Goal: Task Accomplishment & Management: Manage account settings

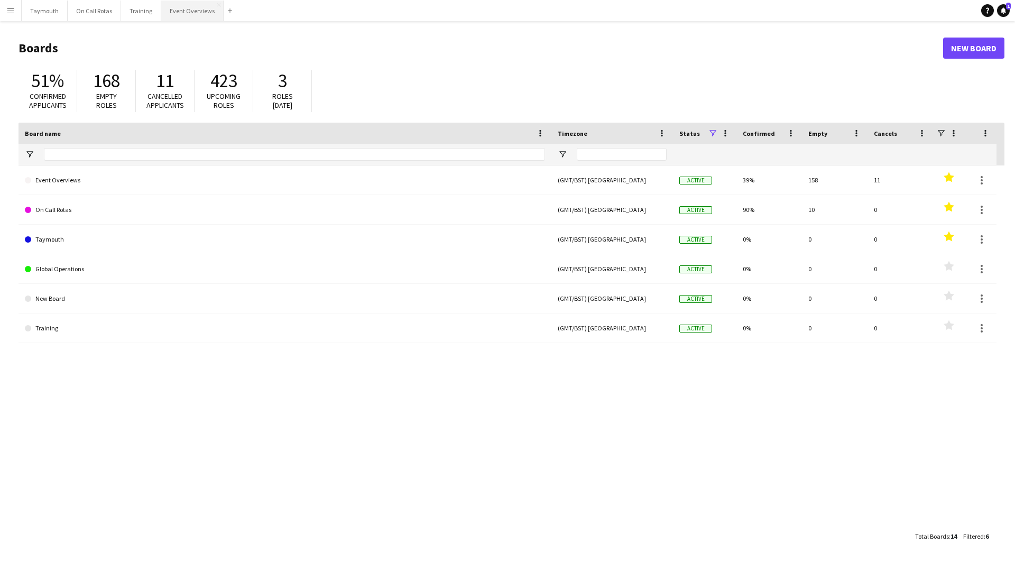
click at [176, 11] on button "Event Overviews Close" at bounding box center [192, 11] width 62 height 21
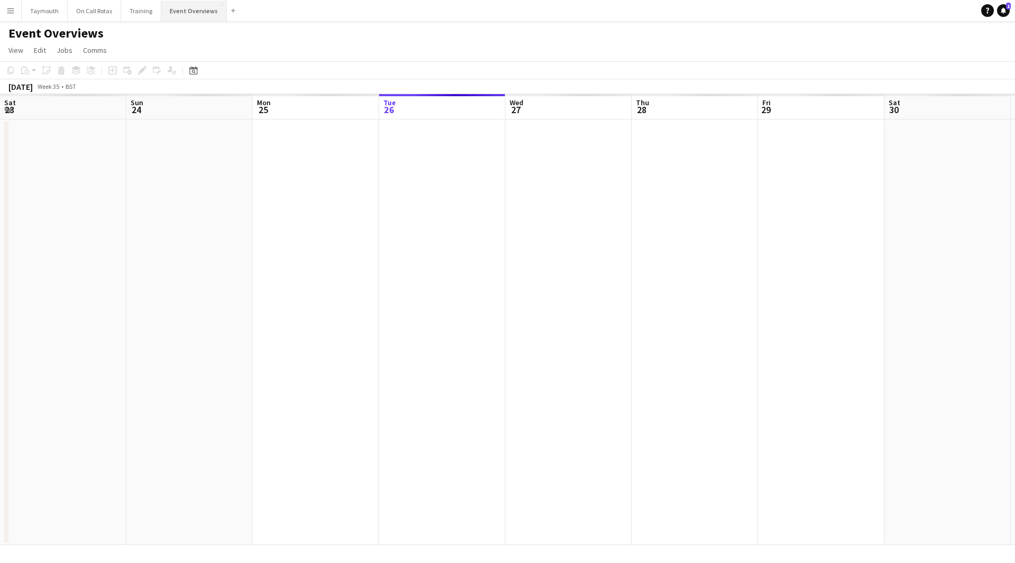
scroll to position [0, 253]
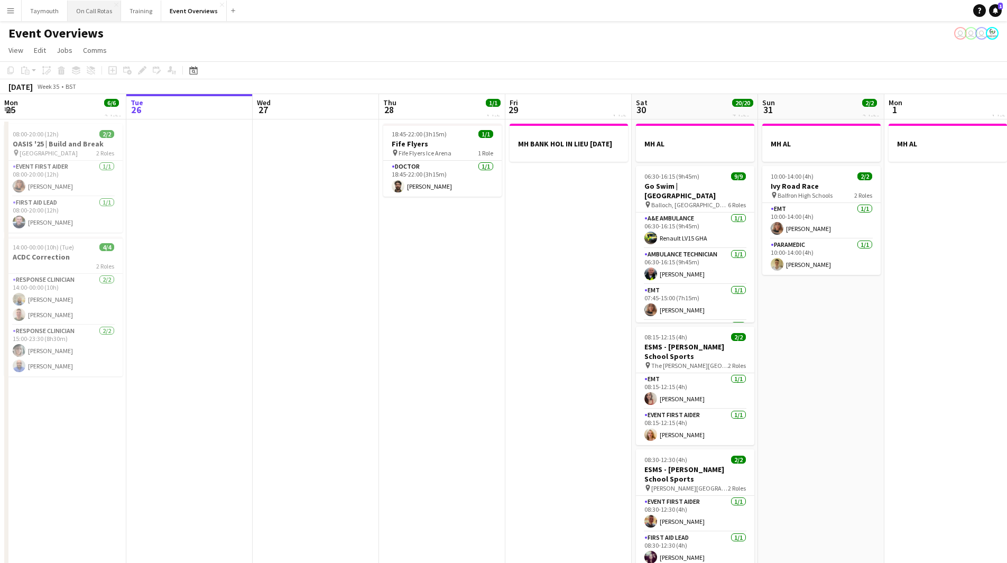
click at [90, 14] on button "On Call Rotas Close" at bounding box center [94, 11] width 53 height 21
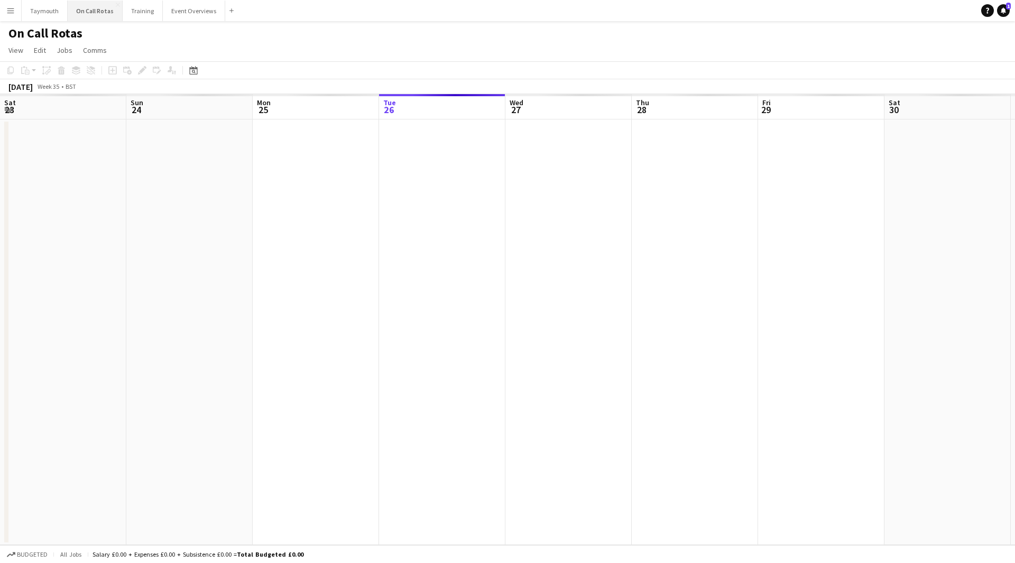
scroll to position [0, 253]
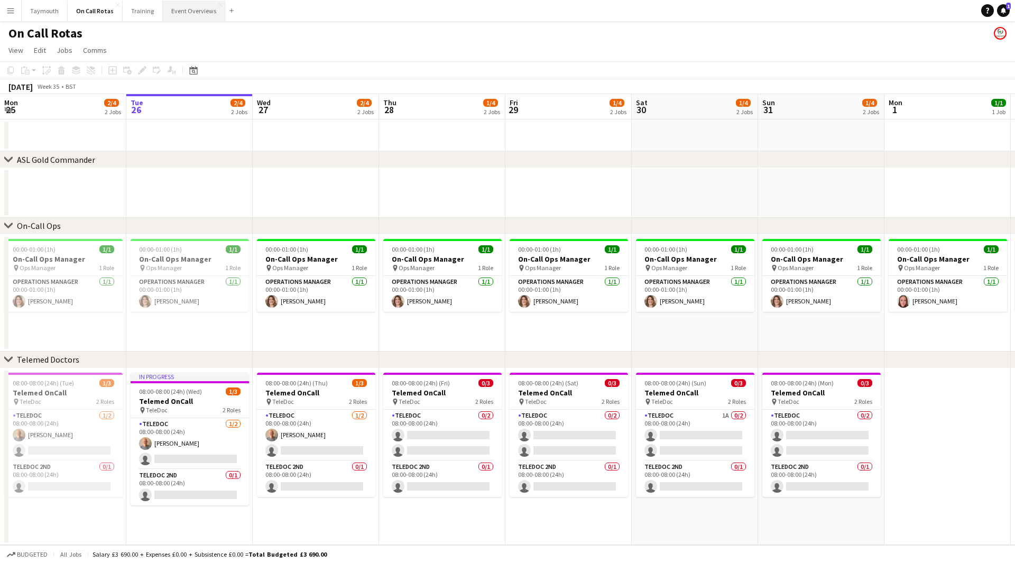
click at [187, 14] on button "Event Overviews Close" at bounding box center [194, 11] width 62 height 21
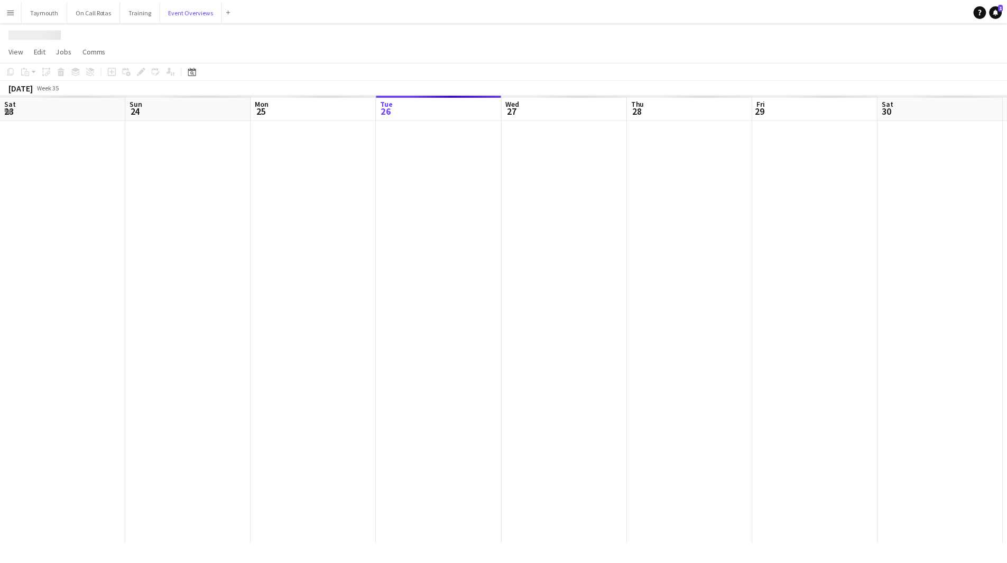
scroll to position [0, 253]
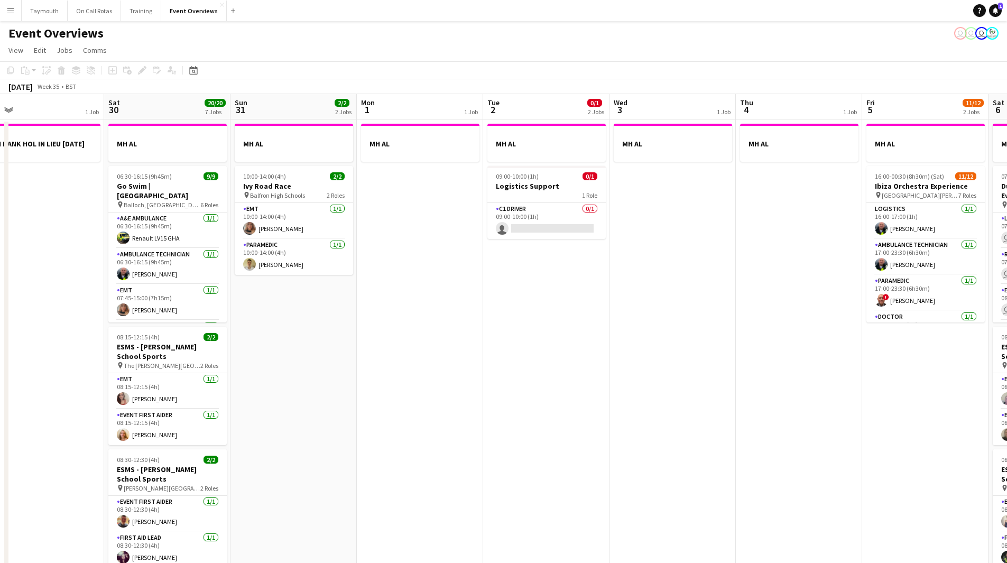
drag, startPoint x: 552, startPoint y: 413, endPoint x: 268, endPoint y: 412, distance: 283.4
click at [255, 415] on app-calendar-viewport "Tue 26 Wed 27 Thu 28 1/1 1 Job Fri 29 1 Job Sat 30 20/20 7 Jobs Sun 31 2/2 2 Jo…" at bounding box center [503, 559] width 1007 height 931
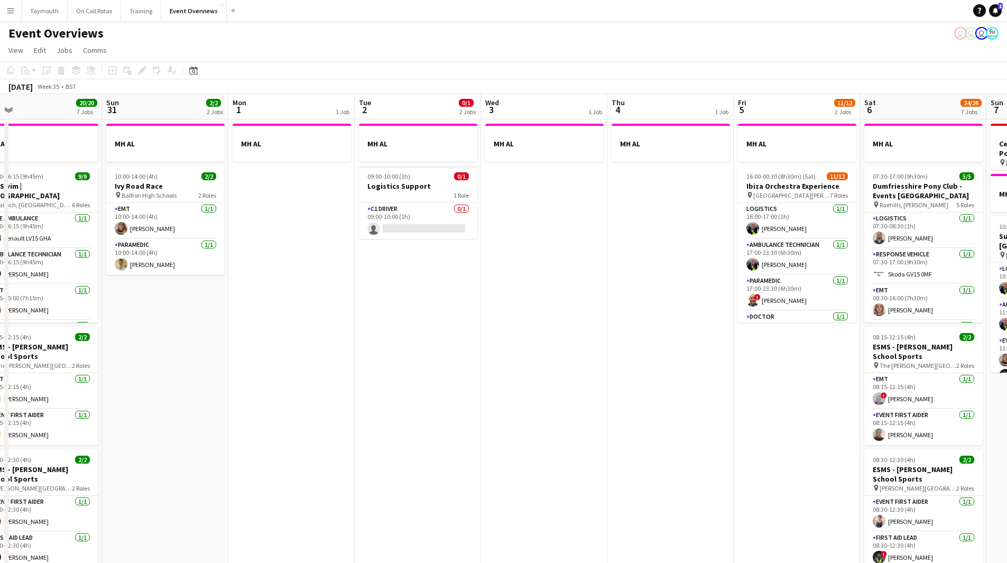
scroll to position [0, 331]
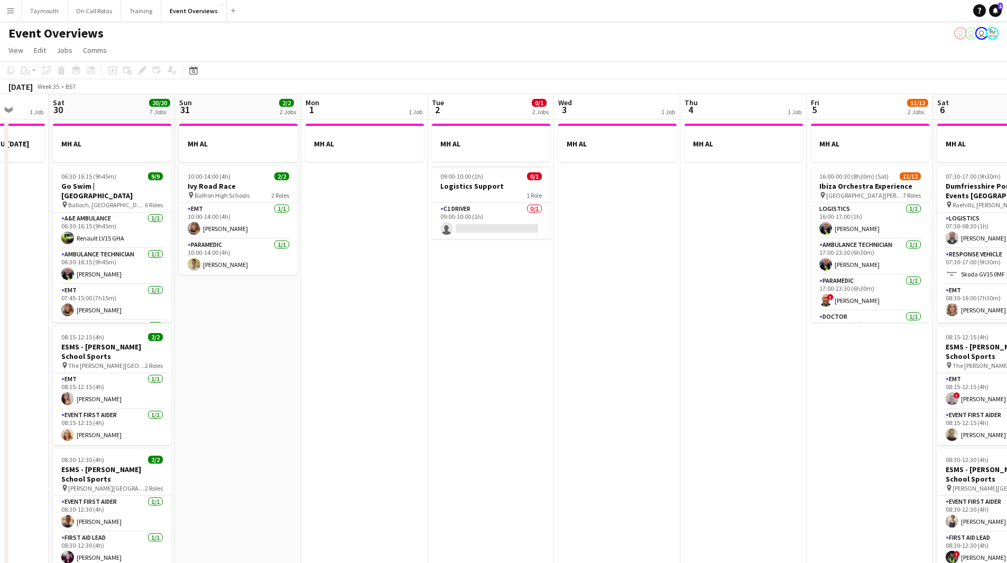
drag, startPoint x: 681, startPoint y: 427, endPoint x: 542, endPoint y: 436, distance: 138.8
click at [542, 436] on app-calendar-viewport "Wed 27 Thu 28 1/1 1 Job Fri 29 1 Job Sat 30 20/20 7 Jobs Sun 31 2/2 2 Jobs Mon …" at bounding box center [503, 559] width 1007 height 931
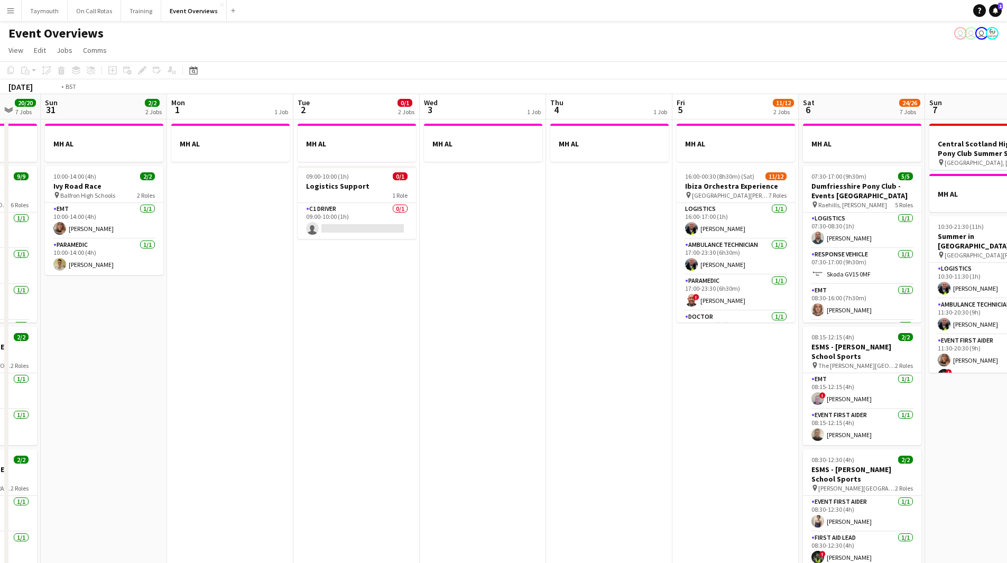
drag, startPoint x: 579, startPoint y: 385, endPoint x: 311, endPoint y: 385, distance: 267.6
click at [317, 385] on app-calendar-viewport "Thu 28 1/1 1 Job Fri 29 1 Job Sat 30 20/20 7 Jobs Sun 31 2/2 2 Jobs Mon 1 1 Job…" at bounding box center [503, 559] width 1007 height 931
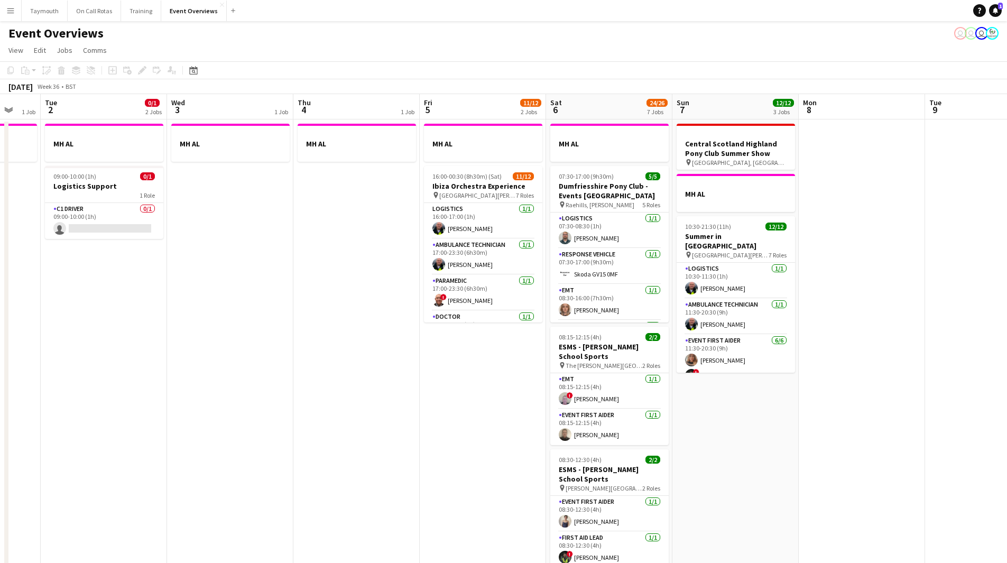
scroll to position [0, 367]
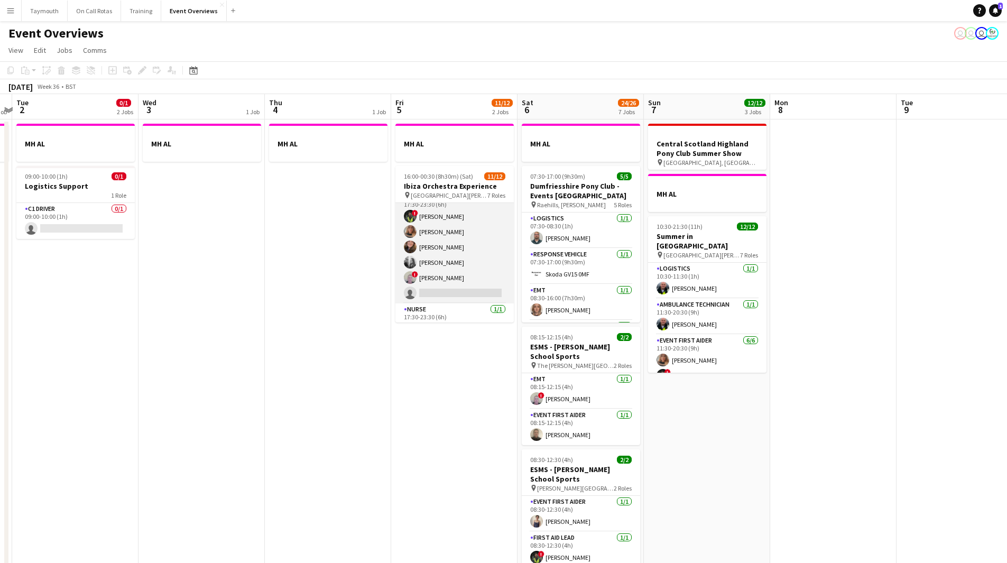
click at [456, 262] on app-card-role "Event First Aider 14A 5/6 17:30-23:30 (6h) ! Mitchell Gavin Lauren Svensen Gill…" at bounding box center [455, 247] width 118 height 113
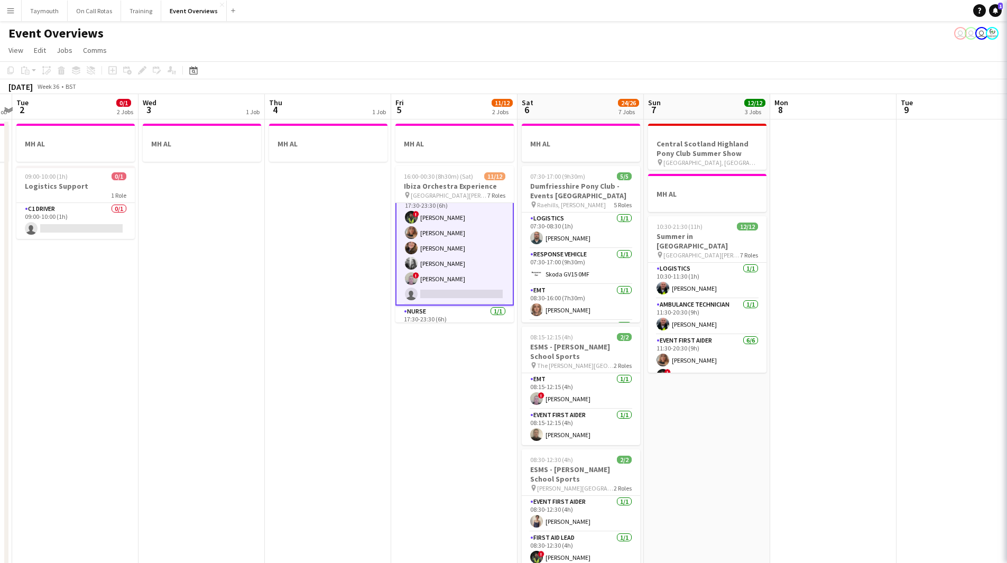
scroll to position [157, 0]
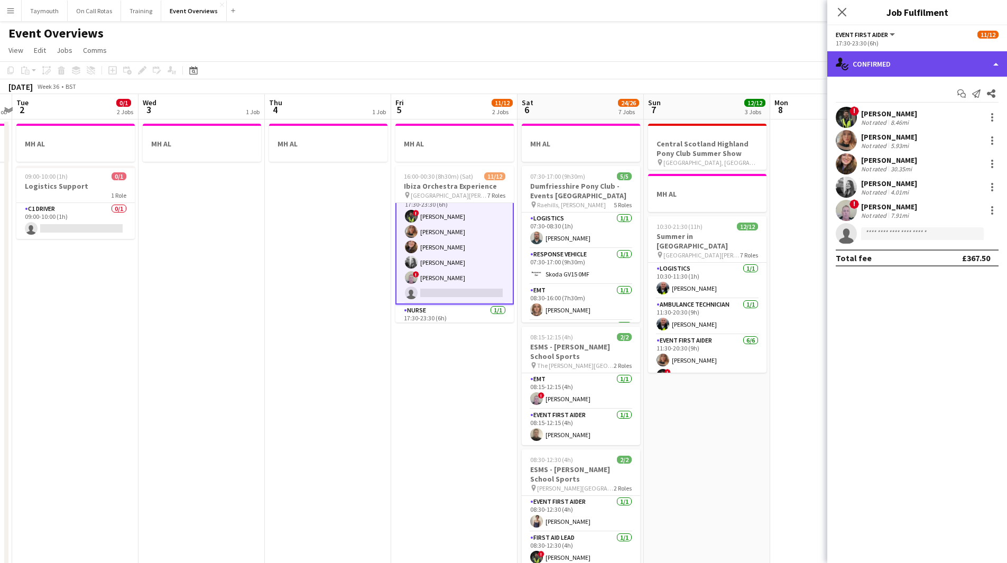
click at [955, 68] on div "single-neutral-actions-check-2 Confirmed" at bounding box center [918, 63] width 180 height 25
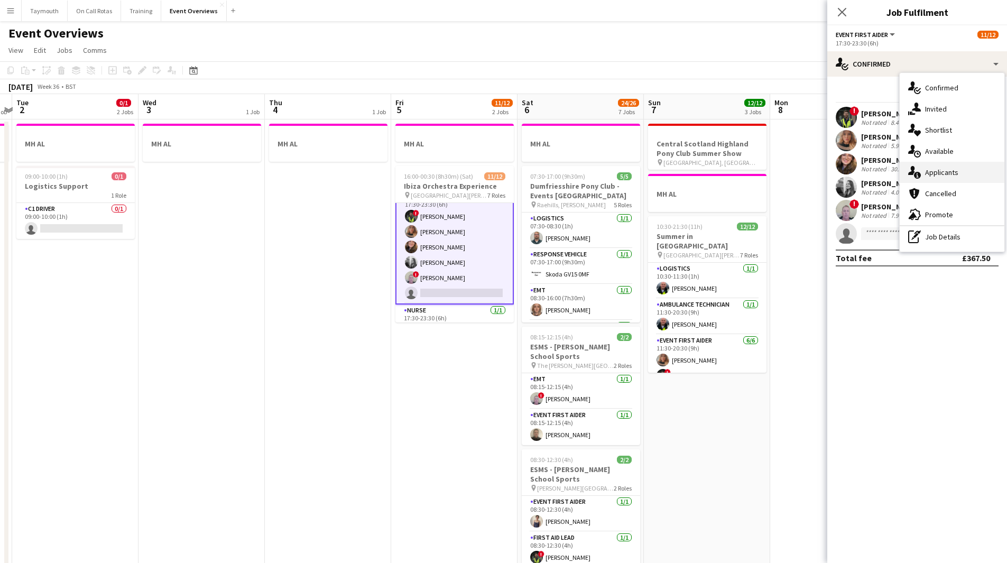
click at [958, 176] on div "single-neutral-actions-information Applicants" at bounding box center [952, 172] width 105 height 21
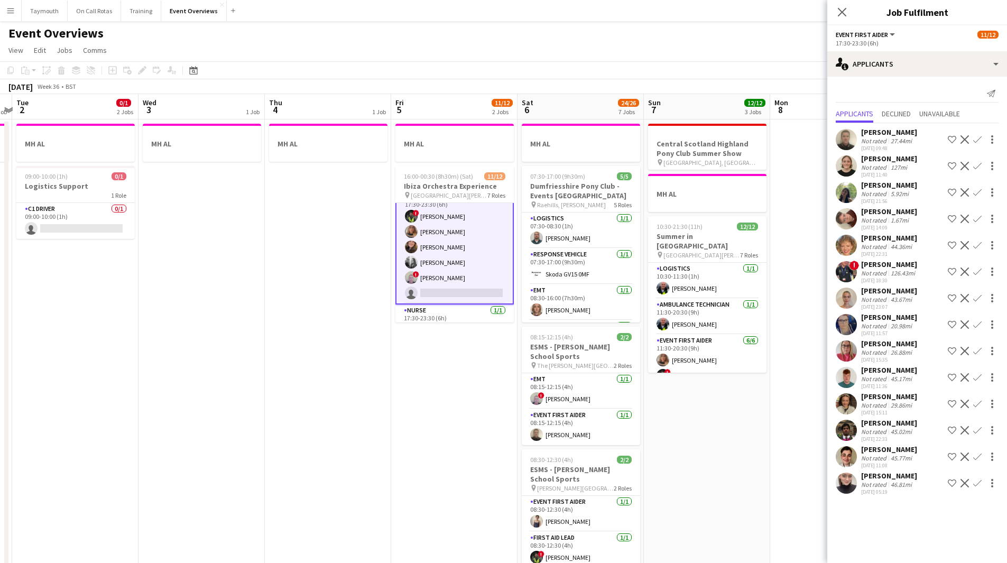
click at [978, 221] on app-icon "Confirm" at bounding box center [978, 219] width 8 height 8
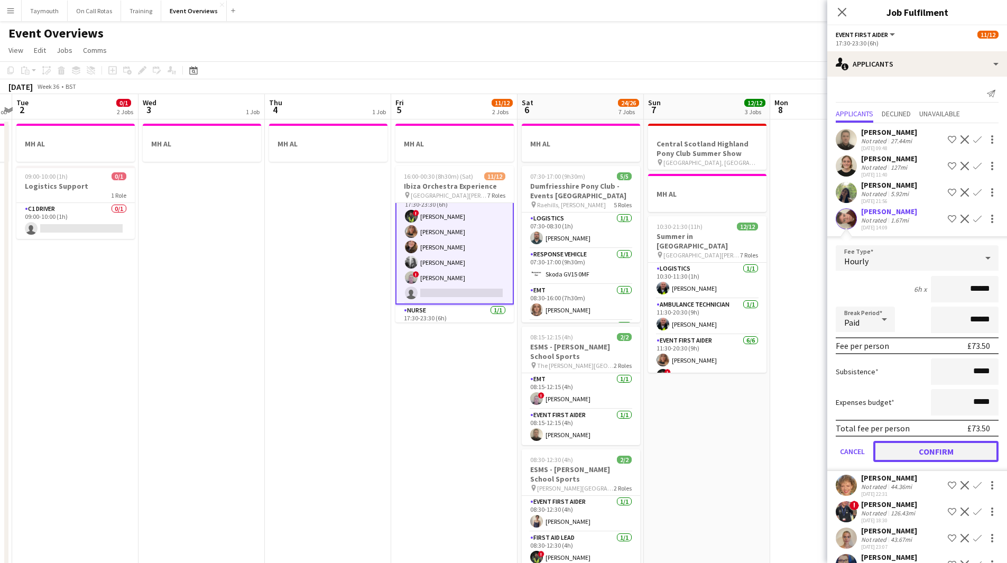
click at [907, 454] on button "Confirm" at bounding box center [936, 451] width 125 height 21
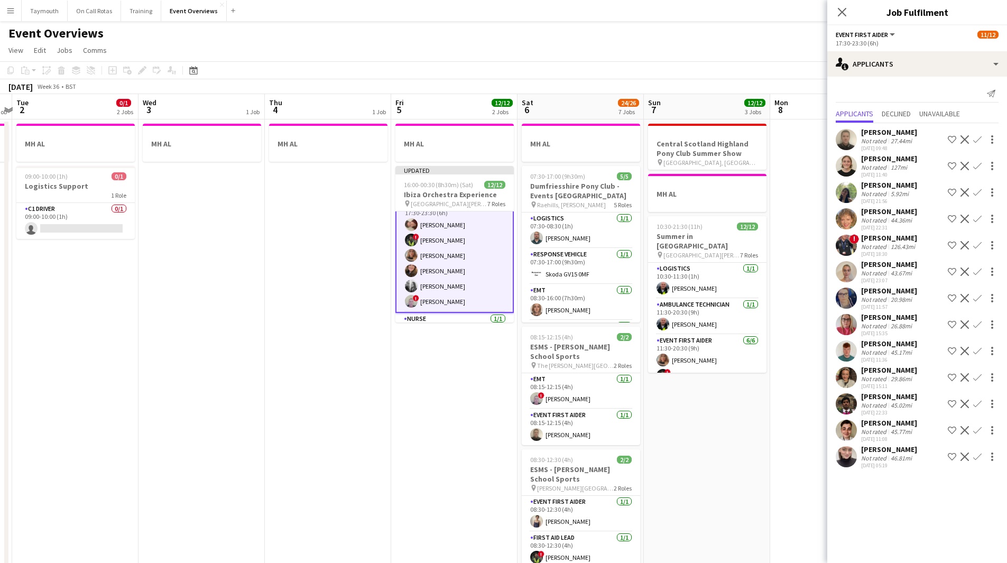
click at [805, 446] on app-date-cell at bounding box center [833, 572] width 126 height 905
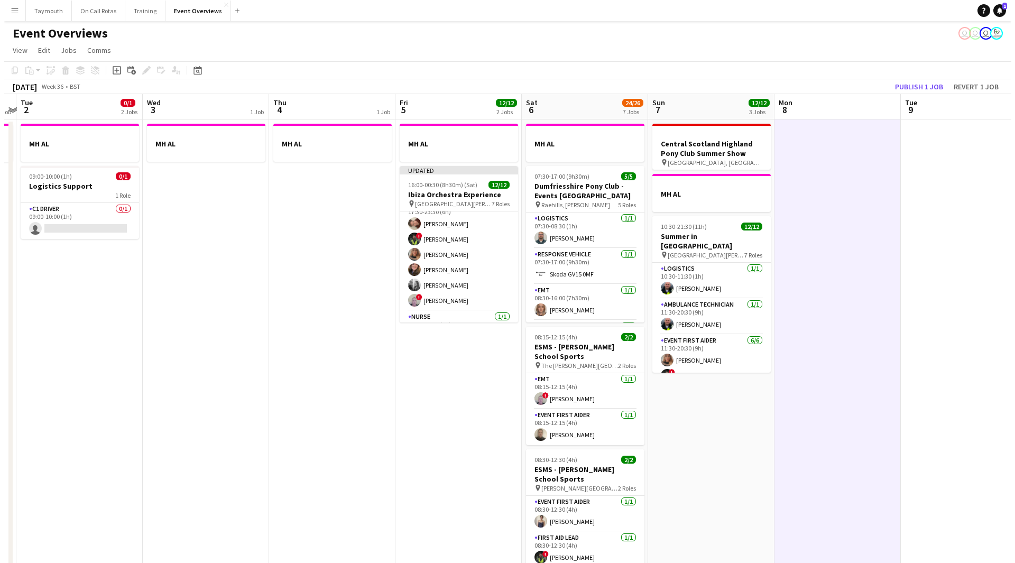
scroll to position [156, 0]
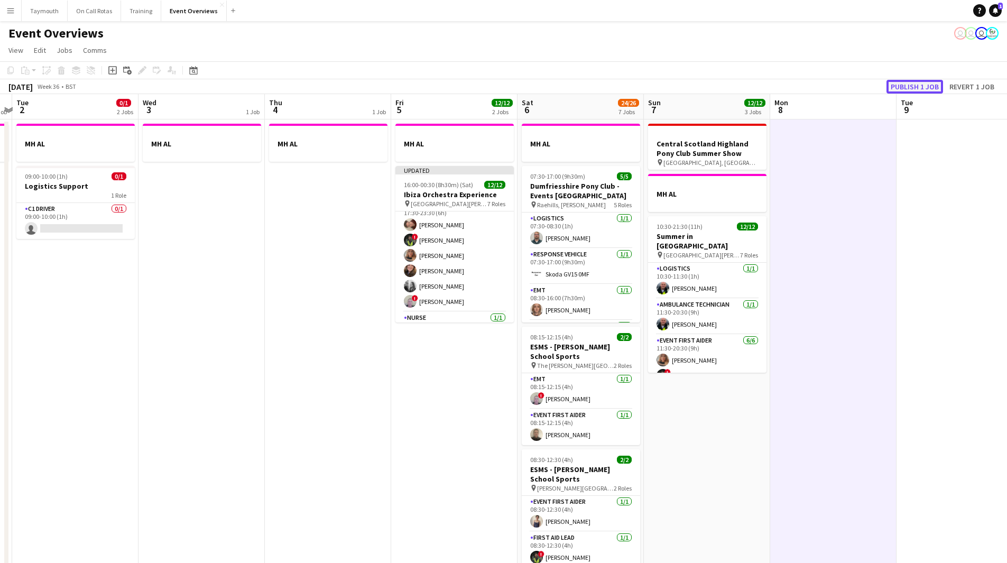
click at [933, 83] on button "Publish 1 job" at bounding box center [915, 87] width 57 height 14
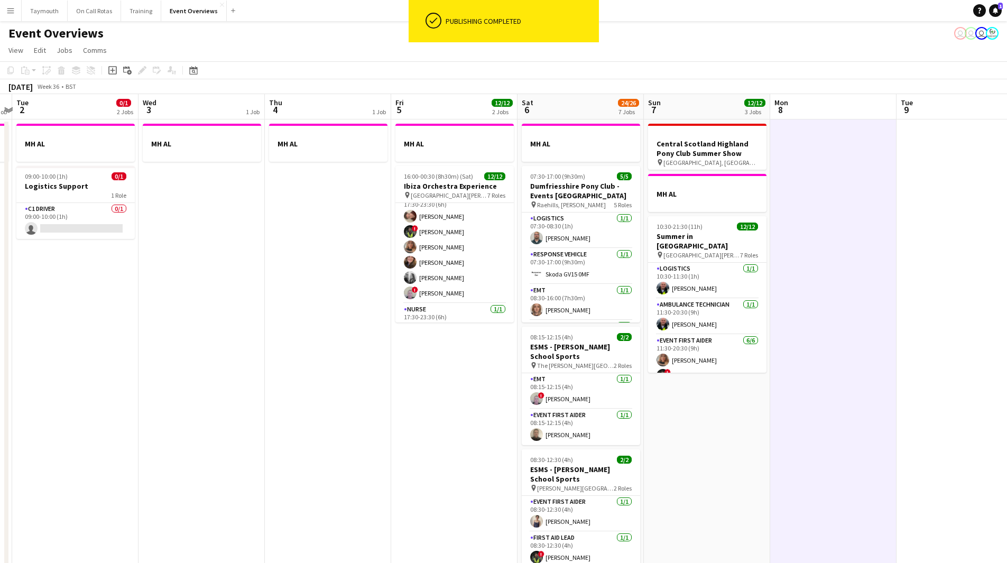
click at [997, 8] on icon "Notifications" at bounding box center [996, 10] width 6 height 6
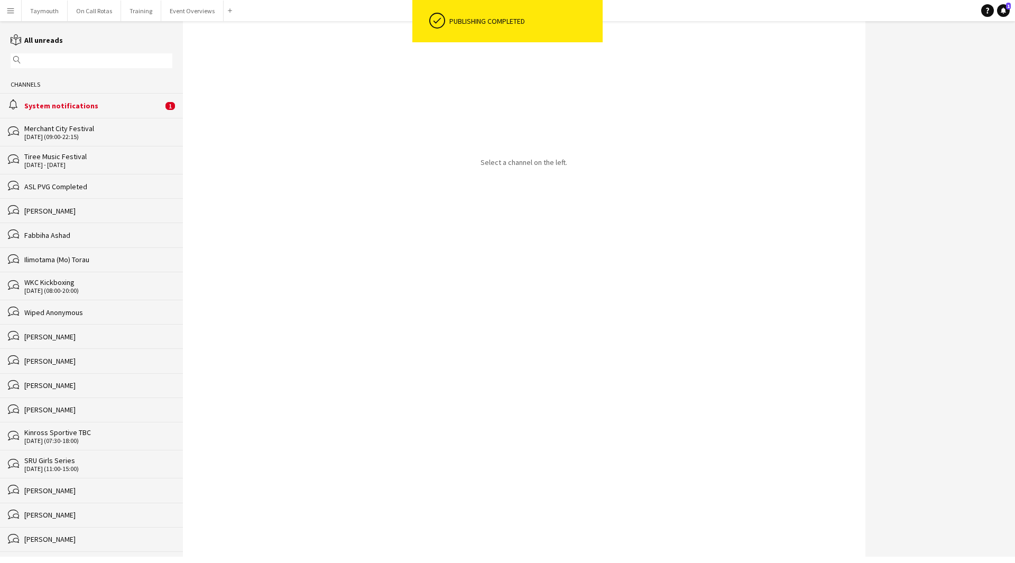
click at [130, 107] on div "System notifications" at bounding box center [93, 106] width 139 height 10
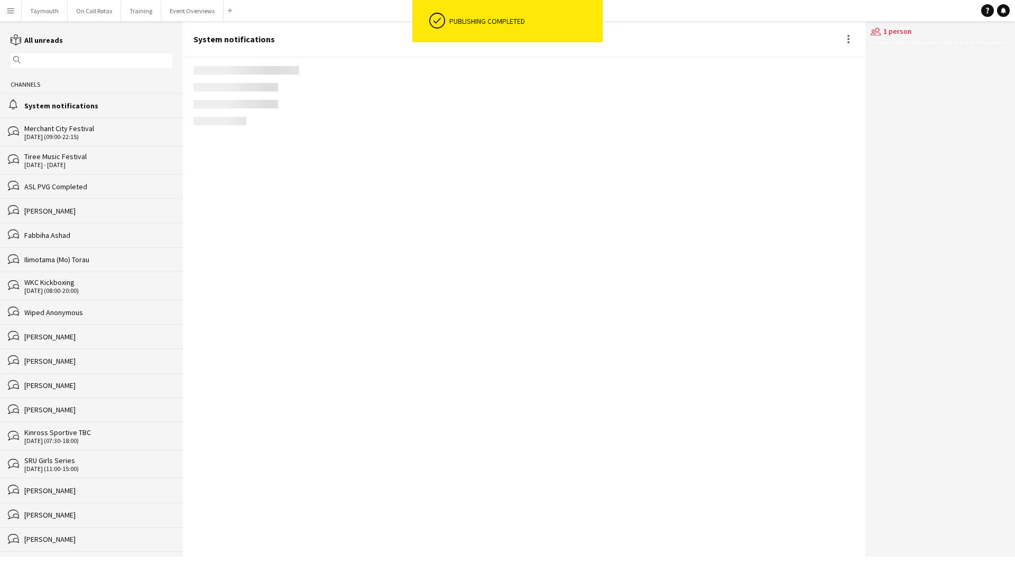
scroll to position [1080, 0]
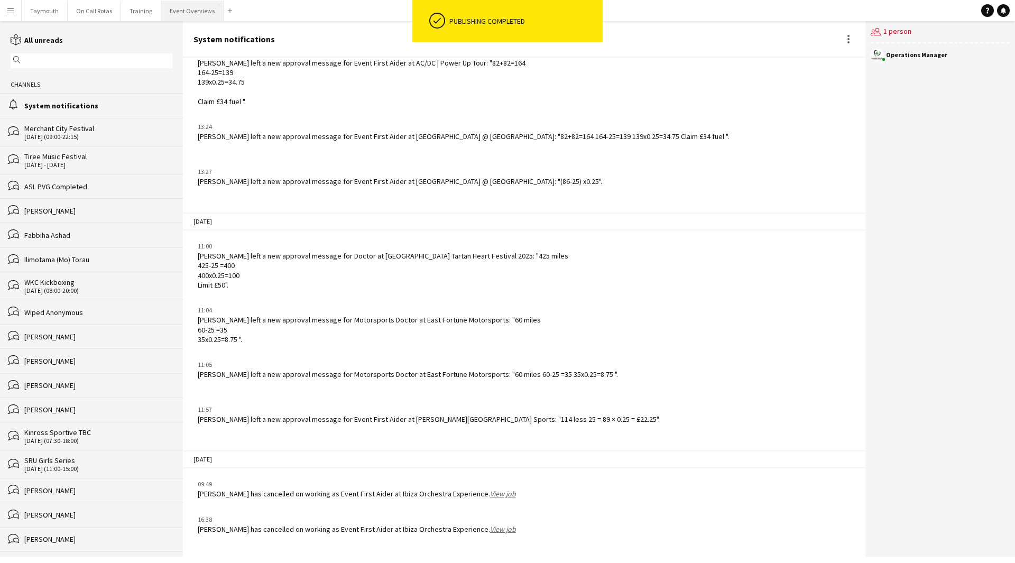
click at [189, 9] on button "Event Overviews Close" at bounding box center [192, 11] width 62 height 21
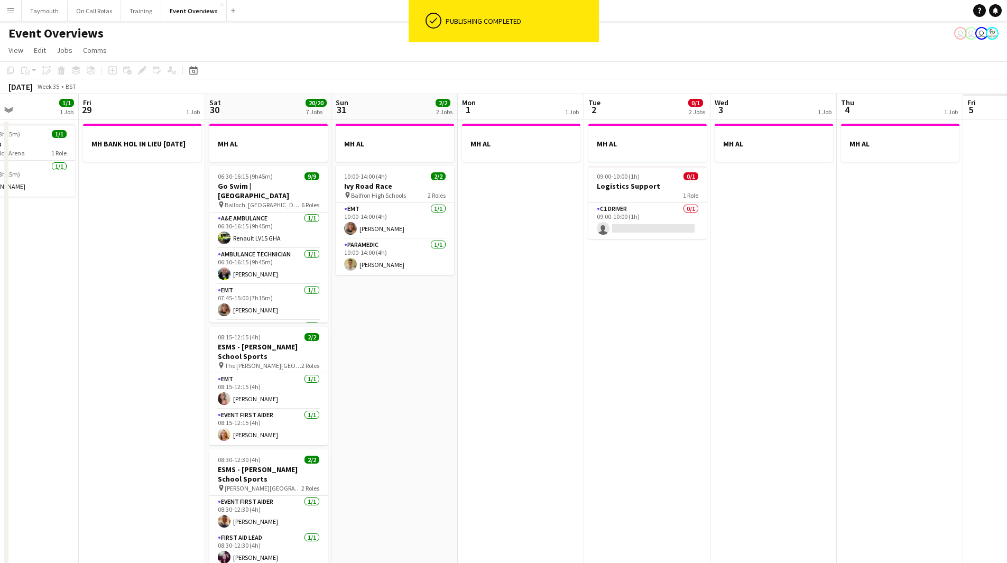
drag, startPoint x: 610, startPoint y: 337, endPoint x: 157, endPoint y: 339, distance: 453.2
click at [157, 341] on app-calendar-viewport "Tue 26 Wed 27 Thu 28 1/1 1 Job Fri 29 1 Job Sat 30 20/20 7 Jobs Sun 31 2/2 2 Jo…" at bounding box center [503, 536] width 1007 height 884
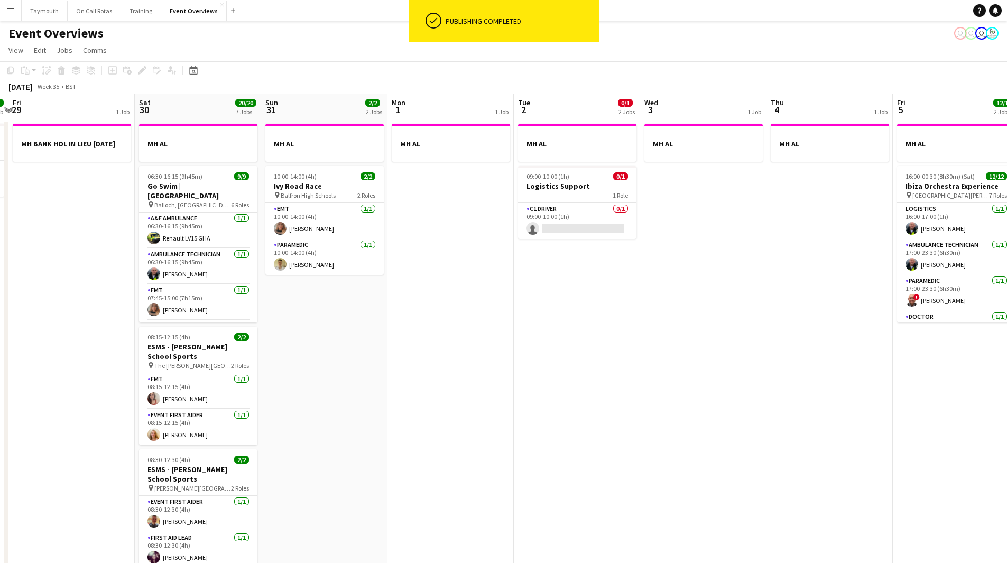
click at [134, 354] on app-calendar-viewport "Tue 26 Wed 27 Thu 28 1/1 1 Job Fri 29 1 Job Sat 30 20/20 7 Jobs Sun 31 2/2 2 Jo…" at bounding box center [503, 559] width 1007 height 931
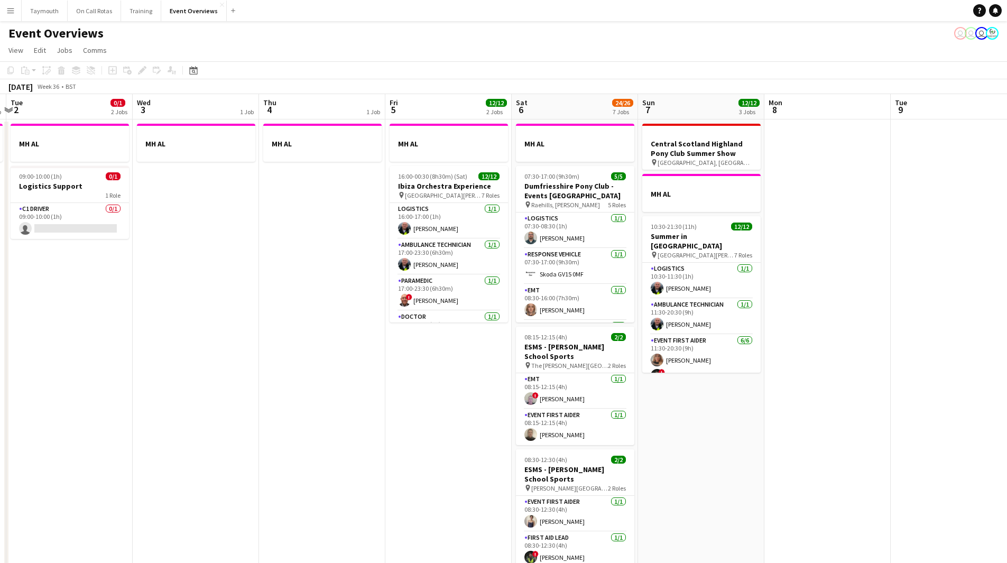
scroll to position [0, 305]
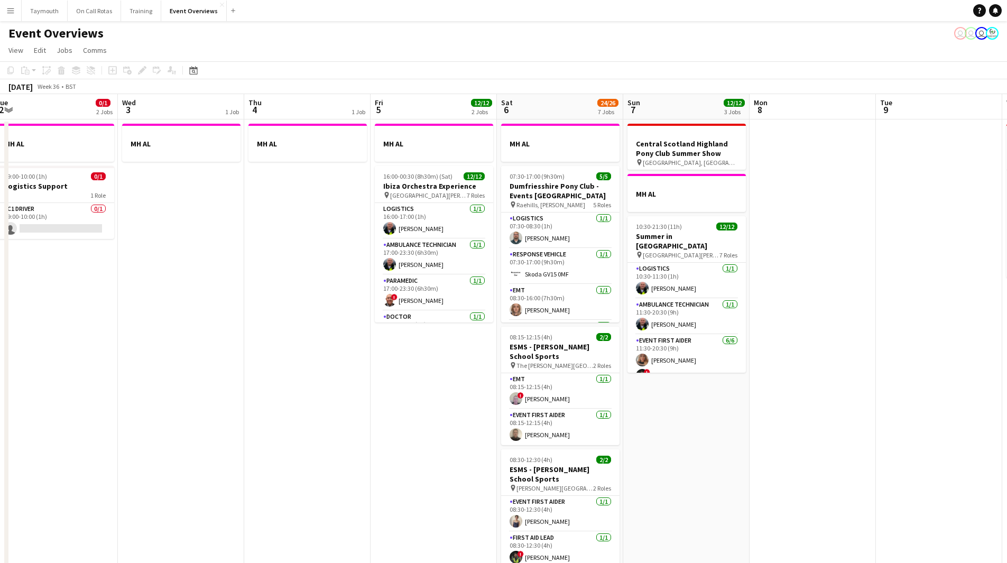
drag, startPoint x: 292, startPoint y: 364, endPoint x: 249, endPoint y: 361, distance: 43.0
click at [239, 367] on app-calendar-viewport "Sat 30 20/20 7 Jobs Sun 31 2/2 2 Jobs Mon 1 1 Job Tue 2 0/1 2 Jobs Wed 3 1 Job …" at bounding box center [503, 559] width 1007 height 931
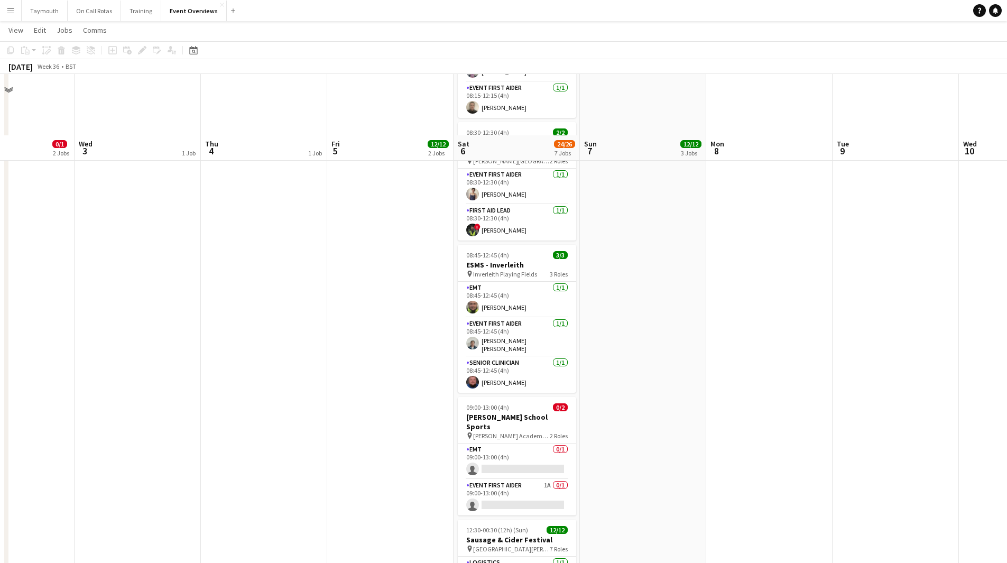
scroll to position [423, 0]
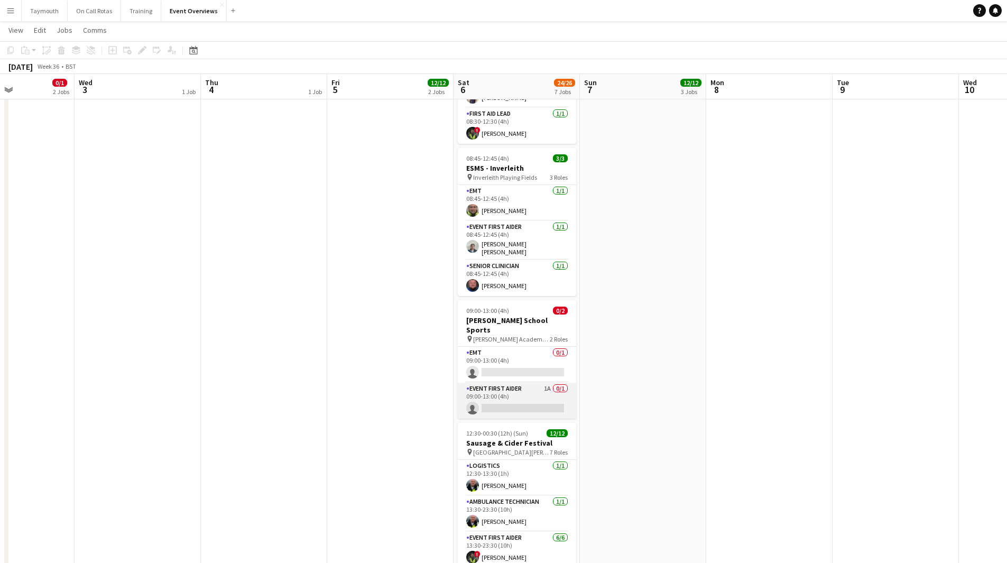
click at [531, 384] on app-card-role "Event First Aider 1A 0/1 09:00-13:00 (4h) single-neutral-actions" at bounding box center [517, 401] width 118 height 36
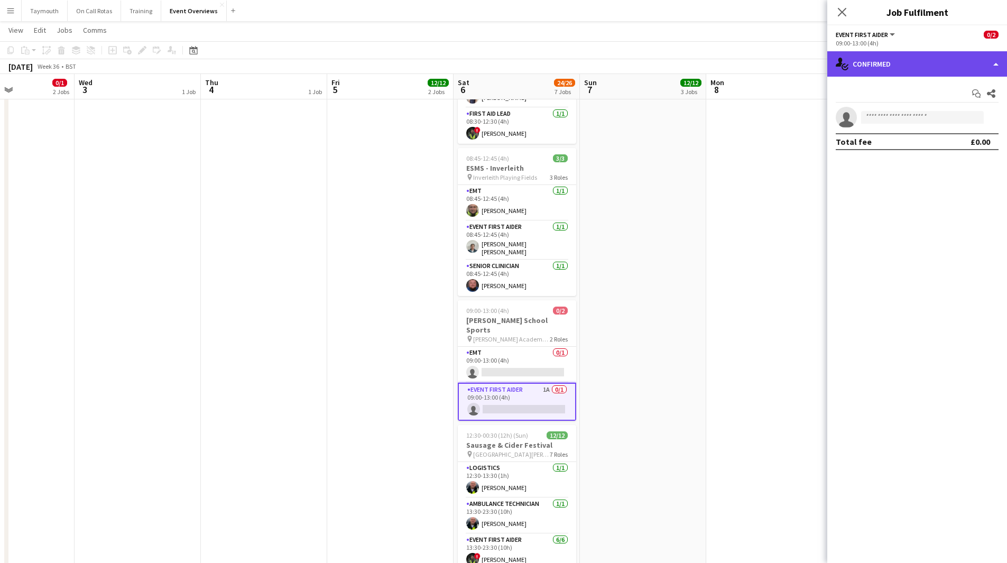
click at [880, 68] on div "single-neutral-actions-check-2 Confirmed" at bounding box center [918, 63] width 180 height 25
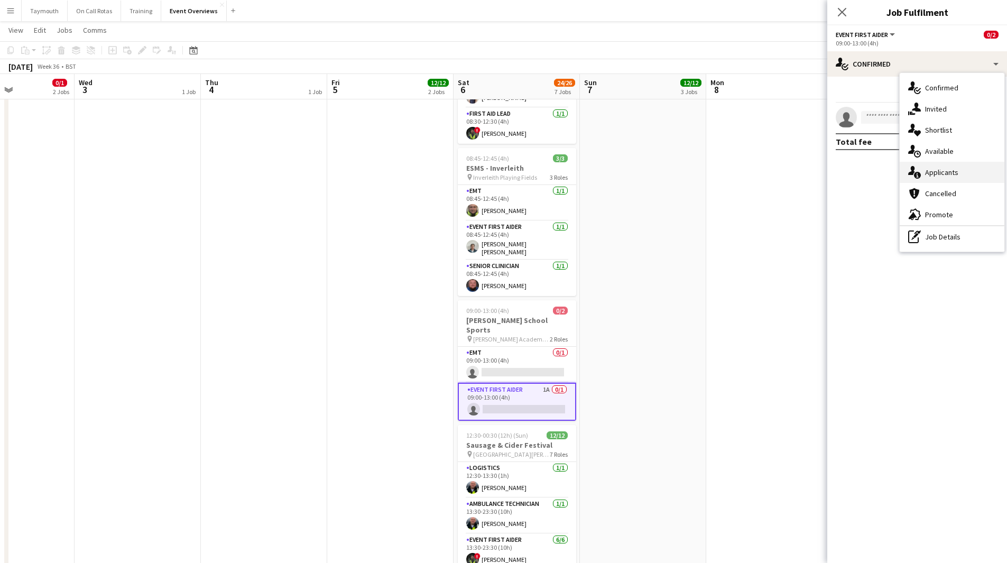
click at [924, 172] on div "single-neutral-actions-information Applicants" at bounding box center [952, 172] width 105 height 21
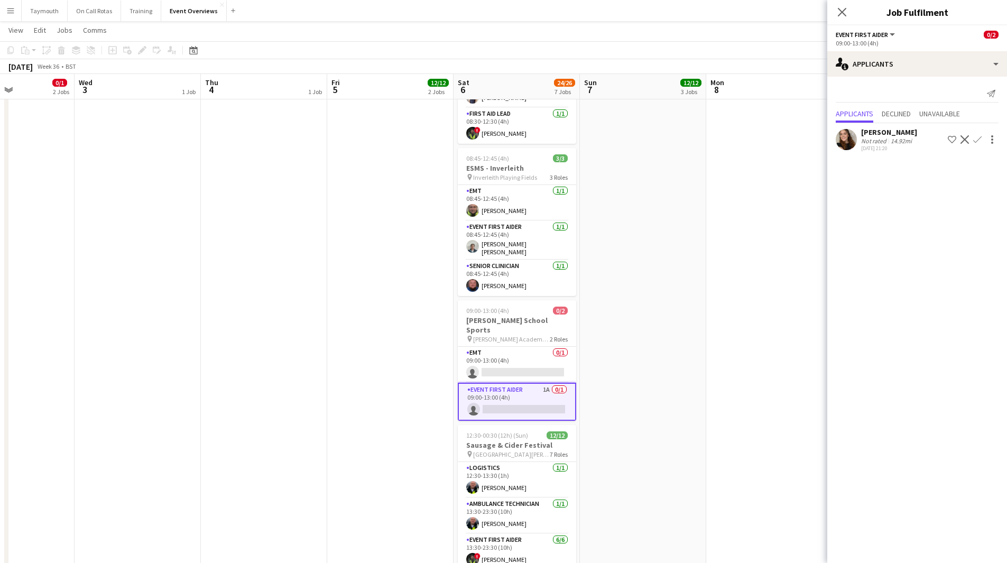
click at [977, 140] on app-icon "Confirm" at bounding box center [978, 139] width 8 height 8
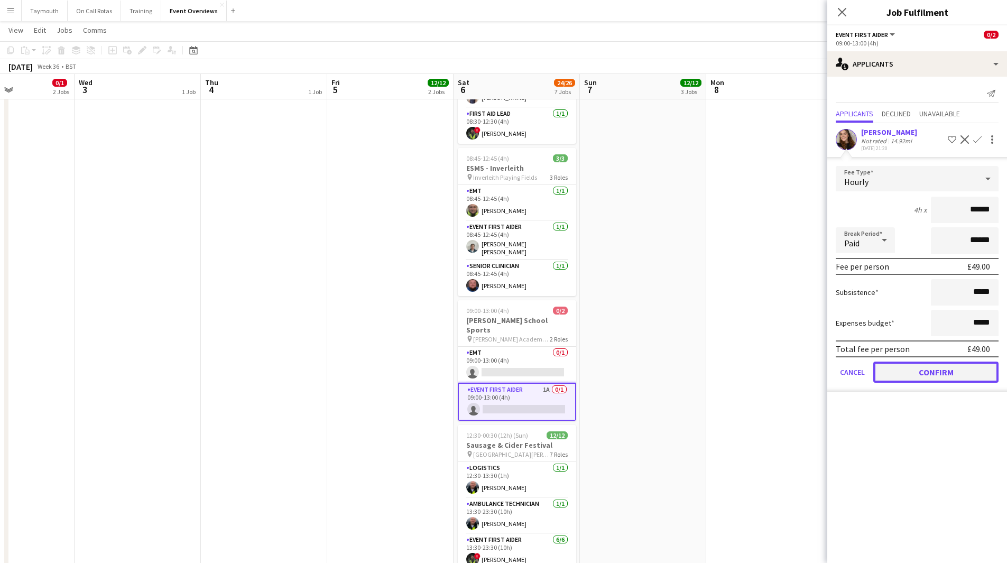
click at [935, 375] on button "Confirm" at bounding box center [936, 372] width 125 height 21
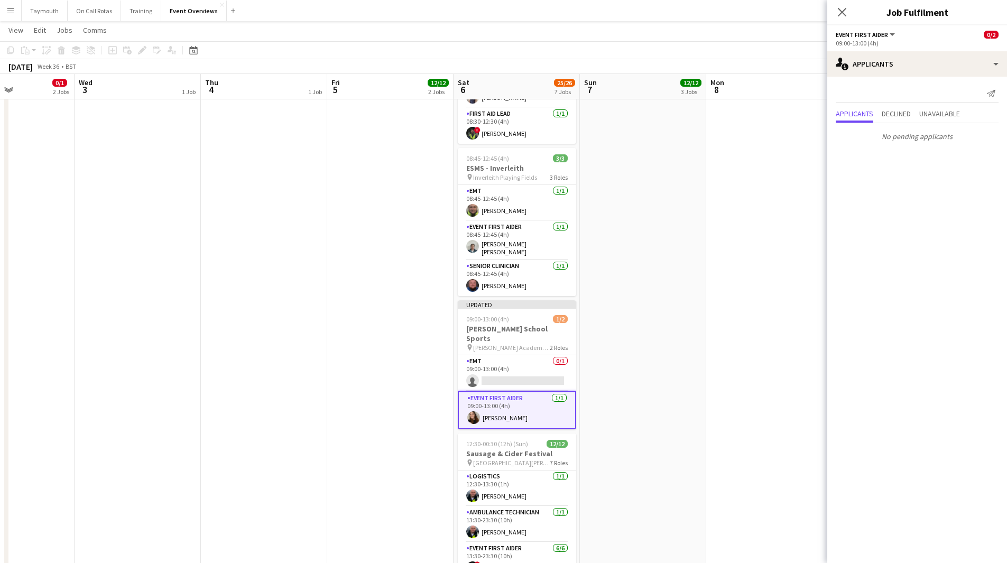
click at [745, 360] on app-date-cell at bounding box center [769, 147] width 126 height 905
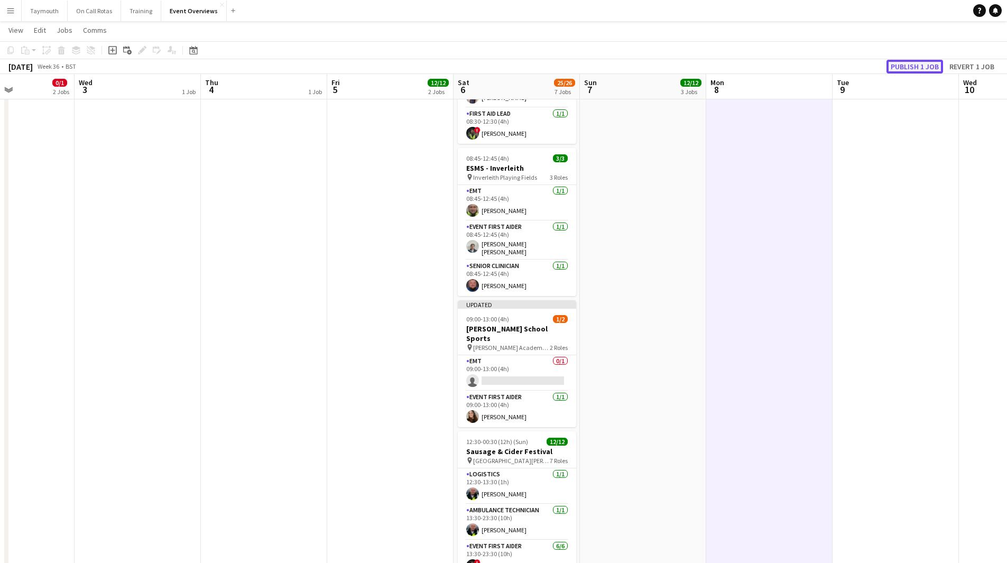
click at [925, 60] on button "Publish 1 job" at bounding box center [915, 67] width 57 height 14
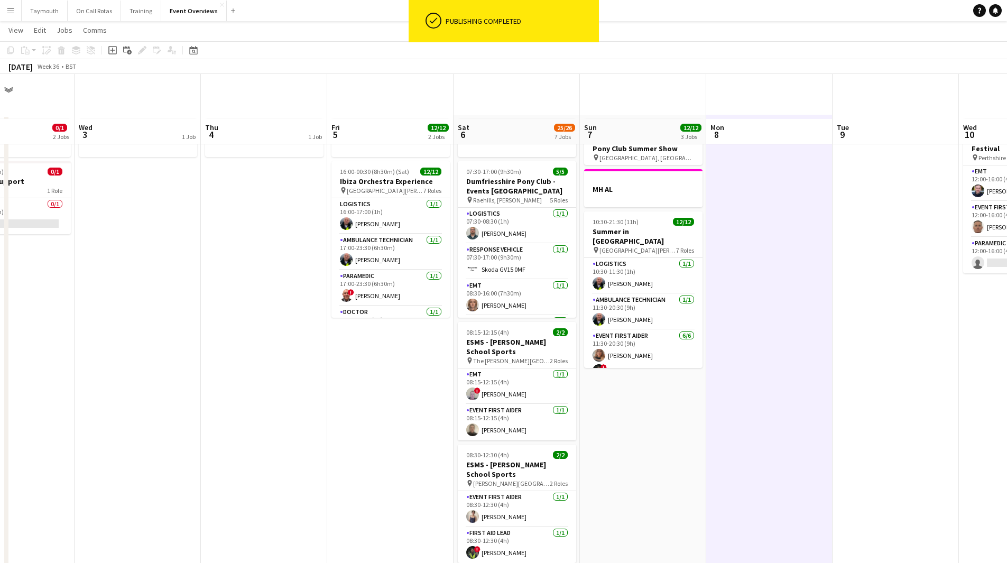
scroll to position [0, 0]
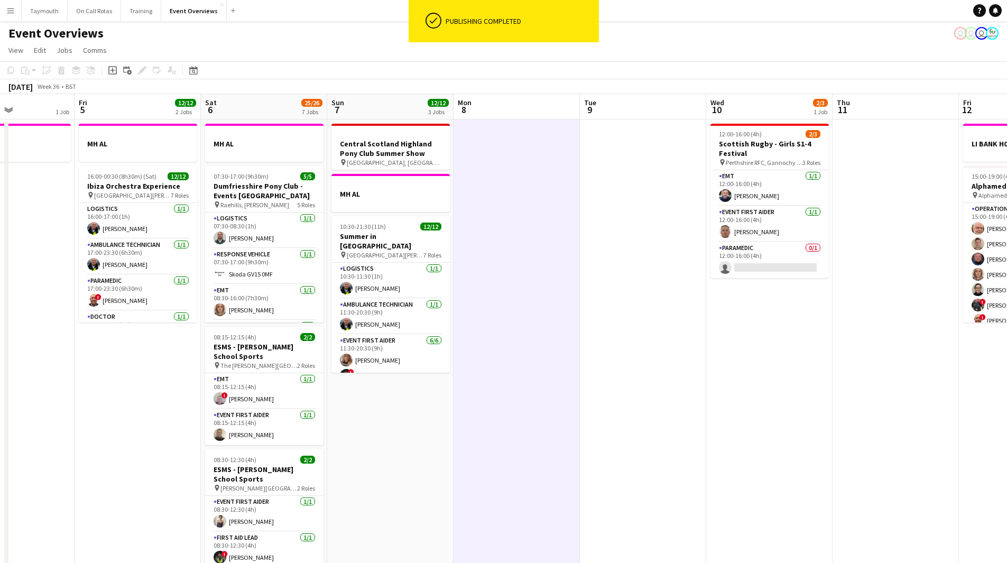
drag, startPoint x: 555, startPoint y: 329, endPoint x: 150, endPoint y: 337, distance: 404.6
click at [150, 337] on app-calendar-viewport "Tue 2 0/1 2 Jobs Wed 3 1 Job Thu 4 1 Job Fri 5 12/12 2 Jobs Sat 6 25/26 7 Jobs …" at bounding box center [503, 559] width 1007 height 931
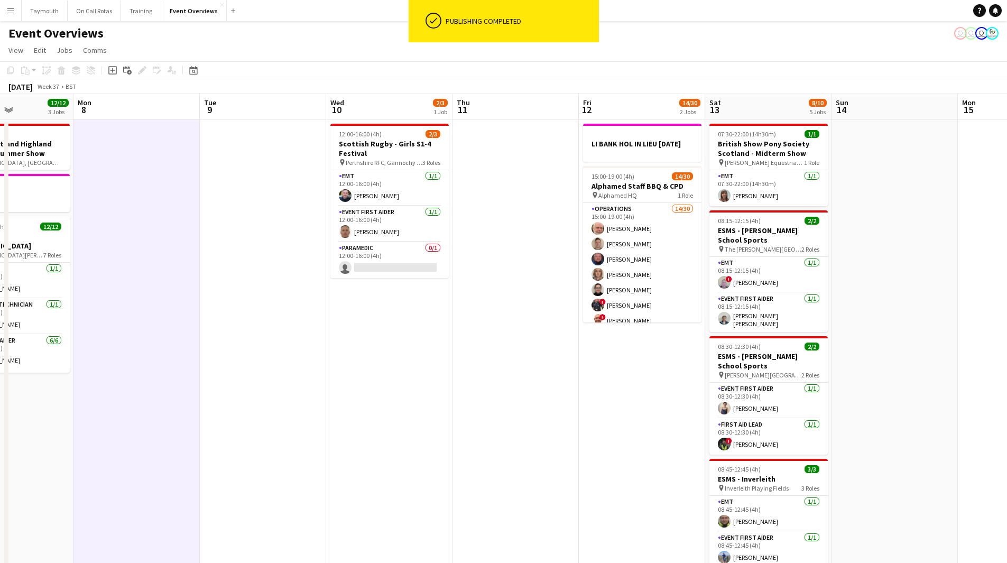
drag, startPoint x: 407, startPoint y: 361, endPoint x: 286, endPoint y: 380, distance: 122.1
click at [286, 380] on app-calendar-viewport "Fri 5 12/12 2 Jobs Sat 6 25/26 7 Jobs Sun 7 12/12 3 Jobs Mon 8 Tue 9 Wed 10 2/3…" at bounding box center [503, 559] width 1007 height 931
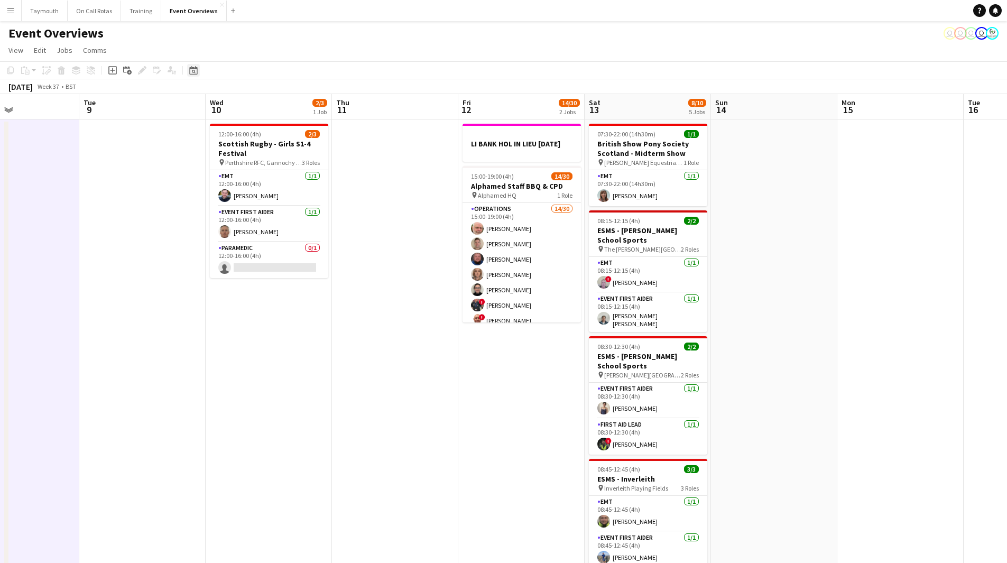
click at [194, 71] on icon "Date picker" at bounding box center [193, 70] width 8 height 8
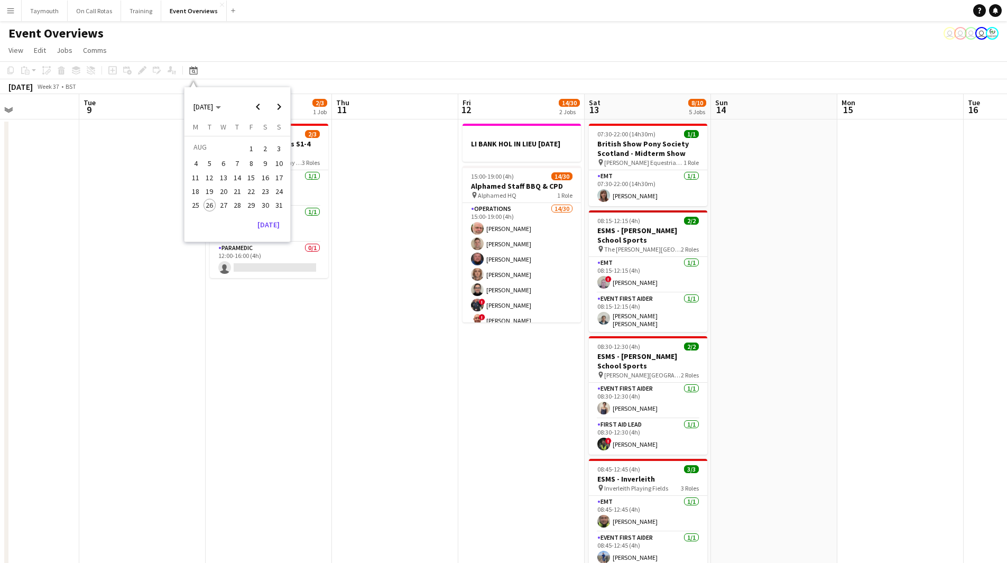
click at [381, 361] on app-date-cell at bounding box center [395, 572] width 126 height 905
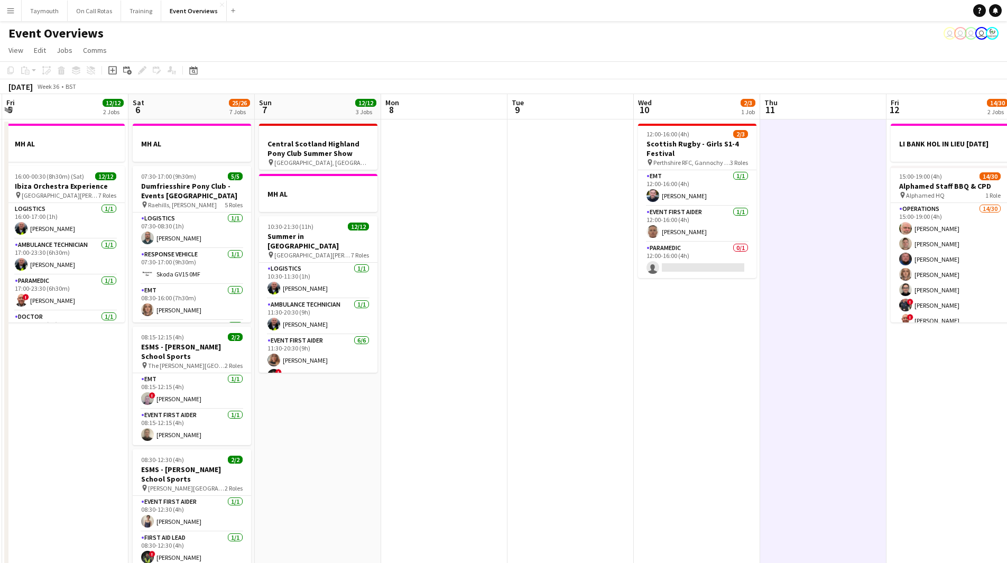
drag, startPoint x: 314, startPoint y: 371, endPoint x: 600, endPoint y: 387, distance: 286.5
click at [741, 387] on app-calendar-viewport "Wed 3 1 Job Thu 4 1 Job Fri 5 12/12 2 Jobs Sat 6 25/26 7 Jobs Sun 7 12/12 3 Job…" at bounding box center [503, 559] width 1007 height 931
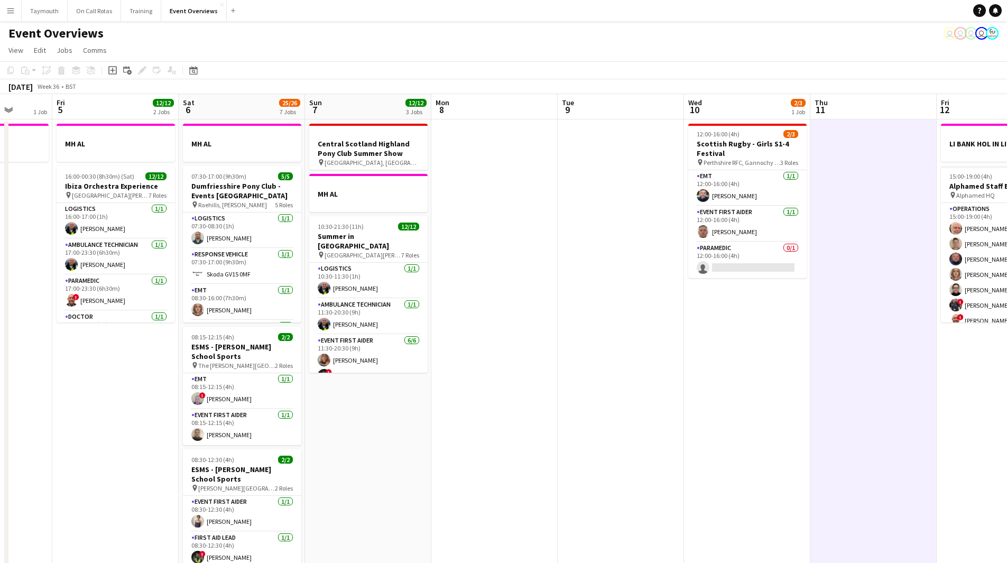
drag, startPoint x: 847, startPoint y: 389, endPoint x: 696, endPoint y: 395, distance: 151.3
click at [844, 390] on app-calendar-viewport "Tue 2 0/1 2 Jobs Wed 3 1 Job Thu 4 1 Job Fri 5 12/12 2 Jobs Sat 6 25/26 7 Jobs …" at bounding box center [503, 559] width 1007 height 931
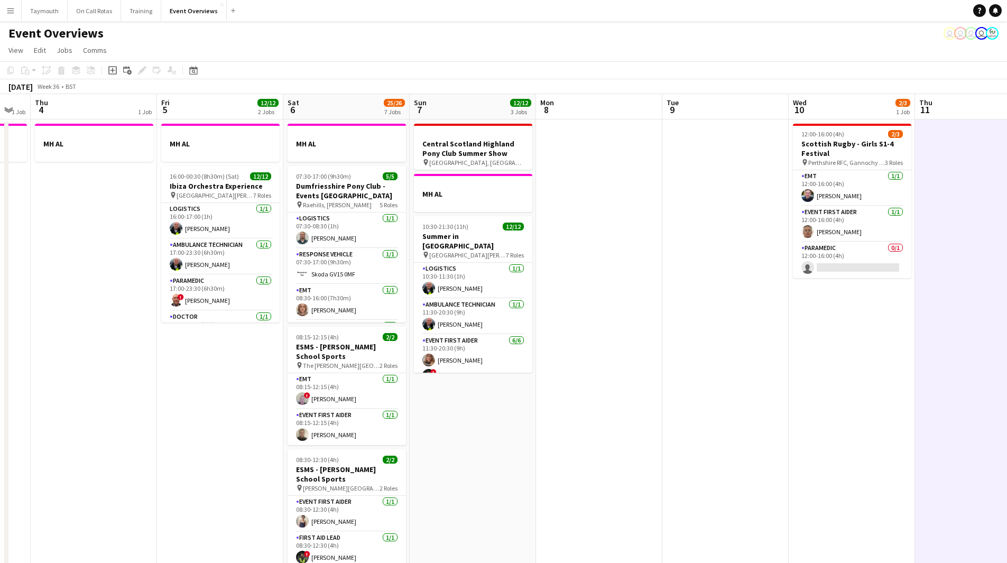
drag, startPoint x: 691, startPoint y: 396, endPoint x: 917, endPoint y: 392, distance: 225.8
click at [917, 392] on app-calendar-viewport "Tue 2 0/1 2 Jobs Wed 3 1 Job Thu 4 1 Job Fri 5 12/12 2 Jobs Sat 6 25/26 7 Jobs …" at bounding box center [503, 559] width 1007 height 931
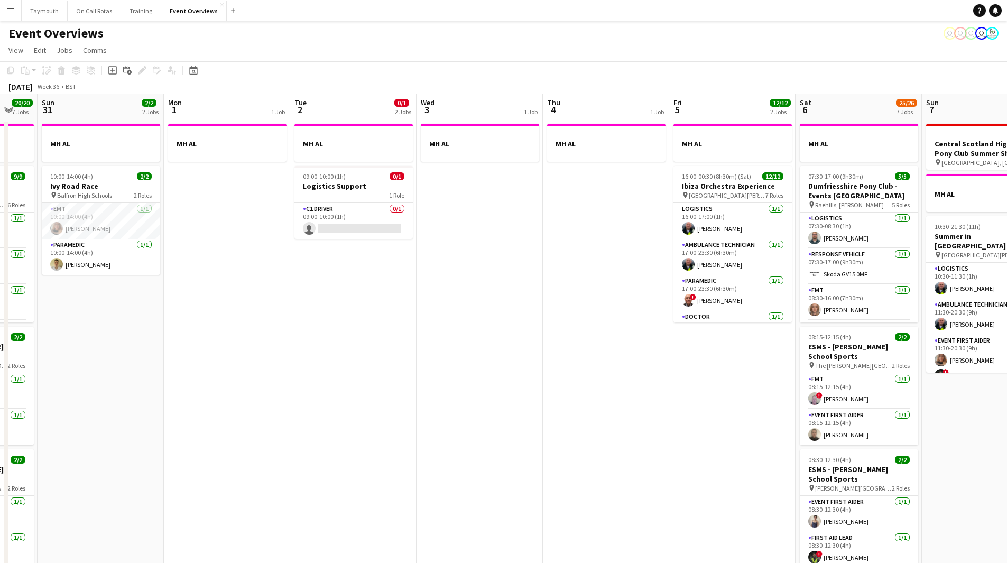
drag, startPoint x: 237, startPoint y: 407, endPoint x: 623, endPoint y: 402, distance: 386.1
click at [623, 402] on app-calendar-viewport "Fri 29 1 Job Sat 30 20/20 7 Jobs Sun 31 2/2 2 Jobs Mon 1 1 Job Tue 2 0/1 2 Jobs…" at bounding box center [503, 559] width 1007 height 931
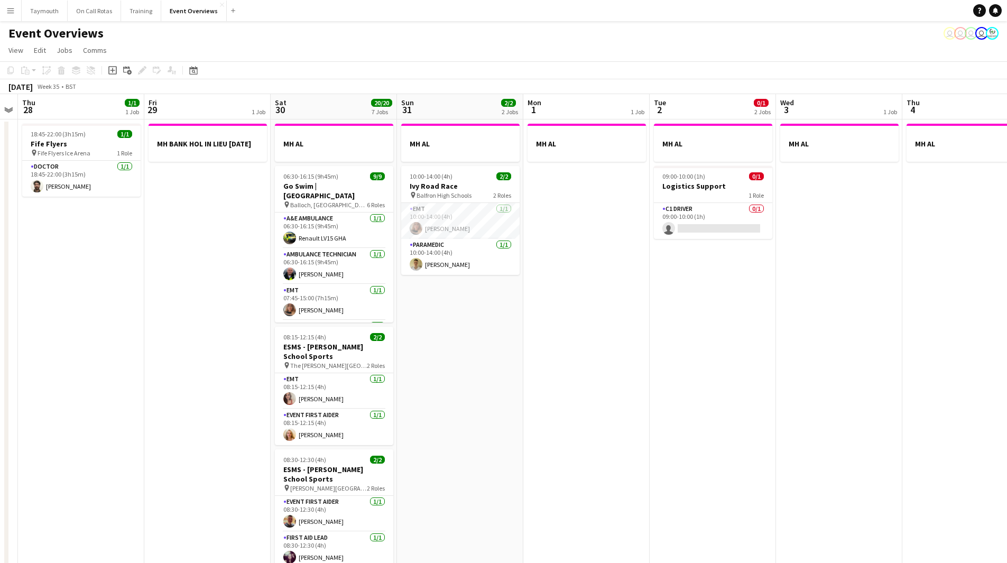
drag, startPoint x: 356, startPoint y: 400, endPoint x: 670, endPoint y: 410, distance: 313.7
click at [670, 410] on app-calendar-viewport "Tue 26 Wed 27 Thu 28 1/1 1 Job Fri 29 1 Job Sat 30 20/20 7 Jobs Sun 31 2/2 2 Jo…" at bounding box center [503, 559] width 1007 height 931
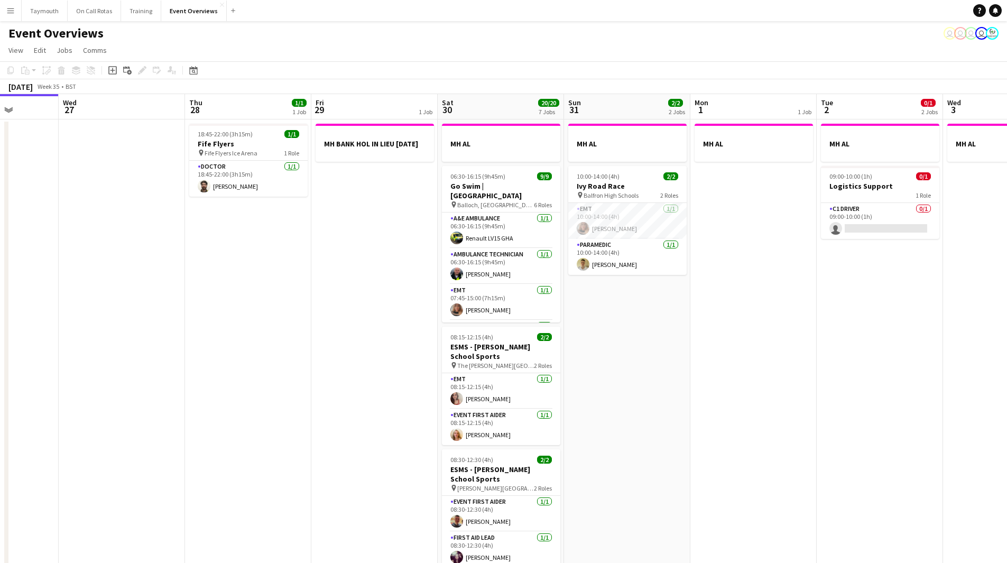
drag, startPoint x: 540, startPoint y: 408, endPoint x: 707, endPoint y: 405, distance: 167.1
click at [707, 405] on app-calendar-viewport "Sun 24 1/1 1 Job Mon 25 6/6 2 Jobs Tue 26 Wed 27 Thu 28 1/1 1 Job Fri 29 1 Job …" at bounding box center [503, 559] width 1007 height 931
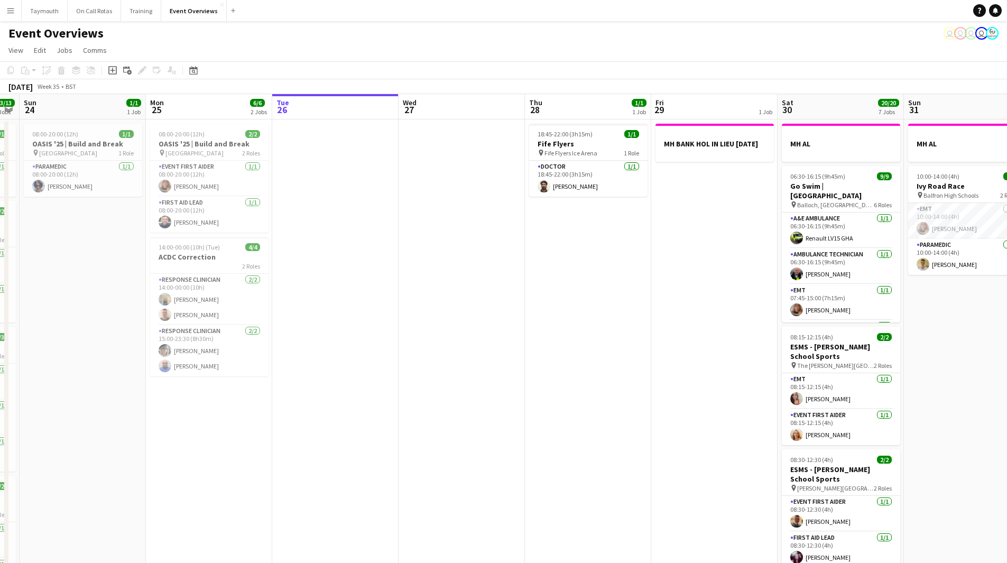
drag, startPoint x: 225, startPoint y: 381, endPoint x: 539, endPoint y: 388, distance: 314.2
click at [539, 388] on app-calendar-viewport "Fri 22 1/1 1 Job Sat 23 13/13 6 Jobs Sun 24 1/1 1 Job Mon 25 6/6 2 Jobs Tue 26 …" at bounding box center [503, 559] width 1007 height 931
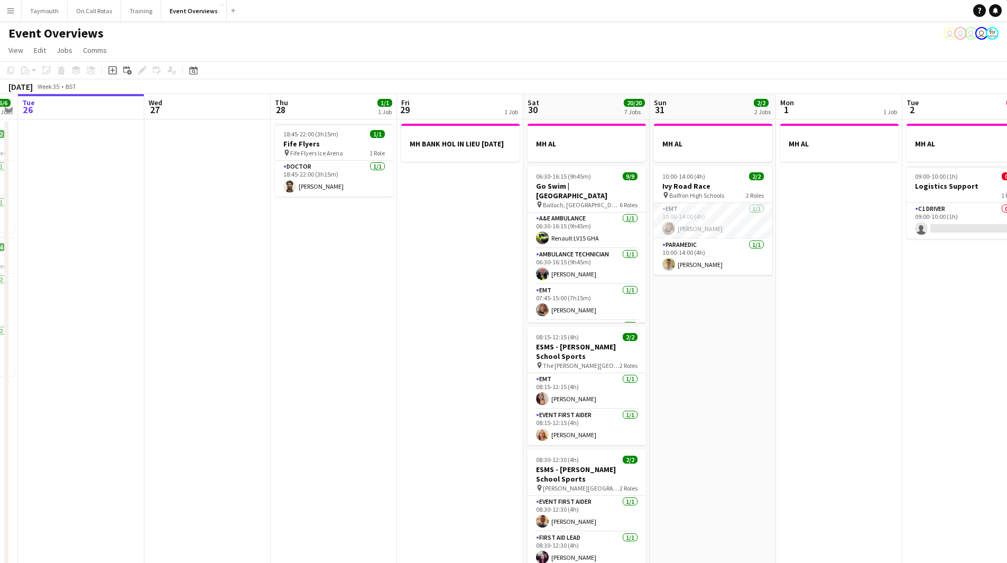
drag, startPoint x: 639, startPoint y: 361, endPoint x: 262, endPoint y: 371, distance: 376.6
click at [269, 376] on app-calendar-viewport "Sat 23 13/13 6 Jobs Sun 24 1/1 1 Job Mon 25 6/6 2 Jobs Tue 26 Wed 27 Thu 28 1/1…" at bounding box center [503, 559] width 1007 height 931
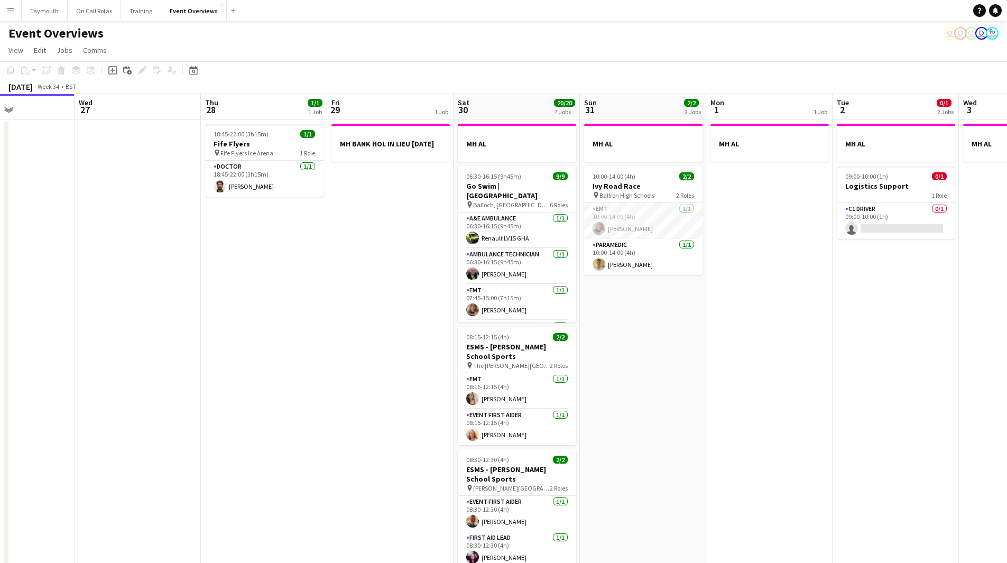
drag, startPoint x: 299, startPoint y: 370, endPoint x: 203, endPoint y: 361, distance: 96.1
click at [199, 364] on app-calendar-viewport "Sun 24 1/1 1 Job Mon 25 6/6 2 Jobs Tue 26 Wed 27 Thu 28 1/1 1 Job Fri 29 1 Job …" at bounding box center [503, 559] width 1007 height 931
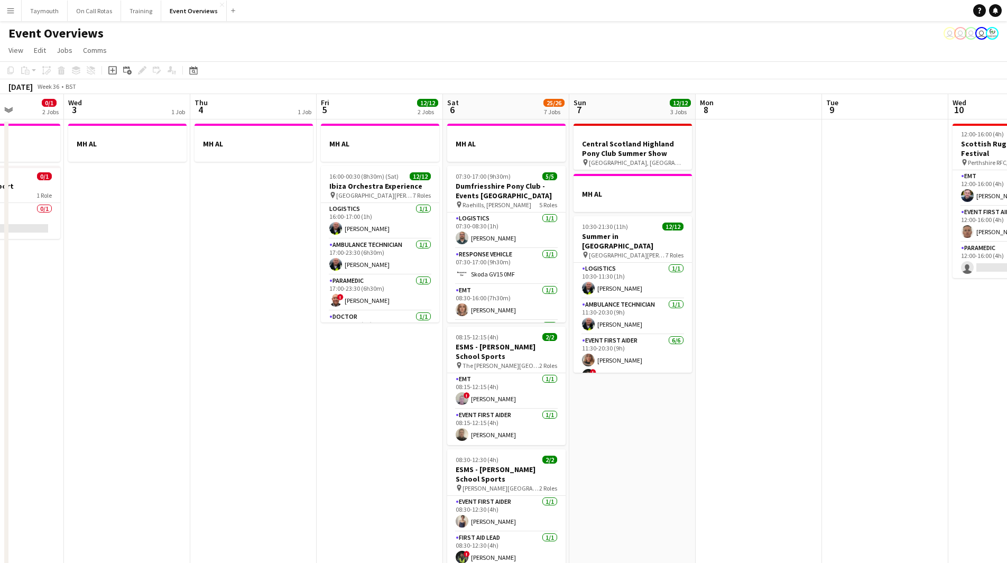
drag, startPoint x: 365, startPoint y: 360, endPoint x: -4, endPoint y: 342, distance: 369.0
click at [0, 342] on html "Menu Boards Boards Boards All jobs Status Workforce Workforce My Workforce Recr…" at bounding box center [503, 512] width 1007 height 1025
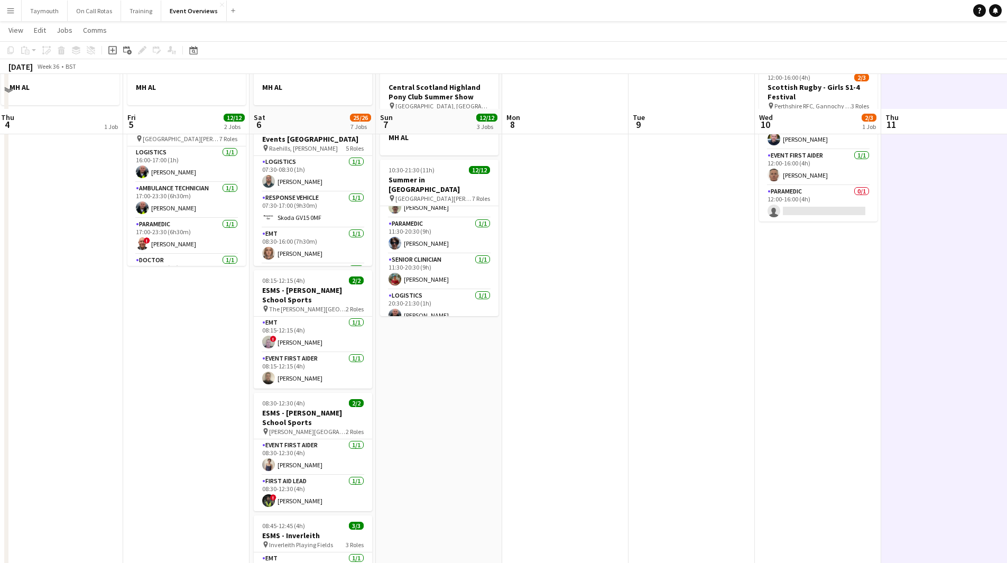
scroll to position [0, 0]
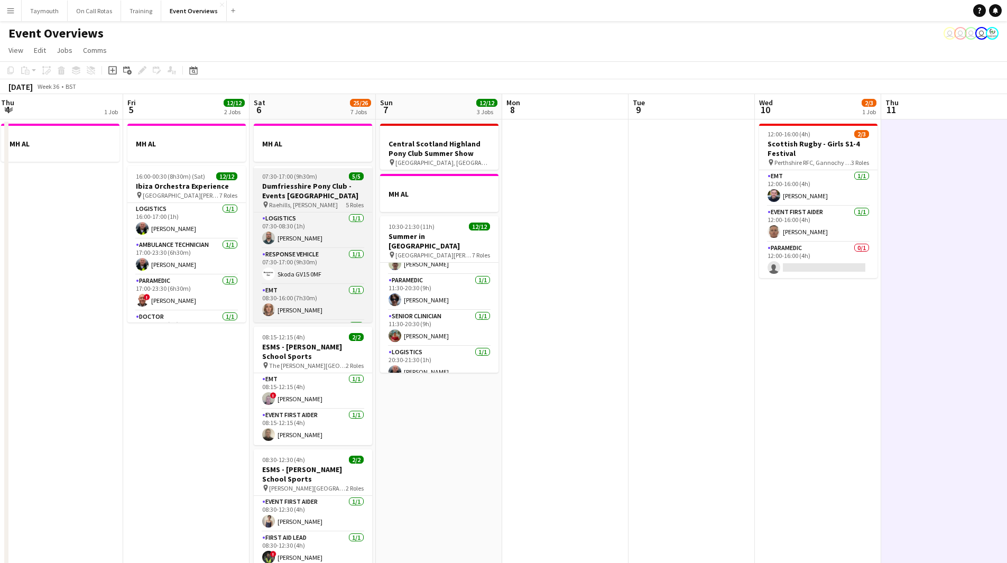
click at [288, 182] on h3 "Dumfriesshire Pony Club - Events [GEOGRAPHIC_DATA]" at bounding box center [313, 190] width 118 height 19
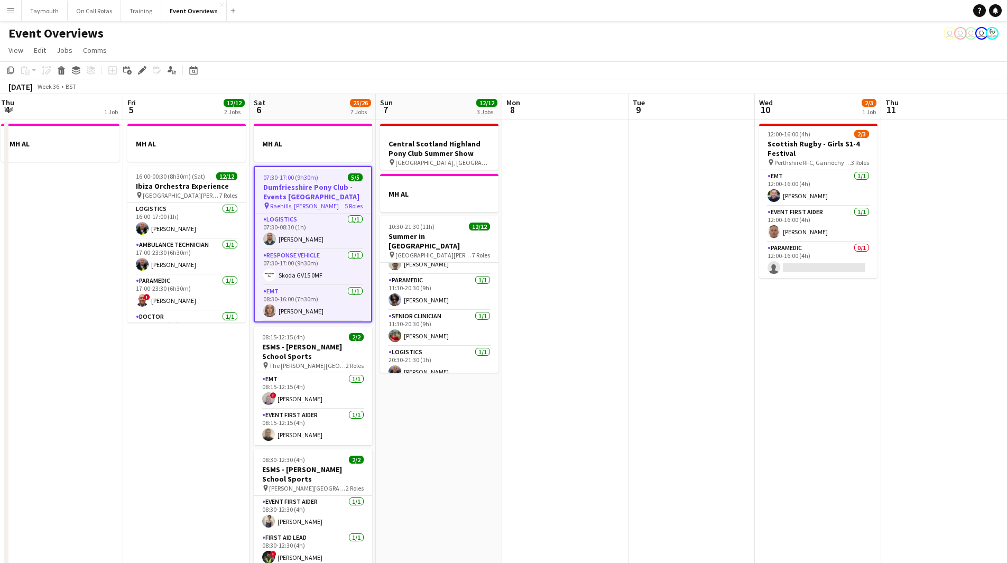
drag, startPoint x: 140, startPoint y: 66, endPoint x: 430, endPoint y: 214, distance: 326.1
click at [140, 66] on icon "Edit" at bounding box center [142, 70] width 8 height 8
type input "**********"
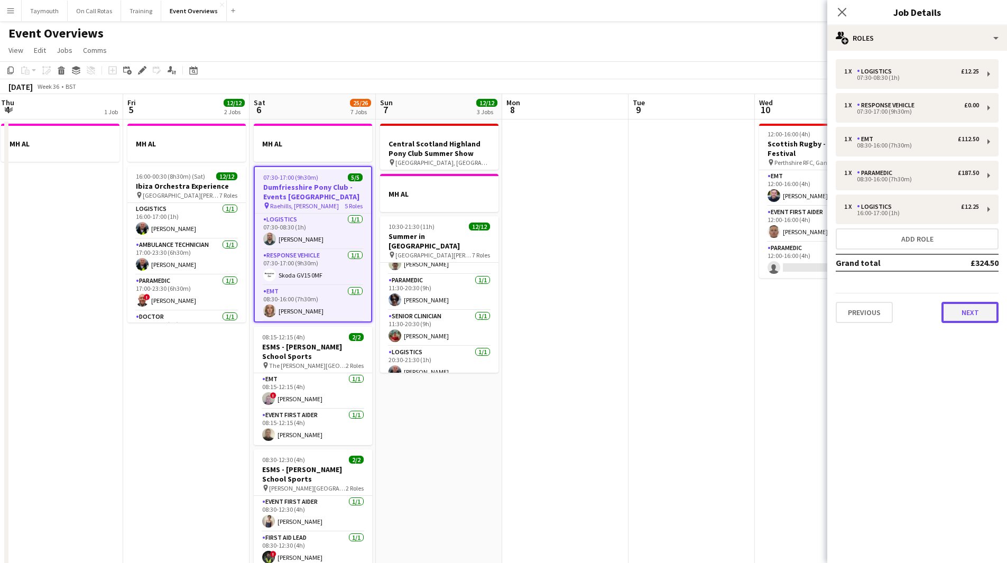
click at [981, 321] on button "Next" at bounding box center [970, 312] width 57 height 21
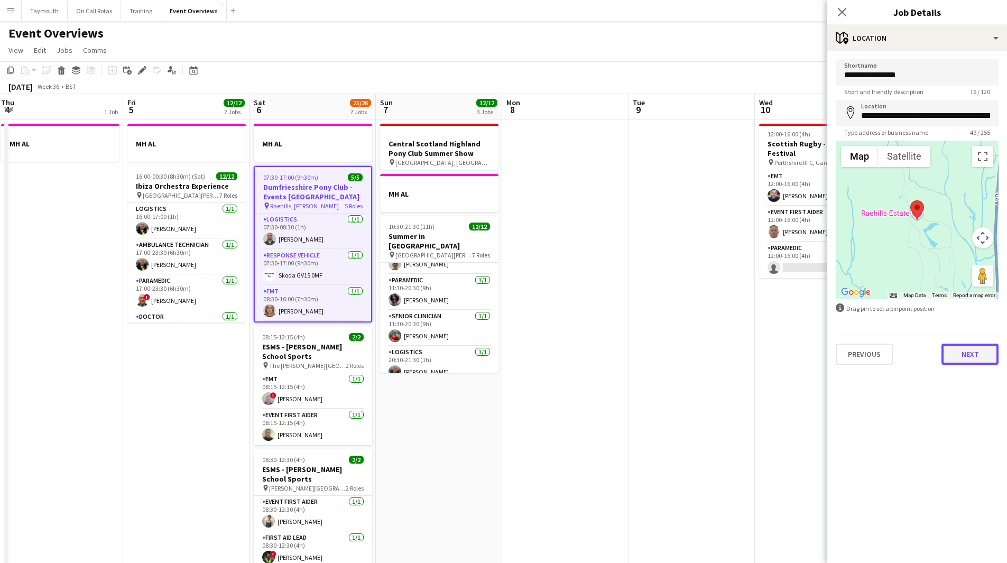
click at [971, 358] on button "Next" at bounding box center [970, 354] width 57 height 21
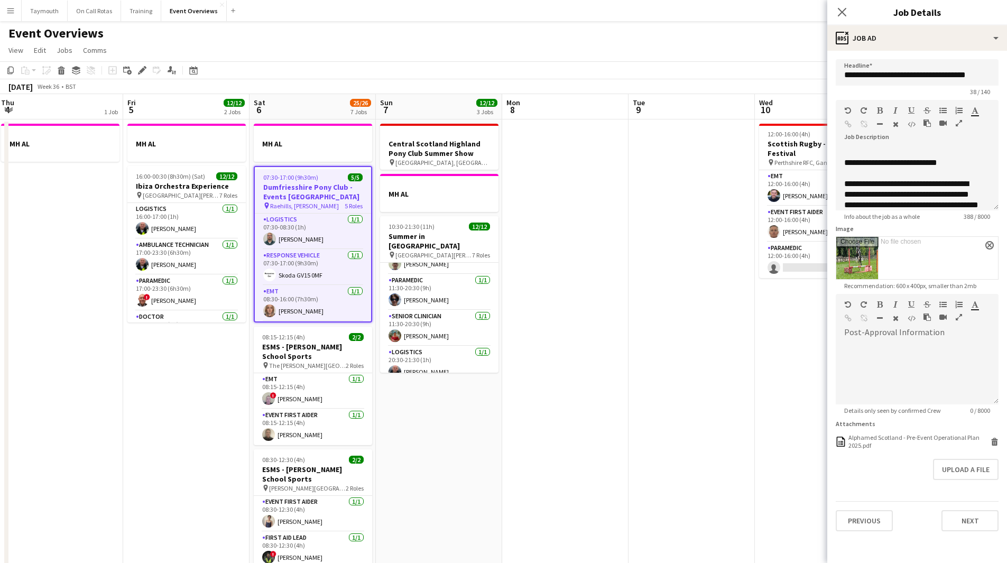
scroll to position [125, 0]
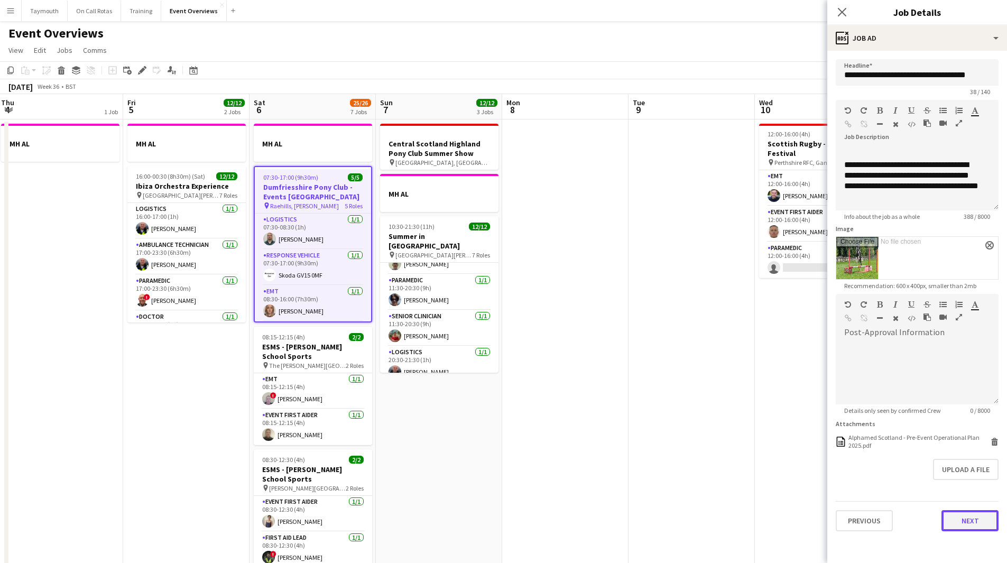
click at [967, 515] on button "Next" at bounding box center [970, 520] width 57 height 21
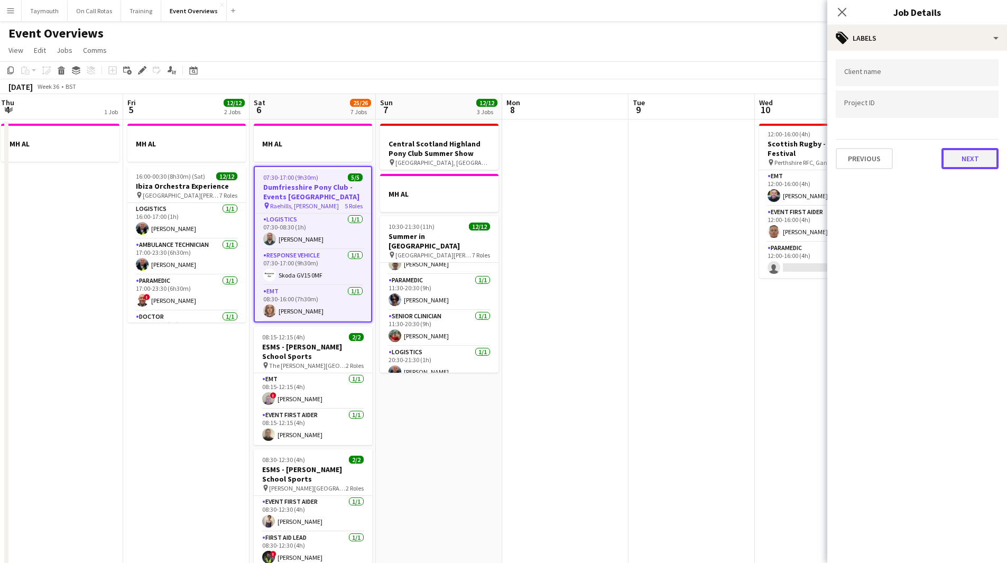
click at [988, 160] on button "Next" at bounding box center [970, 158] width 57 height 21
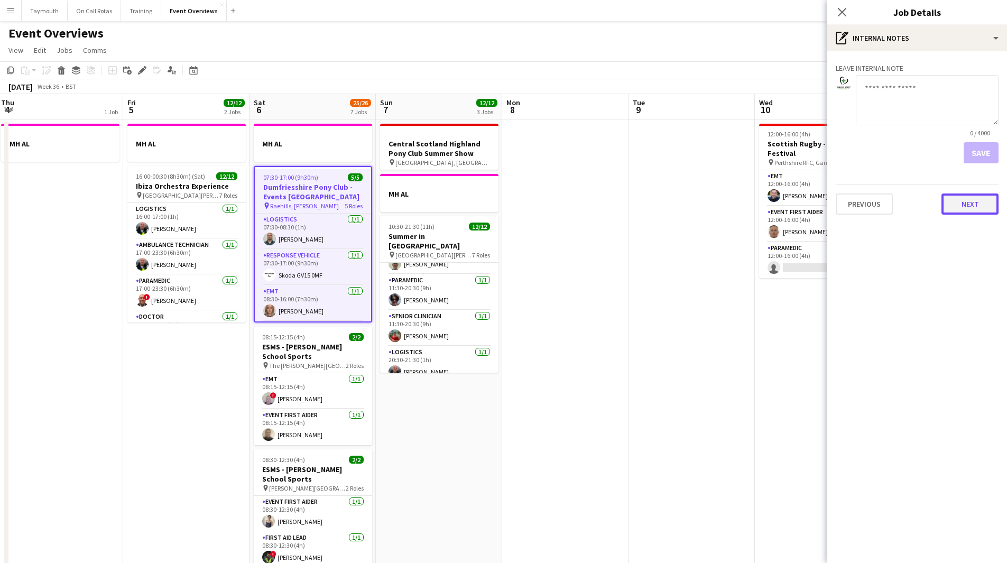
click at [978, 213] on button "Next" at bounding box center [970, 204] width 57 height 21
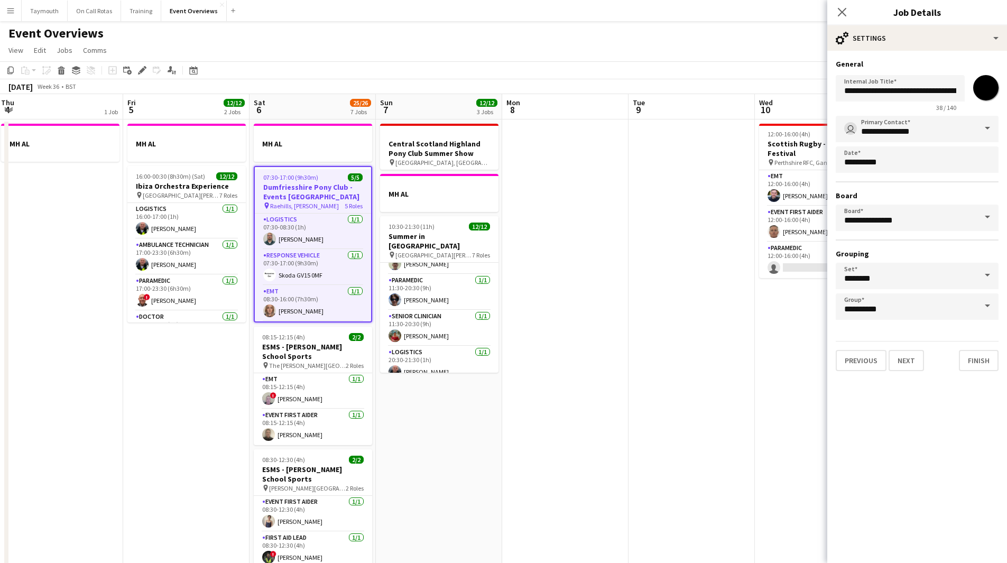
click at [570, 322] on app-date-cell at bounding box center [565, 572] width 126 height 905
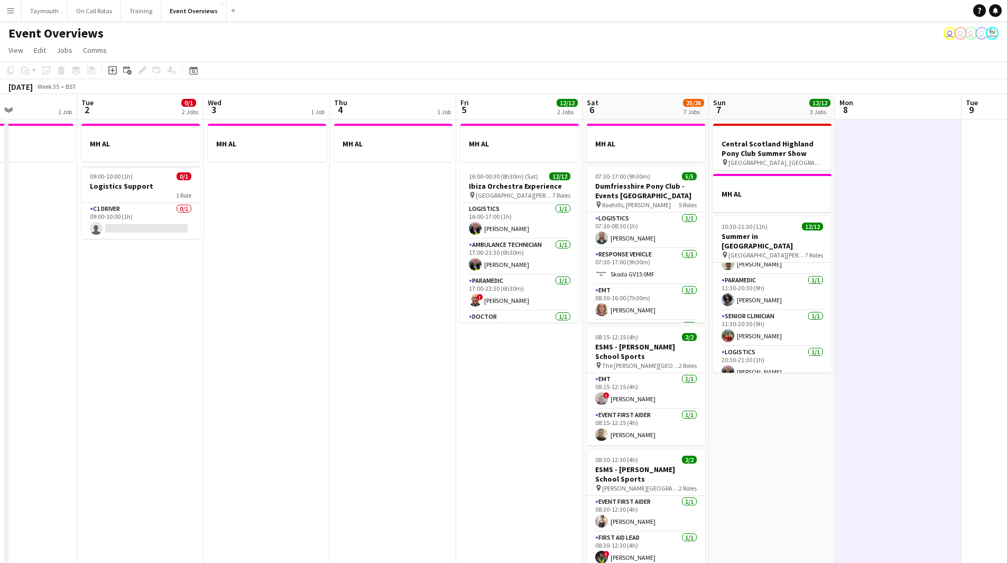
drag, startPoint x: 212, startPoint y: 419, endPoint x: 796, endPoint y: 353, distance: 588.0
click at [805, 353] on app-calendar-viewport "Sat 30 20/20 7 Jobs Sun 31 2/2 2 Jobs Mon 1 1 Job Tue 2 0/1 2 Jobs Wed 3 1 Job …" at bounding box center [503, 559] width 1007 height 931
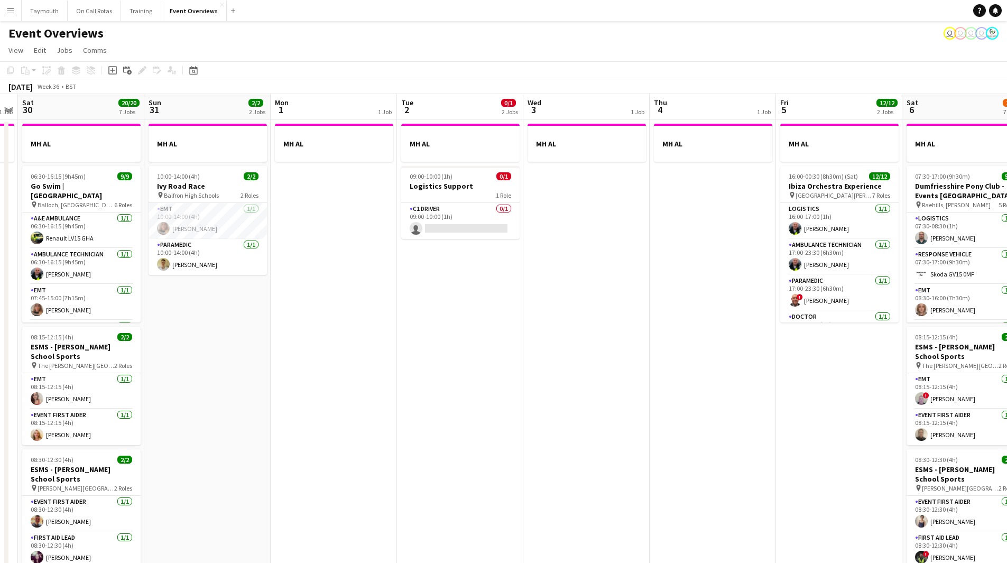
click at [614, 366] on app-calendar-viewport "Thu 28 1/1 1 Job Fri 29 1 Job Sat 30 20/20 7 Jobs Sun 31 2/2 2 Jobs Mon 1 1 Job…" at bounding box center [503, 559] width 1007 height 931
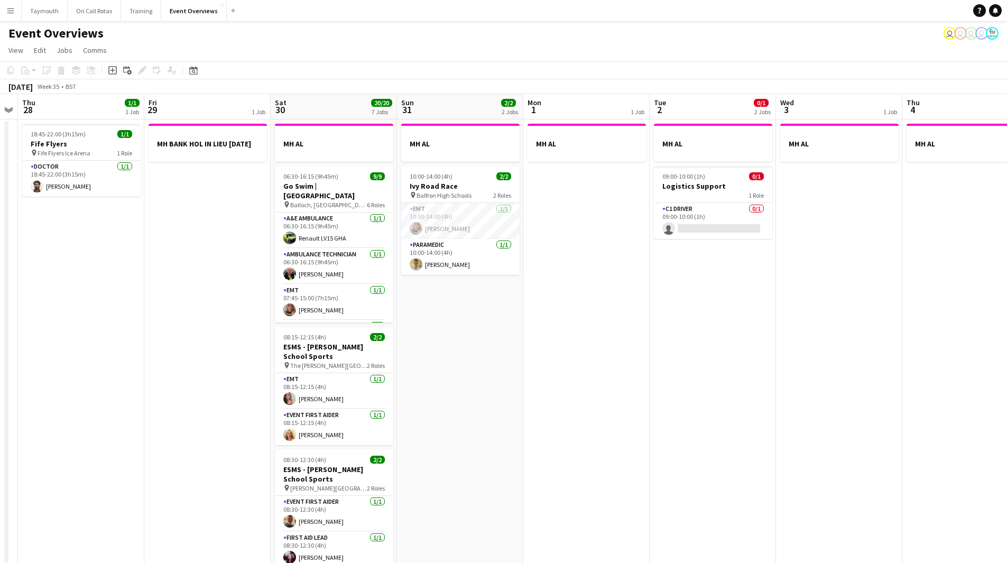
scroll to position [0, 333]
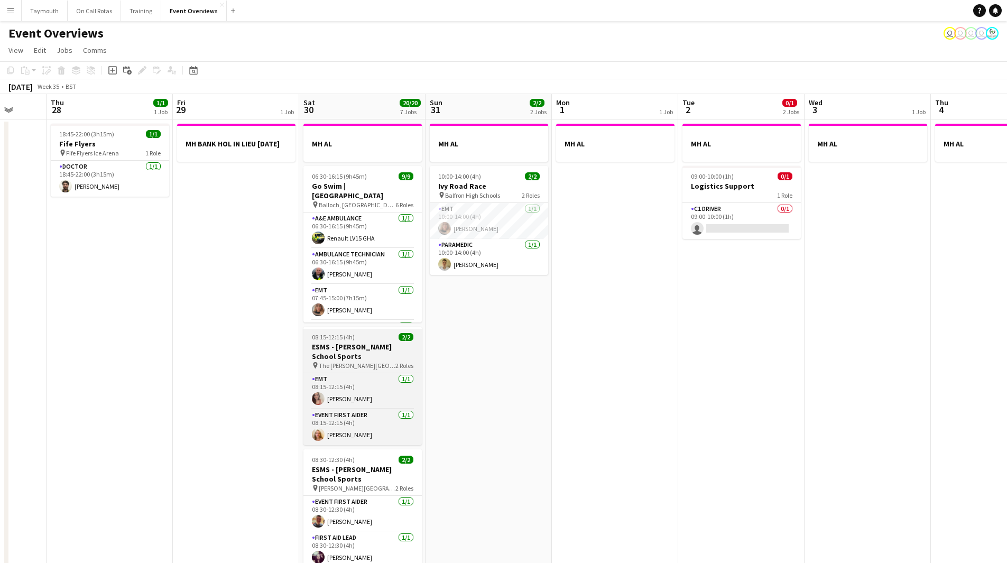
click at [369, 338] on div "08:15-12:15 (4h) 2/2" at bounding box center [363, 337] width 118 height 8
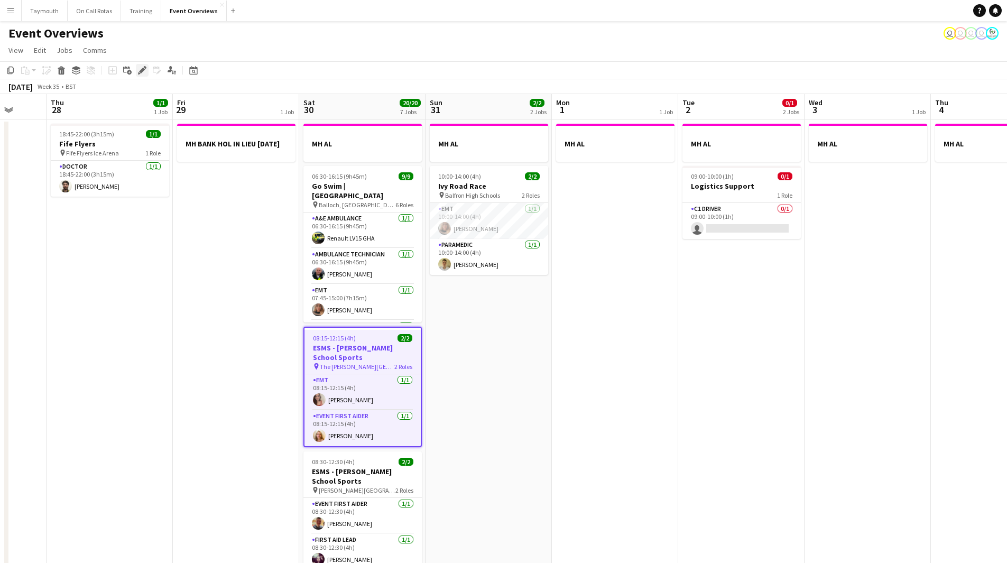
click at [136, 71] on div "Edit" at bounding box center [142, 70] width 13 height 13
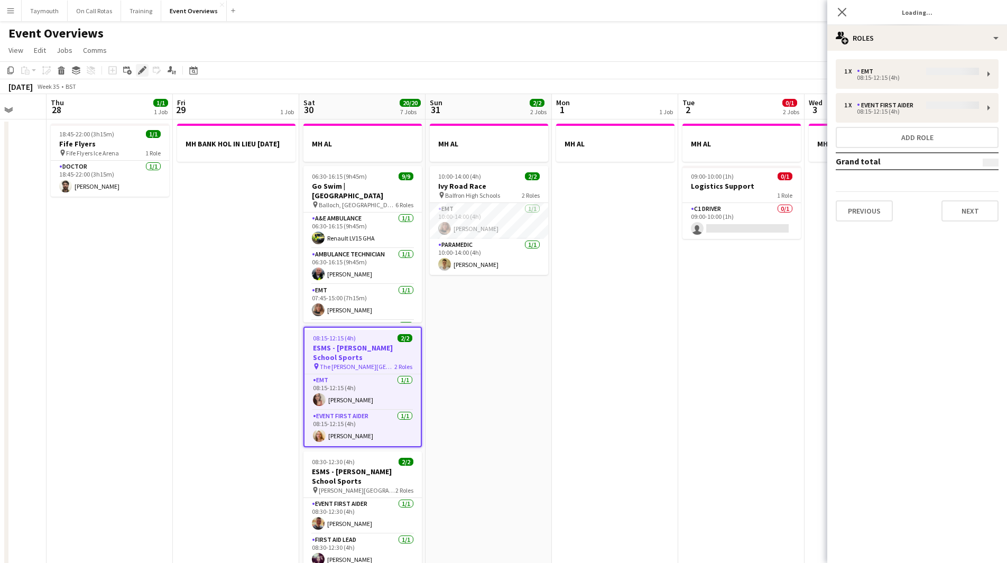
type input "**********"
click at [959, 198] on div "Previous Next" at bounding box center [917, 206] width 163 height 30
click at [961, 207] on button "Next" at bounding box center [970, 210] width 57 height 21
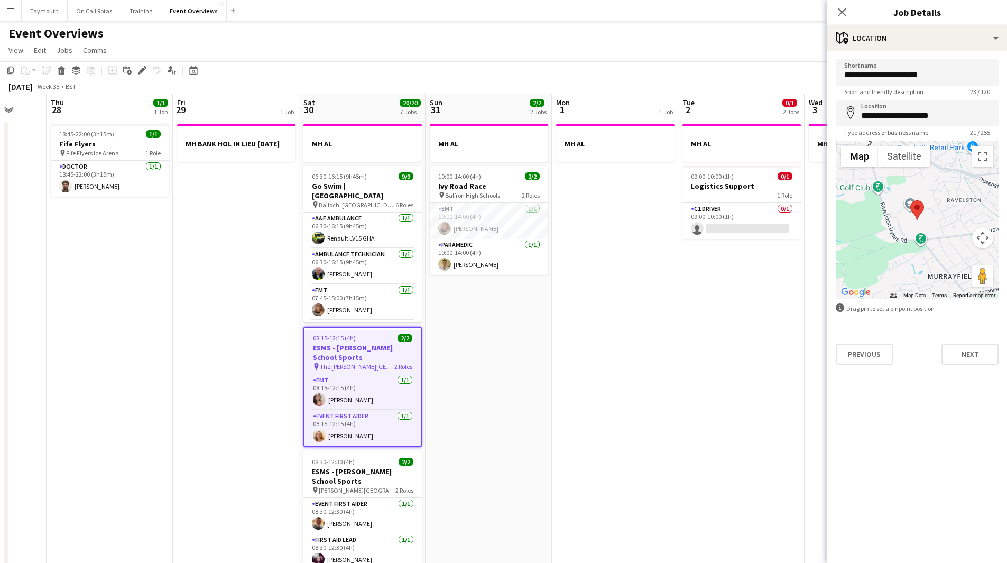
click at [968, 368] on div "**********" at bounding box center [918, 212] width 180 height 323
click at [970, 362] on button "Next" at bounding box center [970, 354] width 57 height 21
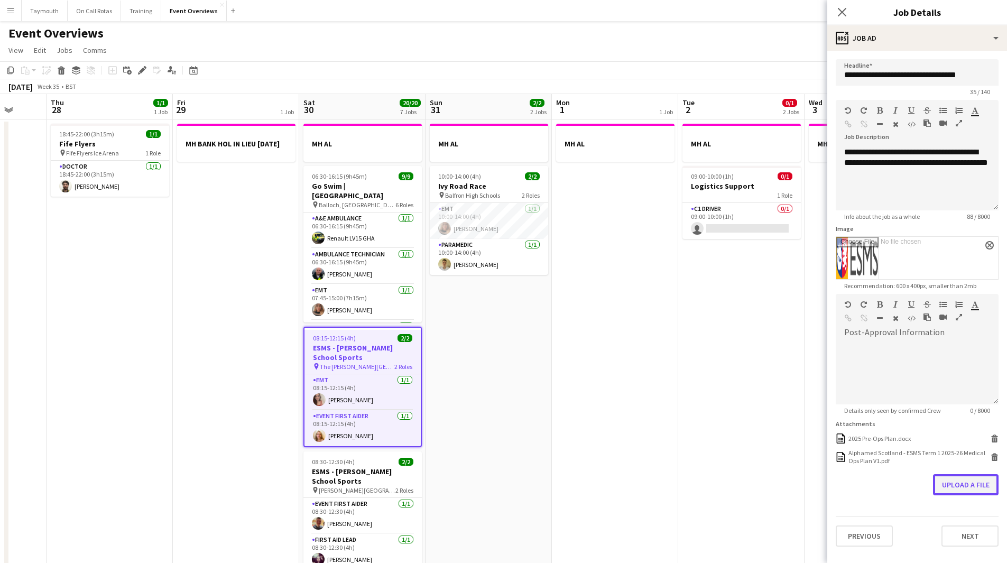
click at [970, 483] on button "Upload a file" at bounding box center [966, 484] width 66 height 21
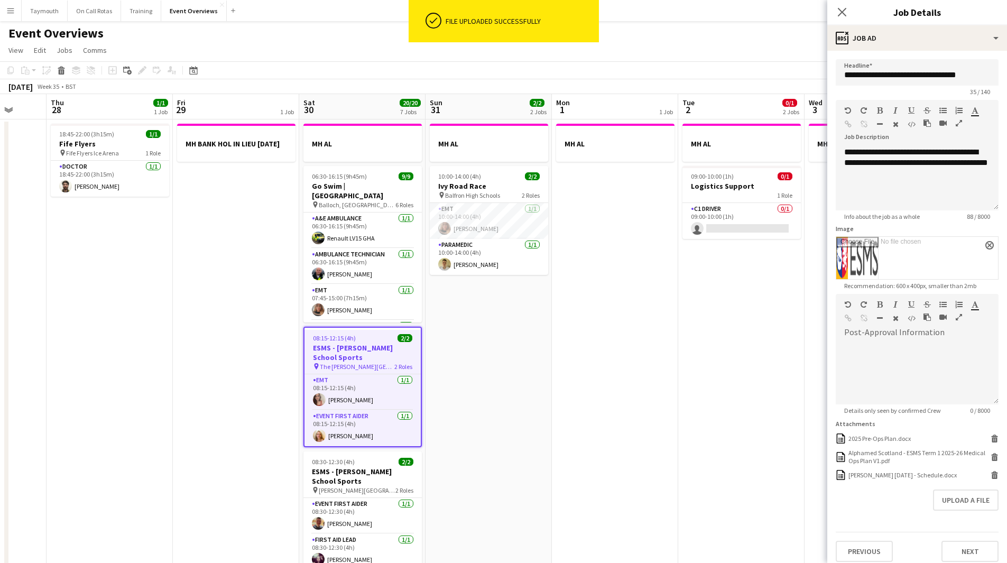
click at [658, 313] on app-date-cell "MH AL" at bounding box center [615, 572] width 126 height 905
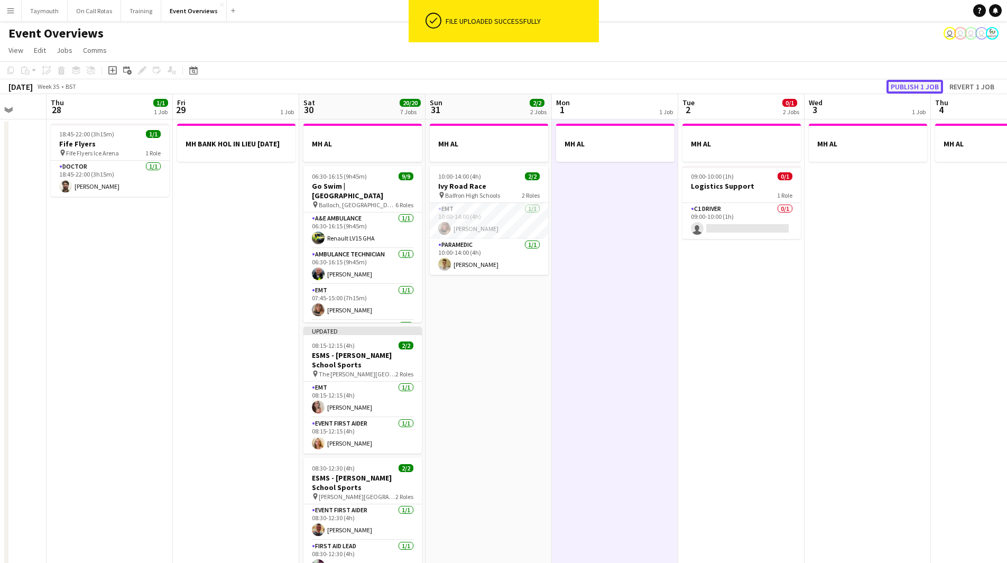
click at [917, 84] on button "Publish 1 job" at bounding box center [915, 87] width 57 height 14
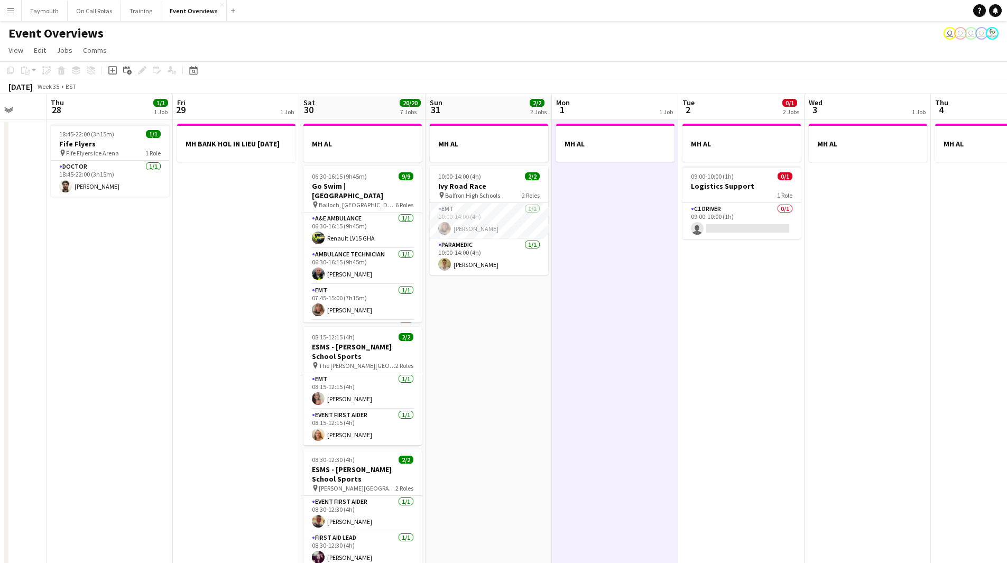
click at [491, 468] on app-date-cell "MH AL 10:00-14:00 (4h) 2/2 Ivy Road Race pin Balfron High Schools 2 Roles EMT 1…" at bounding box center [489, 572] width 126 height 905
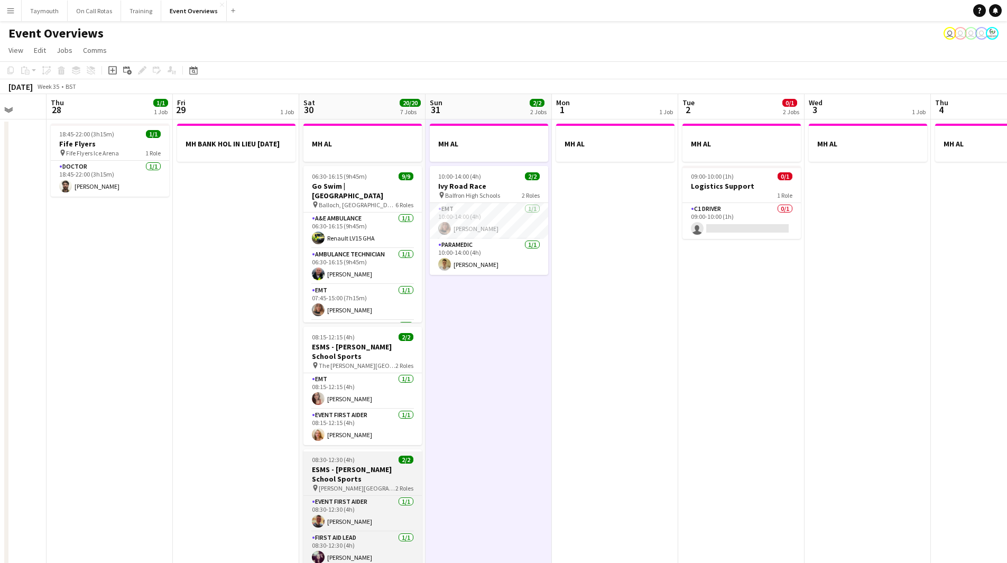
click at [377, 467] on h3 "ESMS - [PERSON_NAME] School Sports" at bounding box center [363, 474] width 118 height 19
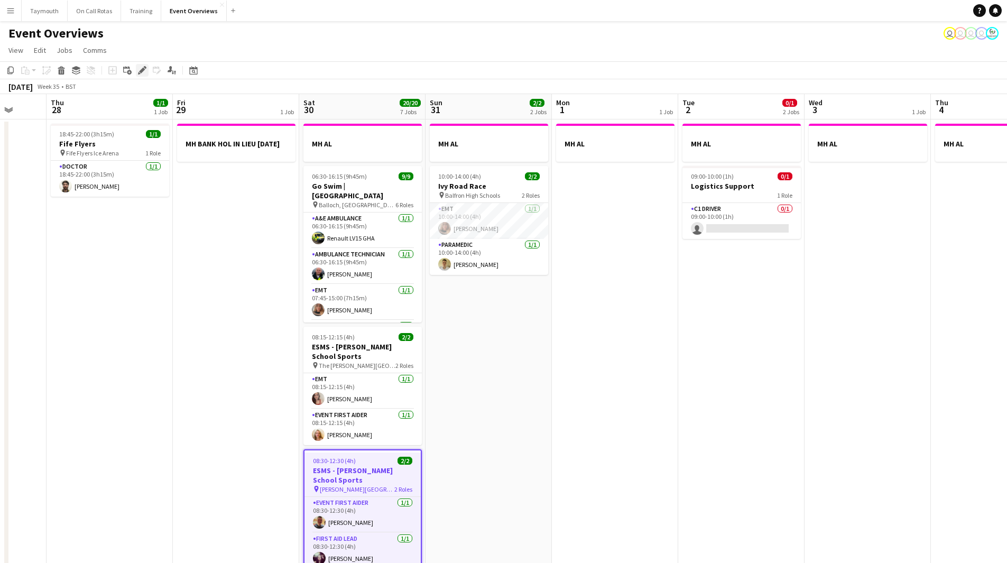
click at [137, 70] on div "Edit" at bounding box center [142, 70] width 13 height 13
type input "**********"
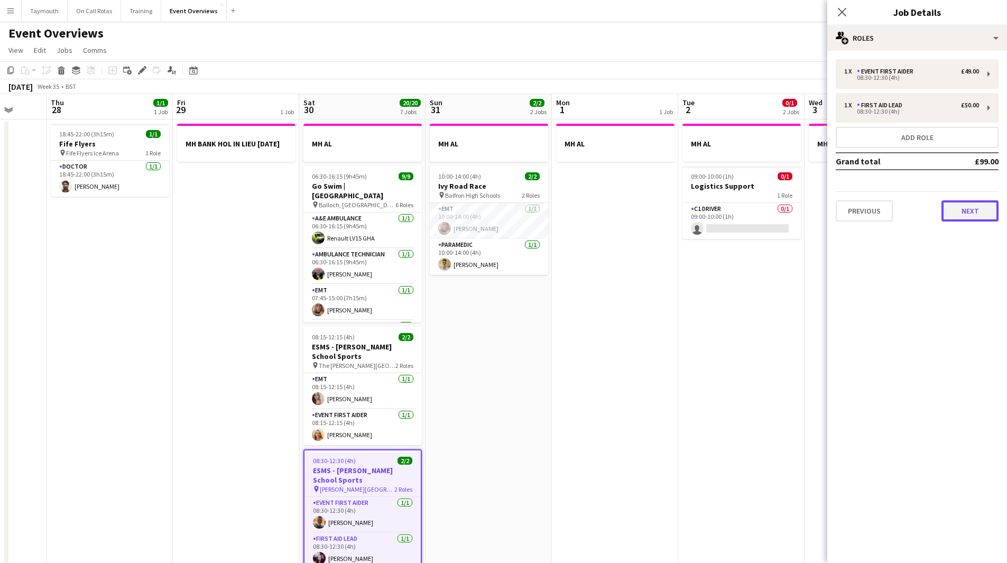
click at [956, 216] on button "Next" at bounding box center [970, 210] width 57 height 21
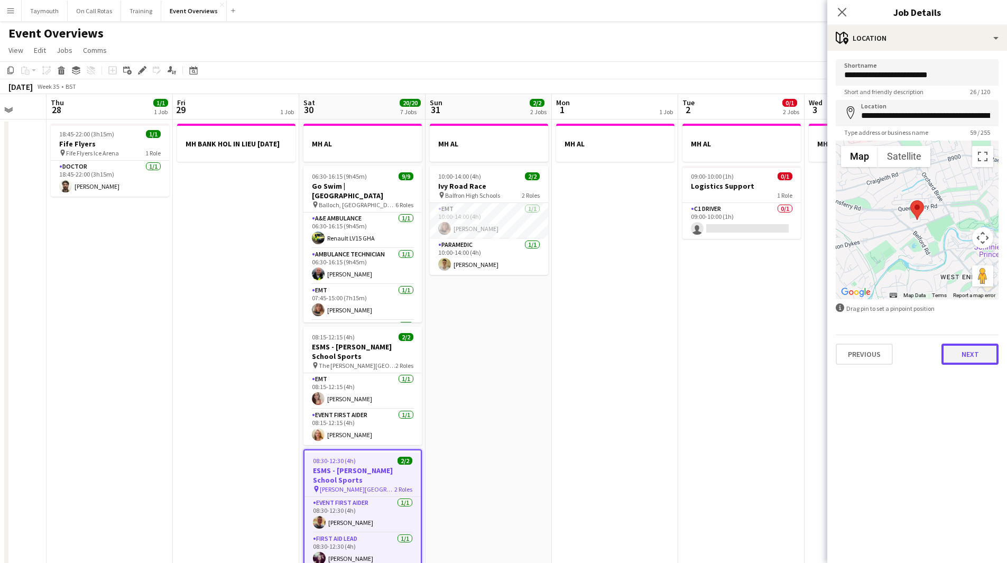
click at [970, 346] on button "Next" at bounding box center [970, 354] width 57 height 21
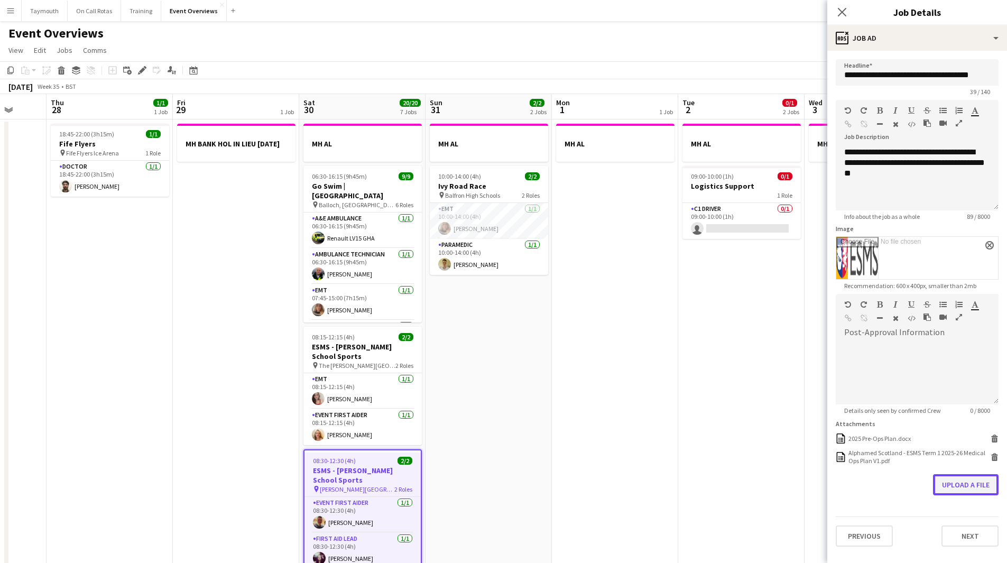
click at [954, 485] on button "Upload a file" at bounding box center [966, 484] width 66 height 21
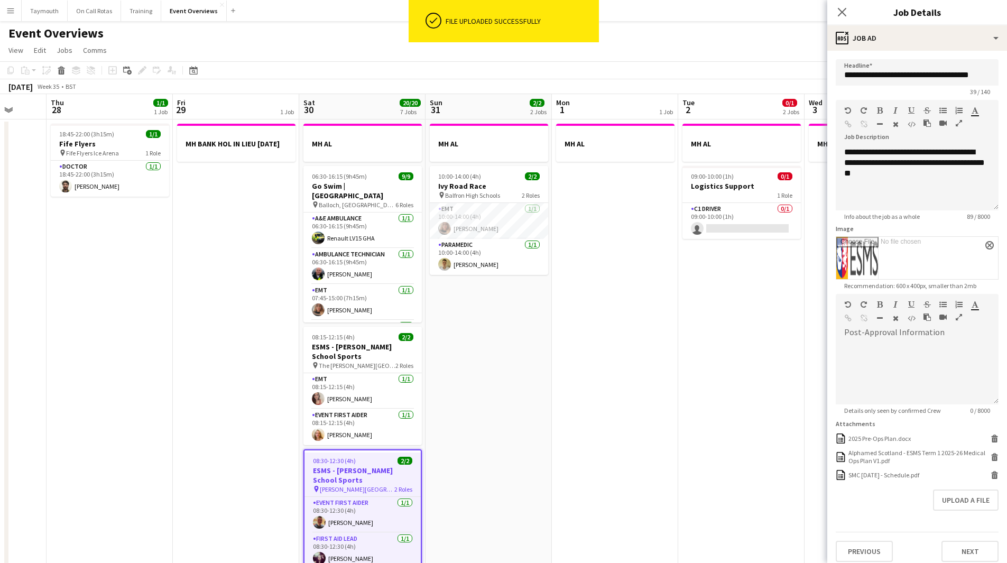
click at [554, 342] on app-date-cell "MH AL" at bounding box center [615, 572] width 126 height 905
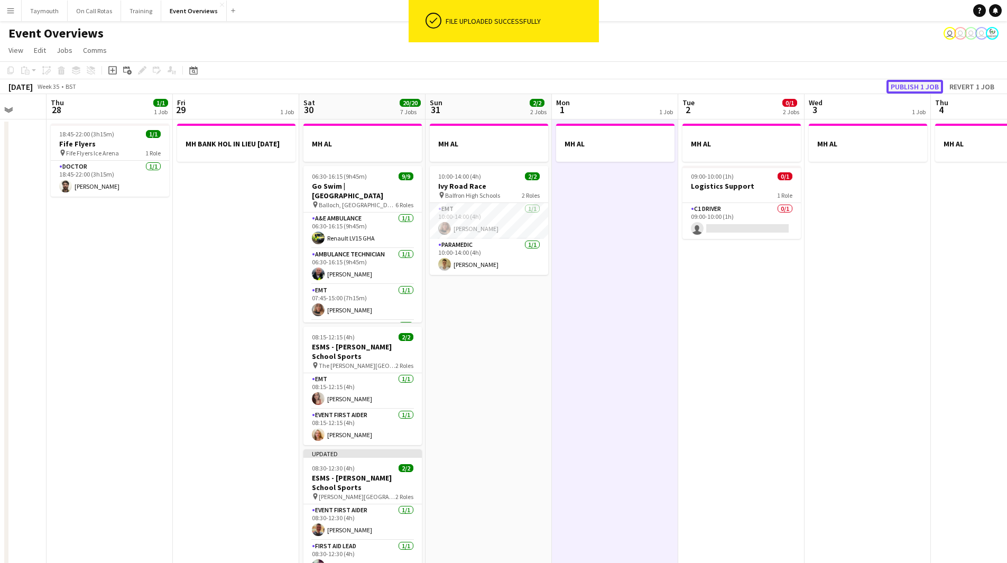
click at [928, 84] on button "Publish 1 job" at bounding box center [915, 87] width 57 height 14
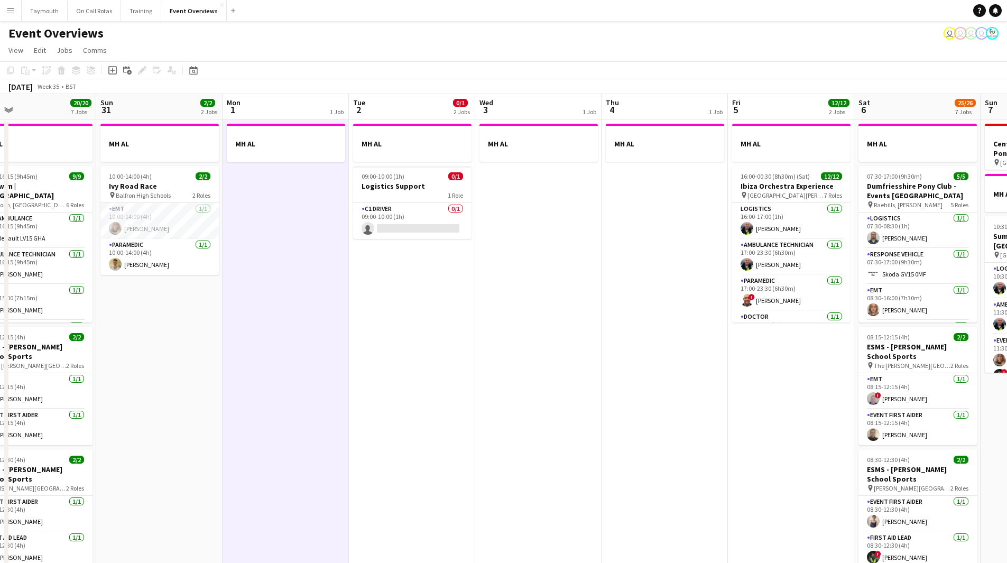
drag, startPoint x: 563, startPoint y: 371, endPoint x: 234, endPoint y: 390, distance: 330.0
click at [234, 390] on app-calendar-viewport "Wed 27 Thu 28 1/1 1 Job Fri 29 1 Job Sat 30 20/20 7 Jobs Sun 31 2/2 2 Jobs Mon …" at bounding box center [503, 559] width 1007 height 931
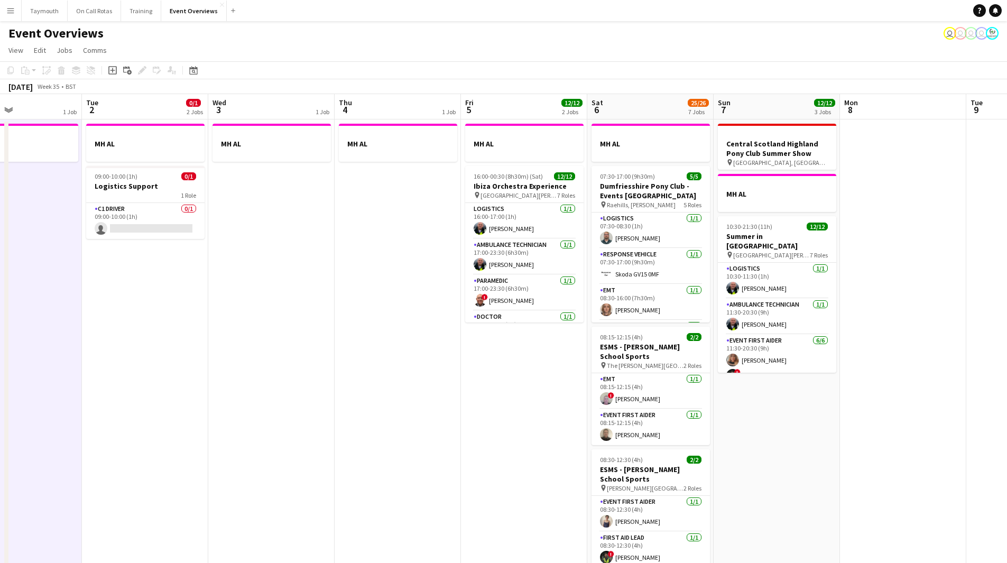
drag, startPoint x: 377, startPoint y: 375, endPoint x: 32, endPoint y: 396, distance: 344.9
click at [26, 398] on app-calendar-viewport "Fri 29 1 Job Sat 30 20/20 7 Jobs Sun 31 2/2 2 Jobs Mon 1 1 Job Tue 2 0/1 2 Jobs…" at bounding box center [503, 559] width 1007 height 931
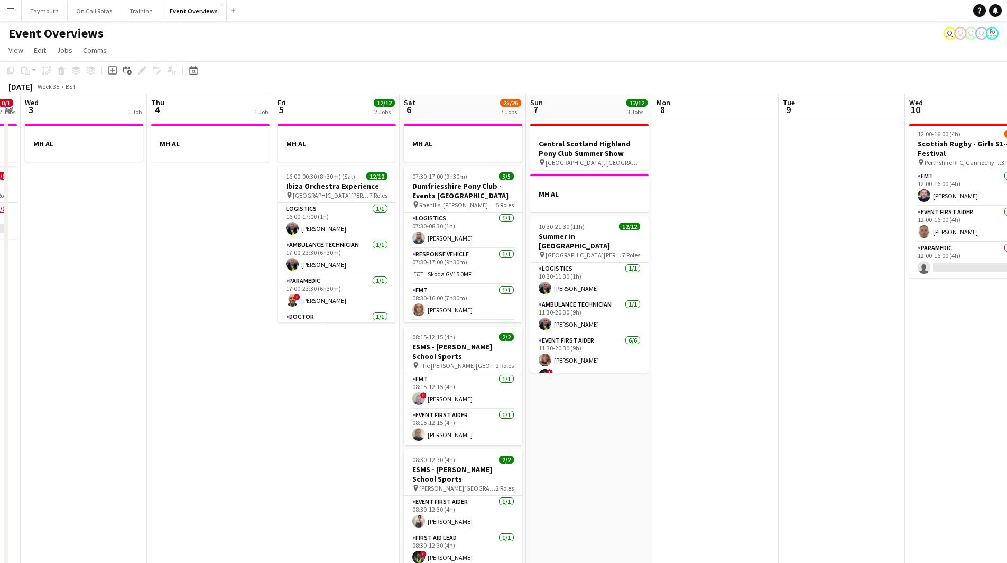
drag, startPoint x: 137, startPoint y: 399, endPoint x: 124, endPoint y: 398, distance: 12.8
click at [124, 398] on app-calendar-viewport "Sun 31 2/2 2 Jobs Mon 1 1 Job Tue 2 0/1 2 Jobs Wed 3 1 Job Thu 4 1 Job Fri 5 12…" at bounding box center [503, 559] width 1007 height 931
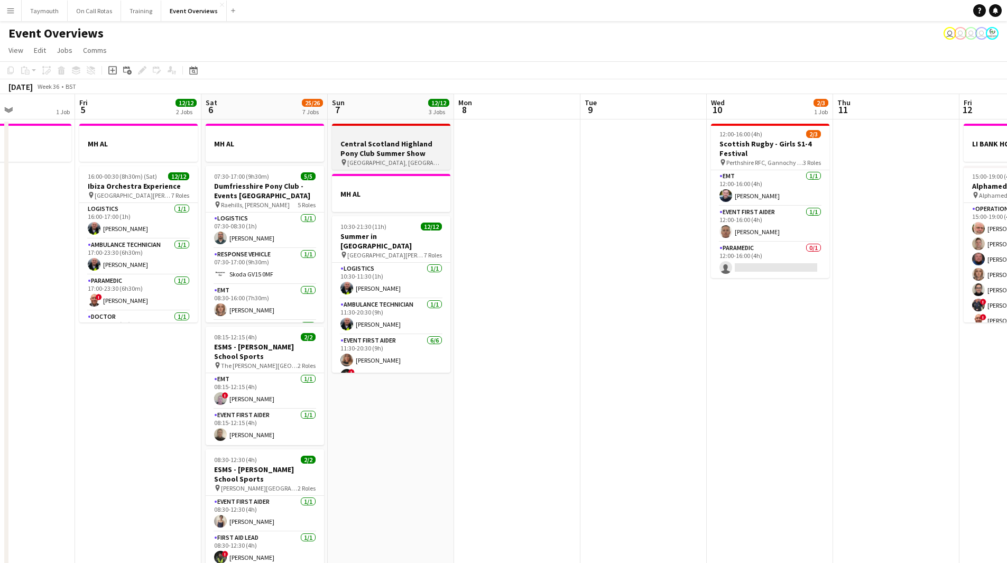
click at [386, 136] on div at bounding box center [391, 134] width 118 height 8
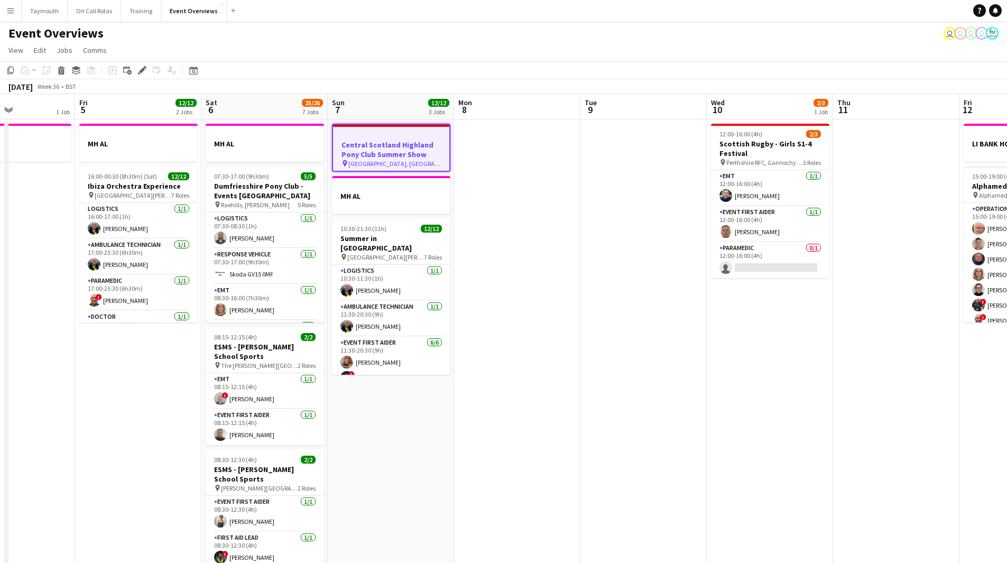
click at [403, 150] on h3 "Central Scotland Highland Pony Club Summer Show" at bounding box center [391, 149] width 116 height 19
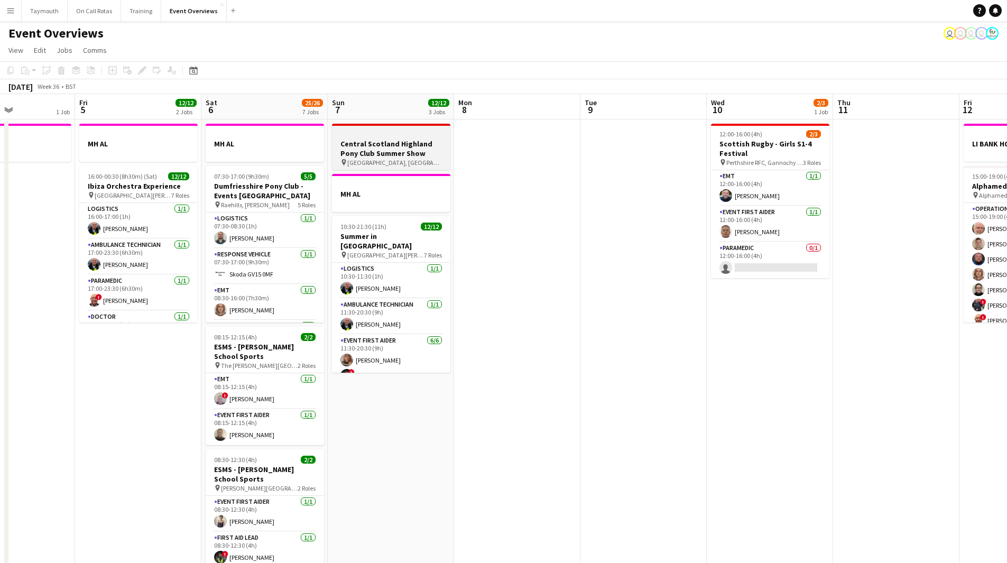
click at [403, 150] on h3 "Central Scotland Highland Pony Club Summer Show" at bounding box center [391, 148] width 118 height 19
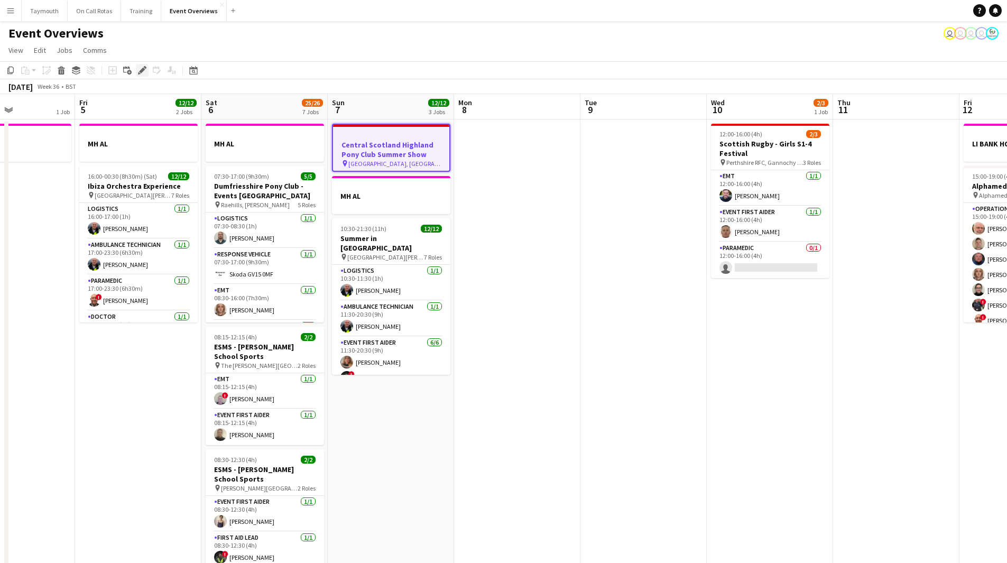
click at [144, 70] on icon "Edit" at bounding box center [142, 70] width 8 height 8
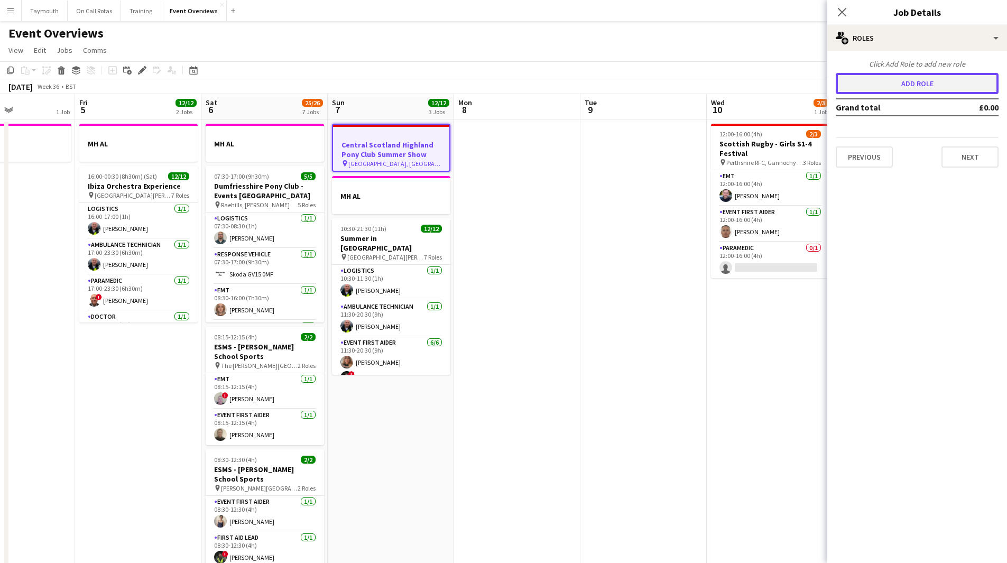
click at [968, 80] on button "Add role" at bounding box center [917, 83] width 163 height 21
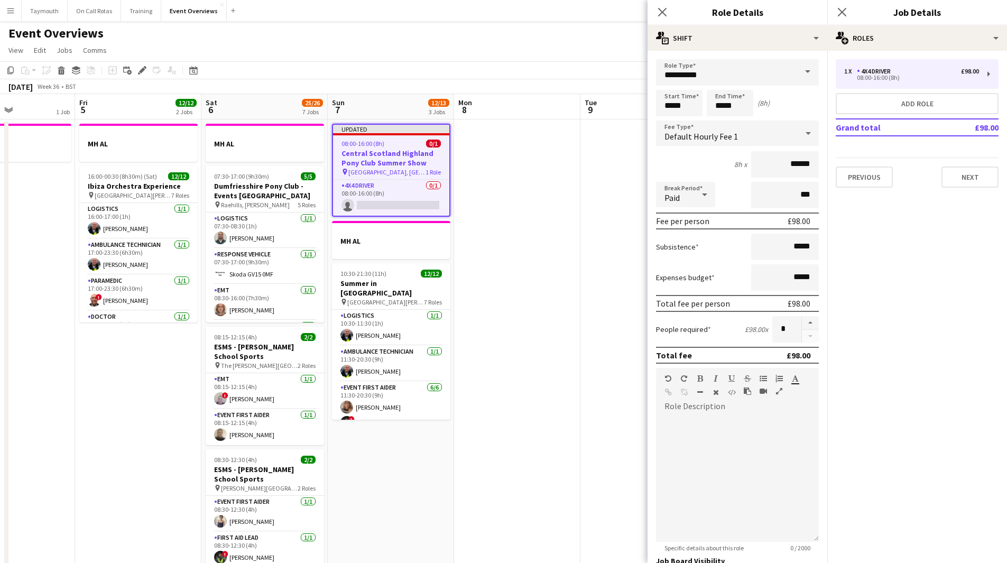
click at [797, 76] on span at bounding box center [808, 71] width 22 height 25
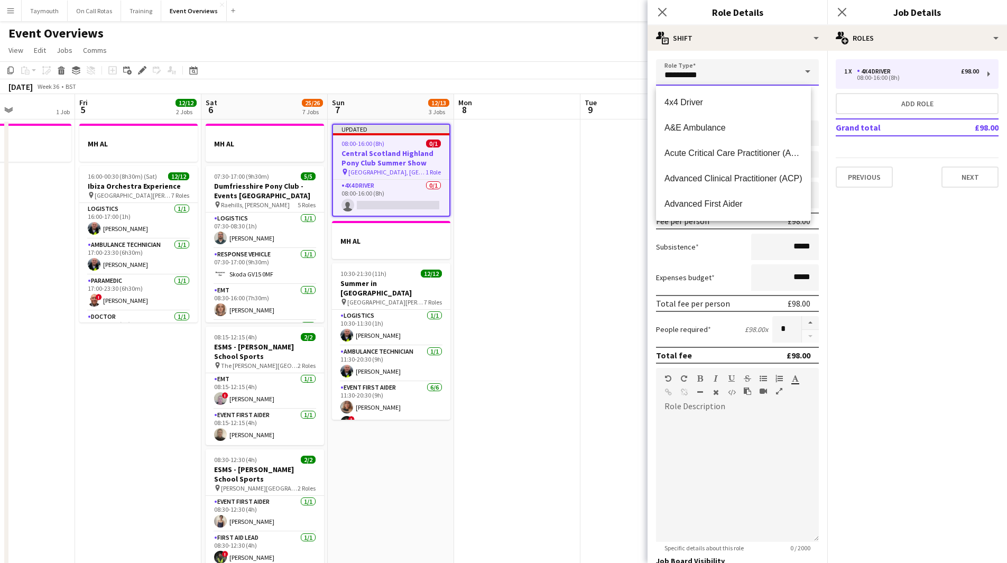
drag, startPoint x: 593, startPoint y: 76, endPoint x: 343, endPoint y: 49, distance: 252.1
click at [350, 51] on body "Menu Boards Boards Boards All jobs Status Workforce Workforce My Workforce Recr…" at bounding box center [503, 512] width 1007 height 1025
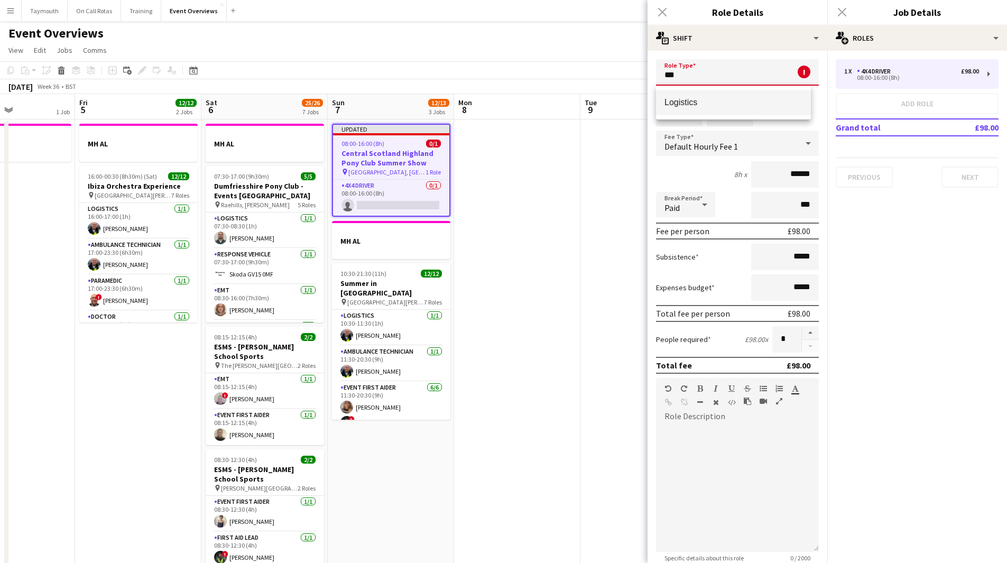
click at [707, 96] on mat-option "Logistics" at bounding box center [733, 102] width 155 height 25
type input "*********"
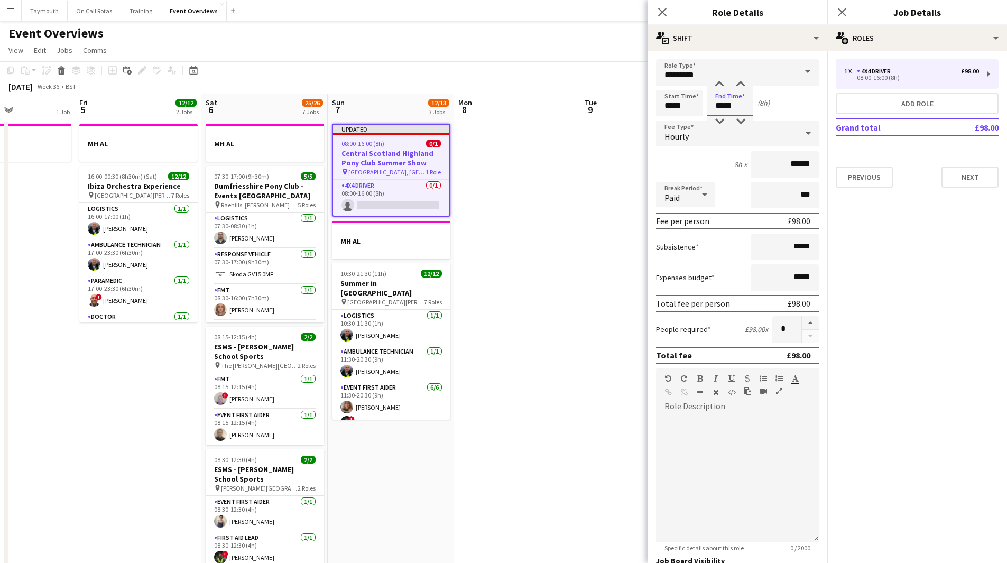
drag, startPoint x: 747, startPoint y: 108, endPoint x: 671, endPoint y: 109, distance: 76.2
click at [671, 109] on div "Start Time ***** End Time ***** (8h)" at bounding box center [737, 103] width 163 height 26
type input "*****"
drag, startPoint x: 634, startPoint y: 101, endPoint x: 475, endPoint y: 88, distance: 159.2
click at [475, 88] on body "Menu Boards Boards Boards All jobs Status Workforce Workforce My Workforce Recr…" at bounding box center [503, 512] width 1007 height 1025
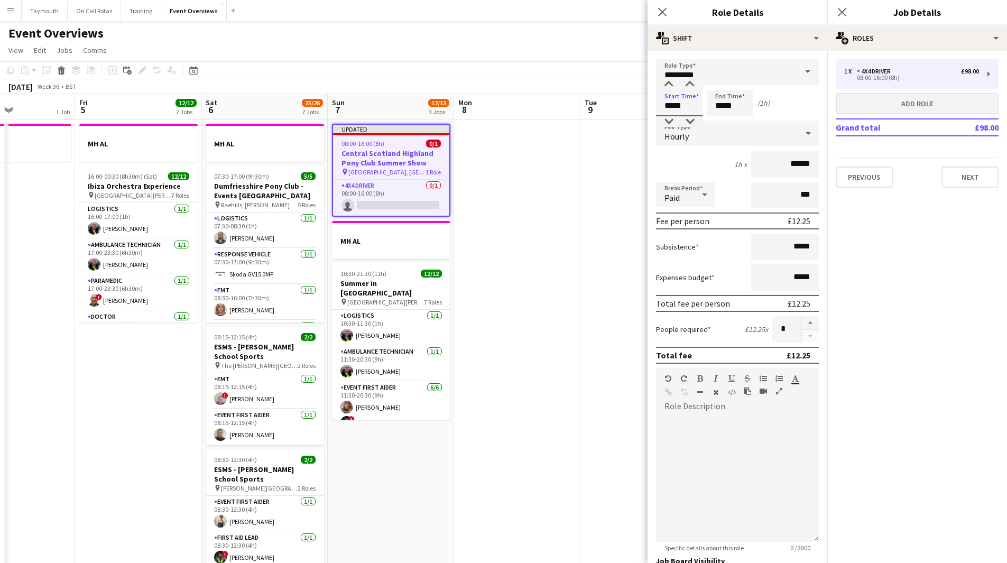
type input "*****"
click at [901, 100] on button "Add role" at bounding box center [917, 103] width 163 height 21
type input "**********"
type input "*****"
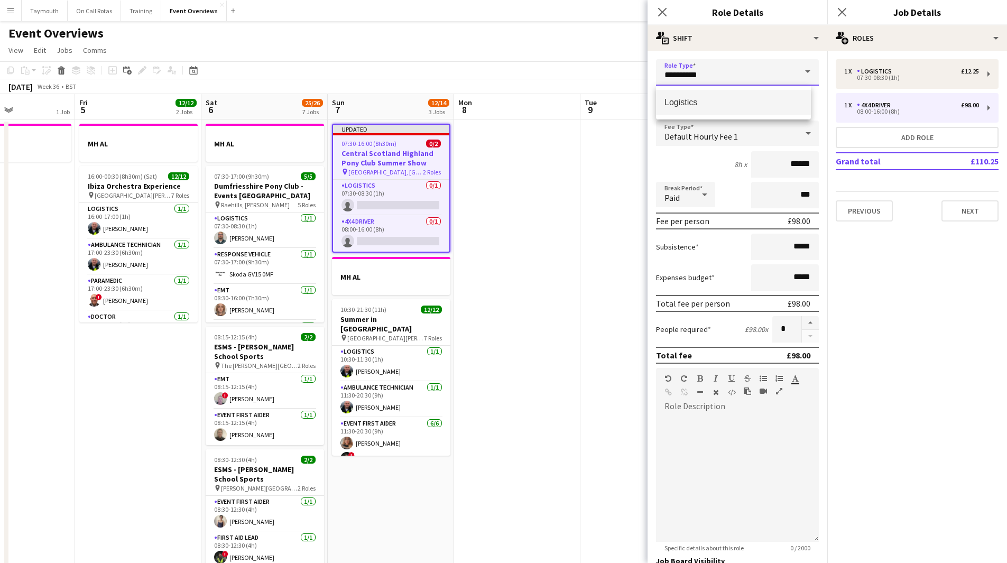
drag, startPoint x: 741, startPoint y: 69, endPoint x: 198, endPoint y: 29, distance: 544.6
click at [231, 37] on body "Menu Boards Boards Boards All jobs Status Workforce Workforce My Workforce Recr…" at bounding box center [503, 512] width 1007 height 1025
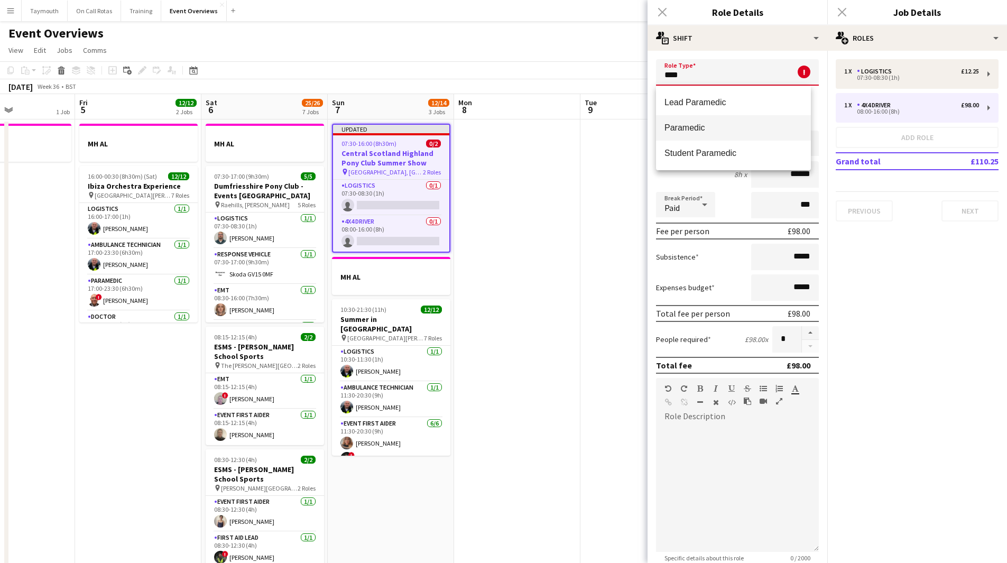
click at [737, 134] on mat-option "Paramedic" at bounding box center [733, 127] width 155 height 25
type input "*********"
type input "******"
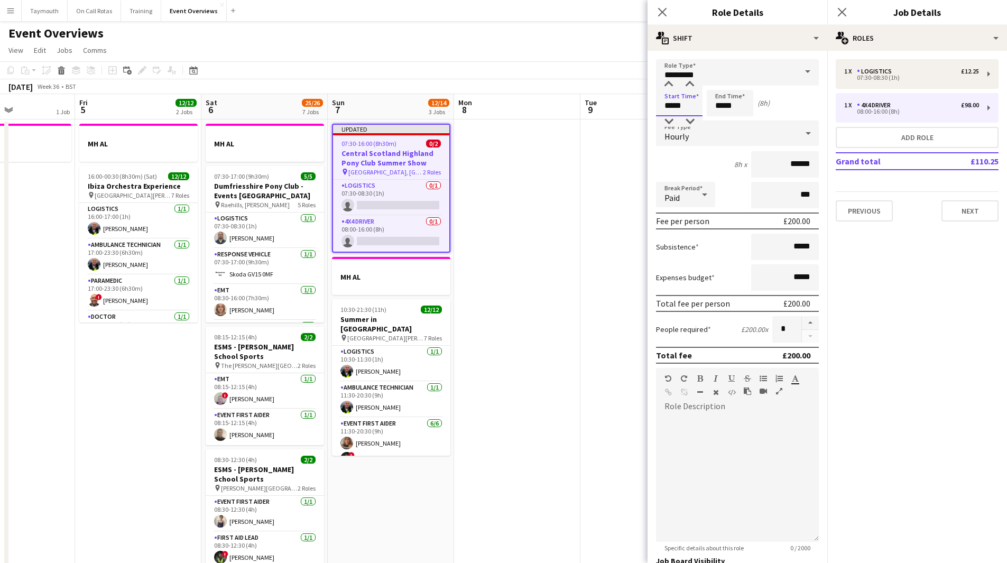
click at [692, 108] on input "*****" at bounding box center [679, 103] width 47 height 26
type input "*****"
click at [739, 106] on input "*****" at bounding box center [730, 103] width 47 height 26
drag, startPoint x: 738, startPoint y: 105, endPoint x: 727, endPoint y: 102, distance: 11.5
click at [727, 102] on input "*****" at bounding box center [730, 103] width 47 height 26
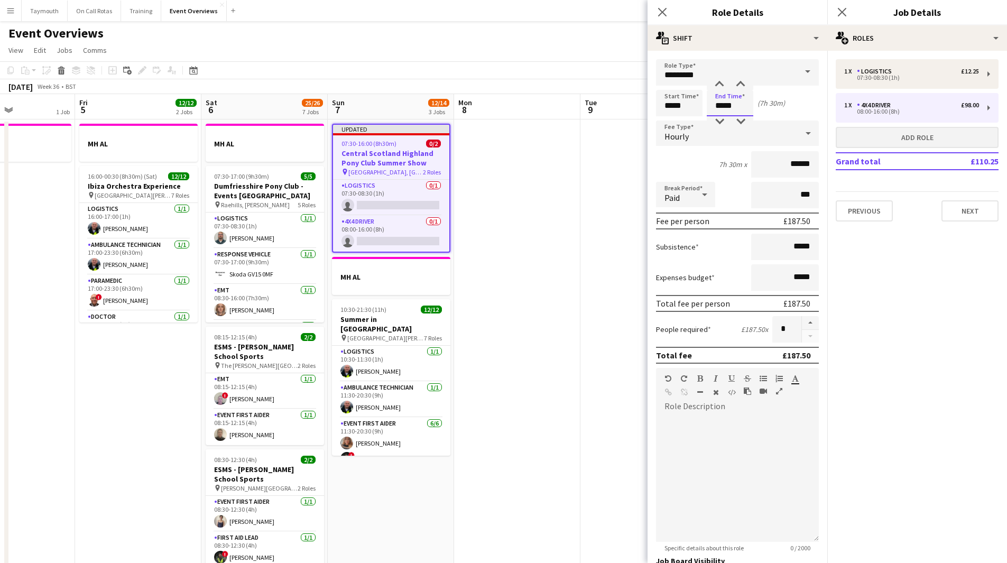
type input "*****"
click at [925, 141] on button "Add role" at bounding box center [917, 137] width 163 height 21
type input "**********"
type input "*****"
type input "******"
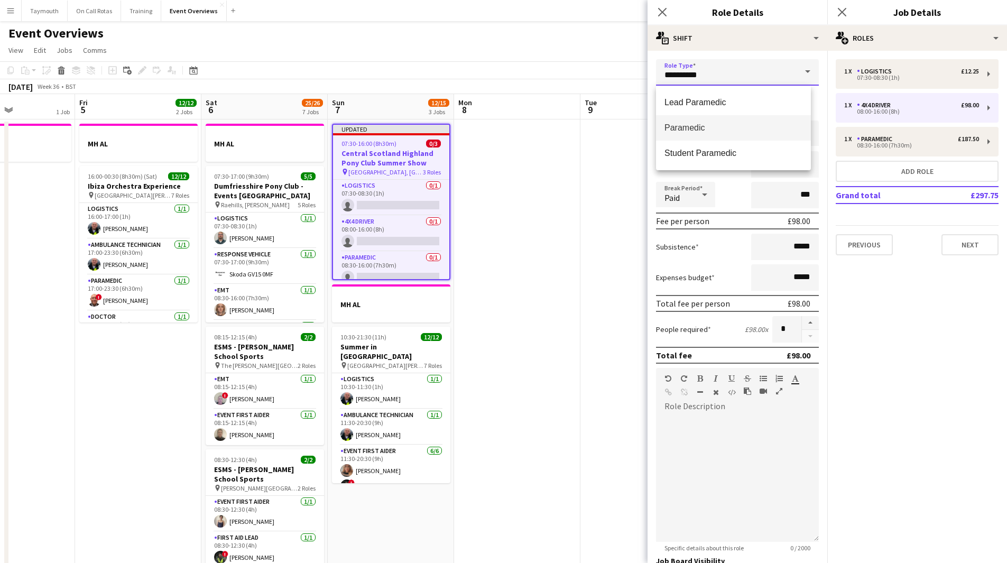
drag, startPoint x: 760, startPoint y: 75, endPoint x: 231, endPoint y: 64, distance: 530.0
click at [254, 66] on body "Menu Boards Boards Boards All jobs Status Workforce Workforce My Workforce Recr…" at bounding box center [503, 512] width 1007 height 1025
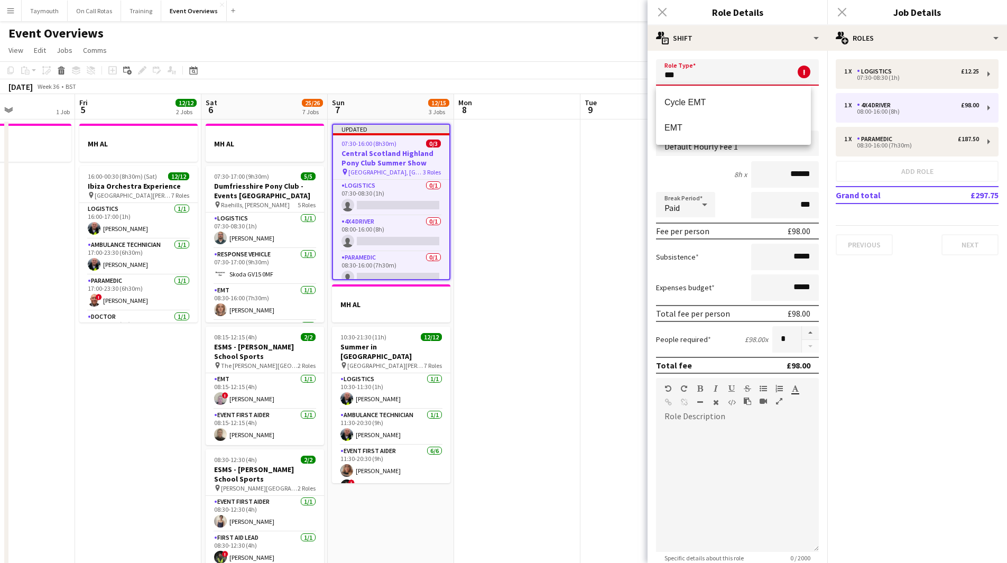
click at [819, 128] on form "Role Type *** ! Required field. Start Time ***** End Time ***** (8h) Fee Type D…" at bounding box center [738, 392] width 180 height 667
click at [746, 80] on input "***" at bounding box center [737, 72] width 163 height 26
click at [722, 131] on span "EMT" at bounding box center [734, 128] width 138 height 10
type input "***"
type input "******"
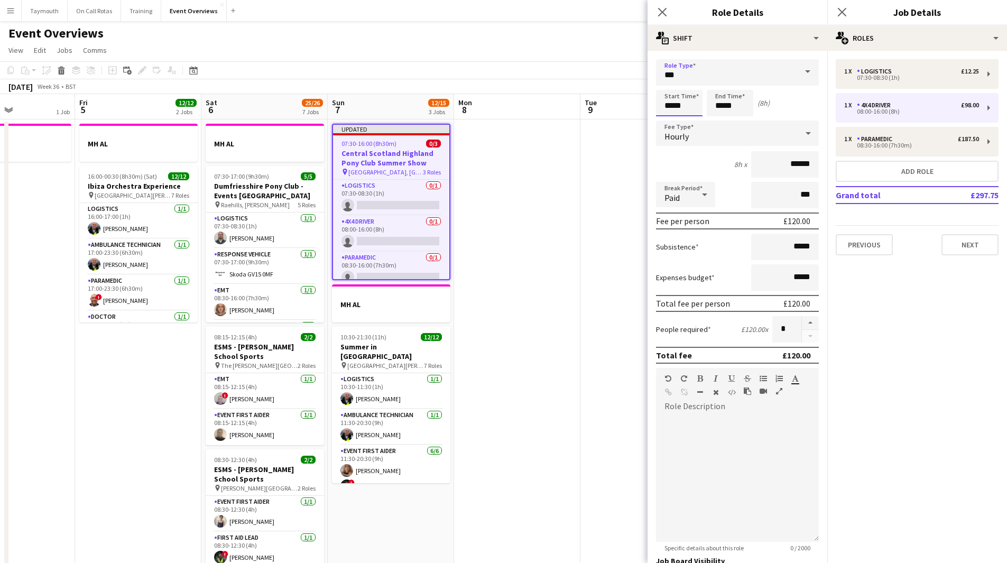
click at [696, 108] on input "*****" at bounding box center [679, 103] width 47 height 26
type input "*****"
click at [968, 178] on button "Add role" at bounding box center [917, 171] width 163 height 21
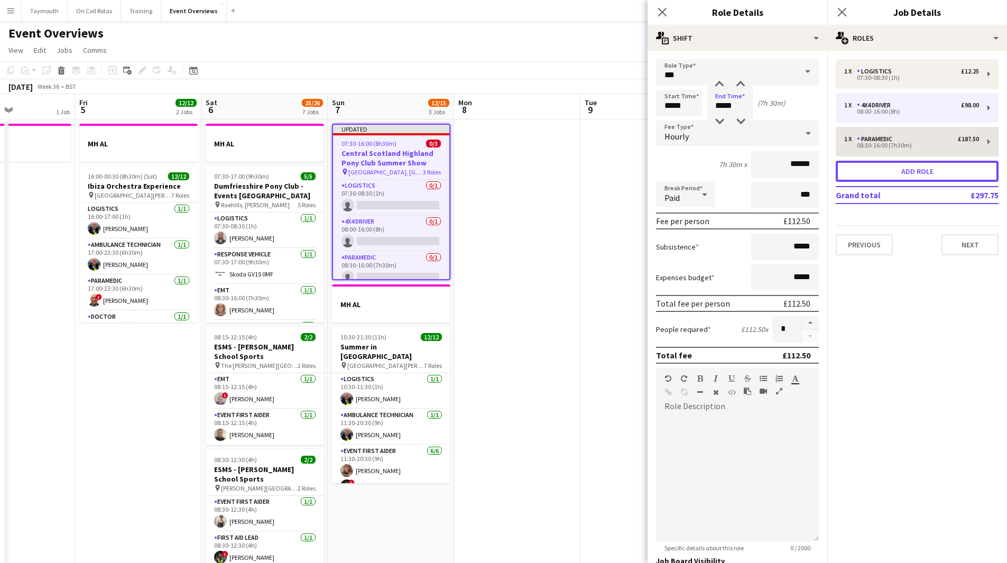
type input "**********"
type input "*****"
type input "******"
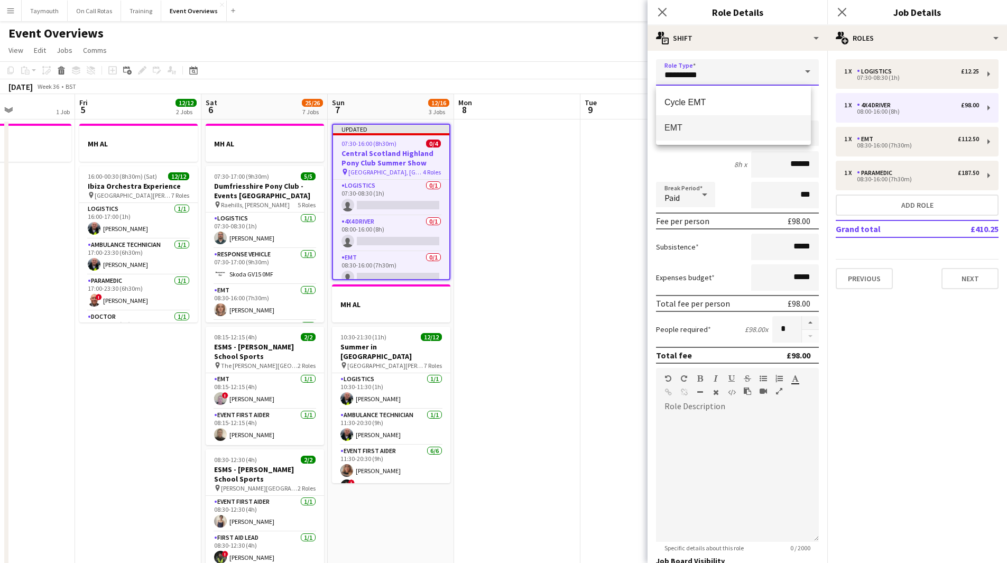
drag, startPoint x: 766, startPoint y: 78, endPoint x: 290, endPoint y: 65, distance: 476.6
click at [325, 79] on body "Menu Boards Boards Boards All jobs Status Workforce Workforce My Workforce Recr…" at bounding box center [503, 512] width 1007 height 1025
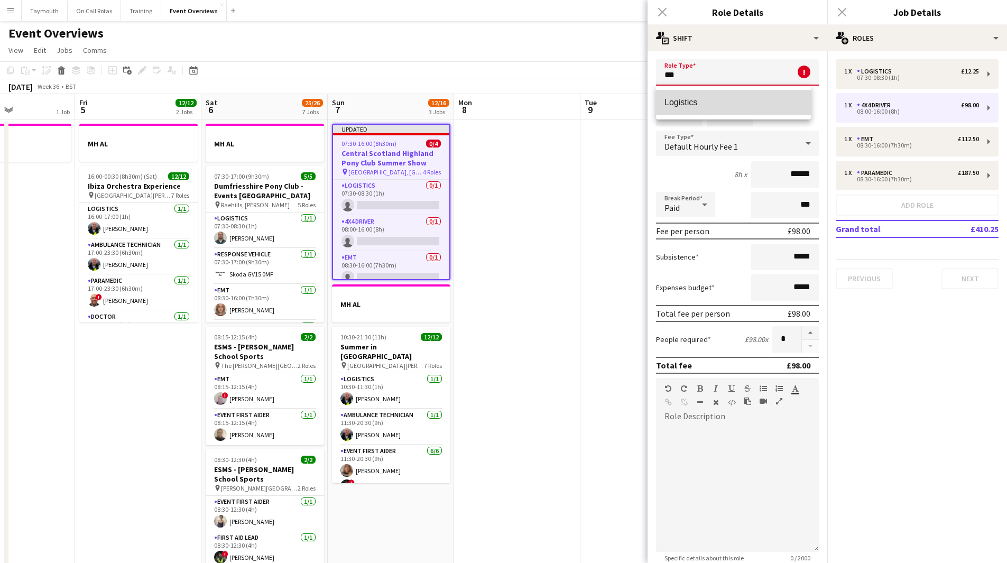
click at [751, 103] on span "Logistics" at bounding box center [734, 102] width 138 height 10
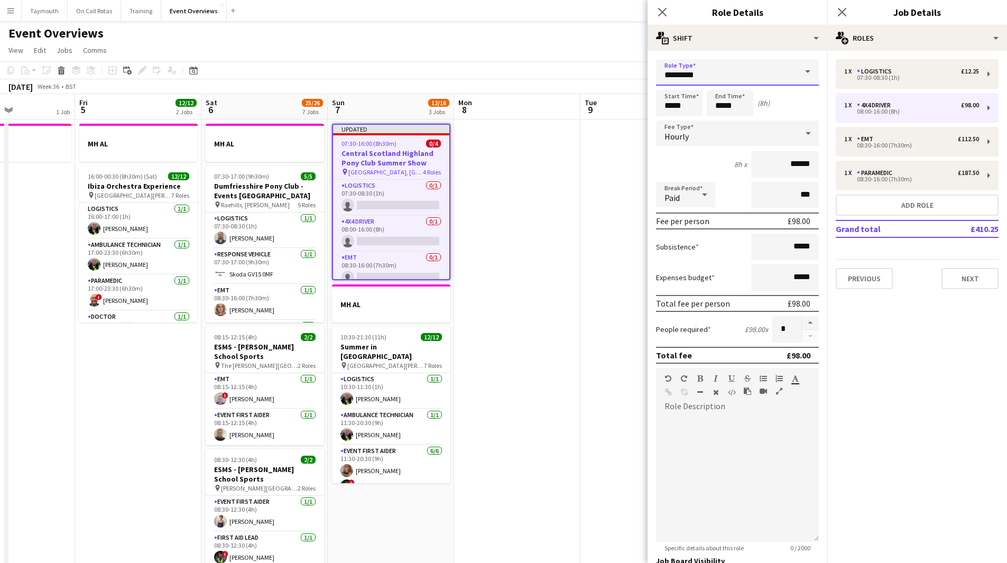
drag, startPoint x: 709, startPoint y: 78, endPoint x: 429, endPoint y: 56, distance: 280.6
click at [429, 56] on body "Menu Boards Boards Boards All jobs Status Workforce Workforce My Workforce Recr…" at bounding box center [503, 512] width 1007 height 1025
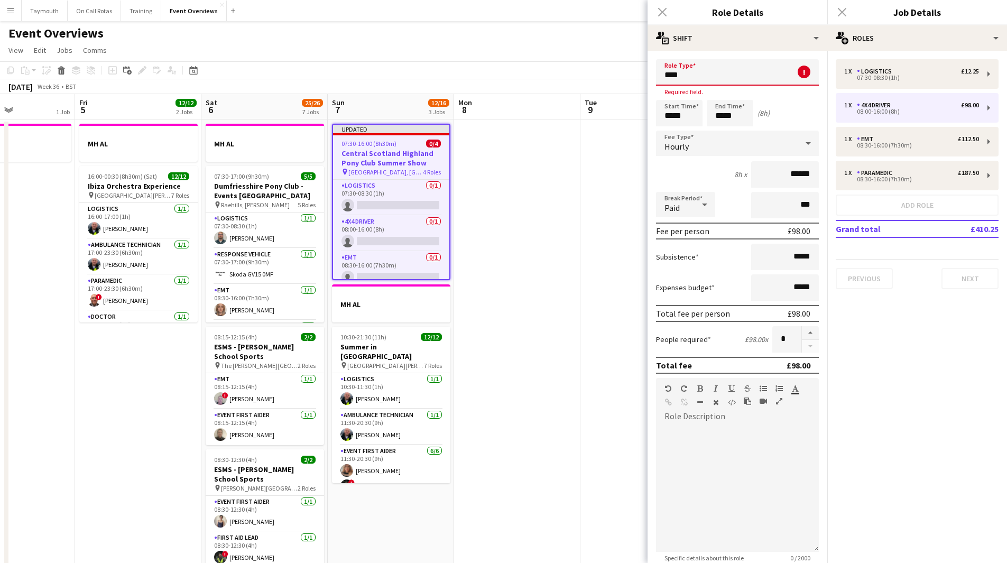
type input "****"
drag, startPoint x: 697, startPoint y: 115, endPoint x: 286, endPoint y: 75, distance: 413.8
click at [315, 87] on body "Menu Boards Boards Boards All jobs Status Workforce Workforce My Workforce Recr…" at bounding box center [503, 512] width 1007 height 1025
type input "*****"
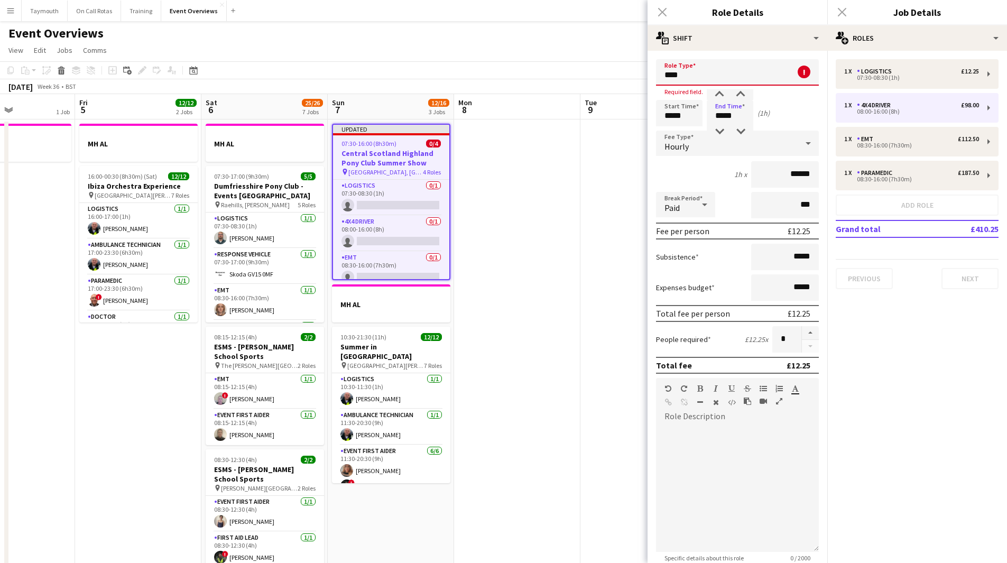
click at [621, 317] on app-date-cell at bounding box center [644, 572] width 126 height 905
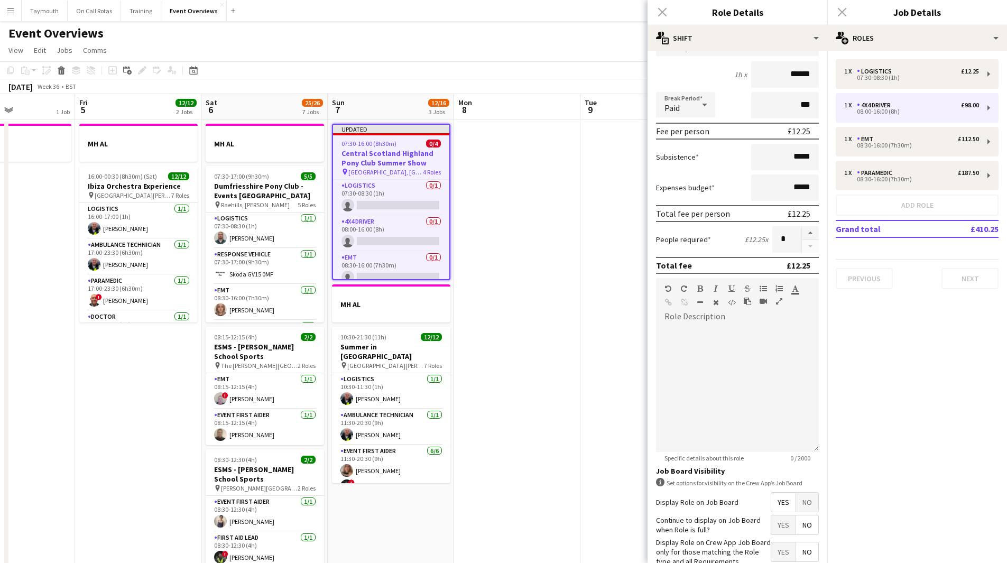
scroll to position [163, 0]
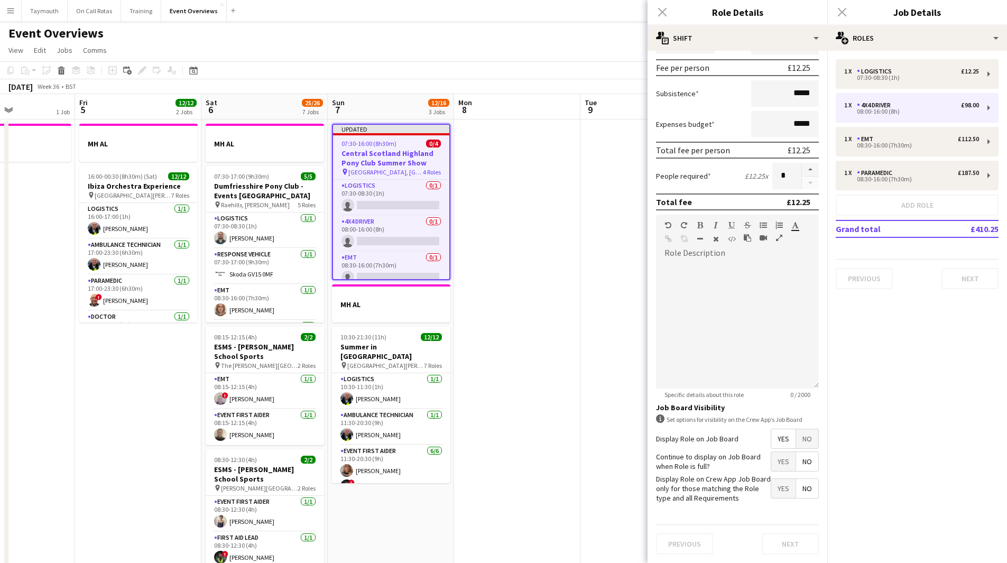
click at [772, 444] on span "Yes" at bounding box center [784, 438] width 24 height 19
click at [917, 80] on div "1 x Logistics £12.25 07:30-08:30 (1h)" at bounding box center [917, 74] width 163 height 30
click at [775, 444] on span "Yes" at bounding box center [784, 438] width 24 height 19
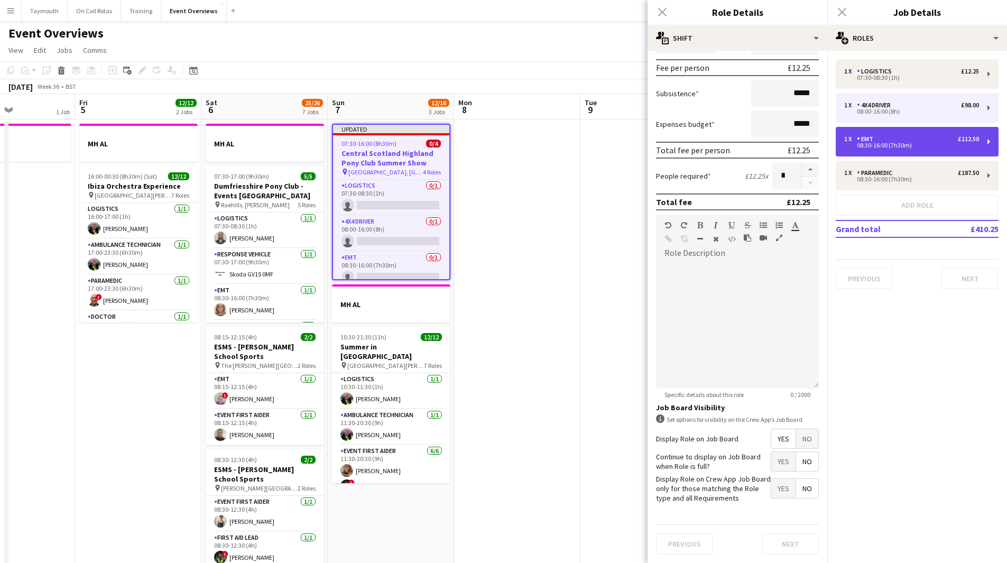
click at [922, 148] on div "1 x EMT £112.50 08:30-16:00 (7h30m)" at bounding box center [917, 142] width 163 height 30
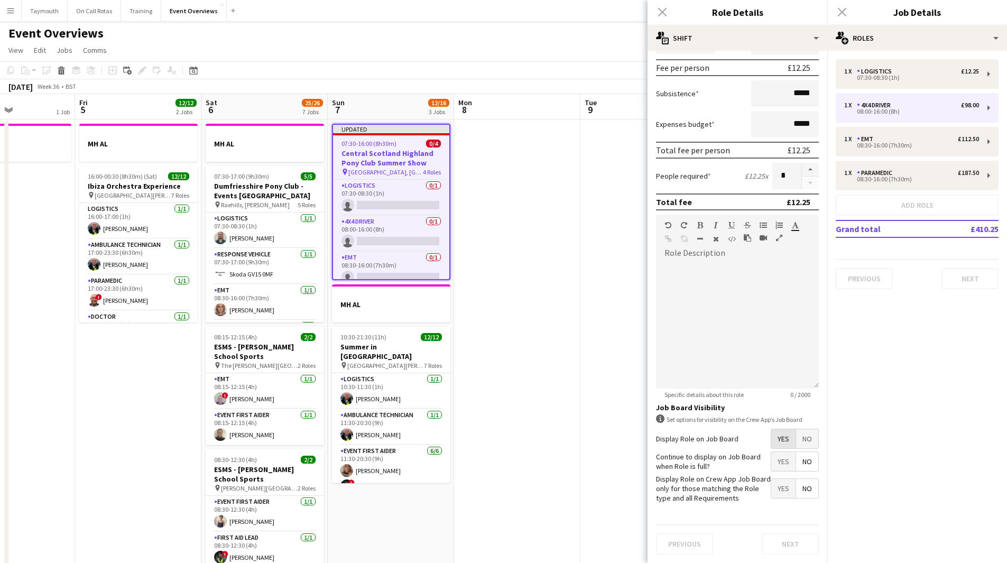
click at [779, 433] on span "Yes" at bounding box center [784, 438] width 24 height 19
click at [957, 172] on div "1 x Paramedic £187.50" at bounding box center [911, 172] width 135 height 7
click at [775, 438] on span "Yes" at bounding box center [784, 438] width 24 height 19
click at [976, 278] on div "Previous Next" at bounding box center [917, 274] width 163 height 30
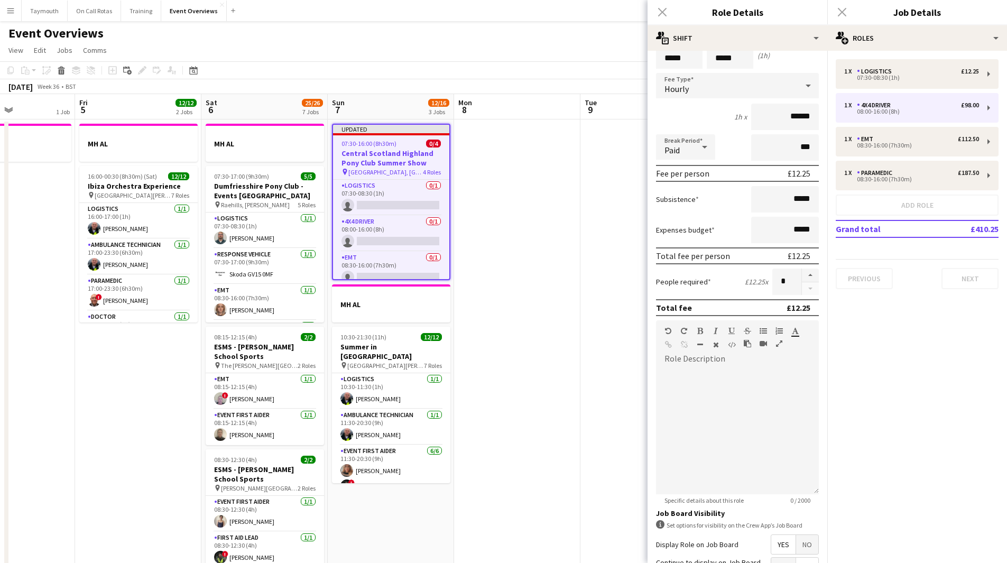
scroll to position [0, 0]
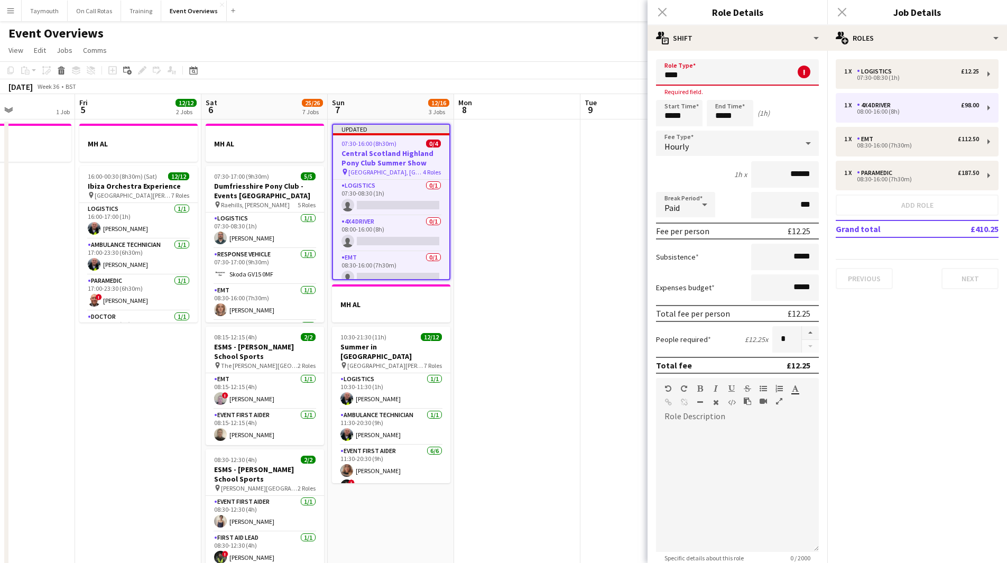
drag, startPoint x: 734, startPoint y: 76, endPoint x: 481, endPoint y: 57, distance: 253.4
click at [481, 57] on body "Menu Boards Boards Boards All jobs Status Workforce Workforce My Workforce Recr…" at bounding box center [503, 512] width 1007 height 1025
click at [720, 97] on mat-option "Logistics" at bounding box center [733, 102] width 155 height 25
type input "*********"
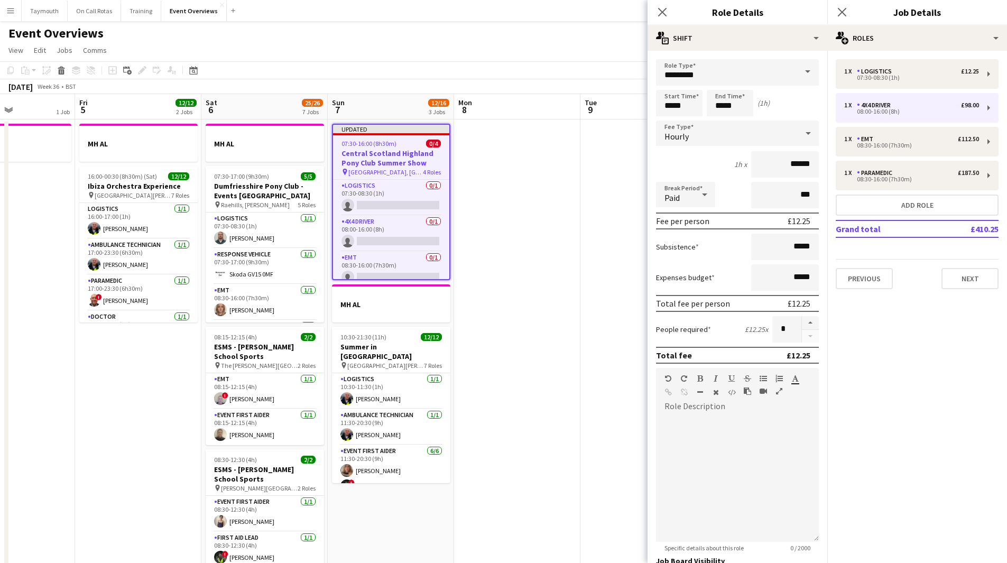
click at [624, 211] on app-date-cell at bounding box center [644, 572] width 126 height 905
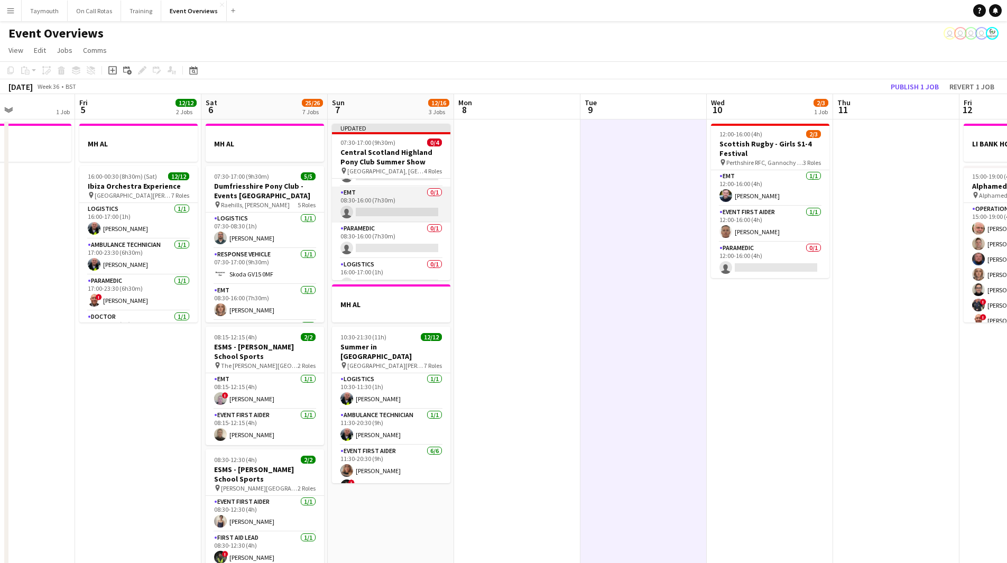
scroll to position [42, 0]
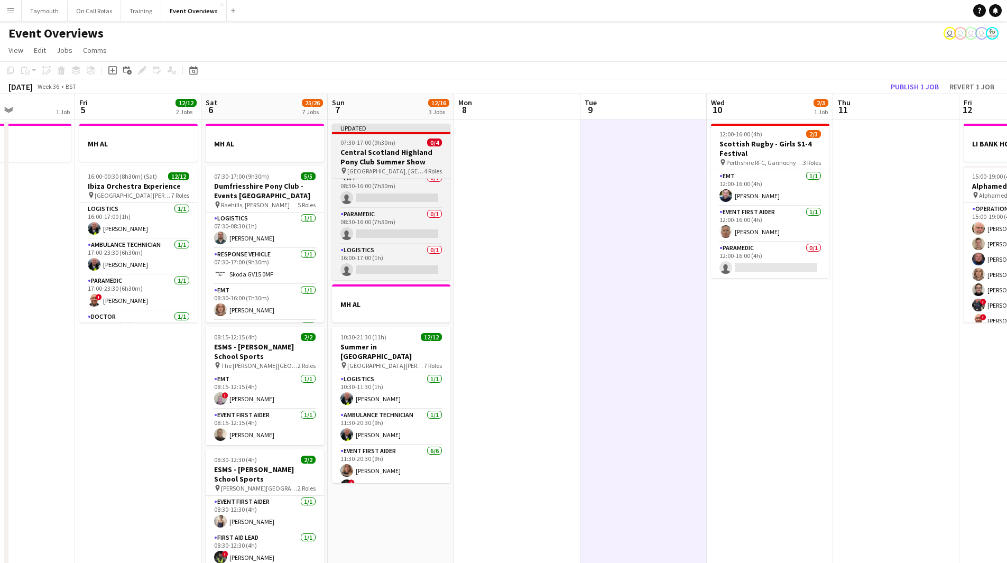
click at [375, 150] on h3 "Central Scotland Highland Pony Club Summer Show" at bounding box center [391, 157] width 118 height 19
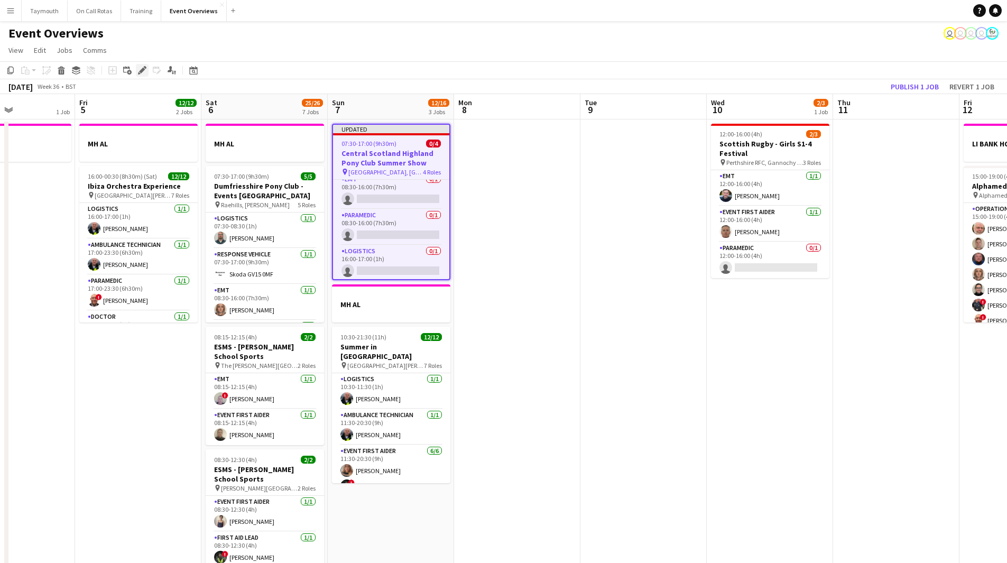
click at [145, 72] on icon "Edit" at bounding box center [142, 70] width 8 height 8
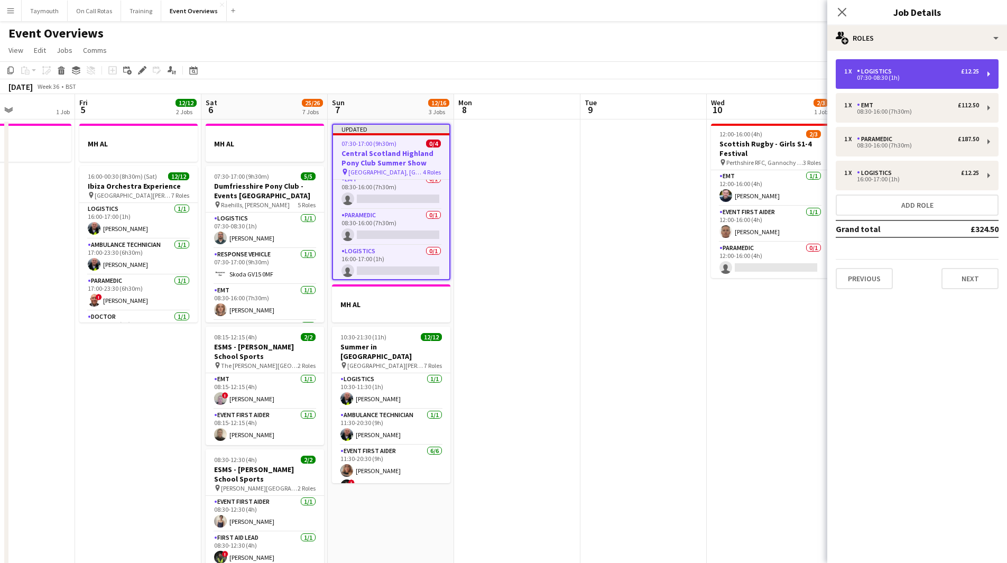
click at [905, 75] on div "07:30-08:30 (1h)" at bounding box center [911, 77] width 135 height 5
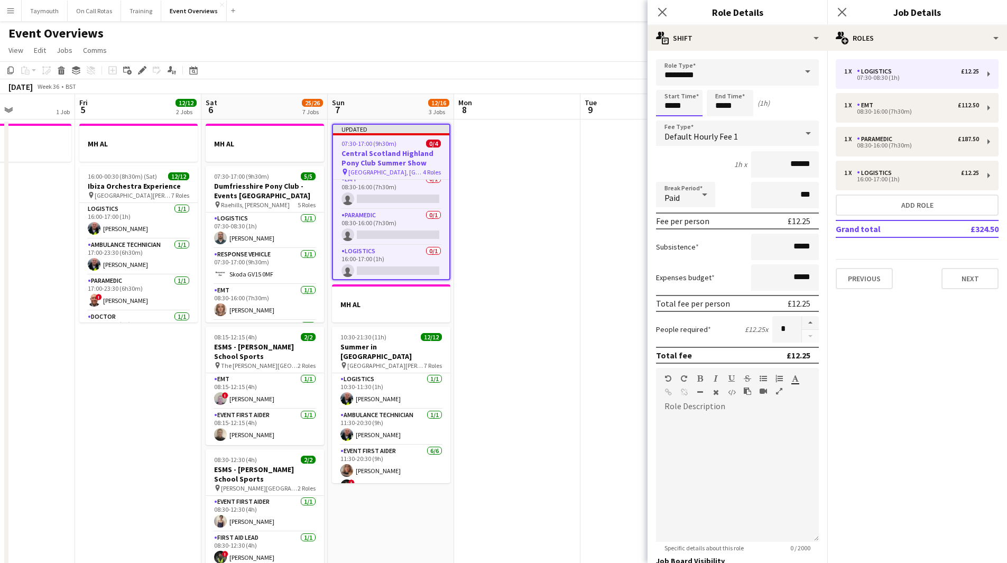
click at [686, 108] on input "*****" at bounding box center [679, 103] width 47 height 26
click at [894, 163] on div "1 x Logistics £12.25 16:00-17:00 (1h)" at bounding box center [917, 176] width 163 height 30
type input "*****"
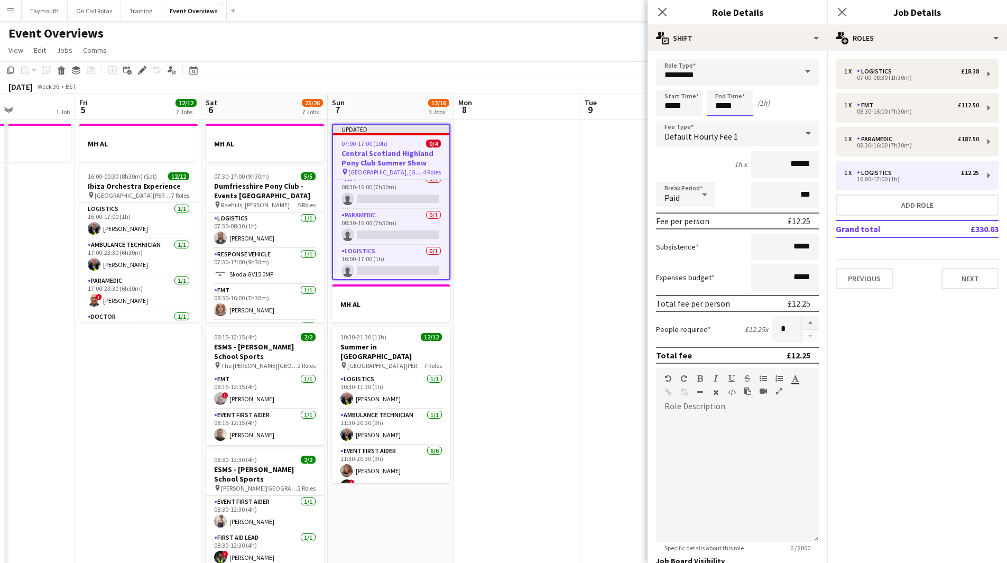
drag, startPoint x: 733, startPoint y: 105, endPoint x: 720, endPoint y: 97, distance: 15.9
click at [731, 104] on input "*****" at bounding box center [730, 103] width 47 height 26
type input "*****"
click at [625, 187] on app-date-cell at bounding box center [644, 572] width 126 height 905
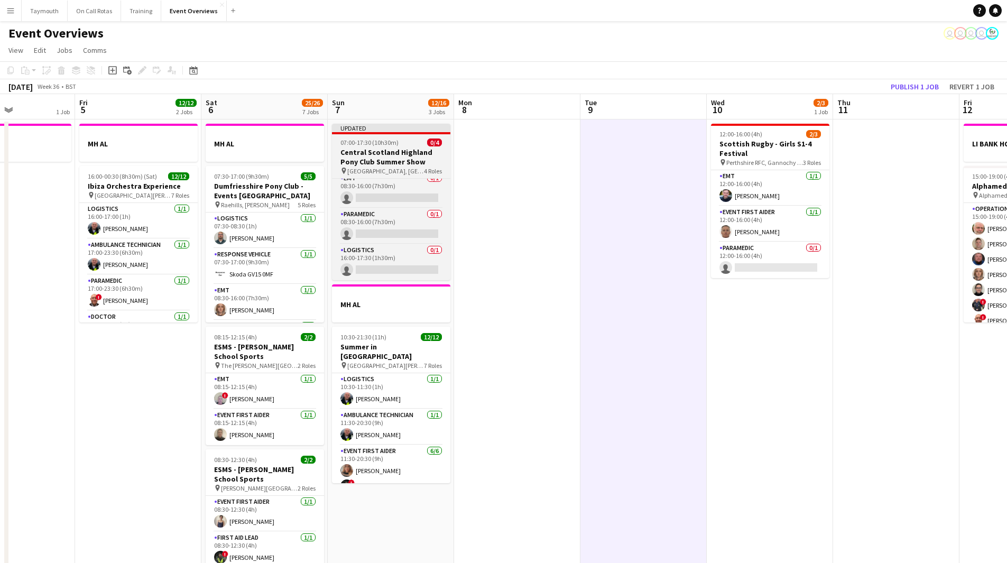
click at [407, 157] on h3 "Central Scotland Highland Pony Club Summer Show" at bounding box center [391, 157] width 118 height 19
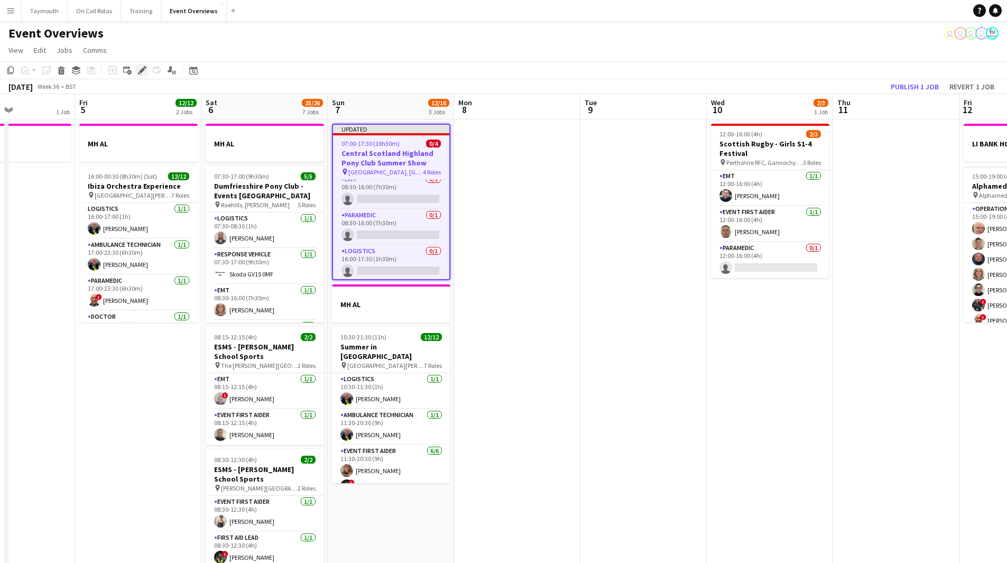
click at [146, 74] on icon "Edit" at bounding box center [142, 70] width 8 height 8
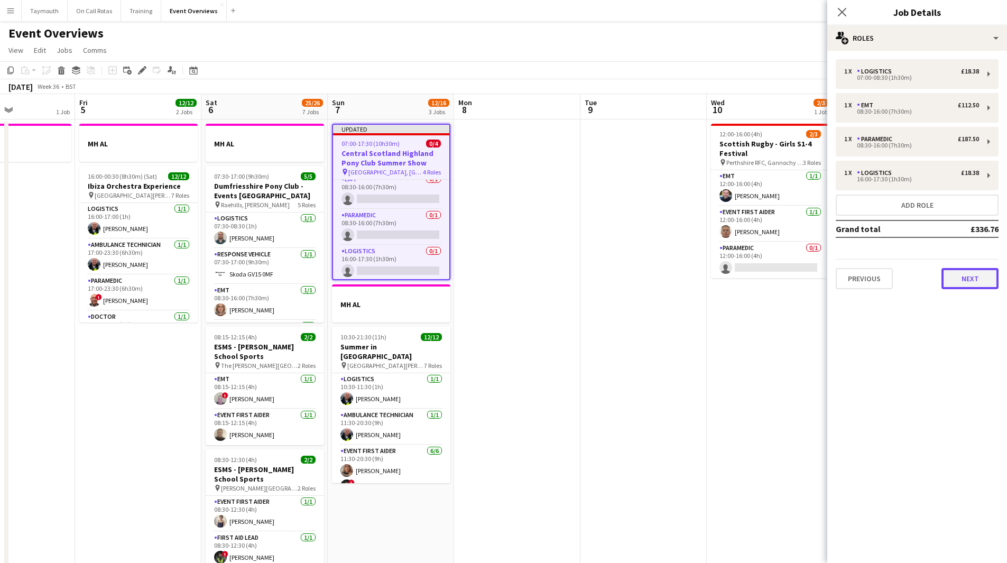
click at [961, 285] on button "Next" at bounding box center [970, 278] width 57 height 21
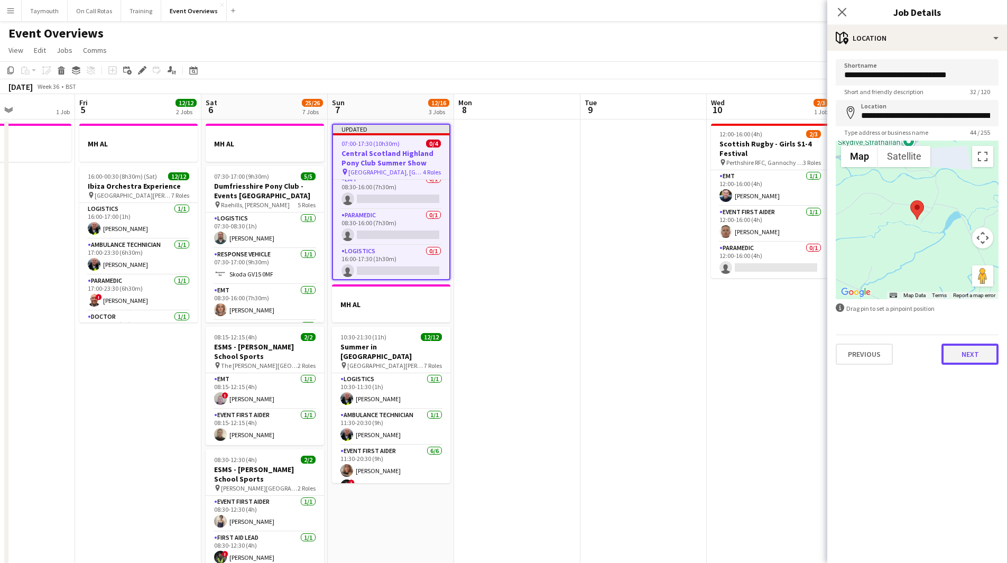
click at [963, 344] on button "Next" at bounding box center [970, 354] width 57 height 21
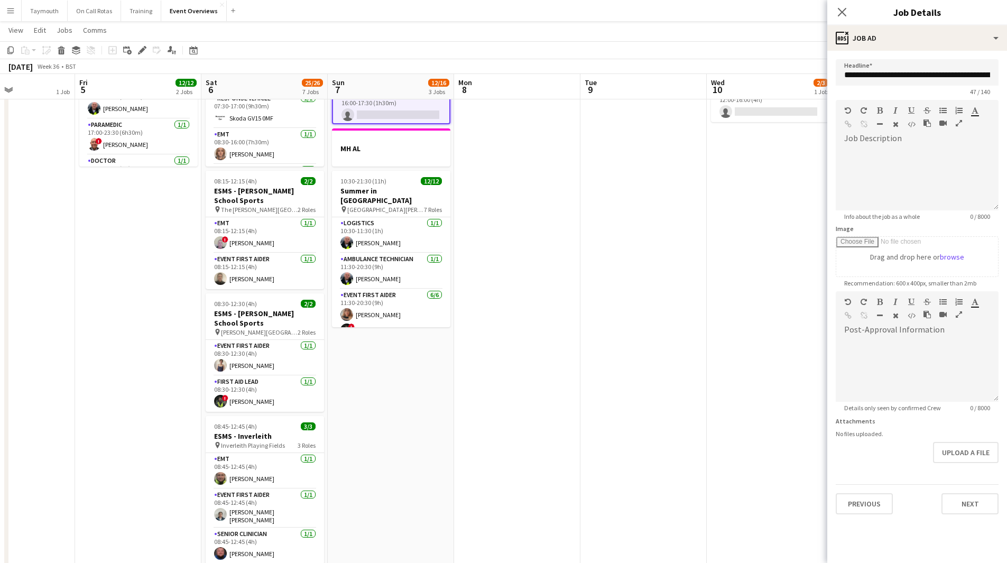
scroll to position [0, 0]
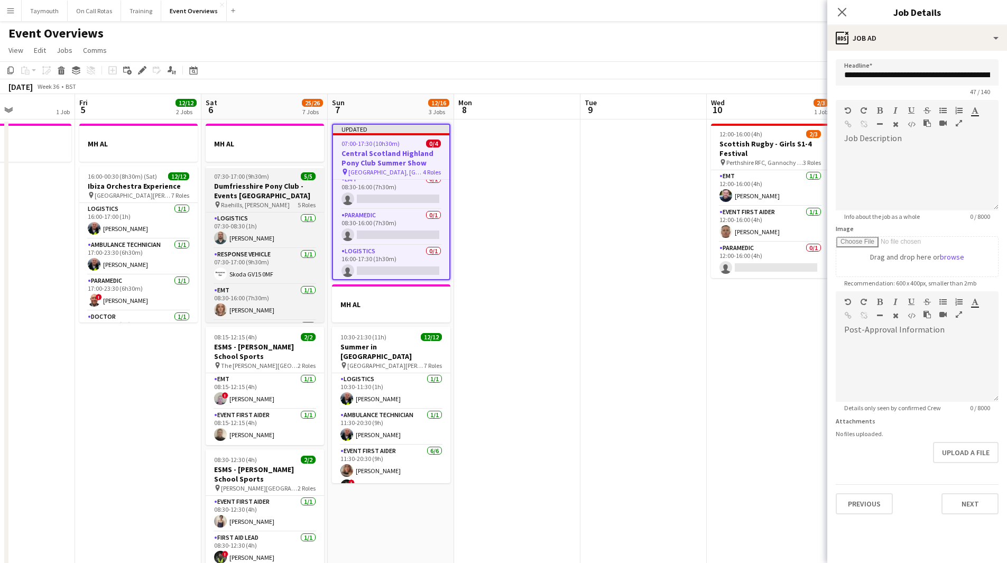
click at [264, 187] on h3 "Dumfriesshire Pony Club - Events [GEOGRAPHIC_DATA]" at bounding box center [265, 190] width 118 height 19
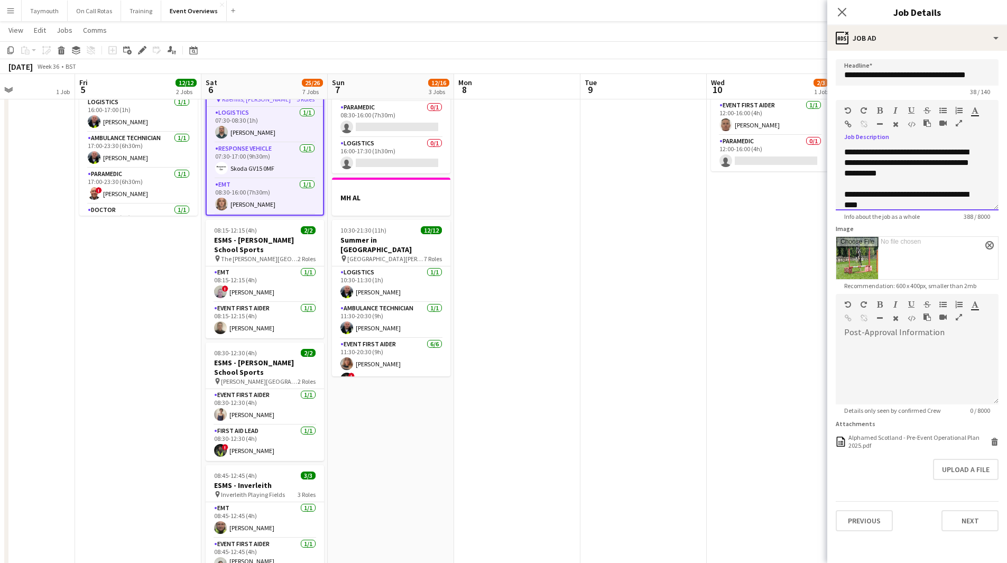
drag, startPoint x: 929, startPoint y: 202, endPoint x: 820, endPoint y: 90, distance: 156.3
click at [820, 90] on body "Menu Boards Boards Boards All jobs Status Workforce Workforce My Workforce Recr…" at bounding box center [503, 406] width 1007 height 1024
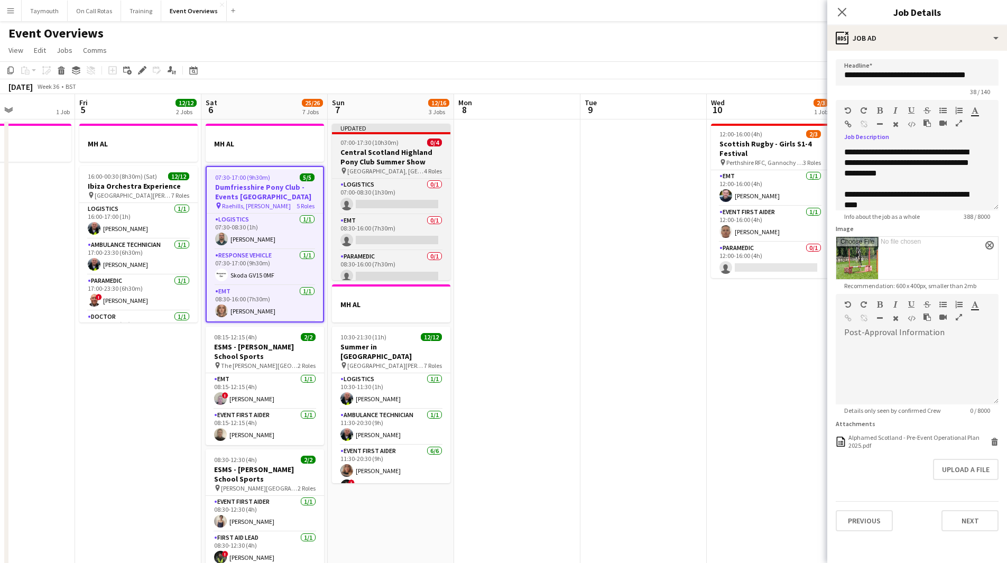
click at [380, 148] on h3 "Central Scotland Highland Pony Club Summer Show" at bounding box center [391, 157] width 118 height 19
type input "**********"
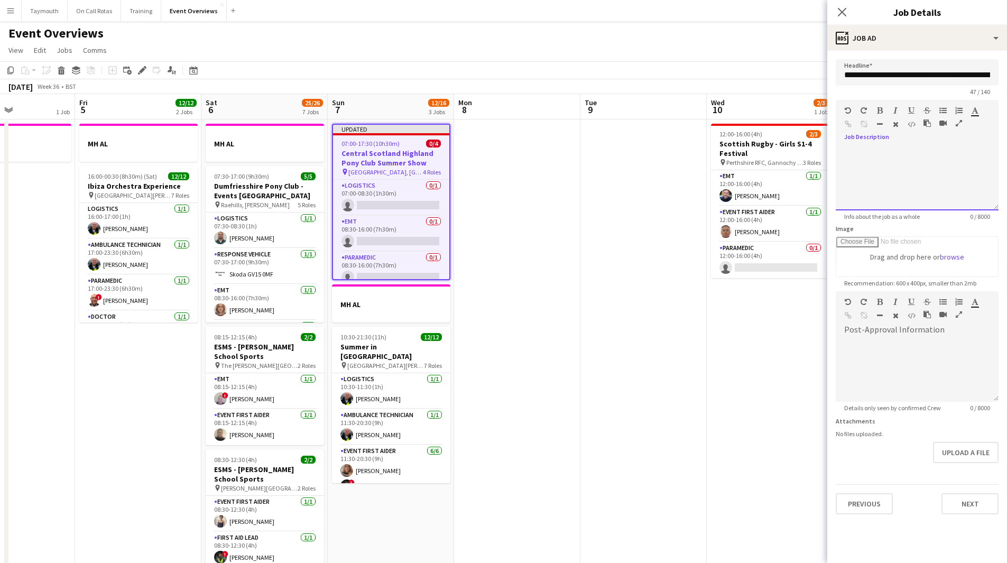
click at [922, 160] on div at bounding box center [917, 178] width 163 height 63
paste div
drag, startPoint x: 954, startPoint y: 195, endPoint x: 899, endPoint y: 196, distance: 55.0
click at [899, 196] on div "**********" at bounding box center [913, 199] width 138 height 21
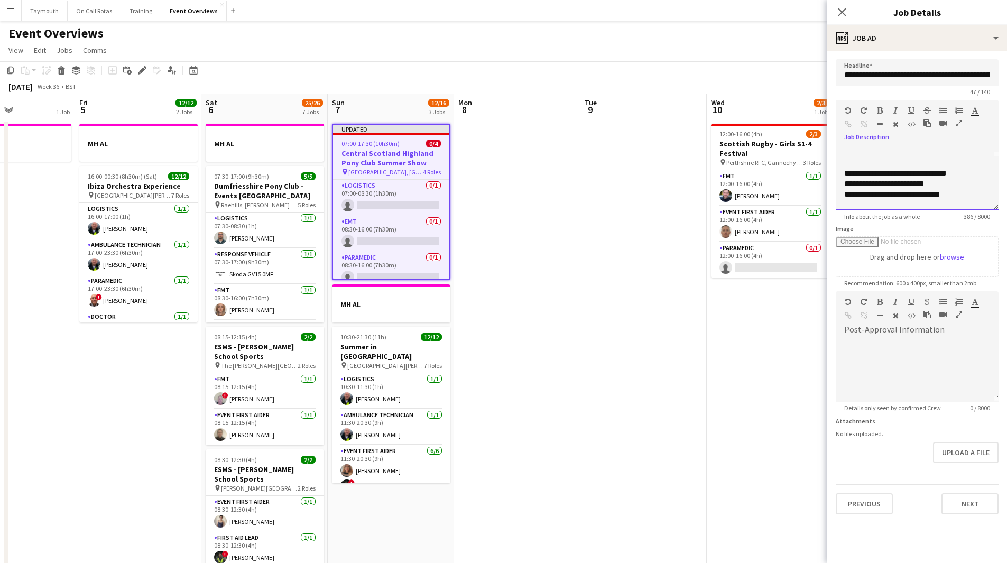
click at [966, 173] on div "**********" at bounding box center [913, 189] width 138 height 42
click at [950, 186] on div "**********" at bounding box center [913, 189] width 138 height 42
drag, startPoint x: 912, startPoint y: 165, endPoint x: 893, endPoint y: 168, distance: 19.7
click at [893, 168] on div "**********" at bounding box center [913, 163] width 138 height 11
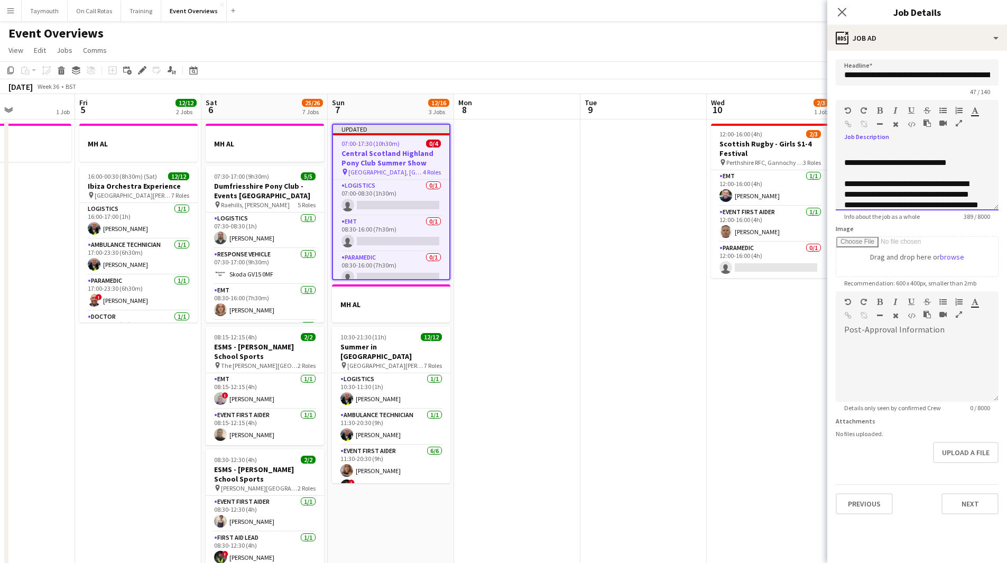
click at [975, 163] on div "**********" at bounding box center [913, 163] width 138 height 11
drag, startPoint x: 957, startPoint y: 166, endPoint x: 909, endPoint y: 166, distance: 48.1
click at [909, 166] on div "**********" at bounding box center [913, 181] width 138 height 42
drag, startPoint x: 886, startPoint y: 187, endPoint x: 811, endPoint y: 167, distance: 78.2
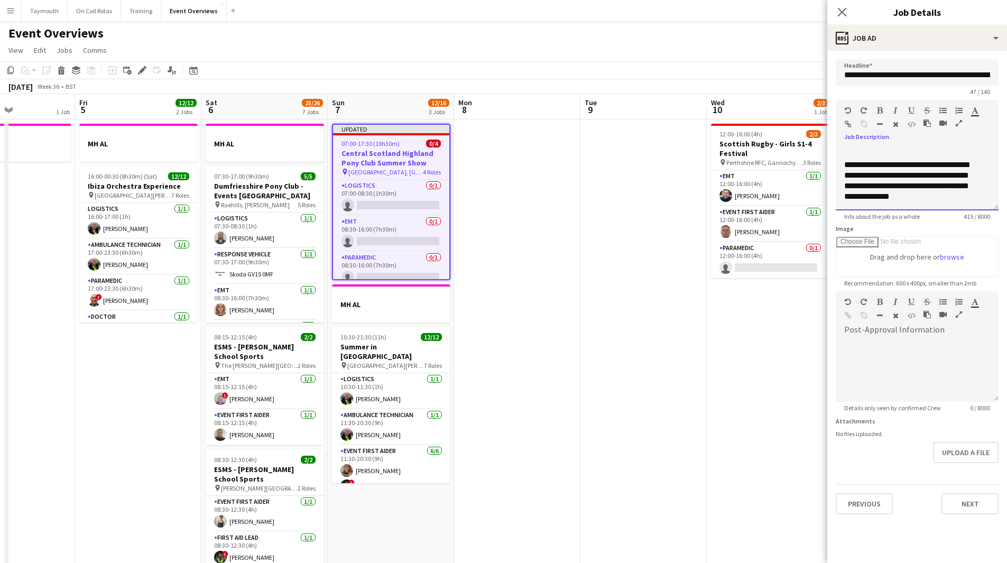
click at [843, 188] on div "**********" at bounding box center [917, 178] width 163 height 63
drag, startPoint x: 966, startPoint y: 197, endPoint x: 849, endPoint y: 198, distance: 116.9
click at [849, 198] on div "**********" at bounding box center [913, 181] width 138 height 42
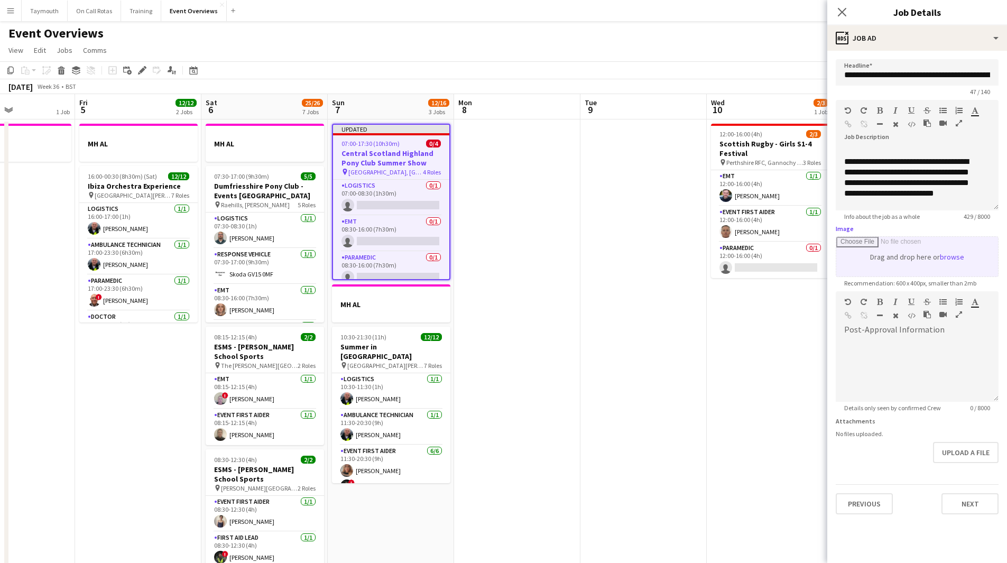
click at [937, 251] on input "Image" at bounding box center [918, 257] width 162 height 40
type input "**********"
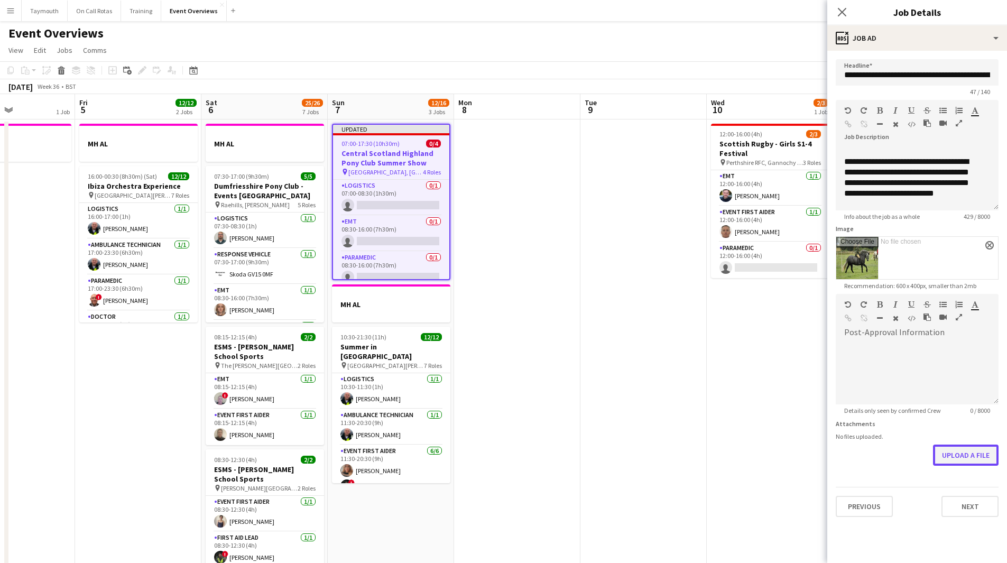
click at [954, 453] on button "Upload a file" at bounding box center [966, 455] width 66 height 21
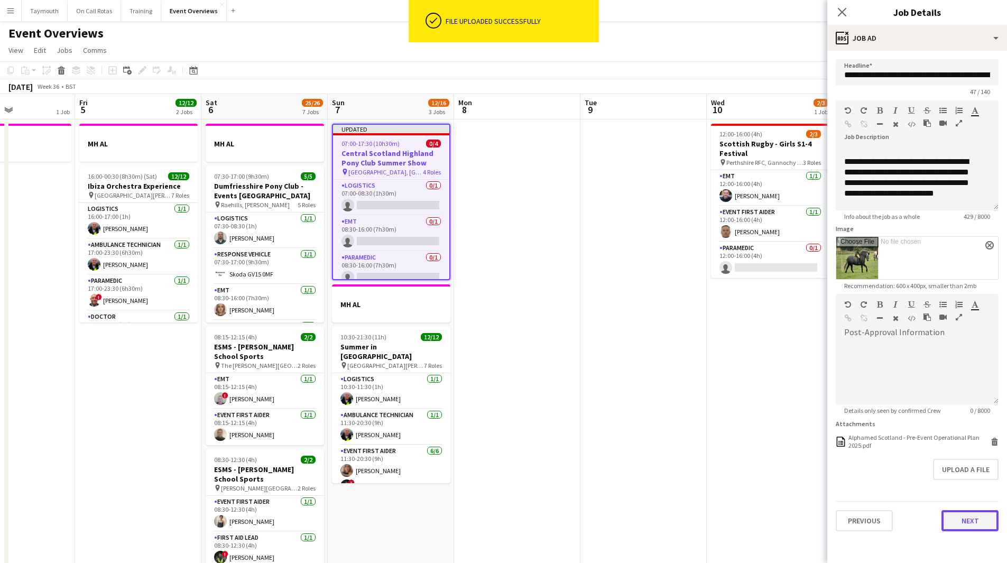
click at [979, 519] on button "Next" at bounding box center [970, 520] width 57 height 21
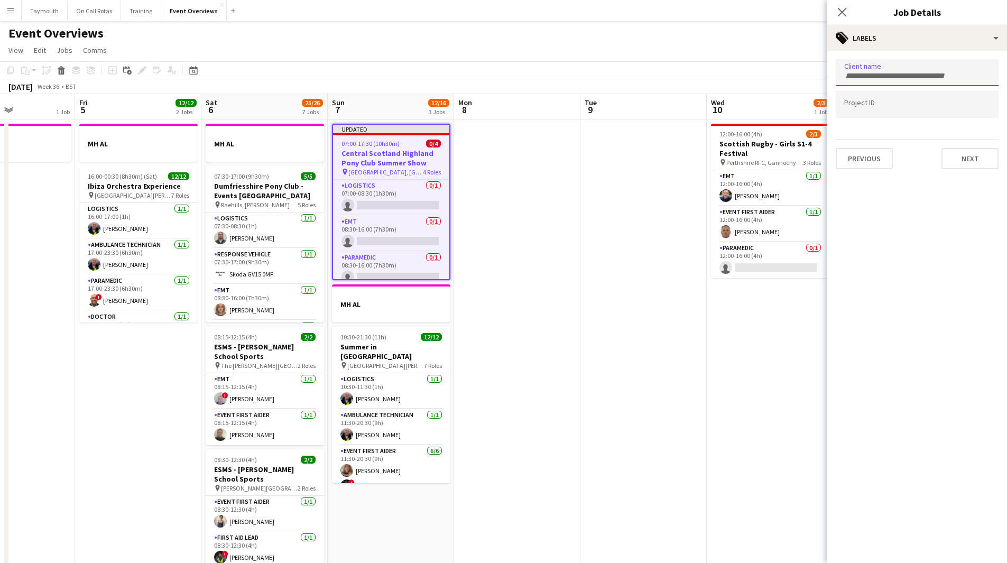
click at [892, 69] on div at bounding box center [917, 72] width 163 height 27
type input "**********"
click at [887, 100] on div at bounding box center [917, 104] width 163 height 27
click at [939, 109] on input "Type to search project ID labels..." at bounding box center [917, 105] width 146 height 10
type input "**********"
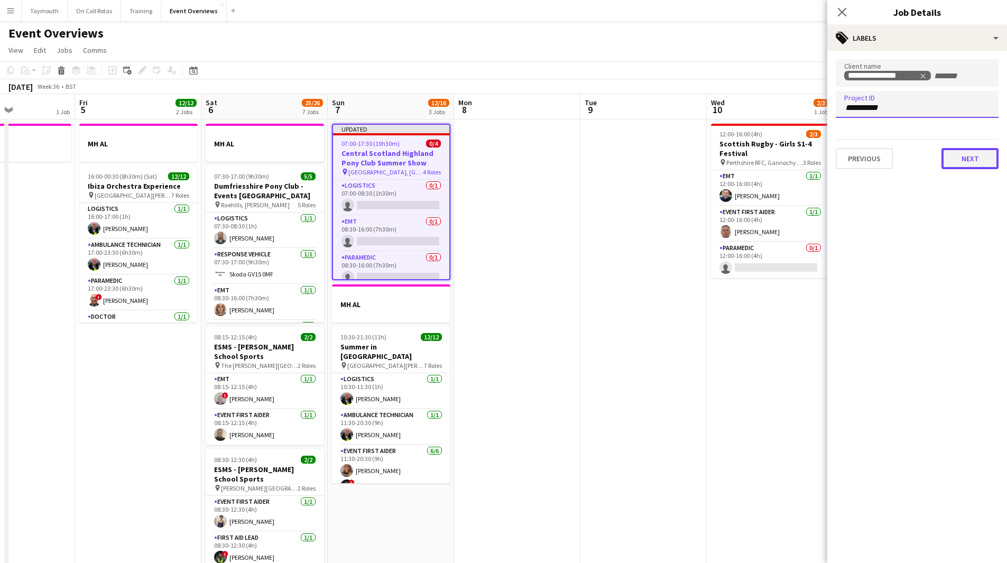
click at [955, 163] on button "Next" at bounding box center [970, 158] width 57 height 21
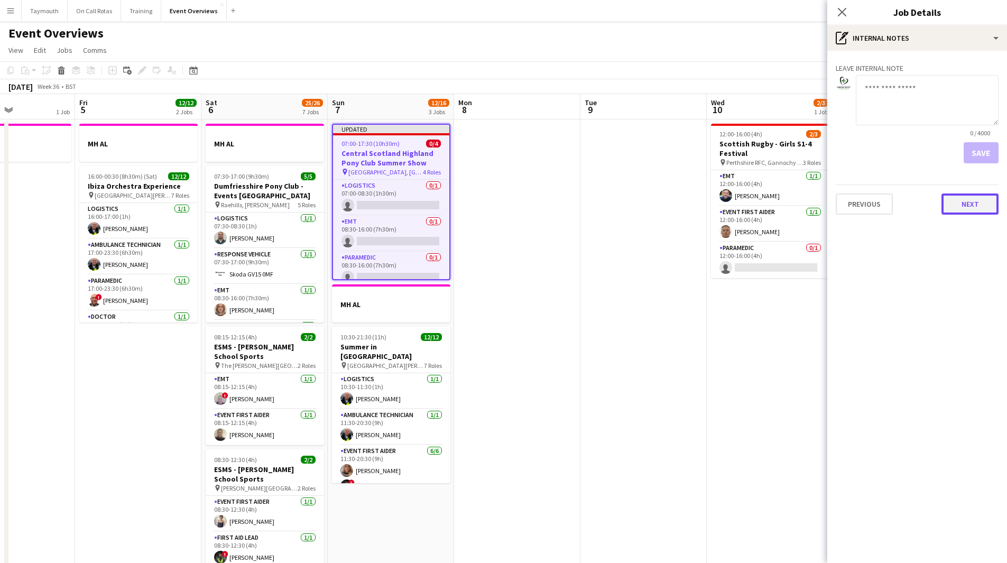
click at [965, 204] on button "Next" at bounding box center [970, 204] width 57 height 21
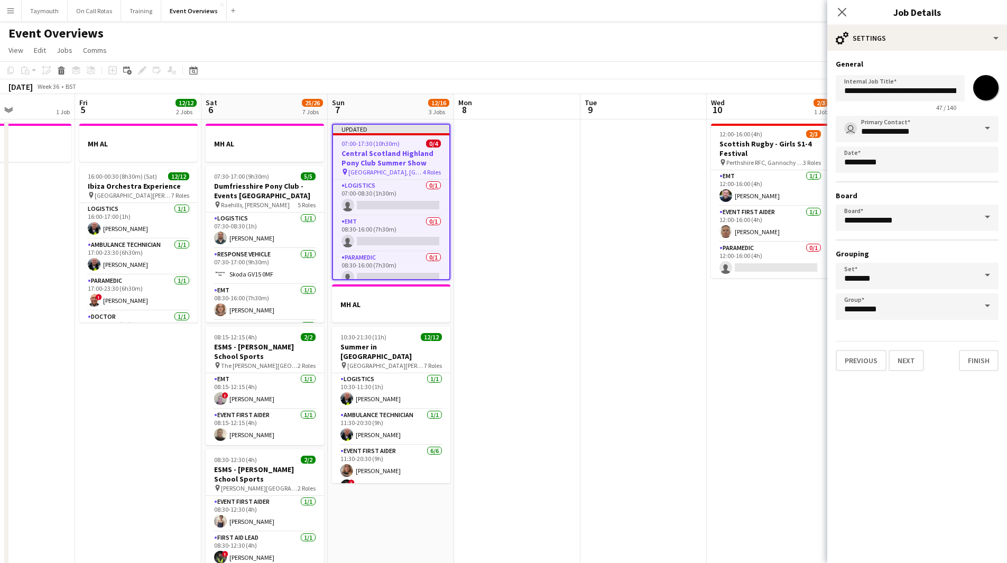
click at [993, 95] on input "*******" at bounding box center [986, 88] width 38 height 38
type input "*******"
click at [599, 179] on app-date-cell at bounding box center [644, 572] width 126 height 905
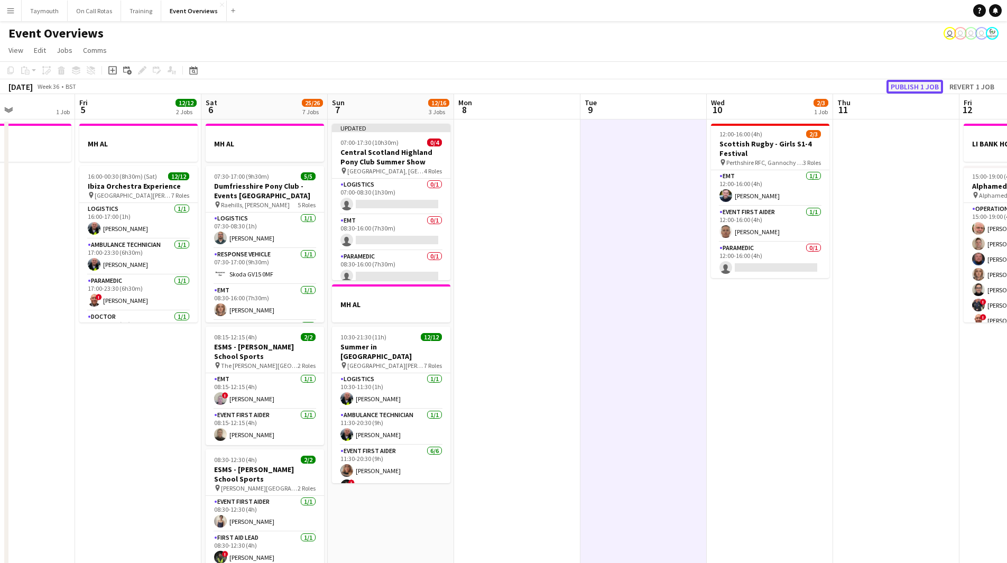
click at [902, 87] on button "Publish 1 job" at bounding box center [915, 87] width 57 height 14
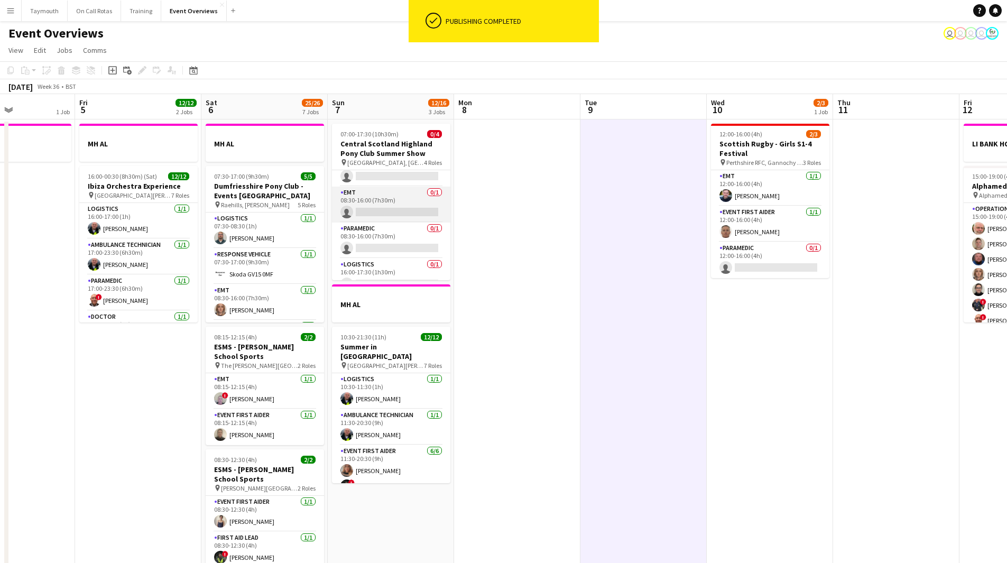
scroll to position [34, 0]
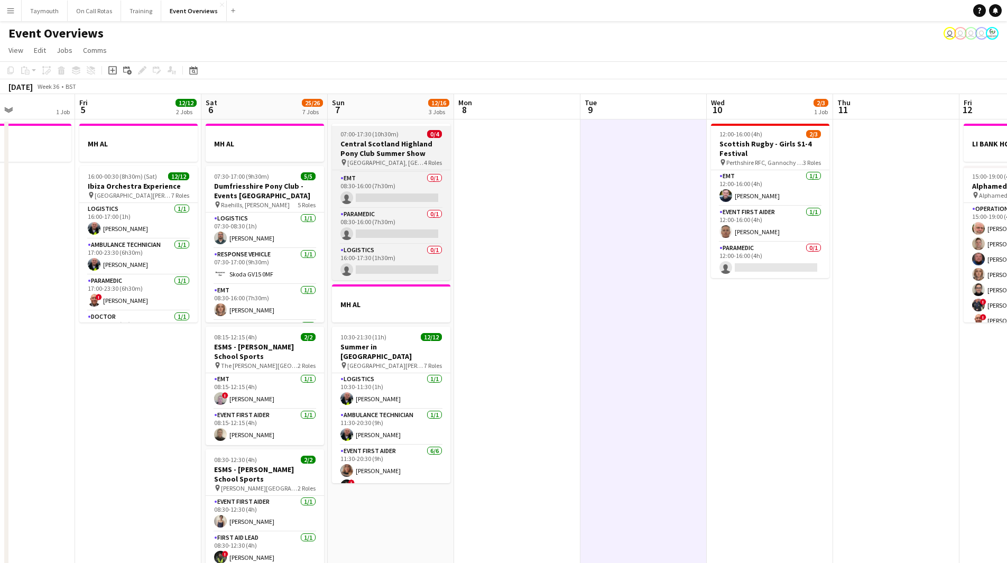
click at [400, 157] on h3 "Central Scotland Highland Pony Club Summer Show" at bounding box center [391, 148] width 118 height 19
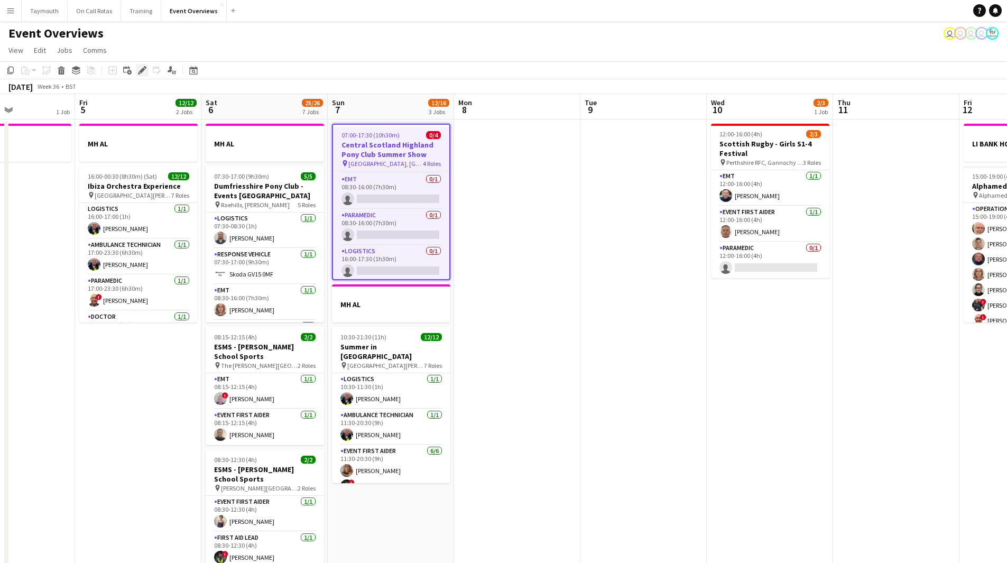
click at [140, 73] on icon "Edit" at bounding box center [142, 70] width 8 height 8
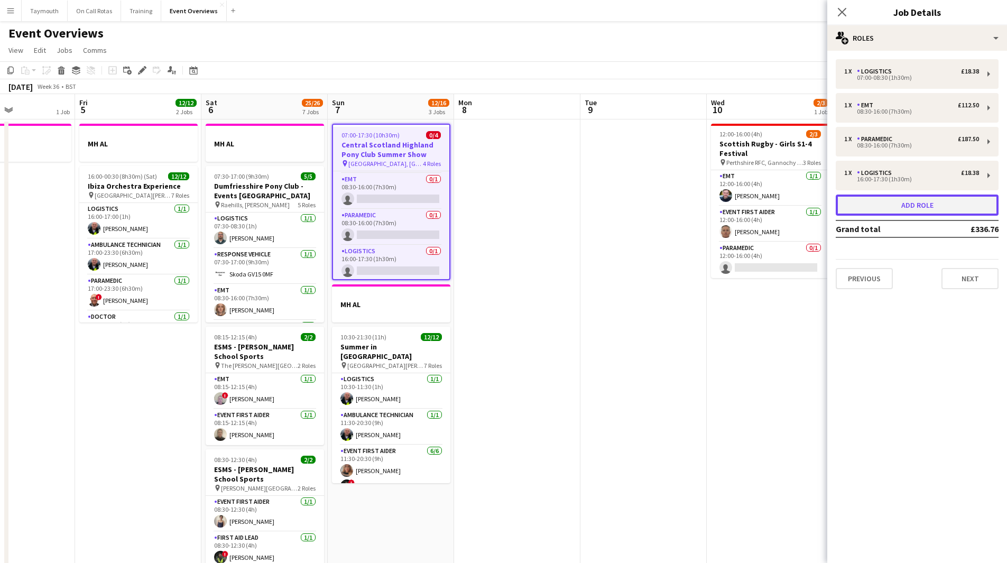
click at [912, 208] on button "Add role" at bounding box center [917, 205] width 163 height 21
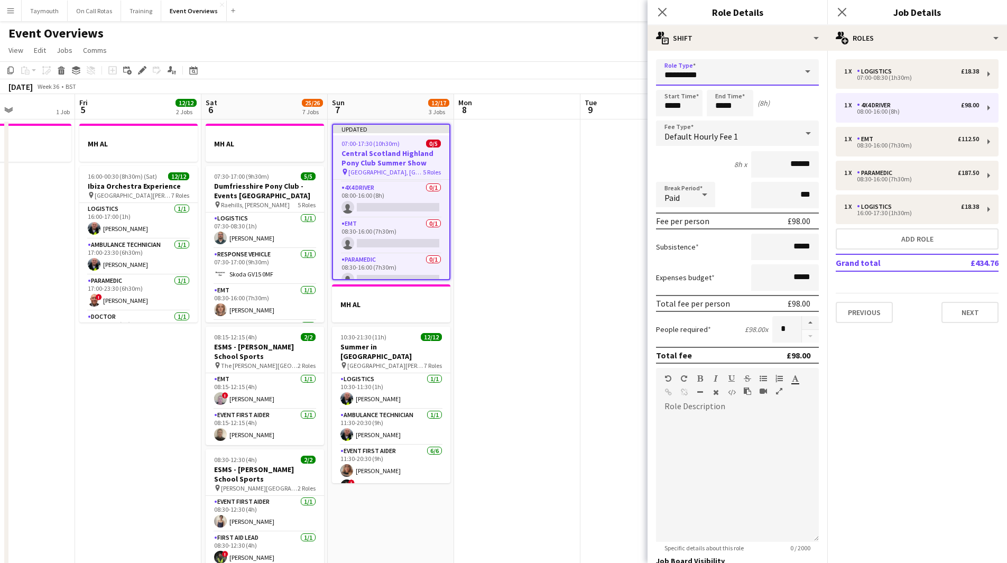
click at [742, 80] on input "**********" at bounding box center [737, 72] width 163 height 26
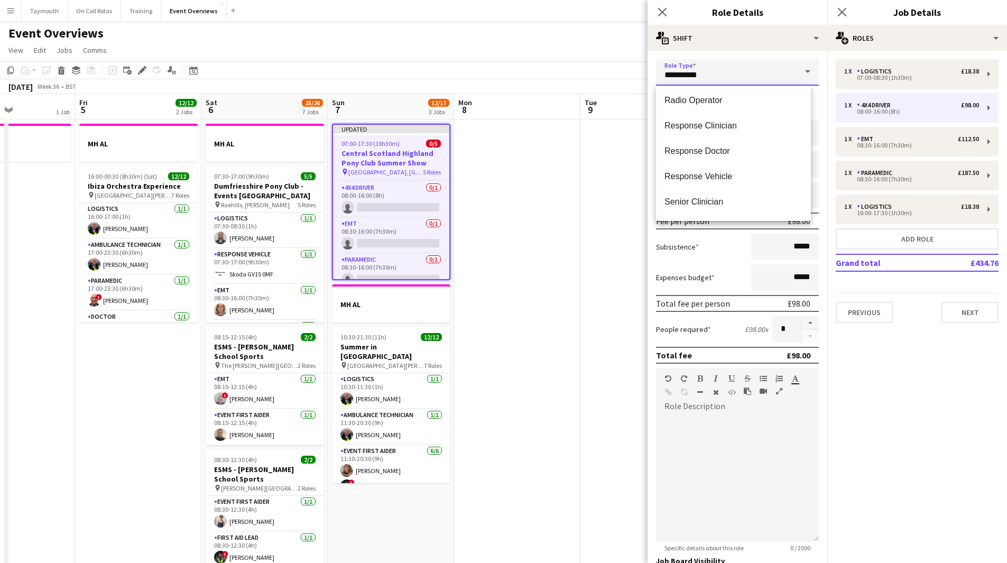
scroll to position [1163, 0]
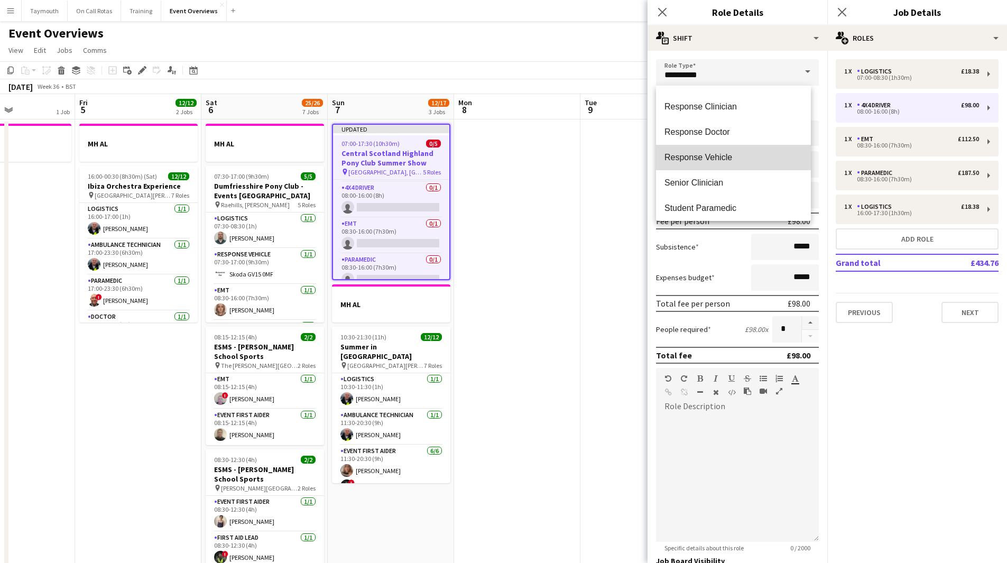
click at [747, 152] on span "Response Vehicle" at bounding box center [734, 157] width 138 height 10
type input "**********"
type input "*****"
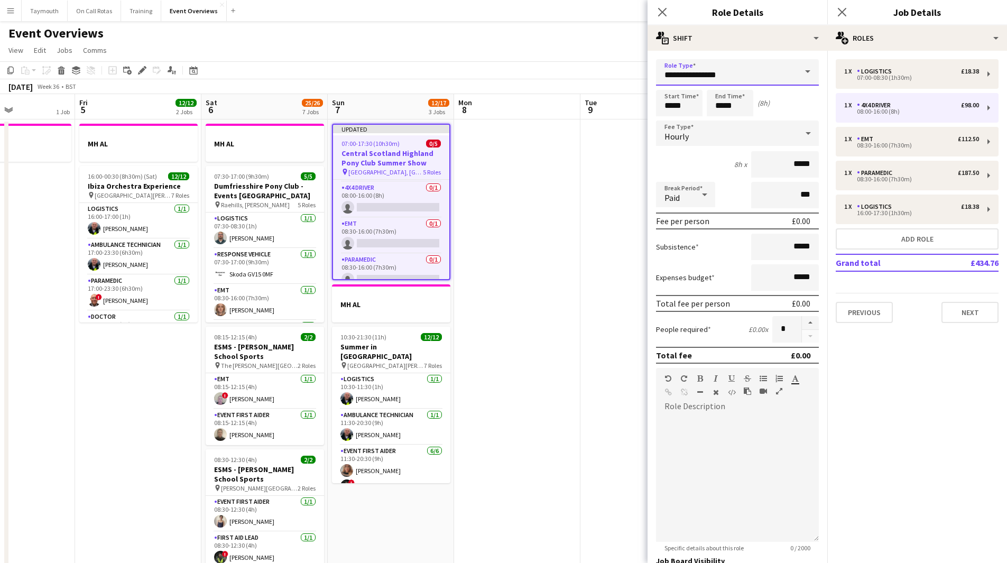
drag, startPoint x: 732, startPoint y: 76, endPoint x: 465, endPoint y: 62, distance: 267.4
click at [482, 73] on body "Menu Boards Boards Boards All jobs Status Workforce Workforce My Workforce Recr…" at bounding box center [503, 512] width 1007 height 1025
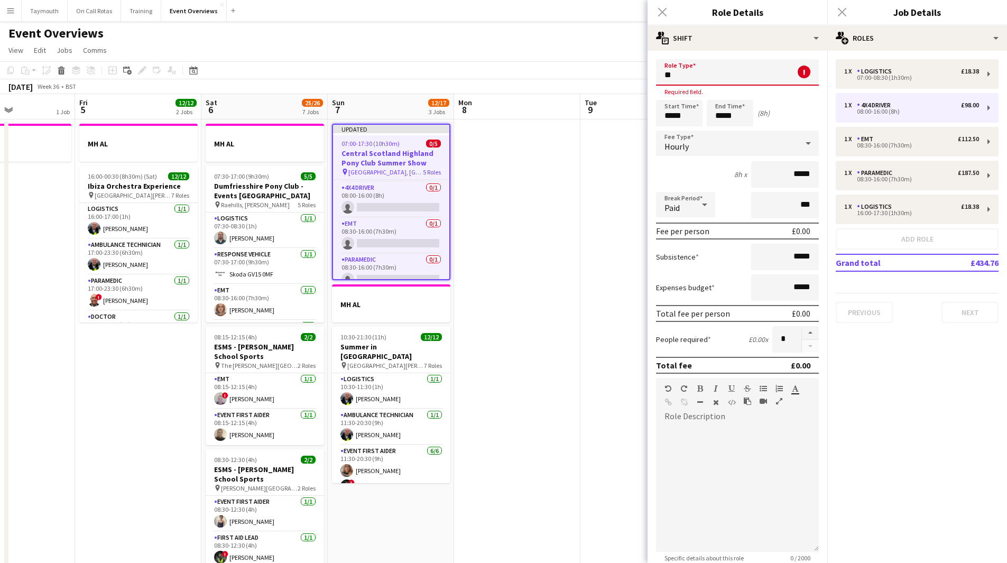
type input "*"
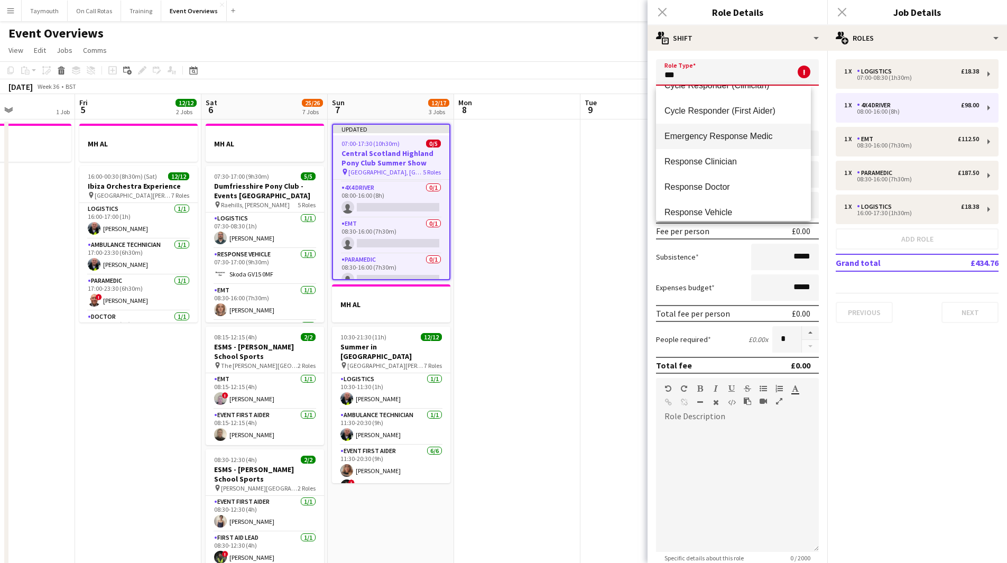
scroll to position [25, 0]
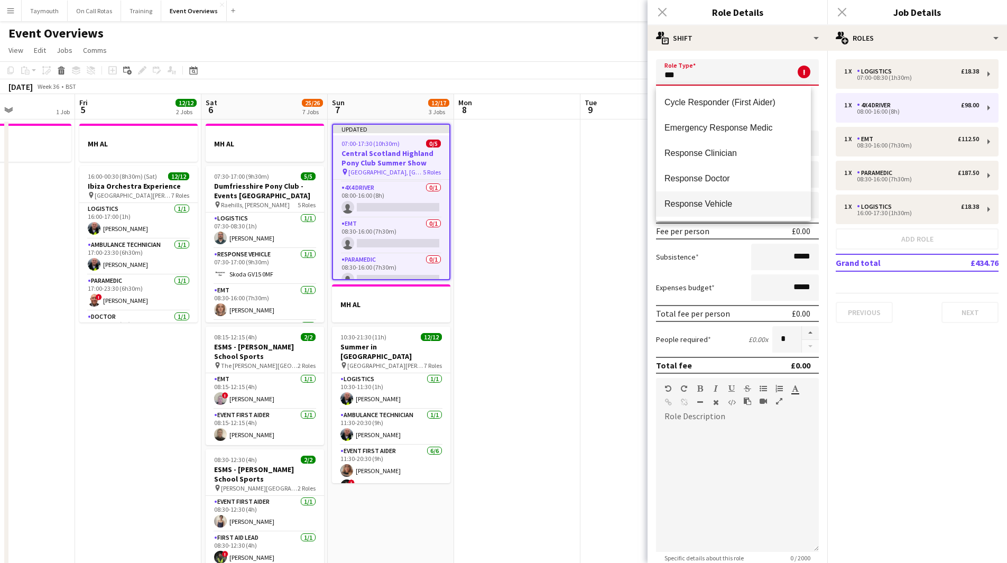
click at [724, 199] on span "Response Vehicle" at bounding box center [734, 204] width 138 height 10
type input "**********"
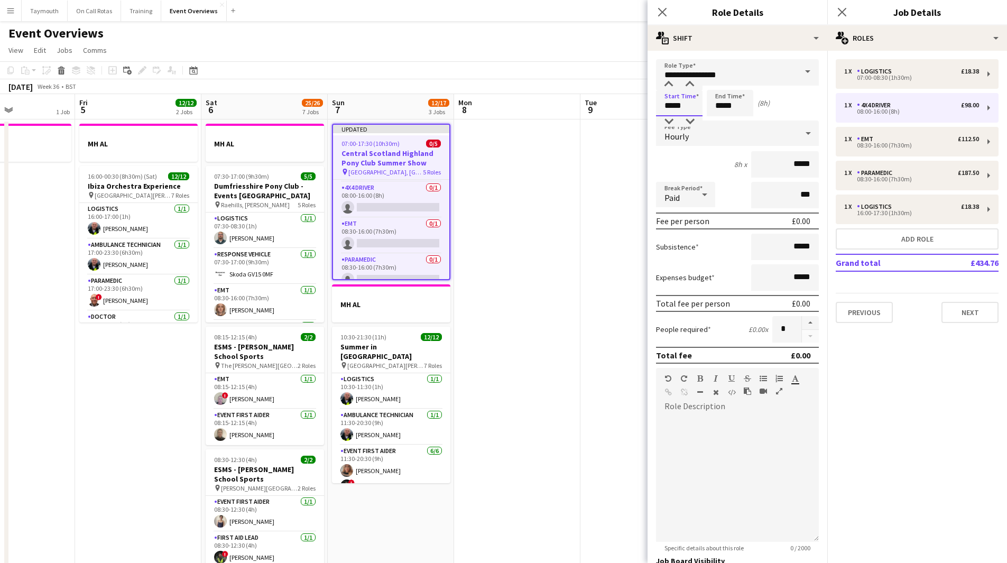
drag, startPoint x: 695, startPoint y: 106, endPoint x: 513, endPoint y: 91, distance: 183.1
click at [513, 93] on body "Menu Boards Boards Boards All jobs Status Workforce Workforce My Workforce Recr…" at bounding box center [503, 512] width 1007 height 1025
type input "*****"
click at [584, 264] on app-date-cell at bounding box center [644, 572] width 126 height 905
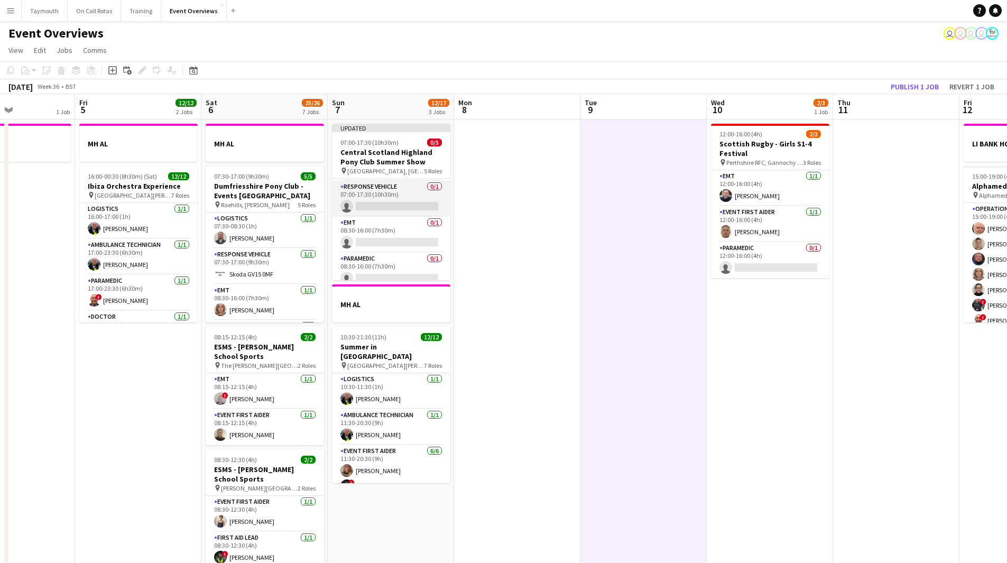
click at [391, 201] on app-card-role "Response Vehicle 0/1 07:00-17:30 (10h30m) single-neutral-actions" at bounding box center [391, 199] width 118 height 36
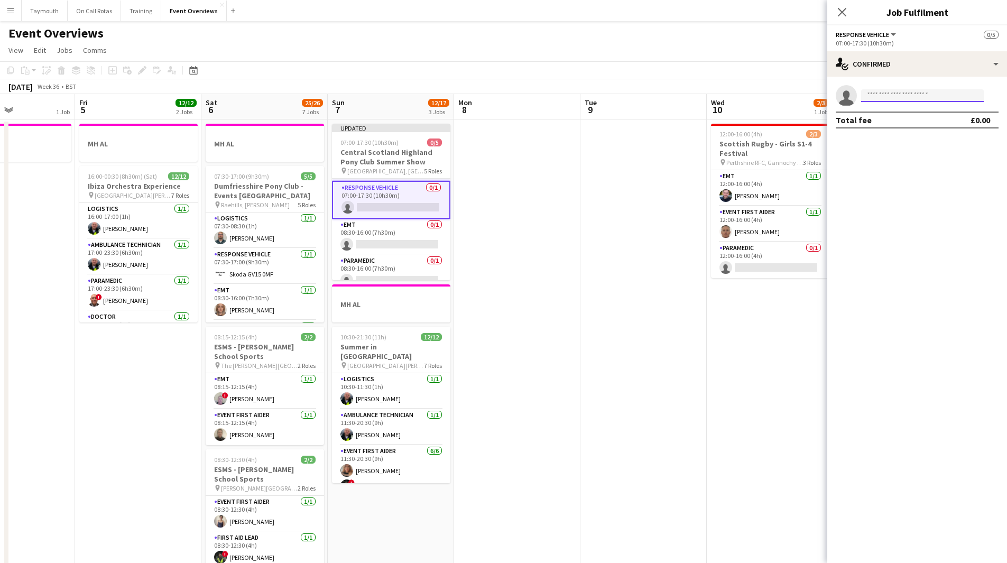
click at [945, 92] on input at bounding box center [922, 95] width 123 height 13
type input "****"
click at [937, 108] on span "Skoda GV15 0MF Active" at bounding box center [923, 110] width 106 height 9
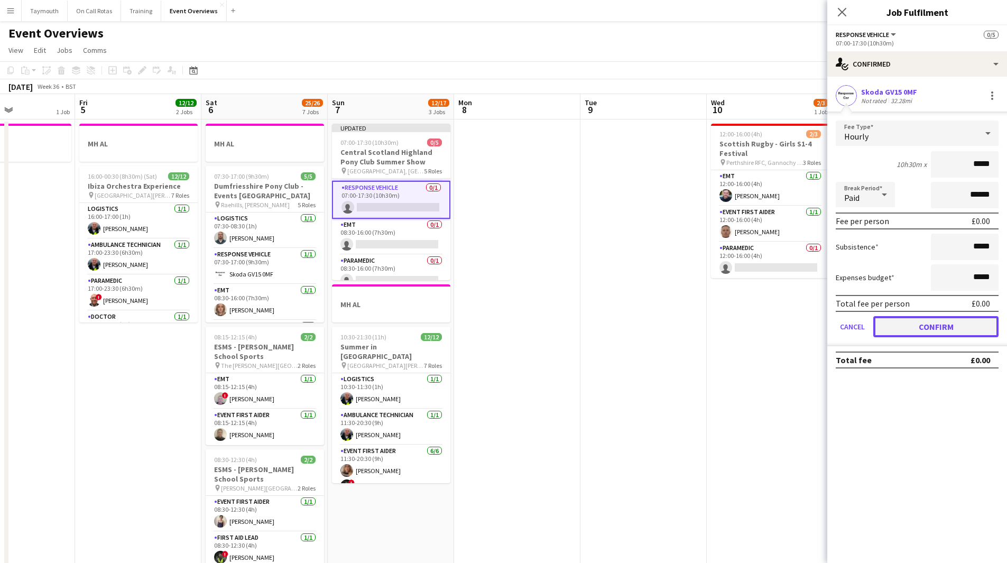
click at [932, 322] on button "Confirm" at bounding box center [936, 326] width 125 height 21
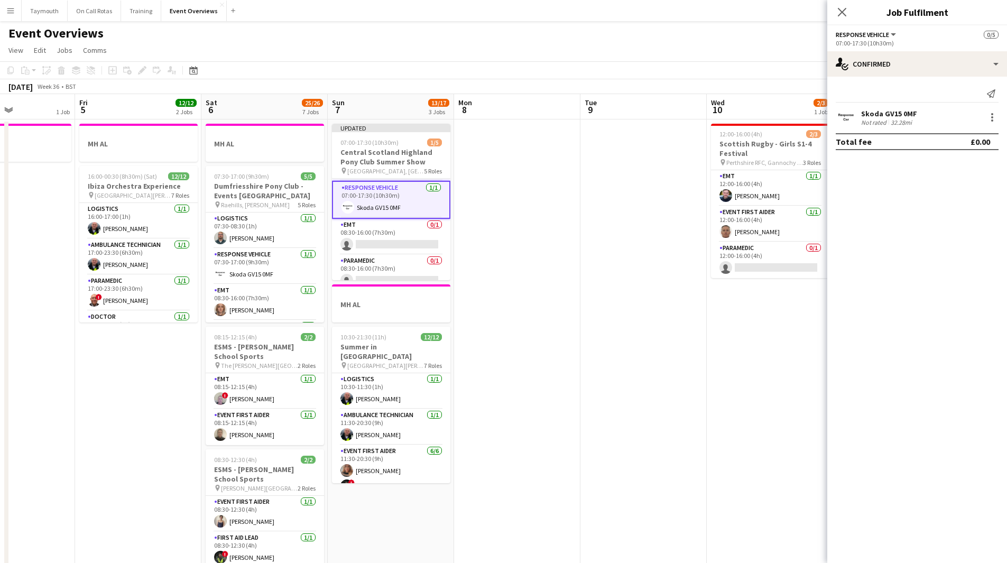
click at [721, 325] on app-date-cell "12:00-16:00 (4h) 2/3 [DEMOGRAPHIC_DATA] Rugby - Girls S1-4 Festival pin Perthsh…" at bounding box center [770, 572] width 126 height 905
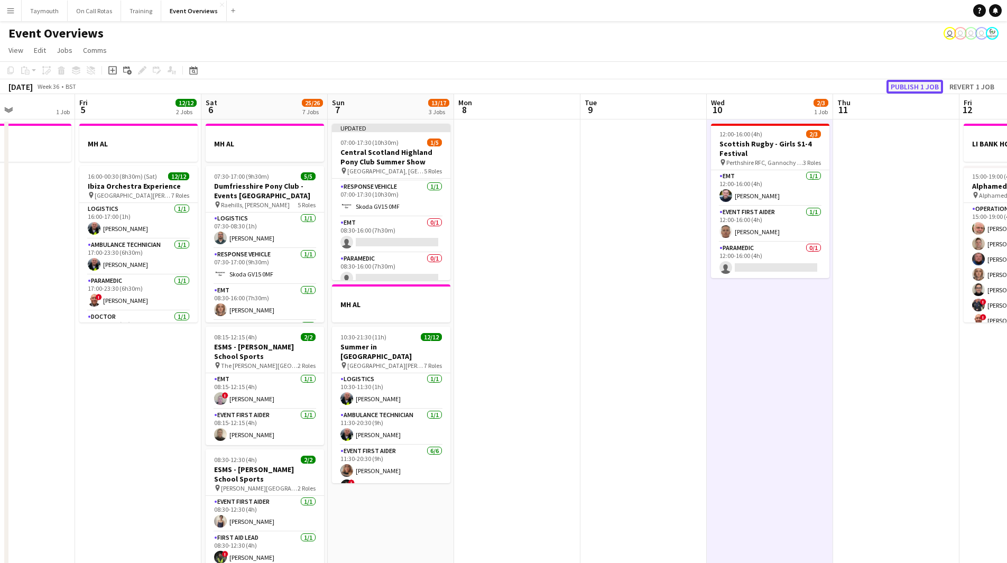
click at [924, 89] on button "Publish 1 job" at bounding box center [915, 87] width 57 height 14
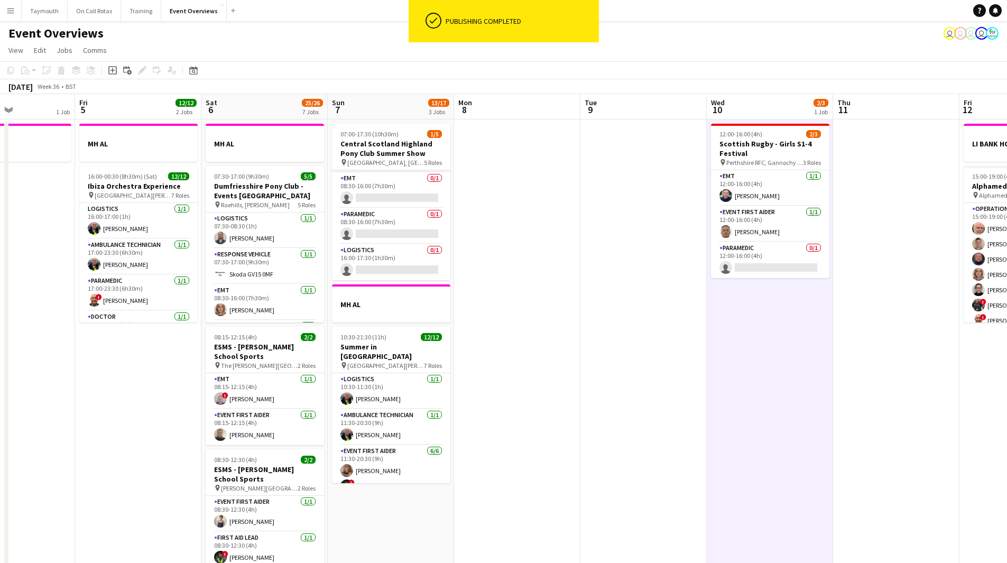
scroll to position [0, 0]
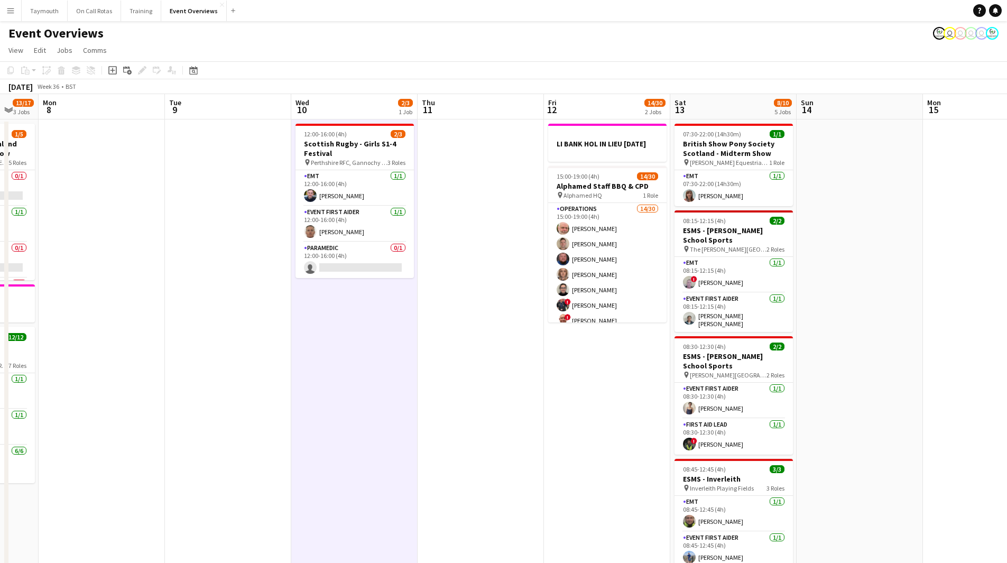
drag, startPoint x: 686, startPoint y: 420, endPoint x: 271, endPoint y: 408, distance: 415.8
click at [271, 408] on app-calendar-viewport "Fri 5 12/12 2 Jobs Sat 6 25/26 7 Jobs Sun 7 13/17 3 Jobs Mon 8 Tue 9 Wed 10 2/3…" at bounding box center [503, 559] width 1007 height 931
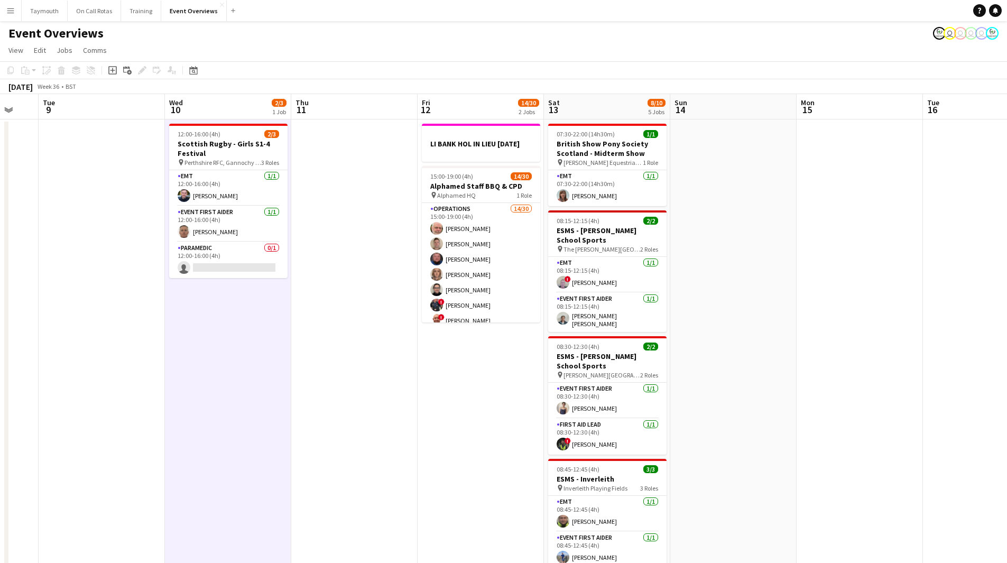
scroll to position [0, 353]
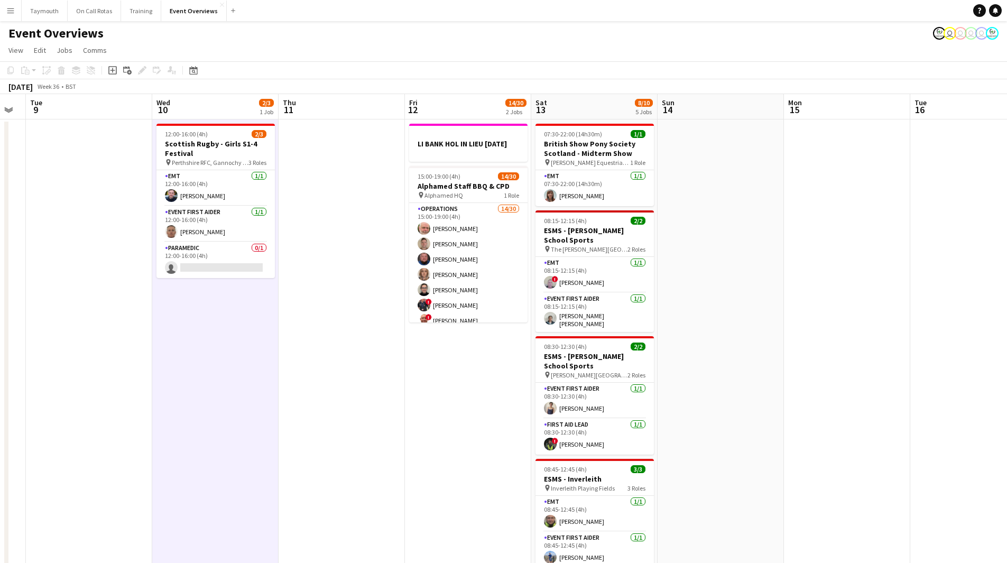
drag, startPoint x: 453, startPoint y: 409, endPoint x: 344, endPoint y: 409, distance: 108.9
click at [344, 409] on app-calendar-viewport "Sat 6 25/26 7 Jobs Sun 7 13/17 3 Jobs Mon 8 Tue 9 Wed 10 2/3 1 Job Thu 11 Fri 1…" at bounding box center [503, 559] width 1007 height 931
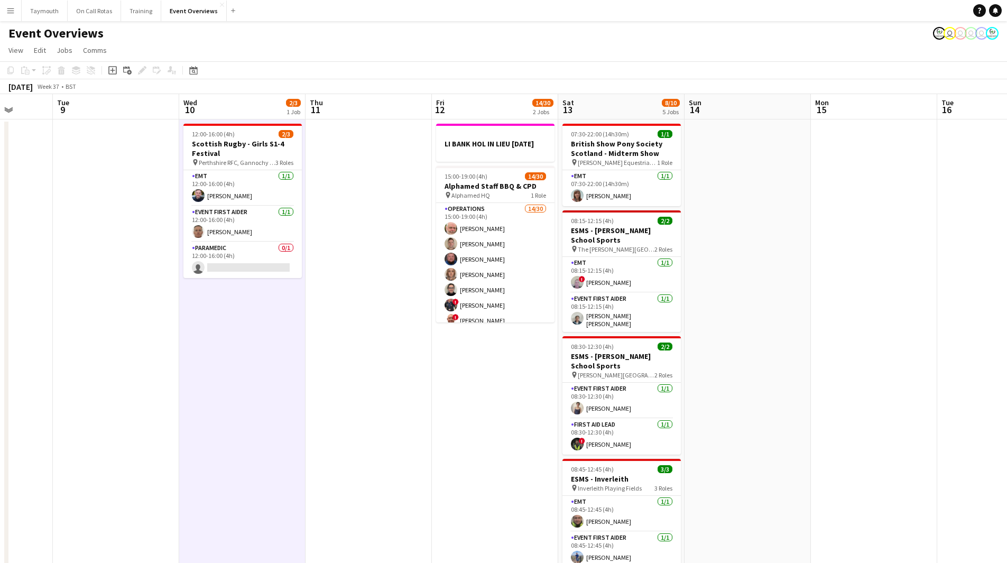
drag, startPoint x: 474, startPoint y: 418, endPoint x: 247, endPoint y: 419, distance: 227.4
click at [247, 419] on app-calendar-viewport "Sat 6 25/26 7 Jobs Sun 7 13/17 3 Jobs Mon 8 Tue 9 Wed 10 2/3 1 Job Thu 11 Fri 1…" at bounding box center [503, 559] width 1007 height 931
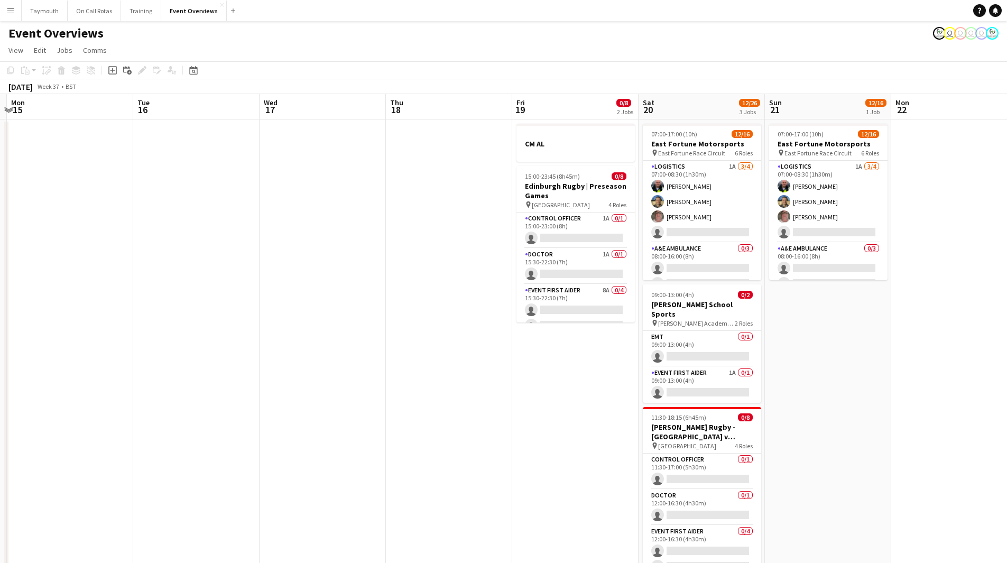
scroll to position [0, 0]
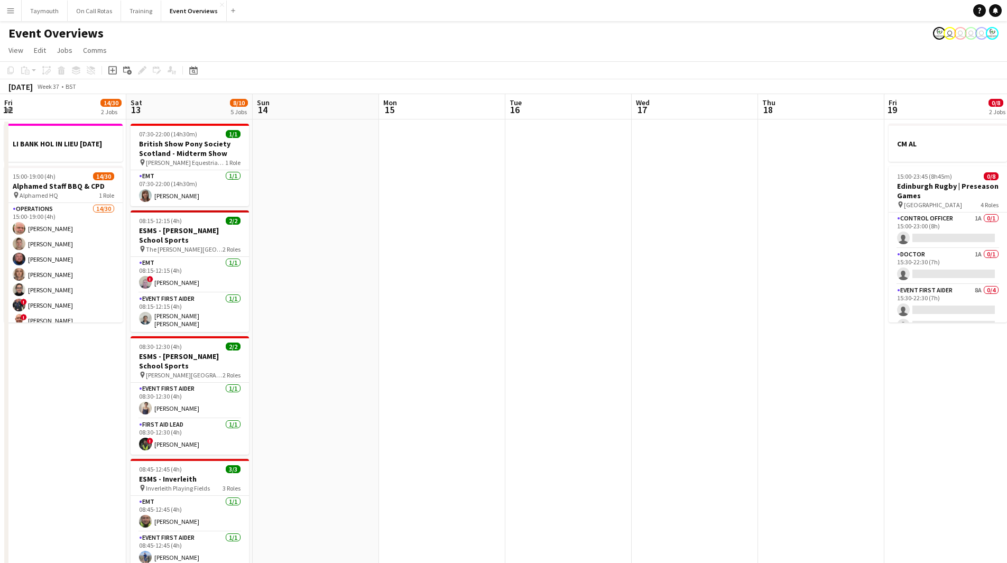
drag, startPoint x: 329, startPoint y: 427, endPoint x: 1015, endPoint y: 365, distance: 688.6
click at [1007, 365] on html "Menu Boards Boards Boards All jobs Status Workforce Workforce My Workforce Recr…" at bounding box center [503, 512] width 1007 height 1025
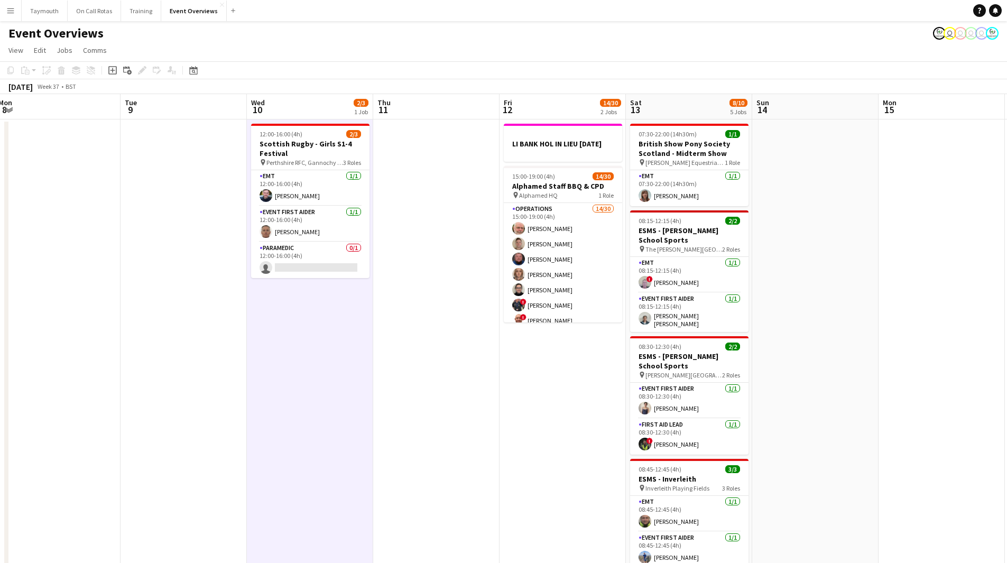
drag, startPoint x: 213, startPoint y: 459, endPoint x: 883, endPoint y: 414, distance: 671.5
click at [883, 414] on app-calendar-viewport "Sat 6 25/26 7 Jobs Sun 7 13/17 3 Jobs Mon 8 Tue 9 Wed 10 2/3 1 Job Thu 11 Fri 1…" at bounding box center [503, 559] width 1007 height 931
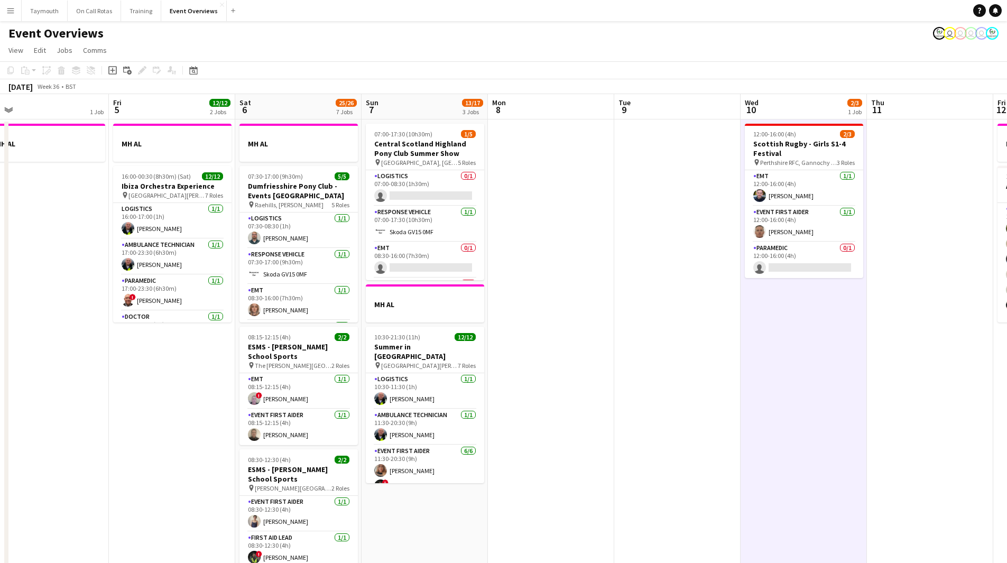
drag, startPoint x: 226, startPoint y: 448, endPoint x: 929, endPoint y: 430, distance: 703.0
click at [929, 430] on app-calendar-viewport "Tue 2 0/1 2 Jobs Wed 3 1 Job Thu 4 1 Job Fri 5 12/12 2 Jobs Sat 6 25/26 7 Jobs …" at bounding box center [503, 559] width 1007 height 931
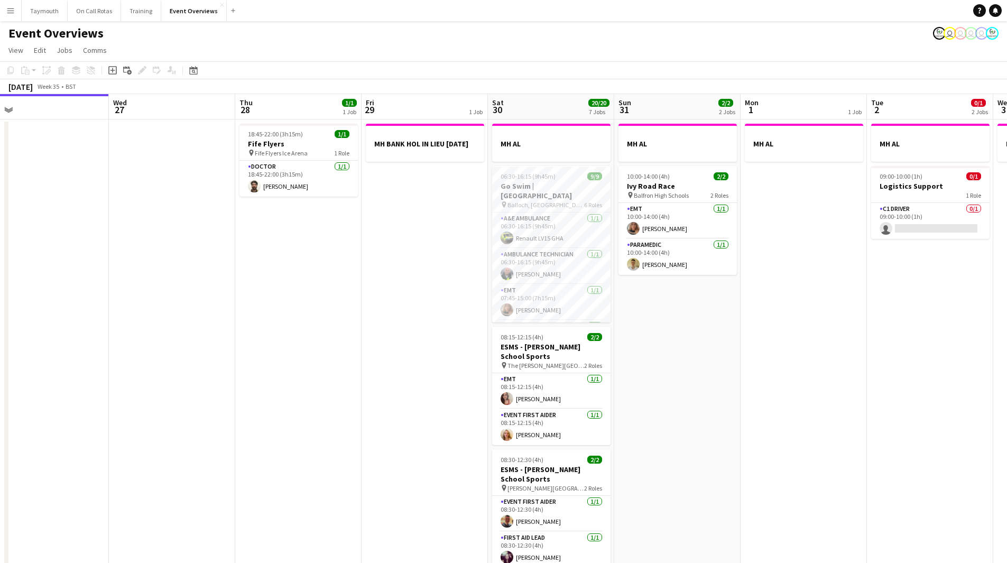
drag, startPoint x: 458, startPoint y: 458, endPoint x: 1015, endPoint y: 425, distance: 557.8
click at [1007, 425] on html "Menu Boards Boards Boards All jobs Status Workforce Workforce My Workforce Recr…" at bounding box center [503, 512] width 1007 height 1025
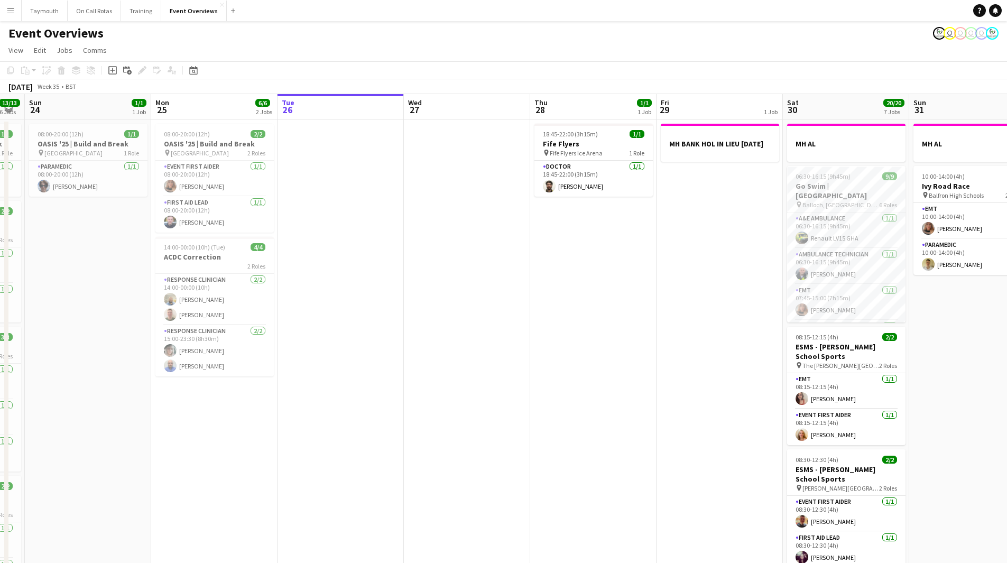
drag, startPoint x: 308, startPoint y: 416, endPoint x: 728, endPoint y: 418, distance: 419.9
click at [728, 418] on app-calendar-viewport "Thu 21 Fri 22 1/1 1 Job Sat 23 13/13 6 Jobs Sun 24 1/1 1 Job Mon 25 6/6 2 Jobs …" at bounding box center [503, 559] width 1007 height 931
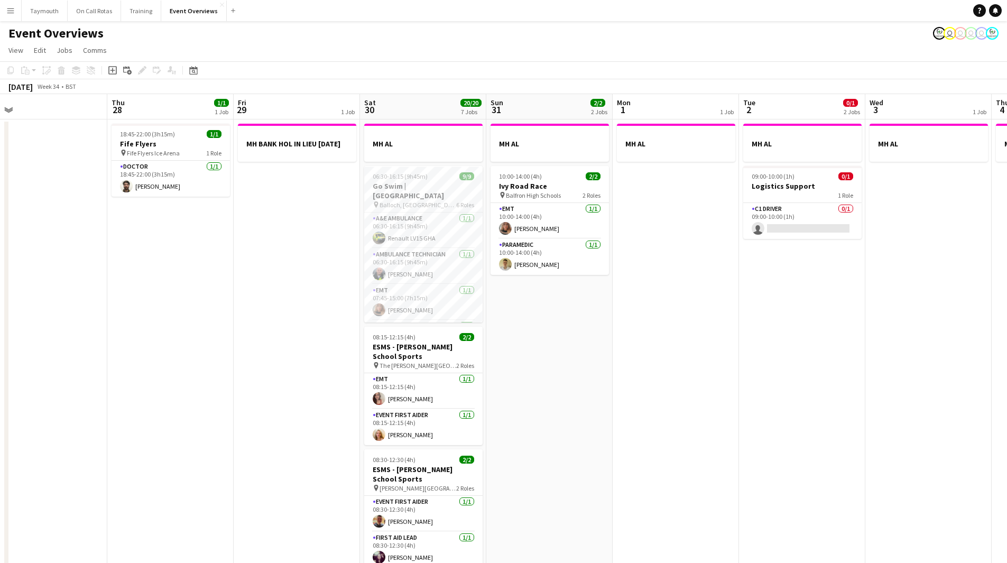
drag, startPoint x: 728, startPoint y: 418, endPoint x: 100, endPoint y: 453, distance: 628.2
click at [100, 453] on app-calendar-viewport "Sun 24 1/1 1 Job Mon 25 6/6 2 Jobs Tue 26 Wed 27 Thu 28 1/1 1 Job Fri 29 1 Job …" at bounding box center [503, 559] width 1007 height 931
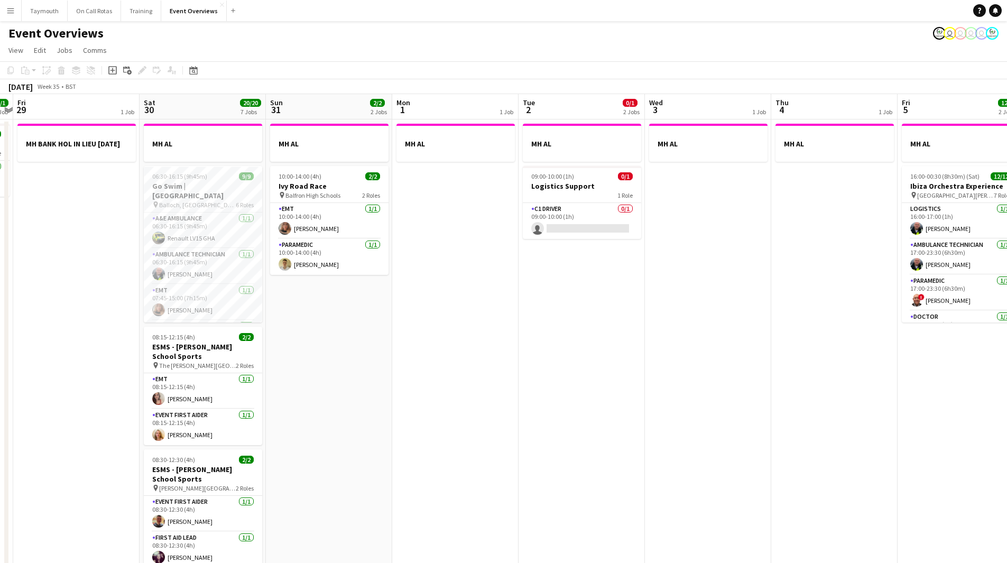
drag, startPoint x: 757, startPoint y: 417, endPoint x: 322, endPoint y: 454, distance: 436.2
click at [322, 454] on app-calendar-viewport "Tue 26 Wed 27 Thu 28 1/1 1 Job Fri 29 1 Job Sat 30 20/20 7 Jobs Sun 31 2/2 2 Jo…" at bounding box center [503, 559] width 1007 height 931
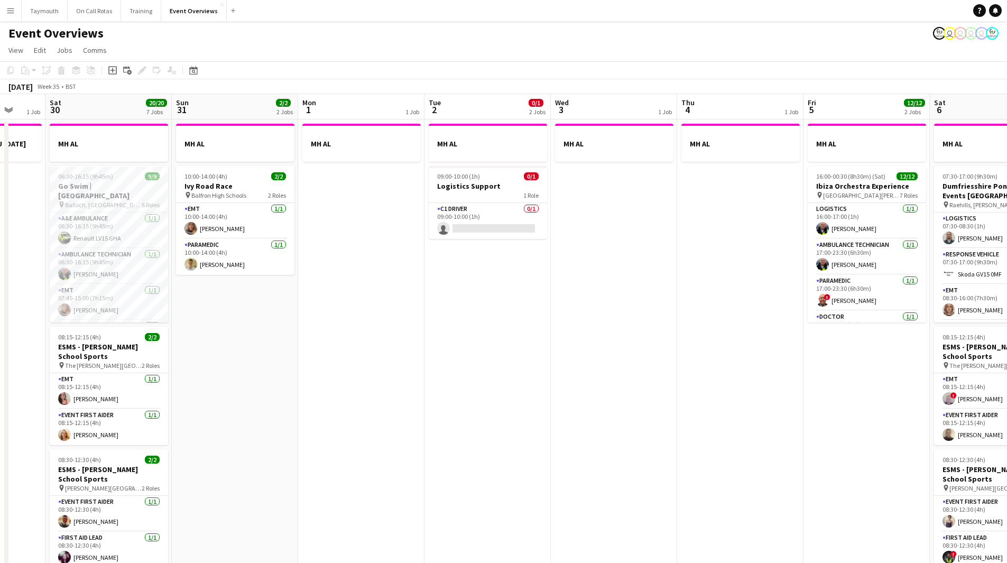
scroll to position [0, 339]
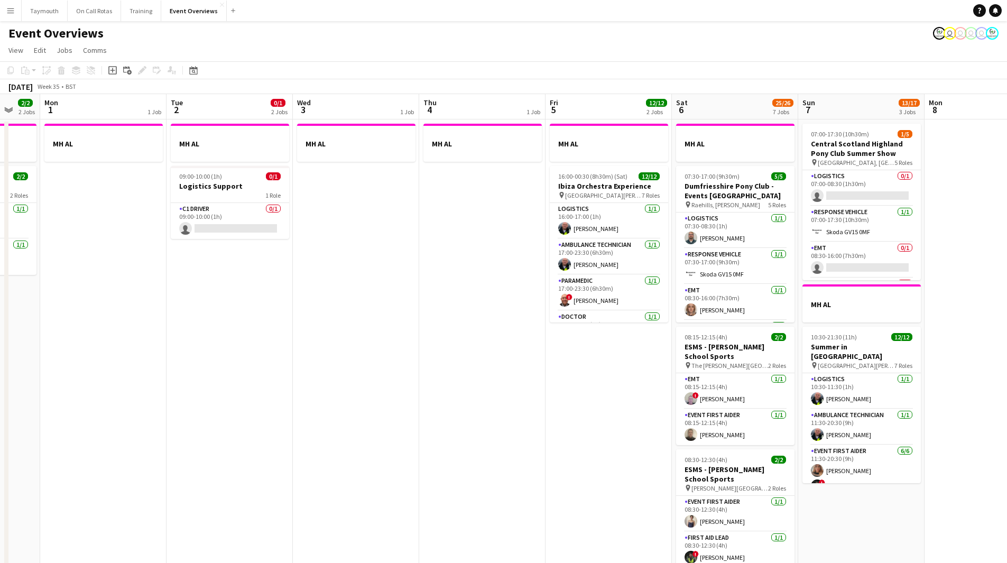
drag, startPoint x: 648, startPoint y: 403, endPoint x: 461, endPoint y: 413, distance: 186.9
click at [461, 413] on app-calendar-viewport "Fri 29 1 Job Sat 30 20/20 7 Jobs Sun 31 2/2 2 Jobs Mon 1 1 Job Tue 2 0/1 2 Jobs…" at bounding box center [503, 559] width 1007 height 931
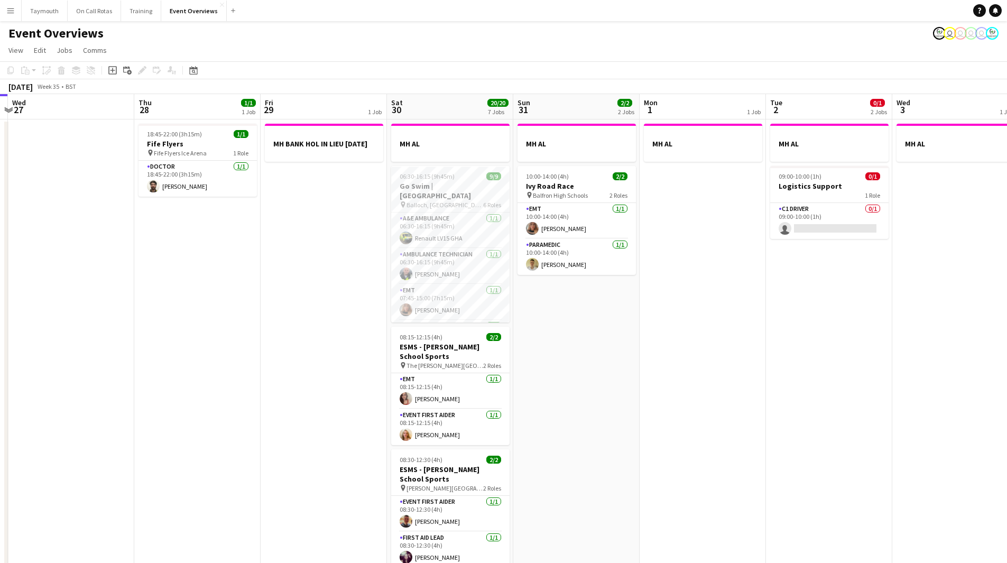
drag, startPoint x: 391, startPoint y: 410, endPoint x: 991, endPoint y: 405, distance: 599.7
click at [991, 405] on app-calendar-viewport "Mon 25 6/6 2 Jobs Tue 26 Wed 27 Thu 28 1/1 1 Job Fri 29 1 Job Sat 30 20/20 7 Jo…" at bounding box center [503, 559] width 1007 height 931
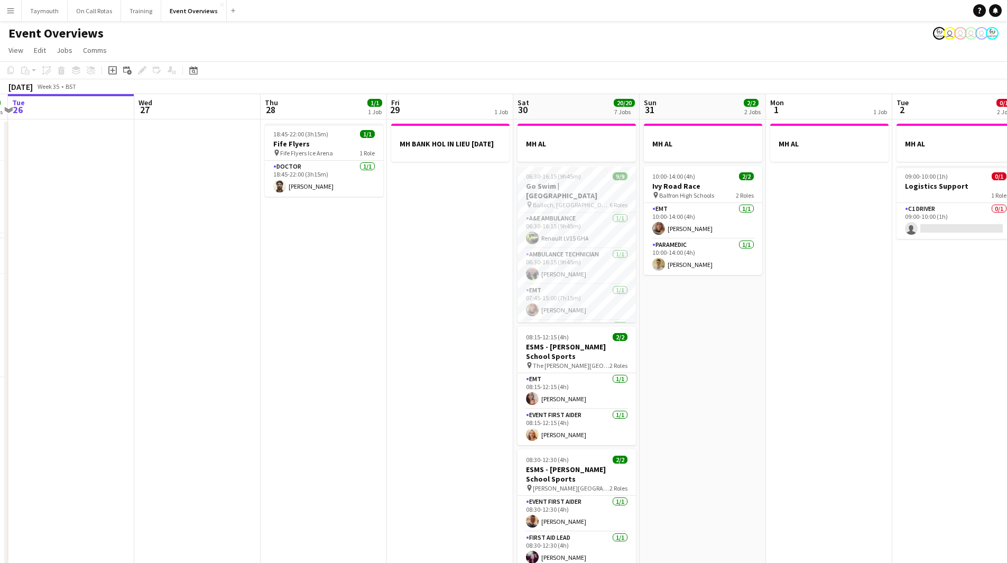
scroll to position [0, 324]
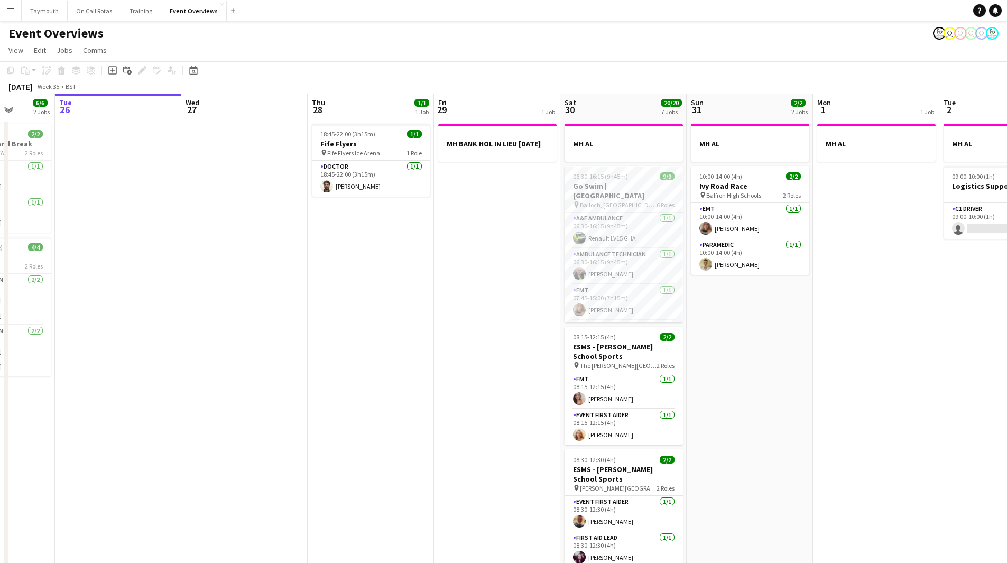
drag, startPoint x: 722, startPoint y: 414, endPoint x: 896, endPoint y: 396, distance: 174.3
click at [896, 396] on app-calendar-viewport "Sat 23 13/13 6 Jobs Sun 24 1/1 1 Job Mon 25 6/6 2 Jobs Tue 26 Wed 27 Thu 28 1/1…" at bounding box center [503, 559] width 1007 height 931
click at [531, 291] on app-date-cell "MH BANK HOL IN LIEU [DATE]" at bounding box center [497, 572] width 126 height 905
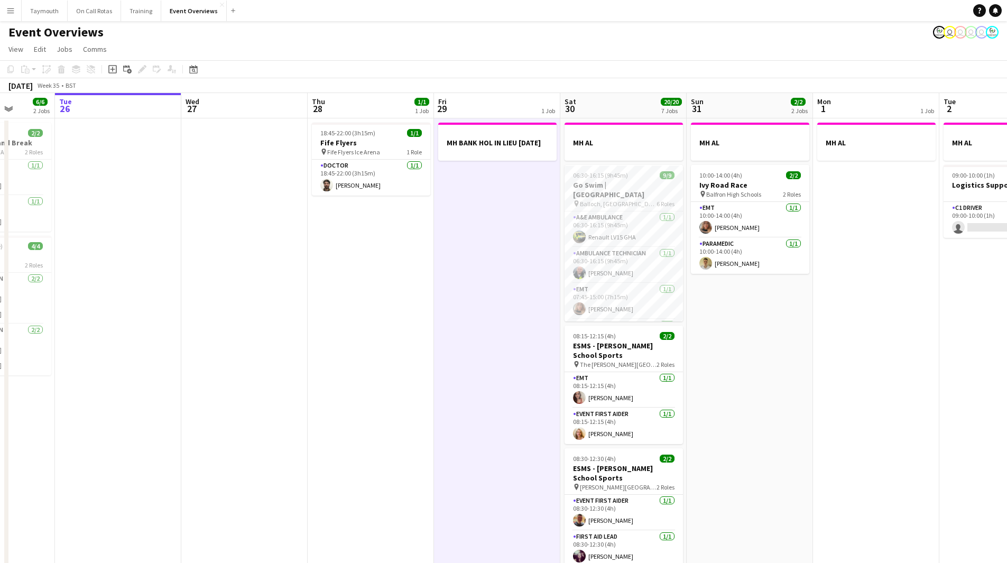
scroll to position [0, 0]
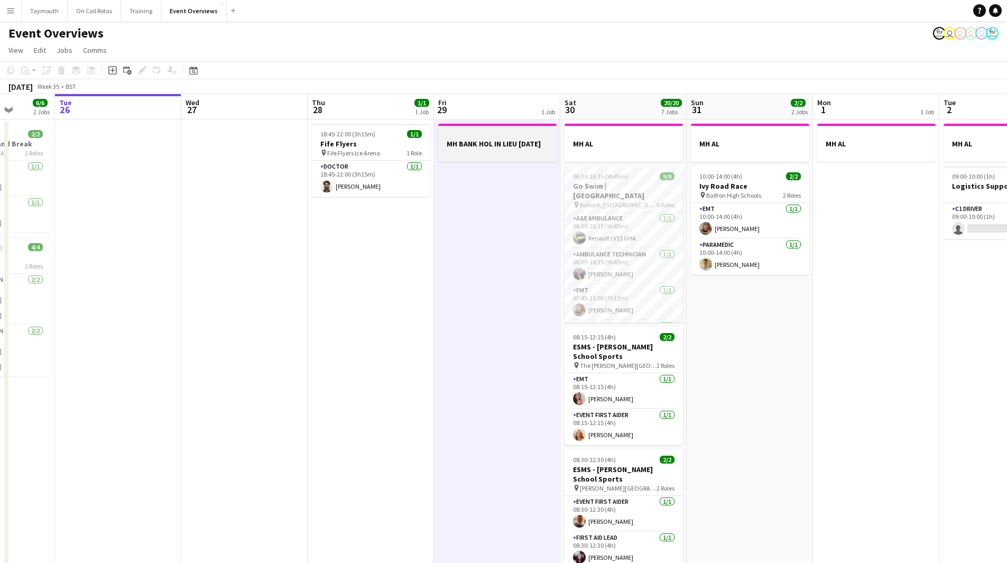
click at [525, 145] on h3 "MH BANK HOL IN LIEU [DATE]" at bounding box center [497, 144] width 118 height 10
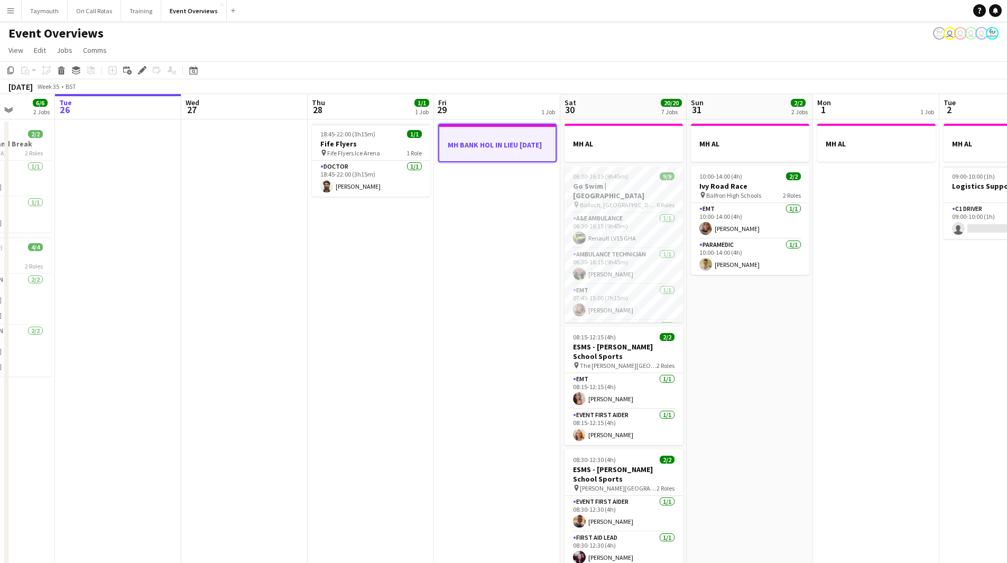
click at [488, 265] on app-date-cell "MH BANK HOL IN LIEU [DATE]" at bounding box center [497, 572] width 126 height 905
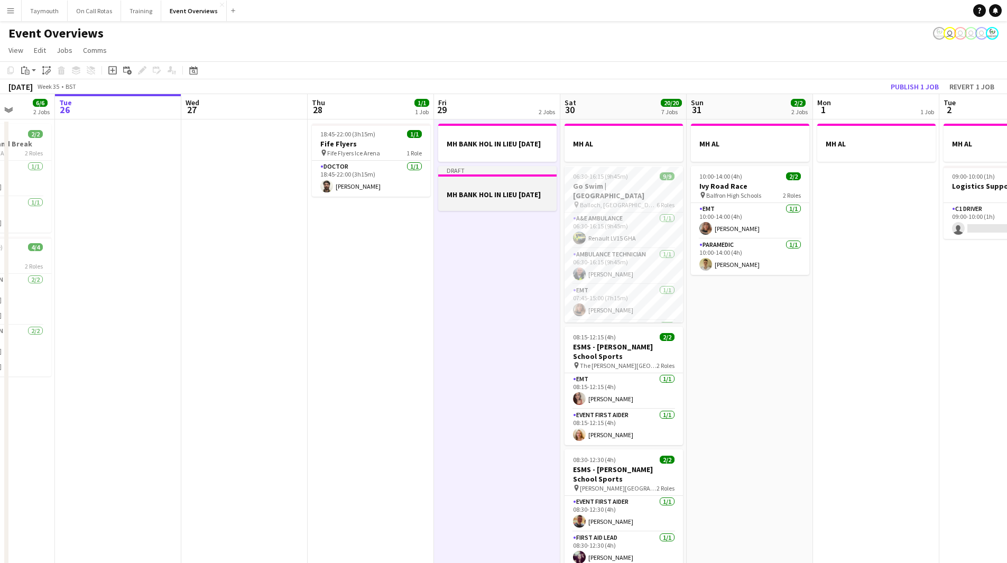
click at [489, 199] on h3 "MH BANK HOL IN LIEU [DATE]" at bounding box center [497, 195] width 118 height 10
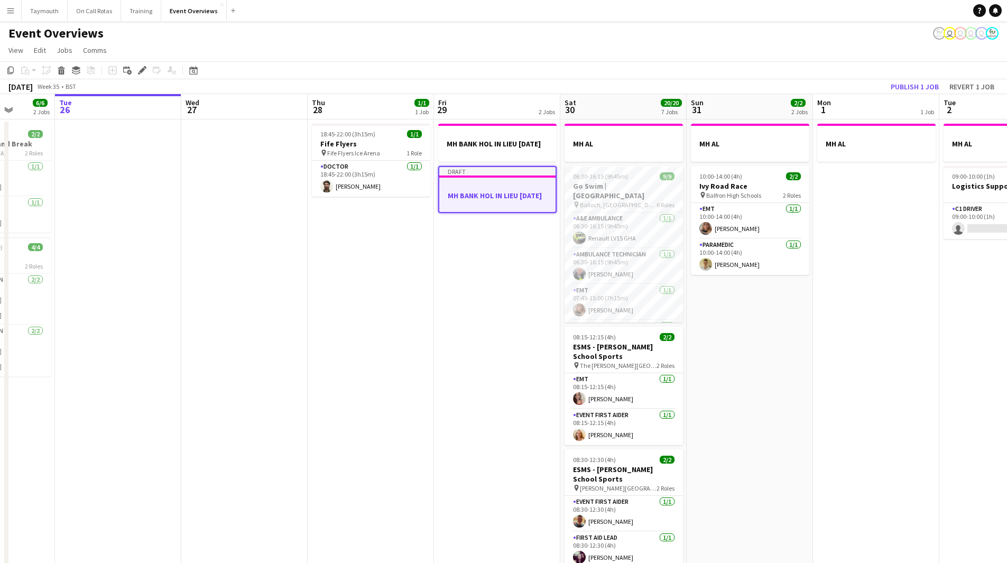
scroll to position [0, 324]
drag, startPoint x: 490, startPoint y: 206, endPoint x: 476, endPoint y: 207, distance: 13.3
click at [476, 200] on h3 "MH BANK HOL IN LIEU [DATE]" at bounding box center [498, 196] width 116 height 10
click at [476, 199] on h3 "MH BANK HOL IN LIEU [DATE]" at bounding box center [498, 195] width 118 height 10
click at [146, 71] on icon "Edit" at bounding box center [142, 70] width 8 height 8
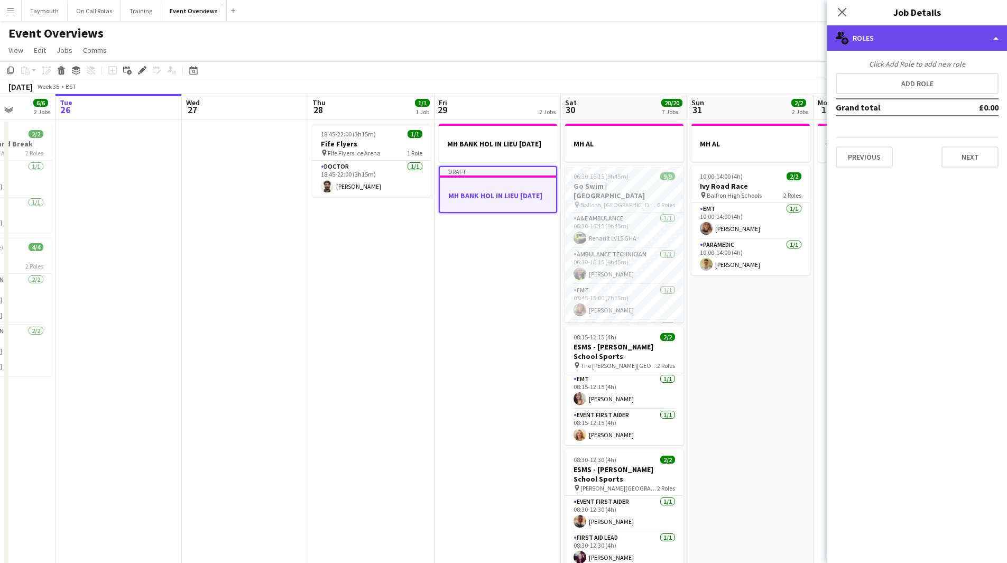
click at [926, 35] on div "multiple-users-add Roles" at bounding box center [918, 37] width 180 height 25
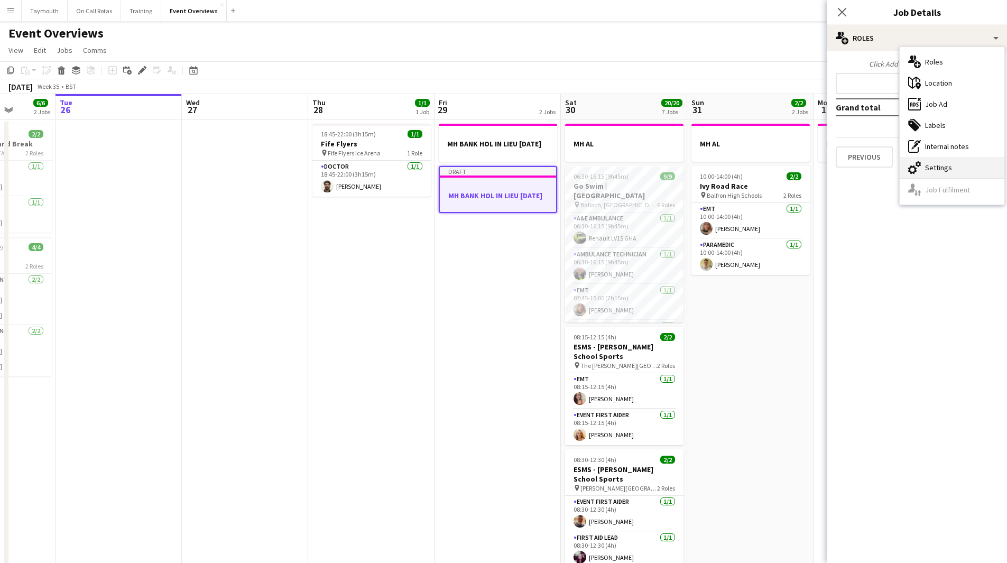
click at [953, 170] on div "cog-double-3 Settings" at bounding box center [952, 167] width 105 height 21
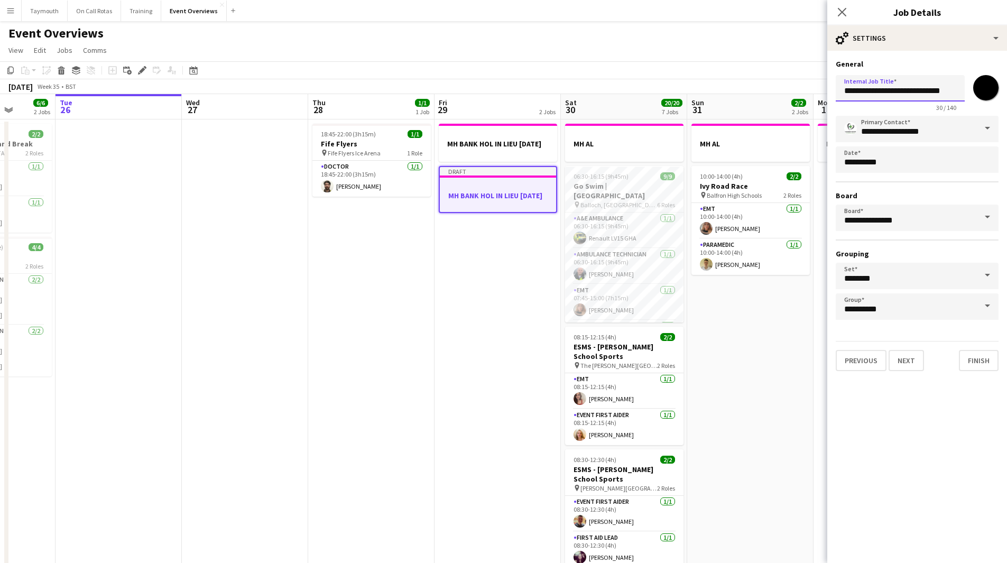
drag, startPoint x: 857, startPoint y: 89, endPoint x: 739, endPoint y: 89, distance: 117.9
click at [740, 91] on body "Menu Boards Boards Boards All jobs Status Workforce Workforce My Workforce Recr…" at bounding box center [503, 512] width 1007 height 1025
type input "**********"
click at [474, 297] on app-date-cell "MH BANK HOL IN LIEU 04.08.2025 Draft MH BANK HOL IN LIEU 04.08.2025" at bounding box center [498, 572] width 126 height 905
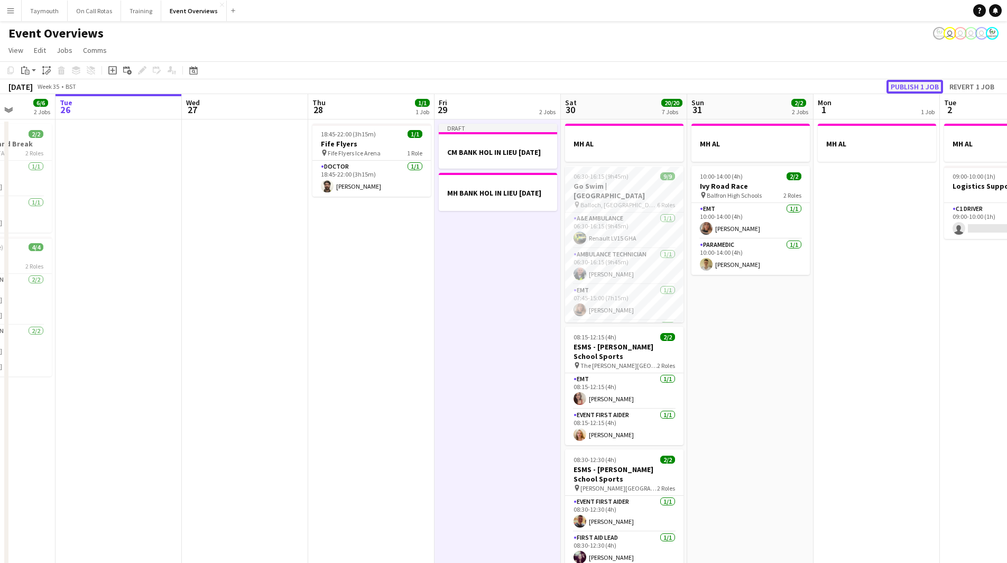
click at [929, 84] on button "Publish 1 job" at bounding box center [915, 87] width 57 height 14
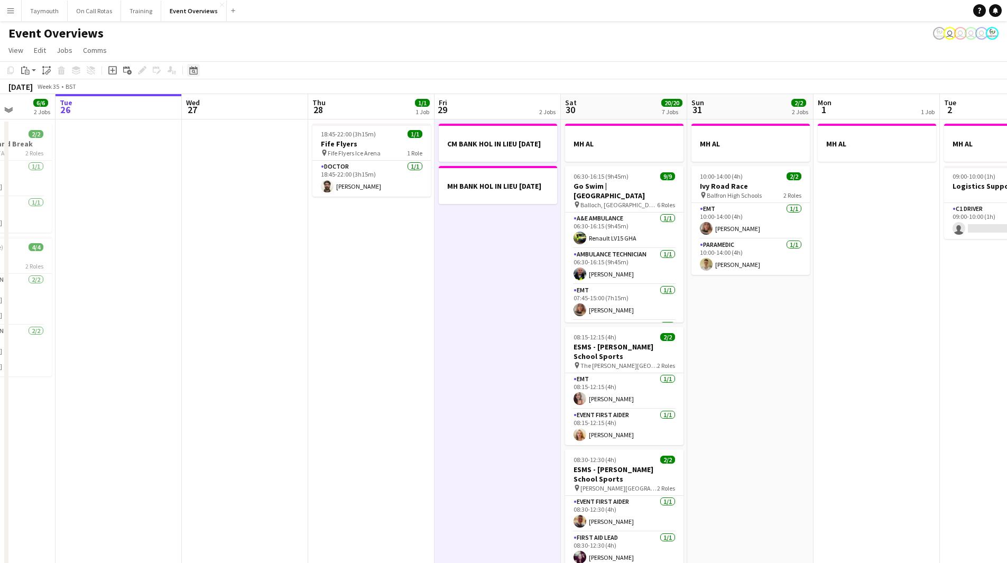
click at [195, 71] on icon "Date picker" at bounding box center [193, 70] width 8 height 8
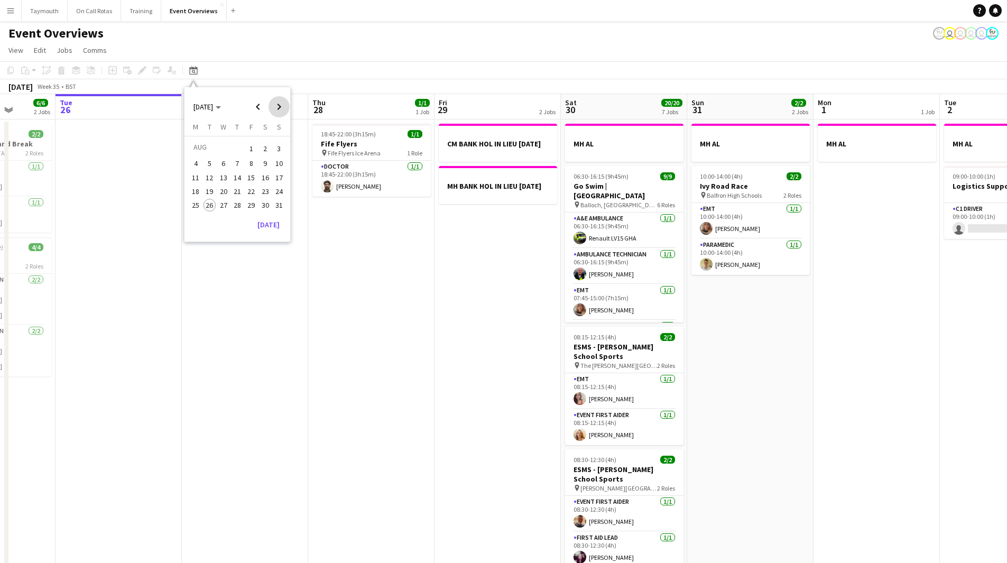
click at [275, 107] on span "Next month" at bounding box center [279, 106] width 21 height 21
click at [221, 219] on span "31" at bounding box center [223, 216] width 13 height 13
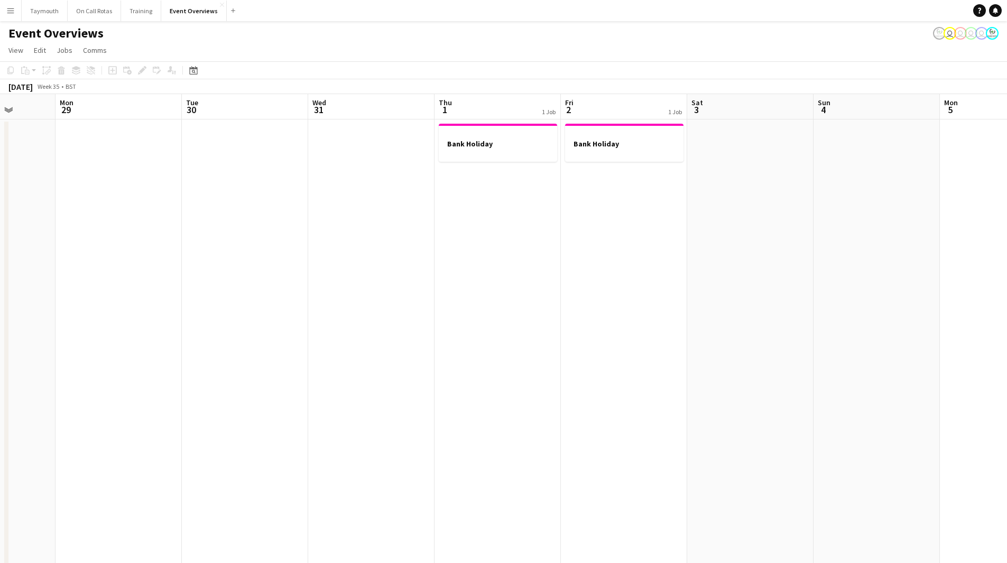
scroll to position [0, 364]
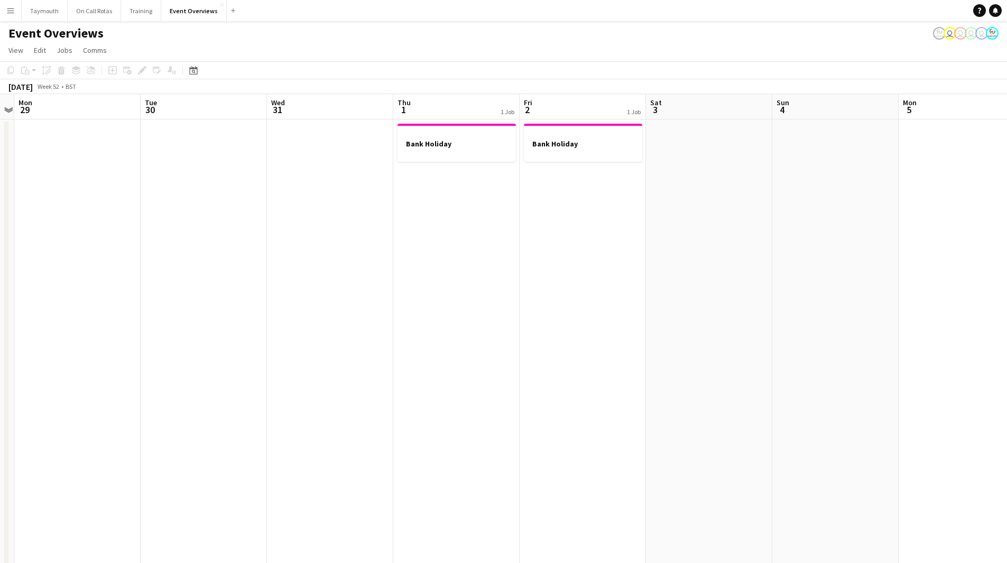
drag, startPoint x: 373, startPoint y: 317, endPoint x: 372, endPoint y: 370, distance: 52.9
click at [372, 370] on app-date-cell at bounding box center [330, 572] width 126 height 905
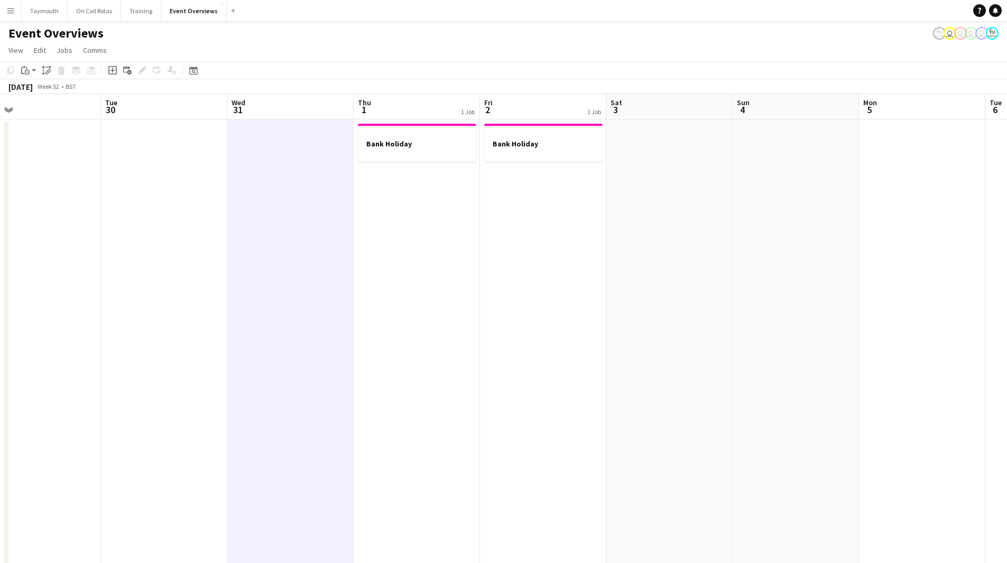
drag, startPoint x: 463, startPoint y: 339, endPoint x: 420, endPoint y: 348, distance: 43.2
click at [420, 348] on app-calendar-viewport "Fri 26 1 Job Sat 27 0/31 1 Job Sun 28 Mon 29 Tue 30 Wed 31 Thu 1 1 Job Fri 2 1 …" at bounding box center [503, 559] width 1007 height 931
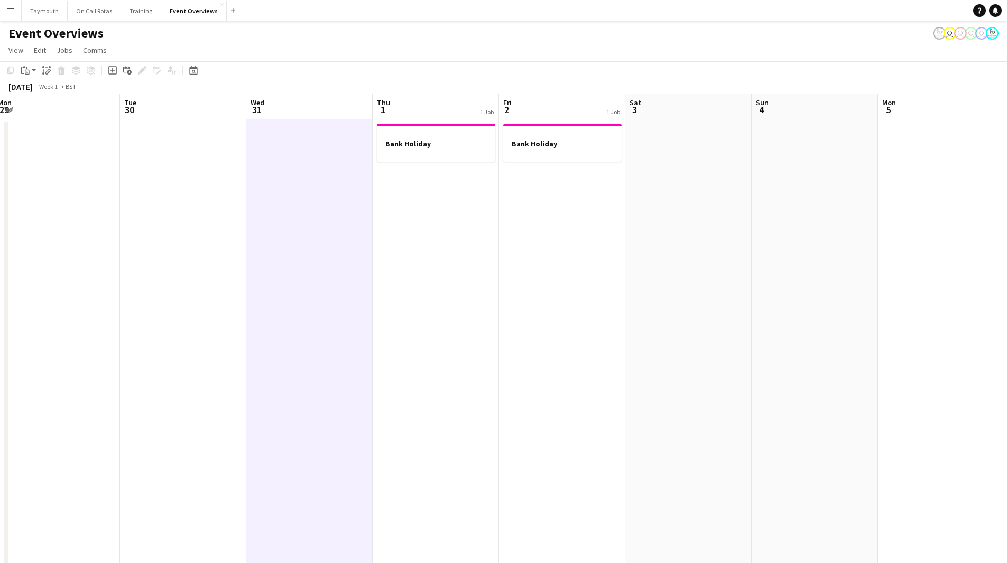
scroll to position [0, 384]
drag, startPoint x: 203, startPoint y: 338, endPoint x: 225, endPoint y: 335, distance: 23.0
click at [225, 335] on app-calendar-viewport "Fri 26 1 Job Sat 27 0/31 1 Job Sun 28 Mon 29 Tue 30 Wed 31 Thu 1 1 Job Fri 2 1 …" at bounding box center [503, 559] width 1007 height 931
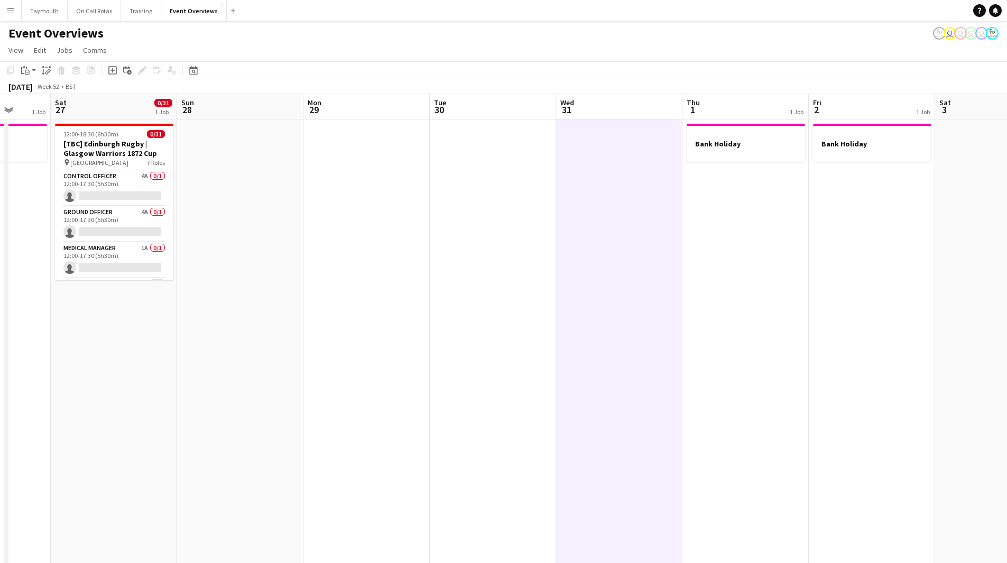
drag, startPoint x: 259, startPoint y: 328, endPoint x: 567, endPoint y: 330, distance: 308.8
click at [567, 330] on app-calendar-viewport "Wed 24 Thu 25 1 Job Fri 26 1 Job Sat 27 0/31 1 Job Sun 28 Mon 29 Tue 30 Wed 31 …" at bounding box center [503, 559] width 1007 height 931
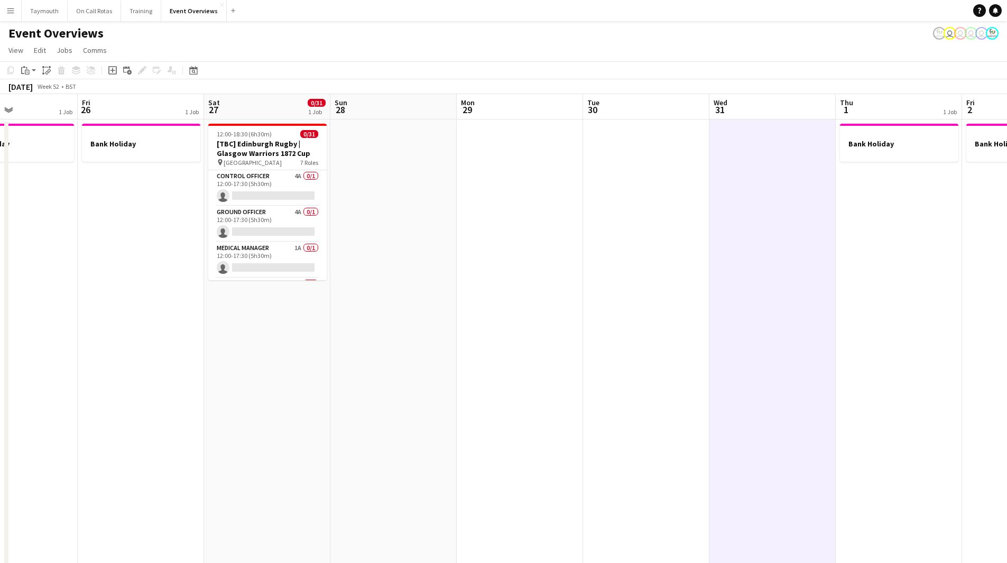
drag, startPoint x: 419, startPoint y: 342, endPoint x: 566, endPoint y: 341, distance: 146.5
click at [566, 341] on app-calendar-viewport "Tue 23 Wed 24 Thu 25 1 Job Fri 26 1 Job Sat 27 0/31 1 Job Sun 28 Mon 29 Tue 30 …" at bounding box center [503, 559] width 1007 height 931
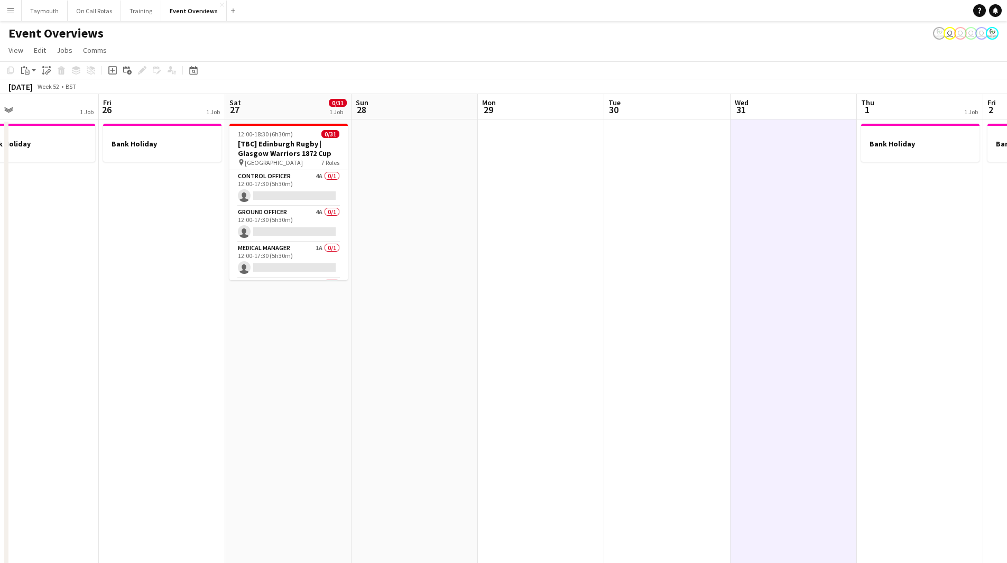
drag, startPoint x: 524, startPoint y: 348, endPoint x: 687, endPoint y: 345, distance: 163.4
click at [687, 345] on app-calendar-viewport "Tue 23 Wed 24 Thu 25 1 Job Fri 26 1 Job Sat 27 0/31 1 Job Sun 28 Mon 29 Tue 30 …" at bounding box center [503, 559] width 1007 height 931
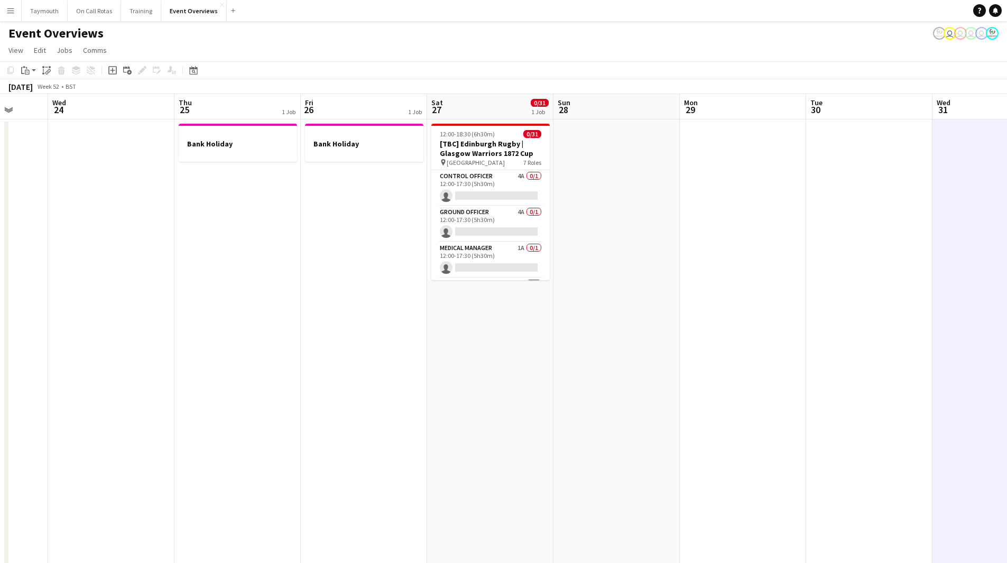
drag, startPoint x: 776, startPoint y: 338, endPoint x: 561, endPoint y: 372, distance: 218.5
click at [561, 372] on app-calendar-viewport "Sun 21 Mon 22 Tue 23 Wed 24 Thu 25 1 Job Fri 26 1 Job Sat 27 0/31 1 Job Sun 28 …" at bounding box center [503, 559] width 1007 height 931
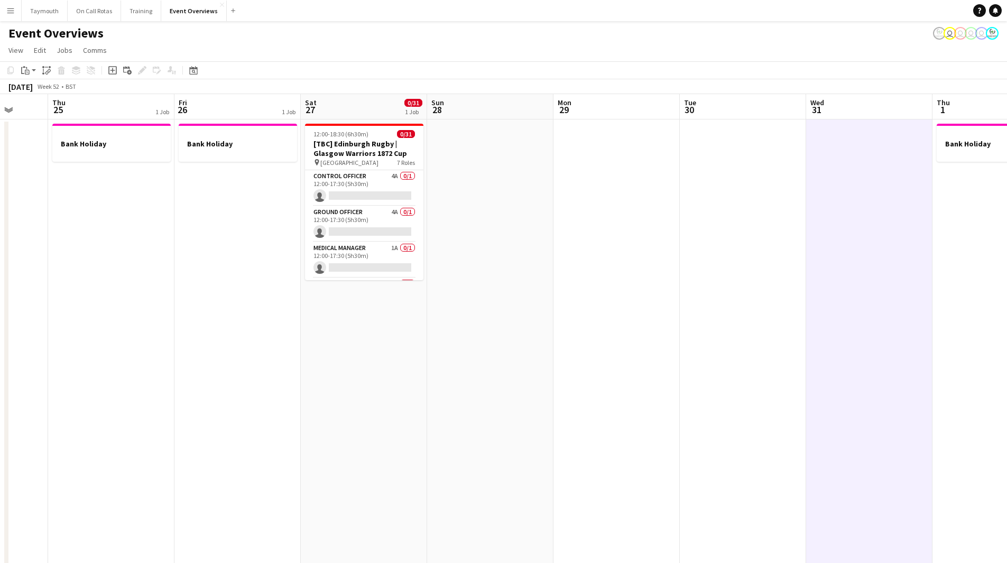
scroll to position [0, 369]
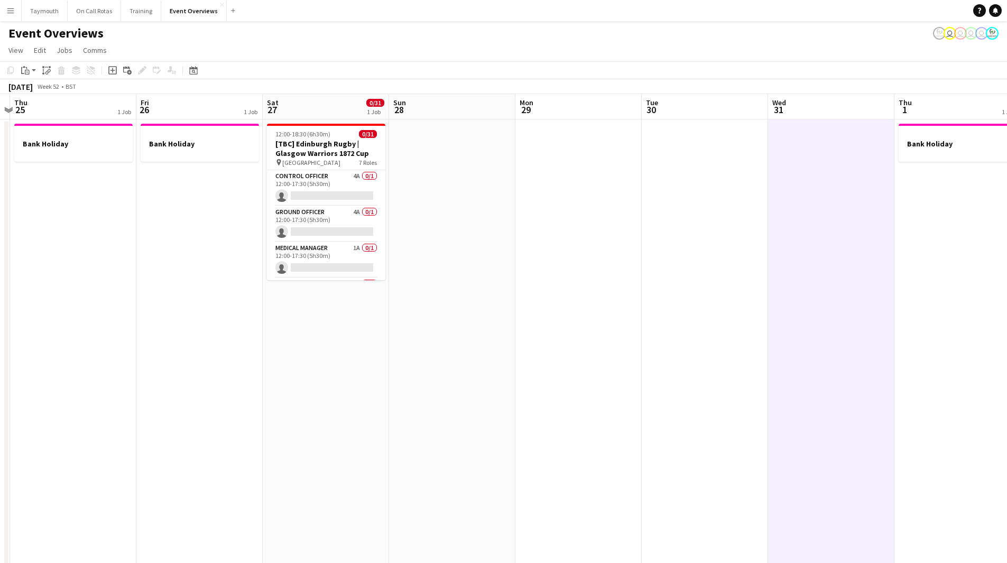
click at [582, 246] on app-date-cell at bounding box center [579, 572] width 126 height 905
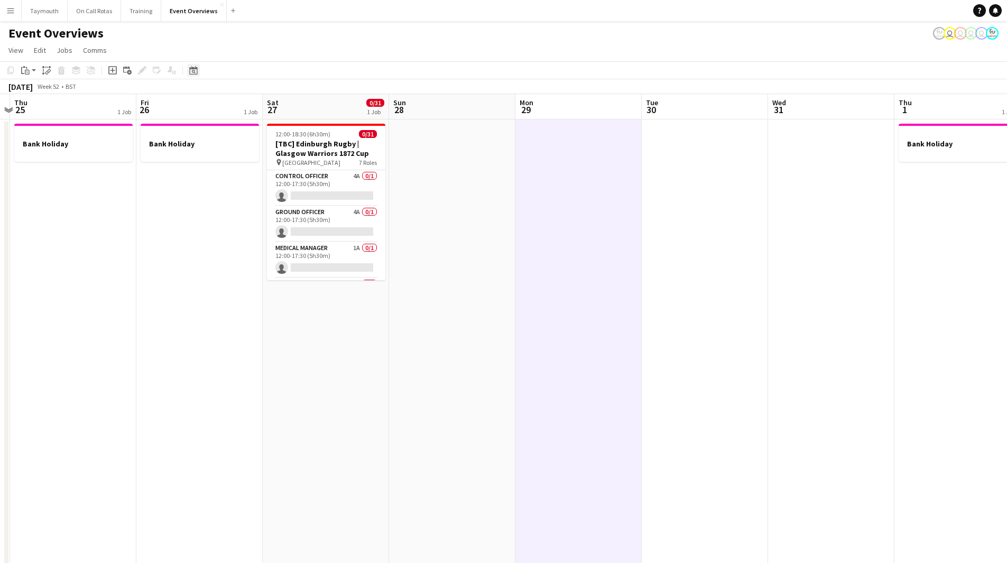
click at [197, 72] on icon "Date picker" at bounding box center [193, 70] width 8 height 8
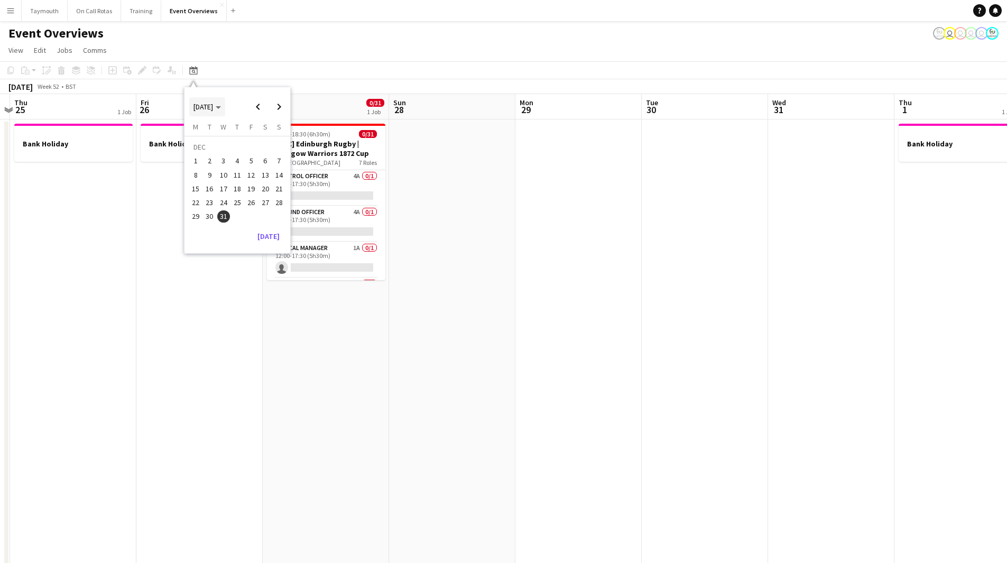
click at [221, 107] on icon "Choose month and year" at bounding box center [218, 107] width 5 height 3
click at [208, 158] on span "2024" at bounding box center [201, 161] width 22 height 13
click at [276, 177] on span "DEC" at bounding box center [274, 175] width 22 height 13
click at [238, 205] on span "26" at bounding box center [237, 205] width 13 height 13
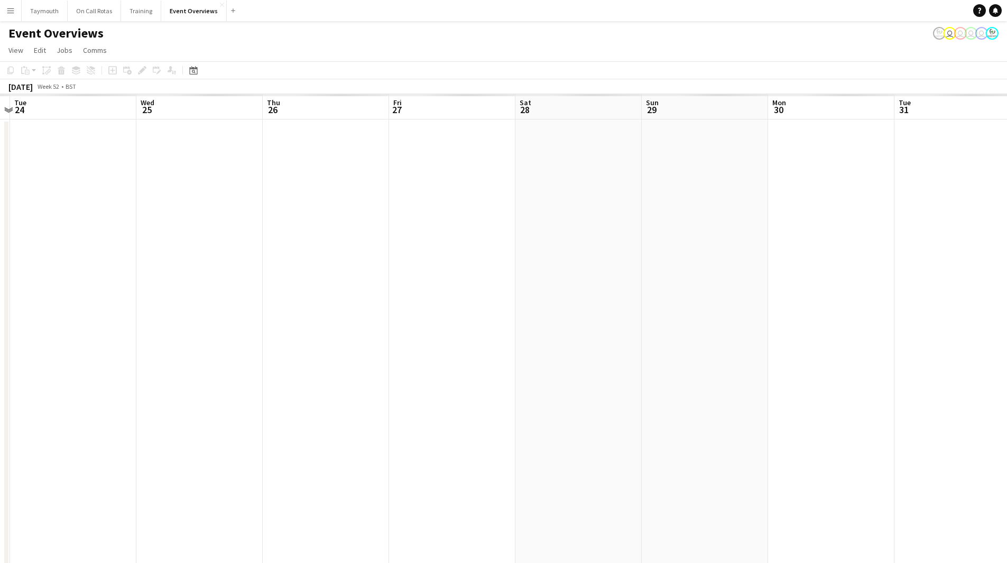
scroll to position [0, 364]
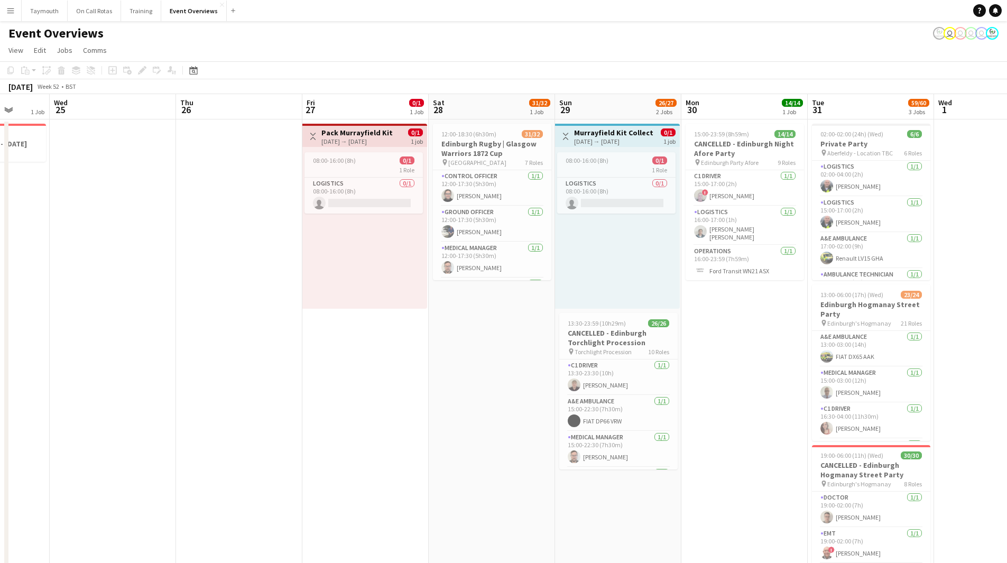
drag, startPoint x: 580, startPoint y: 389, endPoint x: 297, endPoint y: 381, distance: 283.5
click at [297, 381] on app-calendar-viewport "Sat 21 Sun 22 1 Job Mon 23 2 Jobs Tue 24 1 Job Wed 25 Thu 26 Fri 27 0/1 1 Job S…" at bounding box center [503, 559] width 1007 height 931
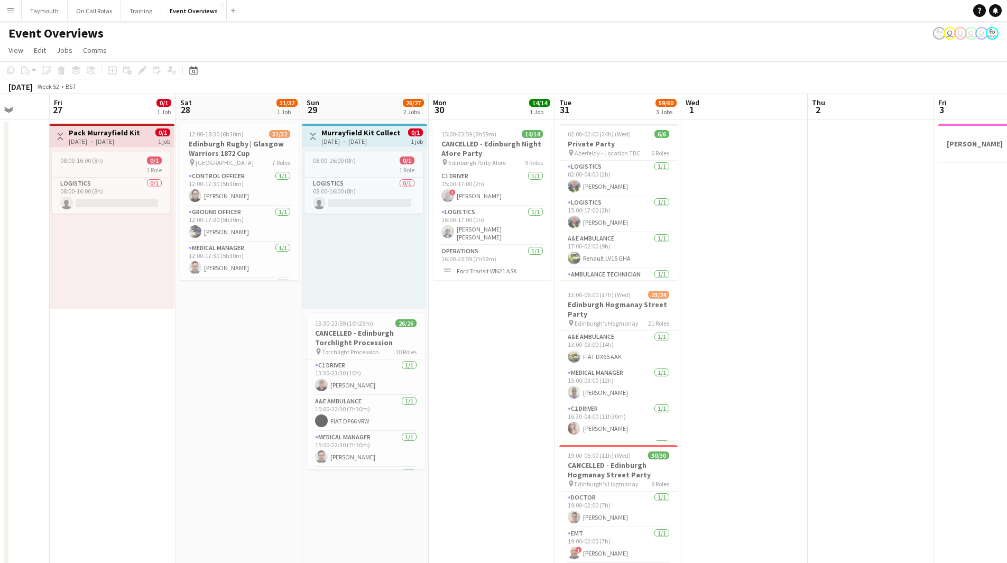
scroll to position [0, 394]
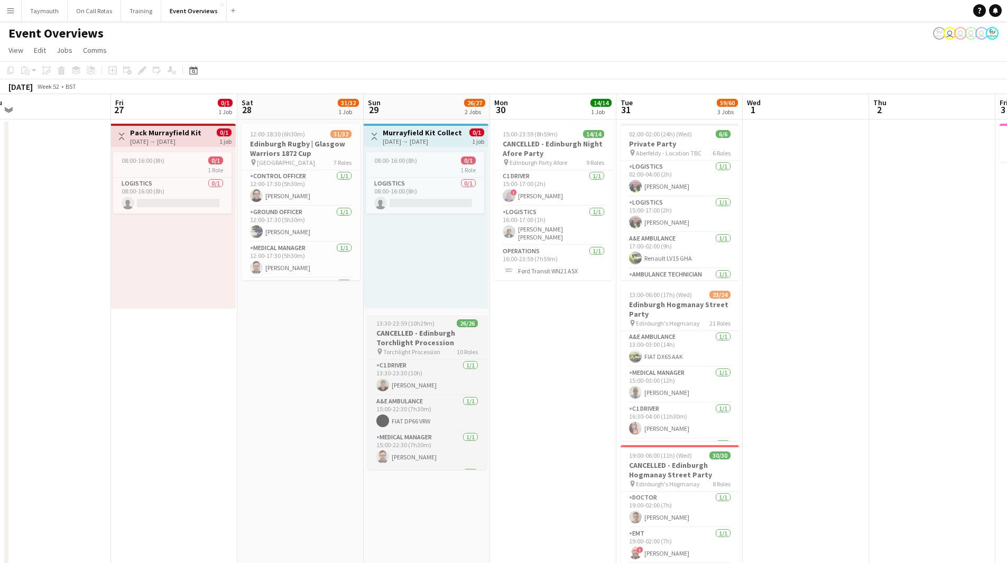
click at [423, 330] on h3 "CANCELLED - Edinburgh Torchlight Procession" at bounding box center [427, 337] width 118 height 19
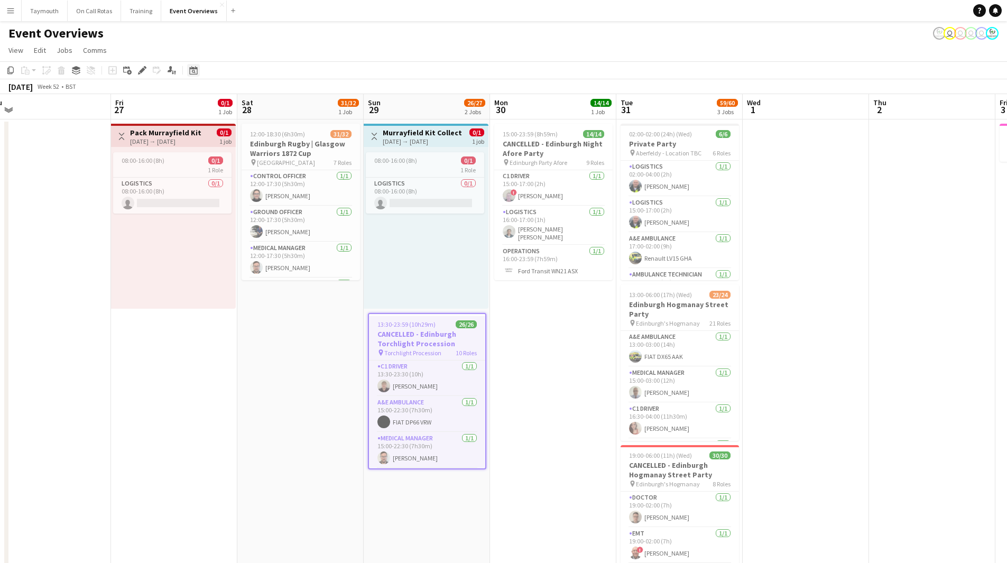
click at [191, 68] on icon "Date picker" at bounding box center [193, 70] width 8 height 8
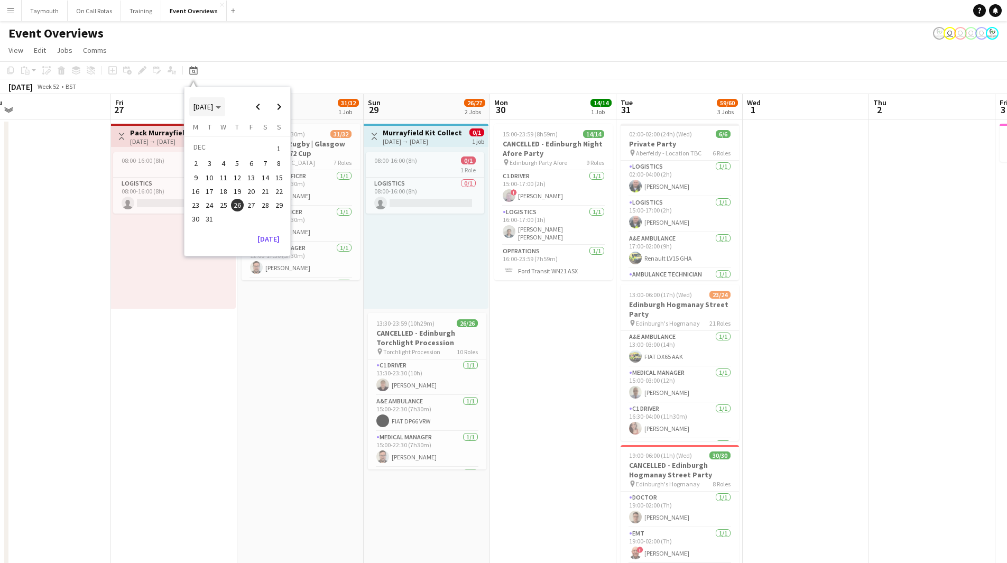
click at [213, 108] on span "[DATE]" at bounding box center [204, 107] width 20 height 10
click at [225, 162] on span "2025" at bounding box center [225, 161] width 22 height 13
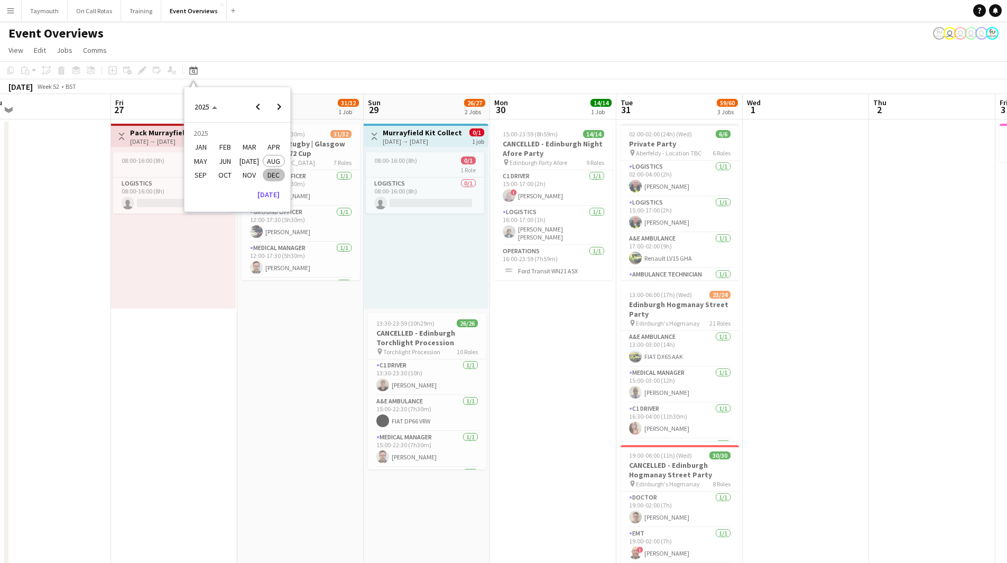
click at [273, 175] on span "DEC" at bounding box center [274, 175] width 22 height 13
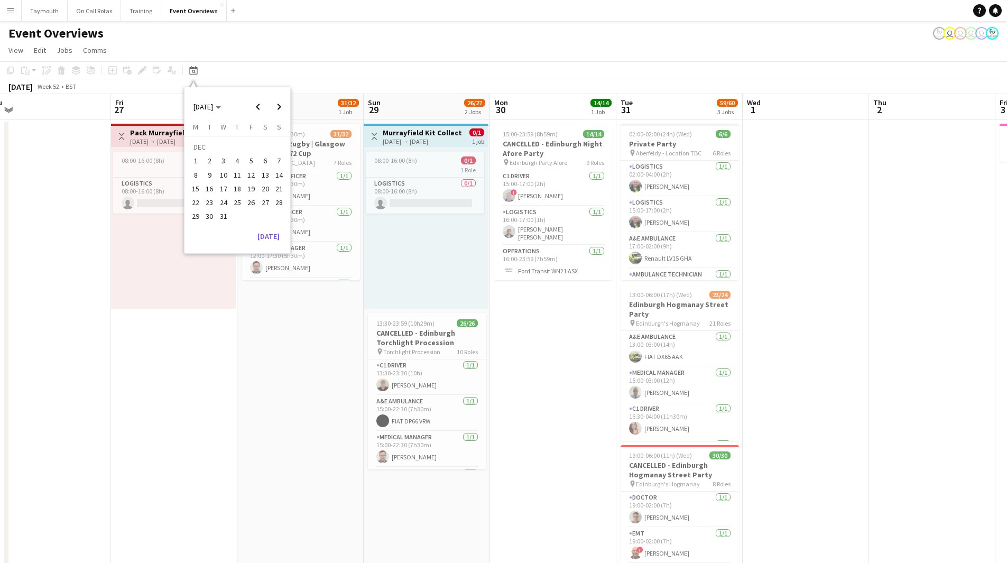
click at [277, 205] on span "28" at bounding box center [279, 202] width 13 height 13
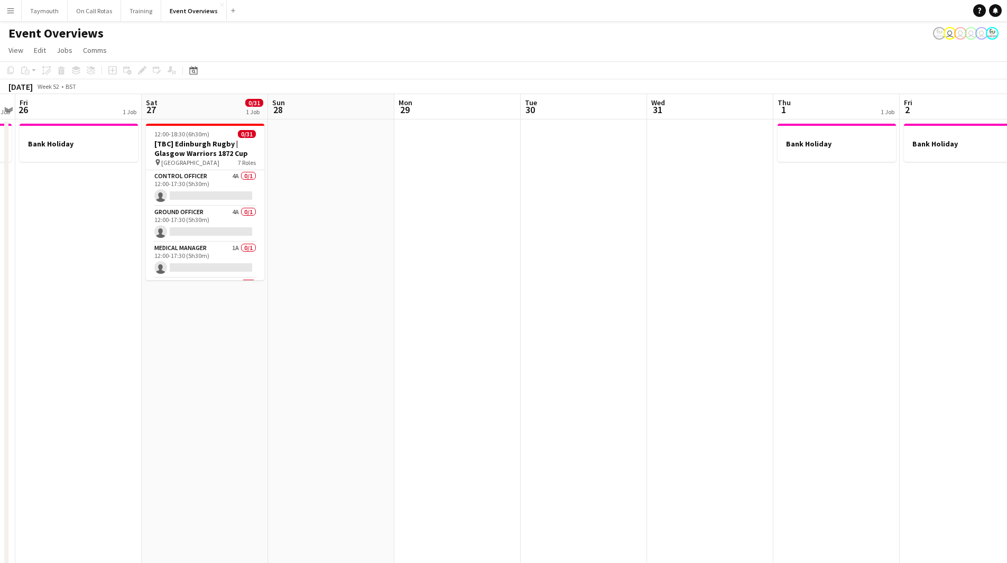
click at [430, 175] on app-date-cell at bounding box center [457, 572] width 126 height 905
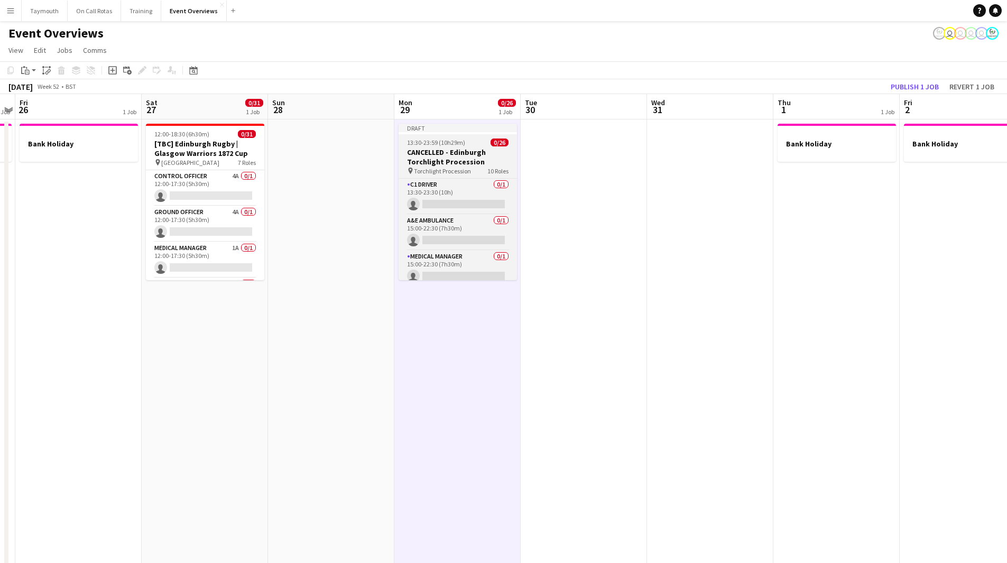
click at [462, 163] on h3 "CANCELLED - Edinburgh Torchlight Procession" at bounding box center [458, 157] width 118 height 19
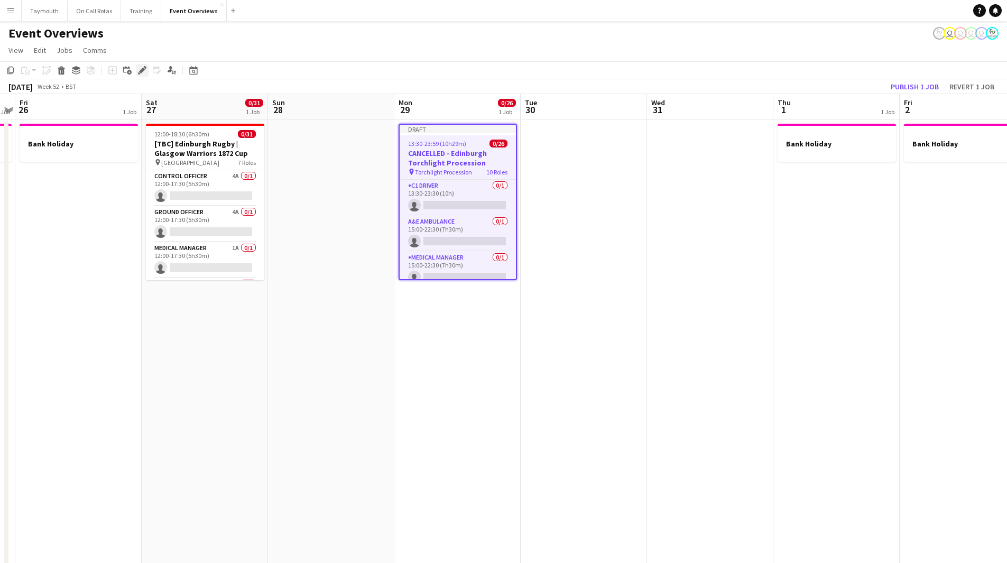
click at [139, 72] on icon "Edit" at bounding box center [142, 70] width 8 height 8
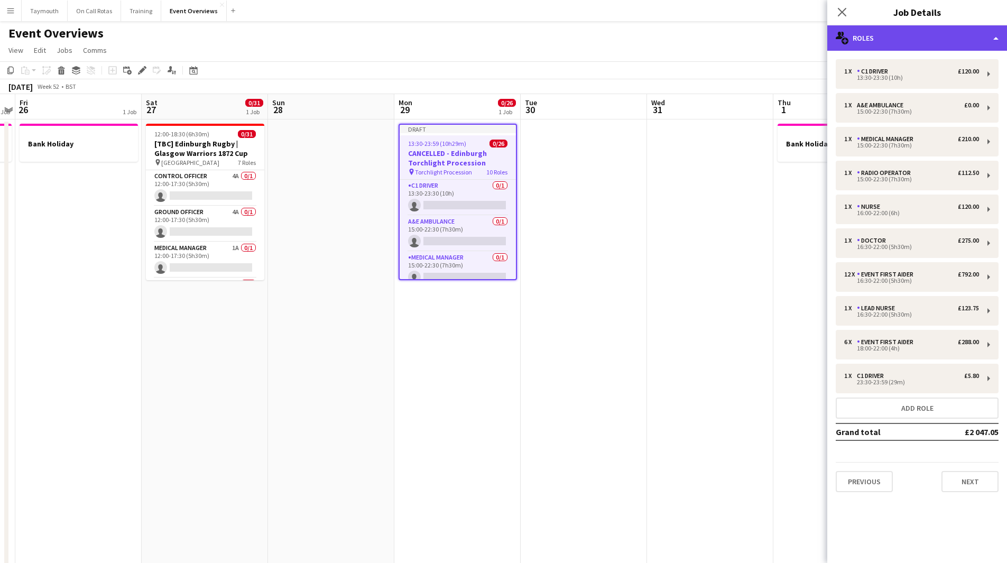
click at [887, 41] on div "multiple-users-add Roles" at bounding box center [918, 37] width 180 height 25
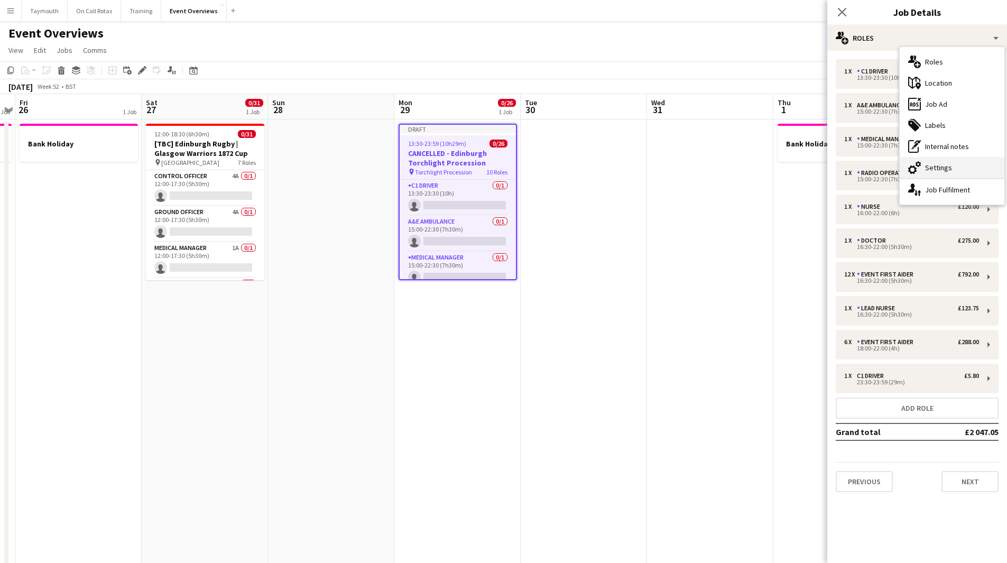
click at [946, 163] on div "cog-double-3 Settings" at bounding box center [952, 167] width 105 height 21
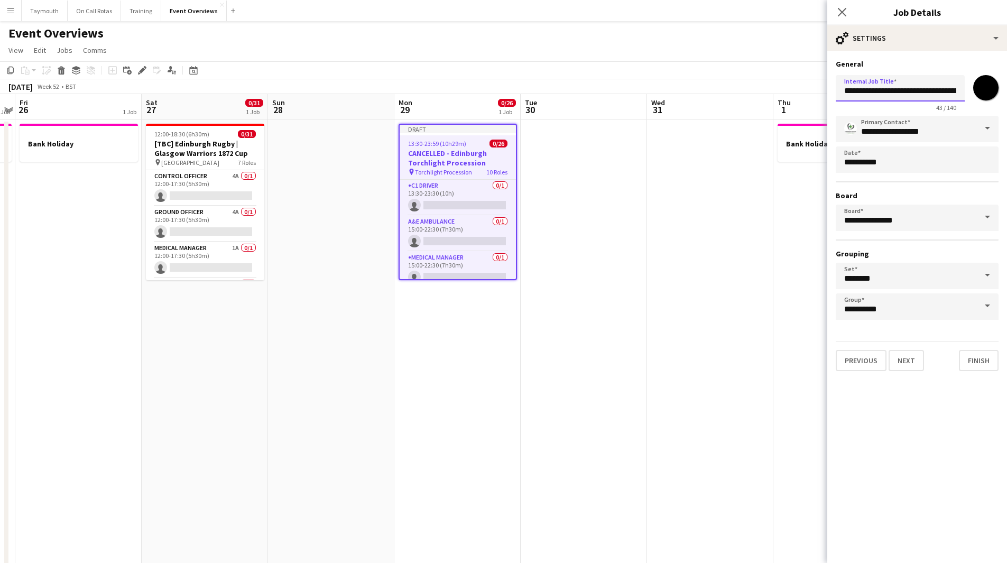
drag, startPoint x: 894, startPoint y: 89, endPoint x: 710, endPoint y: 89, distance: 184.0
click at [710, 89] on body "Menu Boards Boards Boards All jobs Status Workforce Workforce My Workforce Recr…" at bounding box center [503, 512] width 1007 height 1025
type input "**********"
click at [987, 84] on input "*******" at bounding box center [986, 88] width 38 height 38
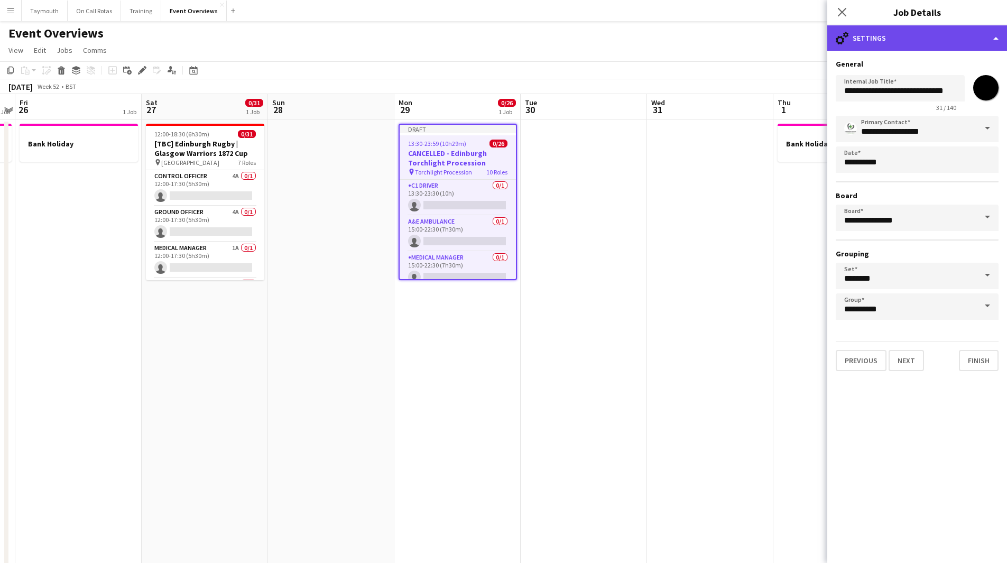
type input "*******"
click at [884, 33] on div "cog-double-3 Settings" at bounding box center [918, 37] width 180 height 25
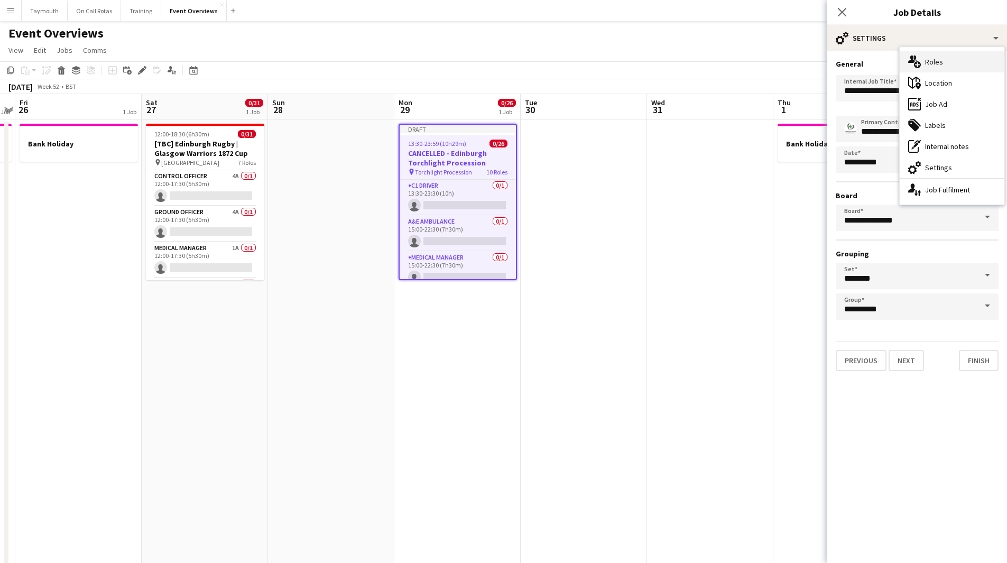
click at [954, 60] on div "multiple-users-add Roles" at bounding box center [952, 61] width 105 height 21
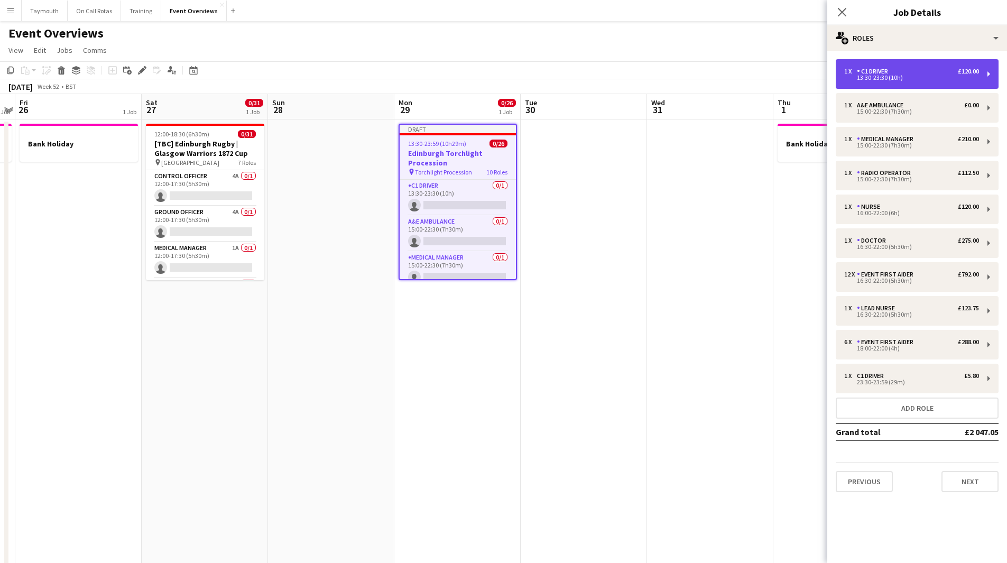
click at [913, 70] on div "1 x C1 Driver £120.00" at bounding box center [911, 71] width 135 height 7
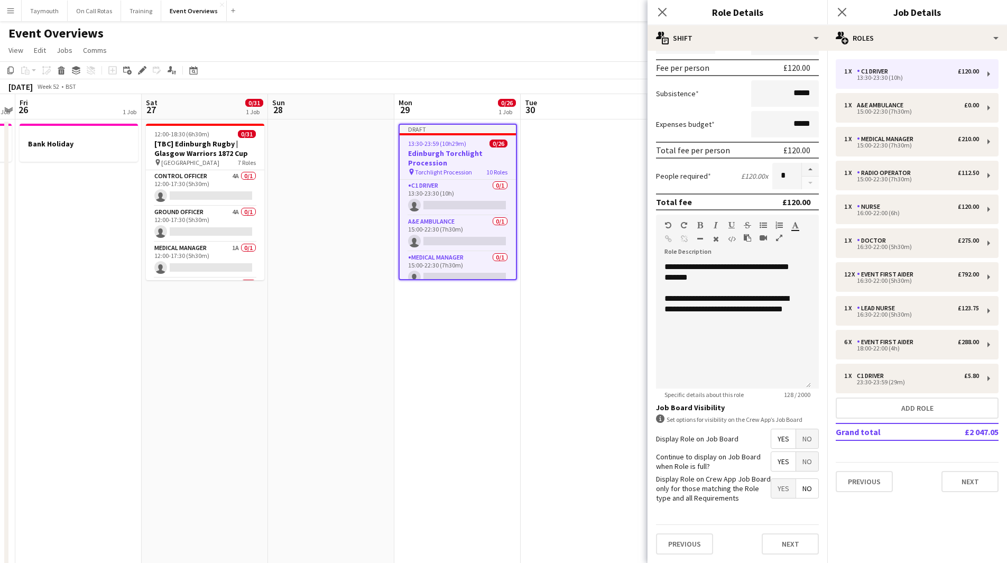
click at [800, 437] on span "No" at bounding box center [807, 438] width 22 height 19
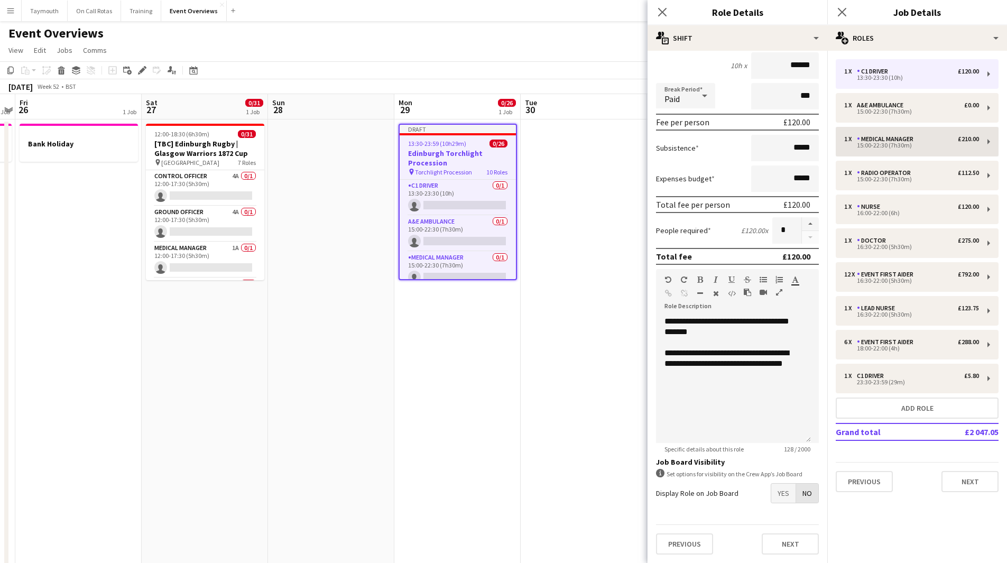
scroll to position [99, 0]
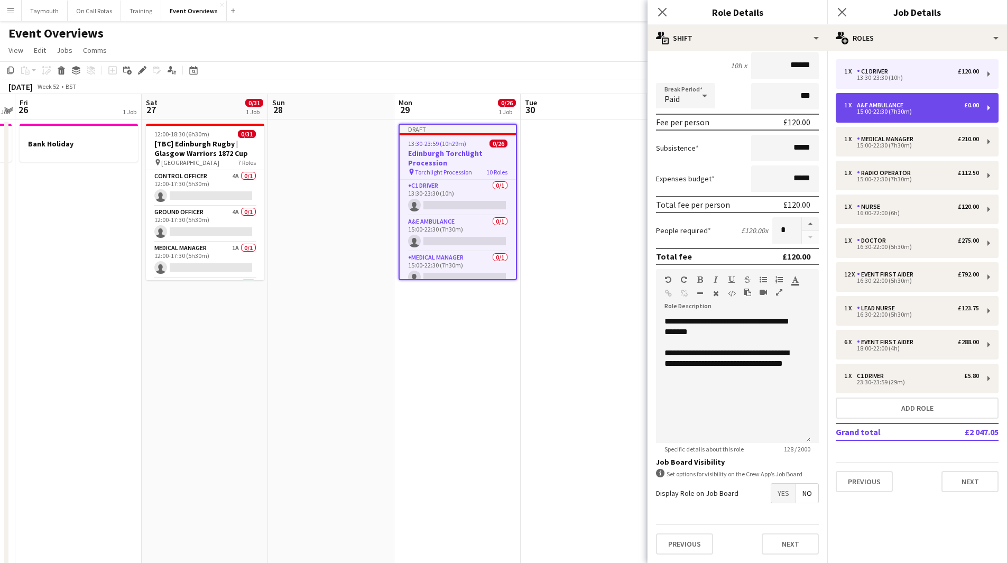
click at [903, 113] on div "15:00-22:30 (7h30m)" at bounding box center [911, 111] width 135 height 5
type input "**********"
type input "*****"
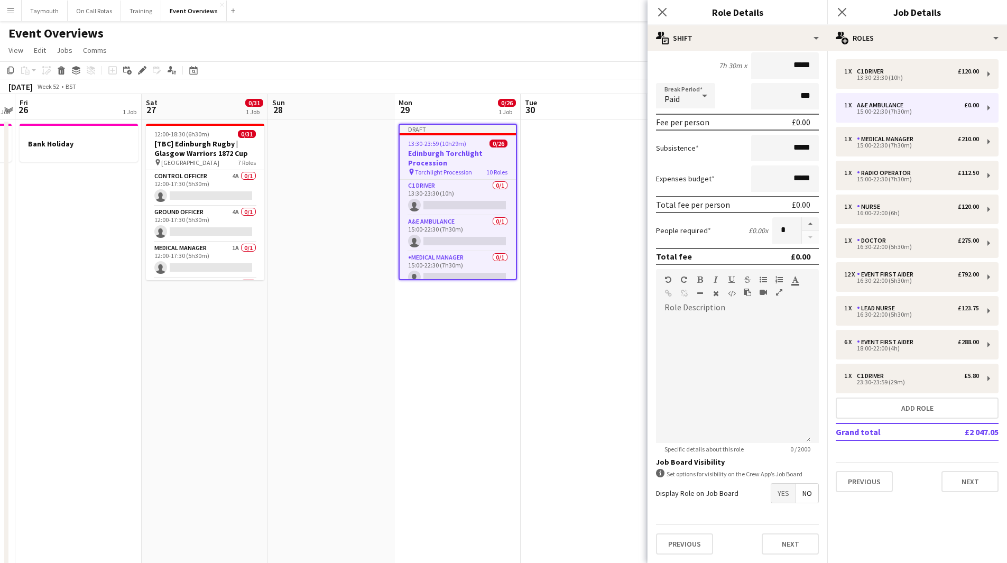
click at [798, 498] on span "No" at bounding box center [807, 493] width 22 height 19
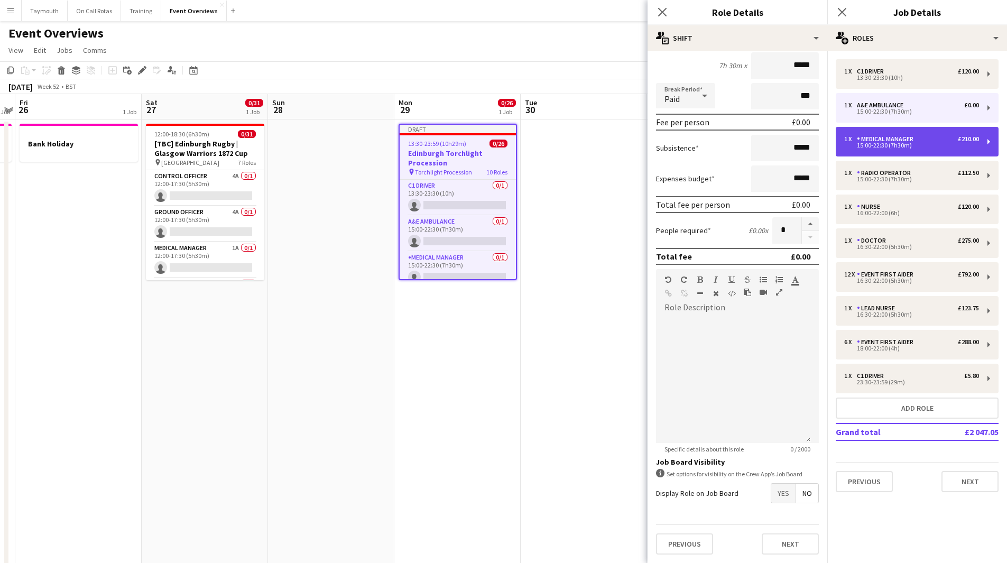
click at [885, 141] on div "Medical Manager" at bounding box center [887, 138] width 61 height 7
type input "**********"
type input "******"
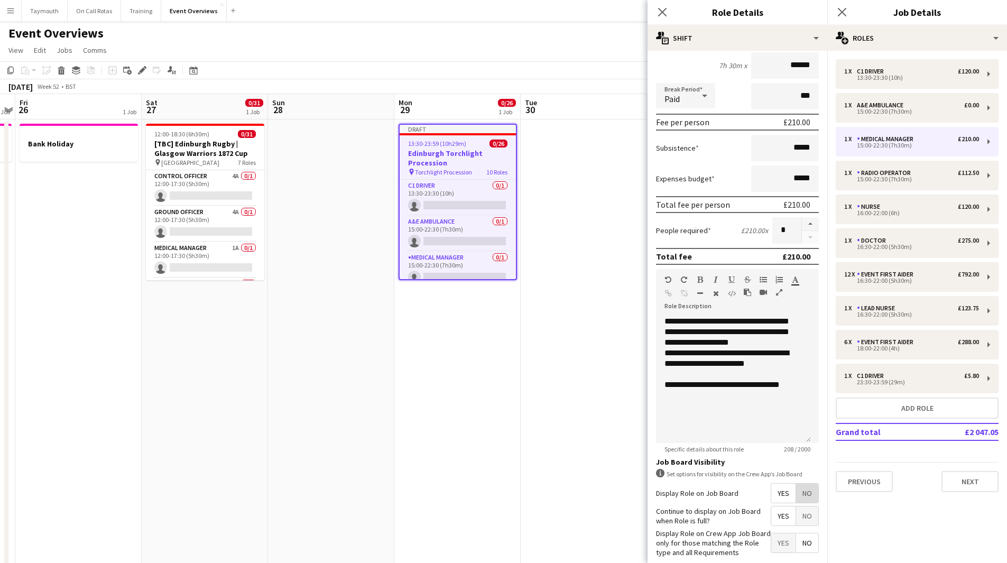
click at [796, 488] on span "No" at bounding box center [807, 493] width 22 height 19
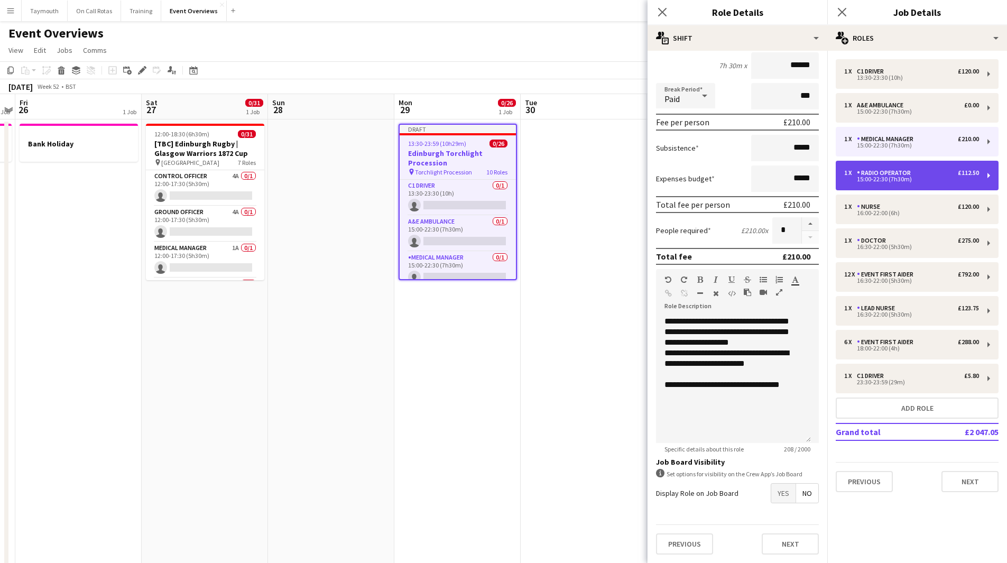
click at [898, 167] on div "1 x Radio Operator £112.50 15:00-22:30 (7h30m)" at bounding box center [917, 176] width 163 height 30
type input "**********"
type input "******"
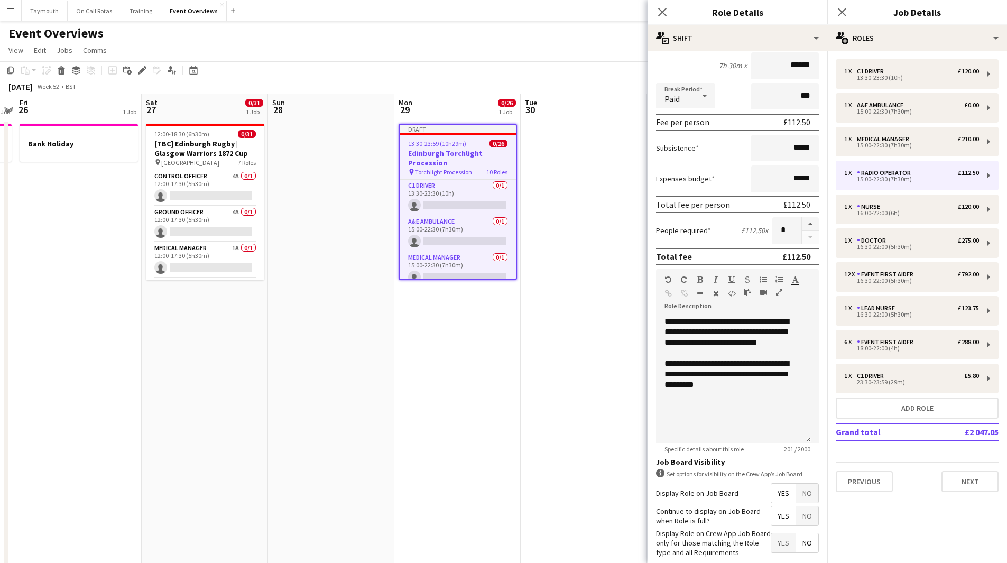
click at [796, 497] on span "No" at bounding box center [807, 493] width 22 height 19
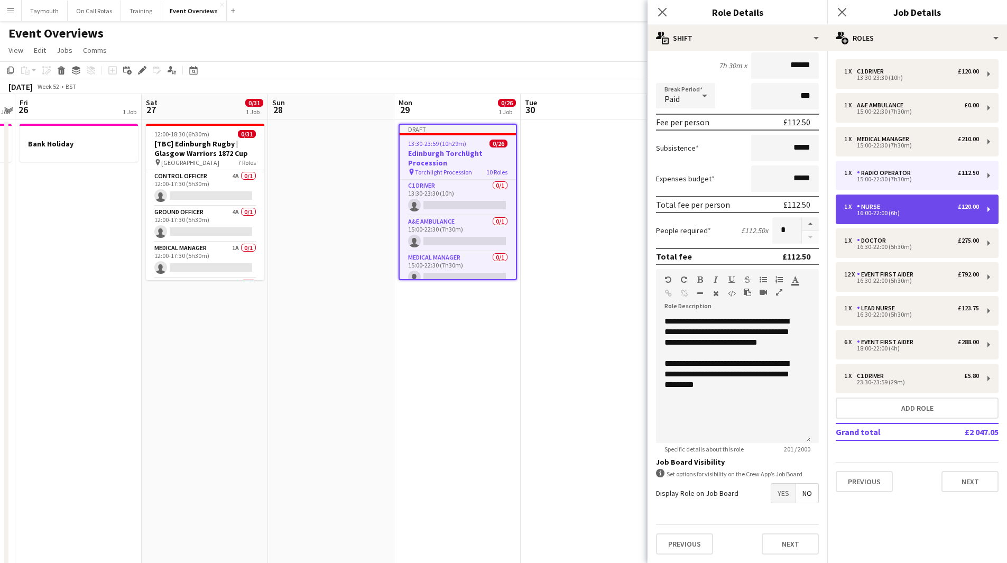
click at [899, 208] on div "1 x Nurse £120.00" at bounding box center [911, 206] width 135 height 7
type input "*****"
type input "******"
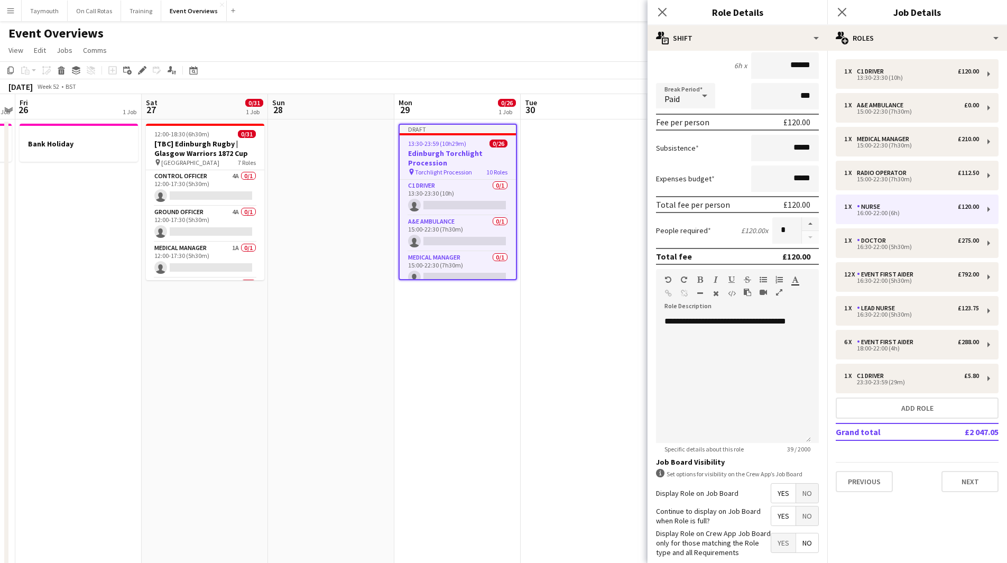
click at [803, 488] on span "No" at bounding box center [807, 493] width 22 height 19
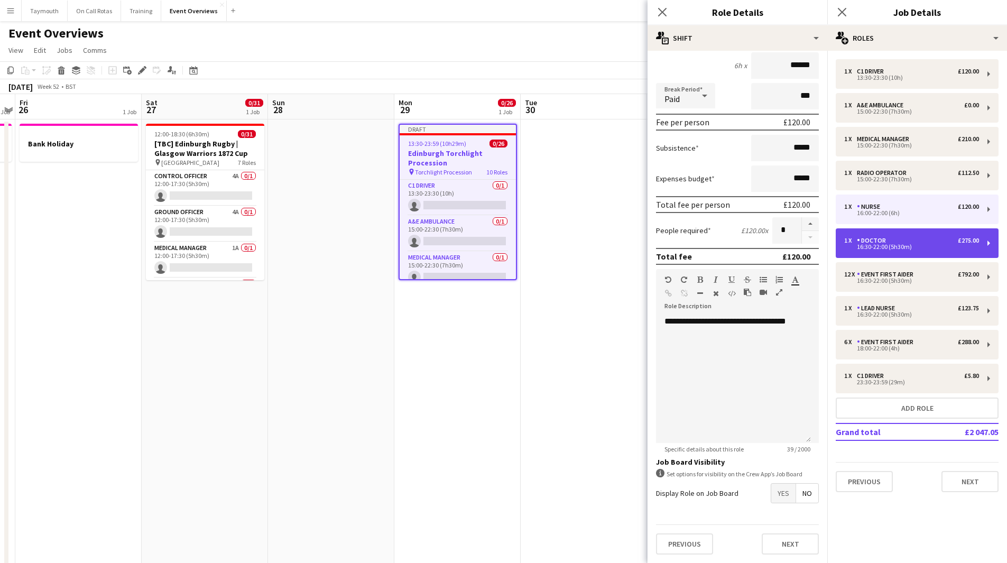
click at [897, 240] on div "1 x Doctor £275.00" at bounding box center [911, 240] width 135 height 7
type input "******"
type input "*****"
type input "******"
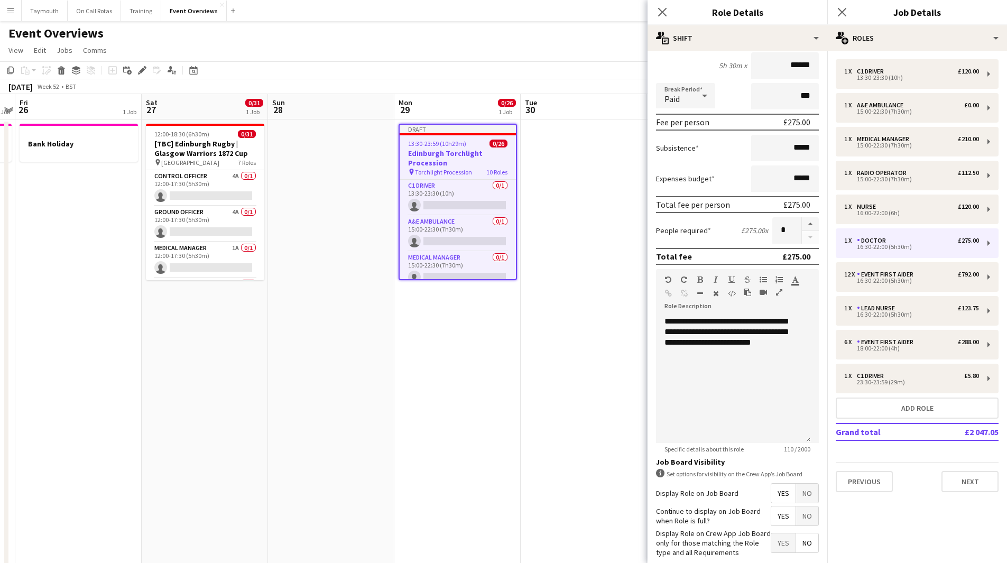
click at [804, 494] on span "No" at bounding box center [807, 493] width 22 height 19
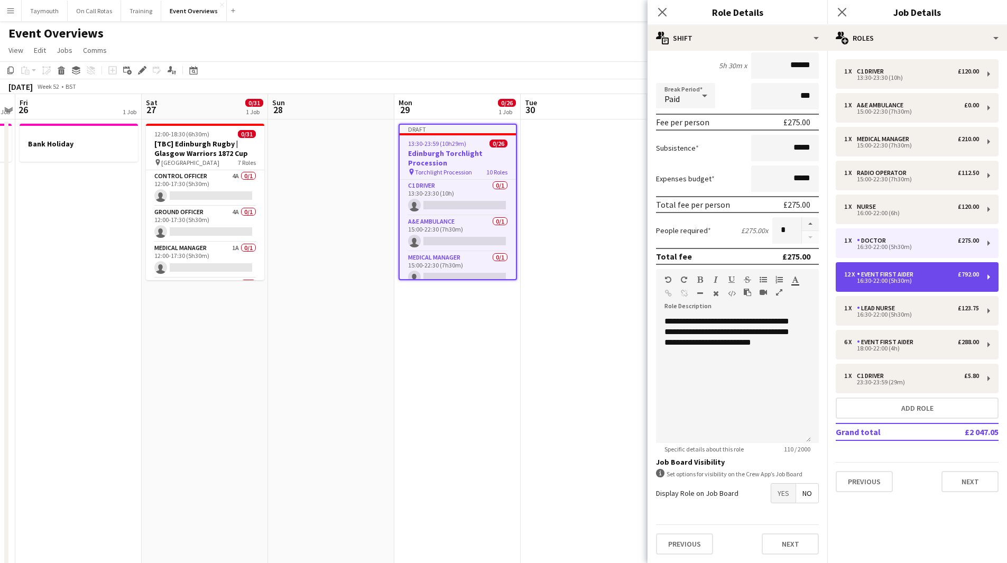
click at [901, 277] on div "Event First Aider" at bounding box center [887, 274] width 61 height 7
type input "**********"
type input "******"
type input "**"
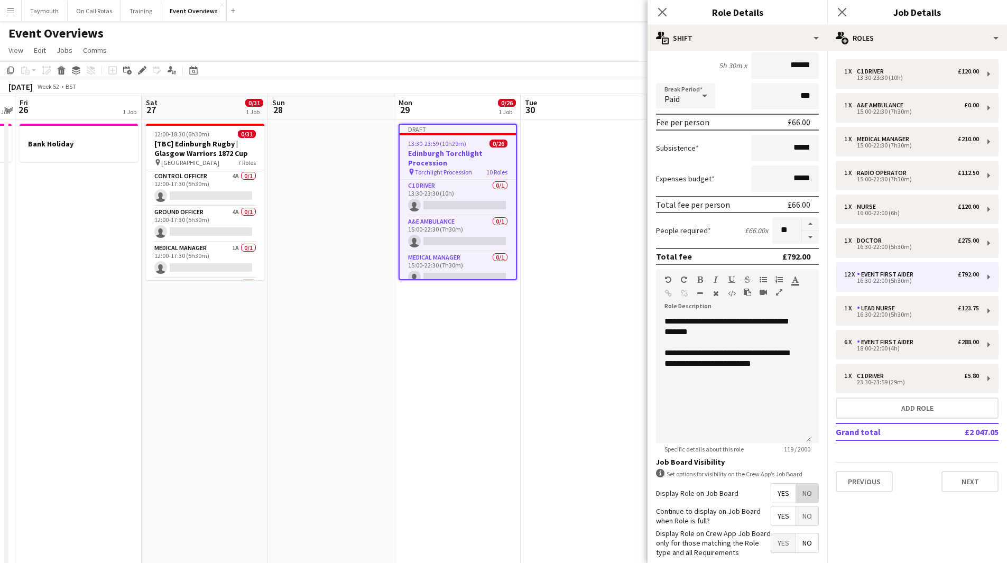
click at [809, 498] on span "No" at bounding box center [807, 493] width 22 height 19
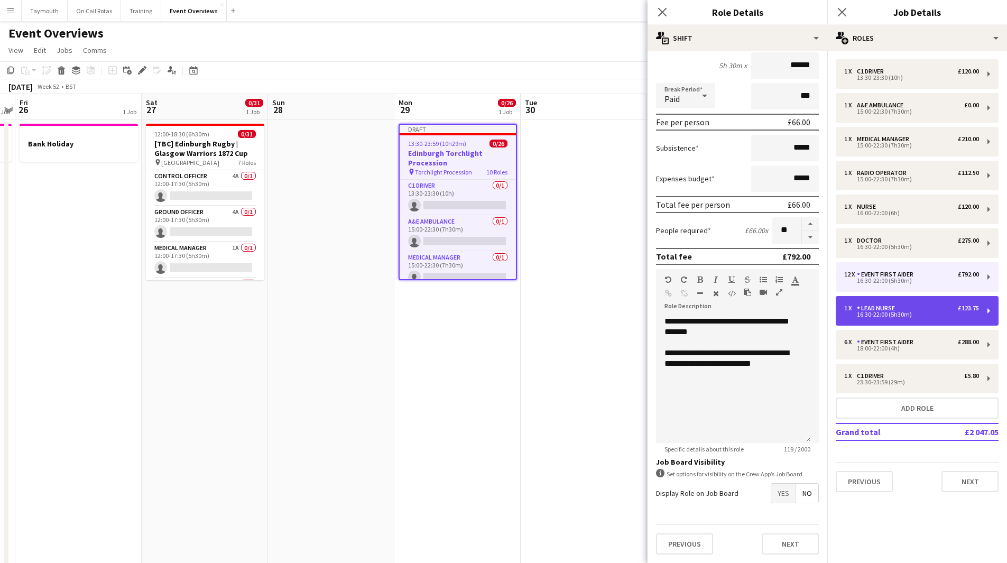
click at [887, 311] on div "Lead Nurse" at bounding box center [878, 308] width 42 height 7
type input "**********"
type input "******"
type input "*"
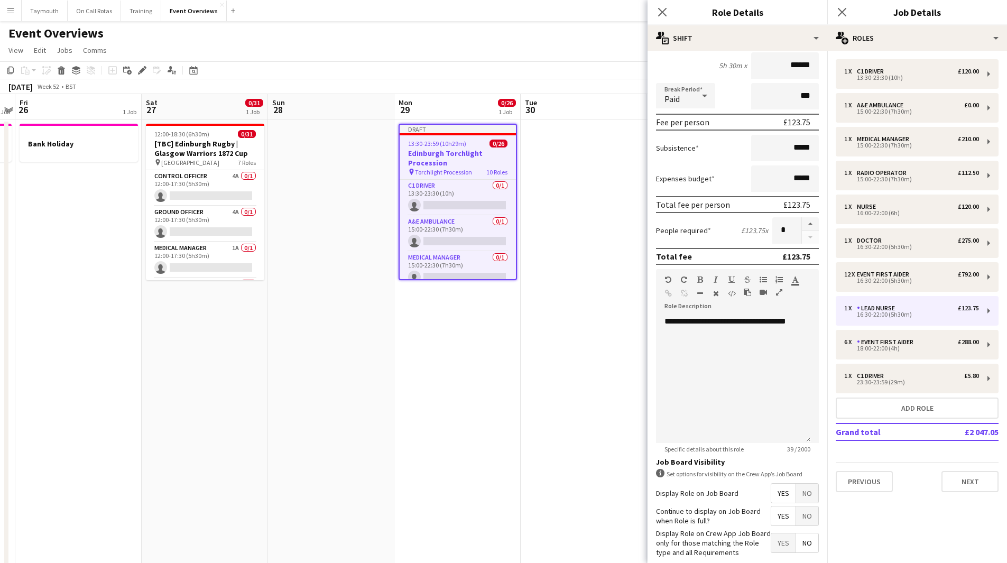
click at [799, 493] on span "No" at bounding box center [807, 493] width 22 height 19
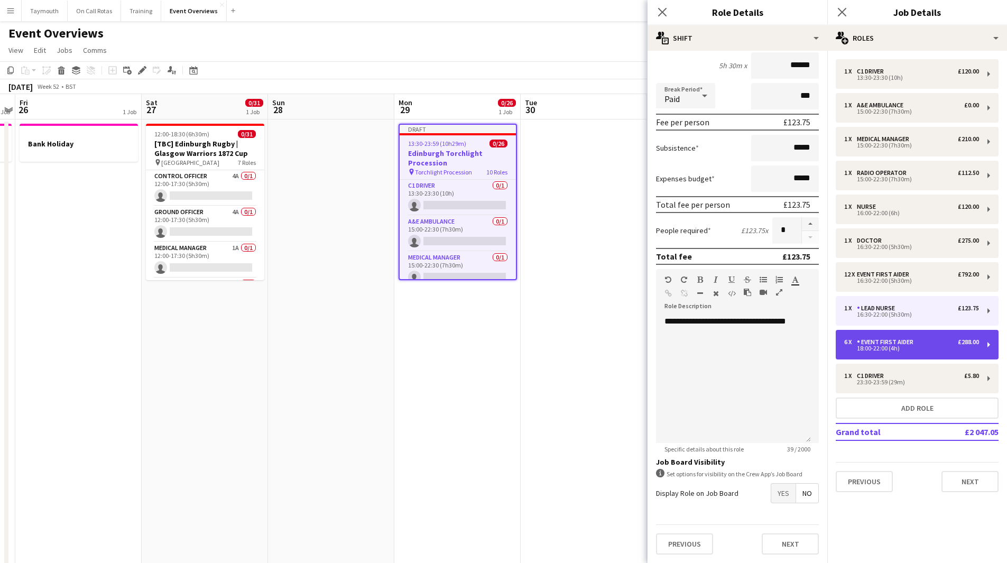
click at [878, 346] on div "18:00-22:00 (4h)" at bounding box center [911, 348] width 135 height 5
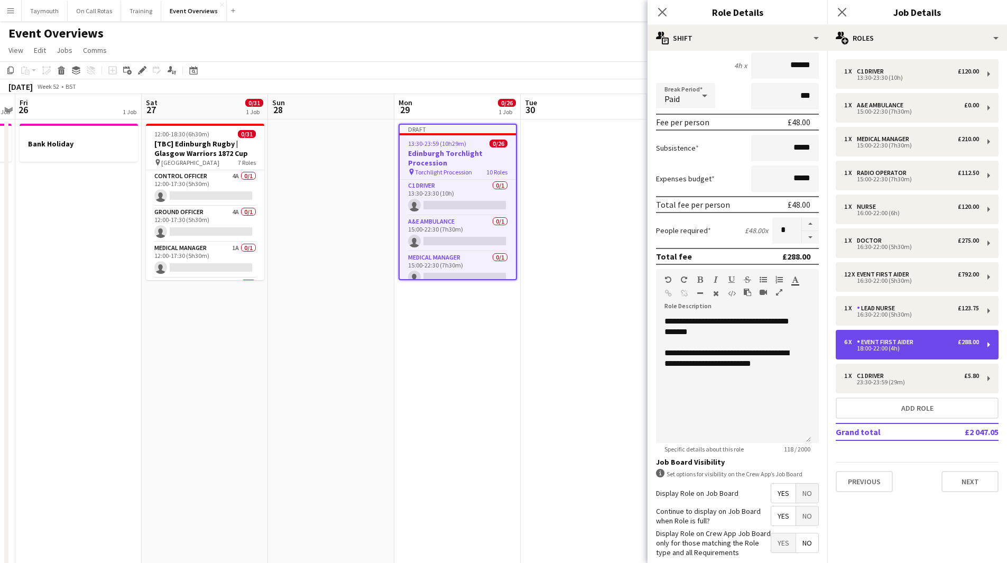
type input "**********"
type input "*****"
type input "******"
type input "*"
click at [800, 491] on span "No" at bounding box center [807, 493] width 22 height 19
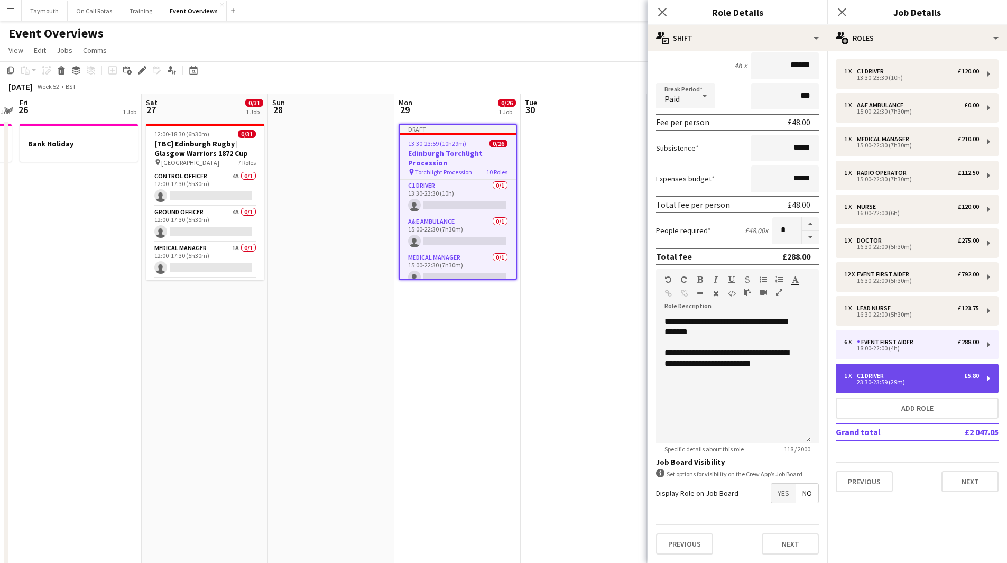
click at [869, 380] on div "23:30-23:59 (29m)" at bounding box center [911, 382] width 135 height 5
type input "*********"
type input "*****"
type input "*"
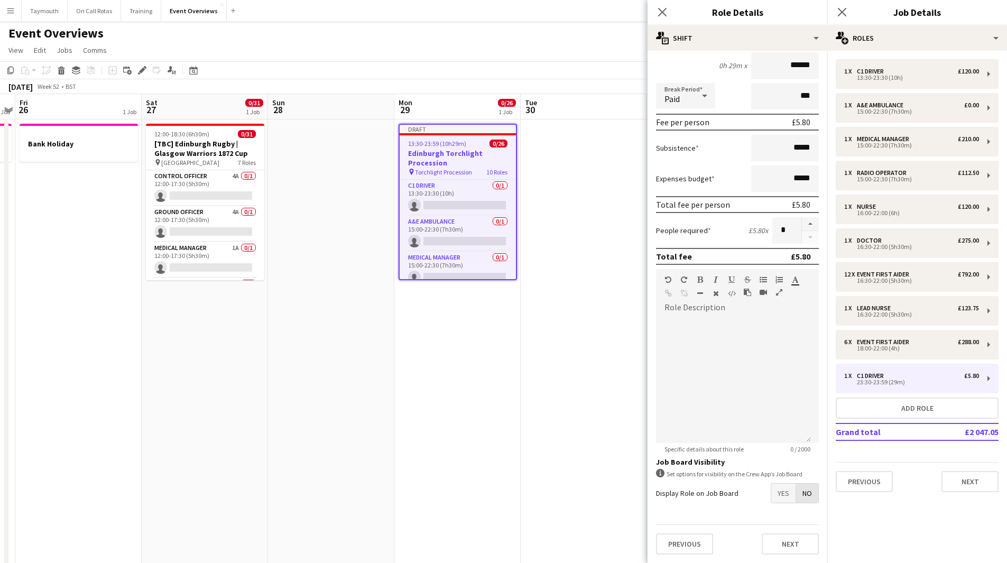
click at [805, 497] on span "No" at bounding box center [807, 493] width 22 height 19
click at [897, 349] on div "18:00-22:00 (4h)" at bounding box center [911, 348] width 135 height 5
type input "**********"
type input "*****"
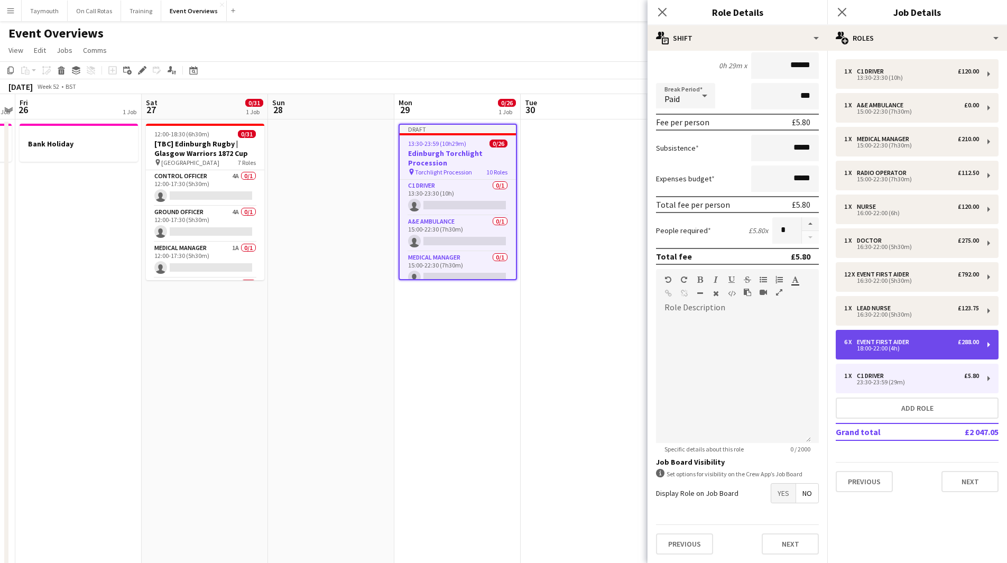
type input "*"
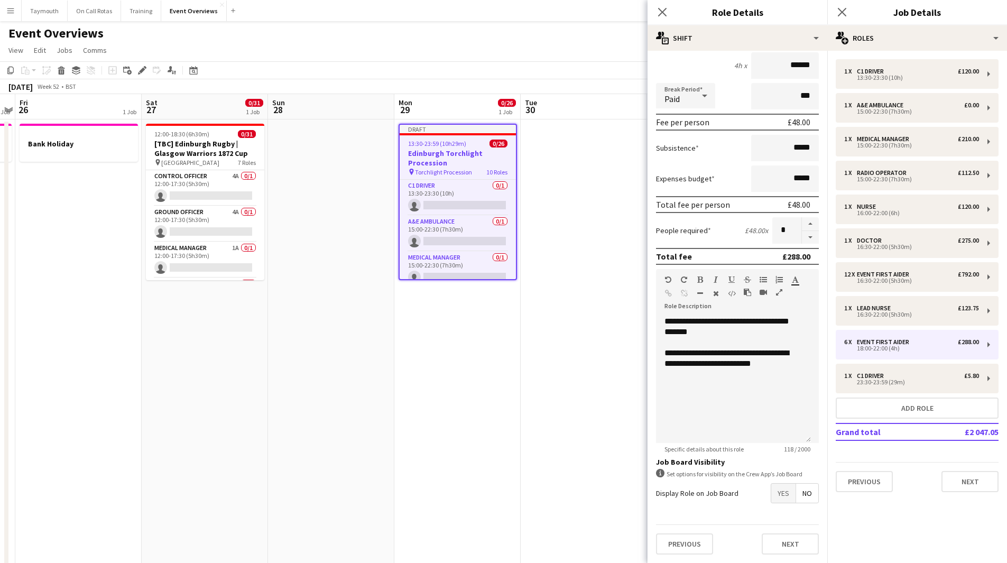
click at [576, 392] on app-date-cell at bounding box center [584, 572] width 126 height 905
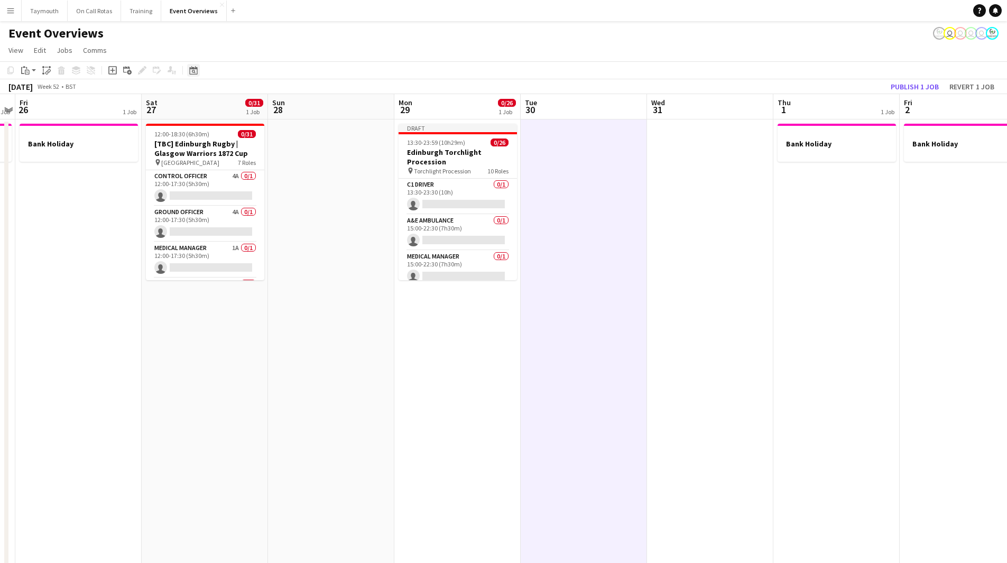
click at [196, 70] on icon "Date picker" at bounding box center [193, 70] width 8 height 8
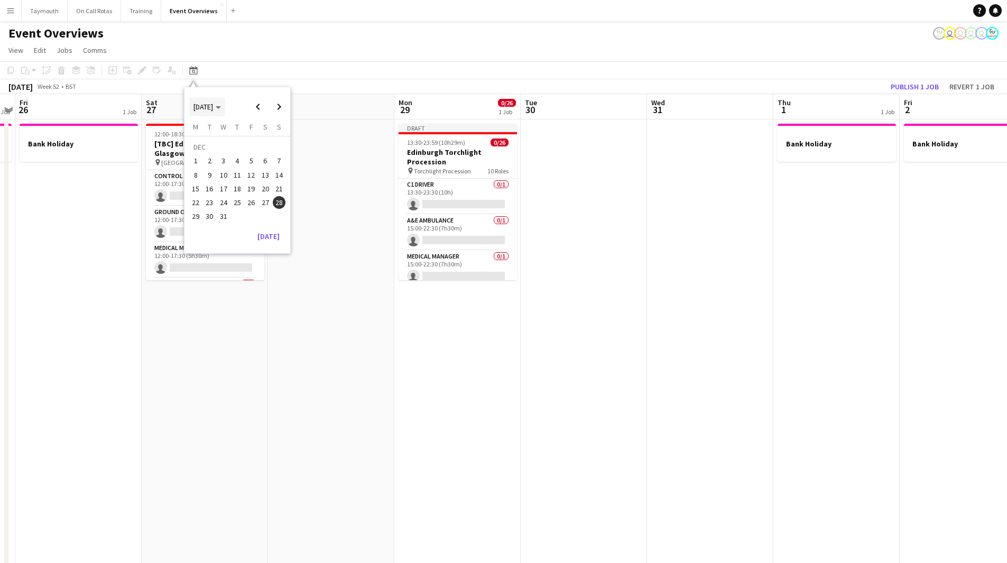
click at [213, 108] on span "DEC 2025" at bounding box center [204, 107] width 20 height 10
click at [205, 164] on span "2024" at bounding box center [201, 161] width 22 height 13
click at [276, 176] on span "DEC" at bounding box center [274, 175] width 22 height 13
click at [273, 207] on span "29" at bounding box center [279, 205] width 13 height 13
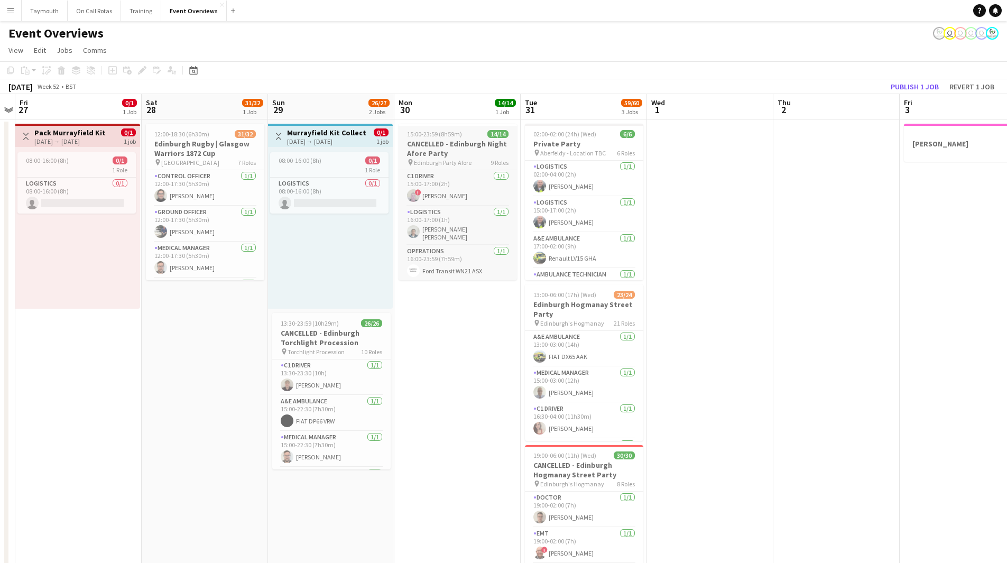
click at [438, 151] on h3 "CANCELLED - Edinburgh Night Afore Party" at bounding box center [458, 148] width 118 height 19
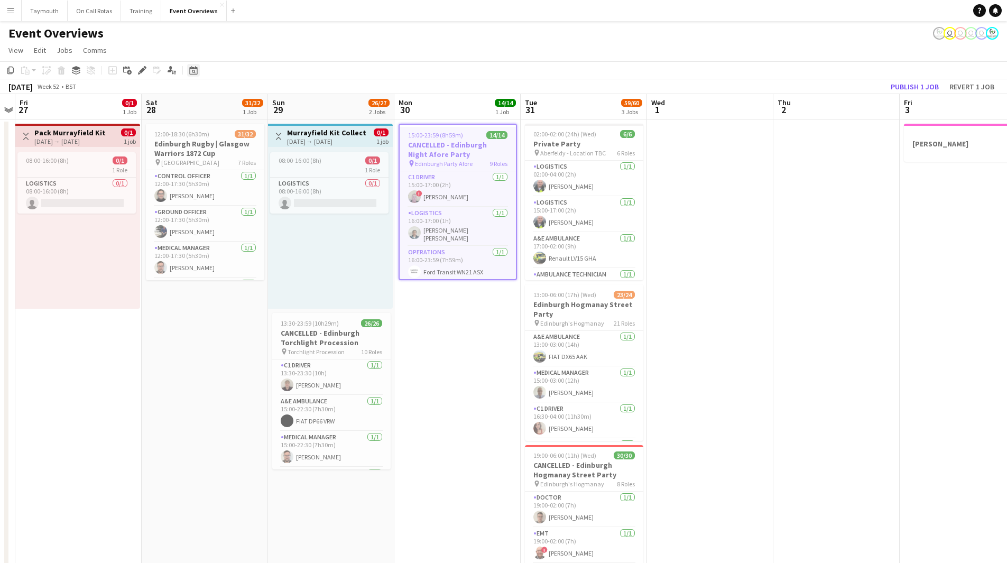
click at [199, 71] on div "Date picker" at bounding box center [193, 70] width 13 height 13
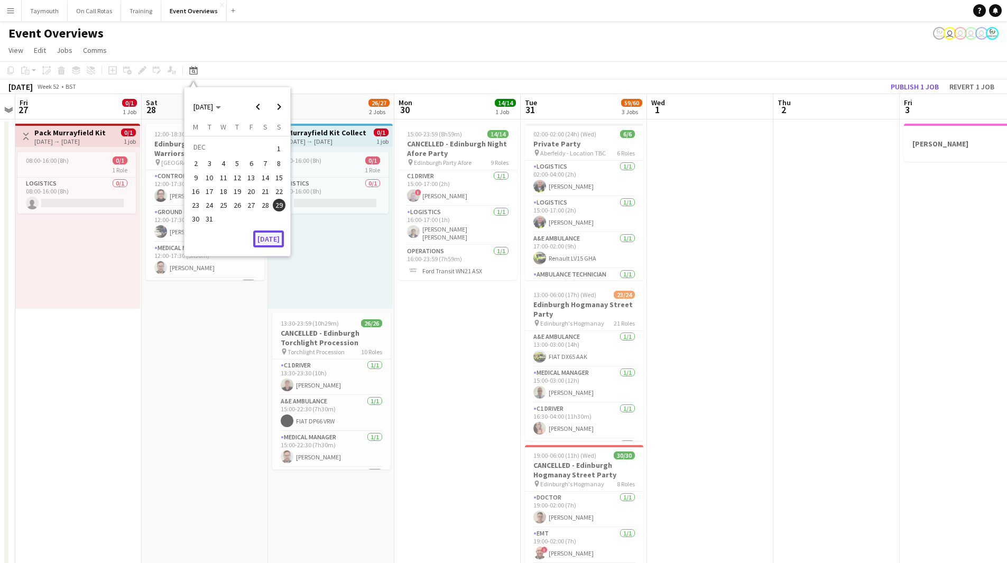
click at [274, 238] on button "[DATE]" at bounding box center [268, 239] width 31 height 17
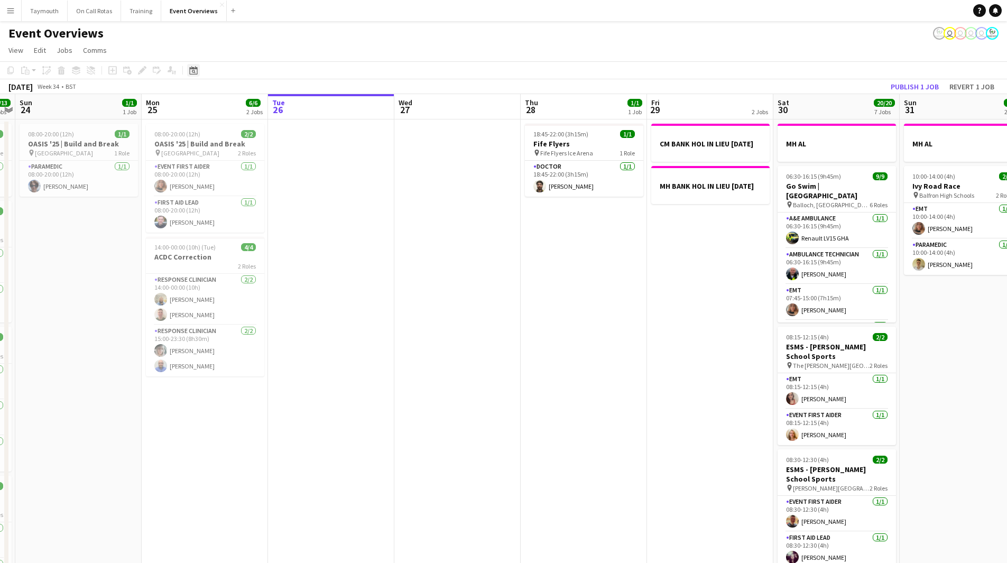
click at [196, 72] on icon "Date picker" at bounding box center [193, 70] width 8 height 8
click at [209, 103] on span "[DATE]" at bounding box center [204, 107] width 20 height 10
click at [229, 157] on span "2025" at bounding box center [225, 161] width 22 height 13
click at [272, 178] on span "DEC" at bounding box center [274, 175] width 22 height 13
click at [263, 205] on span "27" at bounding box center [265, 202] width 13 height 13
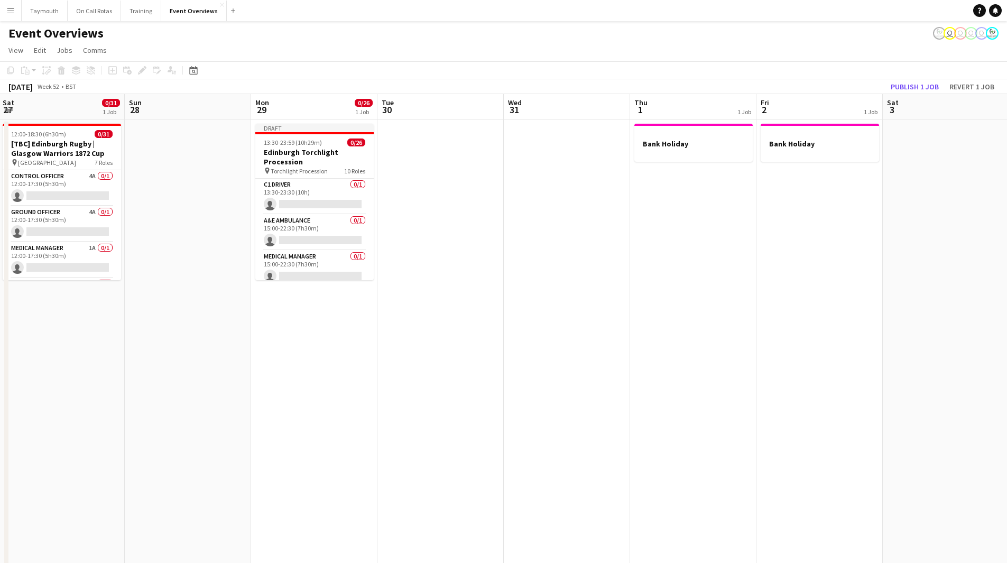
drag, startPoint x: 514, startPoint y: 277, endPoint x: 477, endPoint y: 282, distance: 37.4
click at [478, 282] on app-calendar-viewport "Wed 24 Thu 25 1 Job Fri 26 1 Job Sat 27 0/31 1 Job Sun 28 Mon 29 0/26 1 Job Tue…" at bounding box center [503, 559] width 1007 height 931
click at [442, 200] on app-date-cell at bounding box center [436, 572] width 126 height 905
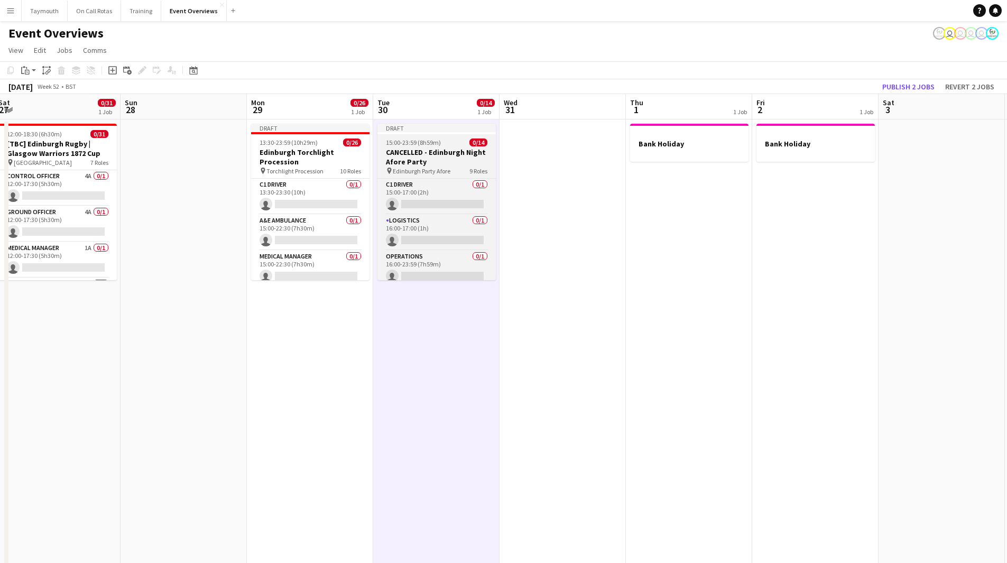
click at [416, 143] on span "15:00-23:59 (8h59m)" at bounding box center [413, 143] width 55 height 8
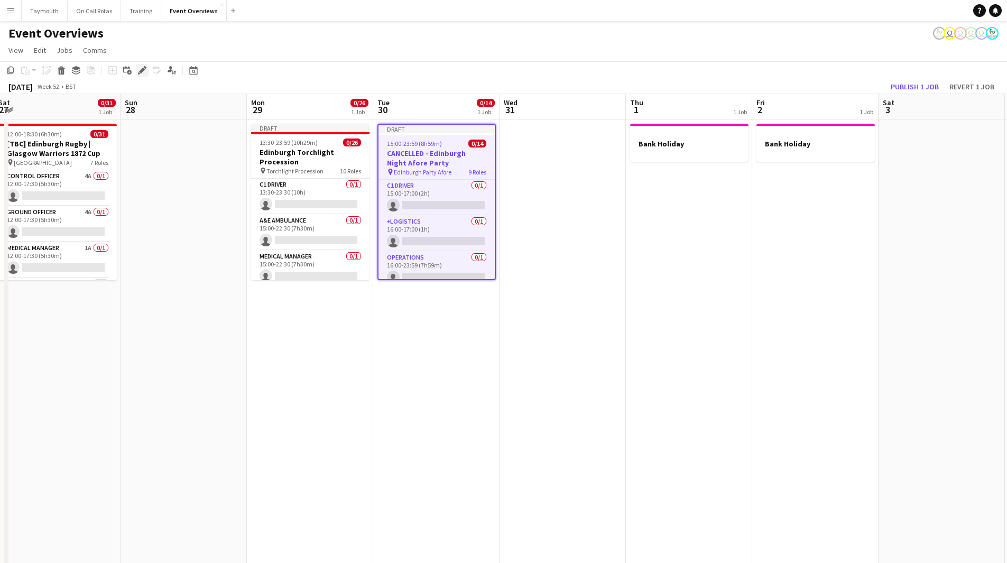
click at [146, 73] on div "Edit" at bounding box center [142, 70] width 13 height 13
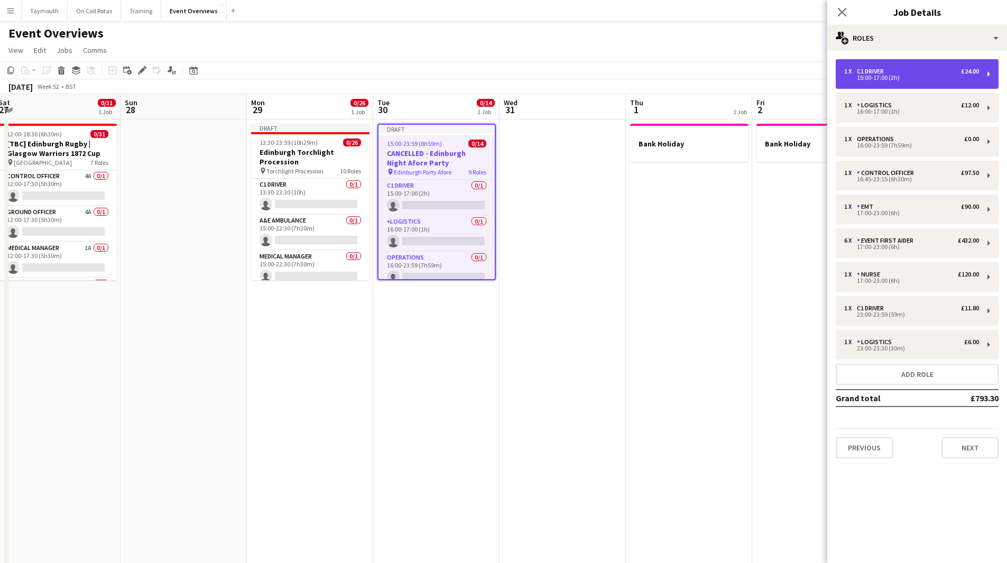
click at [873, 76] on div "15:00-17:00 (2h)" at bounding box center [911, 77] width 135 height 5
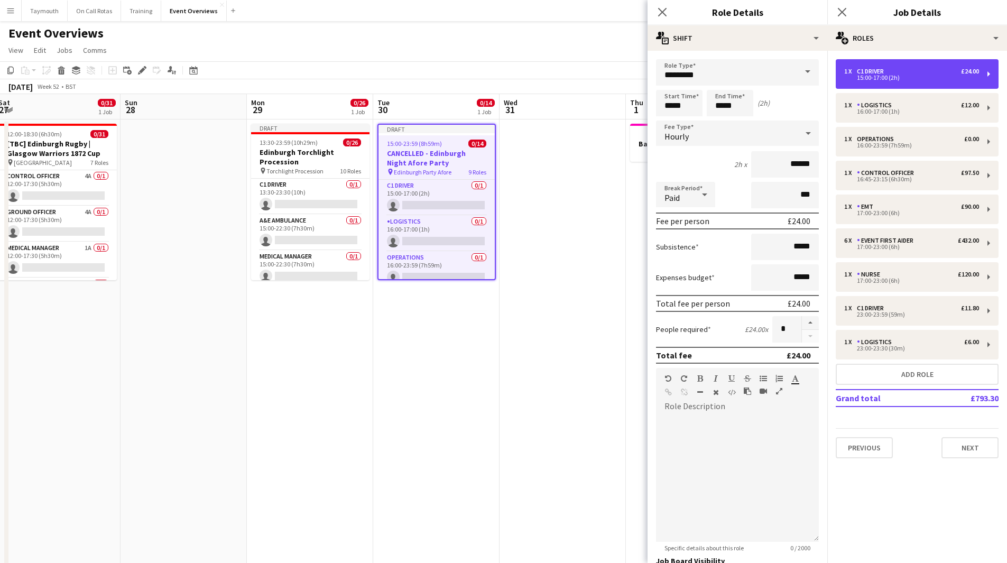
scroll to position [99, 0]
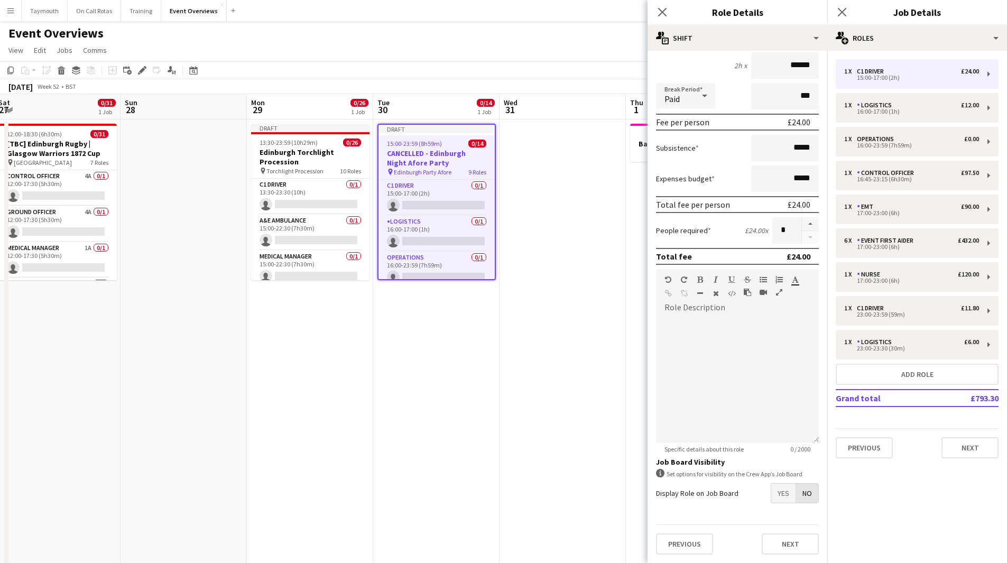
click at [801, 486] on span "No" at bounding box center [807, 493] width 22 height 19
click at [893, 113] on div "16:00-17:00 (1h)" at bounding box center [911, 111] width 135 height 5
type input "*********"
type input "*****"
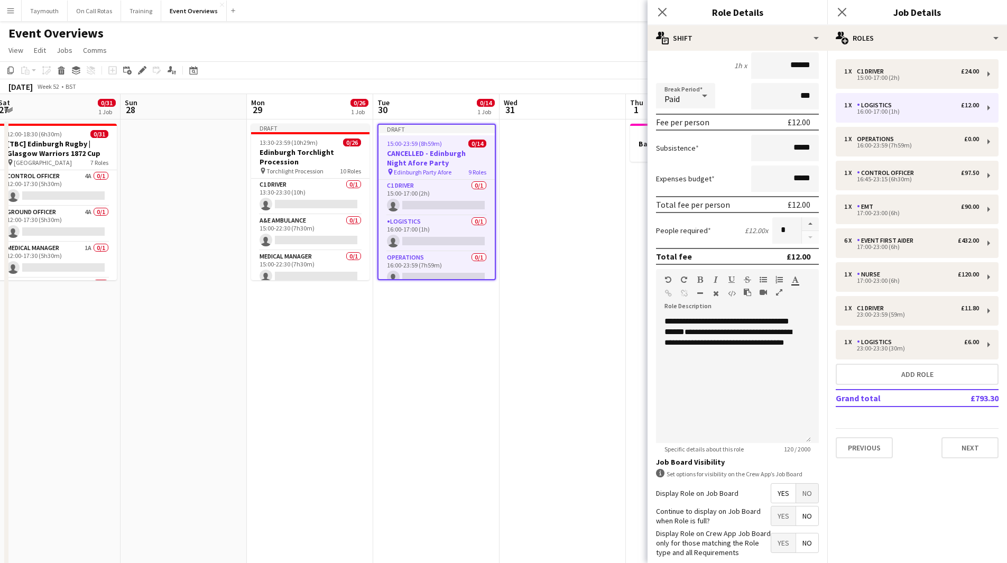
click at [809, 489] on span "No" at bounding box center [807, 493] width 22 height 19
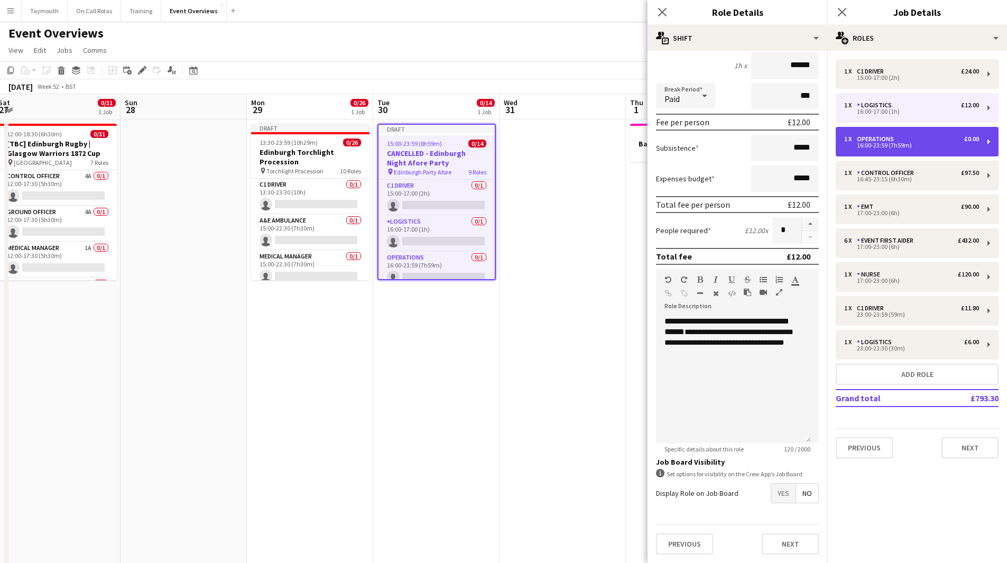
click at [882, 143] on div "16:00-23:59 (7h59m)" at bounding box center [911, 145] width 135 height 5
type input "**********"
type input "*****"
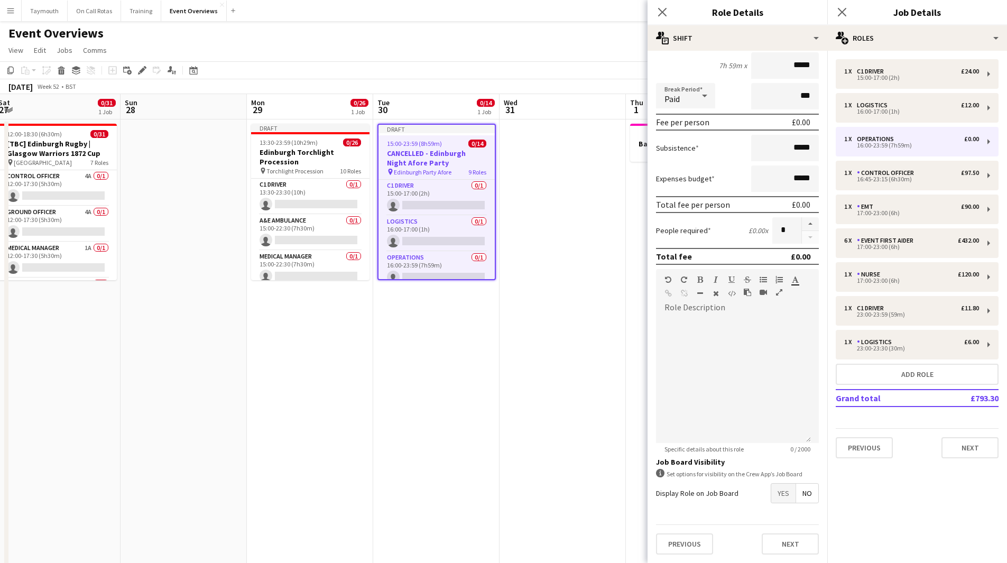
click at [797, 495] on span "No" at bounding box center [807, 493] width 22 height 19
click at [918, 178] on div "16:45-23:15 (6h30m)" at bounding box center [911, 179] width 135 height 5
type input "**********"
type input "*****"
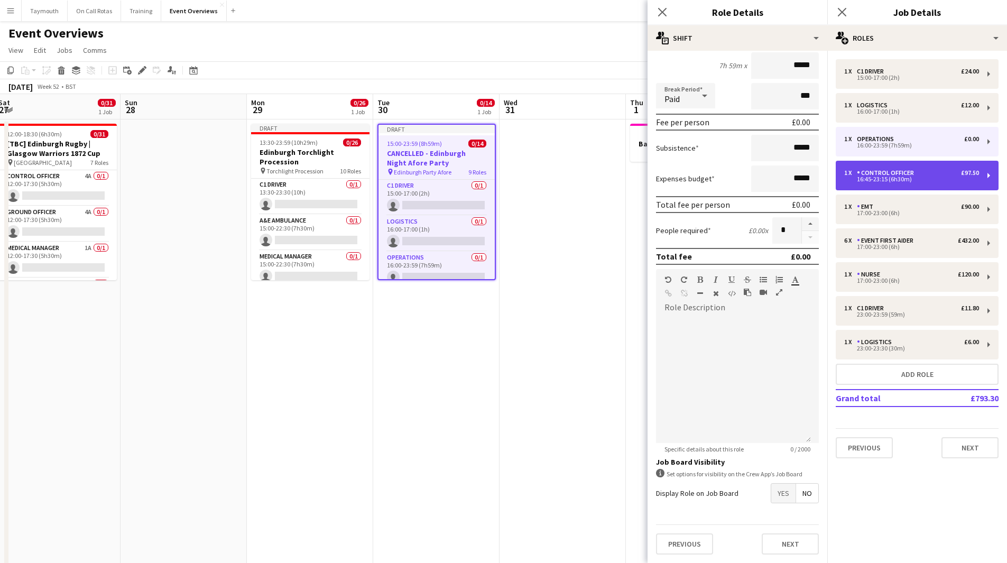
type input "******"
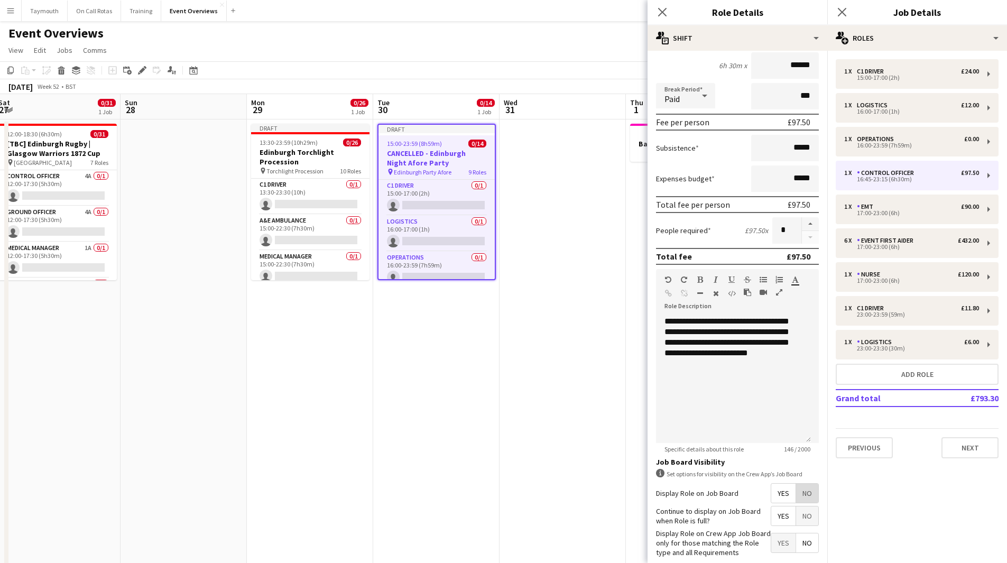
click at [798, 498] on span "No" at bounding box center [807, 493] width 22 height 19
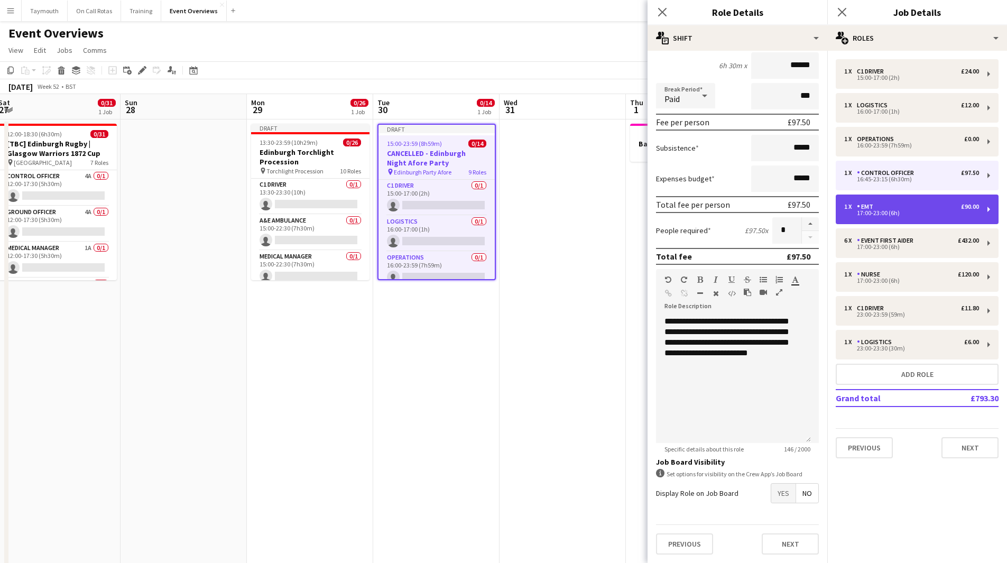
click at [881, 199] on div "1 x EMT £90.00 17:00-23:00 (6h)" at bounding box center [917, 210] width 163 height 30
type input "***"
type input "*****"
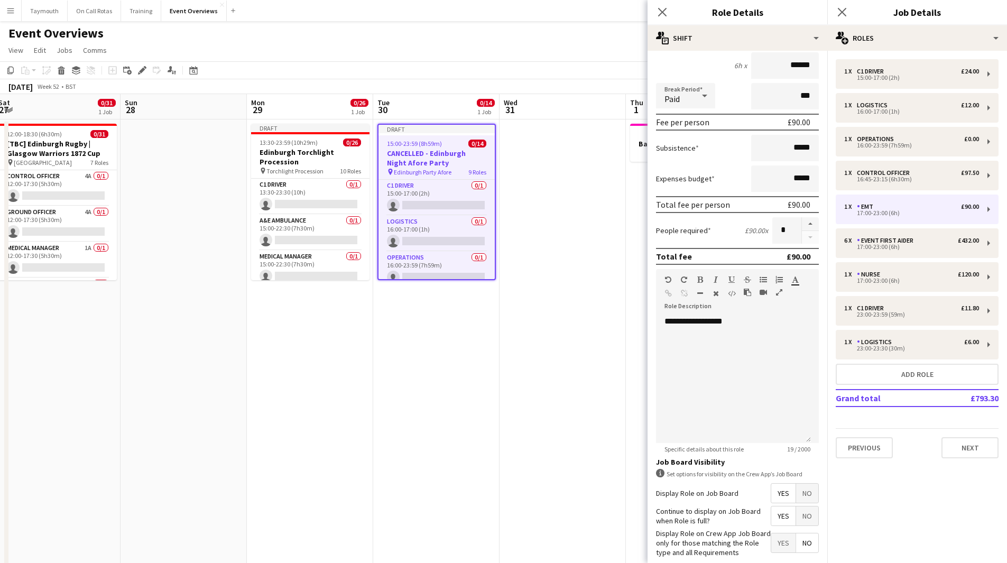
click at [797, 493] on span "No" at bounding box center [807, 493] width 22 height 19
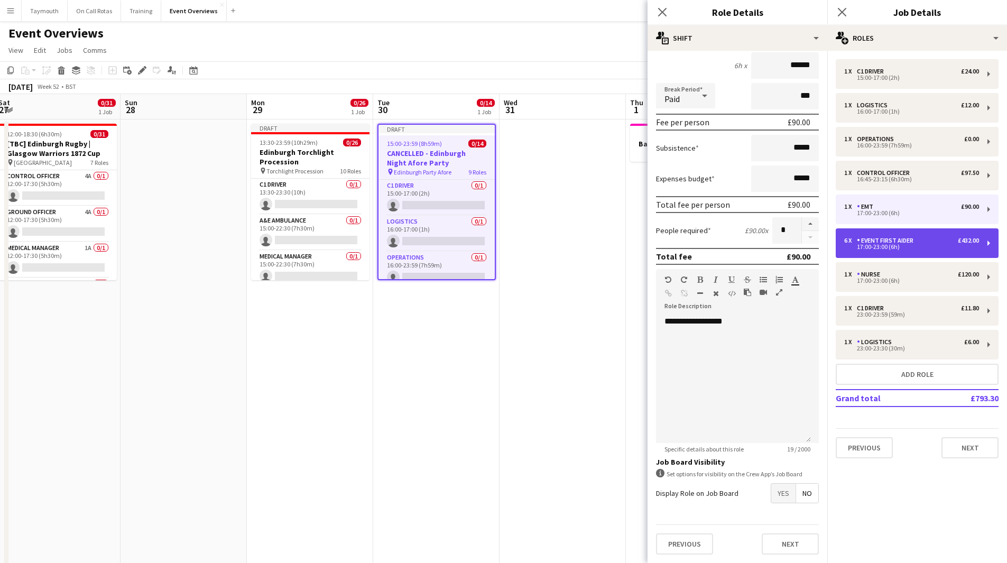
click at [878, 237] on div "Event First Aider" at bounding box center [887, 240] width 61 height 7
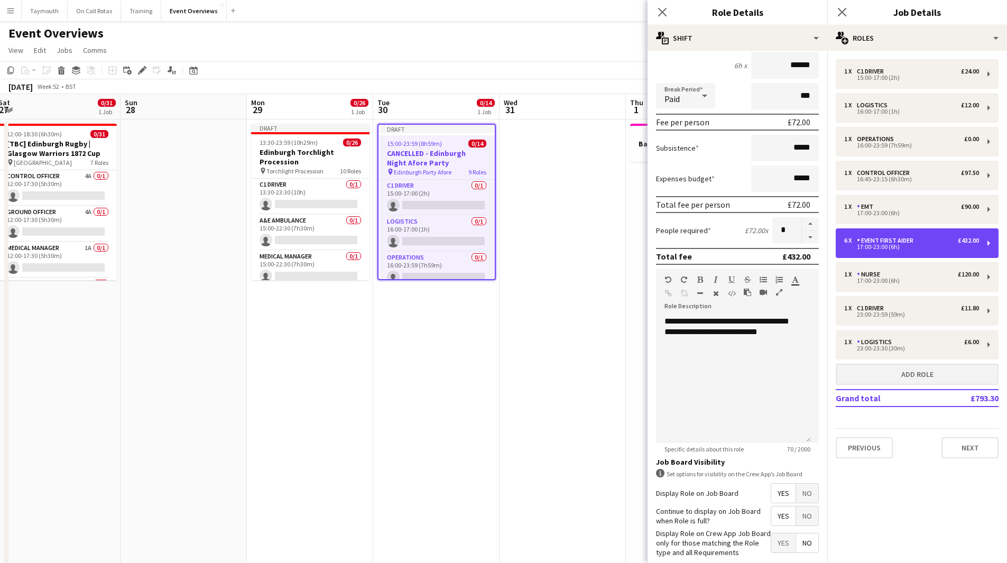
type input "**********"
type input "******"
type input "*"
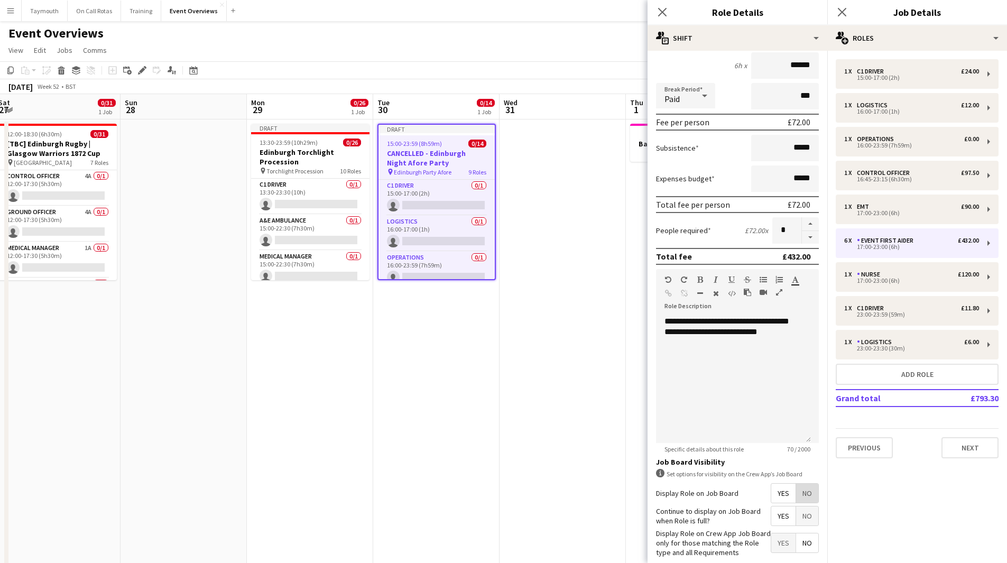
click at [805, 494] on span "No" at bounding box center [807, 493] width 22 height 19
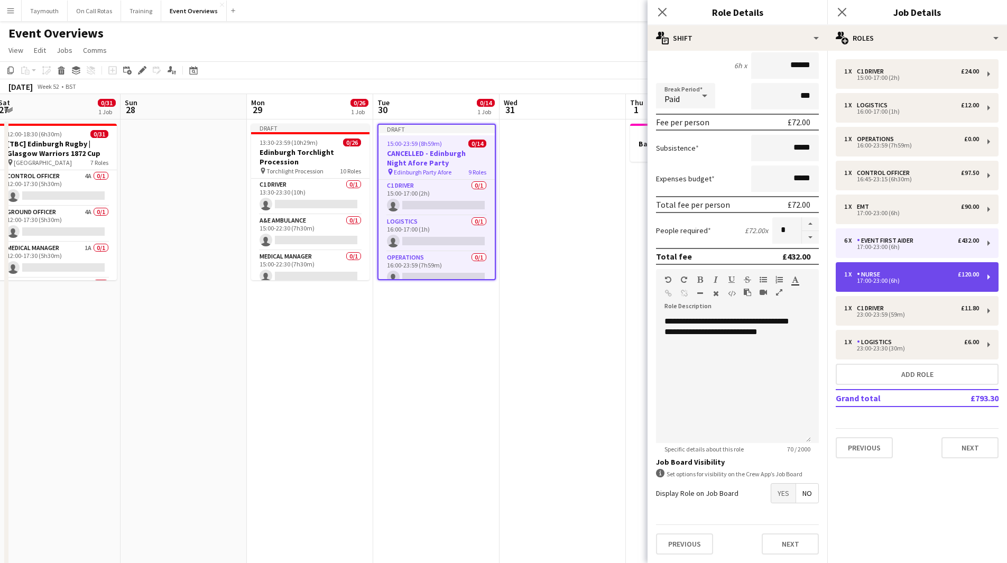
click at [878, 272] on div "Nurse" at bounding box center [870, 274] width 27 height 7
type input "*****"
type input "******"
type input "*"
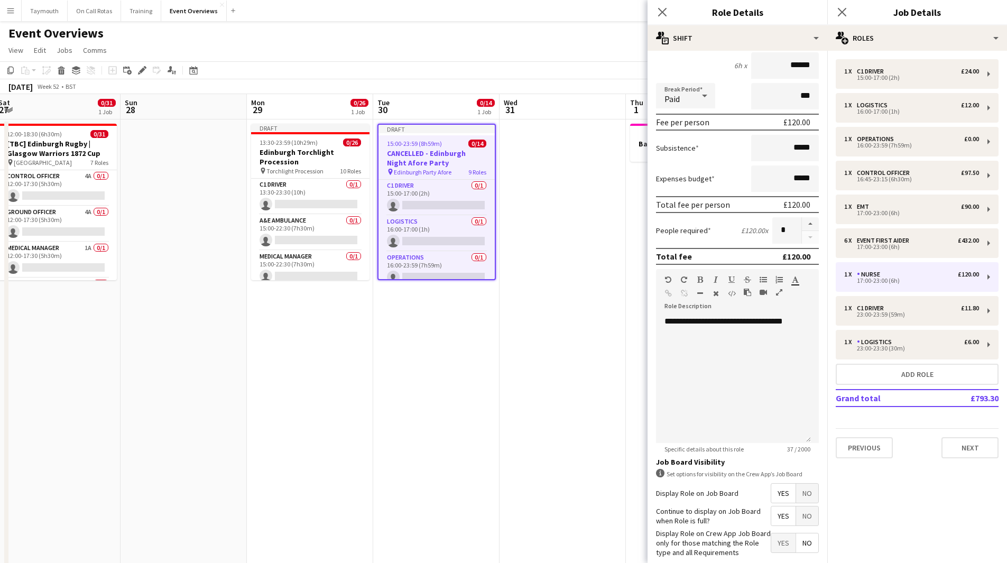
click at [798, 498] on span "No" at bounding box center [807, 493] width 22 height 19
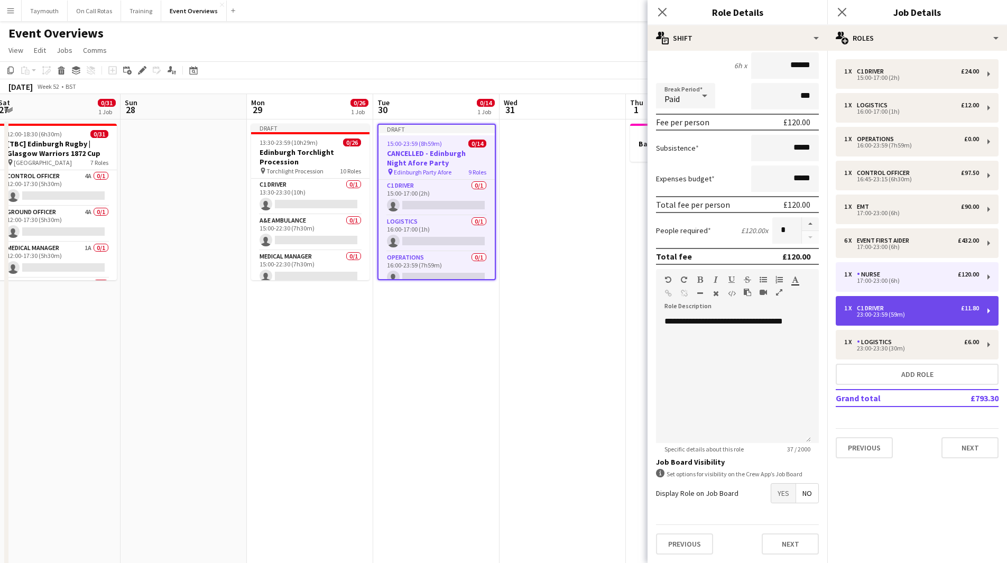
click at [892, 313] on div "23:00-23:59 (59m)" at bounding box center [911, 314] width 135 height 5
type input "*********"
type input "*****"
type input "******"
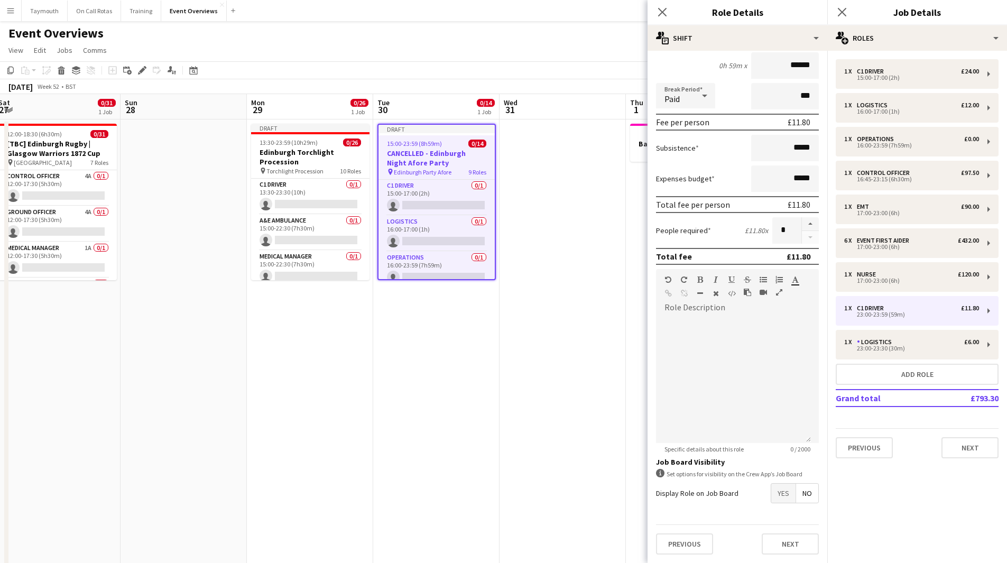
click at [802, 491] on span "No" at bounding box center [807, 493] width 22 height 19
click at [892, 341] on div "Logistics" at bounding box center [876, 341] width 39 height 7
type input "*********"
type input "*****"
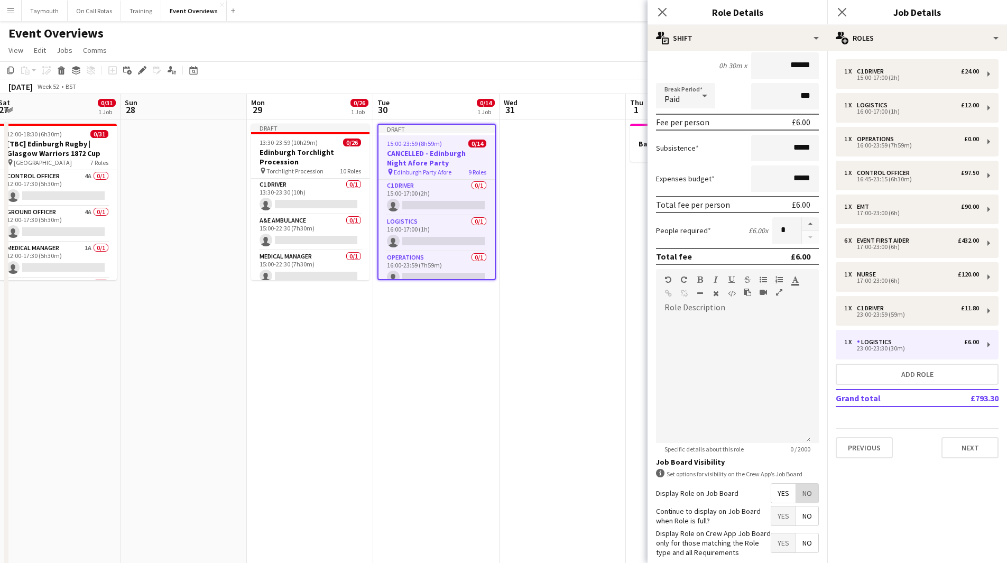
click at [806, 499] on span "No" at bounding box center [807, 493] width 22 height 19
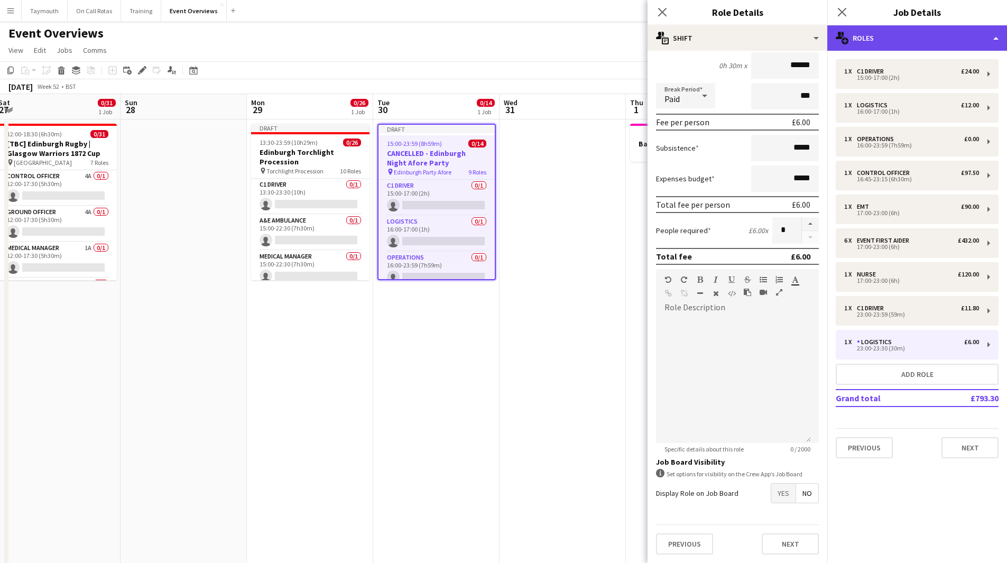
click at [877, 34] on div "multiple-users-add Roles" at bounding box center [918, 37] width 180 height 25
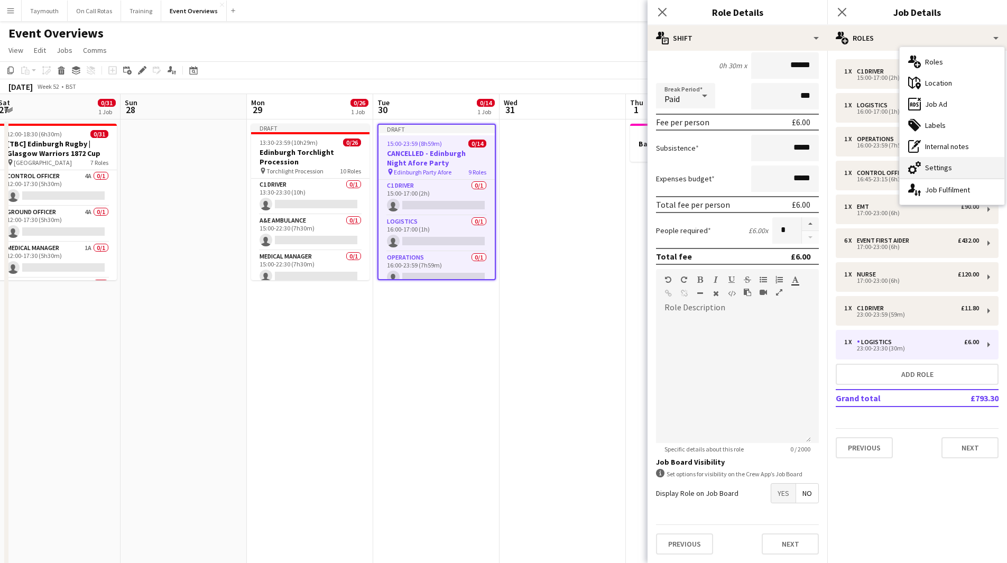
click at [957, 170] on div "cog-double-3 Settings" at bounding box center [952, 167] width 105 height 21
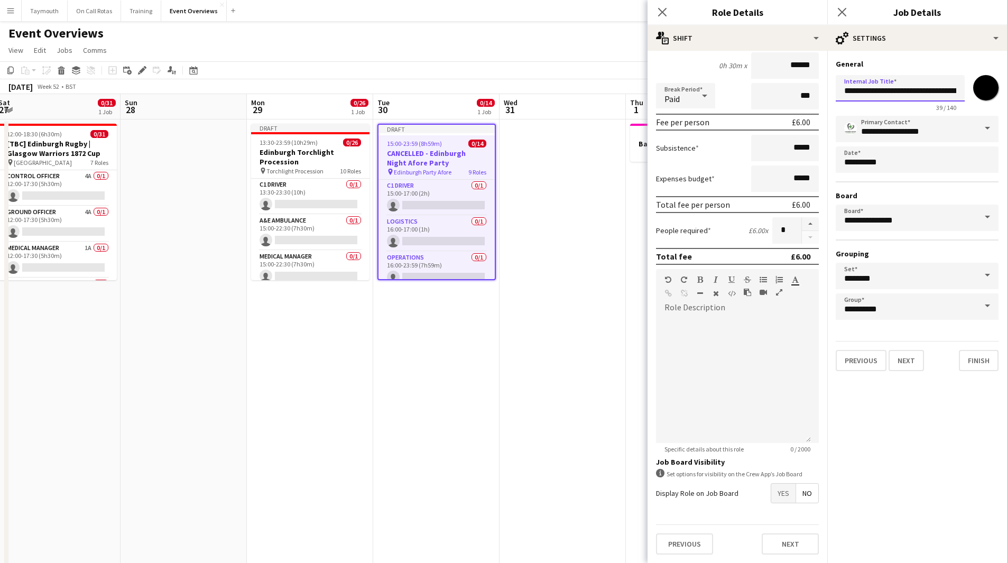
drag, startPoint x: 894, startPoint y: 89, endPoint x: 566, endPoint y: 89, distance: 328.4
click at [566, 89] on body "Menu Boards Boards Boards All jobs Status Workforce Workforce My Workforce Recr…" at bounding box center [503, 512] width 1007 height 1025
type input "**********"
click at [996, 86] on input "*******" at bounding box center [986, 88] width 38 height 38
type input "*******"
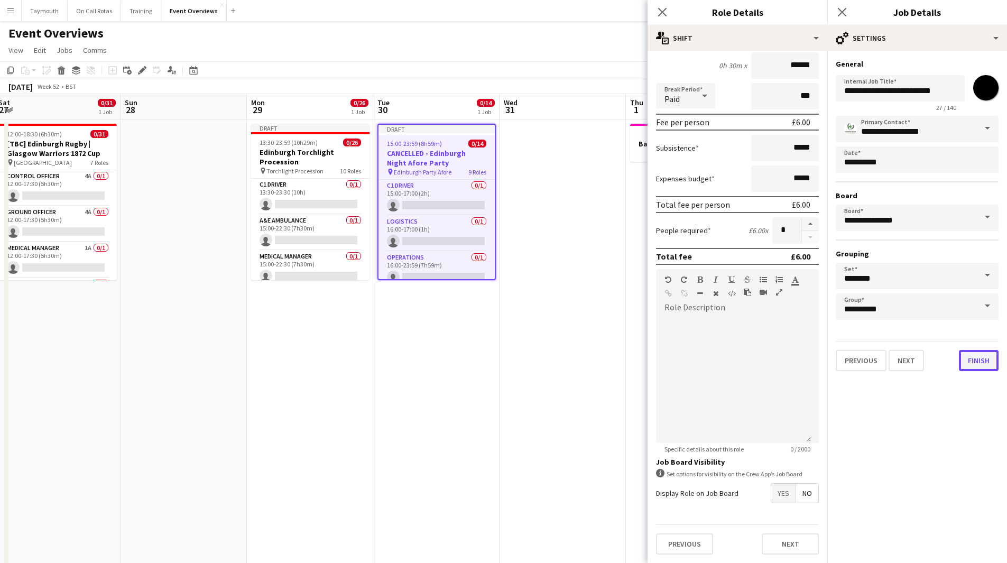
click at [976, 366] on button "Finish" at bounding box center [979, 360] width 40 height 21
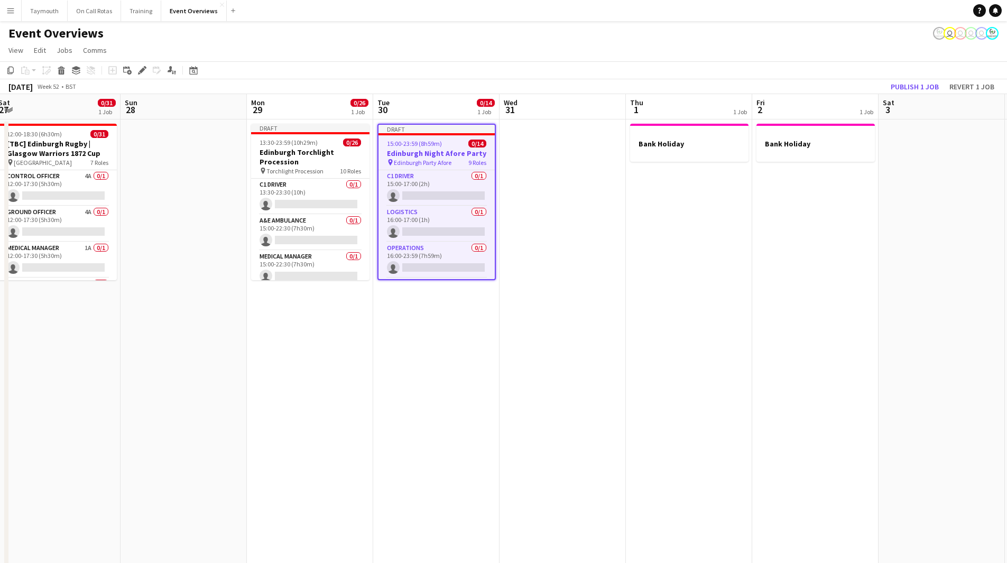
click at [603, 351] on app-date-cell at bounding box center [563, 572] width 126 height 905
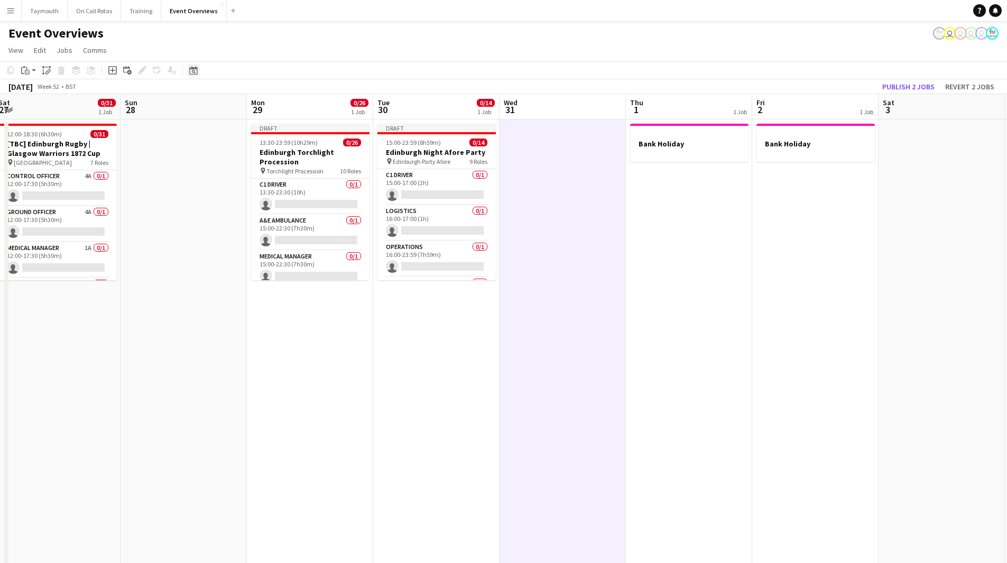
click at [191, 68] on icon at bounding box center [193, 70] width 8 height 8
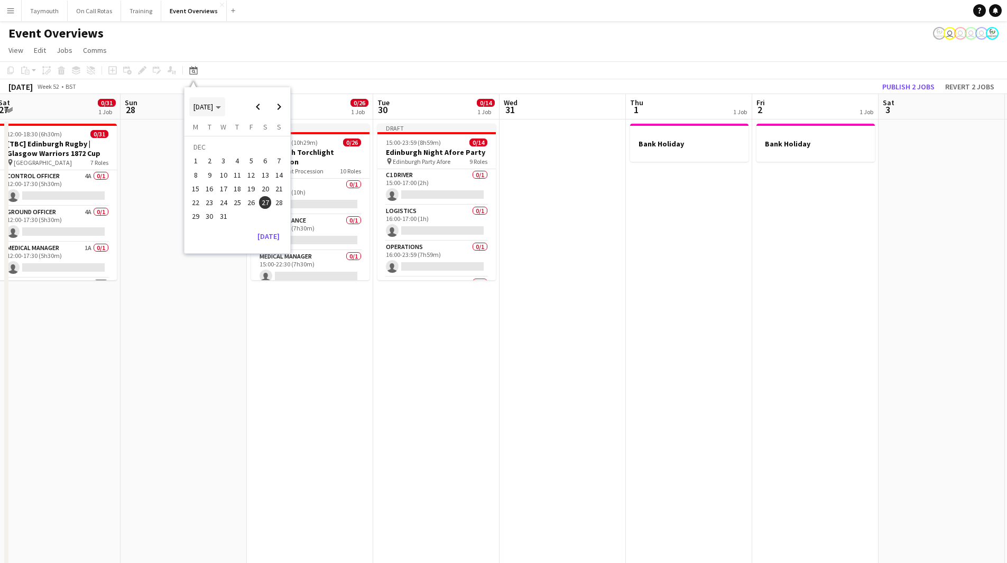
click at [213, 107] on span "DEC 2025" at bounding box center [204, 107] width 20 height 10
click at [208, 164] on span "2024" at bounding box center [201, 161] width 22 height 13
click at [274, 172] on span "DEC" at bounding box center [274, 175] width 22 height 13
click at [207, 218] on span "31" at bounding box center [210, 219] width 13 height 13
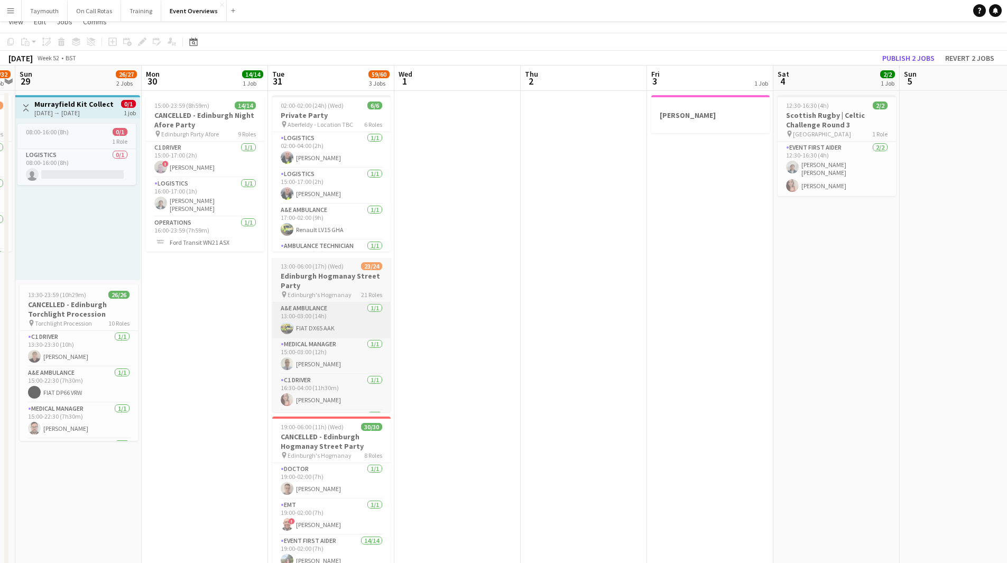
scroll to position [53, 0]
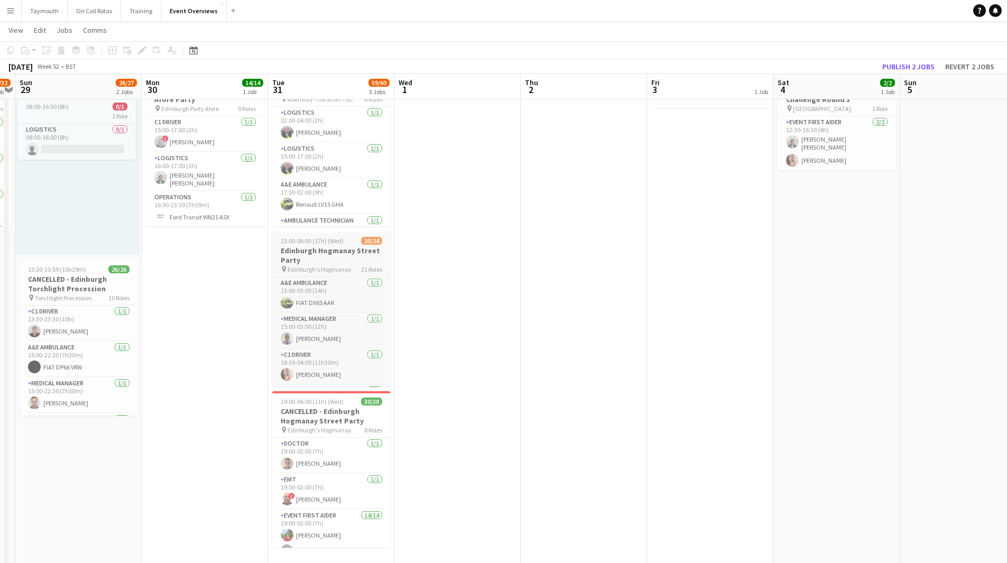
click at [324, 260] on h3 "Edinburgh Hogmanay Street Party" at bounding box center [331, 255] width 118 height 19
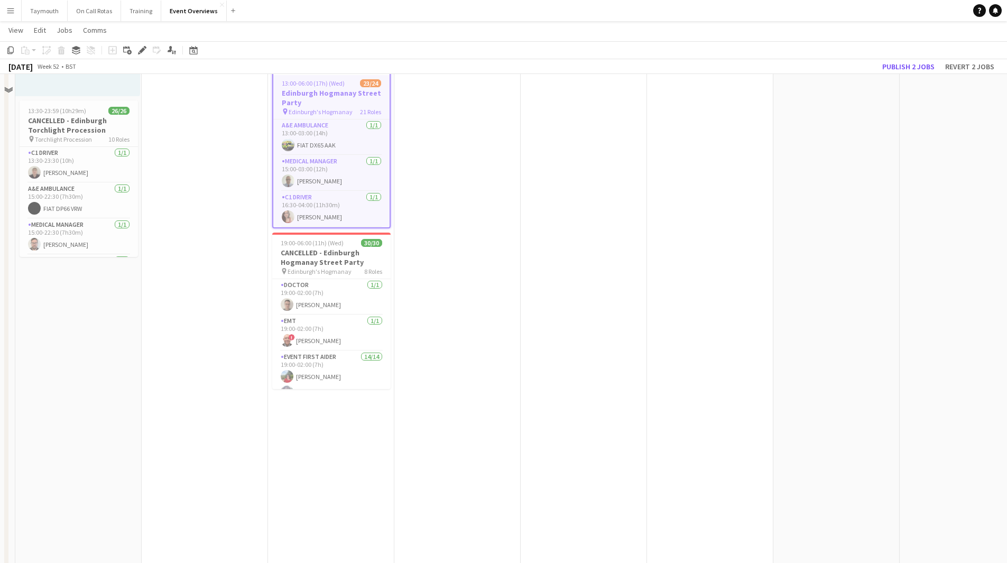
scroll to position [0, 0]
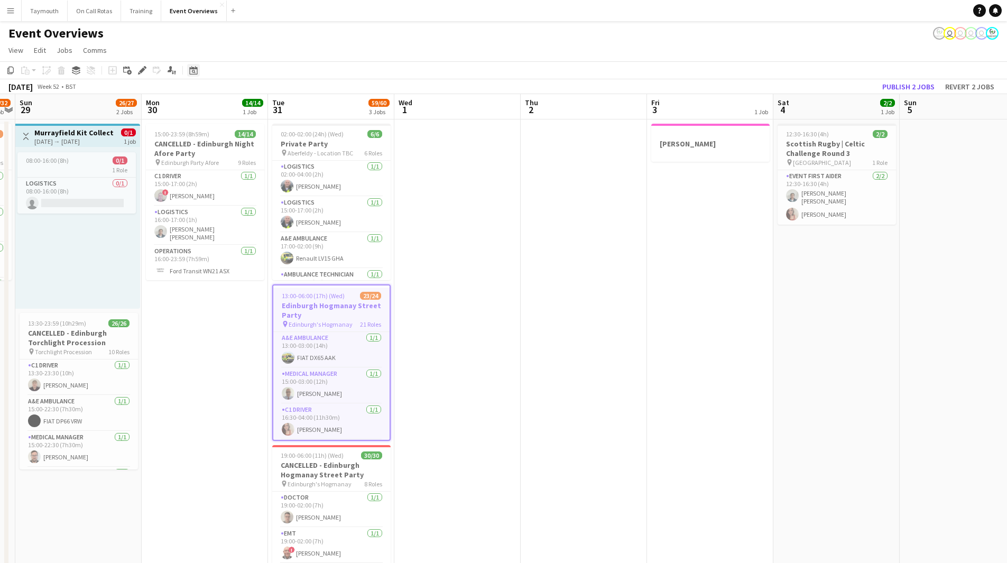
click at [195, 68] on icon at bounding box center [193, 70] width 8 height 8
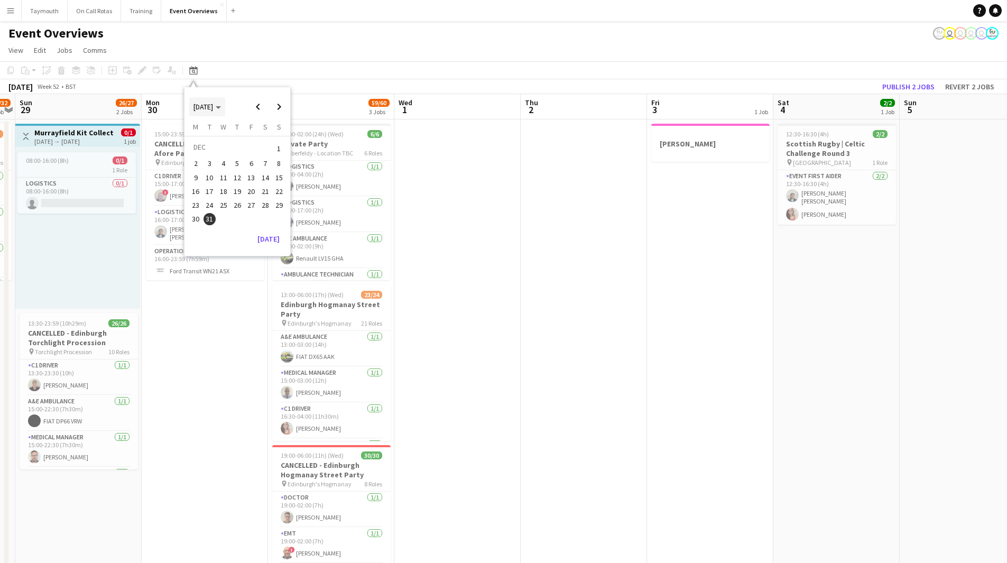
click at [213, 105] on span "[DATE]" at bounding box center [204, 107] width 20 height 10
click at [276, 146] on span "2023" at bounding box center [274, 147] width 22 height 13
click at [278, 177] on span "DEC" at bounding box center [274, 175] width 22 height 13
click at [280, 203] on span "31" at bounding box center [279, 205] width 13 height 13
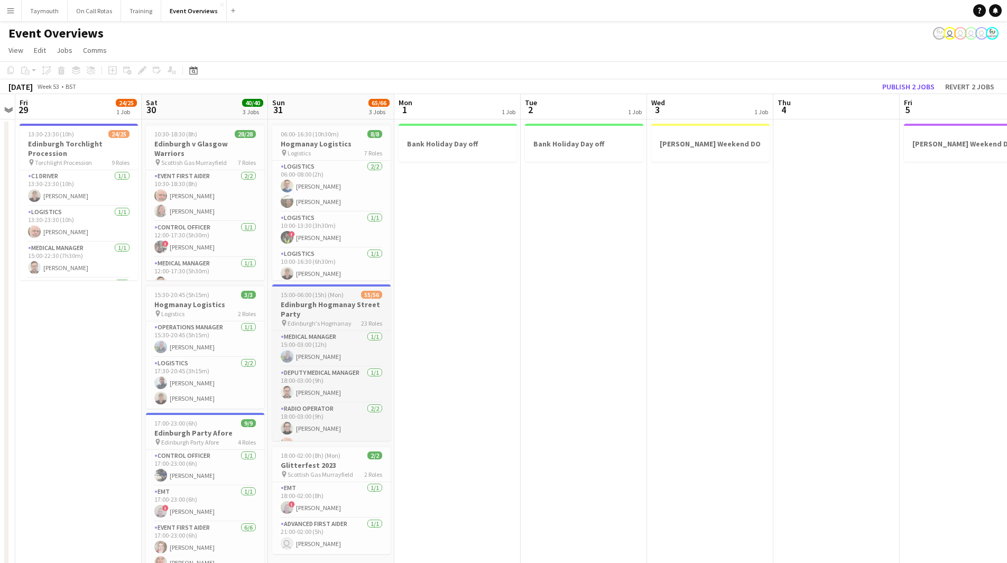
click at [355, 309] on h3 "Edinburgh Hogmanay Street Party" at bounding box center [331, 309] width 118 height 19
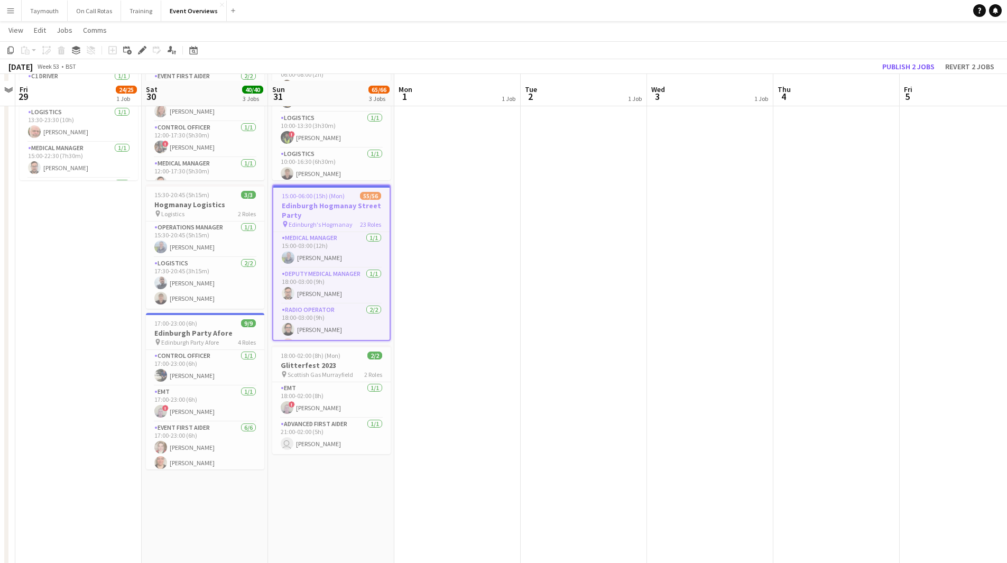
scroll to position [106, 0]
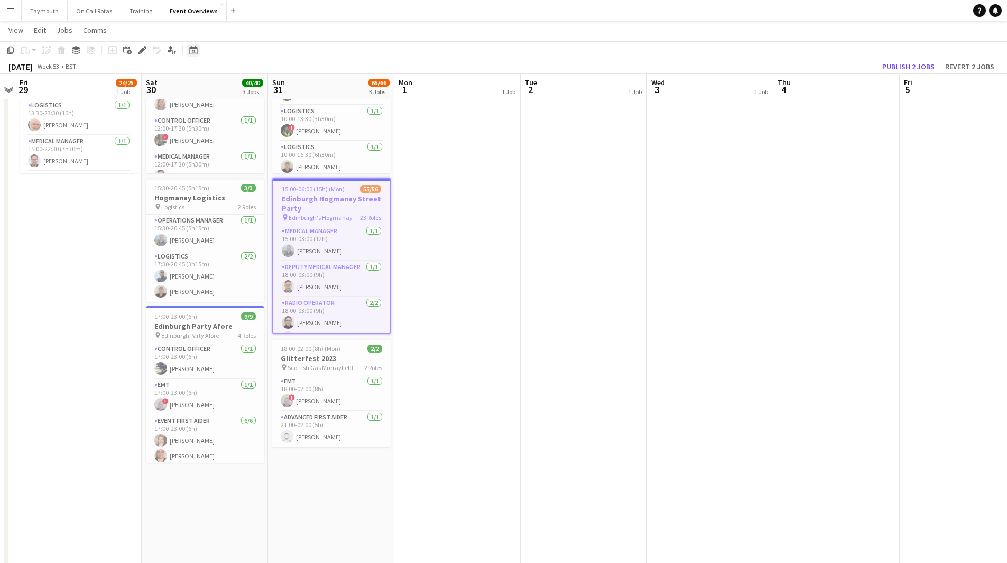
click at [192, 52] on icon "Date picker" at bounding box center [193, 50] width 8 height 8
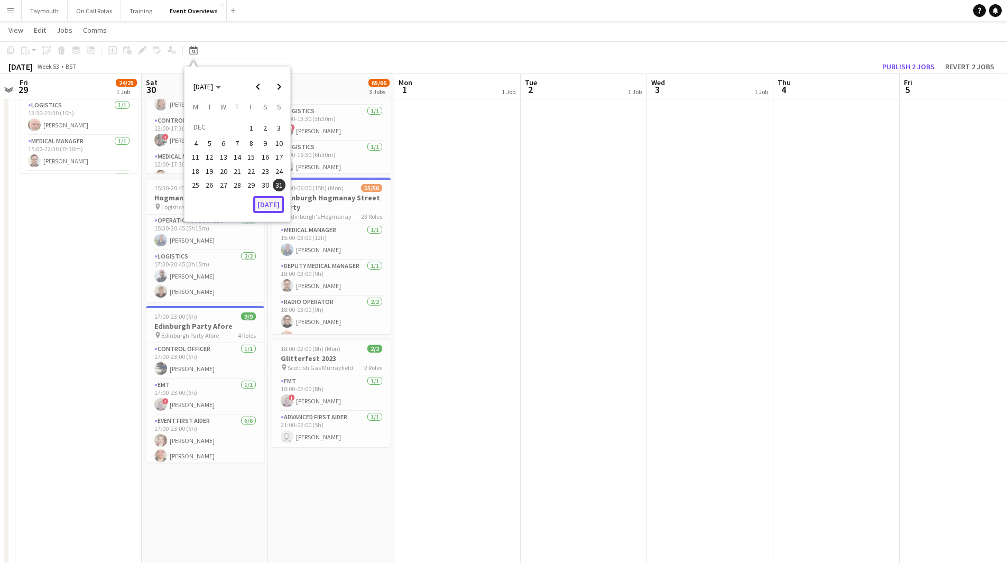
click at [275, 201] on button "[DATE]" at bounding box center [268, 204] width 31 height 17
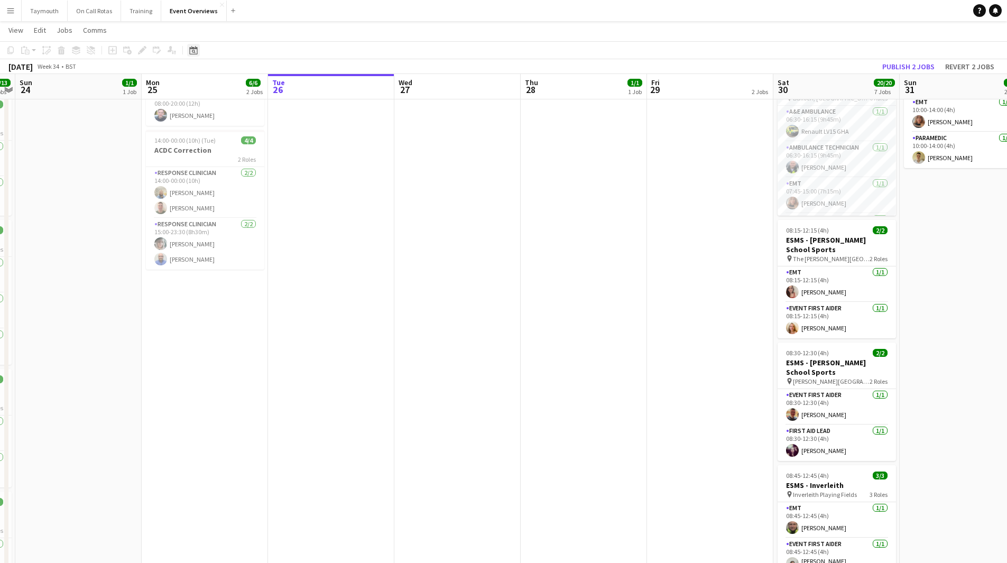
click at [195, 52] on icon at bounding box center [194, 52] width 4 height 4
click at [213, 90] on span "[DATE]" at bounding box center [204, 87] width 20 height 10
click at [228, 142] on span "2025" at bounding box center [225, 141] width 22 height 13
click at [272, 154] on span "DEC" at bounding box center [274, 155] width 22 height 13
click at [223, 198] on span "31" at bounding box center [223, 196] width 13 height 13
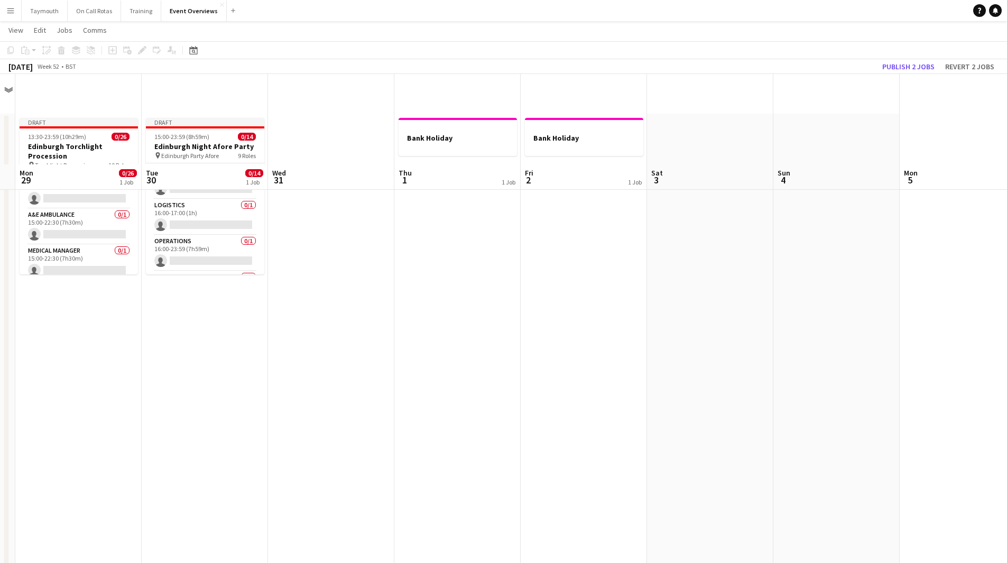
scroll to position [0, 0]
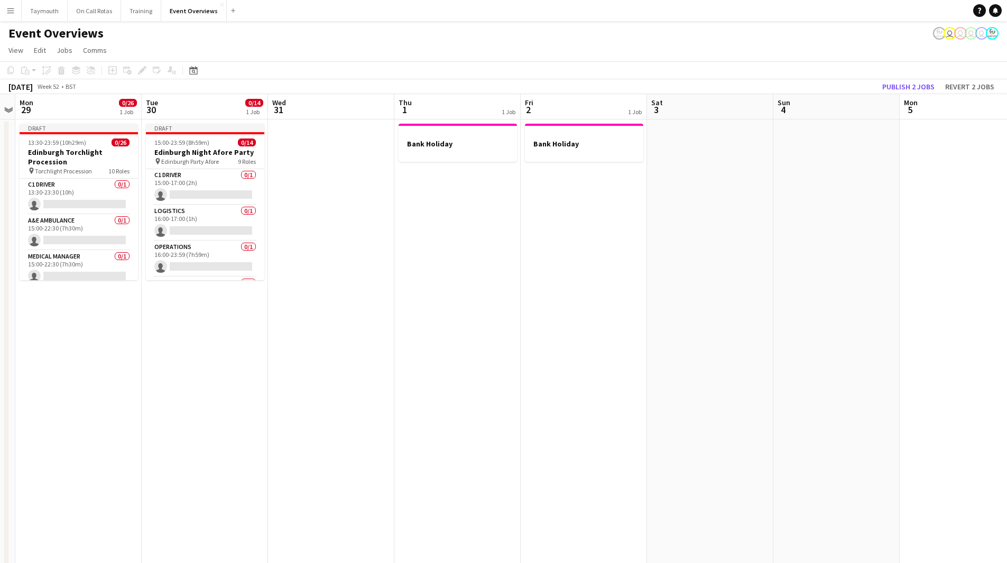
click at [335, 162] on app-date-cell at bounding box center [331, 572] width 126 height 905
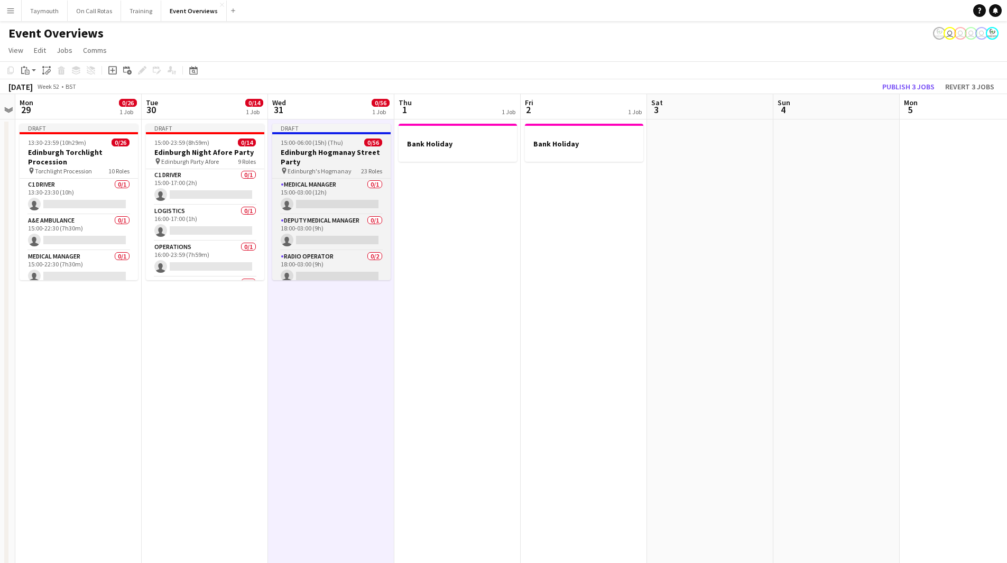
click at [337, 156] on h3 "Edinburgh Hogmanay Street Party" at bounding box center [331, 157] width 118 height 19
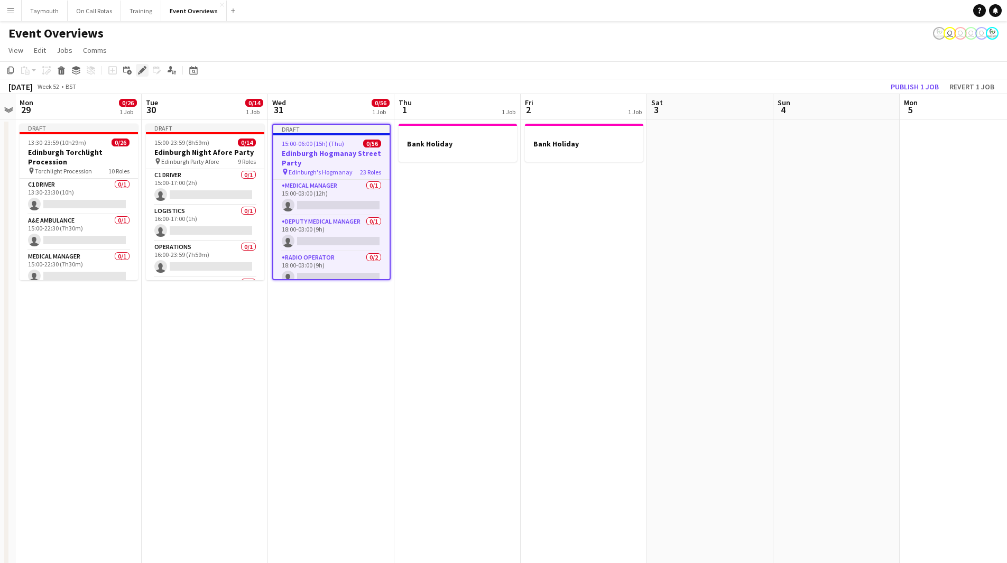
click at [141, 69] on icon "Edit" at bounding box center [142, 70] width 8 height 8
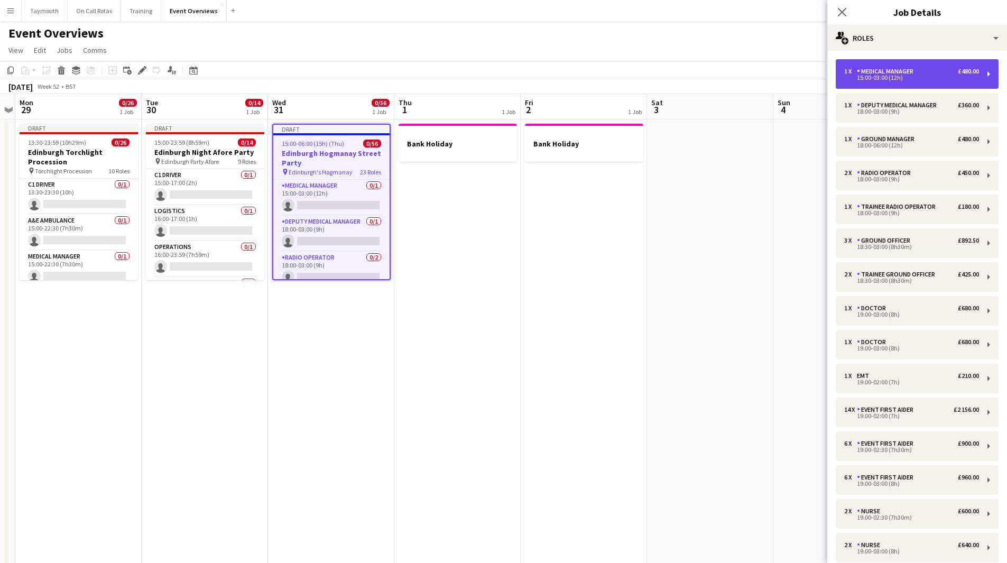
click at [869, 67] on div "1 x Medical Manager £480.00 15:00-03:00 (12h)" at bounding box center [917, 74] width 163 height 30
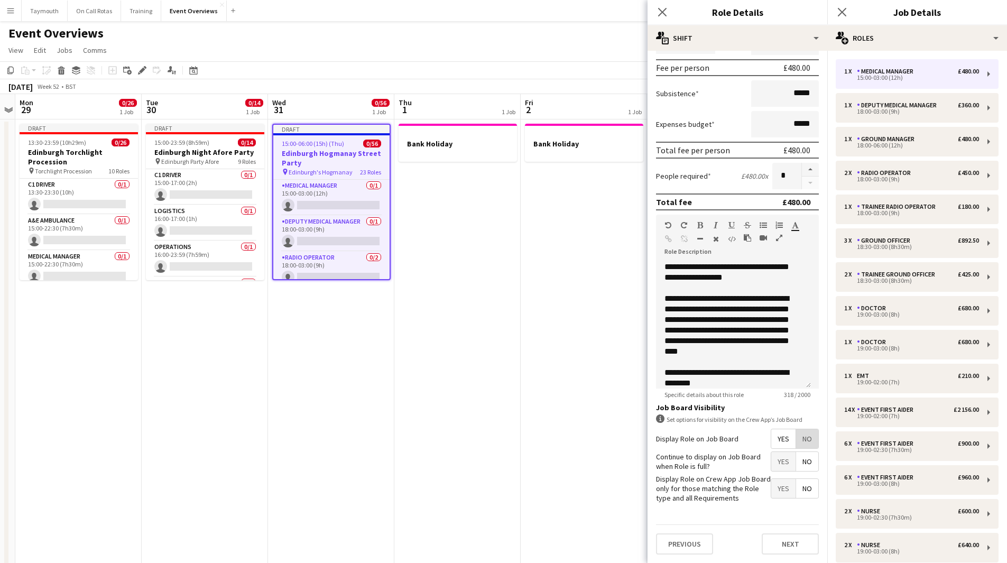
click at [799, 438] on span "No" at bounding box center [807, 438] width 22 height 19
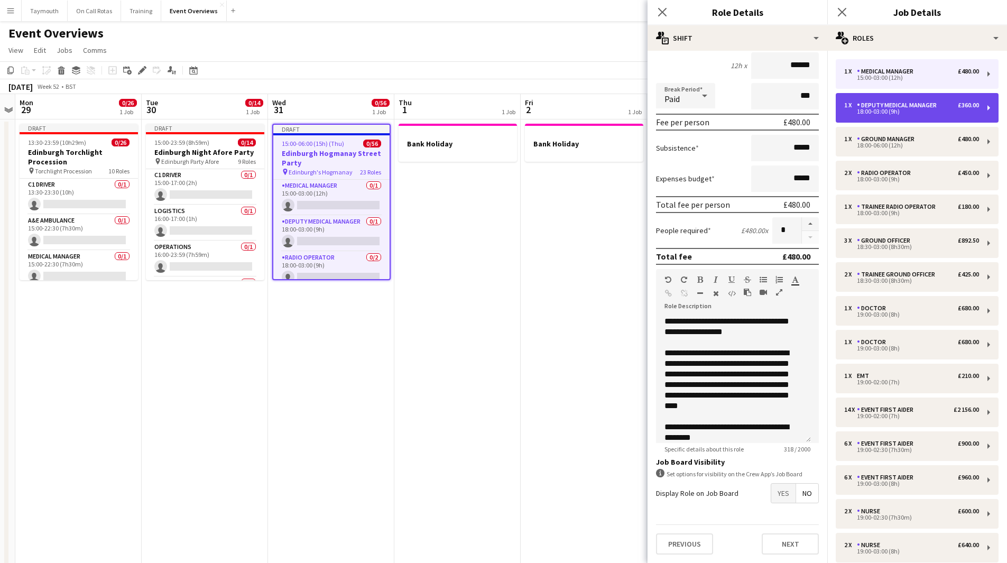
click at [882, 100] on div "1 x Deputy Medical Manager £360.00 18:00-03:00 (9h)" at bounding box center [917, 108] width 163 height 30
type input "**********"
type input "*****"
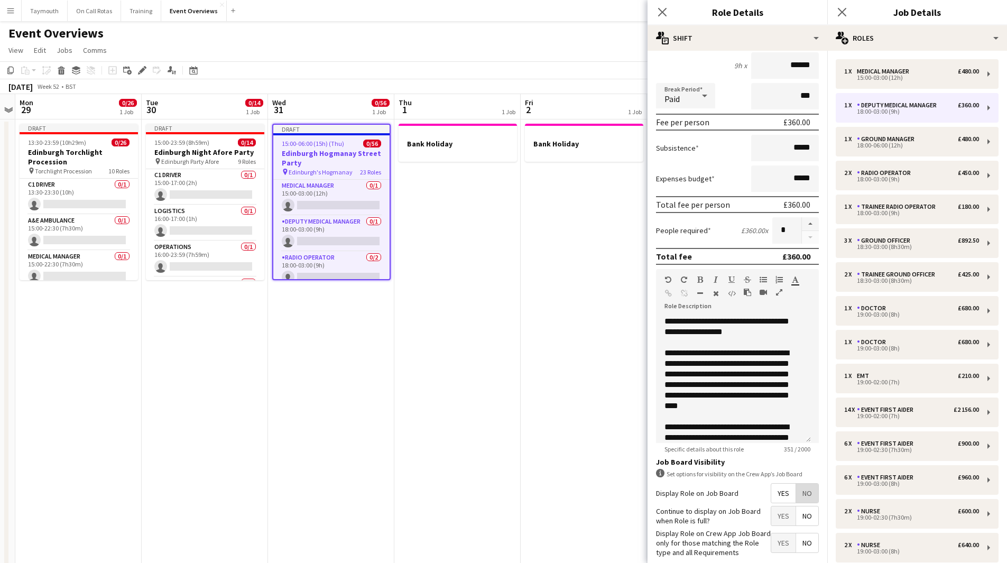
click at [796, 493] on span "No" at bounding box center [807, 493] width 22 height 19
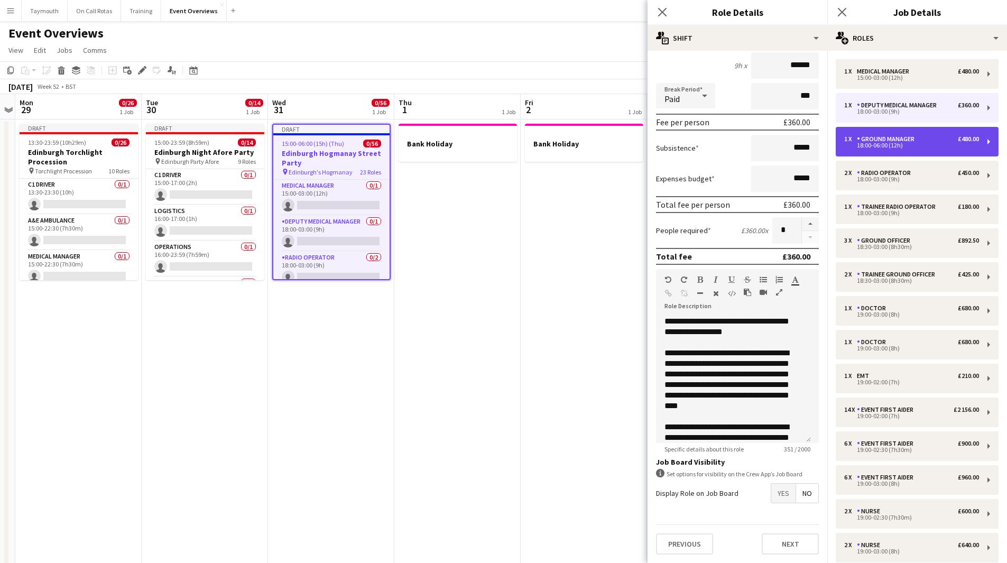
click at [899, 142] on div "Ground Manager" at bounding box center [888, 138] width 62 height 7
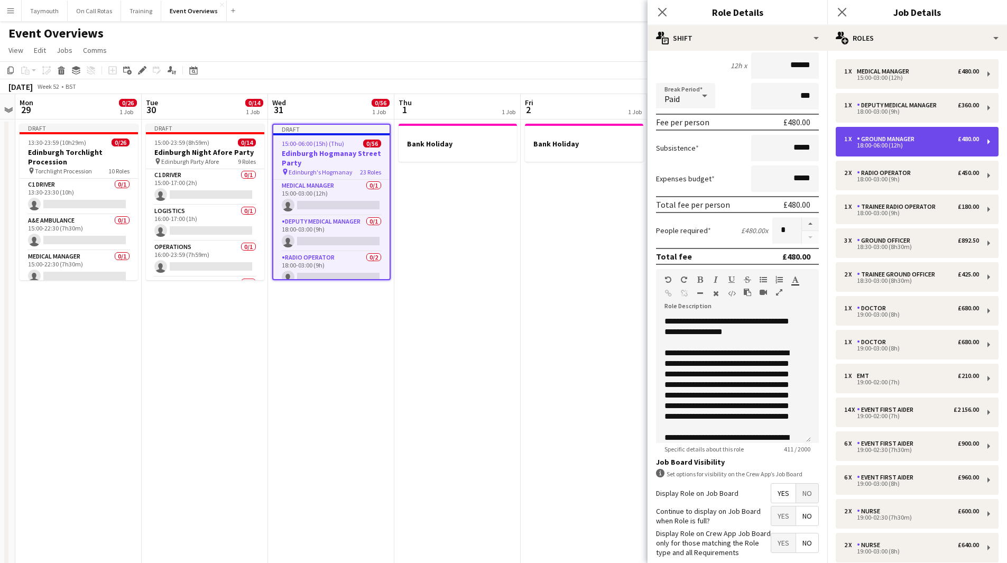
type input "**********"
type input "*****"
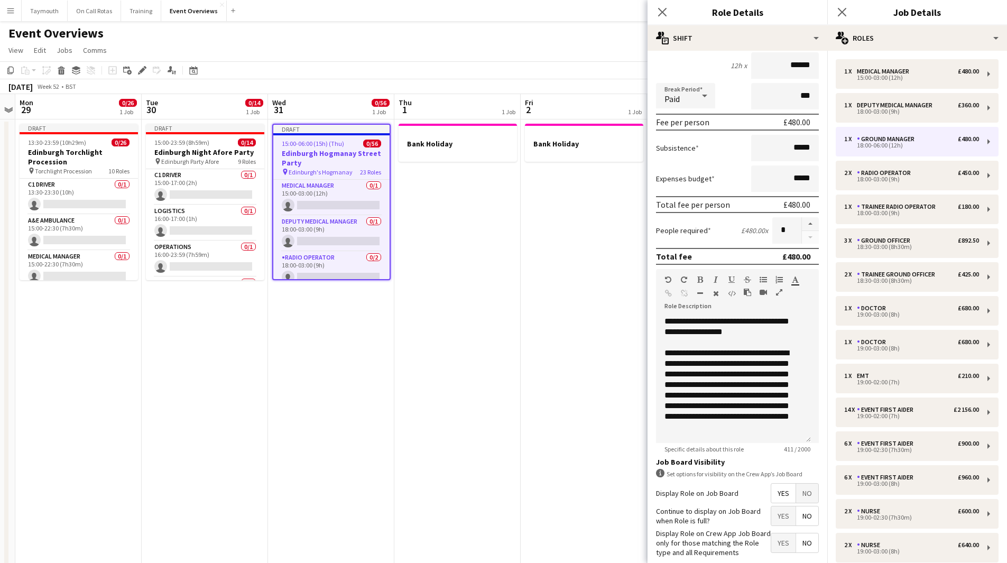
click at [796, 492] on span "No" at bounding box center [807, 493] width 22 height 19
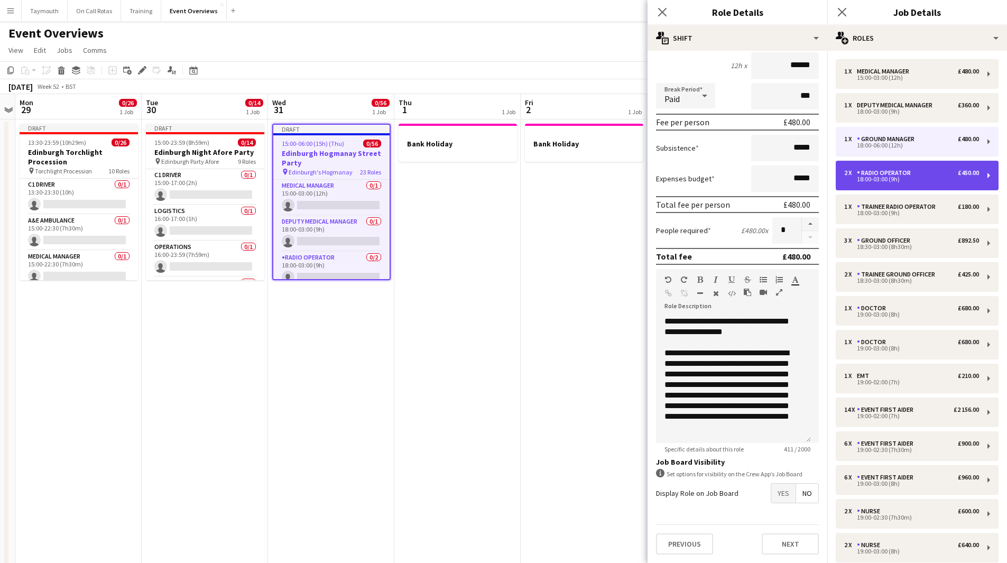
click at [878, 167] on div "2 x Radio Operator £450.00 18:00-03:00 (9h)" at bounding box center [917, 176] width 163 height 30
type input "**********"
type input "*****"
type input "******"
type input "*"
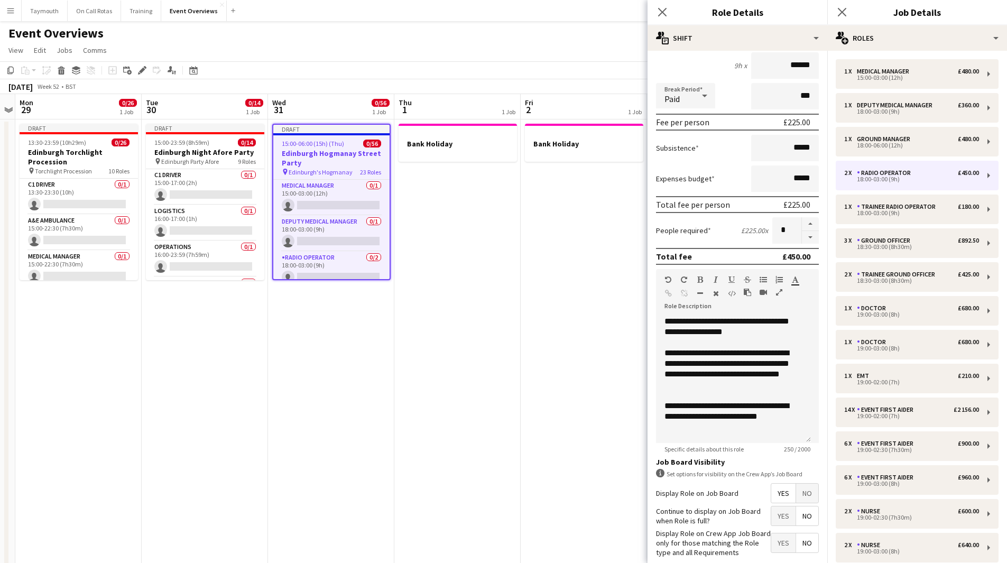
drag, startPoint x: 801, startPoint y: 494, endPoint x: 834, endPoint y: 427, distance: 75.2
click at [801, 494] on span "No" at bounding box center [807, 493] width 22 height 19
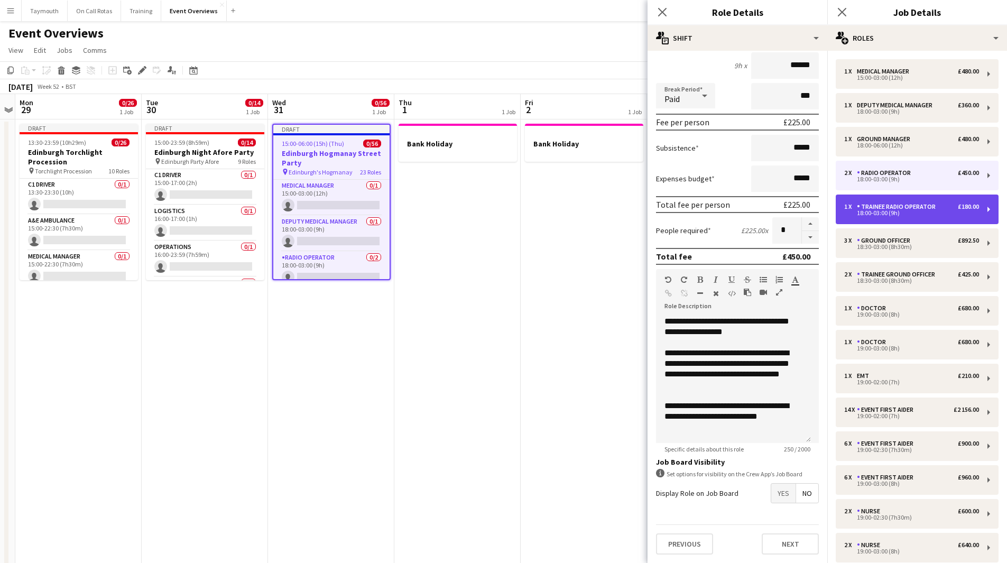
click at [895, 217] on div "1 x Trainee Radio Operator £180.00 18:00-03:00 (9h)" at bounding box center [917, 210] width 163 height 30
type input "**********"
type input "******"
type input "*"
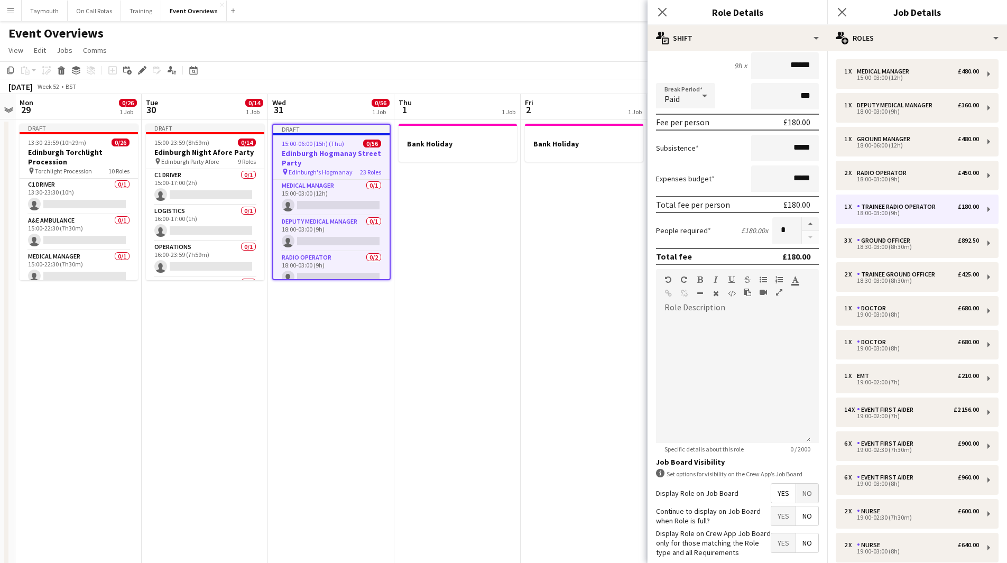
click at [801, 500] on span "No" at bounding box center [807, 493] width 22 height 19
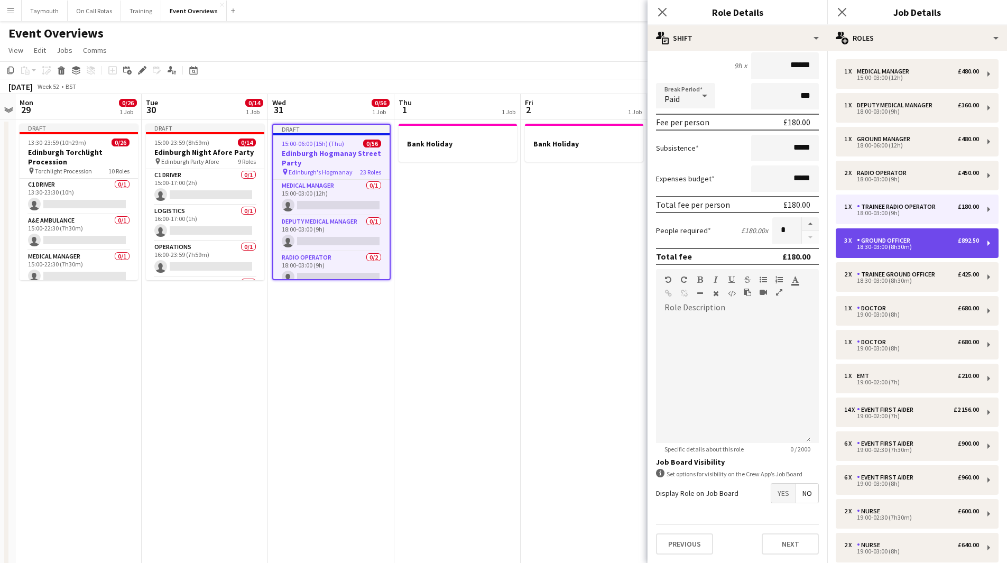
click at [893, 249] on div "18:30-03:00 (8h30m)" at bounding box center [911, 246] width 135 height 5
type input "**********"
type input "*****"
type input "******"
type input "*"
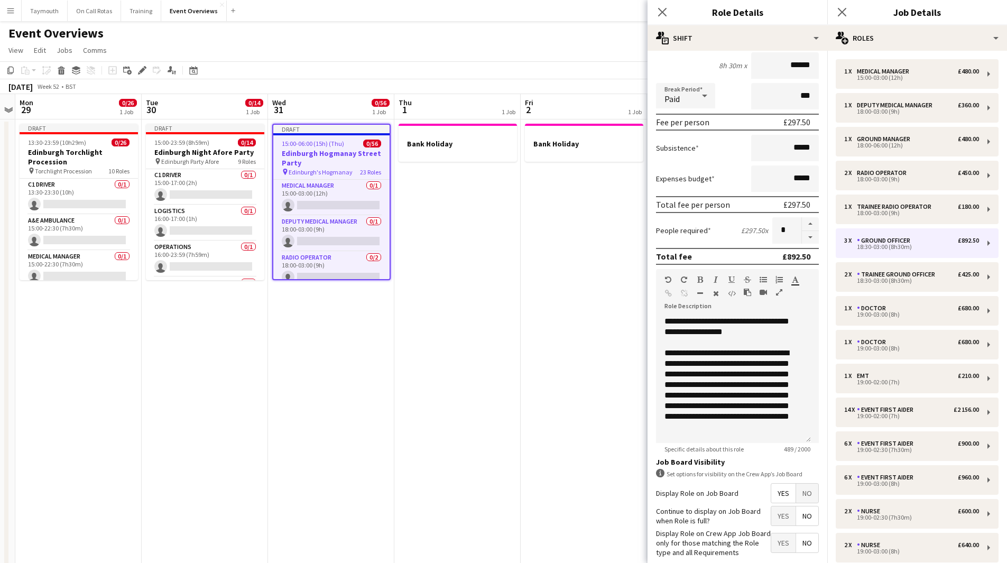
click at [796, 491] on span "No" at bounding box center [807, 493] width 22 height 19
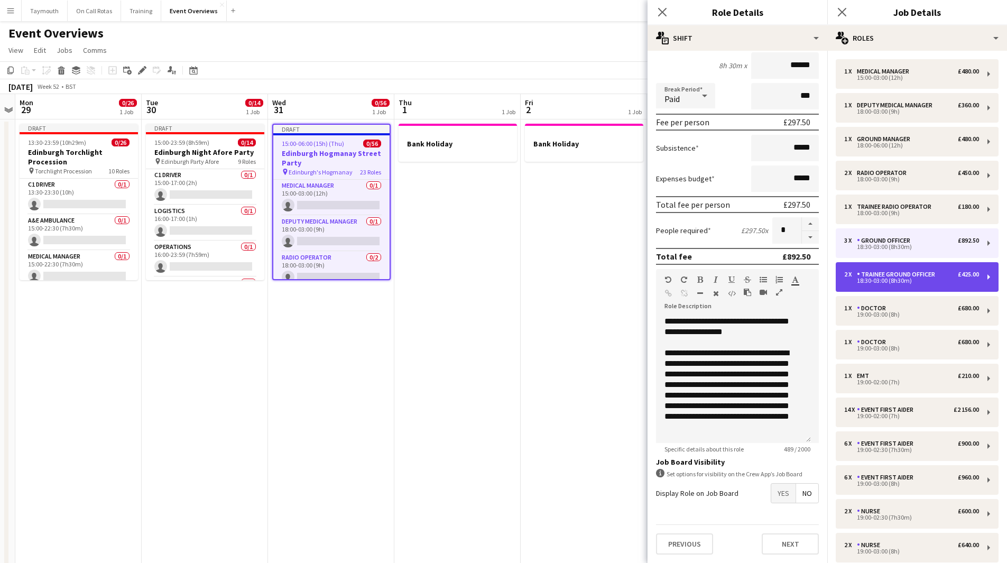
click at [928, 281] on div "18:30-03:00 (8h30m)" at bounding box center [911, 280] width 135 height 5
type input "**********"
type input "******"
type input "*"
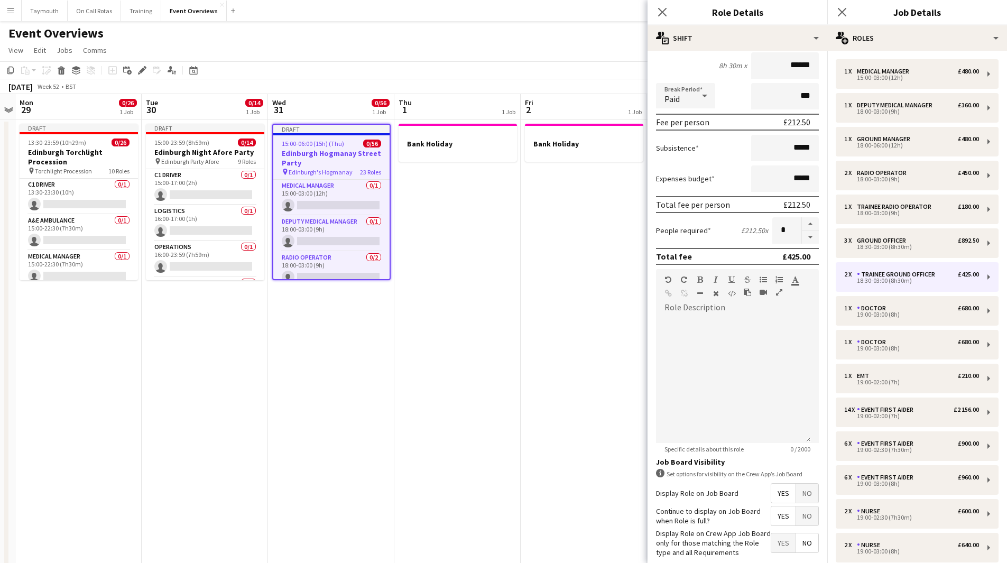
click at [803, 494] on span "No" at bounding box center [807, 493] width 22 height 19
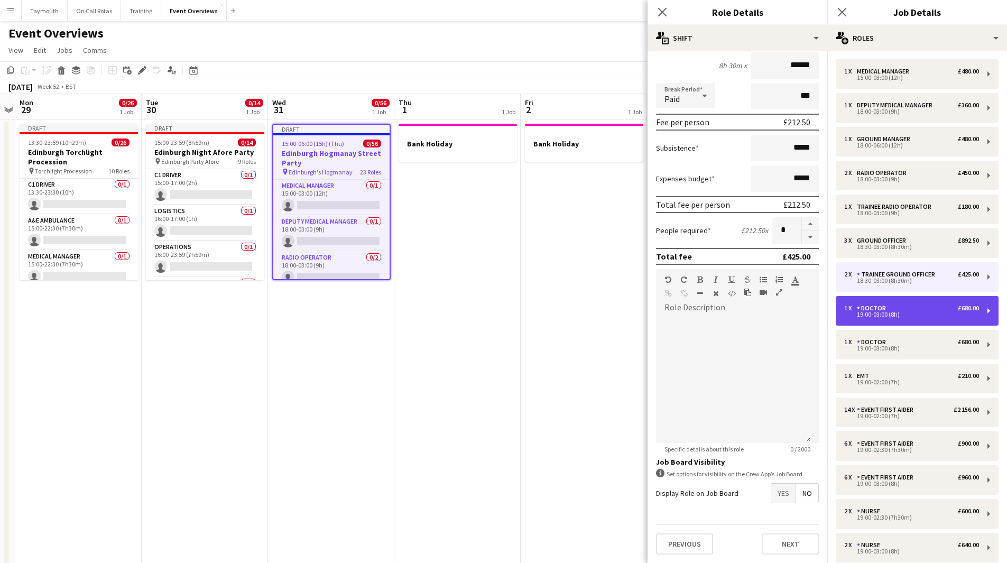
click at [902, 310] on div "1 x Doctor £680.00" at bounding box center [911, 308] width 135 height 7
type input "******"
type input "*****"
type input "******"
type input "*"
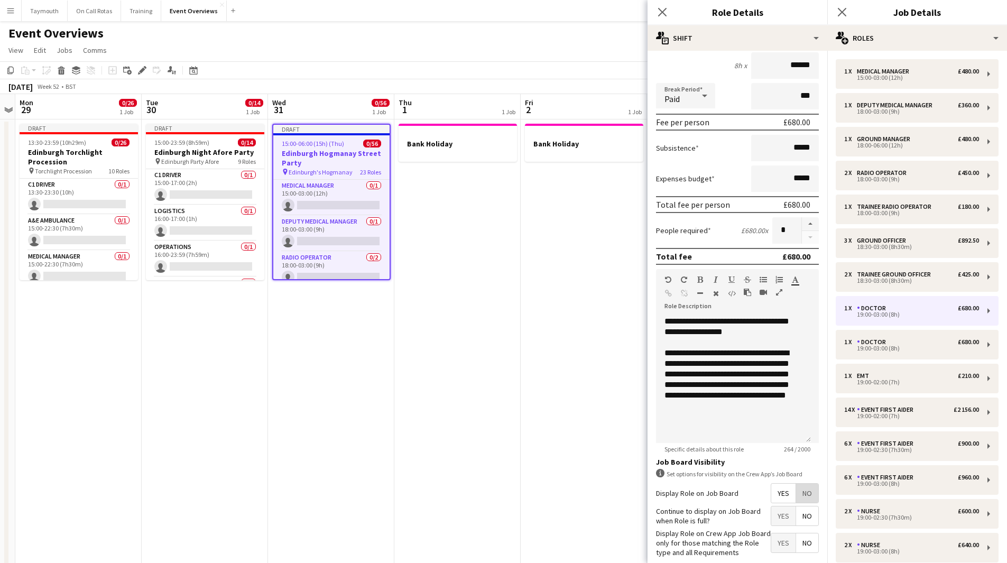
click at [805, 490] on span "No" at bounding box center [807, 493] width 22 height 19
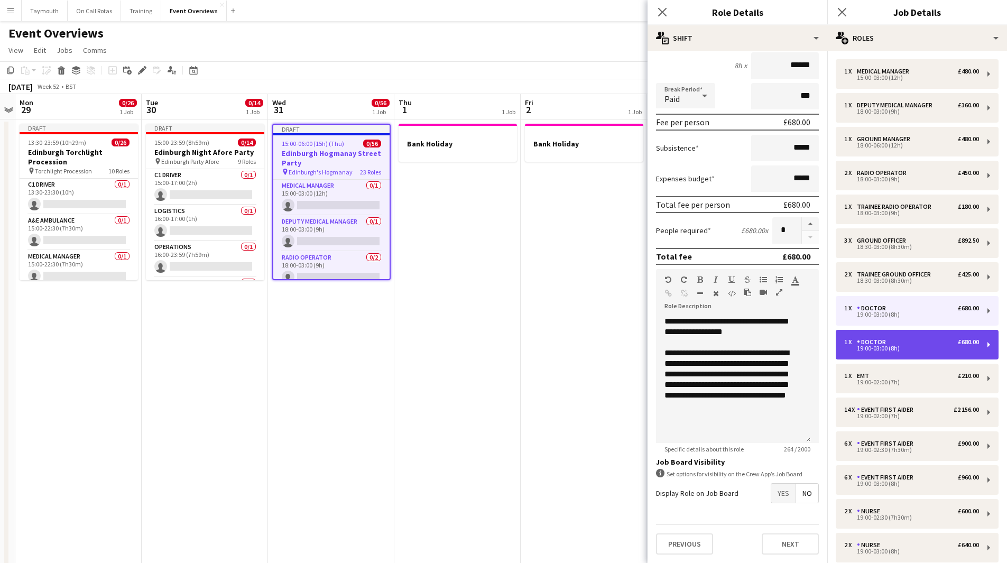
click at [881, 345] on div "Doctor" at bounding box center [873, 341] width 33 height 7
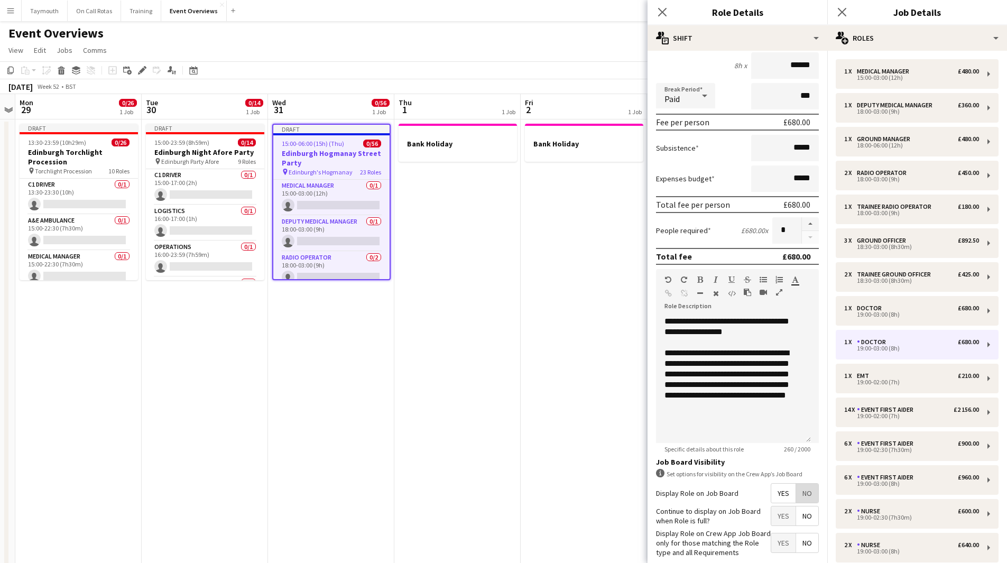
click at [802, 497] on span "No" at bounding box center [807, 493] width 22 height 19
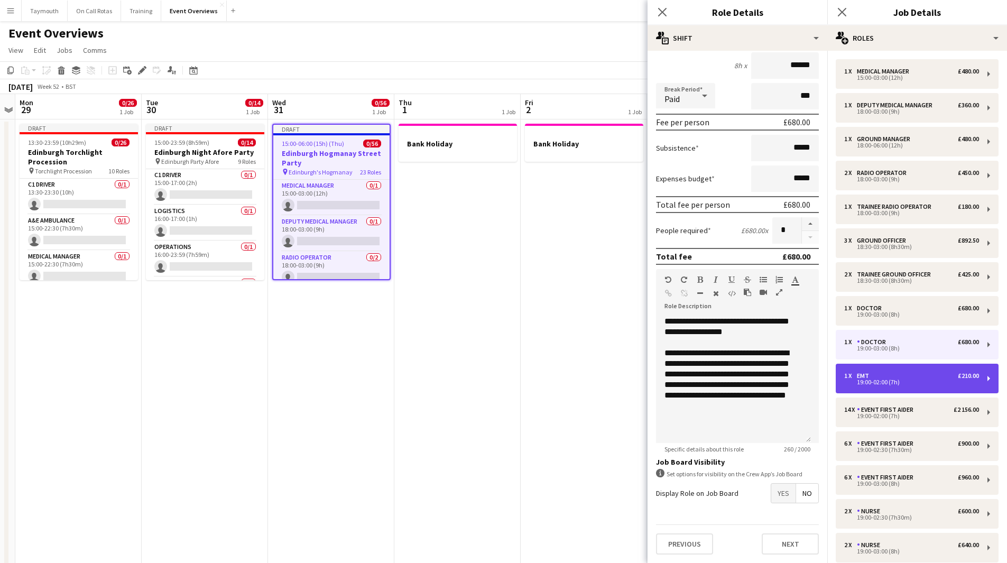
click at [883, 383] on div "19:00-02:00 (7h)" at bounding box center [911, 382] width 135 height 5
type input "***"
type input "*****"
type input "******"
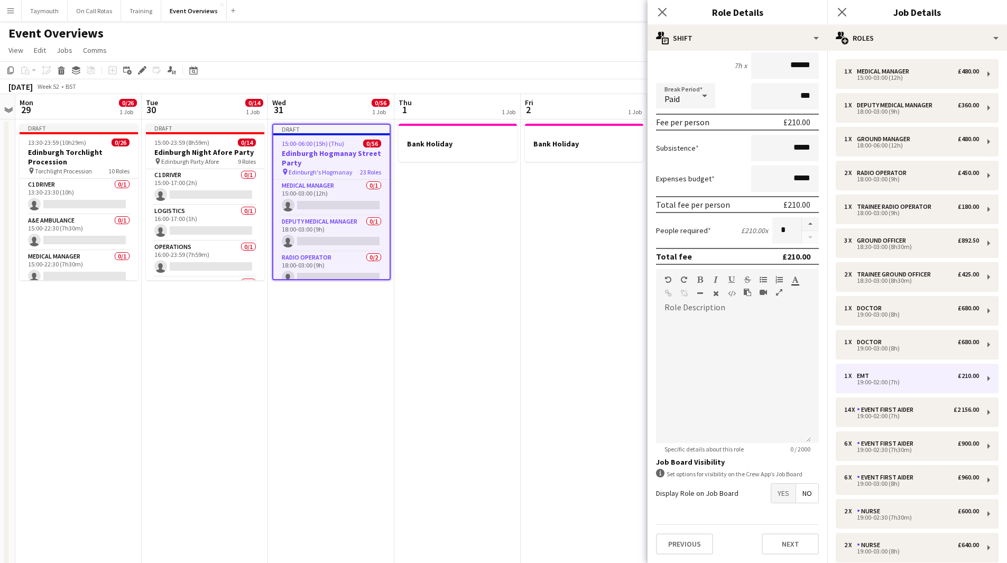
click at [806, 497] on span "No" at bounding box center [807, 493] width 22 height 19
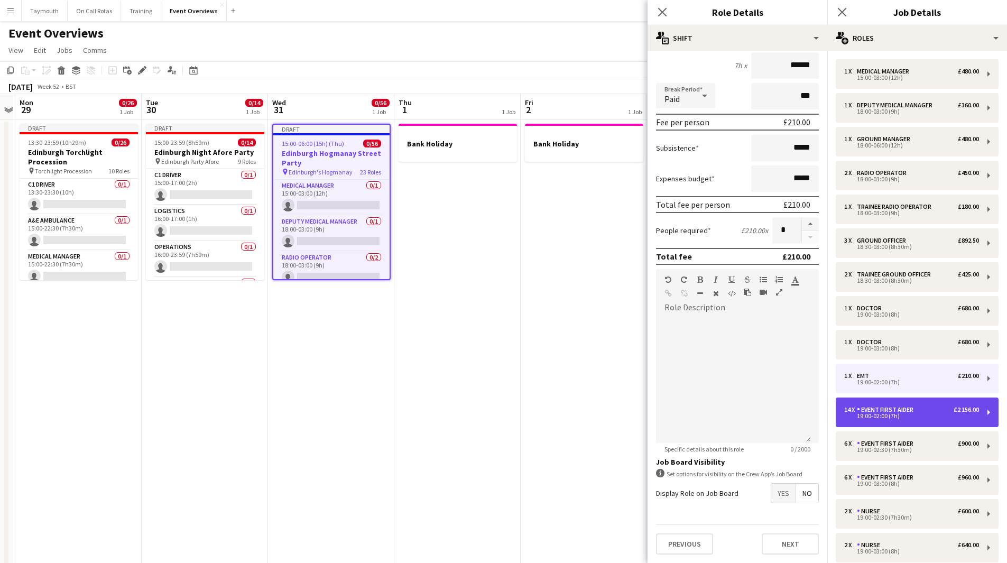
click at [879, 419] on div "19:00-02:00 (7h)" at bounding box center [911, 416] width 135 height 5
type input "**********"
type input "******"
type input "**"
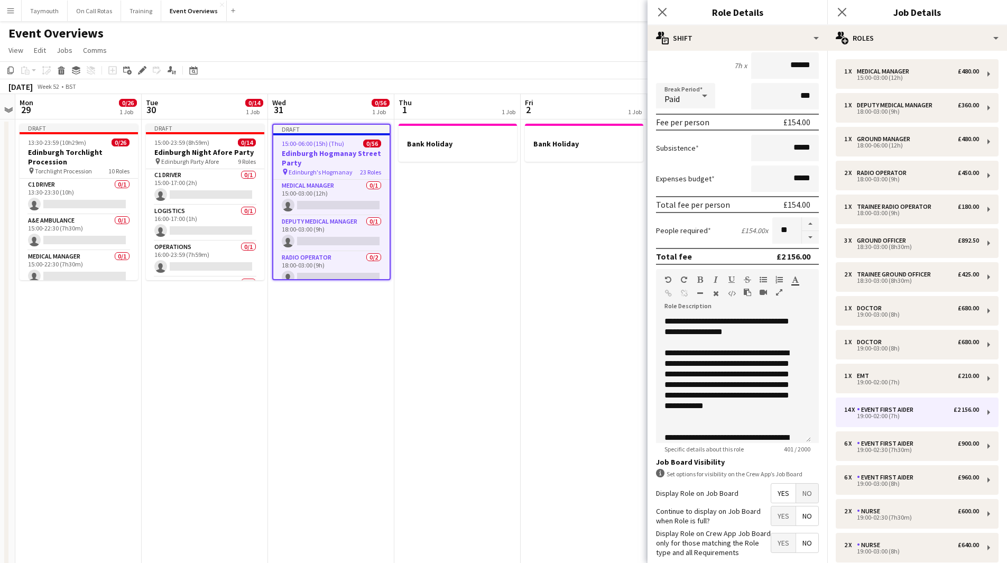
click at [803, 494] on span "No" at bounding box center [807, 493] width 22 height 19
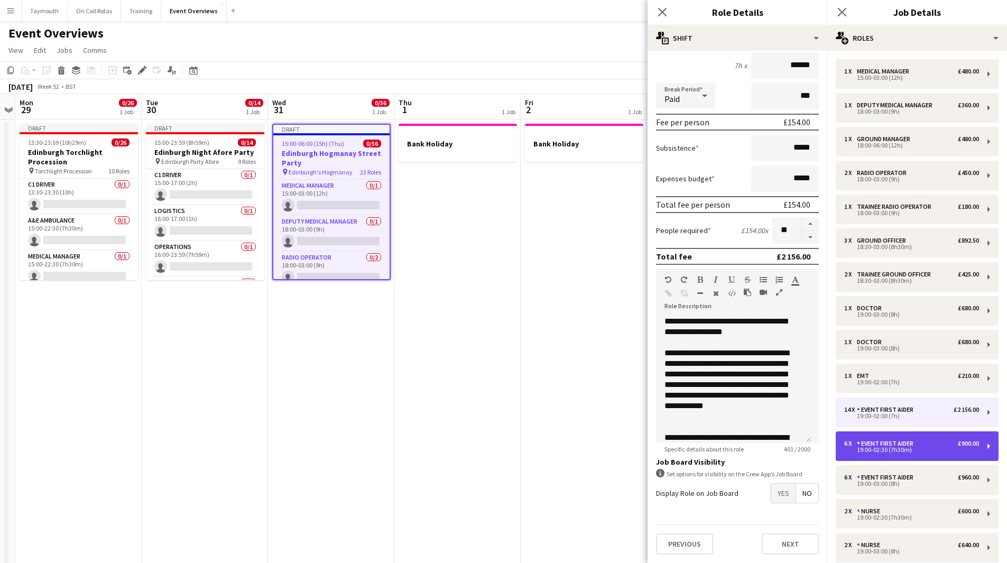
click at [876, 447] on div "Event First Aider" at bounding box center [887, 443] width 61 height 7
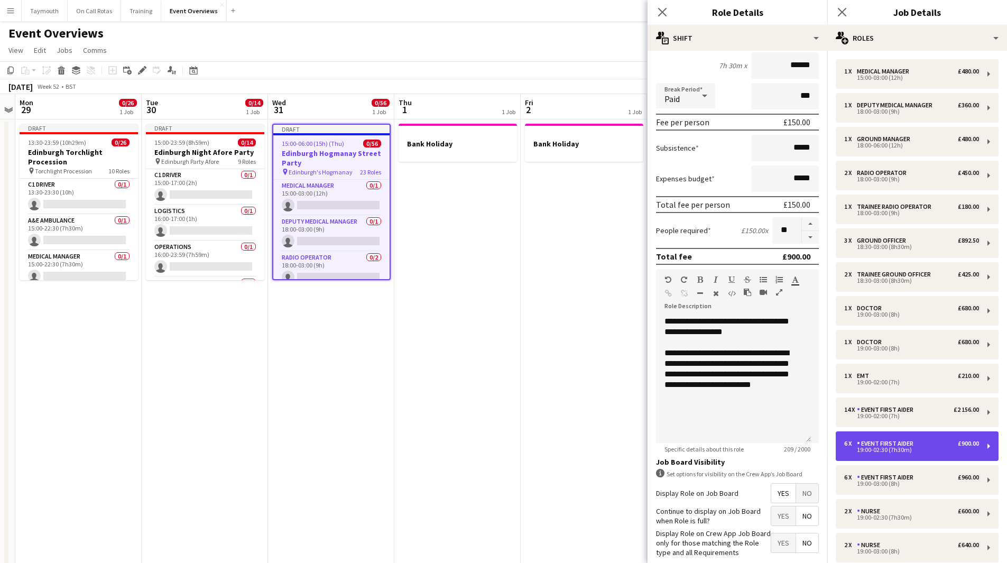
type input "*****"
type input "******"
type input "*"
click at [801, 498] on span "No" at bounding box center [807, 493] width 22 height 19
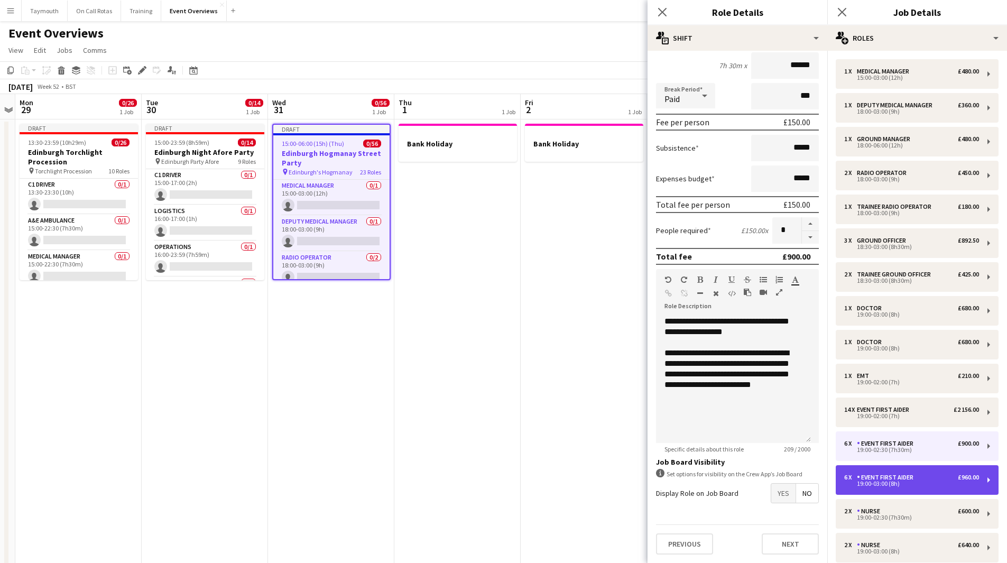
click at [881, 476] on div "Event First Aider" at bounding box center [887, 477] width 61 height 7
type input "*****"
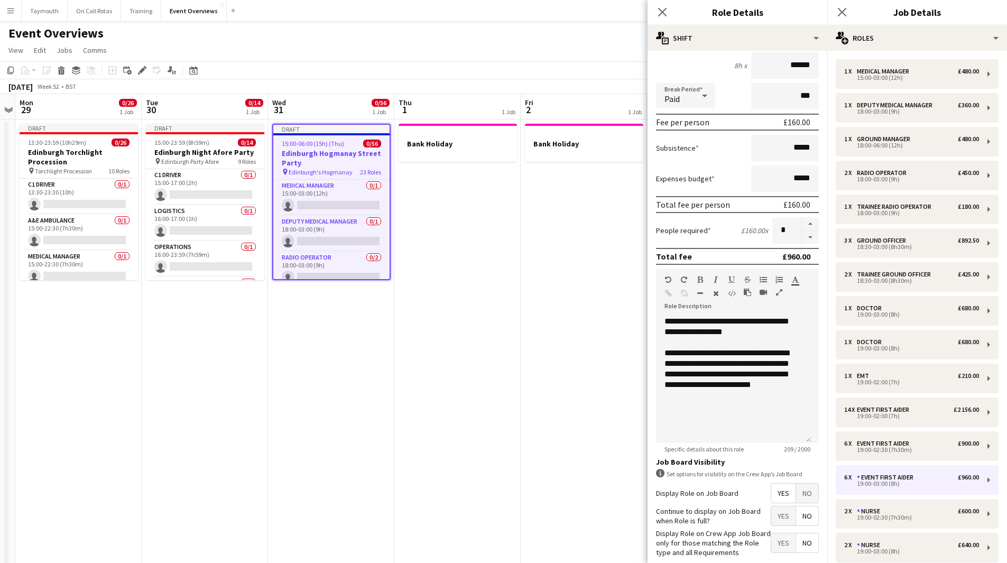
click at [798, 497] on span "No" at bounding box center [807, 493] width 22 height 19
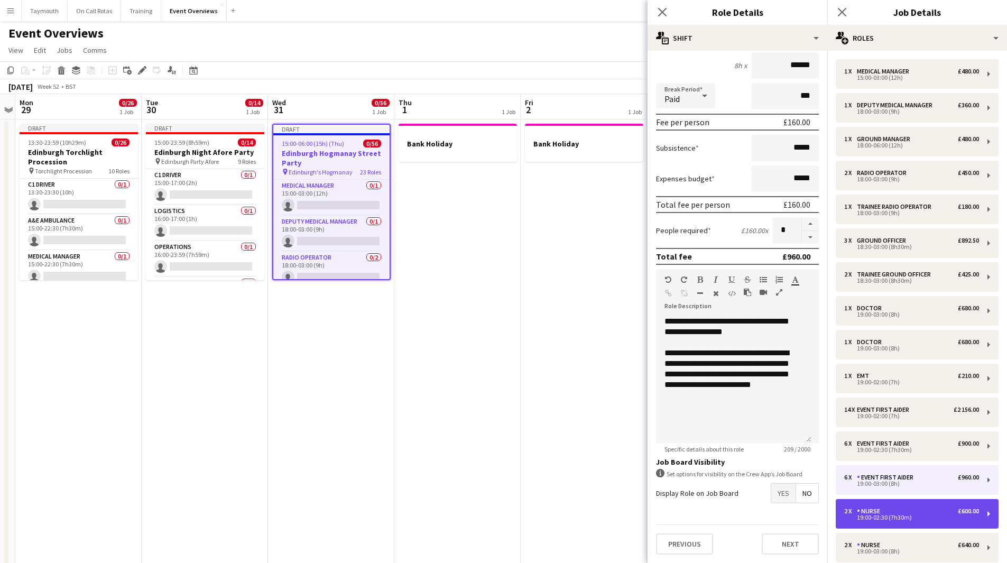
click at [864, 504] on div "2 x Nurse £600.00 19:00-02:30 (7h30m)" at bounding box center [917, 514] width 163 height 30
type input "*****"
type input "******"
type input "*"
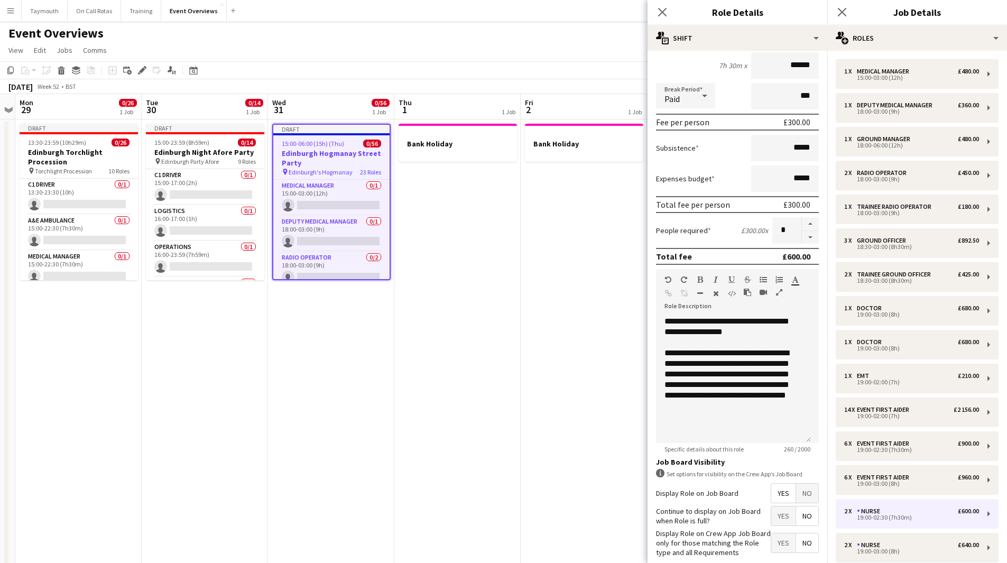
click at [797, 495] on span "No" at bounding box center [807, 493] width 22 height 19
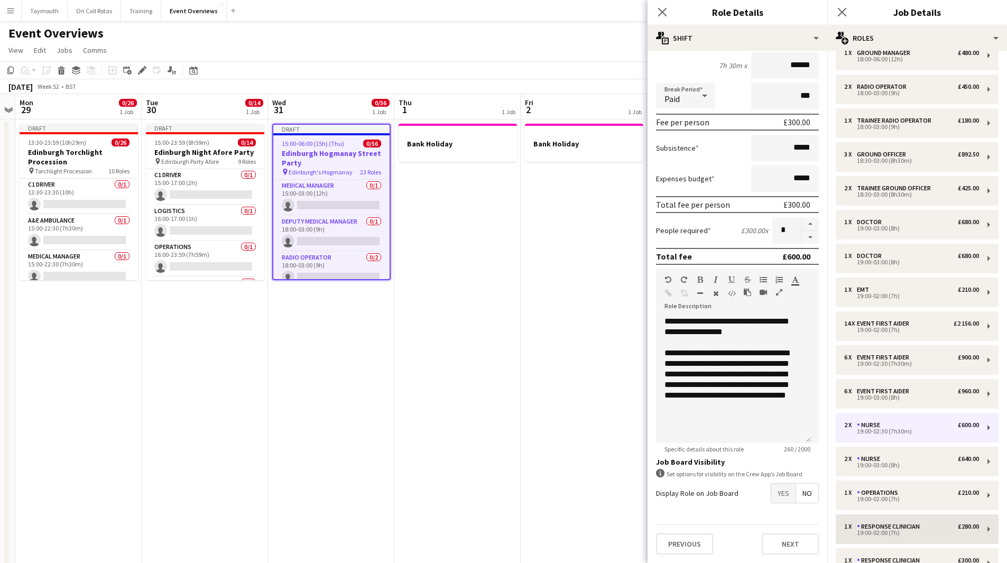
scroll to position [106, 0]
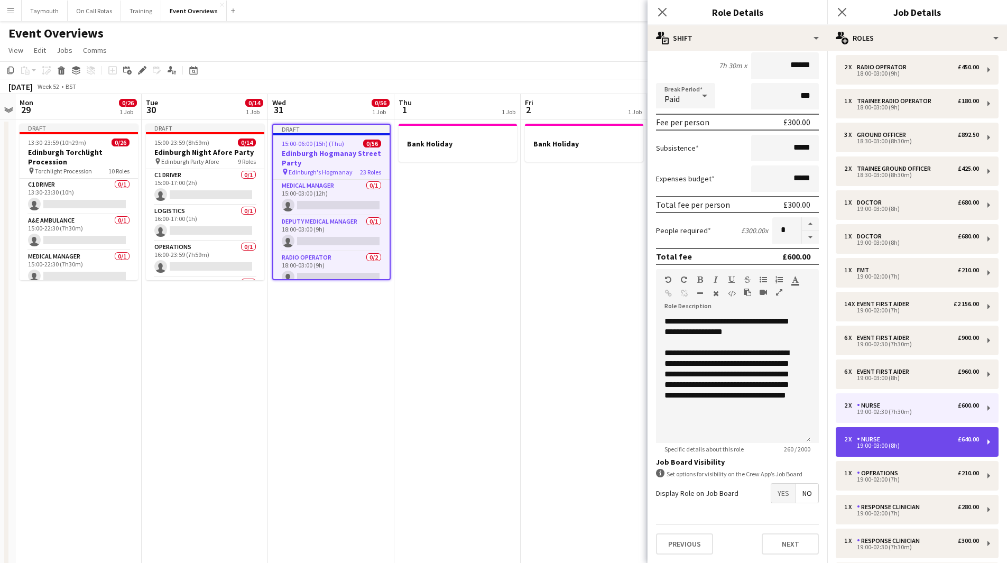
click at [878, 445] on div "19:00-03:00 (8h)" at bounding box center [911, 445] width 135 height 5
type input "*****"
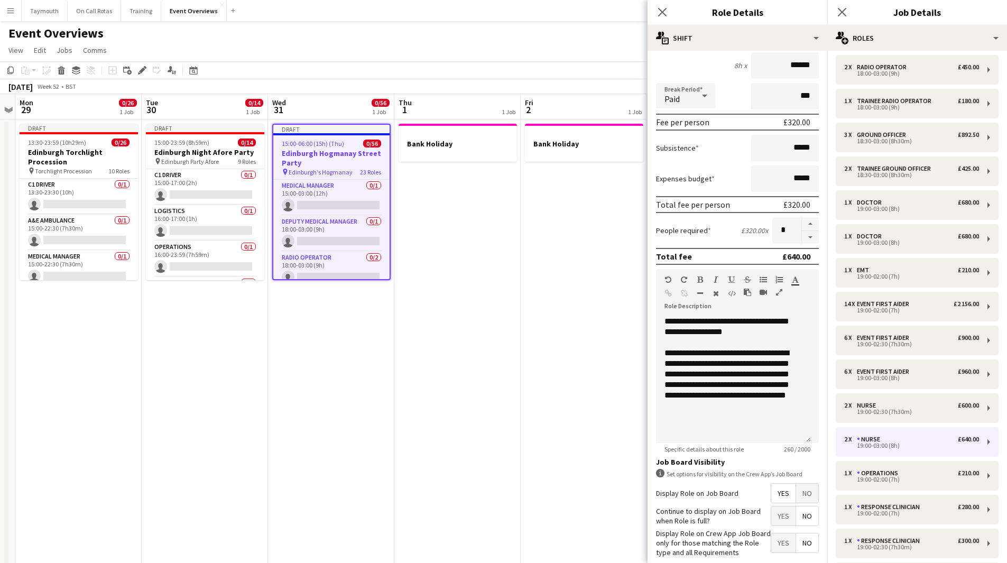
click at [803, 486] on span "No" at bounding box center [807, 493] width 22 height 19
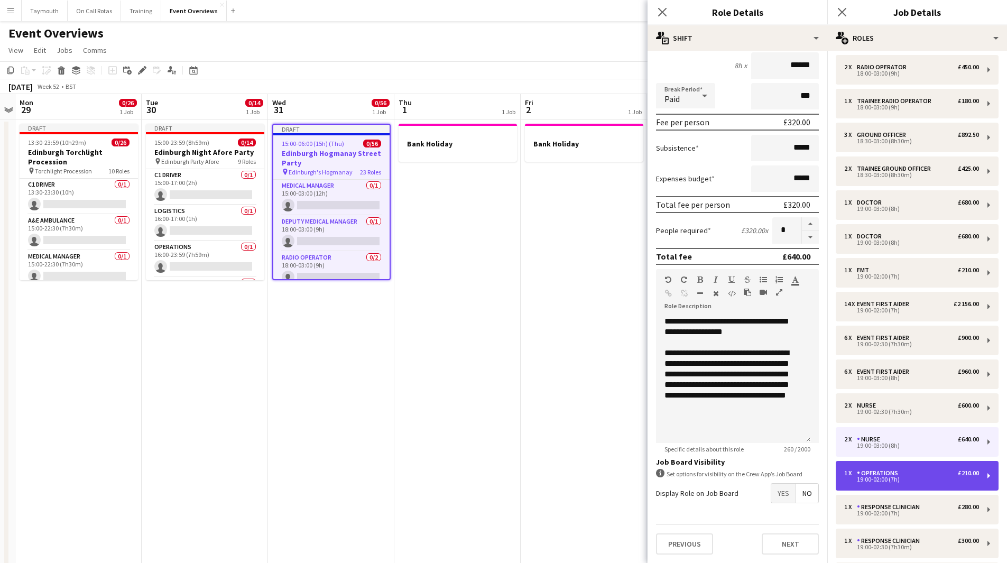
click at [873, 469] on div "1 x Operations £210.00 19:00-02:00 (7h)" at bounding box center [917, 476] width 163 height 30
type input "**********"
type input "*****"
type input "******"
type input "*"
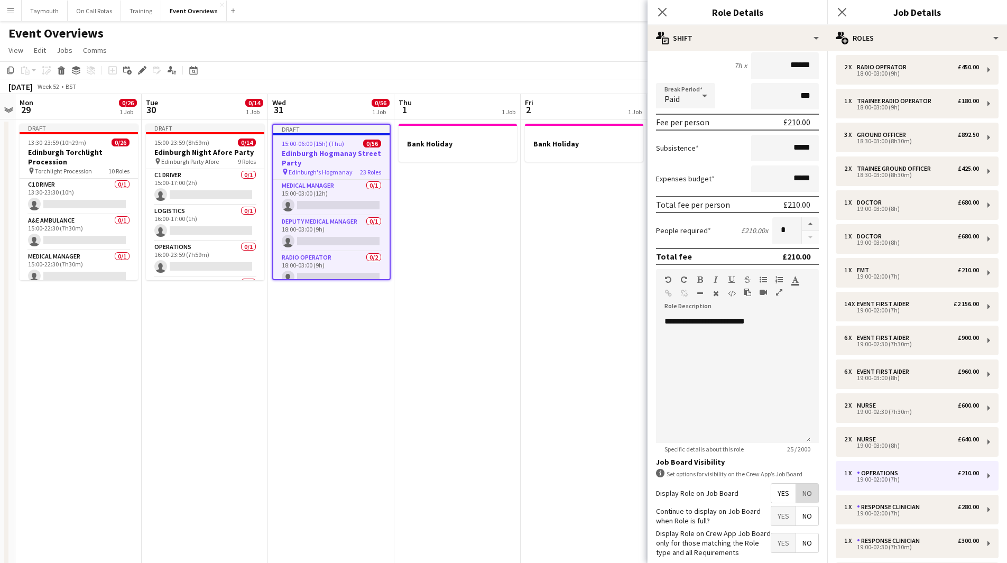
click at [802, 492] on span "No" at bounding box center [807, 493] width 22 height 19
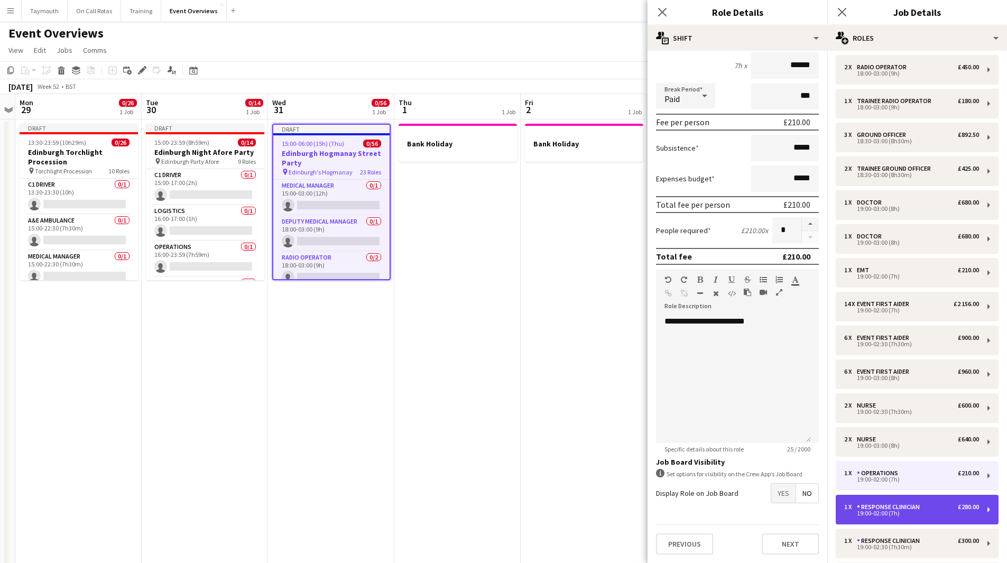
click at [866, 506] on div "Response Clinician" at bounding box center [890, 506] width 67 height 7
type input "**********"
type input "******"
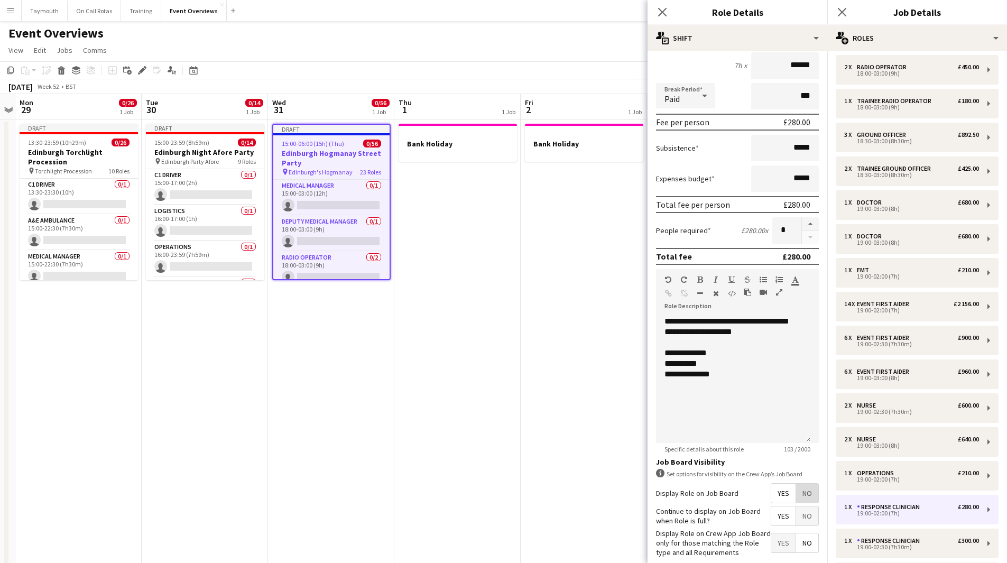
click at [796, 492] on span "No" at bounding box center [807, 493] width 22 height 19
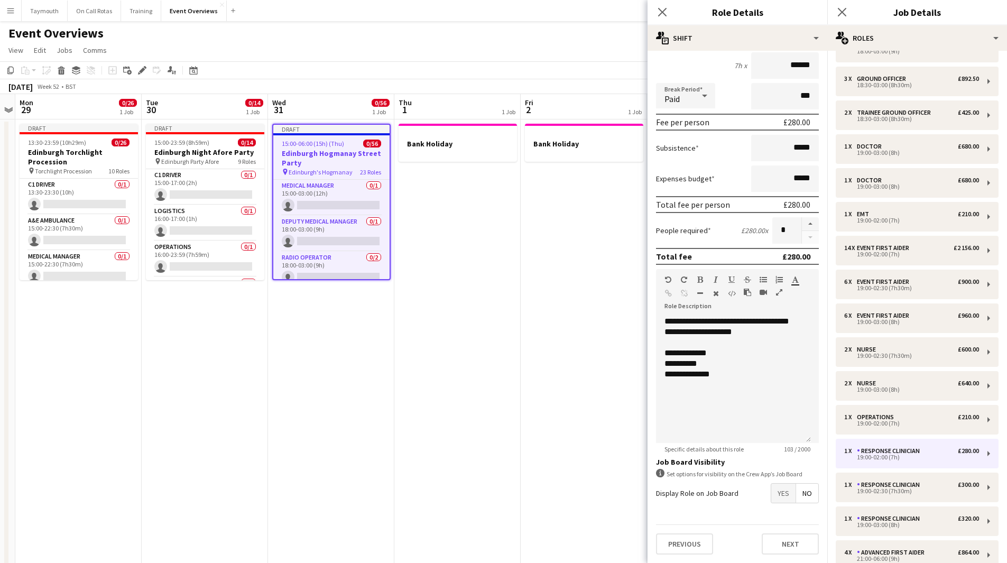
scroll to position [212, 0]
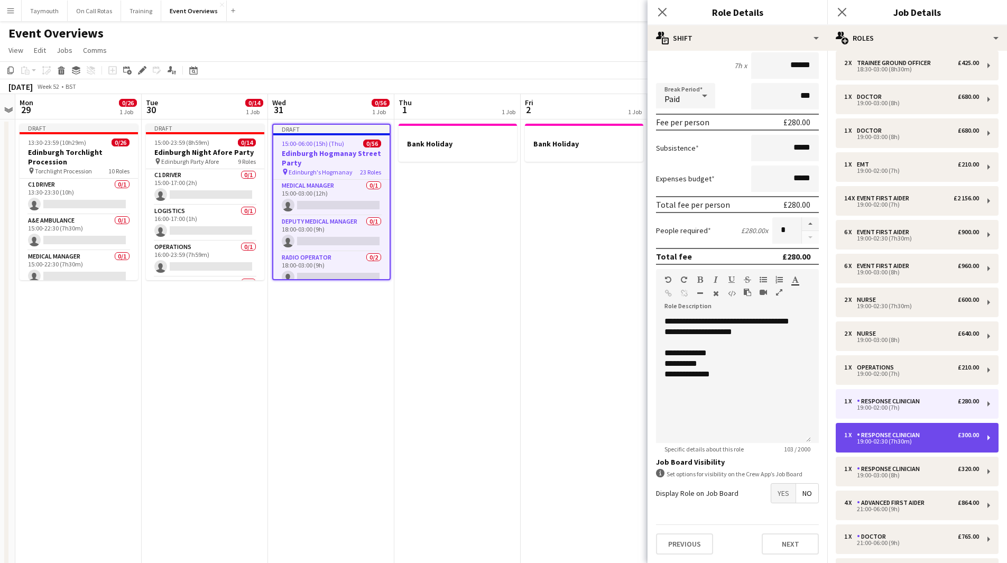
click at [883, 438] on div "Response Clinician" at bounding box center [890, 435] width 67 height 7
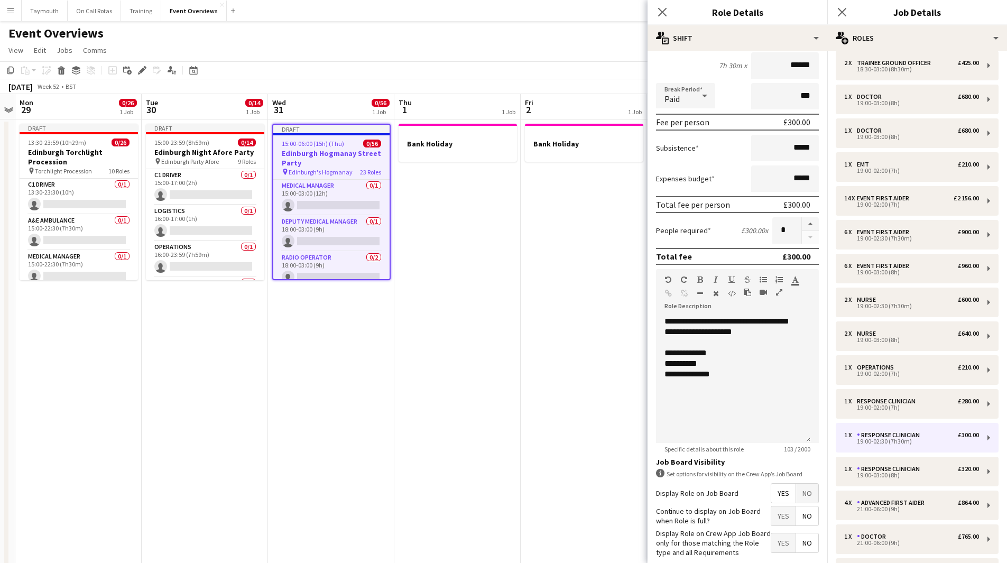
click at [804, 494] on span "No" at bounding box center [807, 493] width 22 height 19
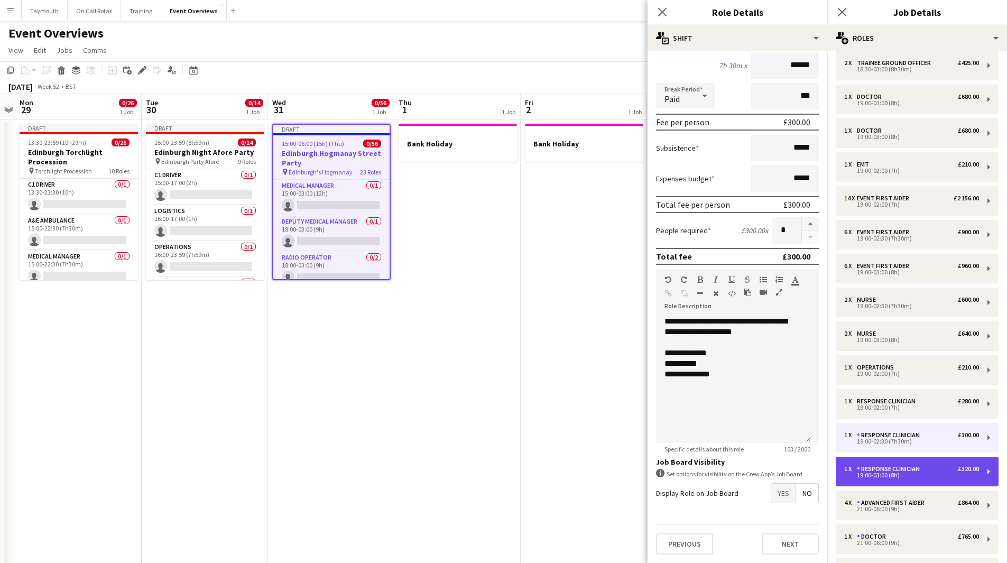
click at [884, 467] on div "Response Clinician" at bounding box center [890, 468] width 67 height 7
type input "*****"
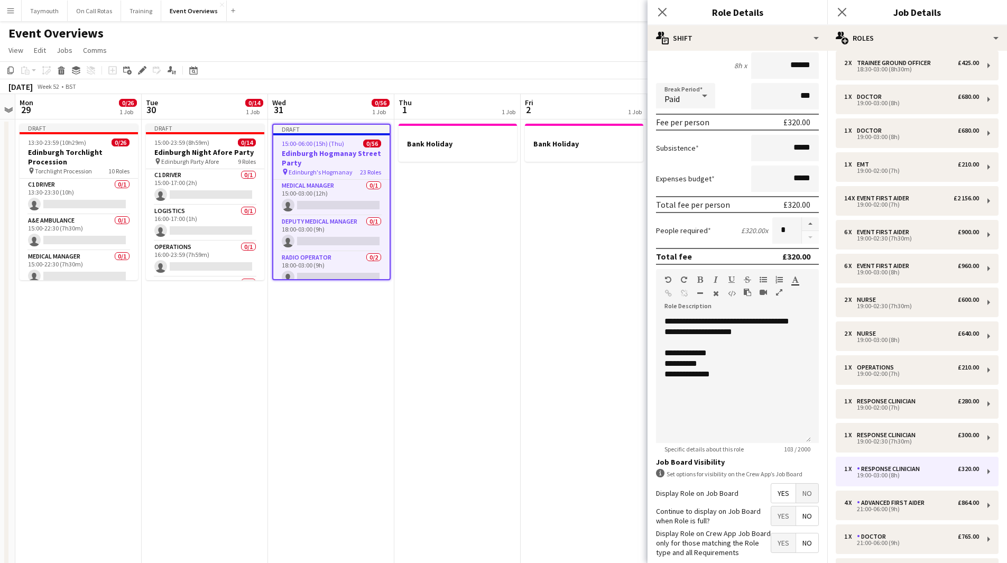
click at [805, 498] on span "No" at bounding box center [807, 493] width 22 height 19
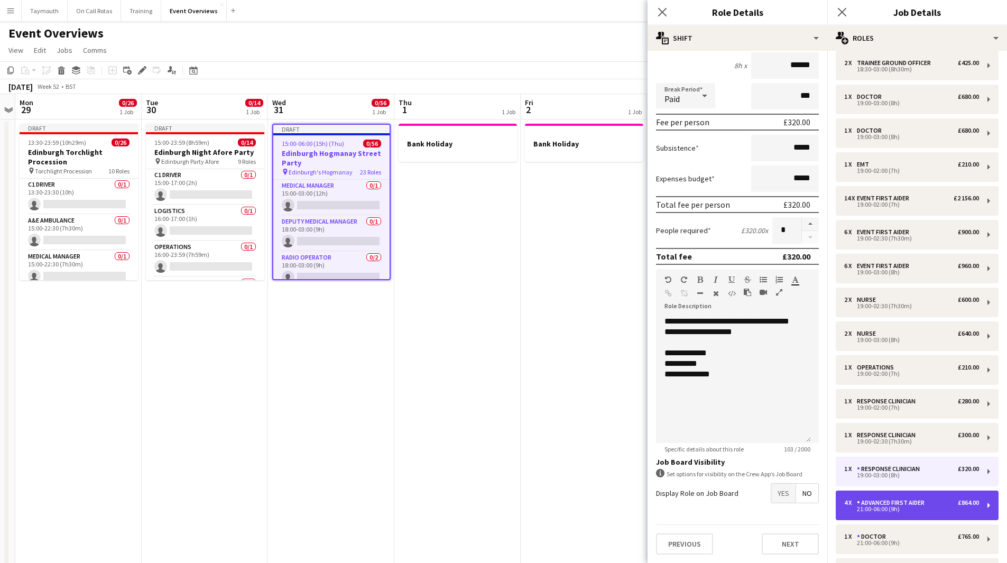
click at [870, 504] on div "Advanced First Aider" at bounding box center [893, 502] width 72 height 7
type input "**********"
type input "*****"
type input "******"
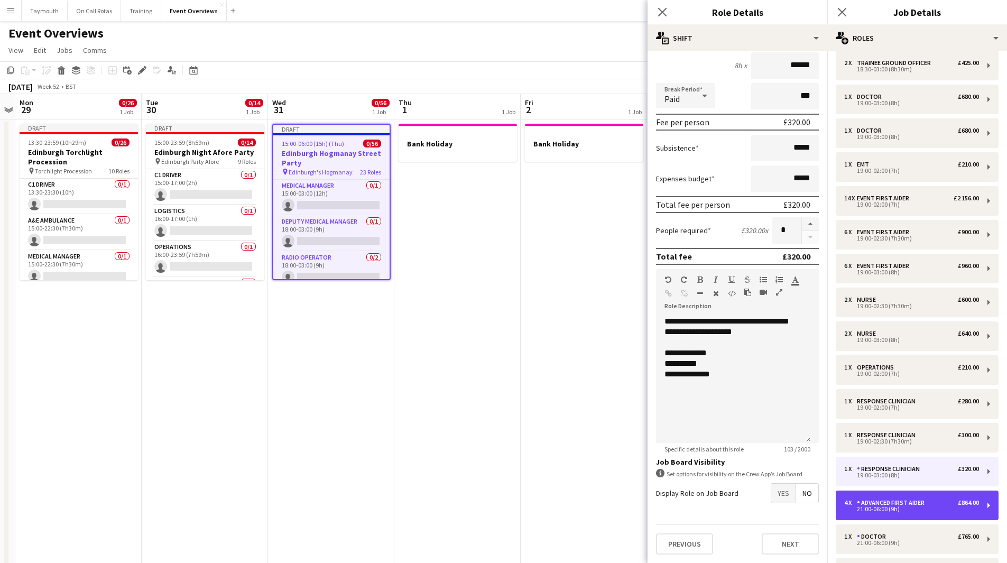
type input "*"
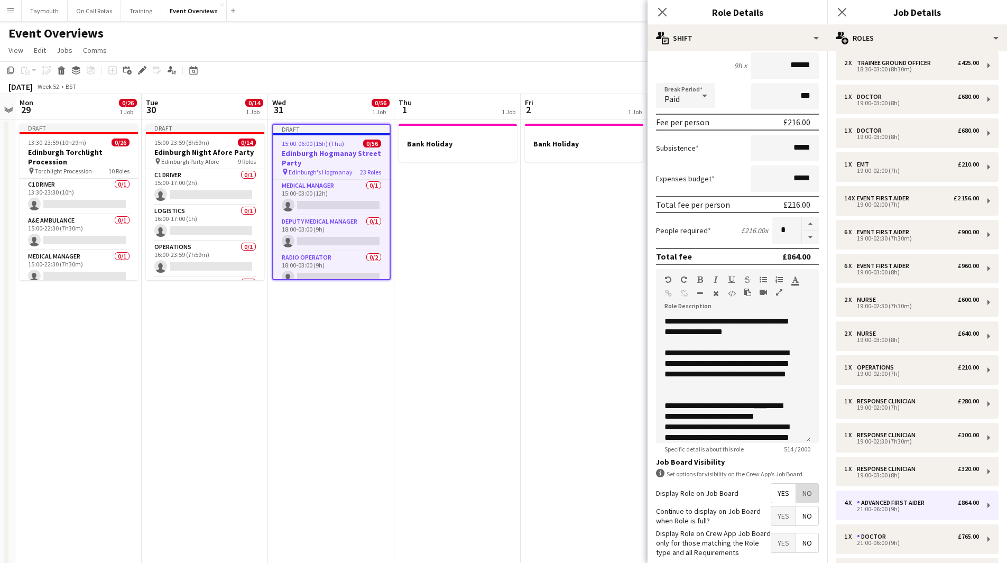
click at [801, 494] on span "No" at bounding box center [807, 493] width 22 height 19
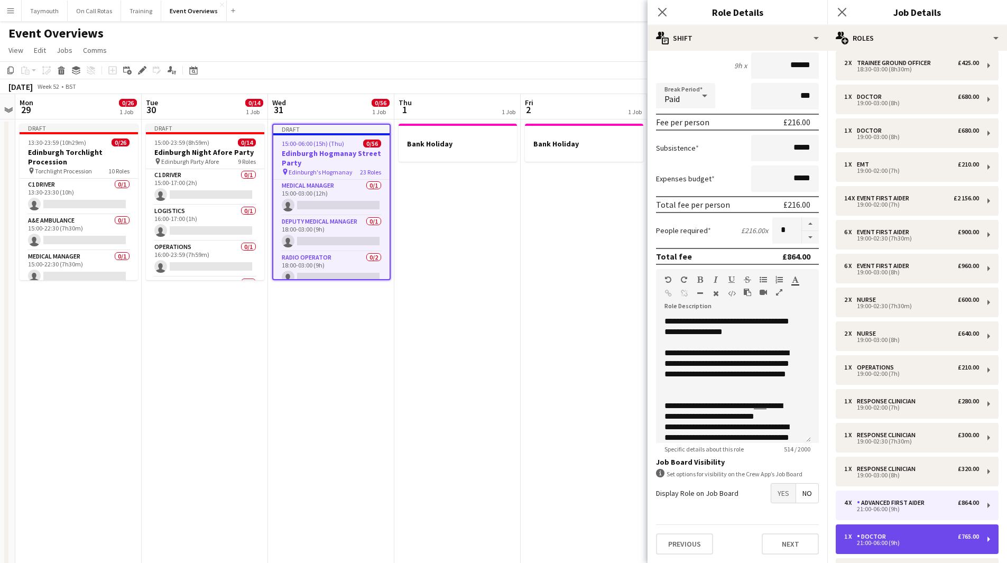
click at [890, 533] on div "1 x Doctor £765.00 21:00-06:00 (9h)" at bounding box center [917, 540] width 163 height 30
type input "******"
type input "*"
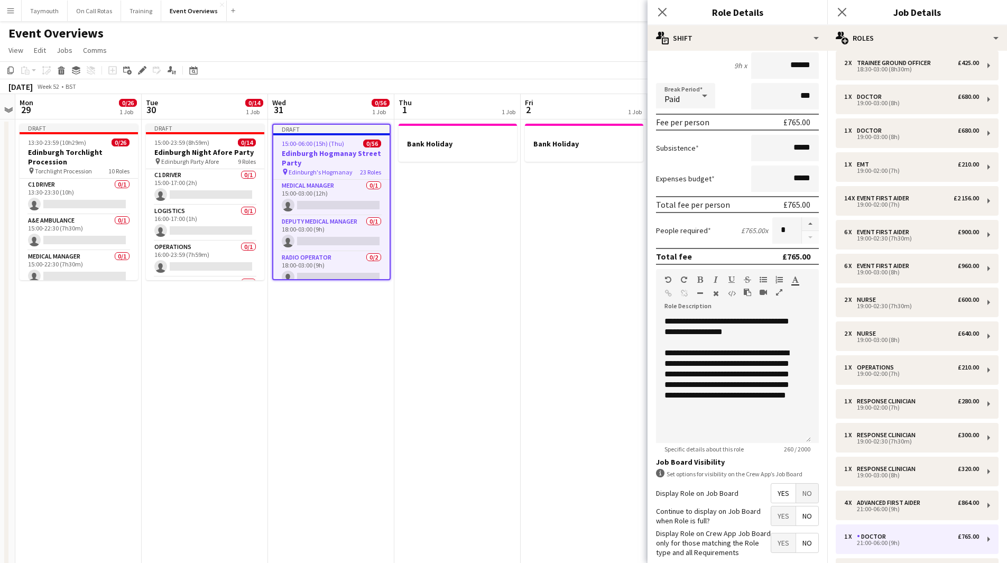
click at [796, 492] on span "No" at bounding box center [807, 493] width 22 height 19
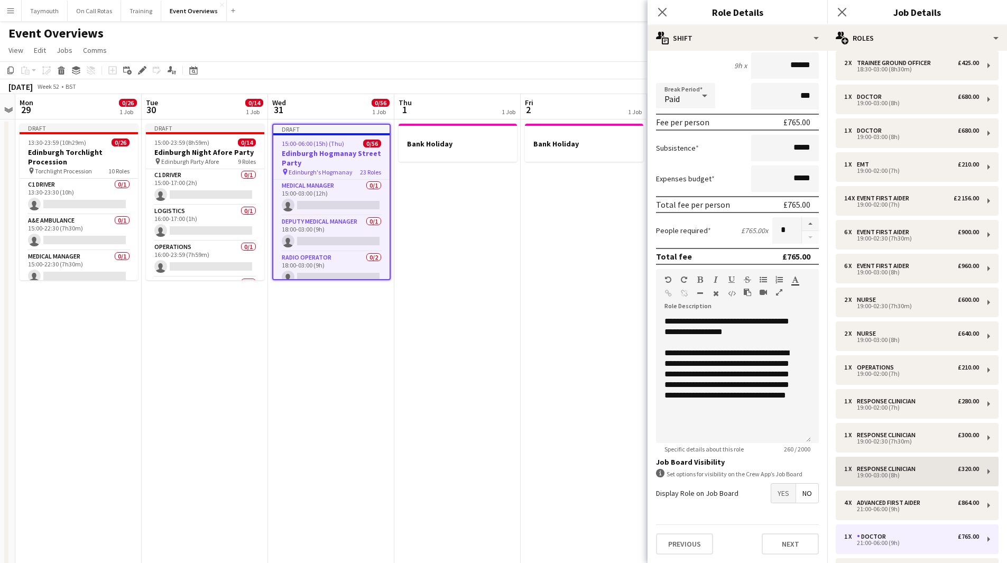
scroll to position [370, 0]
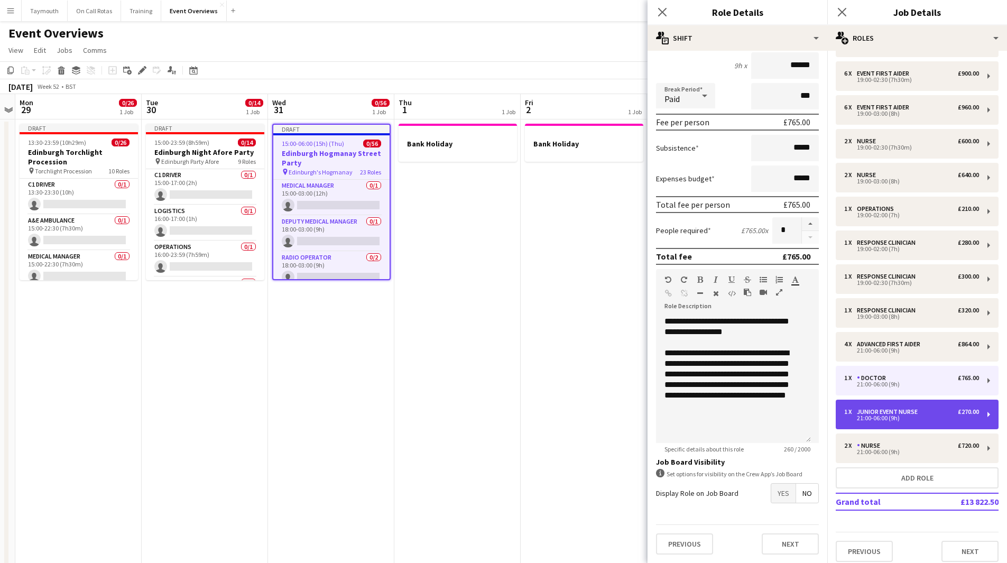
click at [900, 412] on div "Junior Event Nurse" at bounding box center [889, 411] width 65 height 7
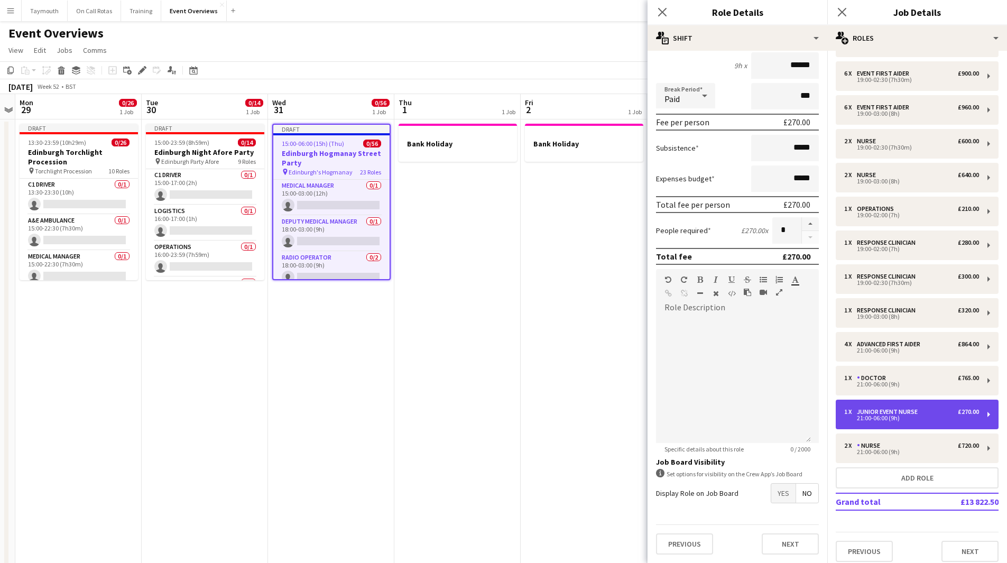
type input "**********"
type input "******"
click at [803, 491] on span "No" at bounding box center [807, 493] width 22 height 19
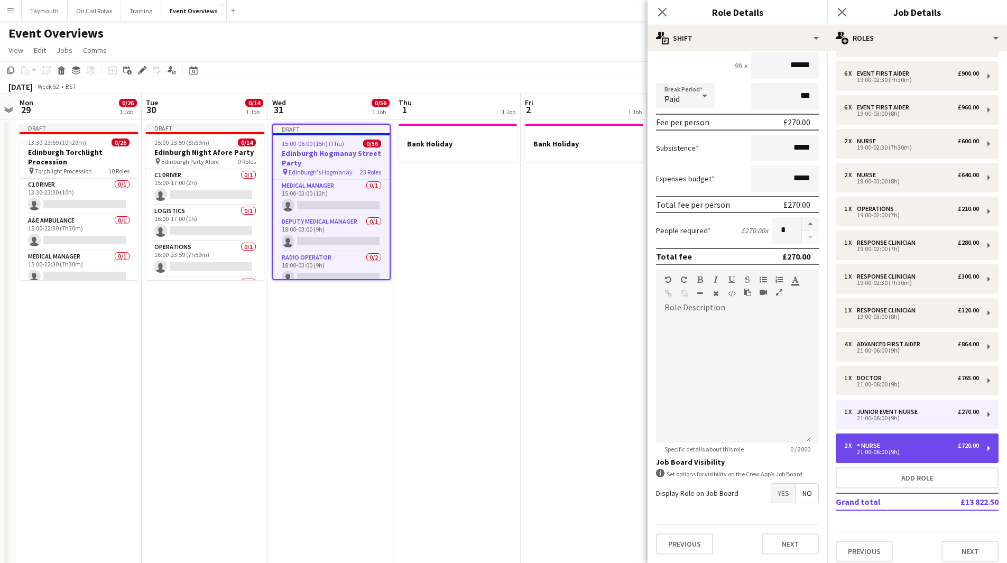
click at [883, 448] on div "Nurse" at bounding box center [870, 445] width 27 height 7
type input "*****"
type input "******"
type input "*"
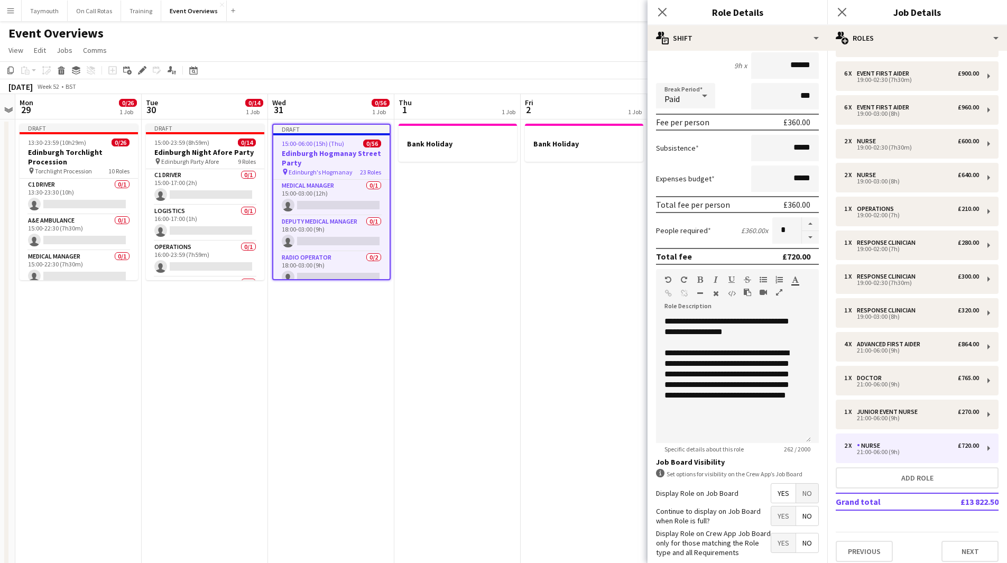
click at [805, 492] on span "No" at bounding box center [807, 493] width 22 height 19
click at [584, 378] on app-date-cell "Bank Holiday" at bounding box center [584, 572] width 126 height 905
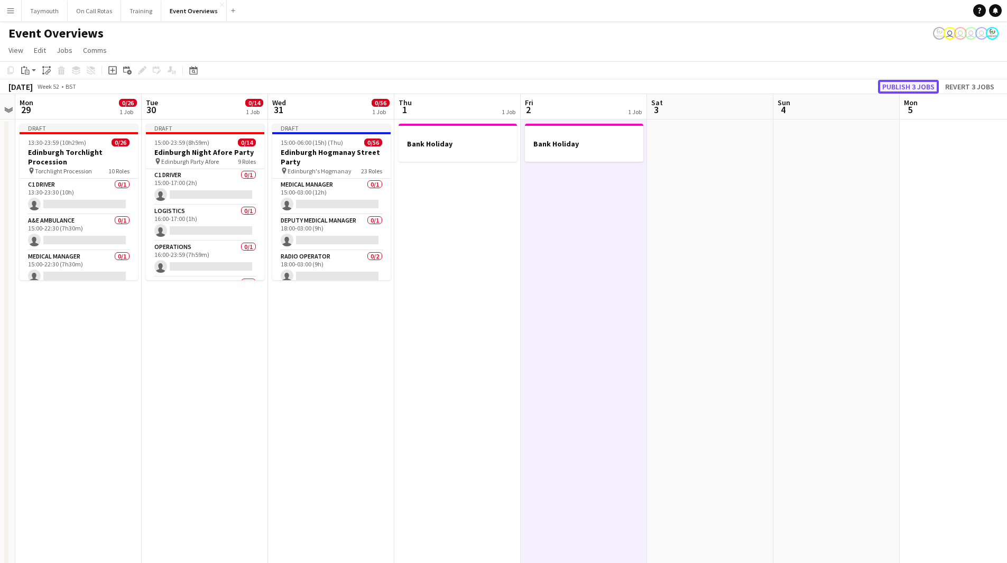
click at [894, 85] on button "Publish 3 jobs" at bounding box center [908, 87] width 61 height 14
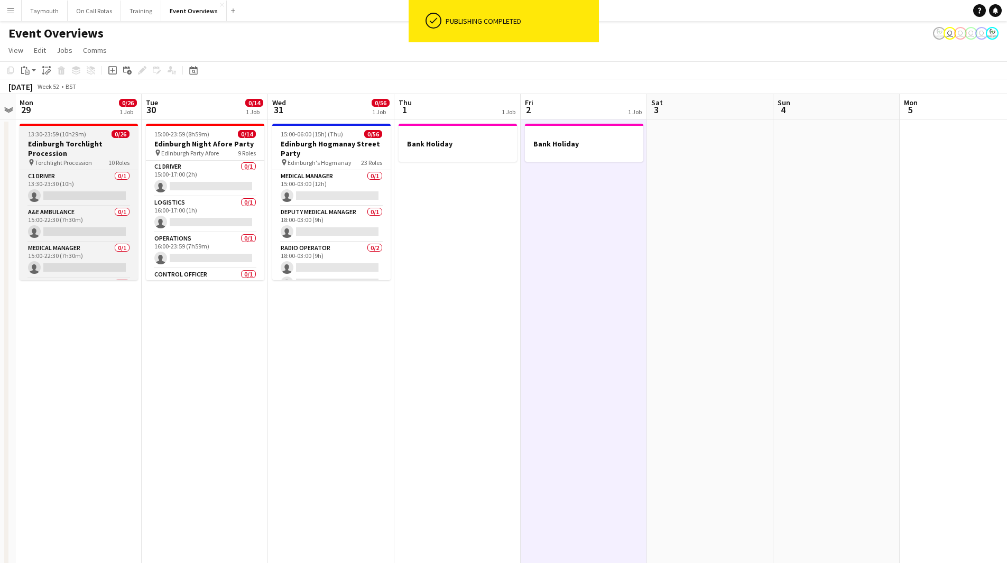
click at [105, 140] on h3 "Edinburgh Torchlight Procession" at bounding box center [79, 148] width 118 height 19
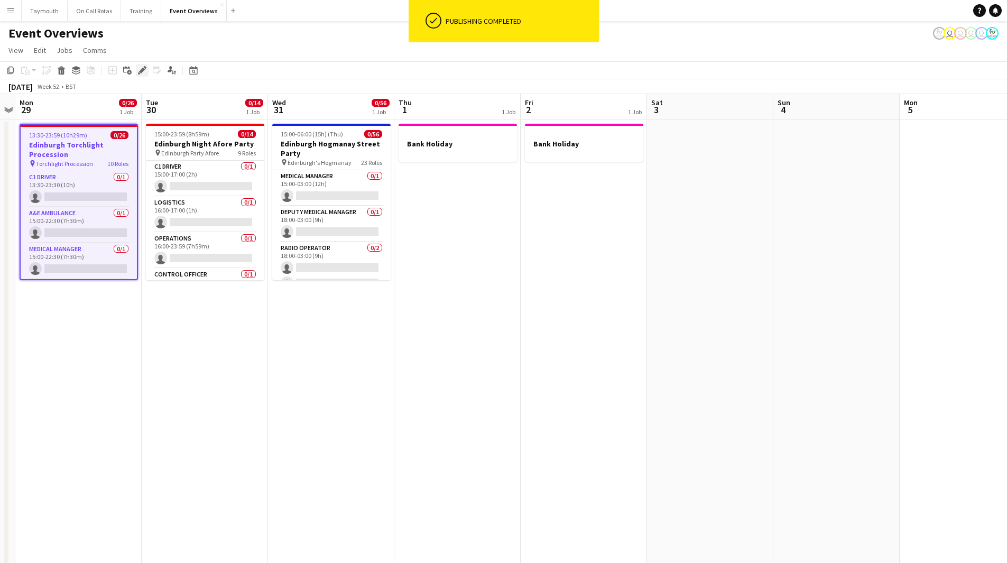
click at [141, 71] on icon at bounding box center [142, 71] width 6 height 6
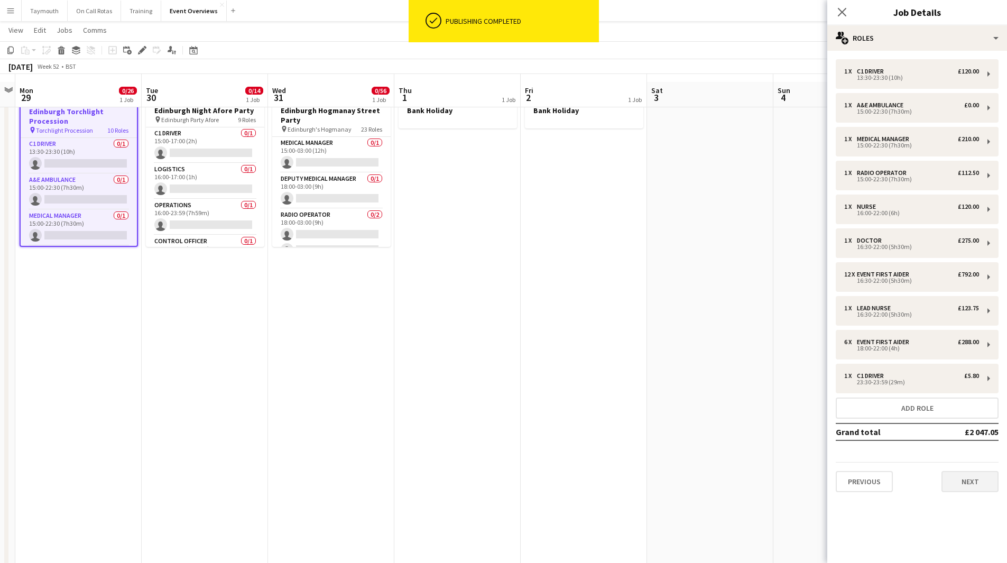
scroll to position [53, 0]
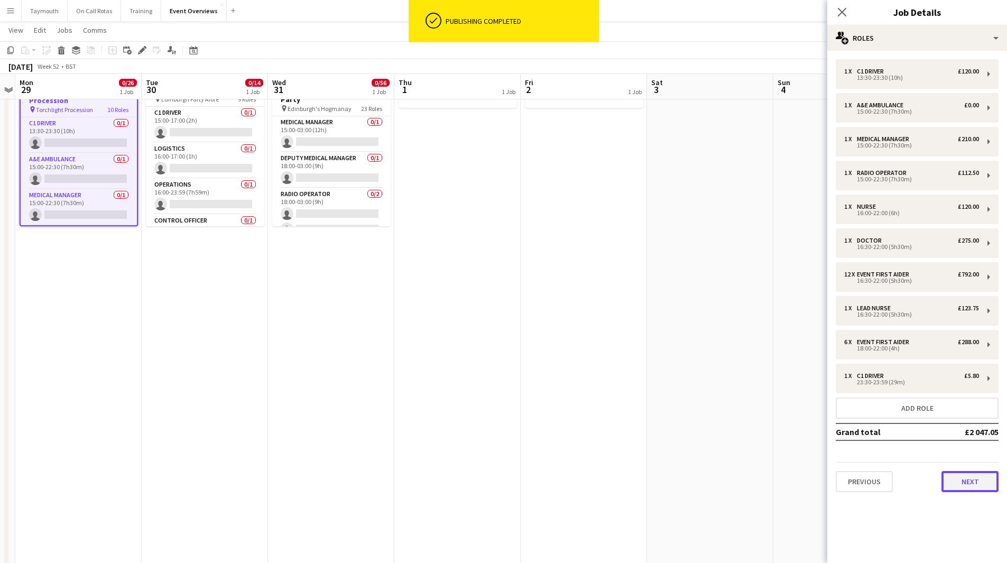
click at [960, 481] on button "Next" at bounding box center [970, 481] width 57 height 21
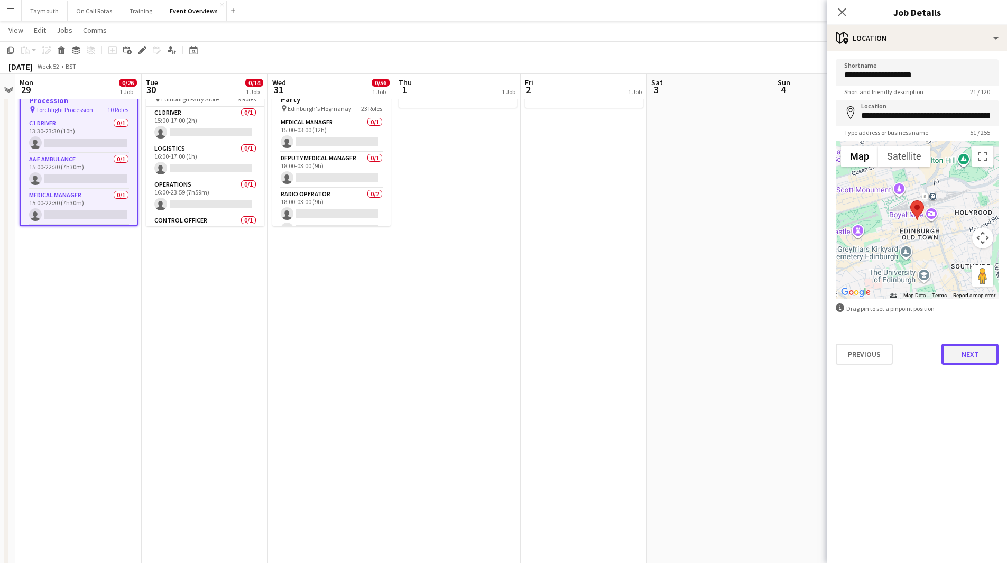
click at [961, 359] on button "Next" at bounding box center [970, 354] width 57 height 21
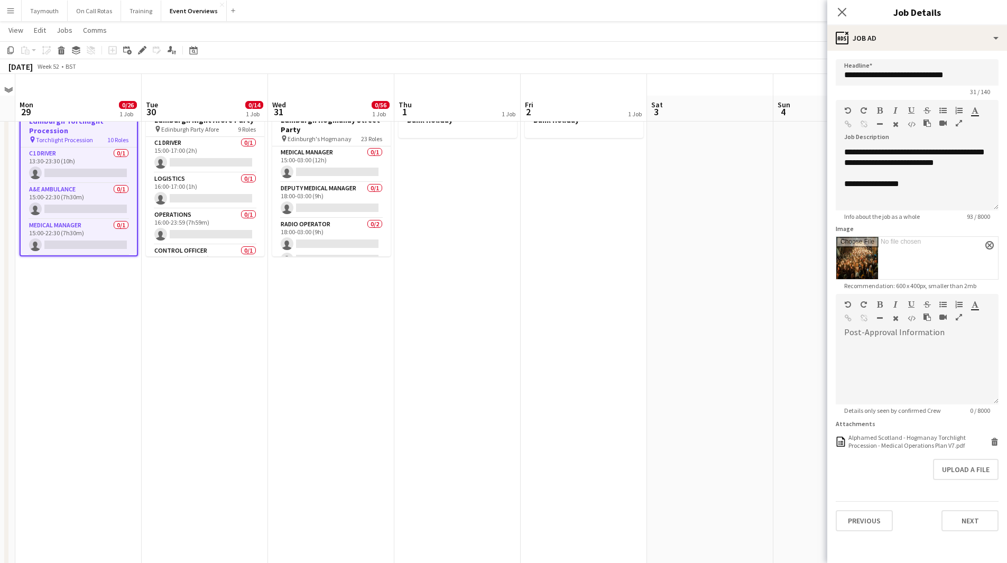
scroll to position [0, 0]
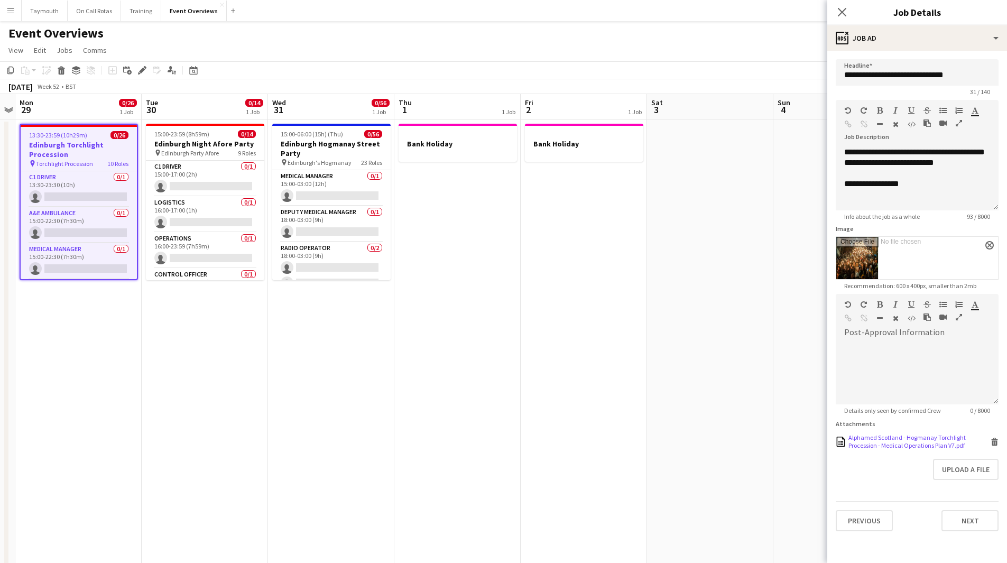
click at [990, 441] on div "Alphamed Scotland - Hogmanay Torchlight Procession - Medical Operations Plan V7…" at bounding box center [917, 442] width 163 height 16
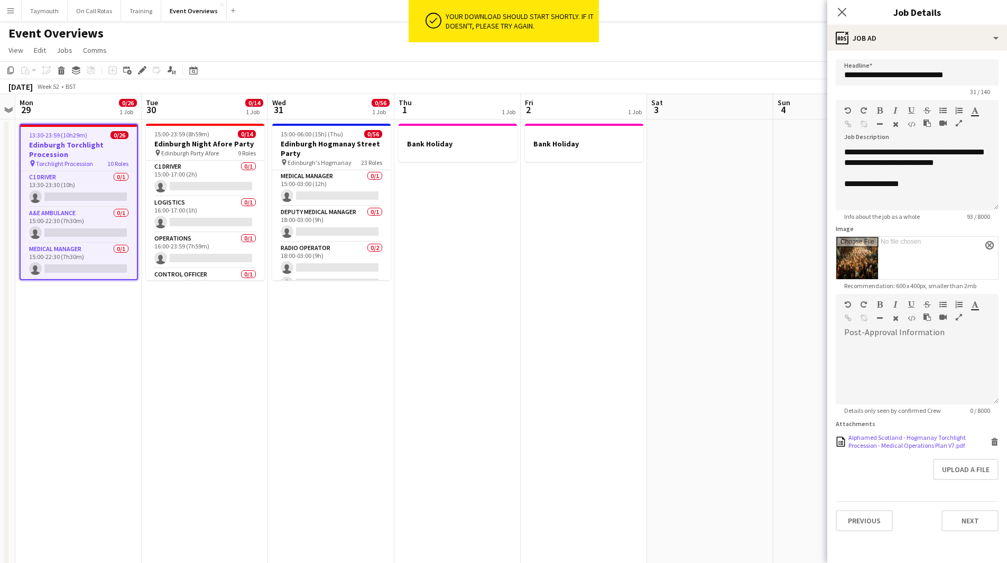
click at [997, 444] on icon at bounding box center [995, 442] width 5 height 5
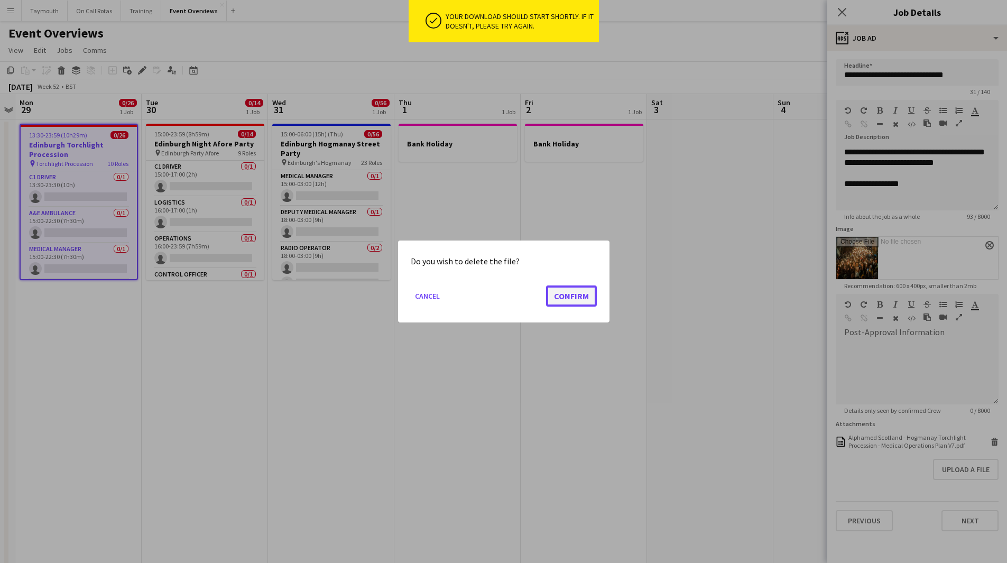
click at [591, 298] on button "Confirm" at bounding box center [571, 296] width 51 height 21
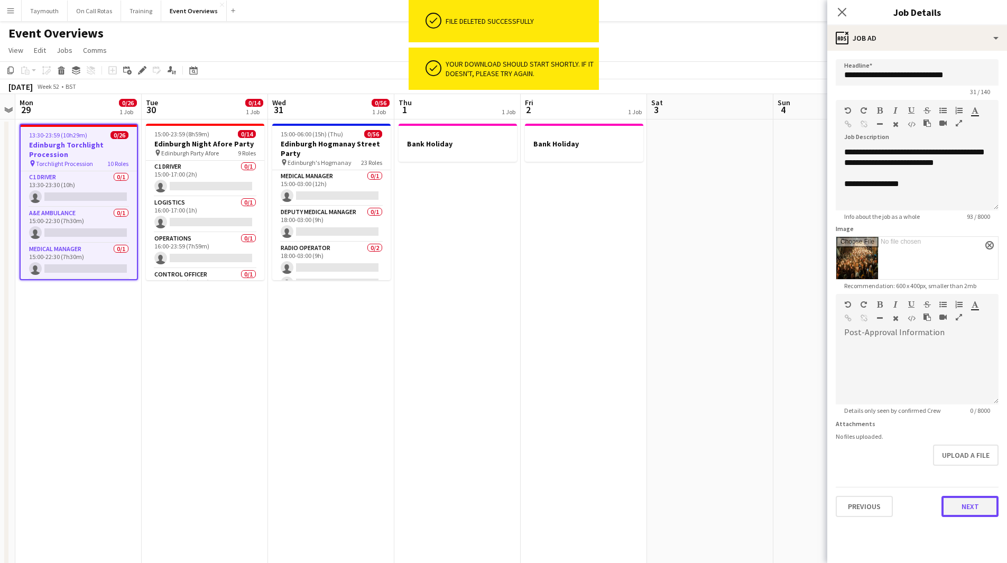
click at [983, 500] on button "Next" at bounding box center [970, 506] width 57 height 21
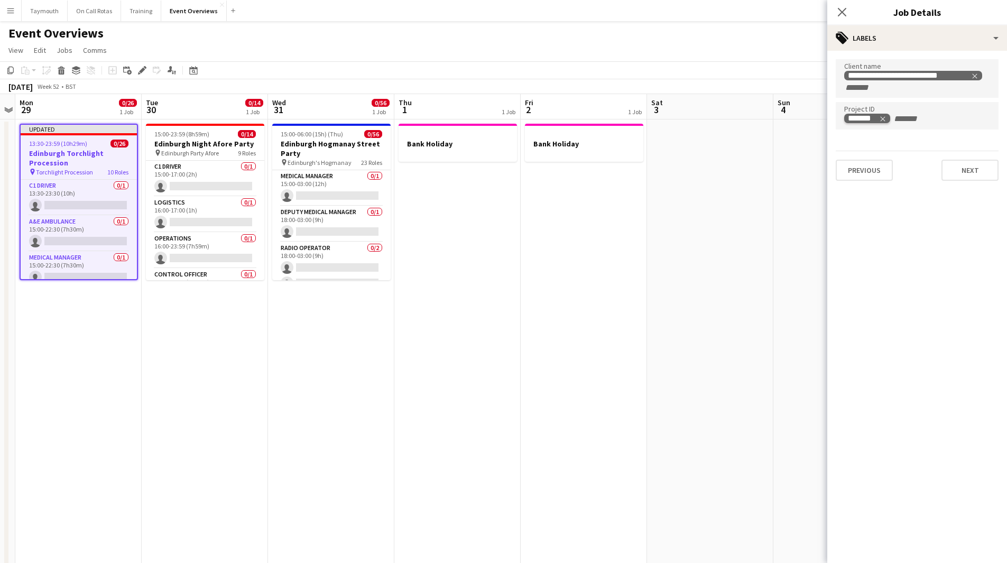
click at [883, 116] on icon "Remove tag" at bounding box center [882, 118] width 7 height 7
click at [983, 171] on button "Next" at bounding box center [970, 169] width 57 height 21
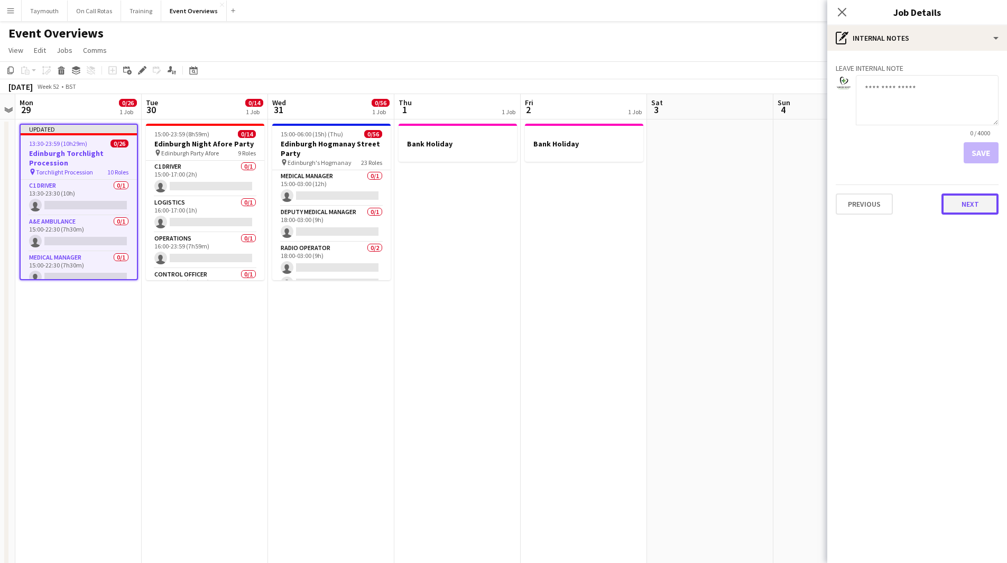
click at [976, 207] on button "Next" at bounding box center [970, 204] width 57 height 21
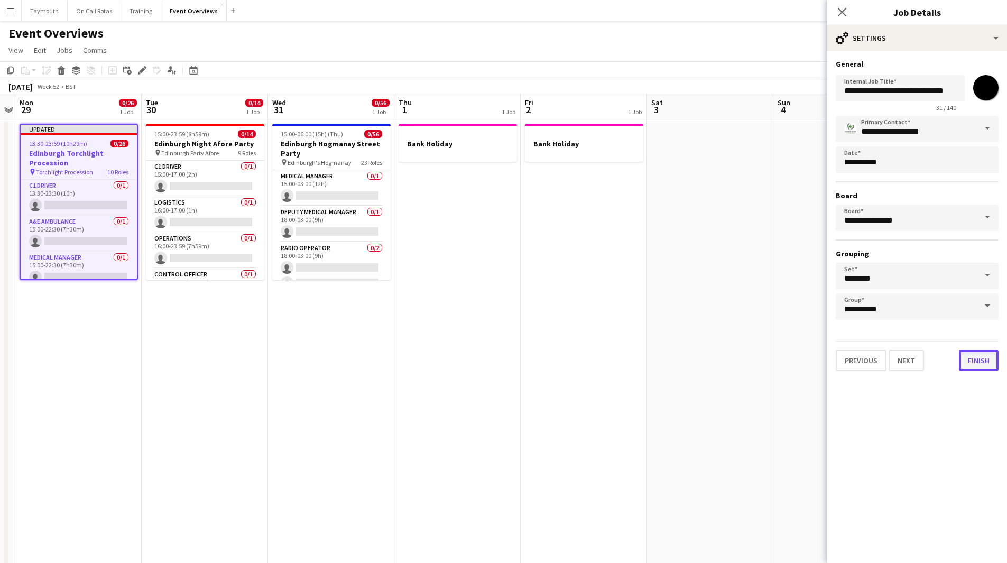
click at [980, 362] on button "Finish" at bounding box center [979, 360] width 40 height 21
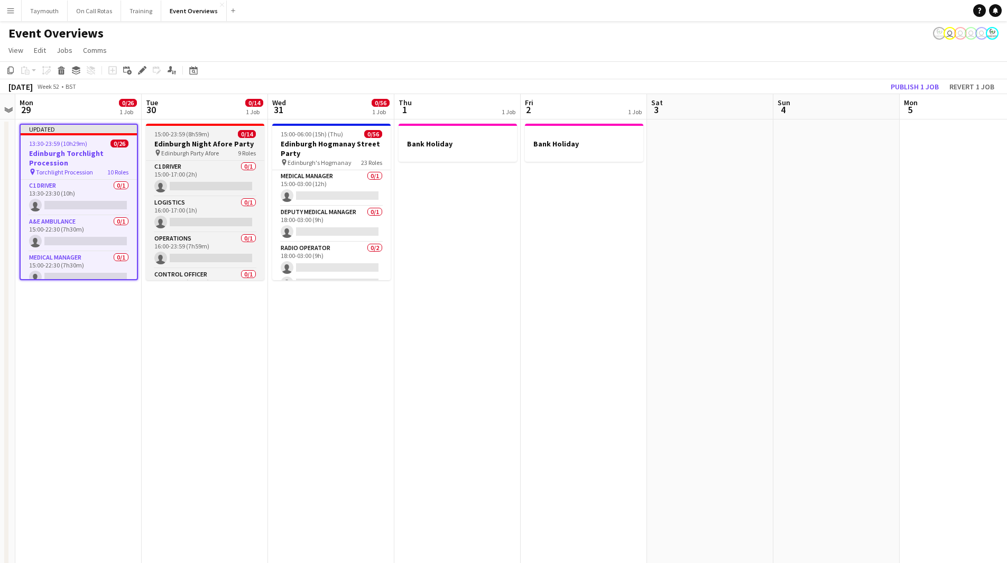
click at [216, 149] on span "Edinburgh Party Afore" at bounding box center [190, 153] width 58 height 8
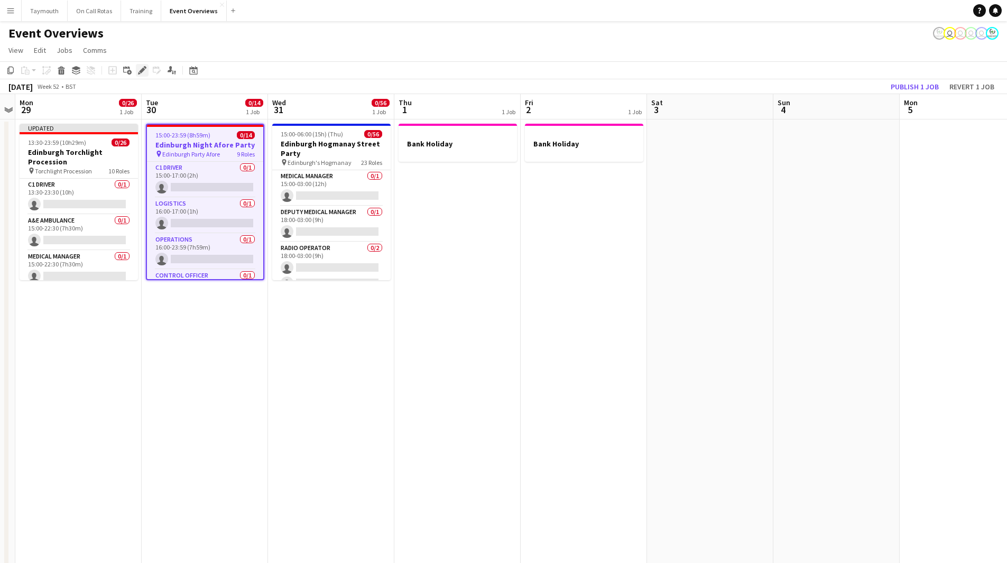
click at [141, 67] on icon "Edit" at bounding box center [142, 70] width 8 height 8
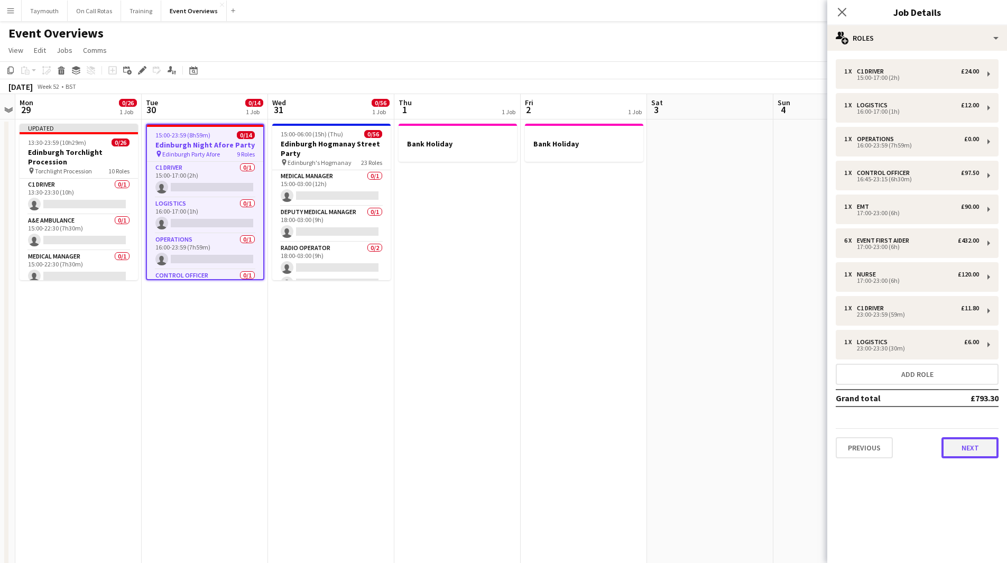
click at [962, 444] on button "Next" at bounding box center [970, 447] width 57 height 21
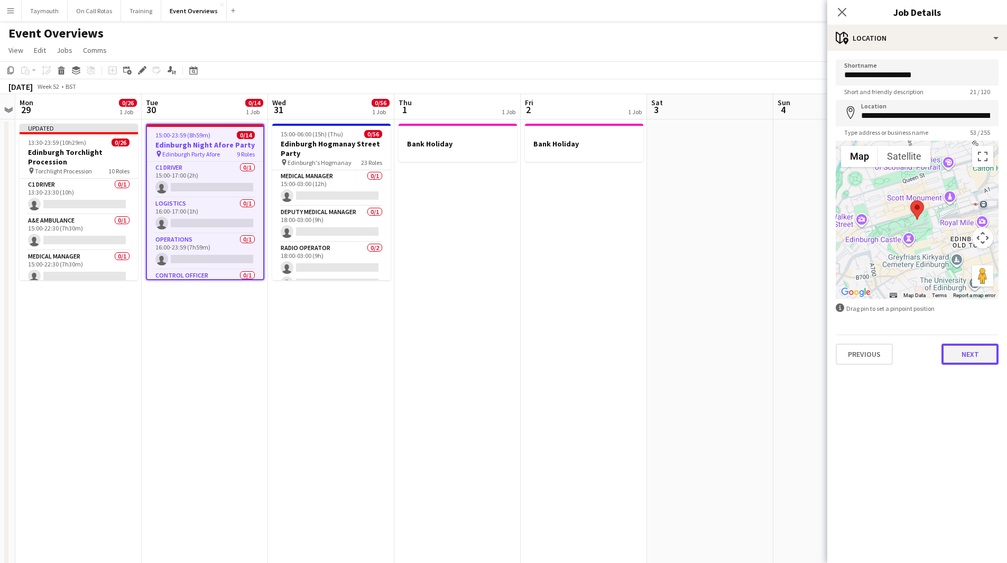
click at [977, 355] on button "Next" at bounding box center [970, 354] width 57 height 21
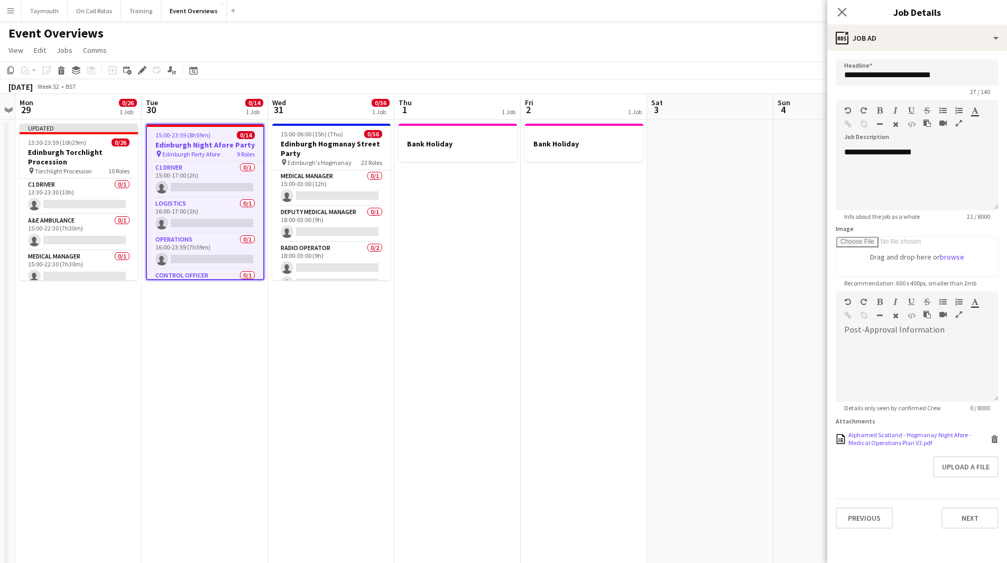
click at [993, 439] on icon at bounding box center [995, 440] width 5 height 5
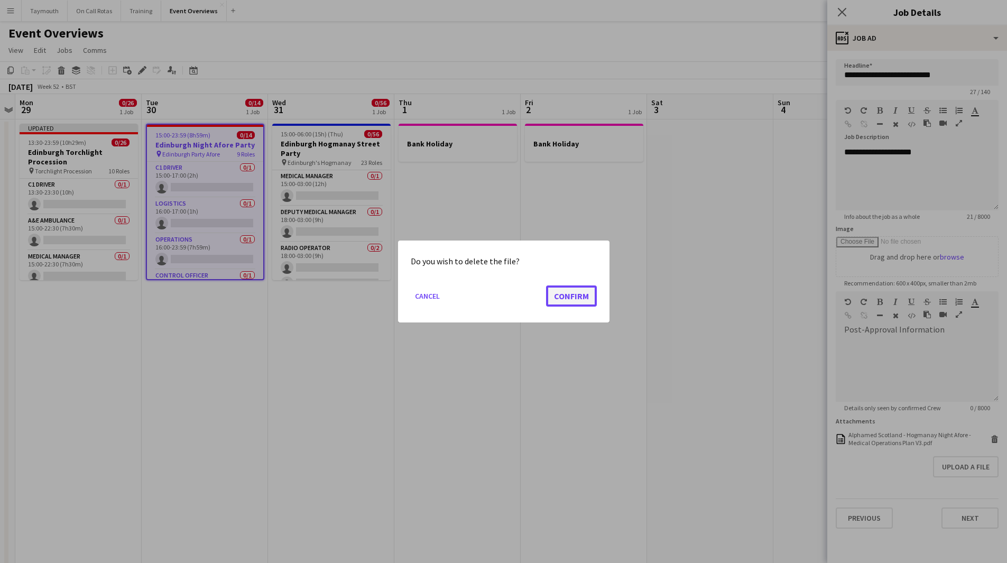
click at [579, 297] on button "Confirm" at bounding box center [571, 296] width 51 height 21
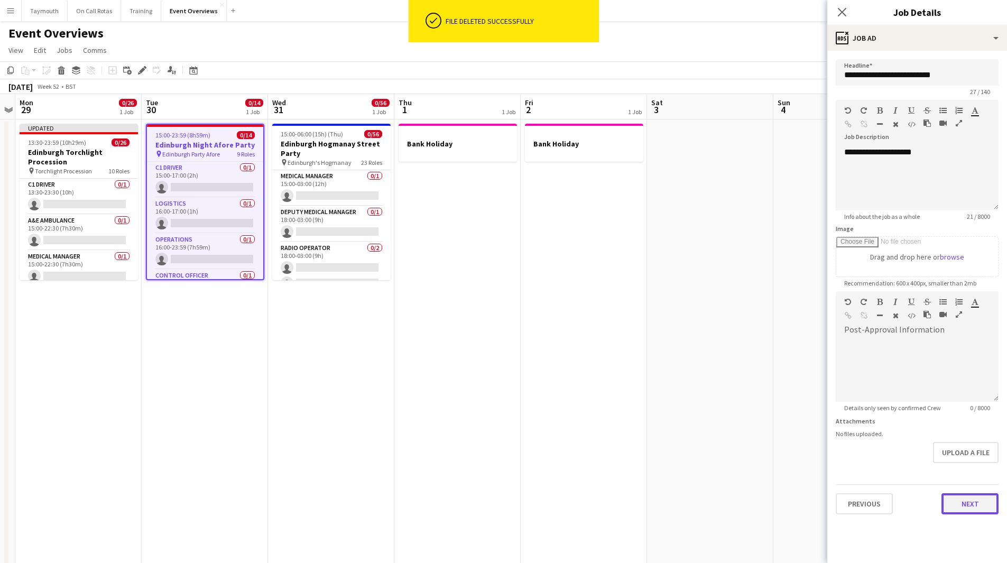
click at [968, 496] on button "Next" at bounding box center [970, 503] width 57 height 21
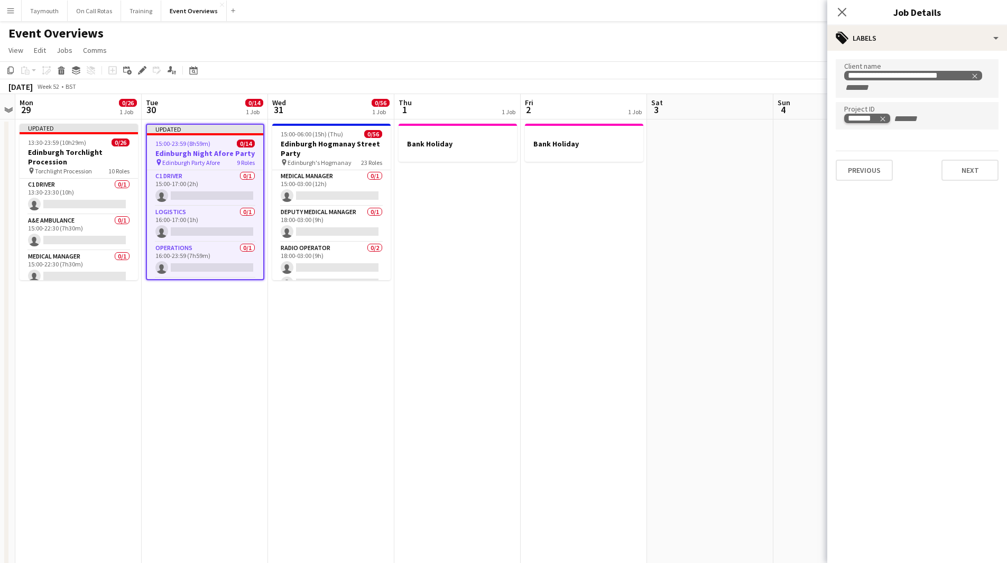
click at [882, 116] on icon "Remove tag" at bounding box center [882, 118] width 7 height 7
click at [982, 175] on button "Next" at bounding box center [970, 169] width 57 height 21
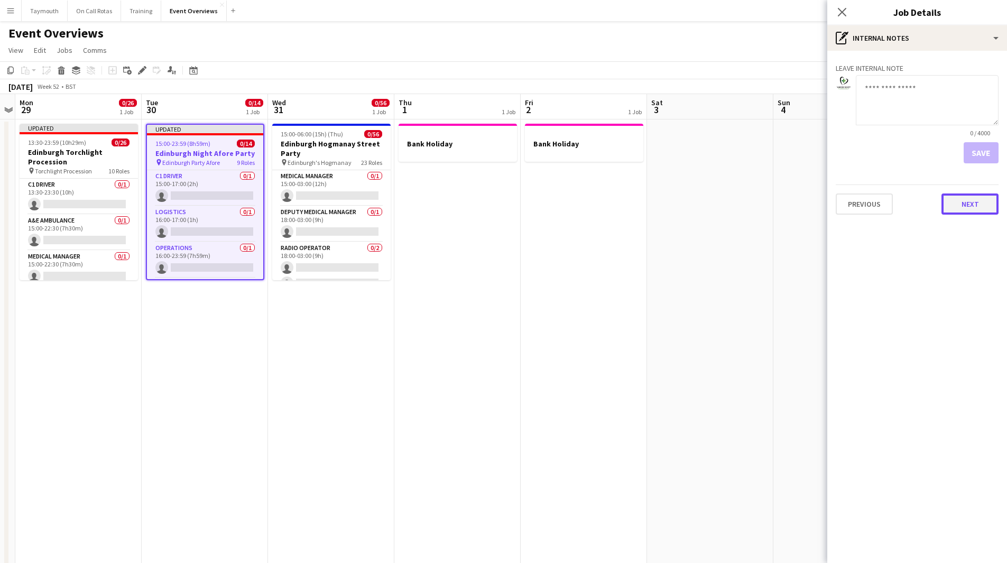
click at [979, 207] on button "Next" at bounding box center [970, 204] width 57 height 21
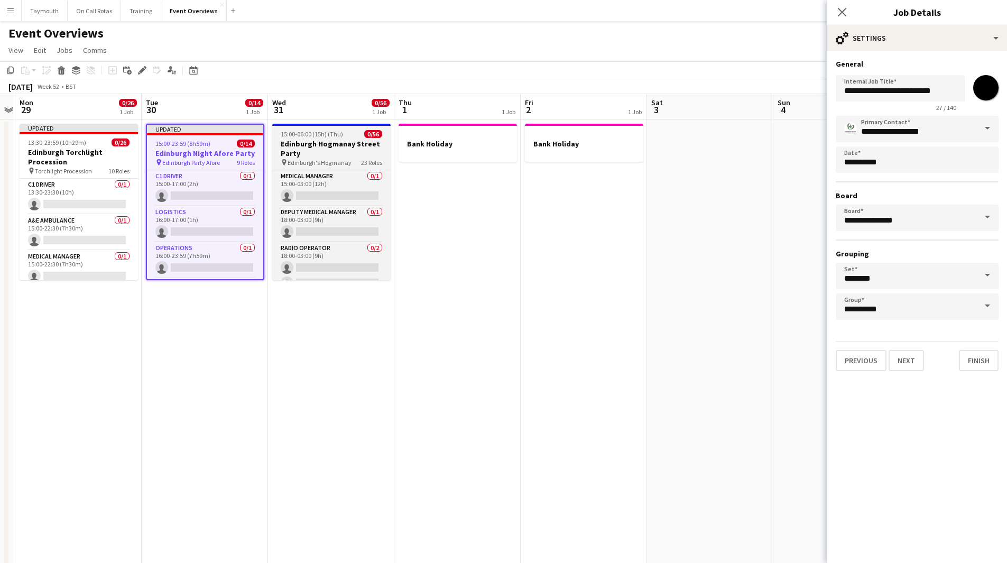
click at [350, 145] on h3 "Edinburgh Hogmanay Street Party" at bounding box center [331, 148] width 118 height 19
type input "**********"
type input "*******"
type input "**********"
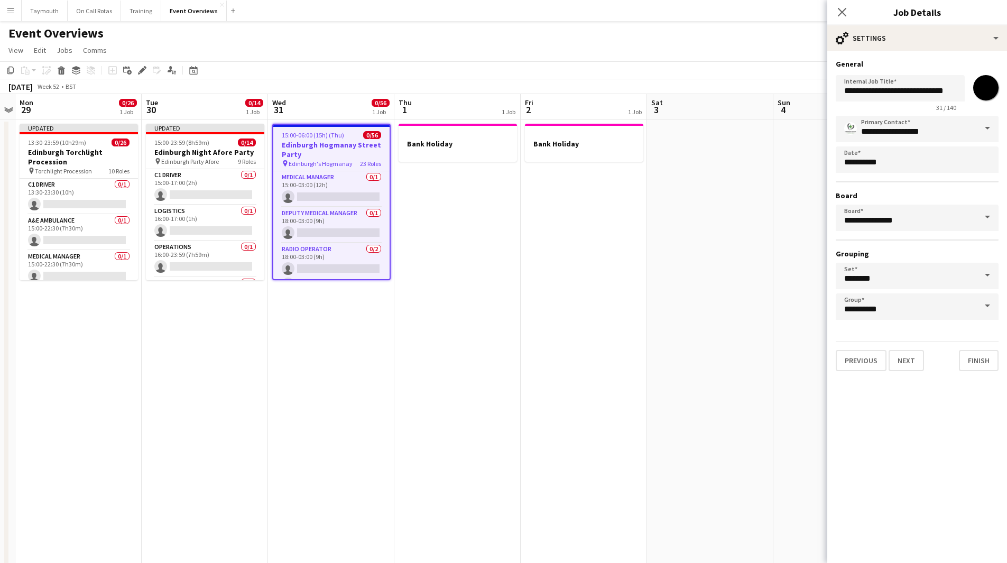
click at [980, 89] on input "*******" at bounding box center [986, 88] width 38 height 38
type input "*******"
click at [908, 50] on div "cog-double-3 Settings" at bounding box center [918, 37] width 180 height 25
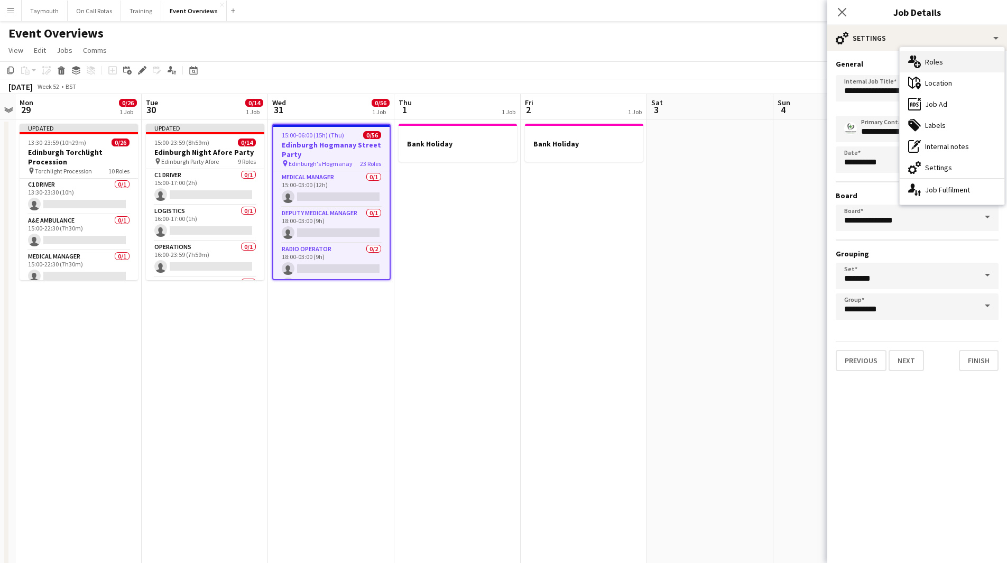
click at [929, 64] on div "multiple-users-add Roles" at bounding box center [952, 61] width 105 height 21
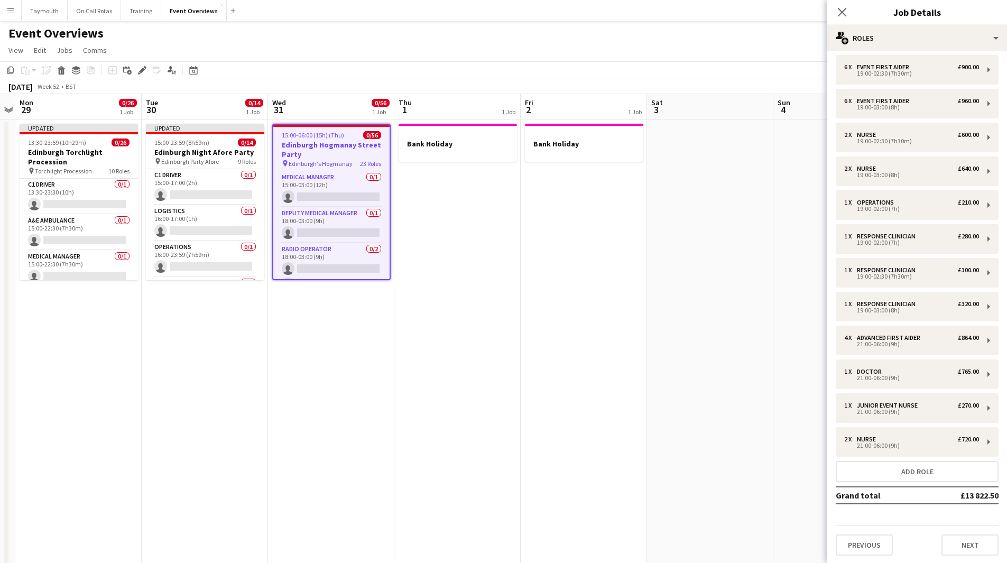
scroll to position [378, 0]
click at [970, 536] on button "Next" at bounding box center [970, 544] width 57 height 21
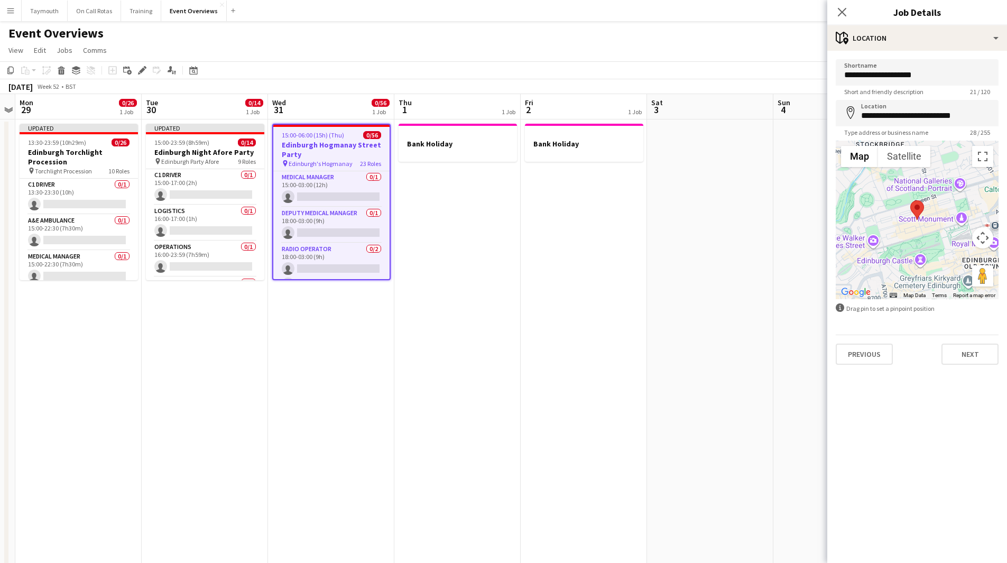
scroll to position [0, 0]
click at [965, 354] on button "Next" at bounding box center [970, 354] width 57 height 21
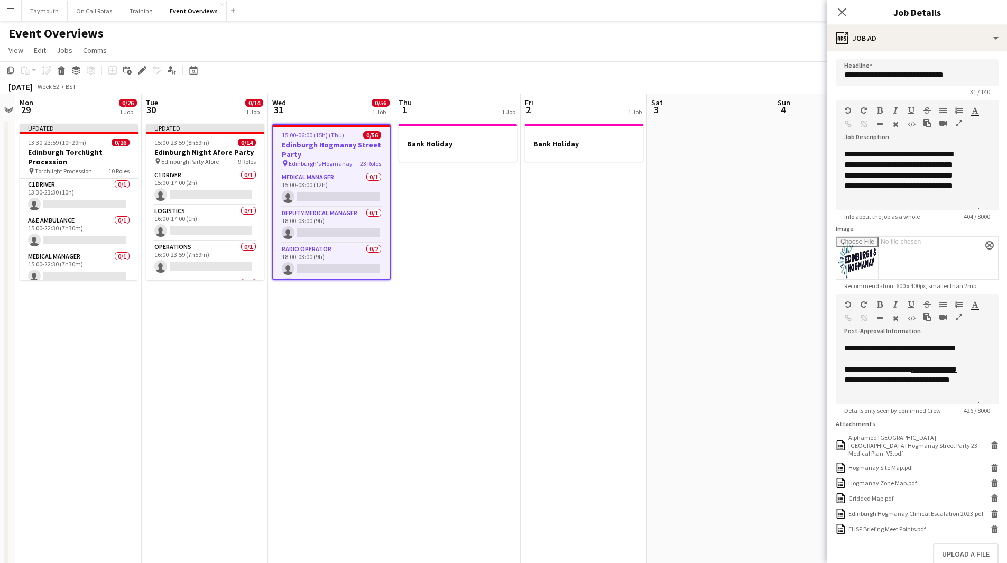
scroll to position [167, 0]
click at [993, 482] on icon at bounding box center [995, 484] width 5 height 5
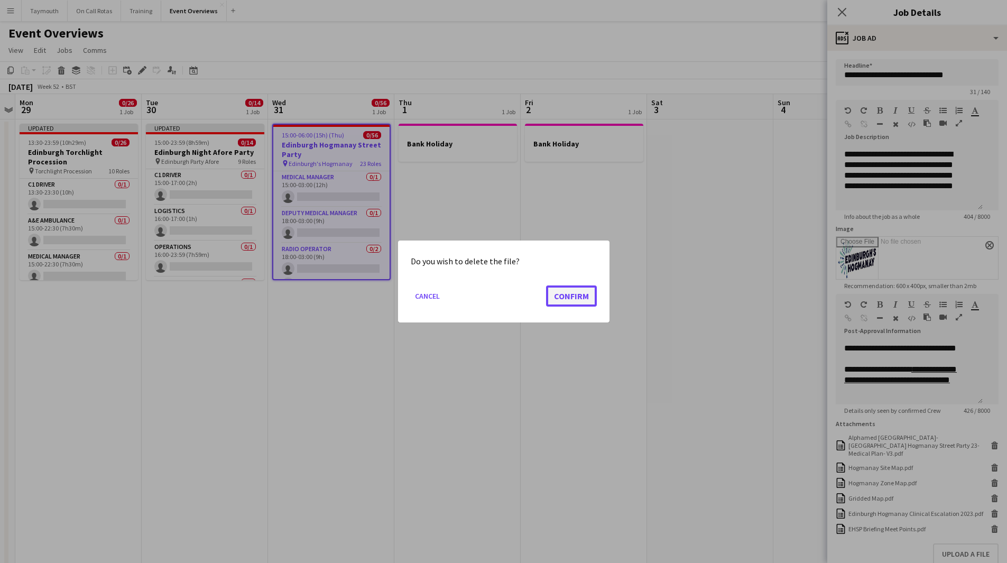
click at [570, 292] on button "Confirm" at bounding box center [571, 296] width 51 height 21
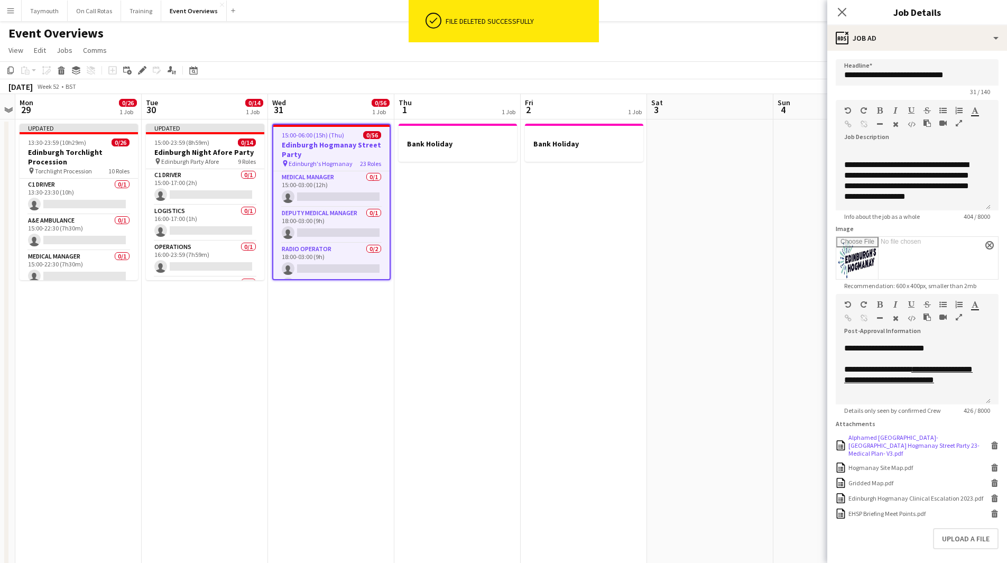
click at [993, 449] on icon at bounding box center [995, 447] width 5 height 5
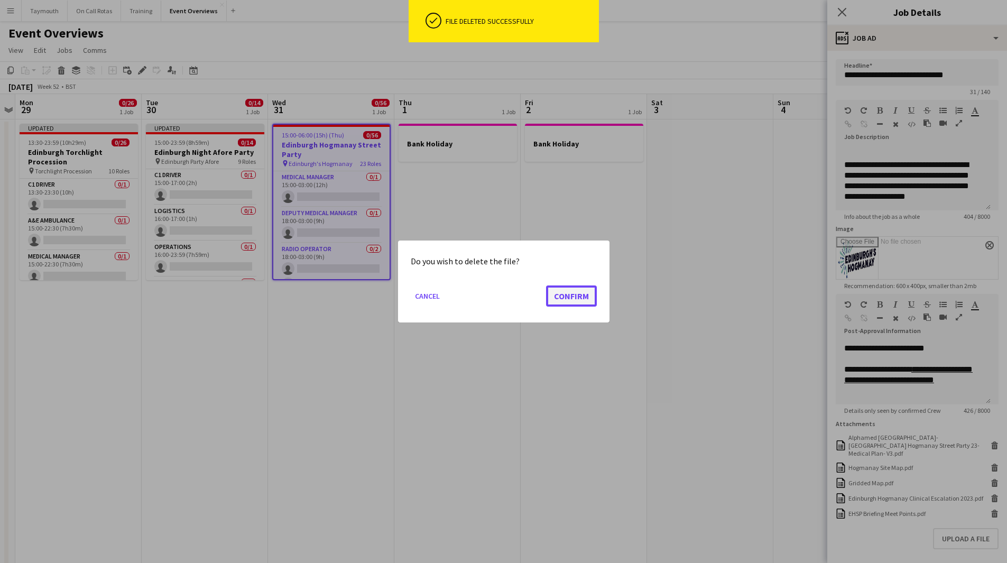
click at [582, 299] on button "Confirm" at bounding box center [571, 296] width 51 height 21
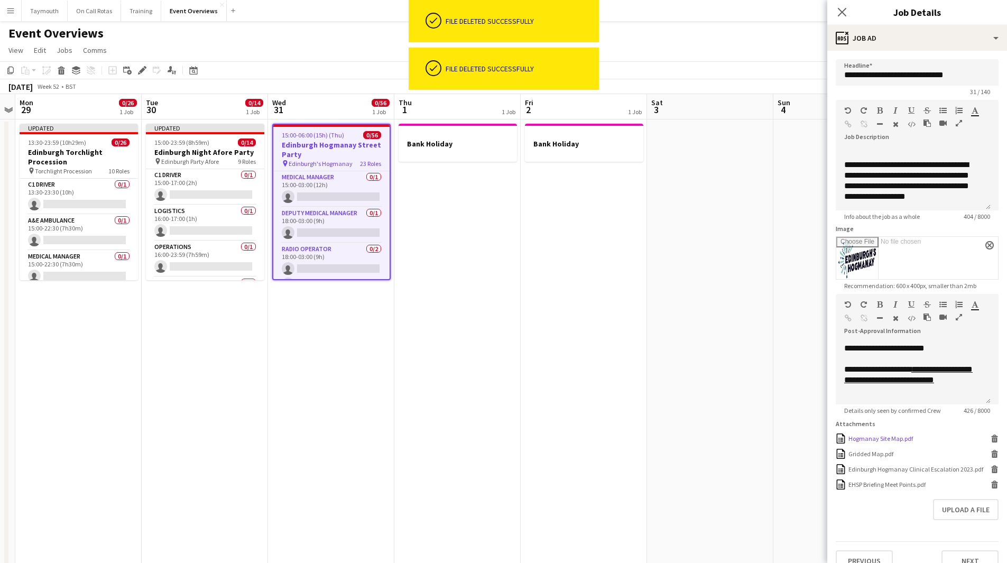
click at [991, 443] on icon "Delete" at bounding box center [995, 439] width 8 height 8
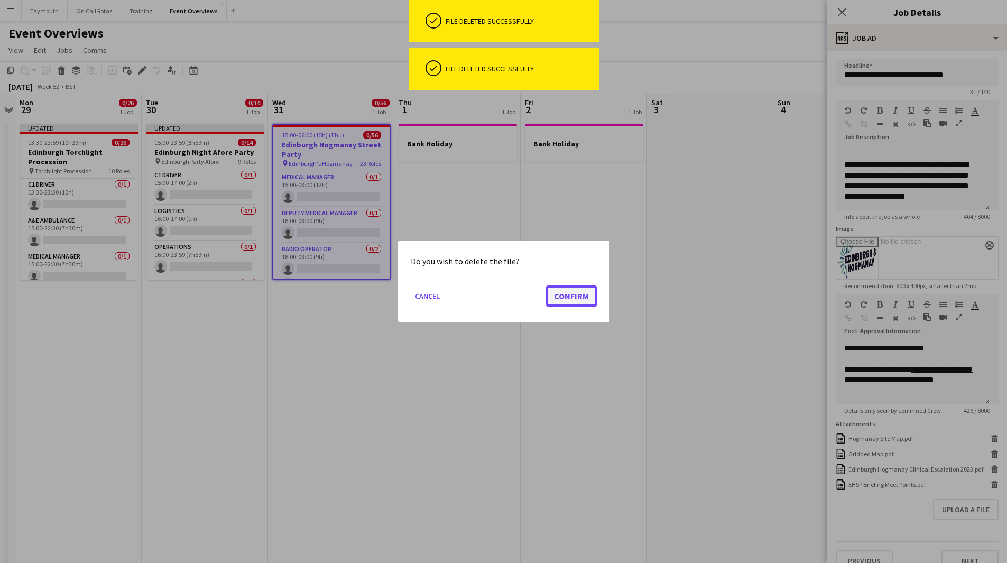
click at [587, 299] on button "Confirm" at bounding box center [571, 296] width 51 height 21
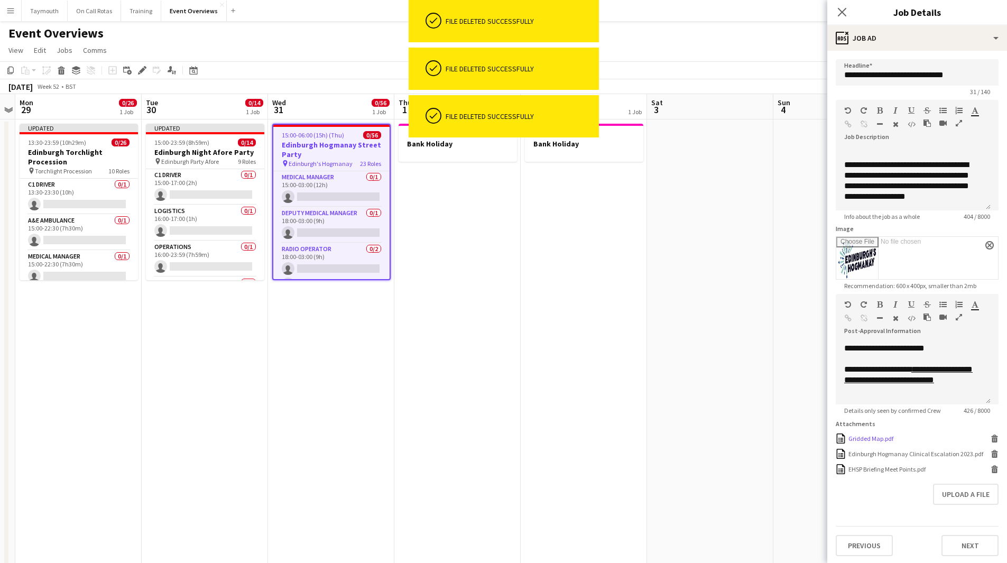
click at [993, 443] on icon at bounding box center [995, 440] width 5 height 5
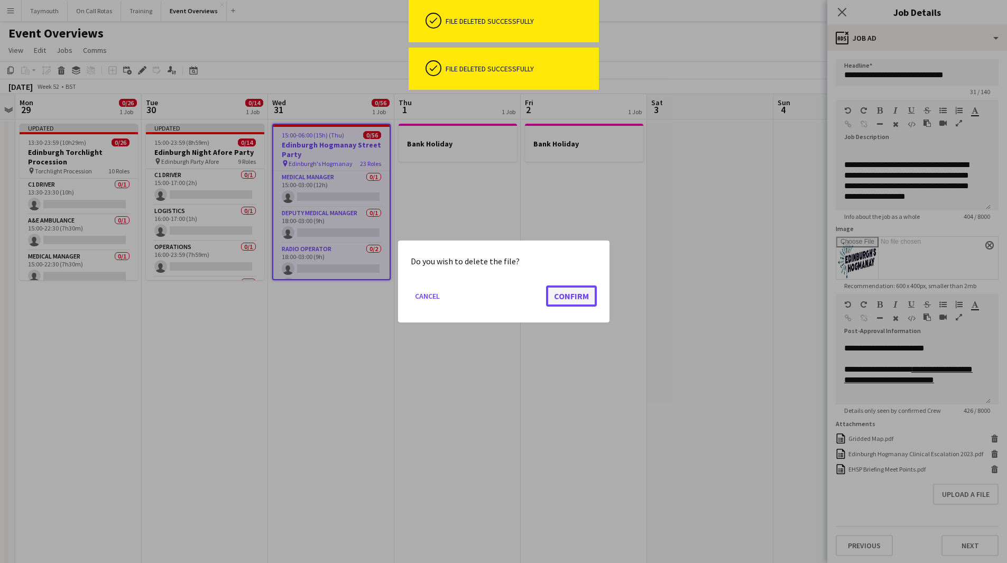
click at [564, 294] on button "Confirm" at bounding box center [571, 296] width 51 height 21
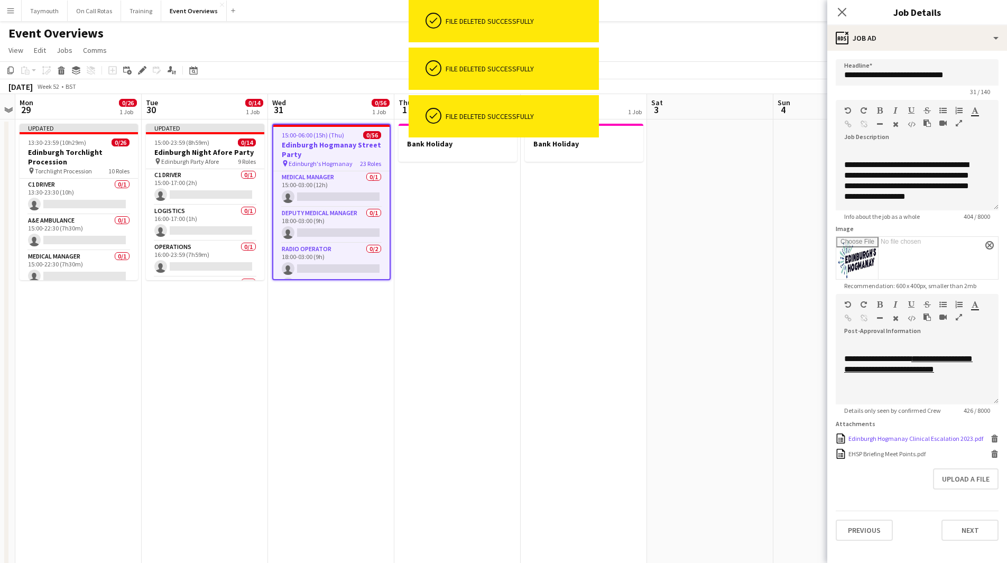
click at [995, 434] on div "Edinburgh Hogmanay Clinical Escalation 2023.pdf Edinburgh Hogmanay Clinical Esc…" at bounding box center [917, 439] width 163 height 10
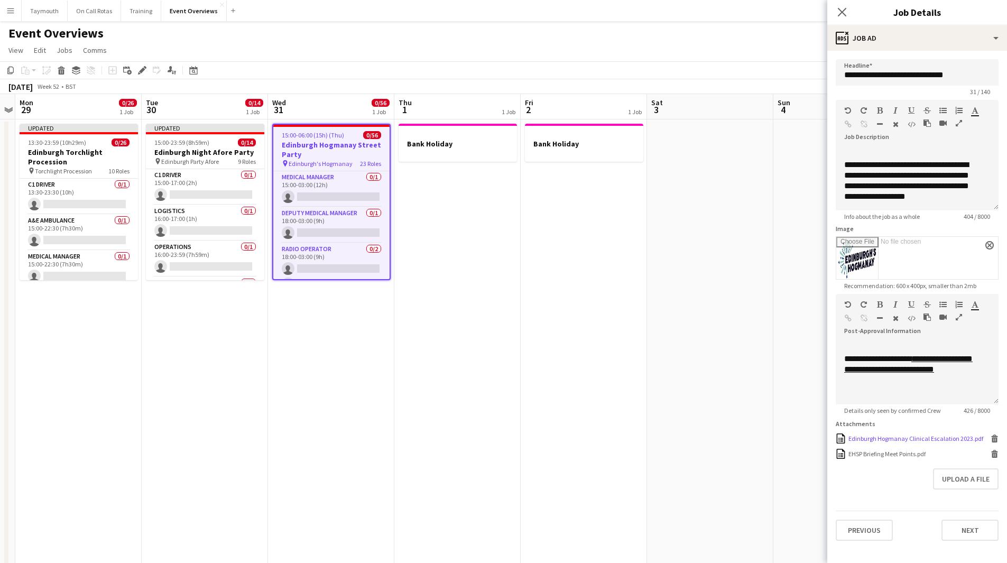
click at [997, 438] on icon at bounding box center [995, 440] width 5 height 5
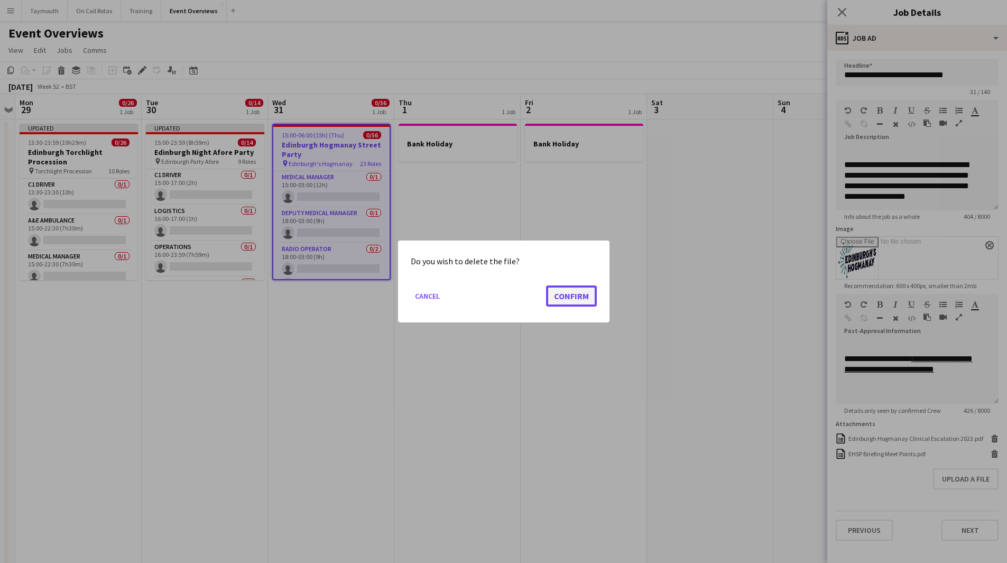
click at [575, 291] on button "Confirm" at bounding box center [571, 296] width 51 height 21
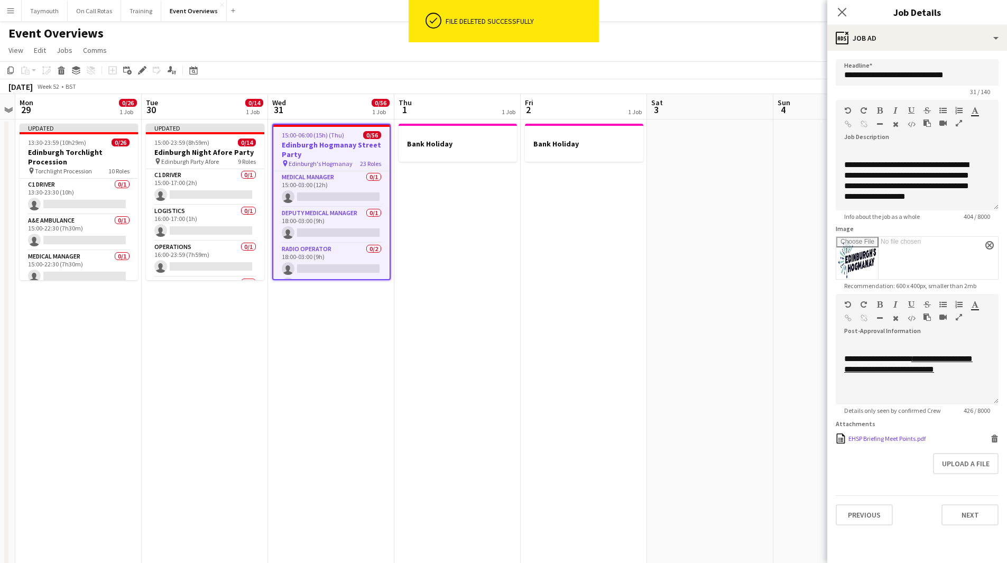
click at [994, 436] on icon at bounding box center [995, 436] width 7 height 3
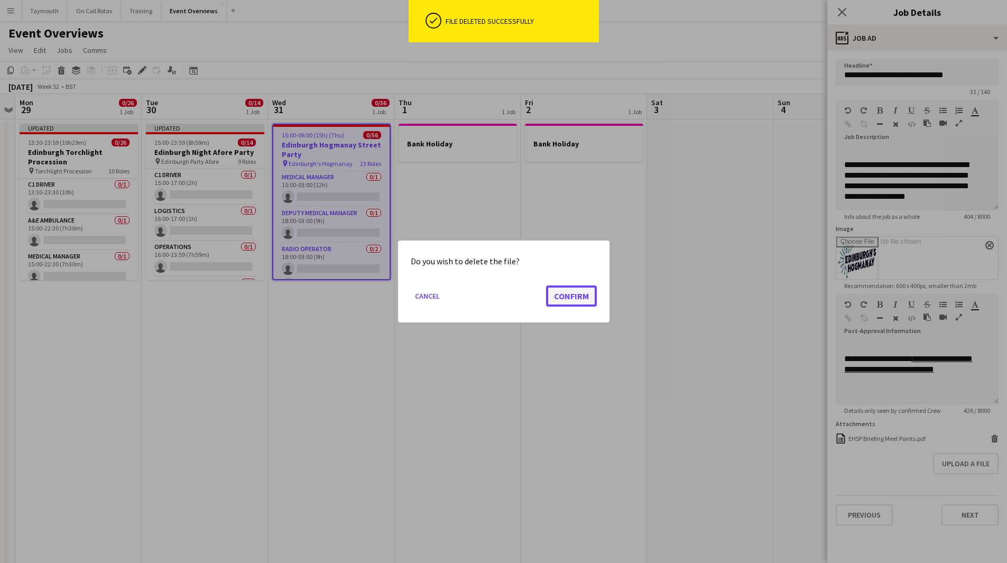
click at [591, 295] on button "Confirm" at bounding box center [571, 296] width 51 height 21
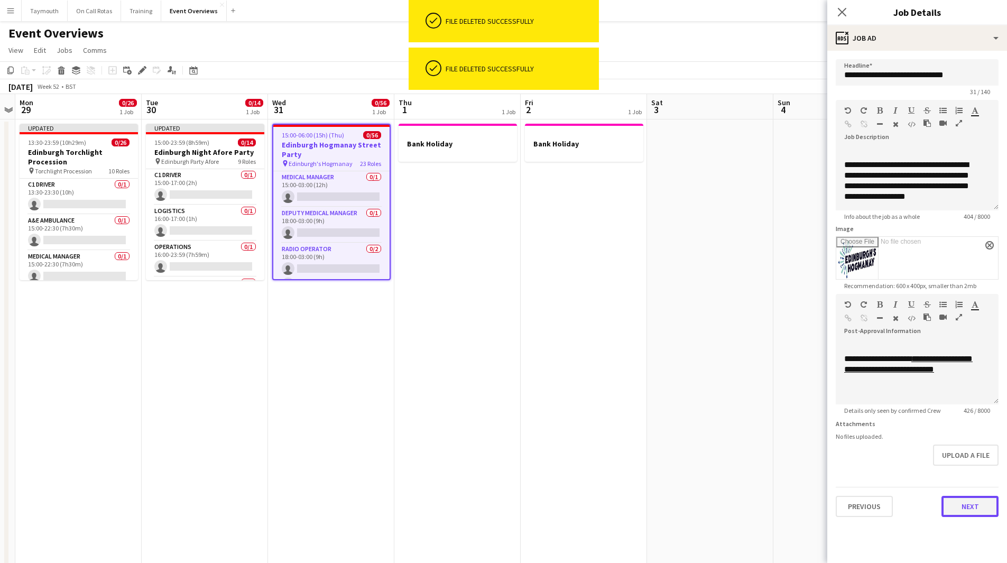
click at [973, 507] on button "Next" at bounding box center [970, 506] width 57 height 21
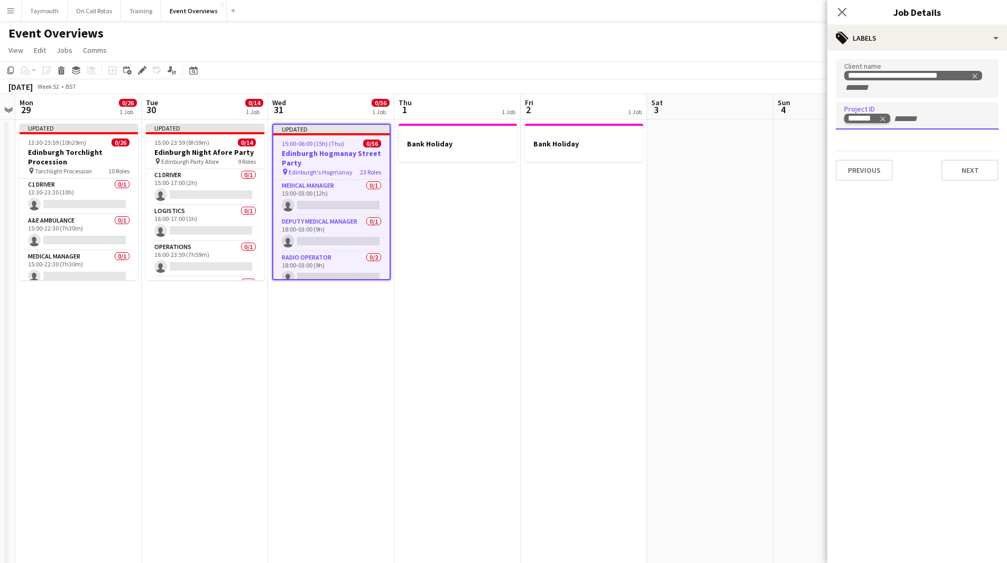
click at [883, 118] on icon "Remove tag" at bounding box center [882, 118] width 7 height 7
click at [969, 167] on button "Next" at bounding box center [970, 169] width 57 height 21
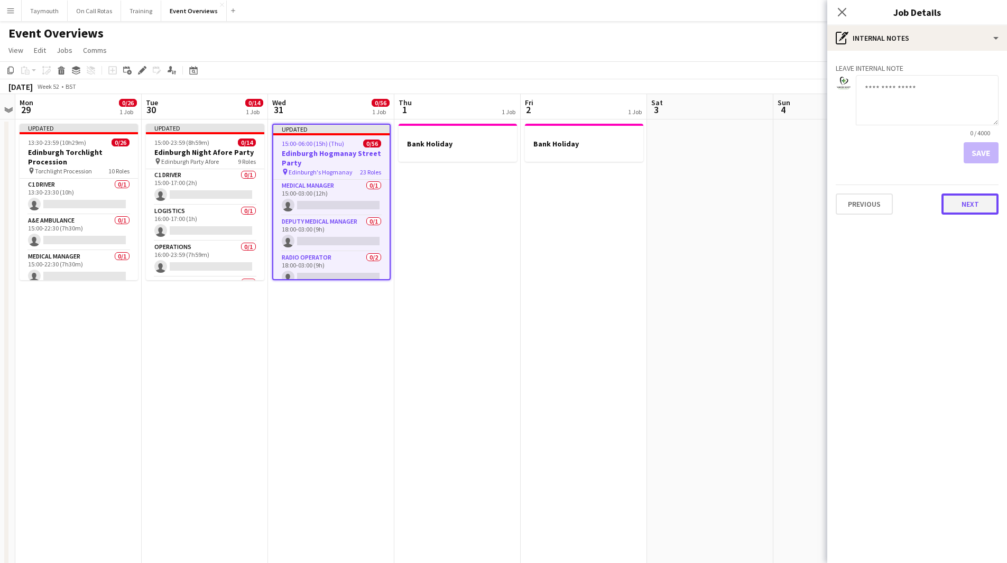
click at [977, 199] on button "Next" at bounding box center [970, 204] width 57 height 21
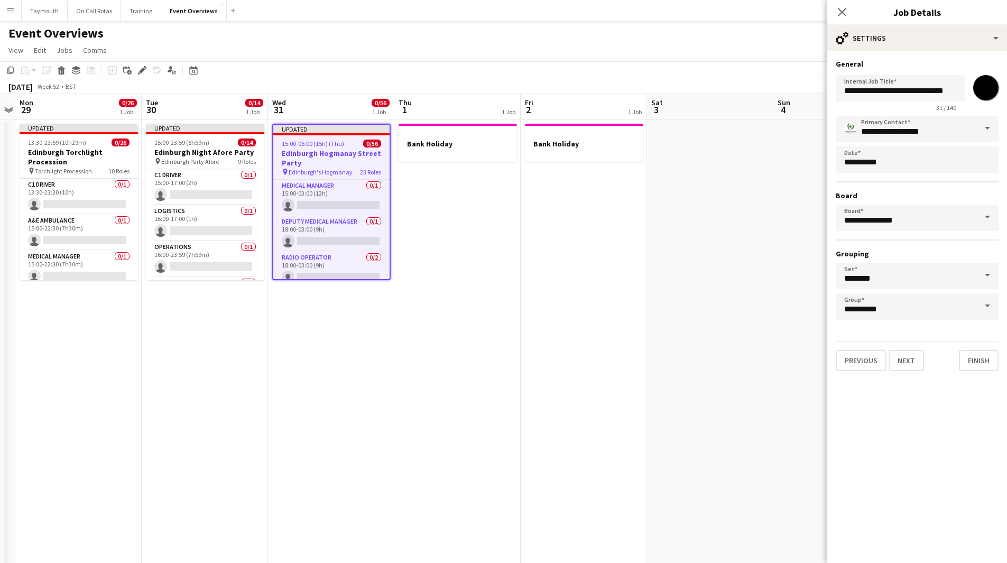
click at [724, 274] on app-date-cell at bounding box center [710, 572] width 126 height 905
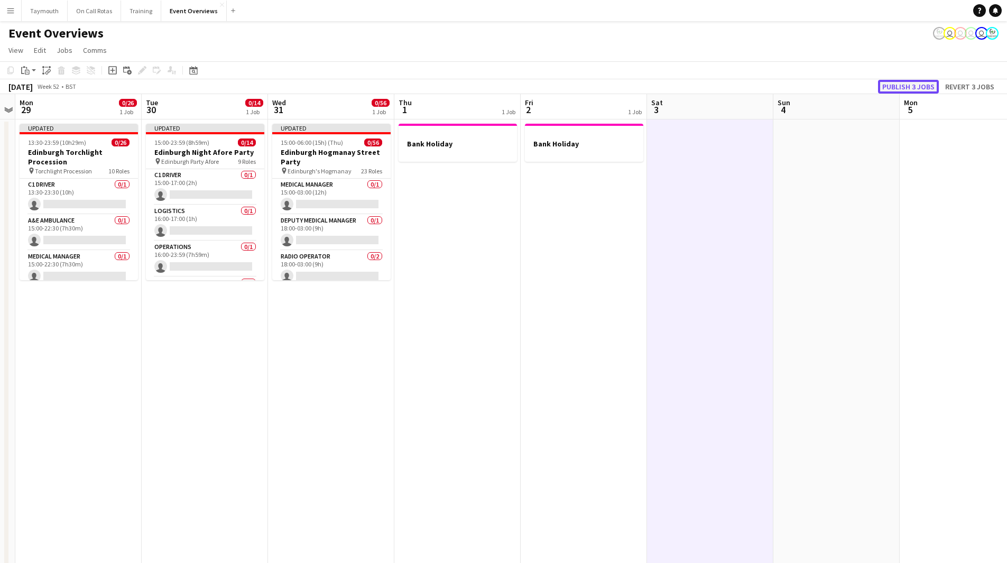
click at [921, 82] on button "Publish 3 jobs" at bounding box center [908, 87] width 61 height 14
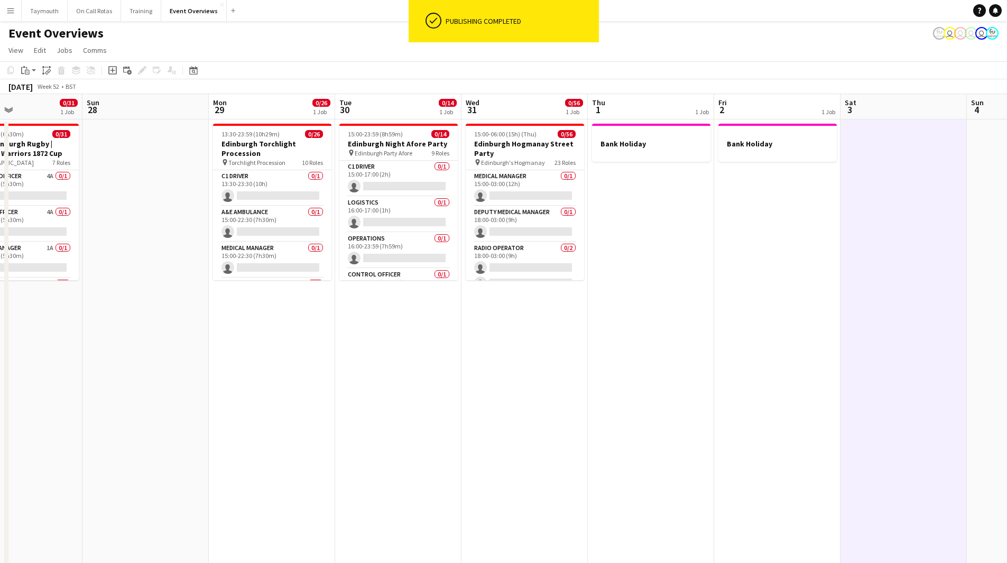
drag, startPoint x: 244, startPoint y: 392, endPoint x: 564, endPoint y: 396, distance: 319.9
click at [564, 396] on app-calendar-viewport "Thu 25 1 Job Fri 26 1 Job Sat 27 0/31 1 Job Sun 28 Mon 29 0/26 1 Job Tue 30 0/1…" at bounding box center [503, 559] width 1007 height 931
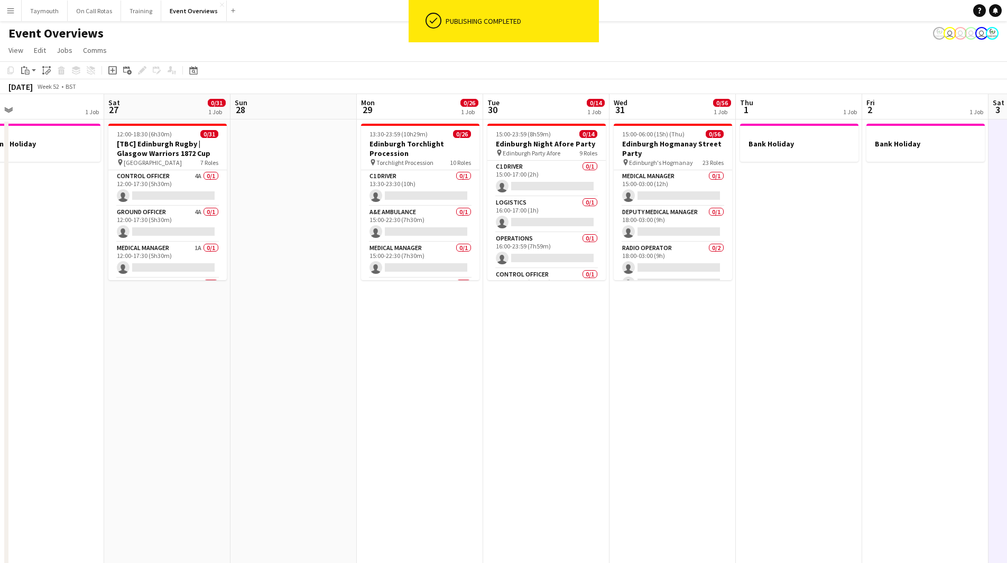
drag, startPoint x: 357, startPoint y: 413, endPoint x: 379, endPoint y: 403, distance: 23.9
click at [379, 403] on app-calendar-viewport "Wed 24 Thu 25 1 Job Fri 26 1 Job Sat 27 0/31 1 Job Sun 28 Mon 29 0/26 1 Job Tue…" at bounding box center [503, 559] width 1007 height 931
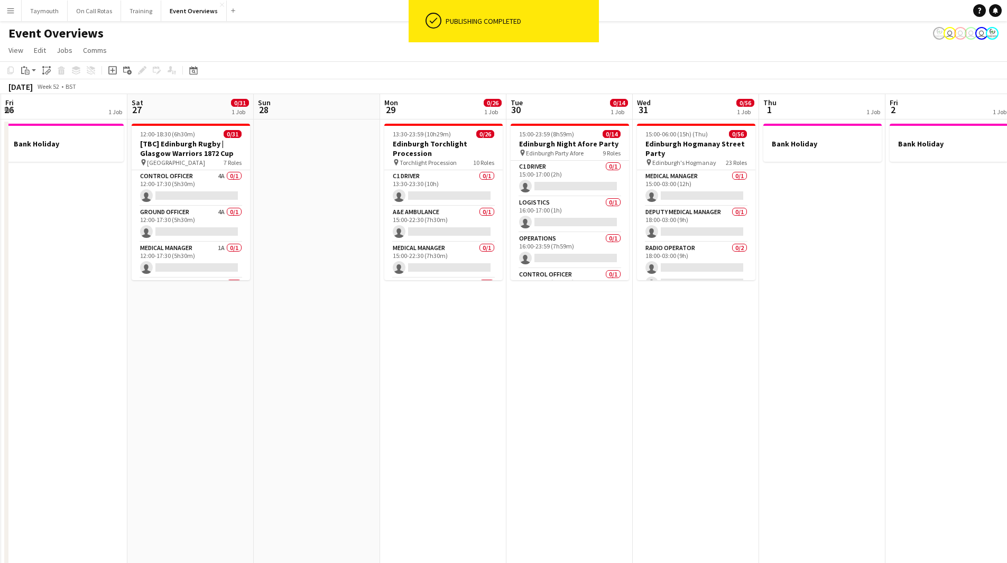
scroll to position [0, 233]
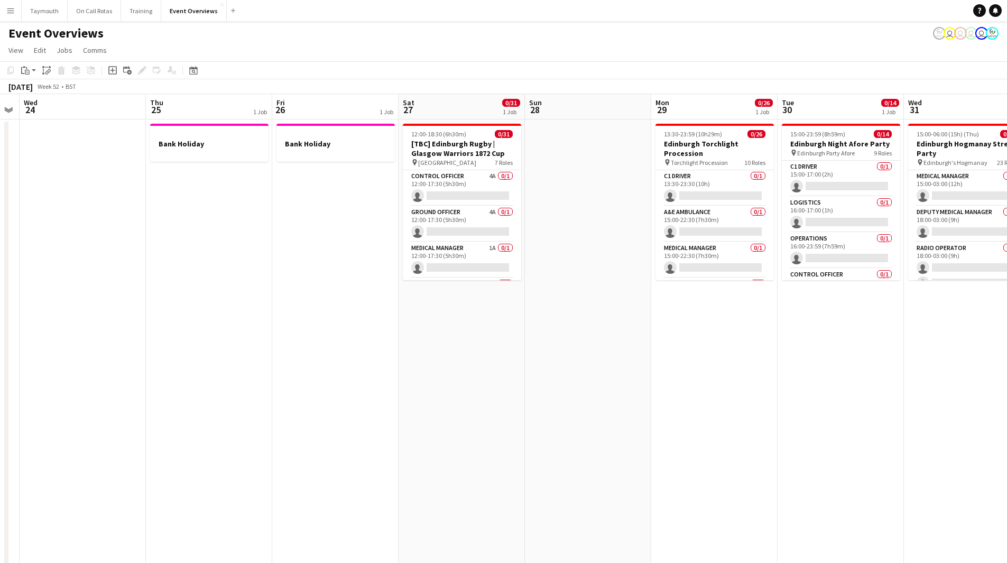
drag, startPoint x: 438, startPoint y: 392, endPoint x: 686, endPoint y: 402, distance: 248.7
click at [686, 402] on app-calendar-viewport "Mon 22 Tue 23 Wed 24 Thu 25 1 Job Fri 26 1 Job Sat 27 0/31 1 Job Sun 28 Mon 29 …" at bounding box center [503, 559] width 1007 height 931
click at [472, 183] on app-card-role "Control Officer 4A 0/1 12:00-17:30 (5h30m) single-neutral-actions" at bounding box center [462, 188] width 118 height 36
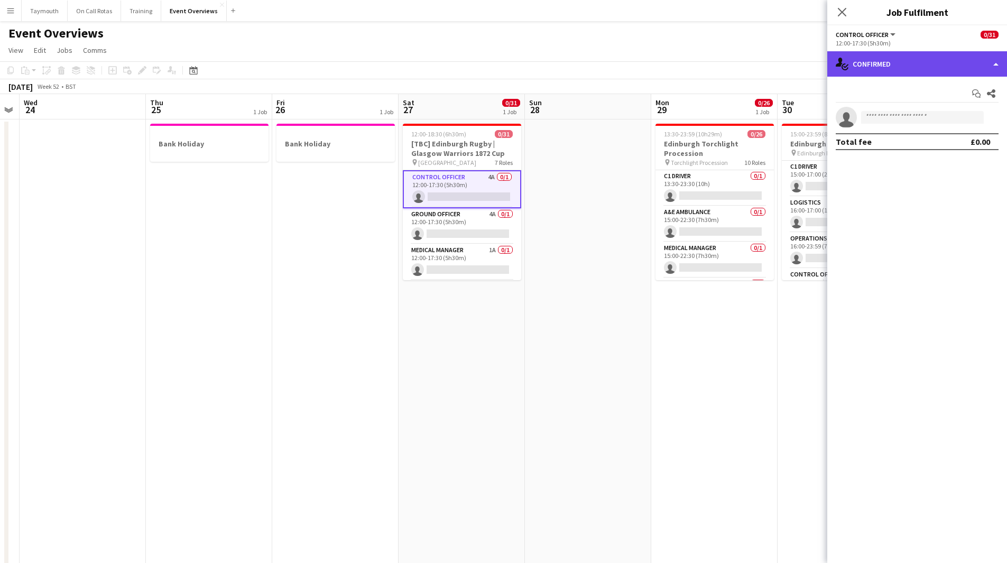
click at [941, 69] on div "single-neutral-actions-check-2 Confirmed" at bounding box center [918, 63] width 180 height 25
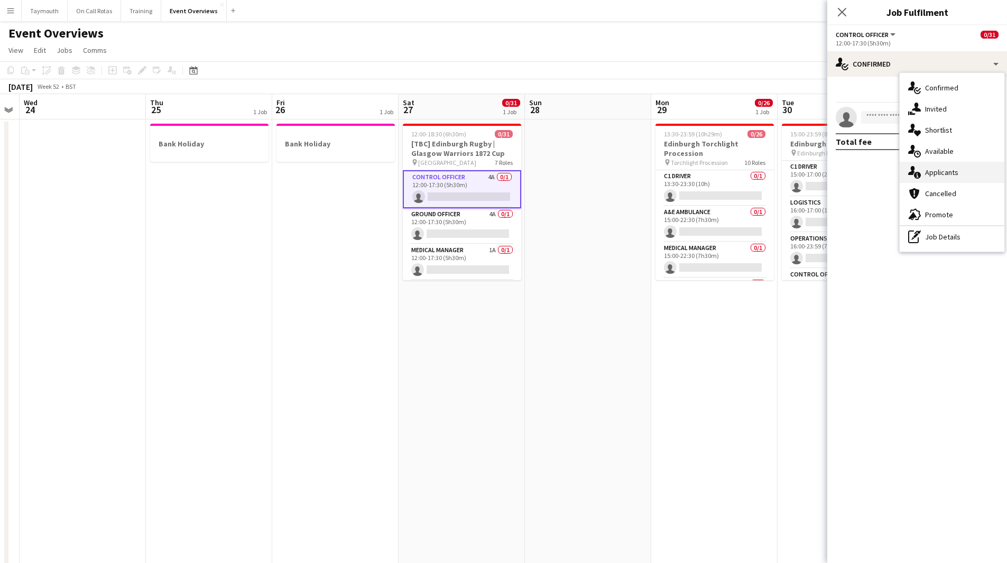
click at [961, 166] on div "single-neutral-actions-information Applicants" at bounding box center [952, 172] width 105 height 21
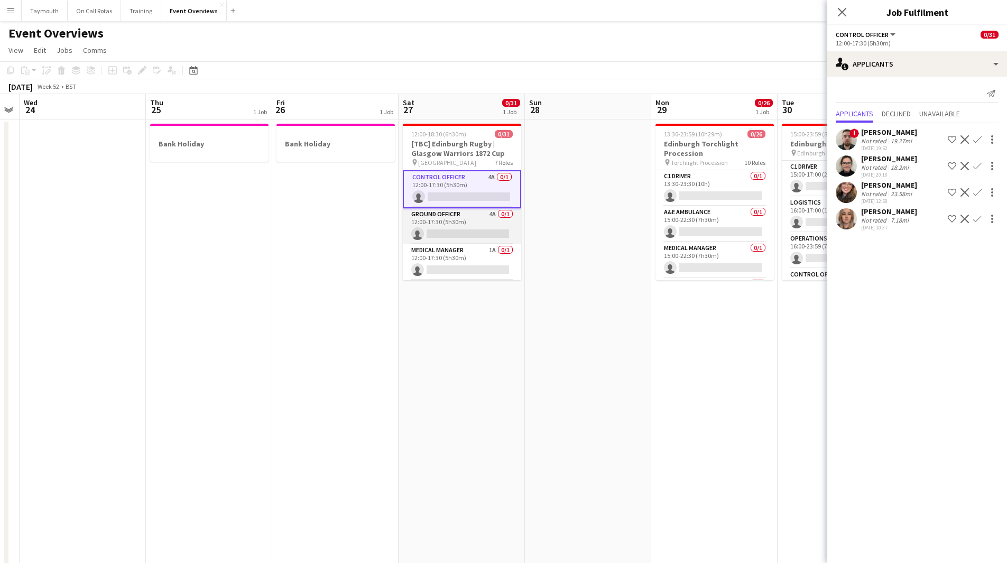
click at [458, 225] on app-card-role "Ground Officer 4A 0/1 12:00-17:30 (5h30m) single-neutral-actions" at bounding box center [462, 226] width 118 height 36
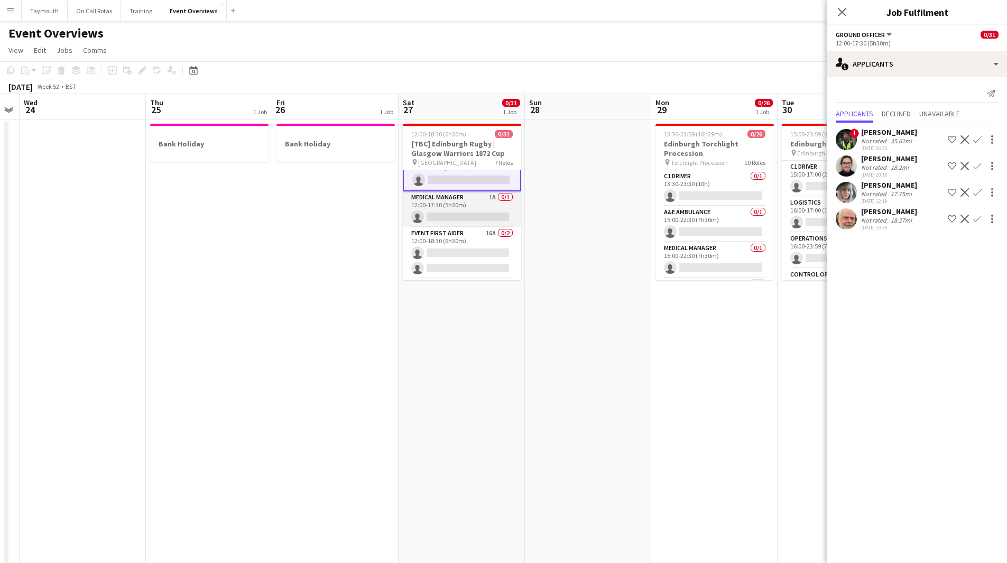
click at [469, 212] on app-card-role "Medical Manager 1A 0/1 12:00-17:30 (5h30m) single-neutral-actions" at bounding box center [462, 209] width 118 height 36
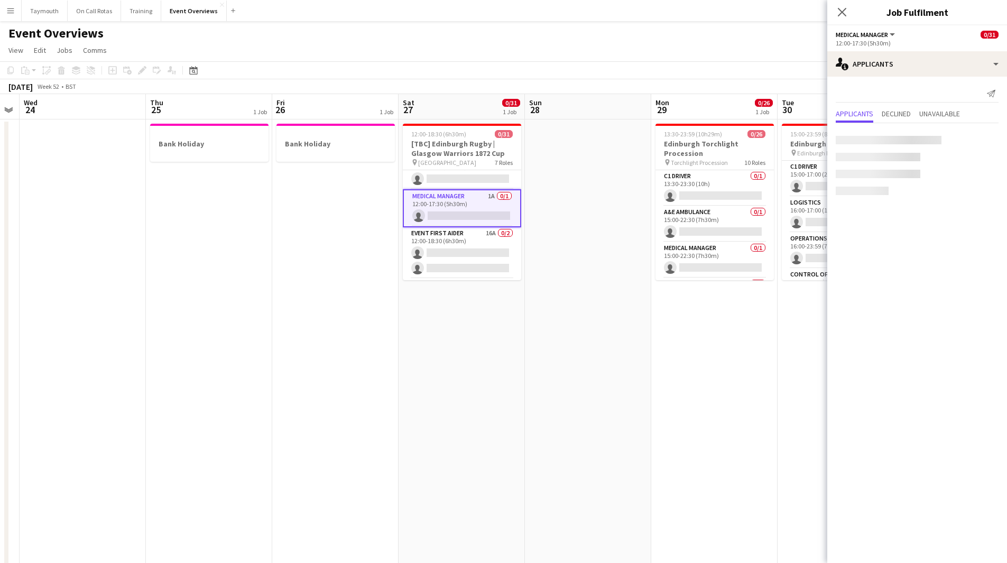
scroll to position [52, 0]
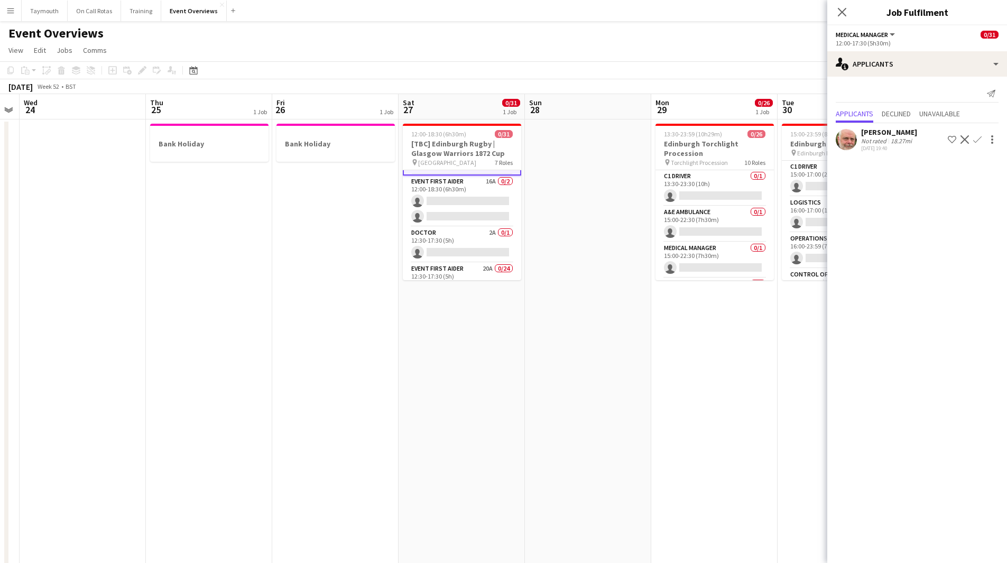
click at [469, 212] on app-card-role "Event First Aider 16A 0/2 12:00-18:30 (6h30m) single-neutral-actions single-neu…" at bounding box center [462, 201] width 118 height 51
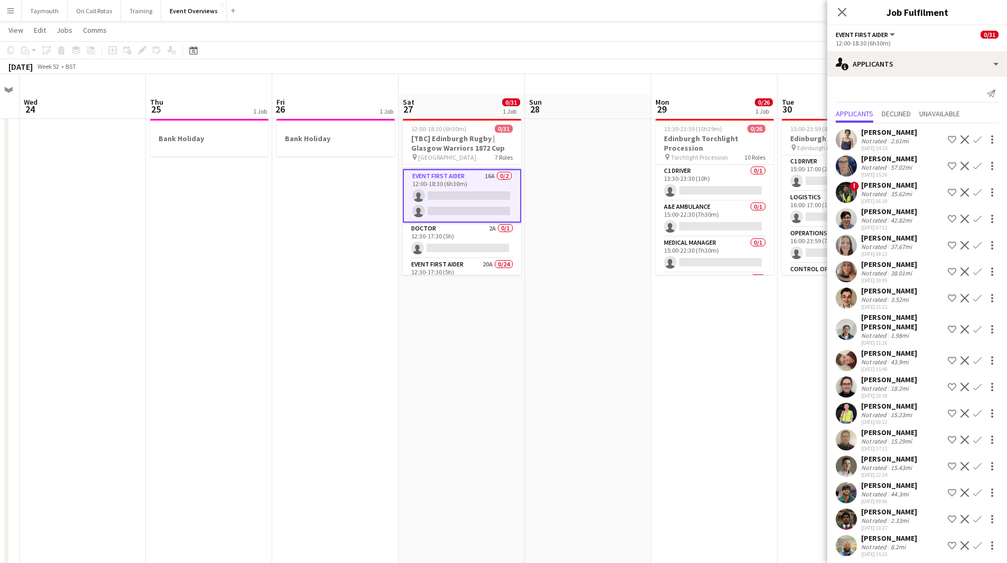
scroll to position [0, 0]
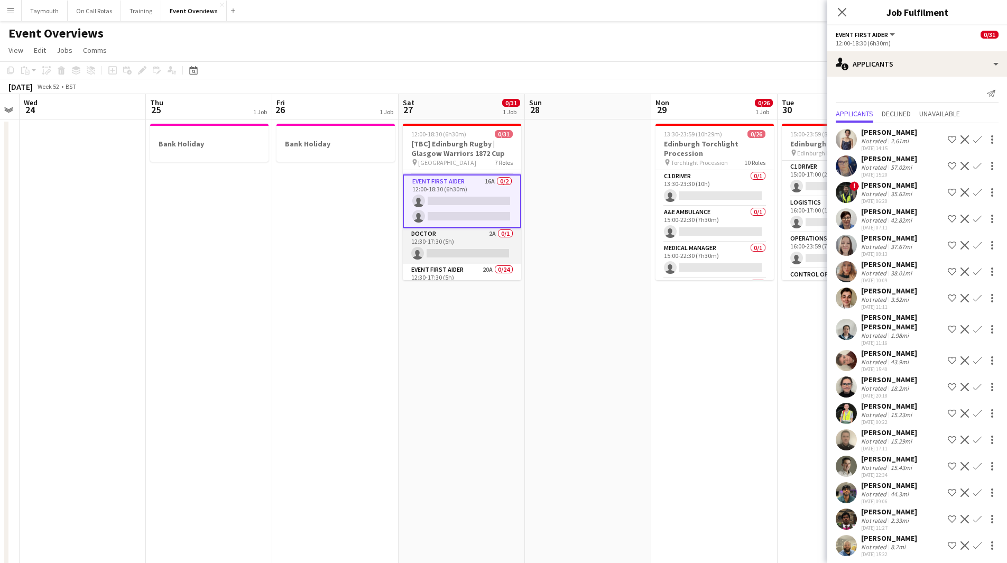
click at [457, 248] on app-card-role "Doctor 2A 0/1 12:30-17:30 (5h) single-neutral-actions" at bounding box center [462, 246] width 118 height 36
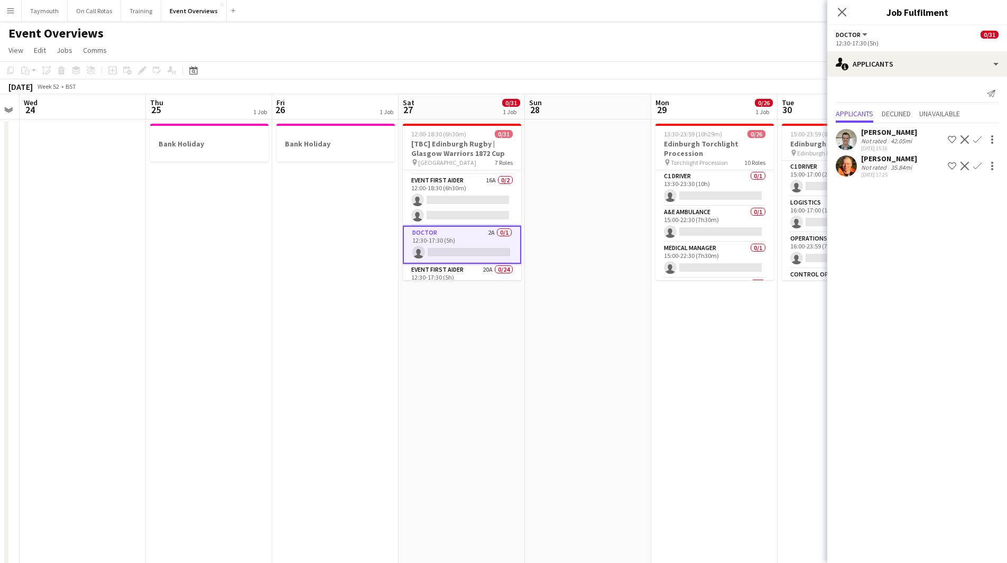
scroll to position [157, 0]
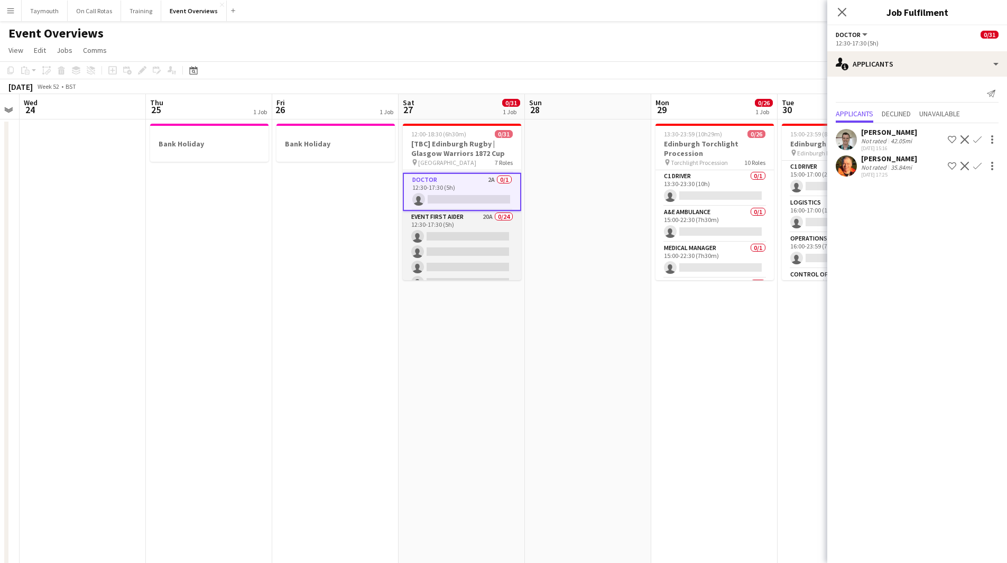
click at [464, 233] on app-card-role "Event First Aider 20A 0/24 12:30-17:30 (5h) single-neutral-actions single-neutr…" at bounding box center [462, 405] width 118 height 389
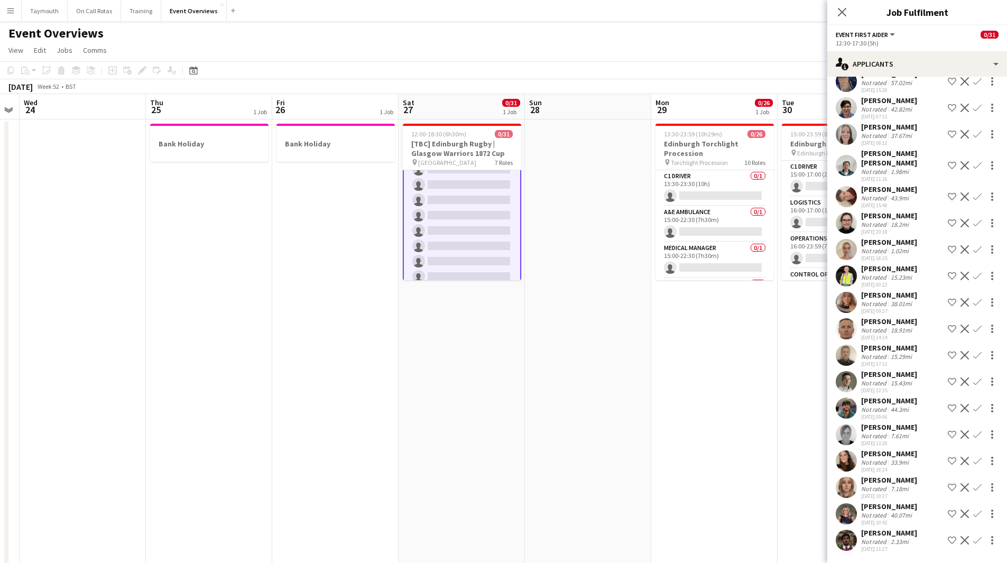
scroll to position [512, 0]
click at [472, 262] on app-card-role "Nurse 4A 0/1 12:30-17:30 (5h) single-neutral-actions" at bounding box center [462, 262] width 118 height 36
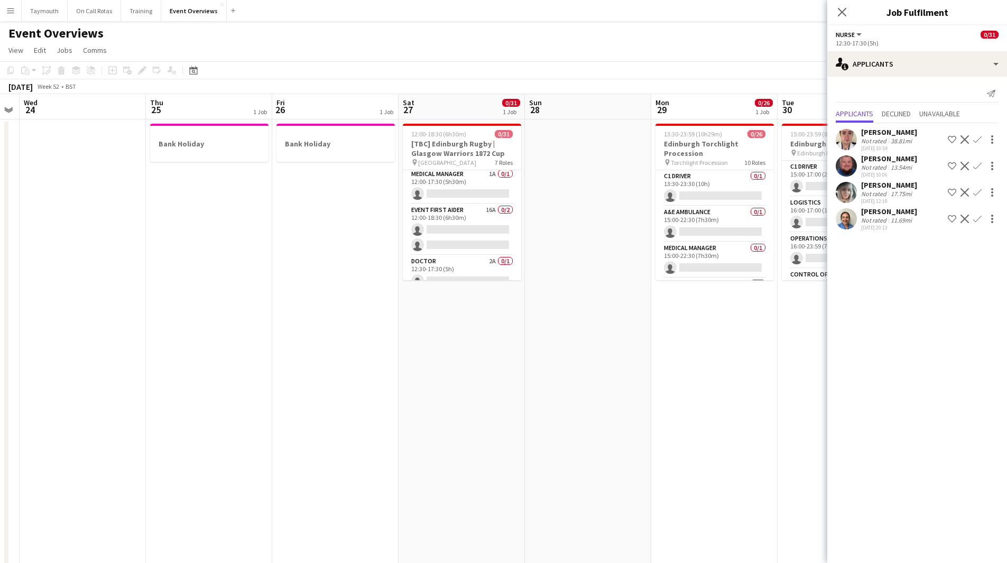
scroll to position [0, 0]
click at [604, 279] on app-date-cell at bounding box center [588, 572] width 126 height 905
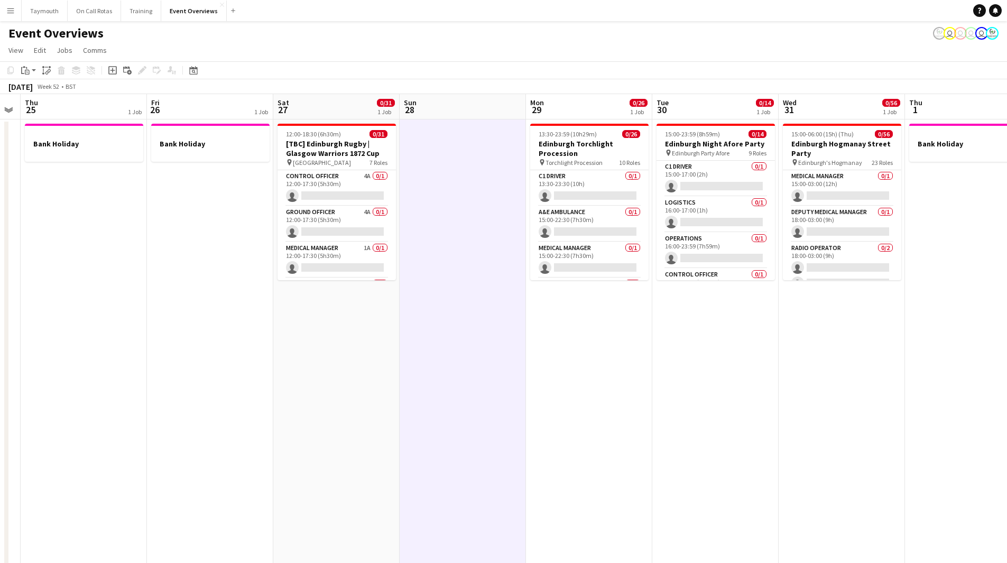
drag, startPoint x: 427, startPoint y: 393, endPoint x: 363, endPoint y: 390, distance: 63.5
click at [364, 392] on app-calendar-viewport "Mon 22 Tue 23 Wed 24 Thu 25 1 Job Fri 26 1 Job Sat 27 0/31 1 Job Sun 28 Mon 29 …" at bounding box center [503, 559] width 1007 height 931
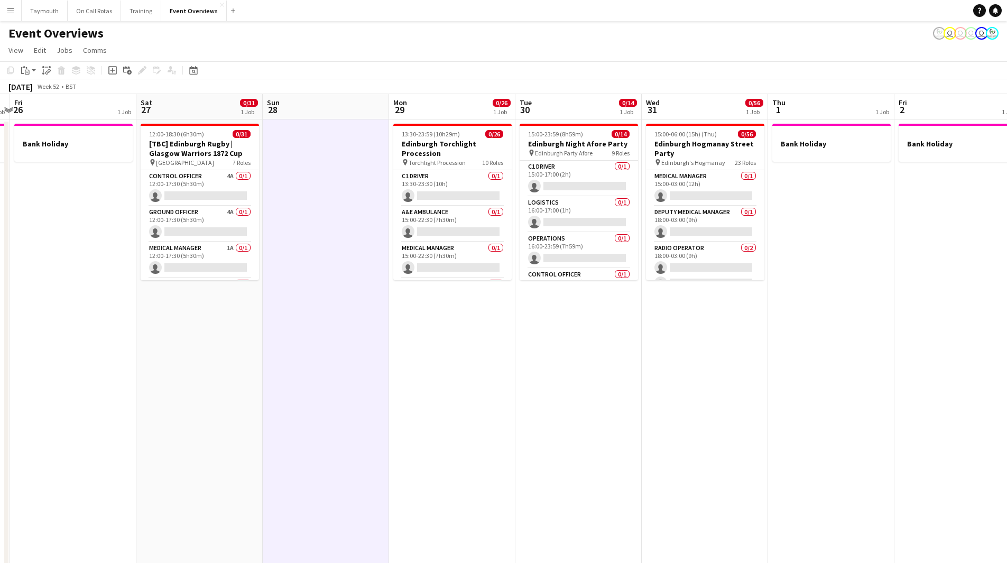
drag, startPoint x: 528, startPoint y: 363, endPoint x: 326, endPoint y: 368, distance: 202.6
click at [326, 369] on app-calendar-viewport "Tue 23 Wed 24 Thu 25 1 Job Fri 26 1 Job Sat 27 0/31 1 Job Sun 28 Mon 29 0/26 1 …" at bounding box center [503, 559] width 1007 height 931
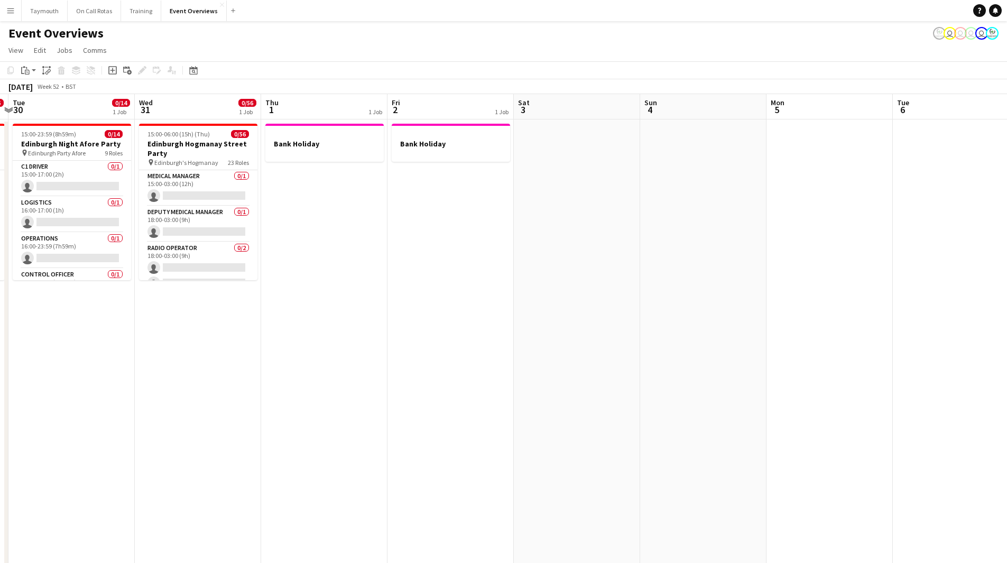
drag, startPoint x: 661, startPoint y: 340, endPoint x: 397, endPoint y: 357, distance: 264.4
click at [407, 357] on app-calendar-viewport "Sat 27 0/31 1 Job Sun 28 Mon 29 0/26 1 Job Tue 30 0/14 1 Job Wed 31 0/56 1 Job …" at bounding box center [503, 559] width 1007 height 931
drag, startPoint x: 341, startPoint y: 357, endPoint x: 955, endPoint y: 355, distance: 614.5
click at [905, 354] on app-calendar-viewport "Sat 27 0/31 1 Job Sun 28 Mon 29 0/26 1 Job Tue 30 0/14 1 Job Wed 31 0/56 1 Job …" at bounding box center [503, 559] width 1007 height 931
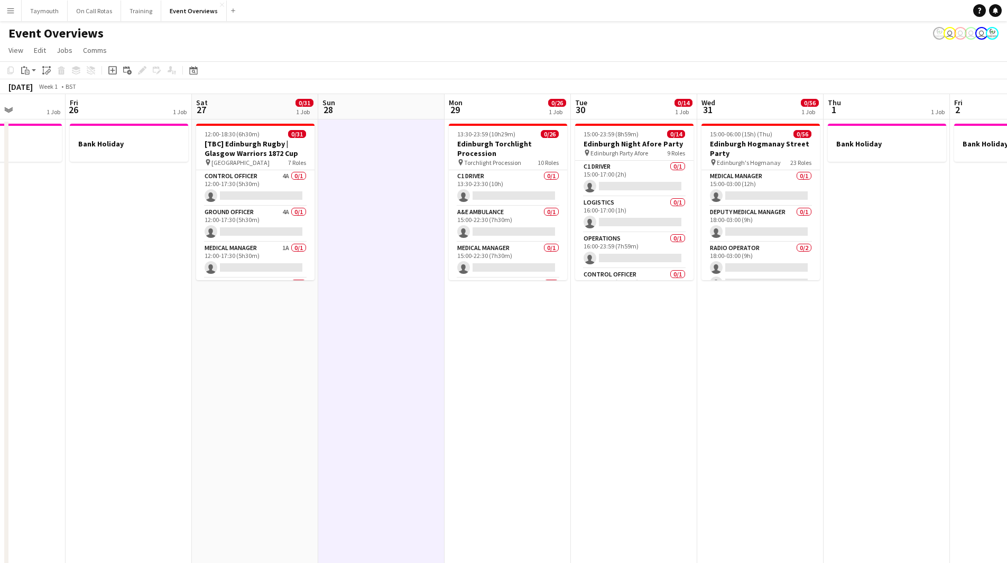
click at [735, 348] on app-calendar-viewport "Tue 23 Wed 24 Thu 25 1 Job Fri 26 1 Job Sat 27 0/31 1 Job Sun 28 Mon 29 0/26 1 …" at bounding box center [503, 559] width 1007 height 931
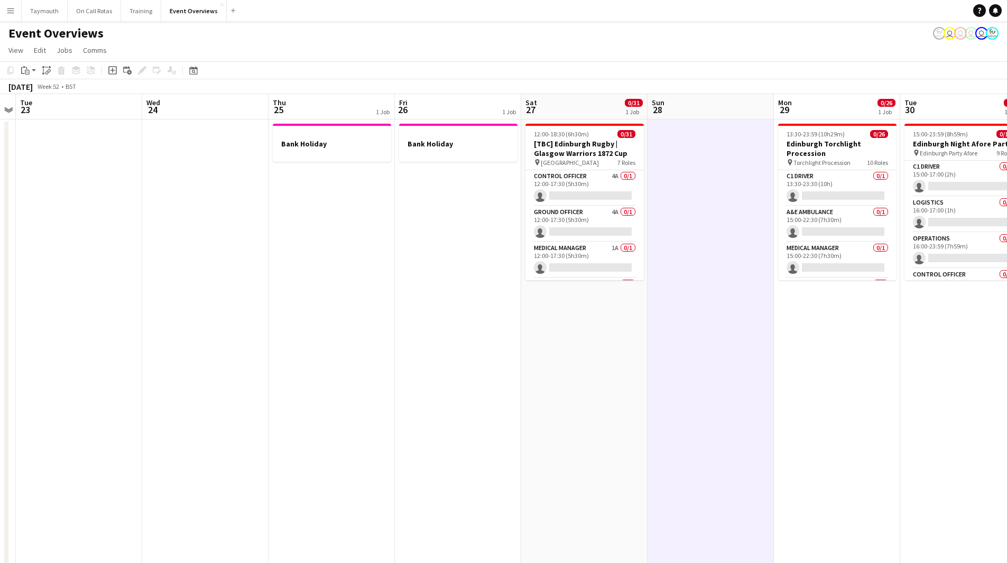
drag, startPoint x: 247, startPoint y: 359, endPoint x: 836, endPoint y: 377, distance: 588.8
click at [693, 360] on app-calendar-viewport "Sun 21 Mon 22 Tue 23 Wed 24 Thu 25 1 Job Fri 26 1 Job Sat 27 0/31 1 Job Sun 28 …" at bounding box center [503, 559] width 1007 height 931
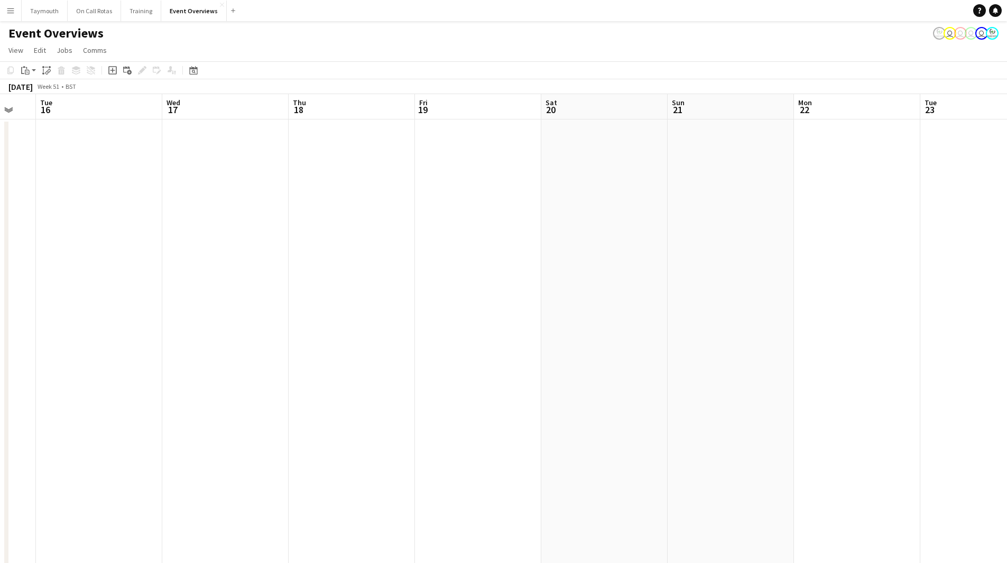
drag, startPoint x: 228, startPoint y: 365, endPoint x: 635, endPoint y: 363, distance: 406.7
click at [635, 363] on app-calendar-viewport "Sun 14 Mon 15 Tue 16 Wed 17 Thu 18 Fri 19 Sat 20 Sun 21 Mon 22 Tue 23 Wed 24 Th…" at bounding box center [503, 559] width 1007 height 931
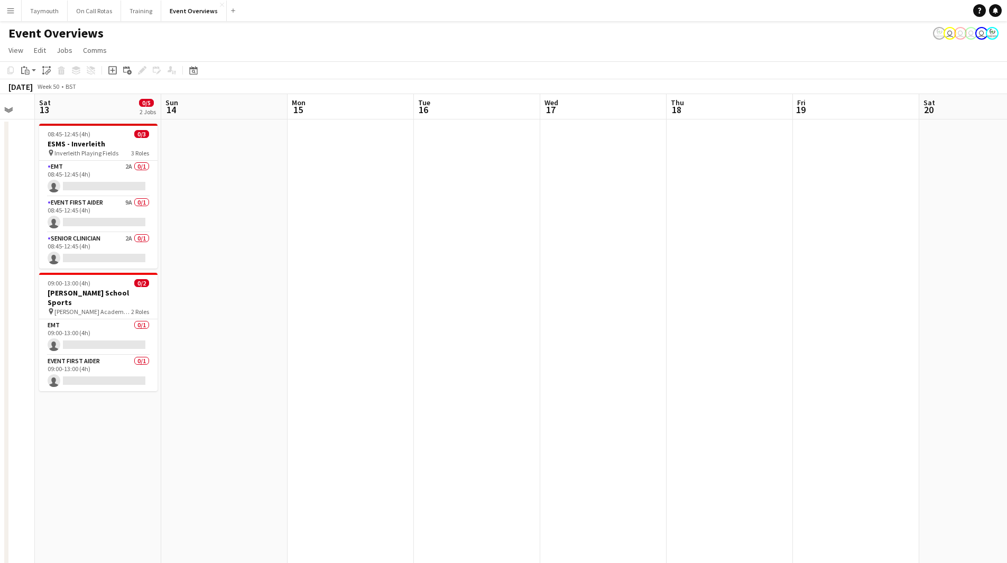
drag, startPoint x: 550, startPoint y: 353, endPoint x: 725, endPoint y: 355, distance: 174.5
click at [725, 355] on app-calendar-viewport "Thu 11 Fri 12 Sat 13 0/5 2 Jobs Sun 14 Mon 15 Tue 16 Wed 17 Thu 18 Fri 19 Sat 2…" at bounding box center [503, 559] width 1007 height 931
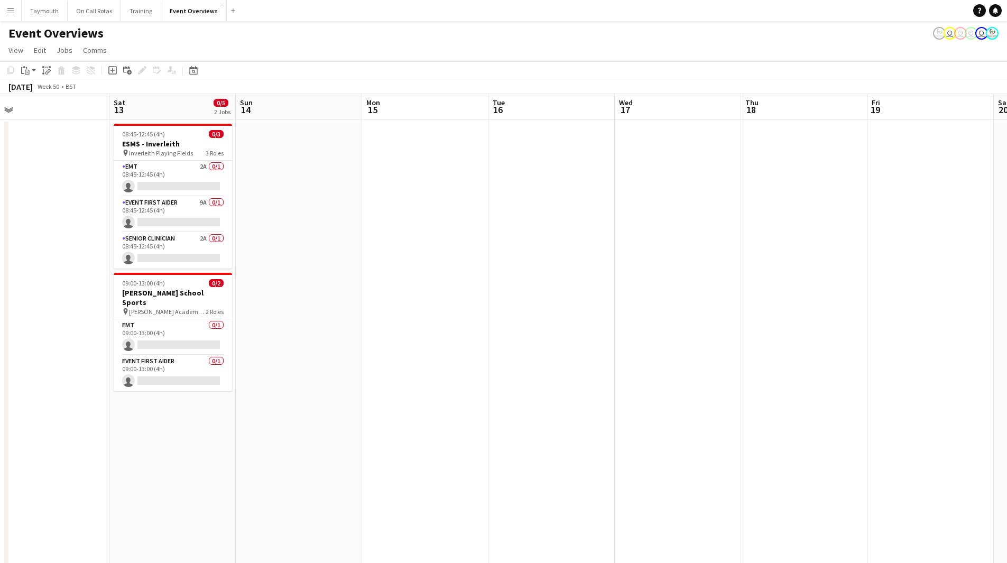
scroll to position [0, 230]
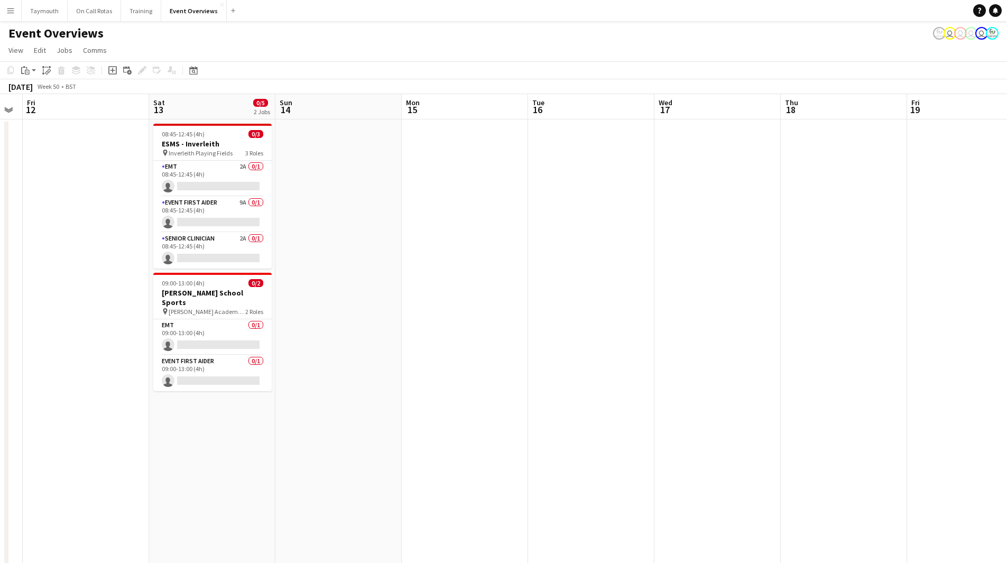
drag, startPoint x: 364, startPoint y: 361, endPoint x: 604, endPoint y: 360, distance: 240.6
click at [604, 360] on app-calendar-viewport "Wed 10 Thu 11 Fri 12 Sat 13 0/5 2 Jobs Sun 14 Mon 15 Tue 16 Wed 17 Thu 18 Fri 1…" at bounding box center [503, 559] width 1007 height 931
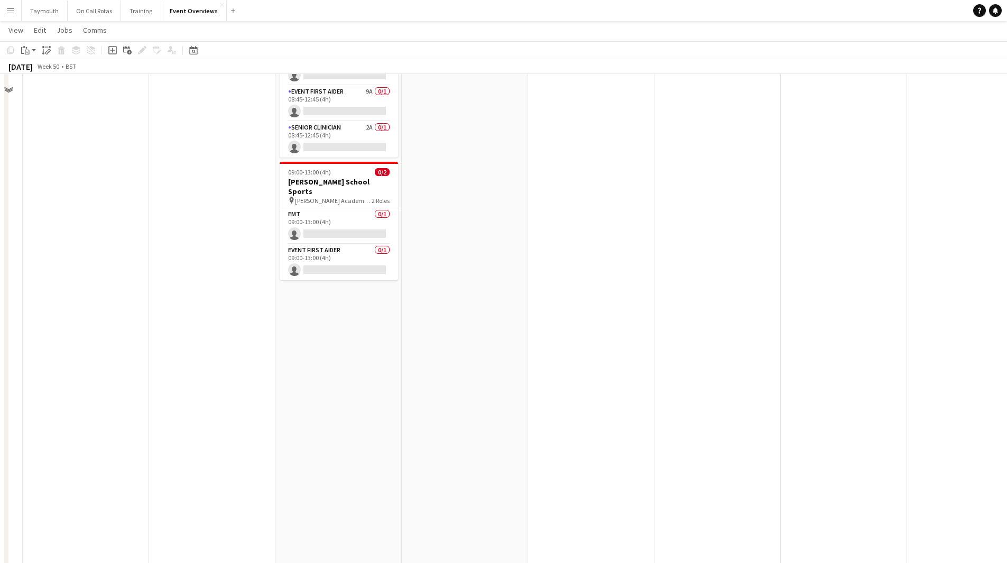
scroll to position [0, 0]
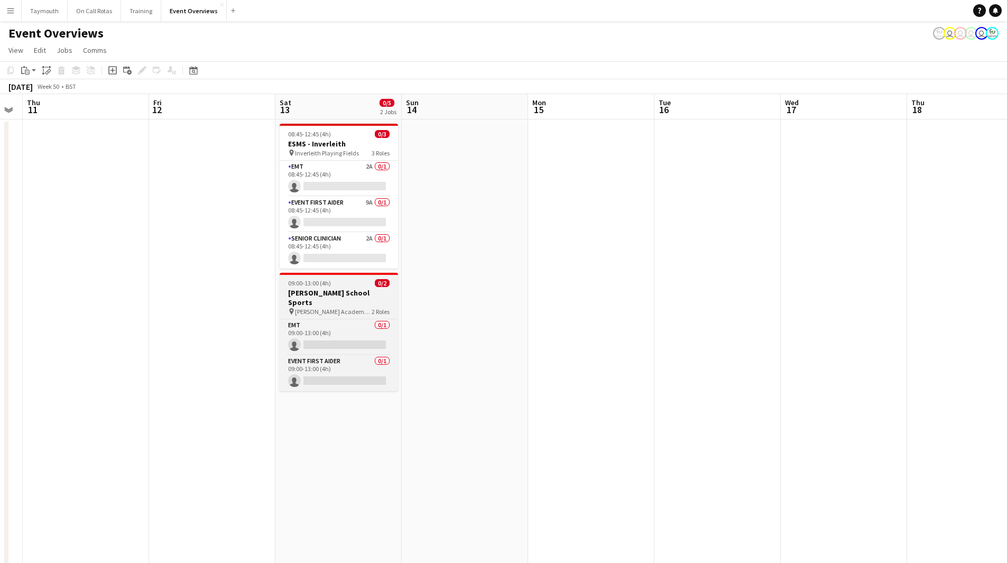
click at [358, 308] on span "[PERSON_NAME] Academy Playing Fields" at bounding box center [333, 312] width 77 height 8
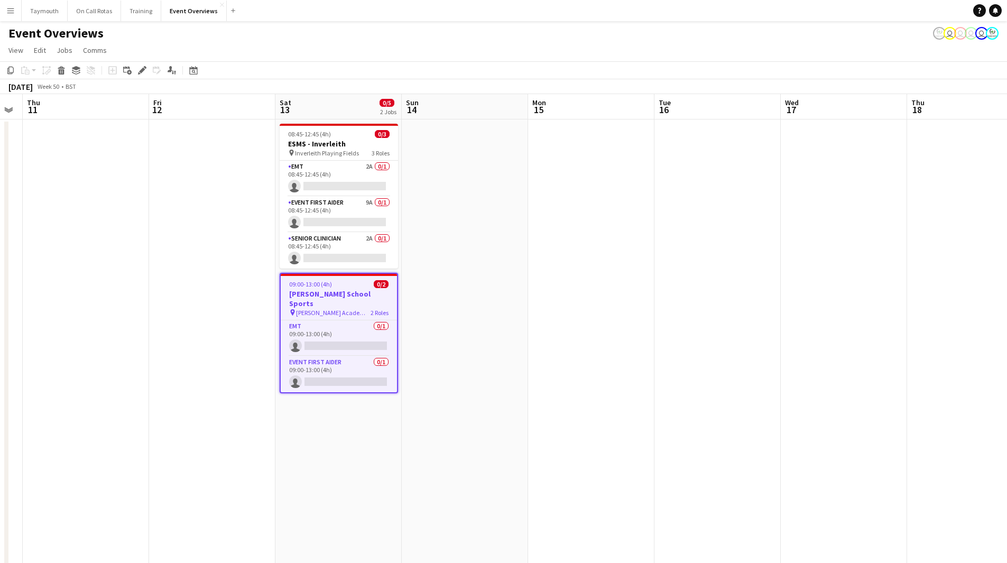
click at [134, 69] on div "Add job Add linked Job Edit Edit linked Job Applicants" at bounding box center [137, 70] width 81 height 13
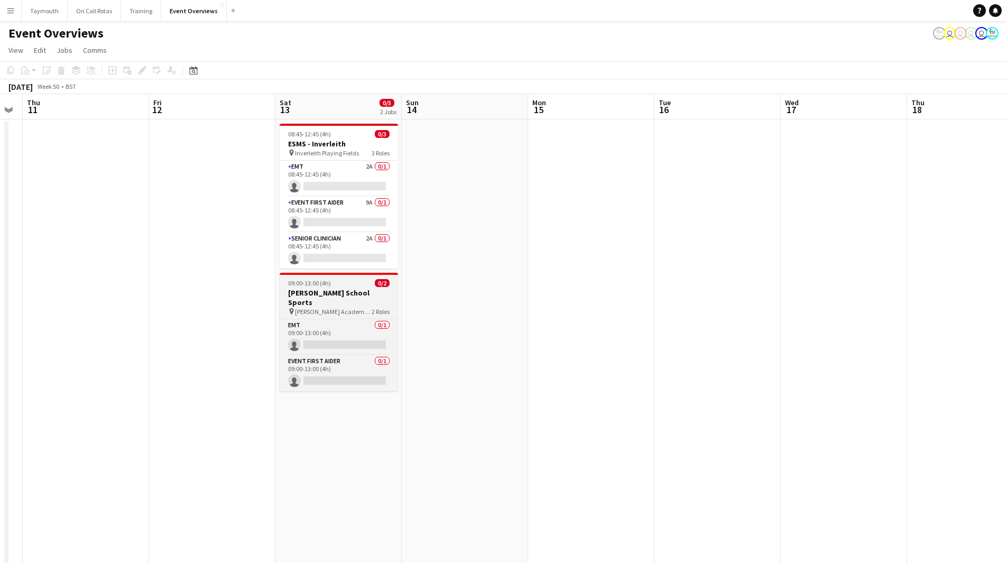
click at [356, 289] on h3 "[PERSON_NAME] School Sports" at bounding box center [339, 297] width 118 height 19
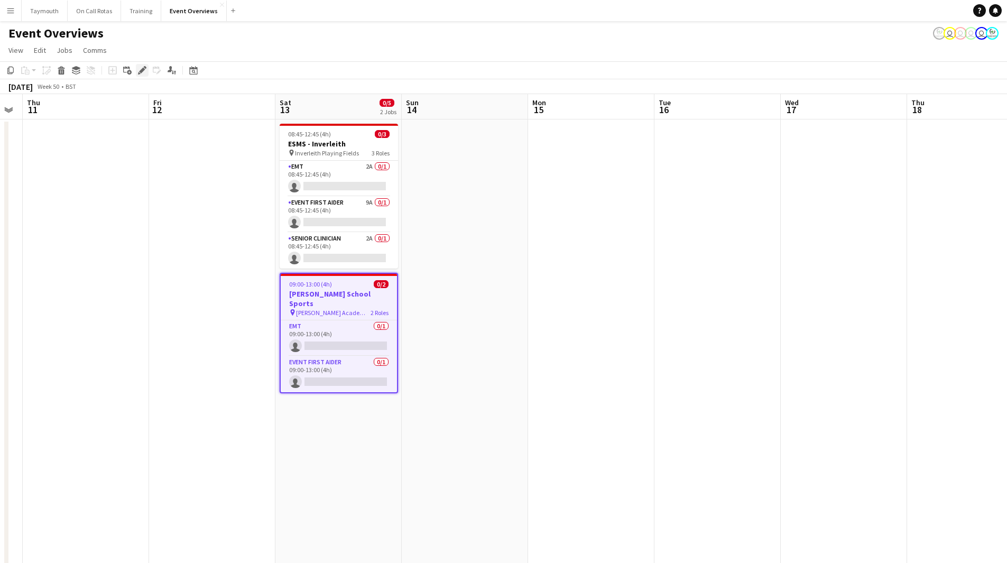
click at [142, 71] on icon at bounding box center [142, 71] width 6 height 6
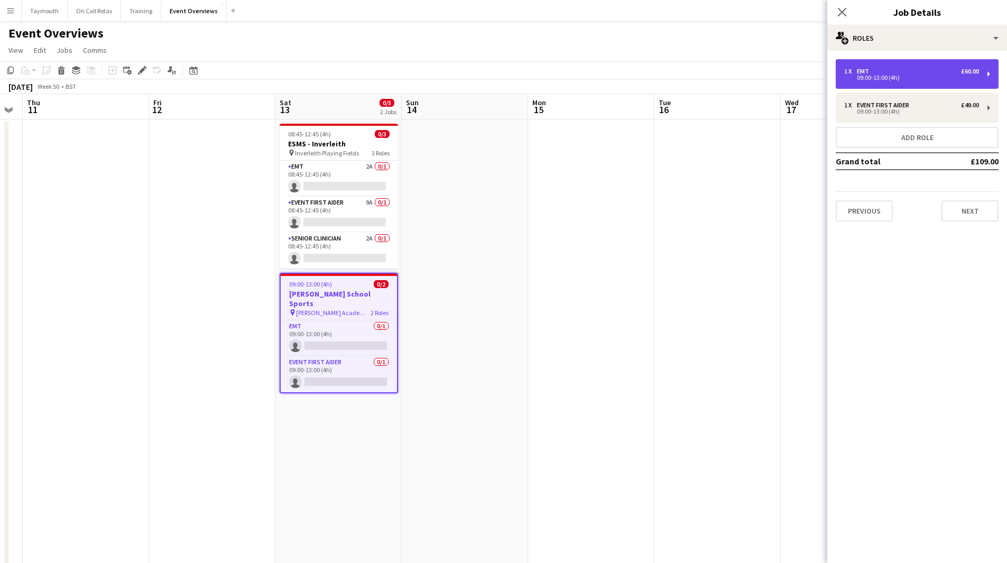
click at [903, 65] on div "1 x EMT £60.00 09:00-13:00 (4h)" at bounding box center [917, 74] width 163 height 30
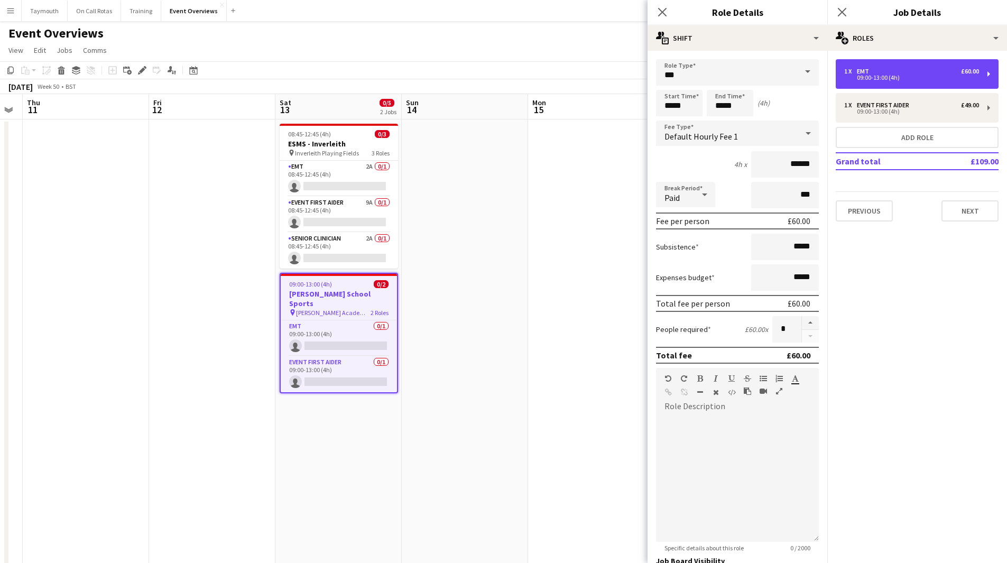
scroll to position [99, 0]
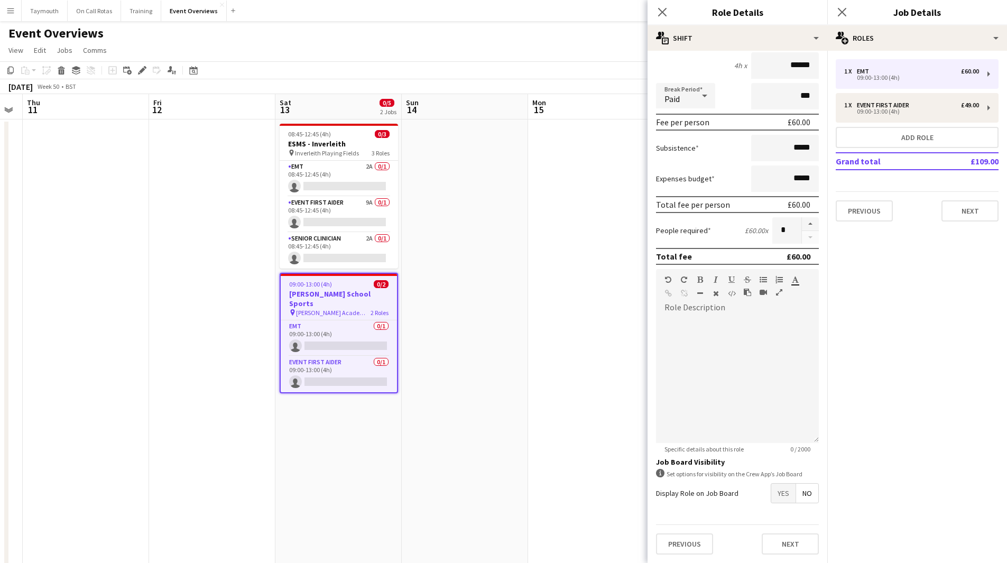
click at [775, 494] on span "Yes" at bounding box center [784, 493] width 24 height 19
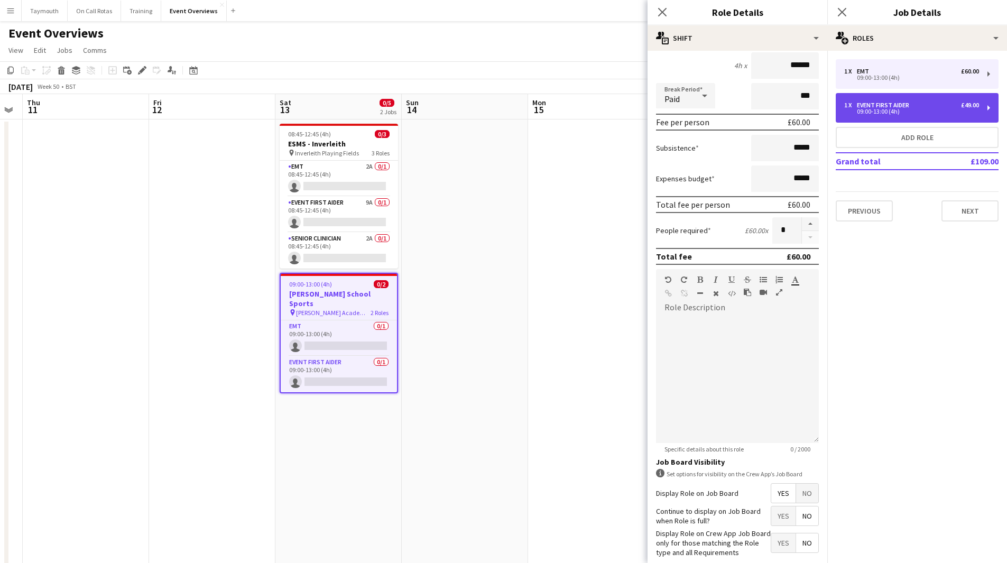
click at [891, 109] on div "09:00-13:00 (4h)" at bounding box center [911, 111] width 135 height 5
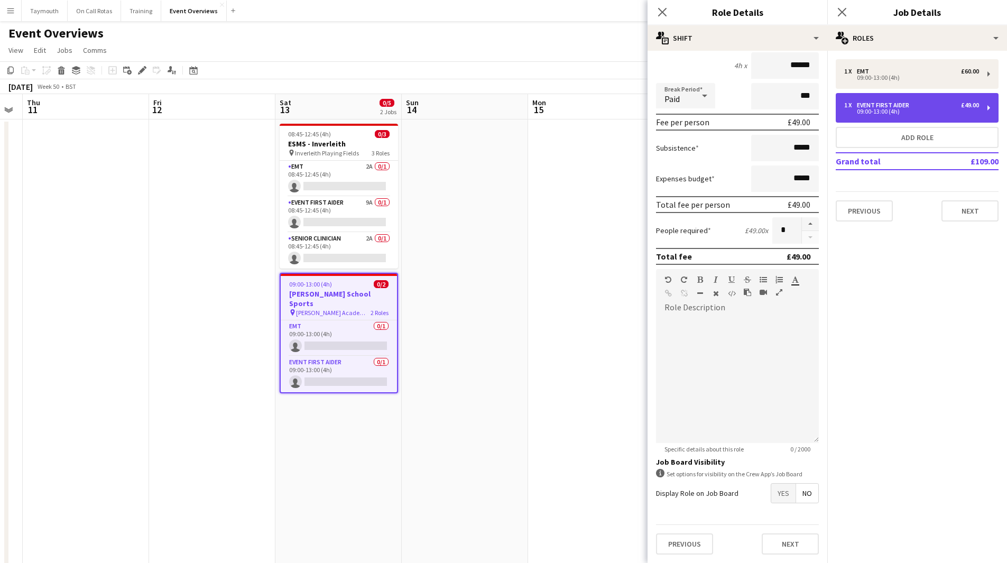
type input "**********"
type input "******"
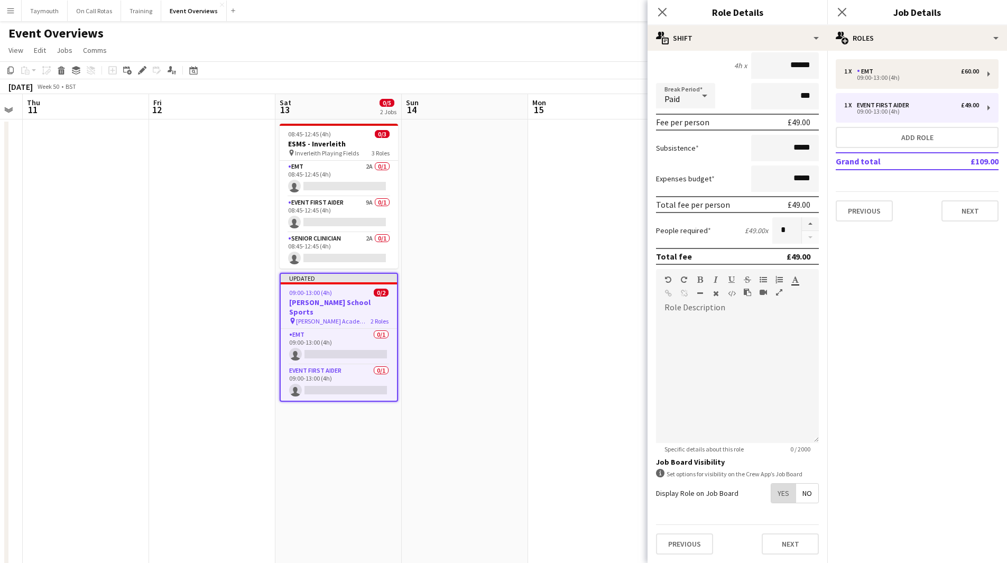
click at [782, 497] on span "Yes" at bounding box center [784, 493] width 24 height 19
click at [529, 412] on app-date-cell at bounding box center [591, 572] width 126 height 905
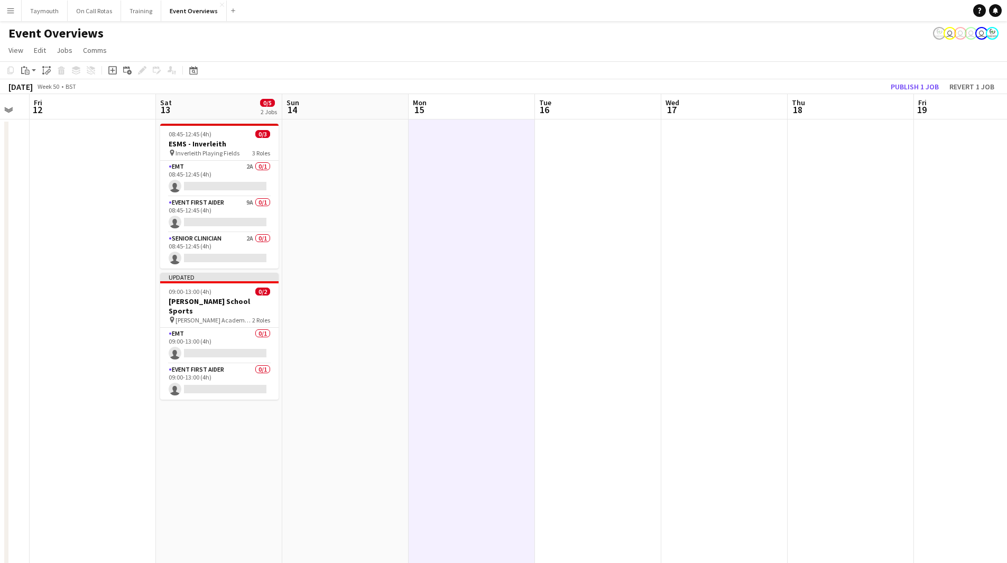
drag, startPoint x: 309, startPoint y: 412, endPoint x: 1011, endPoint y: 410, distance: 701.7
click at [1007, 407] on html "Menu Boards Boards Boards All jobs Status Workforce Workforce My Workforce Recr…" at bounding box center [503, 512] width 1007 height 1025
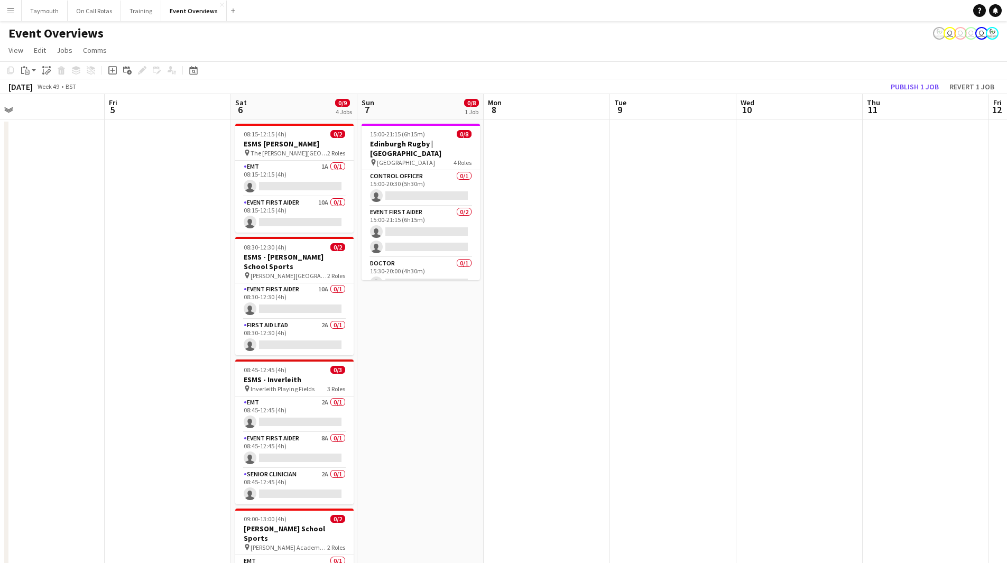
drag, startPoint x: 549, startPoint y: 428, endPoint x: 610, endPoint y: 428, distance: 60.8
click at [608, 428] on app-calendar-viewport "Tue 2 Wed 3 Thu 4 Fri 5 Sat 6 0/9 4 Jobs Sun 7 0/8 1 Job Mon 8 Tue 9 Wed 10 Thu…" at bounding box center [503, 559] width 1007 height 931
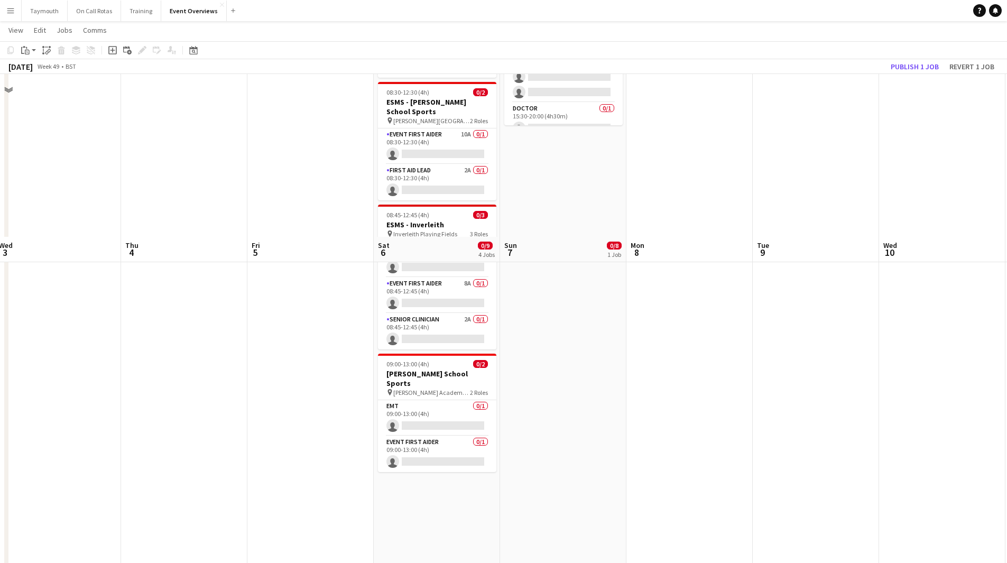
scroll to position [317, 0]
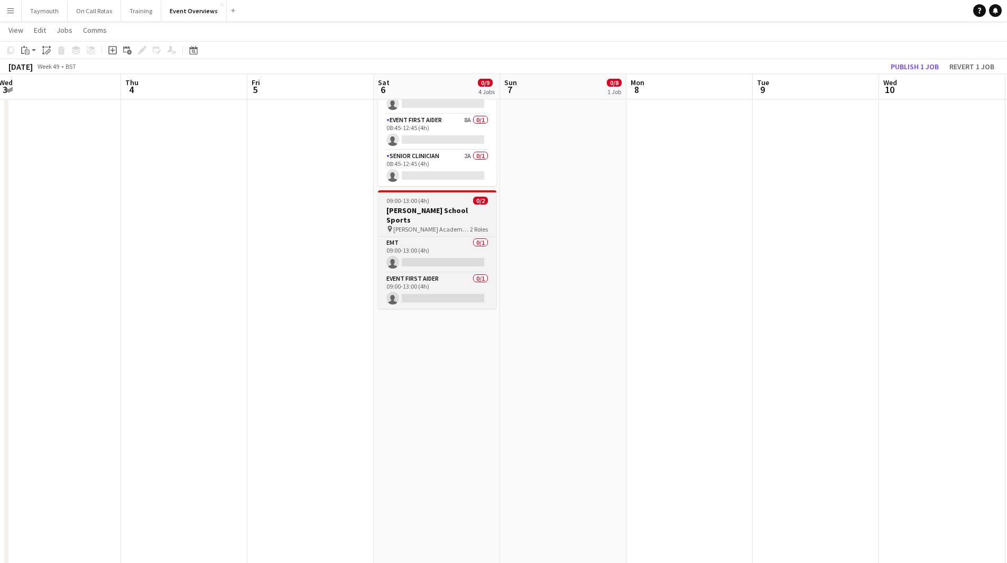
click at [412, 212] on h3 "[PERSON_NAME] School Sports" at bounding box center [437, 215] width 118 height 19
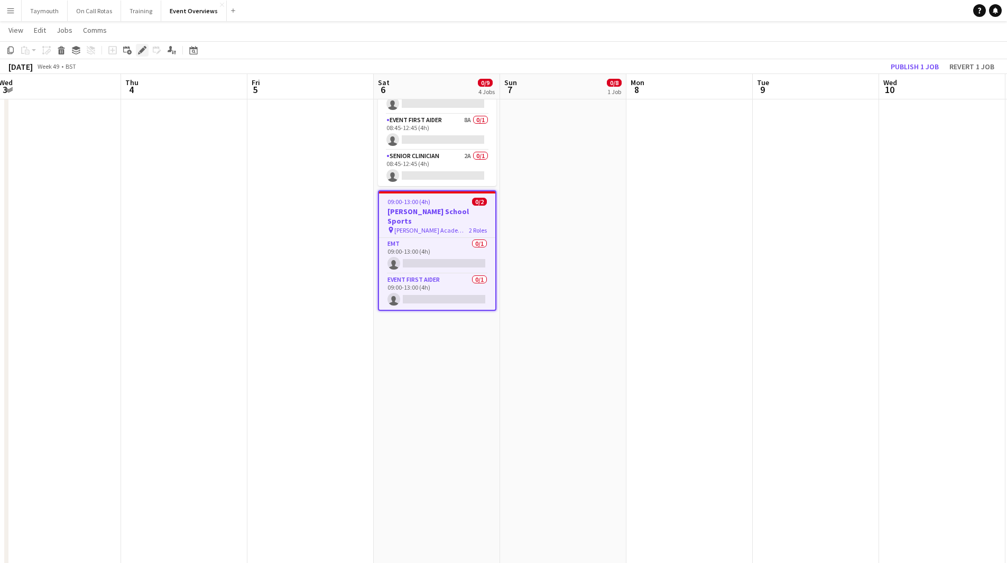
click at [146, 55] on div "Edit" at bounding box center [142, 50] width 13 height 13
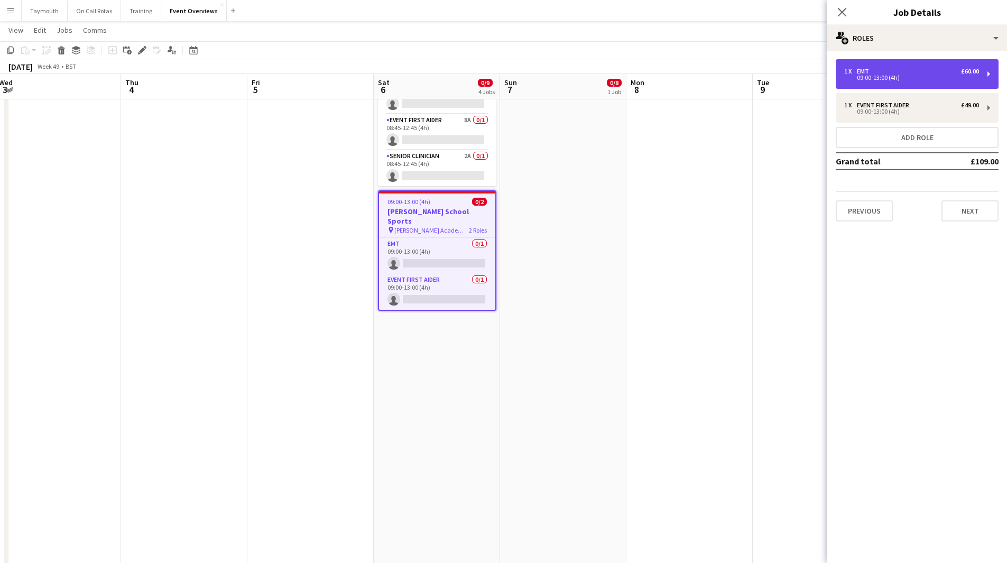
click at [934, 67] on div "1 x EMT £60.00 09:00-13:00 (4h)" at bounding box center [917, 74] width 163 height 30
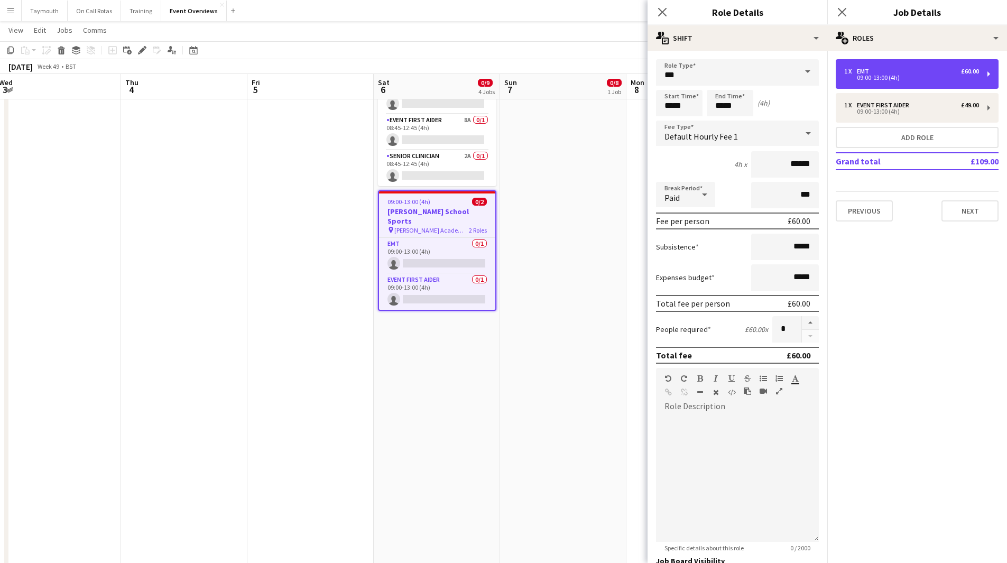
scroll to position [99, 0]
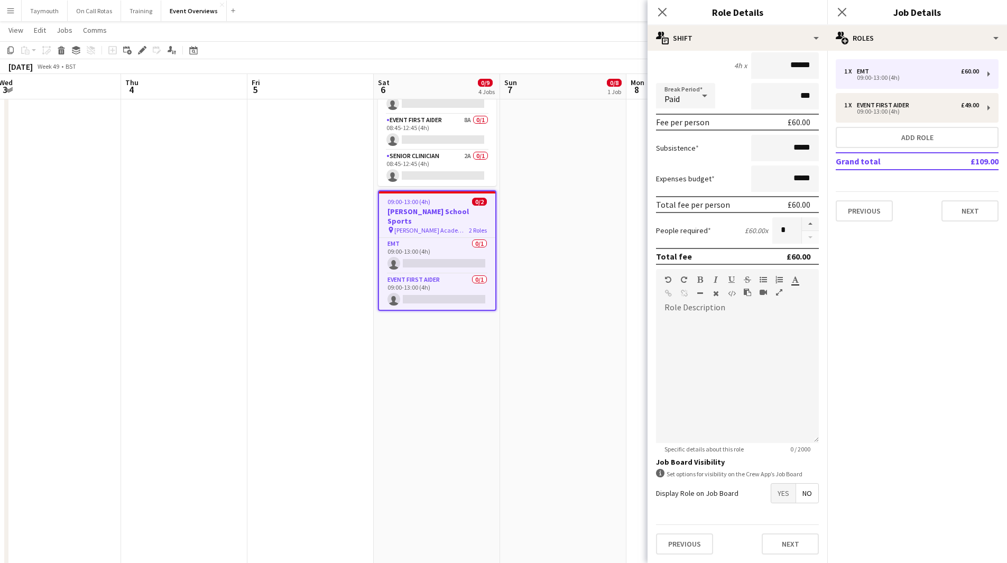
click at [637, 415] on app-date-cell at bounding box center [690, 253] width 126 height 905
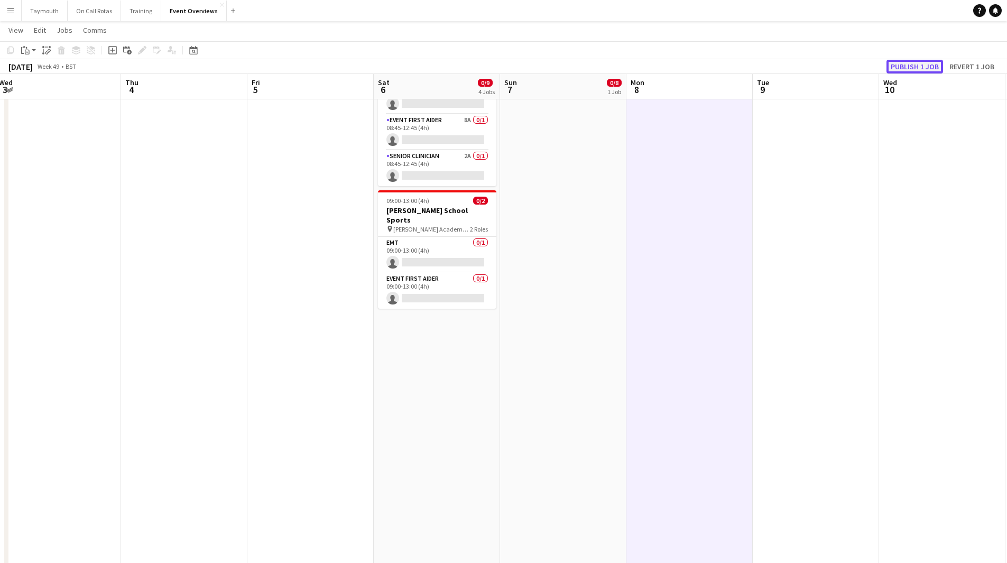
click at [925, 61] on button "Publish 1 job" at bounding box center [915, 67] width 57 height 14
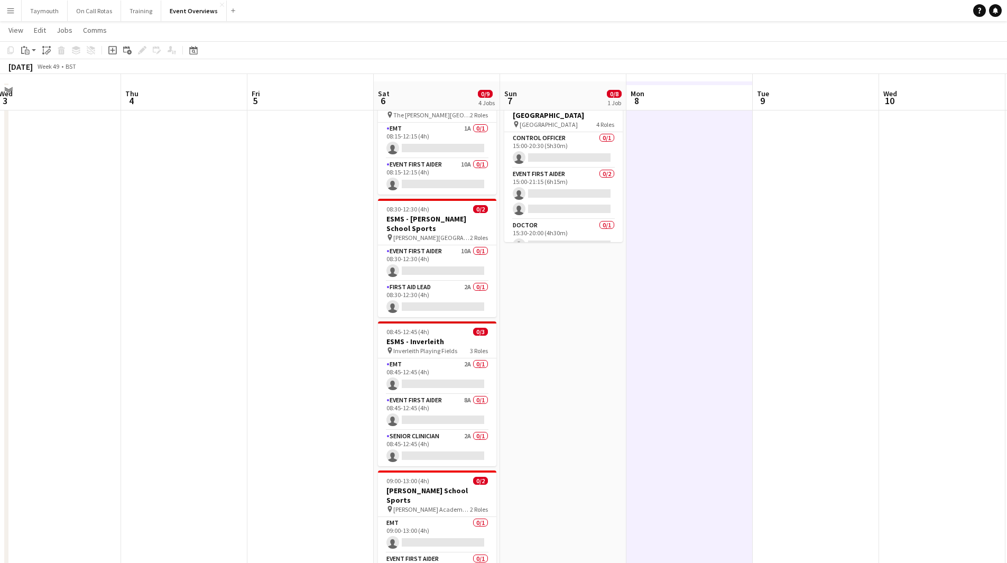
scroll to position [53, 0]
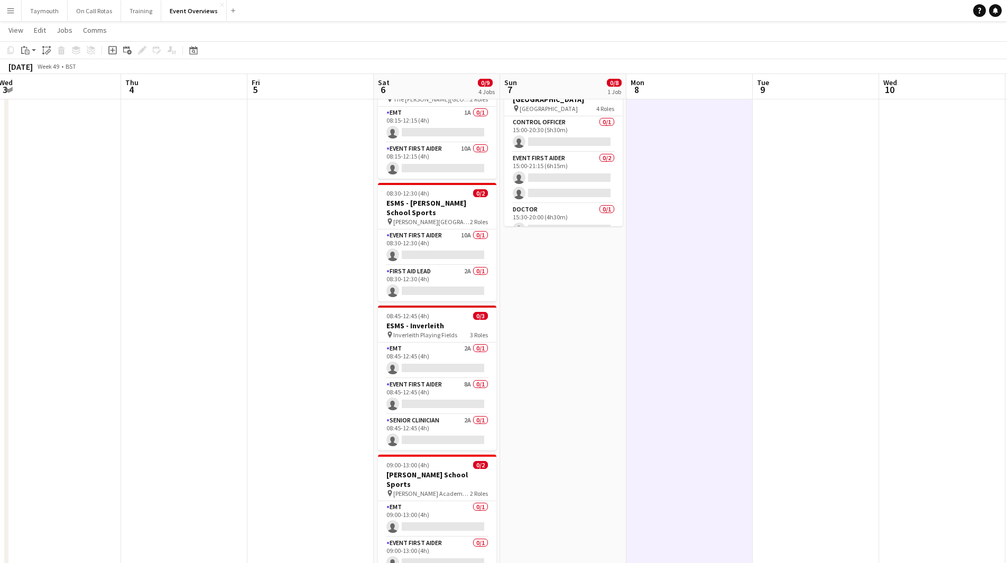
click at [10, 11] on app-icon "Menu" at bounding box center [10, 10] width 8 height 8
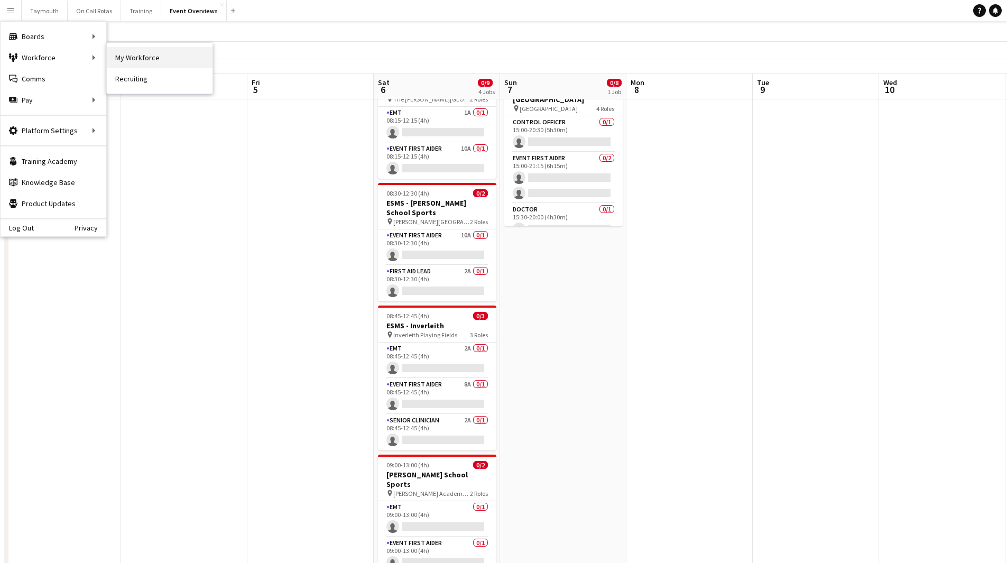
click at [124, 60] on link "My Workforce" at bounding box center [160, 57] width 106 height 21
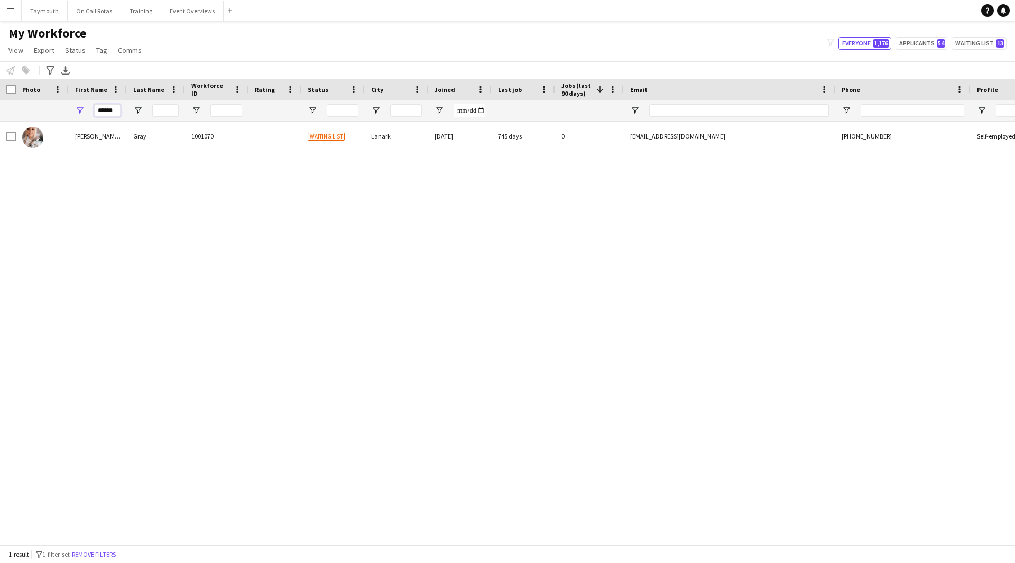
drag, startPoint x: 120, startPoint y: 111, endPoint x: -351, endPoint y: 59, distance: 473.5
click at [0, 59] on html "Menu Boards Boards Boards All jobs Status Workforce Workforce My Workforce Recr…" at bounding box center [507, 281] width 1015 height 563
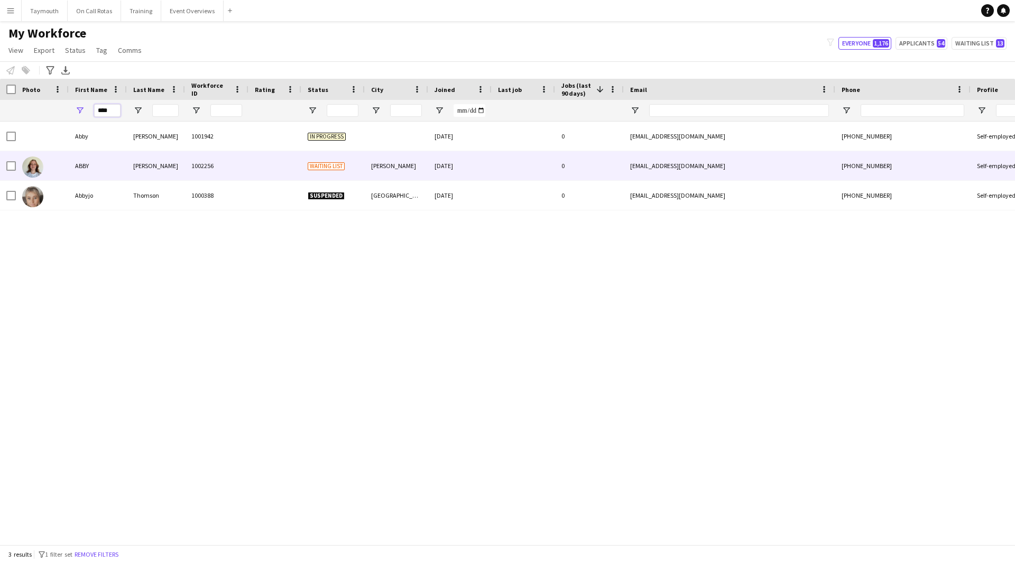
type input "****"
click at [167, 172] on div "[PERSON_NAME]" at bounding box center [156, 165] width 58 height 29
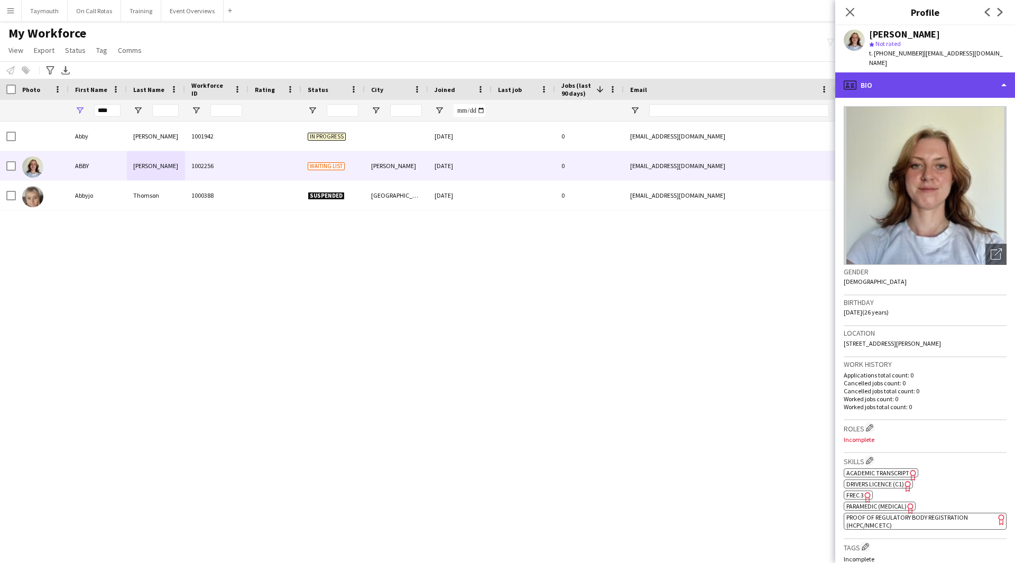
click at [986, 74] on div "profile Bio" at bounding box center [926, 84] width 180 height 25
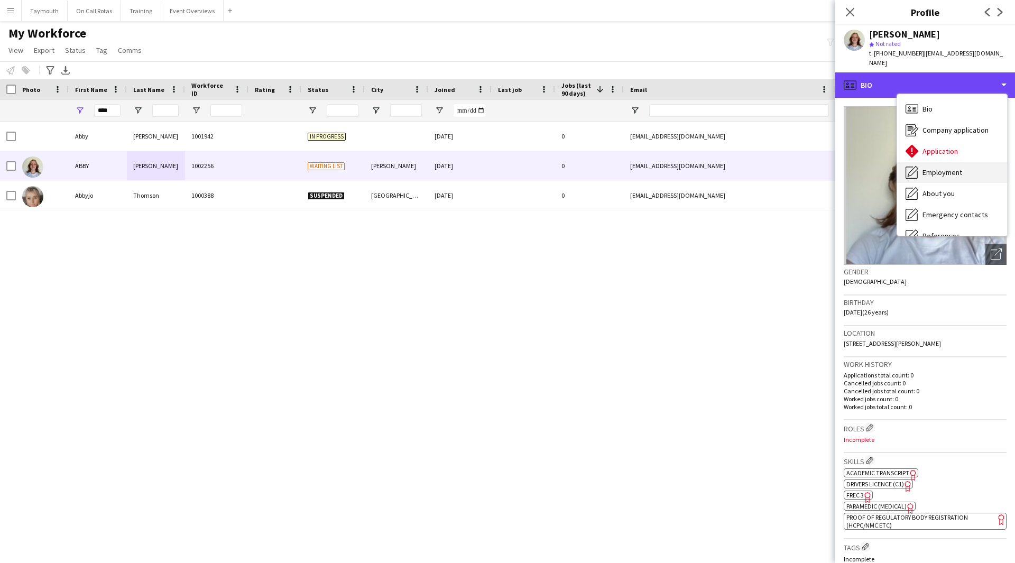
scroll to position [106, 0]
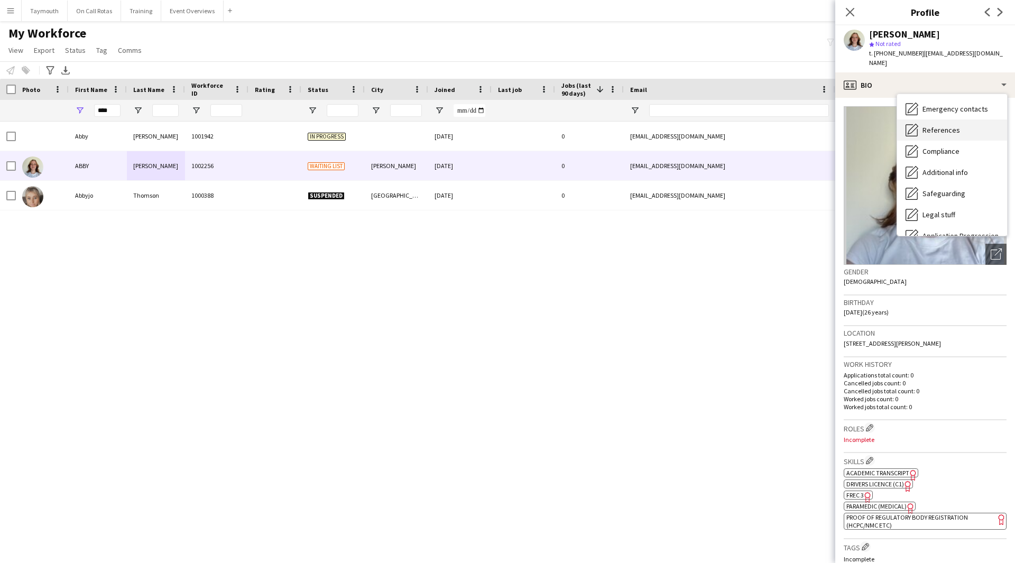
click at [950, 125] on span "References" at bounding box center [942, 130] width 38 height 10
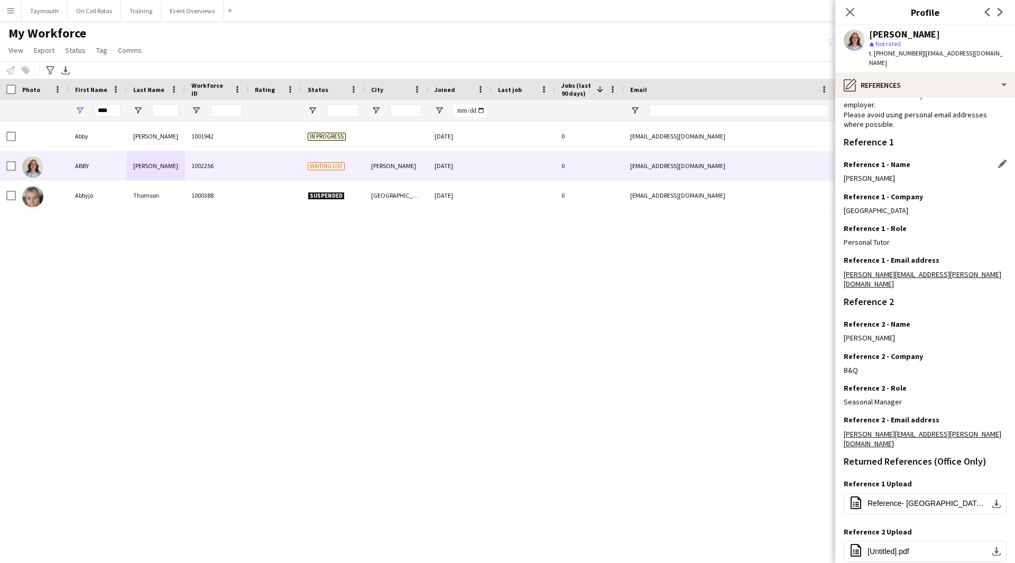
scroll to position [99, 0]
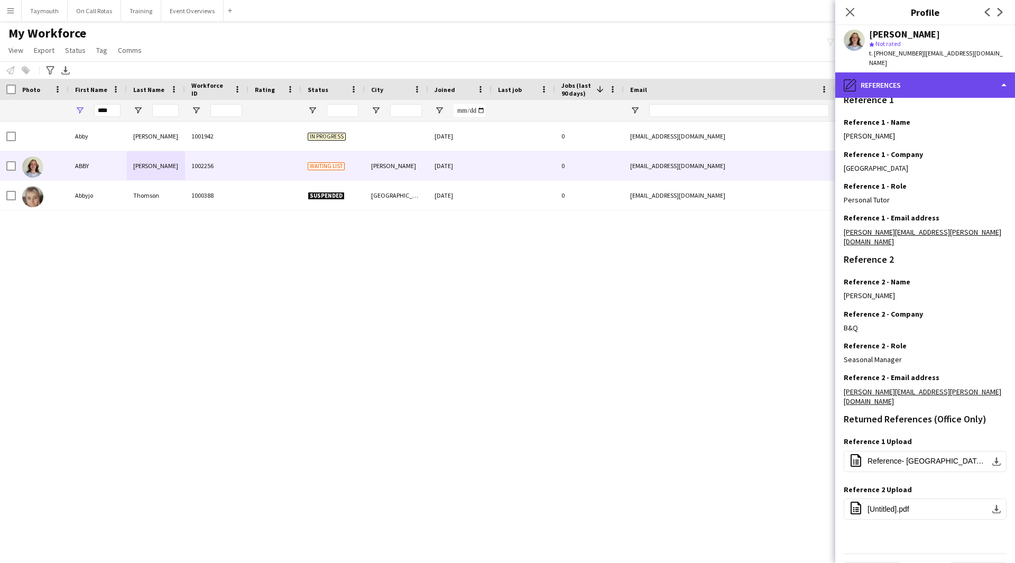
click at [931, 81] on div "pencil4 References" at bounding box center [926, 84] width 180 height 25
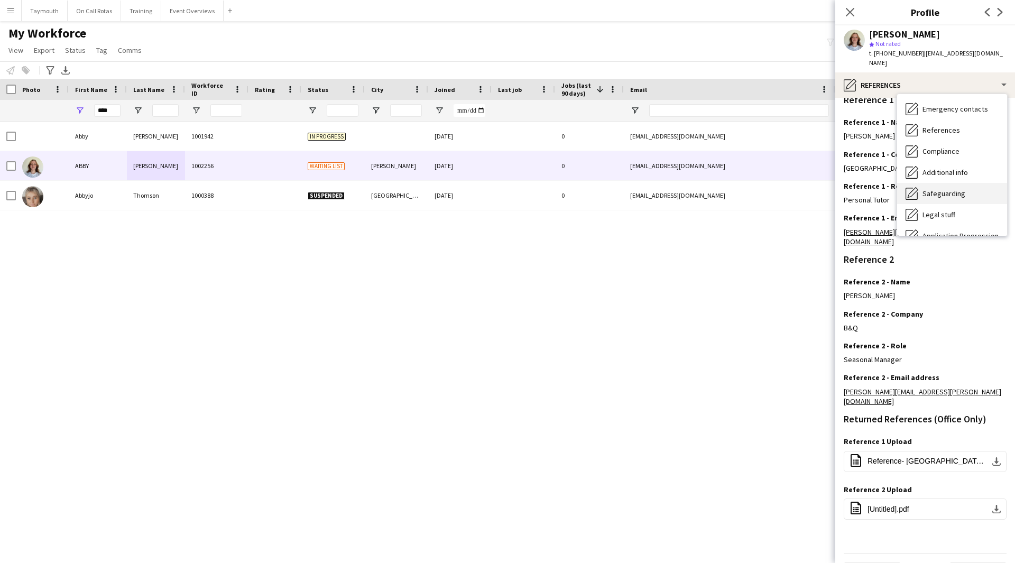
click at [952, 189] on span "Safeguarding" at bounding box center [944, 194] width 43 height 10
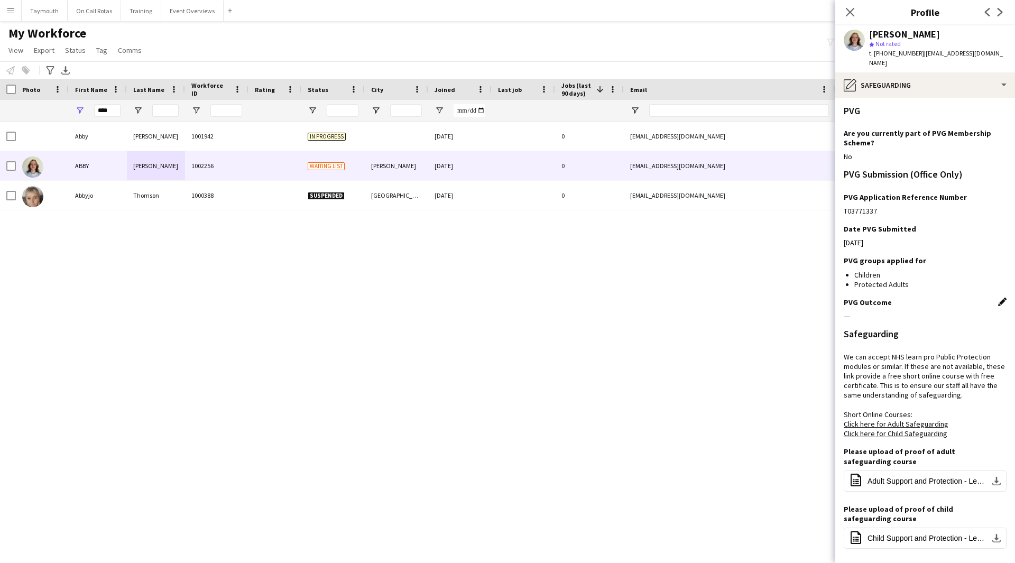
click at [998, 298] on app-icon "Edit this field" at bounding box center [1002, 302] width 8 height 8
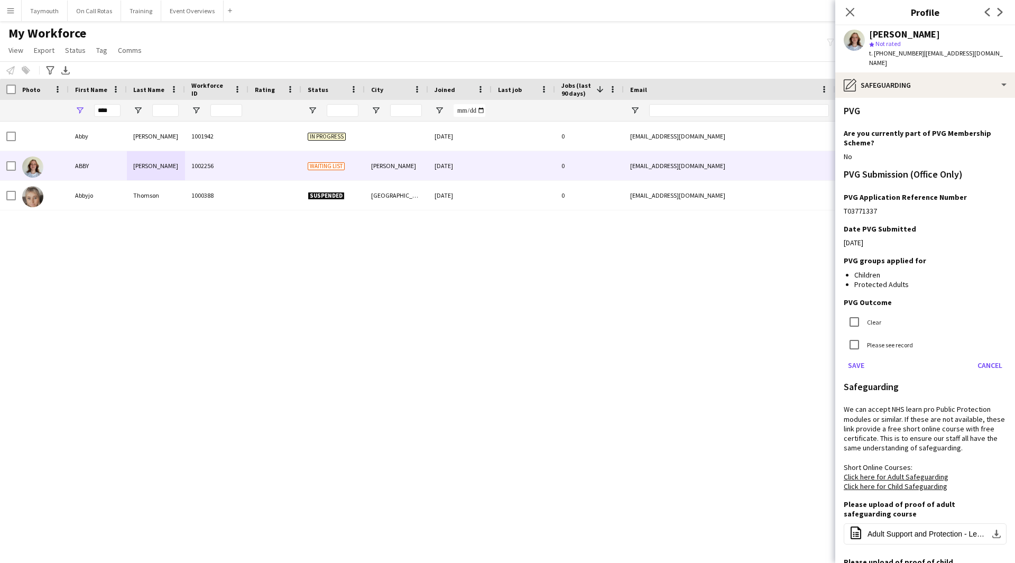
click at [867, 319] on div "Clear" at bounding box center [863, 321] width 38 height 21
click at [870, 318] on label "Clear" at bounding box center [873, 322] width 16 height 8
click at [857, 357] on button "Save" at bounding box center [856, 365] width 25 height 17
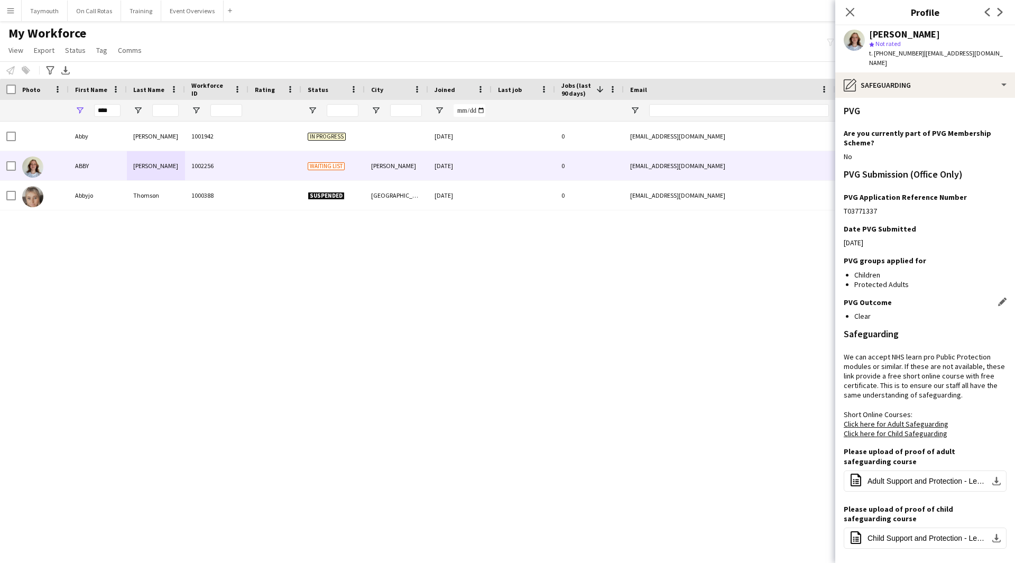
drag, startPoint x: 992, startPoint y: 55, endPoint x: 919, endPoint y: 56, distance: 72.4
click at [919, 56] on app-profile-header "ABBY MORGAN star Not rated t. +447375873001 | abbymm@sky.com" at bounding box center [926, 48] width 180 height 47
copy span "[EMAIL_ADDRESS][DOMAIN_NAME]"
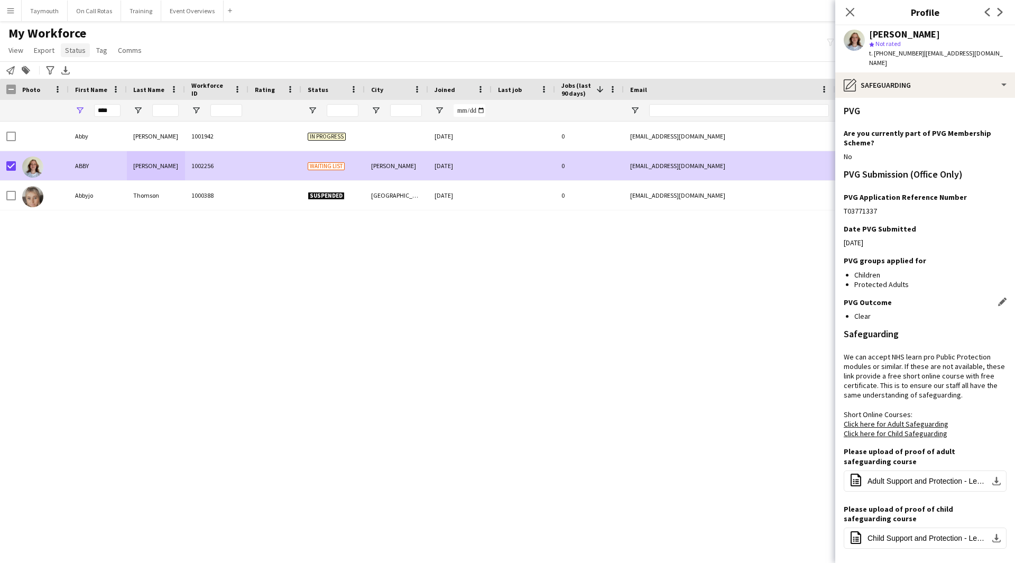
click at [72, 53] on span "Status" at bounding box center [75, 50] width 21 height 10
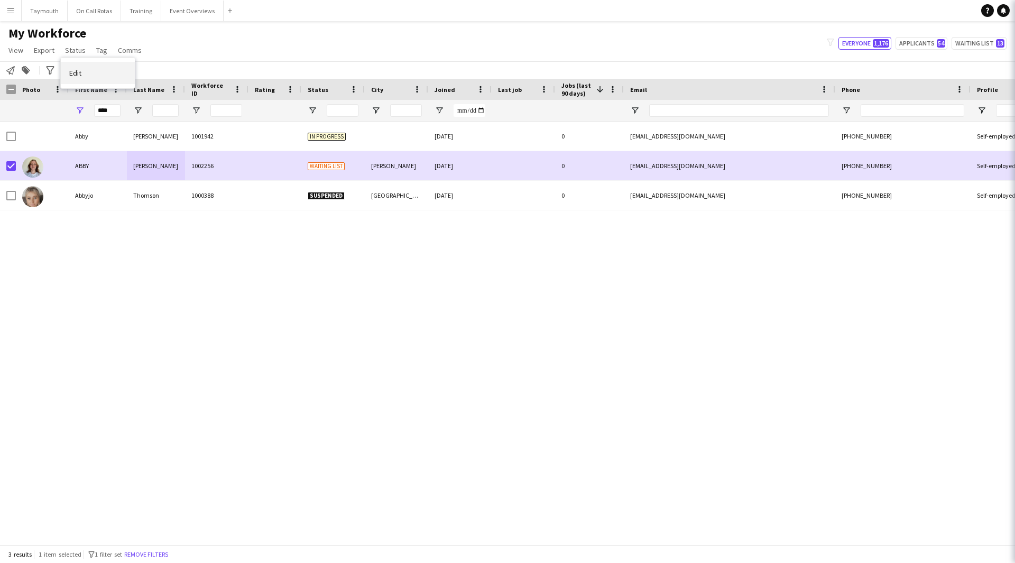
click at [76, 76] on span "Edit" at bounding box center [75, 73] width 12 height 10
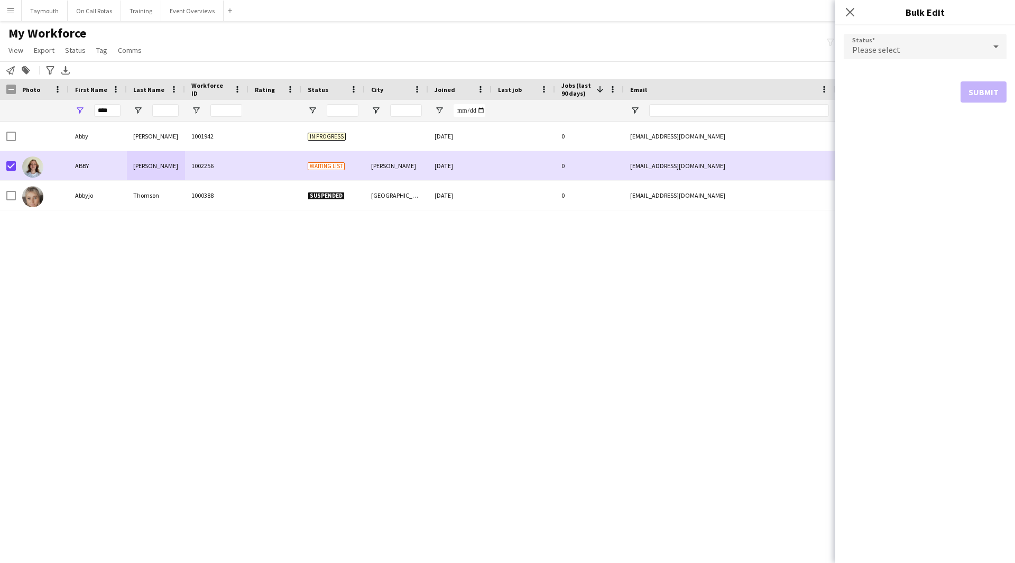
click at [965, 50] on div "Please select" at bounding box center [915, 46] width 142 height 25
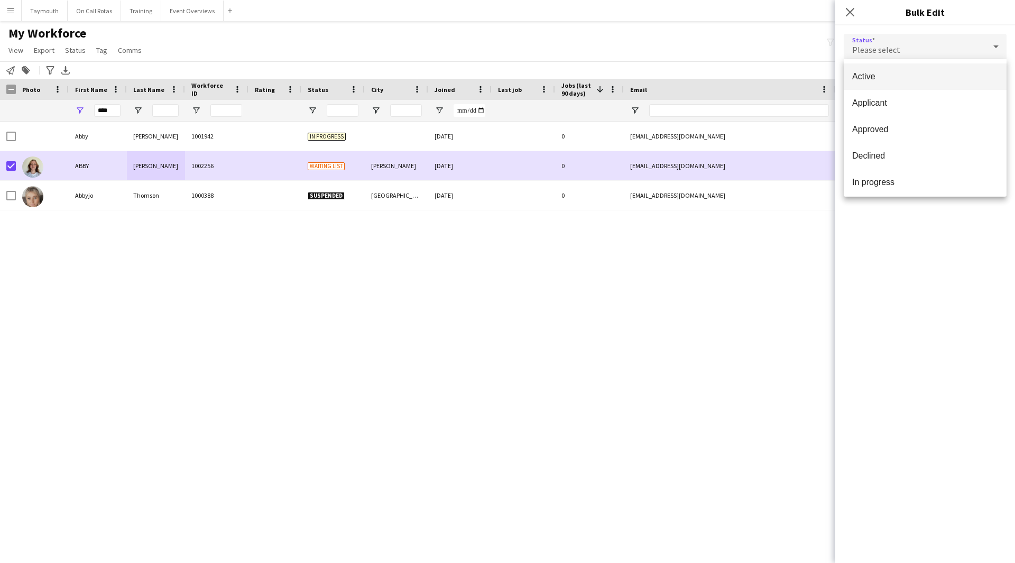
click at [926, 72] on span "Active" at bounding box center [925, 76] width 146 height 10
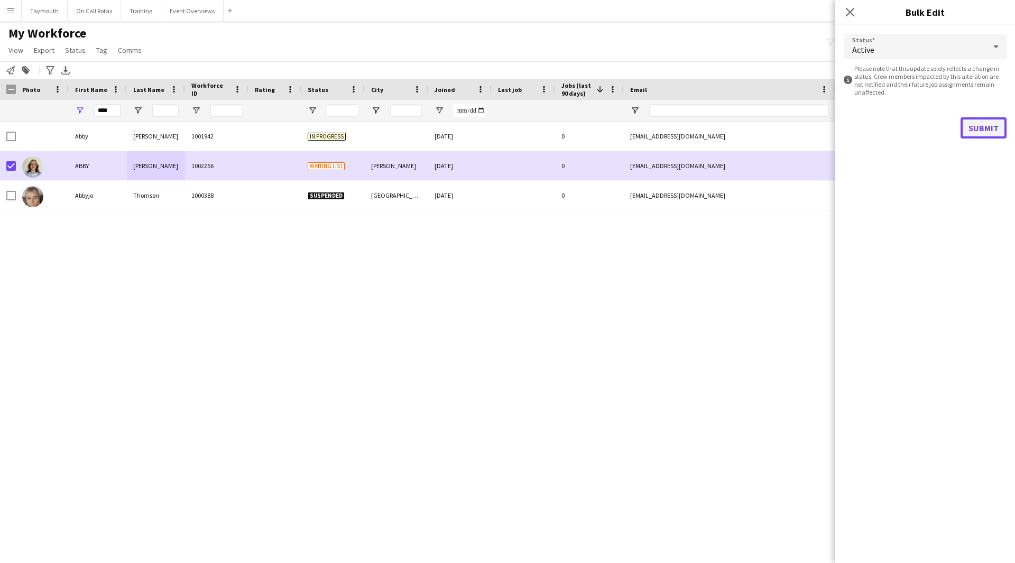
click at [984, 127] on button "Submit" at bounding box center [984, 127] width 46 height 21
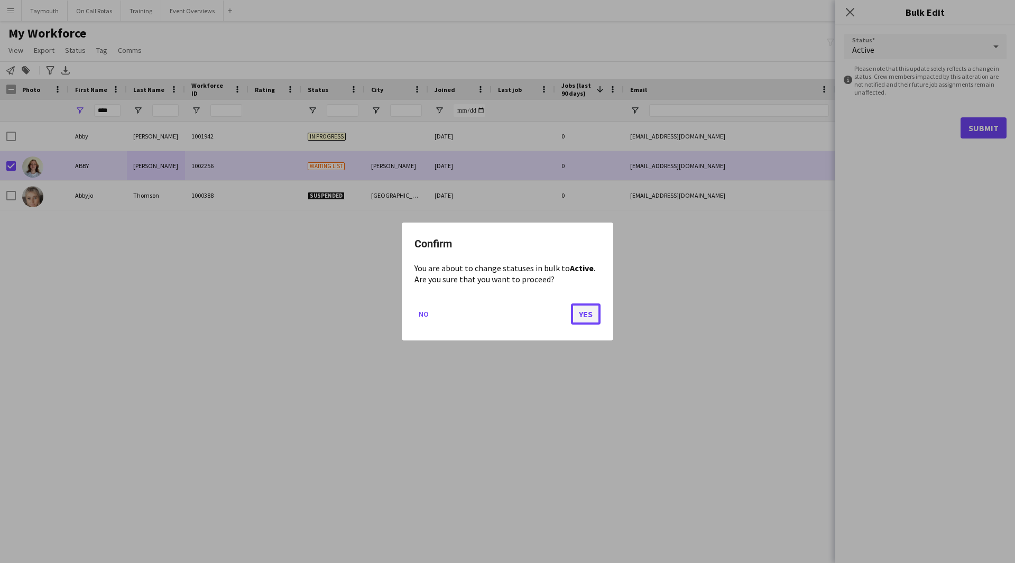
click at [594, 316] on button "Yes" at bounding box center [586, 314] width 30 height 21
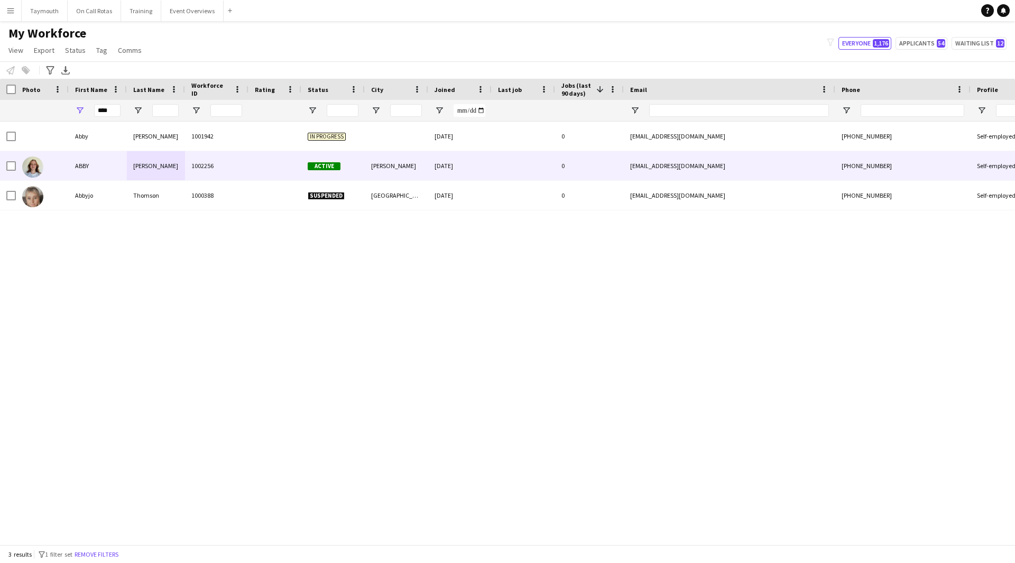
click at [185, 168] on div "[PERSON_NAME]" at bounding box center [156, 165] width 58 height 29
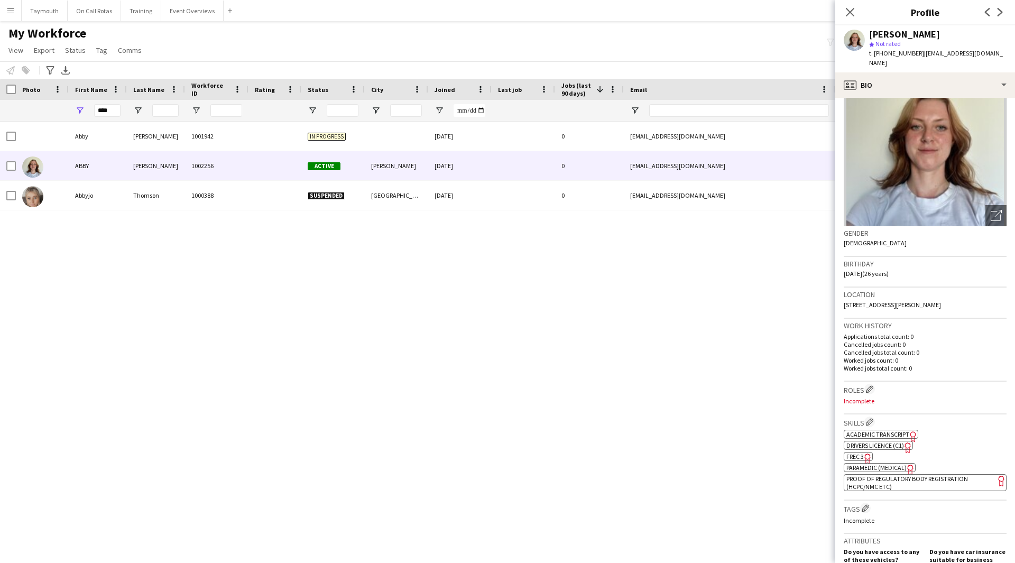
scroll to position [53, 0]
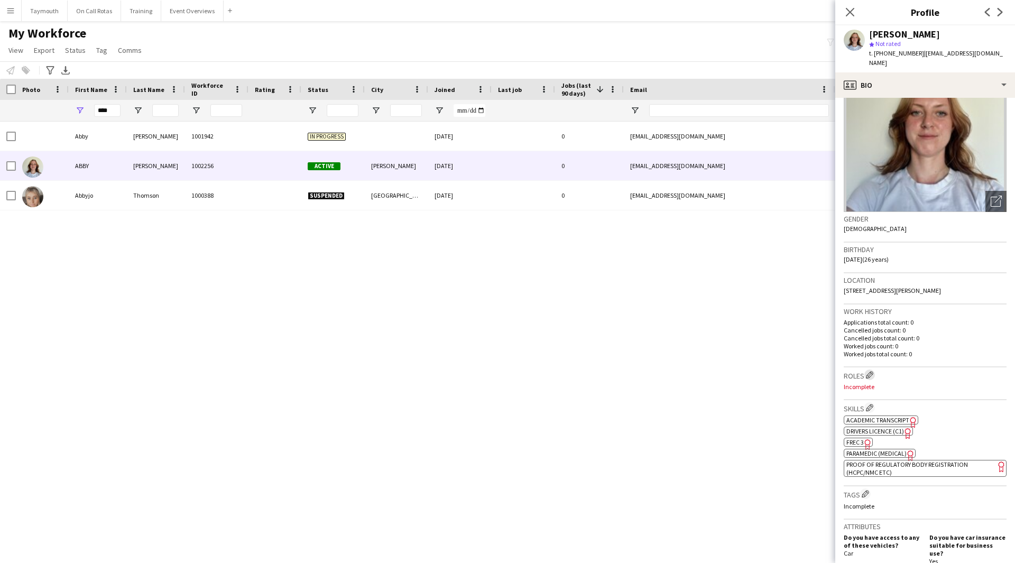
click at [874, 371] on app-icon "Edit crew company roles" at bounding box center [869, 374] width 7 height 7
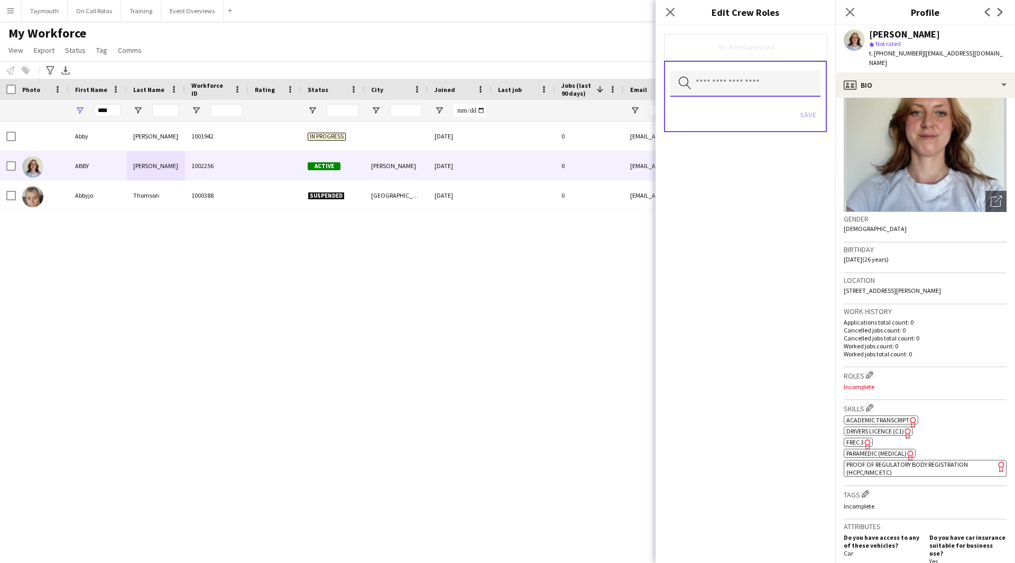
click at [766, 90] on input "text" at bounding box center [746, 83] width 150 height 26
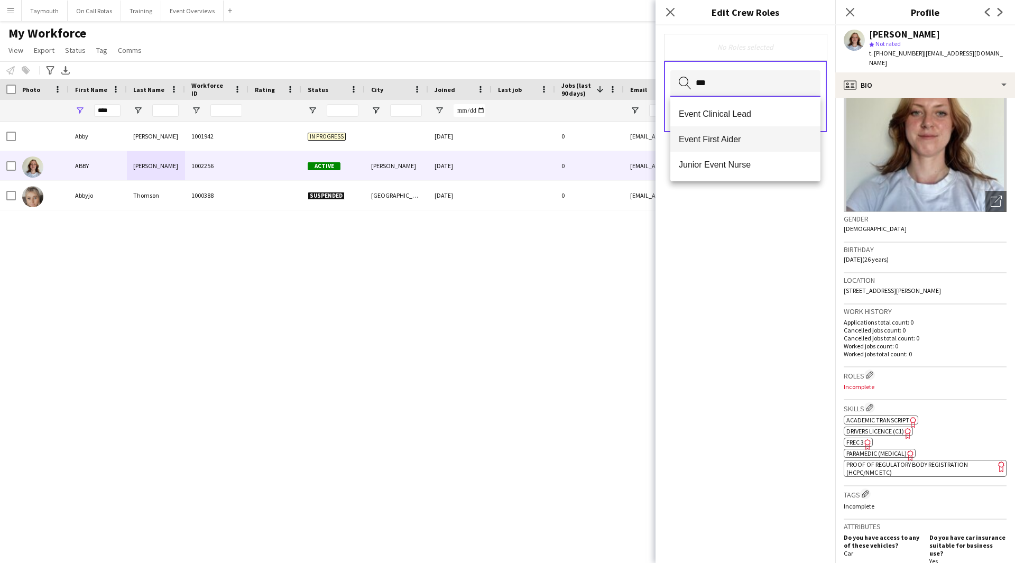
type input "***"
click at [750, 136] on span "Event First Aider" at bounding box center [745, 139] width 133 height 10
type input "***"
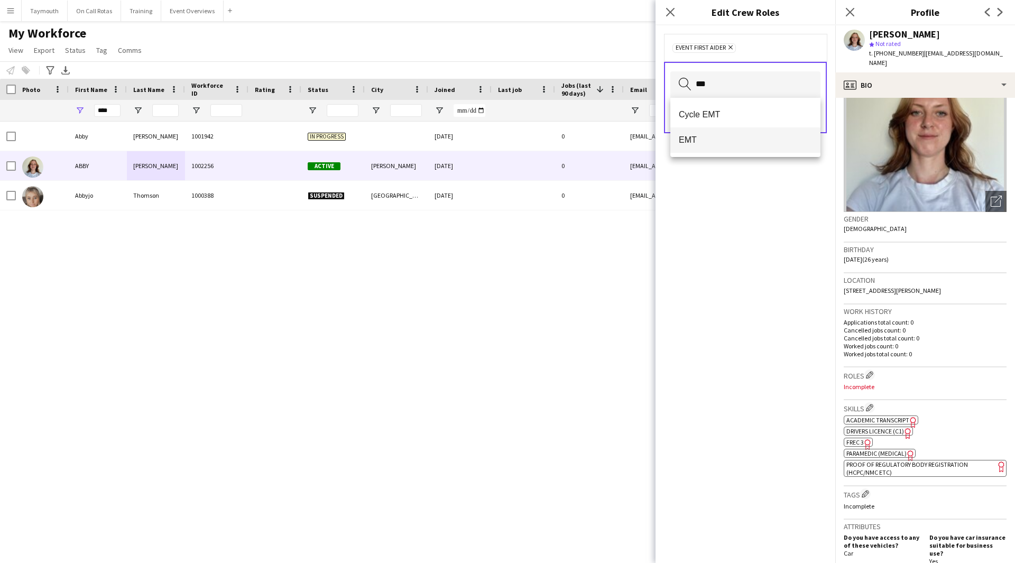
click at [731, 142] on span "EMT" at bounding box center [745, 140] width 133 height 10
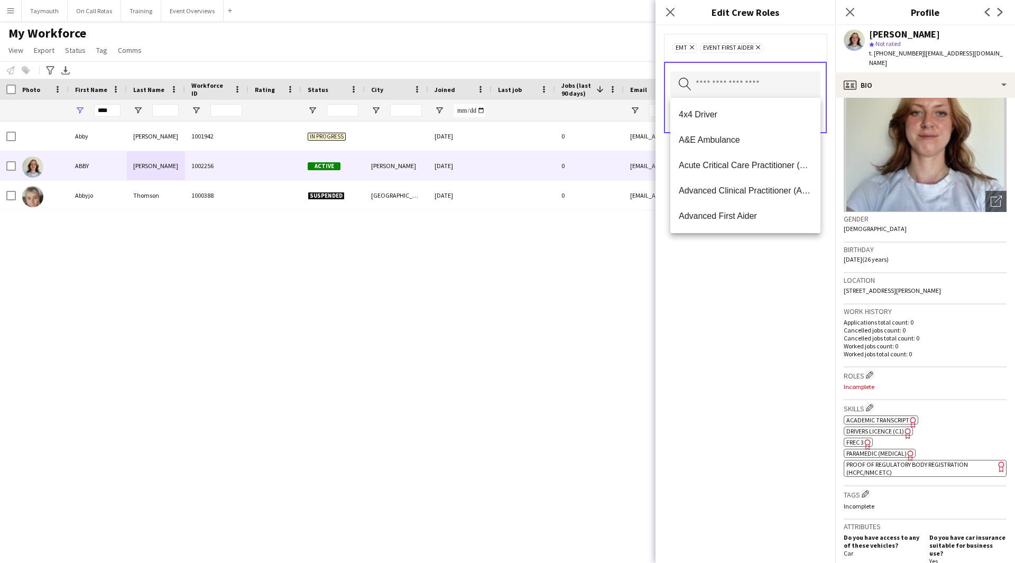
click at [798, 270] on div "EMT Remove Event First Aider Remove Search by role type Save" at bounding box center [746, 294] width 180 height 538
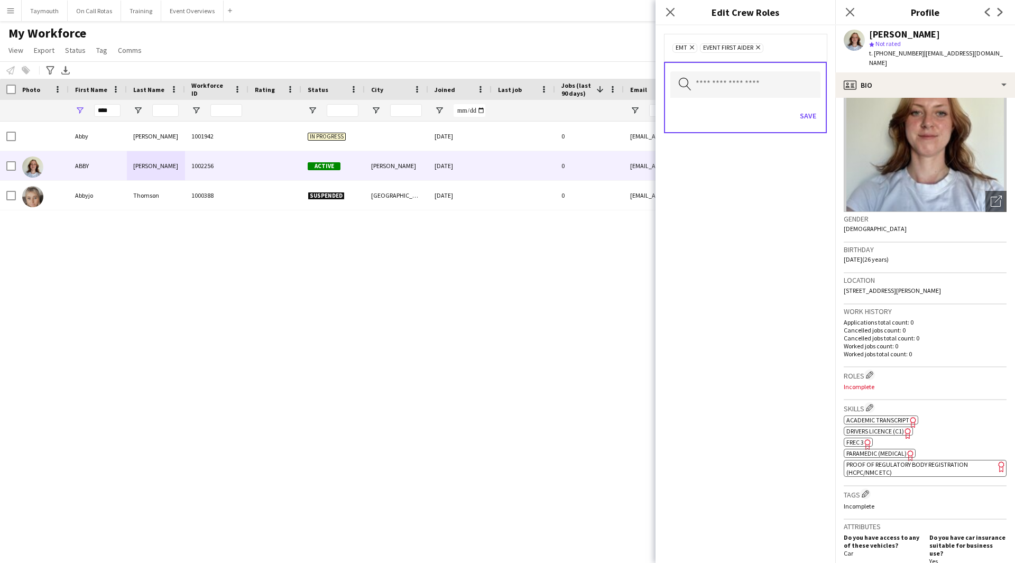
click at [803, 107] on div "Save" at bounding box center [746, 117] width 150 height 30
click at [803, 111] on button "Save" at bounding box center [808, 115] width 25 height 17
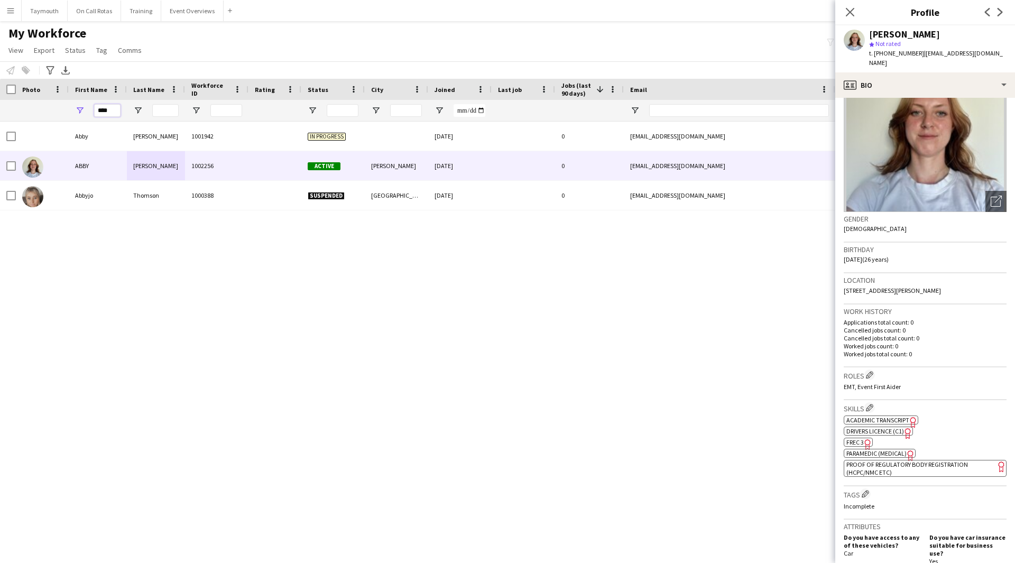
drag, startPoint x: 68, startPoint y: 111, endPoint x: -152, endPoint y: 98, distance: 220.4
click at [0, 98] on html "Menu Boards Boards Boards All jobs Status Workforce Workforce My Workforce Recr…" at bounding box center [507, 281] width 1015 height 563
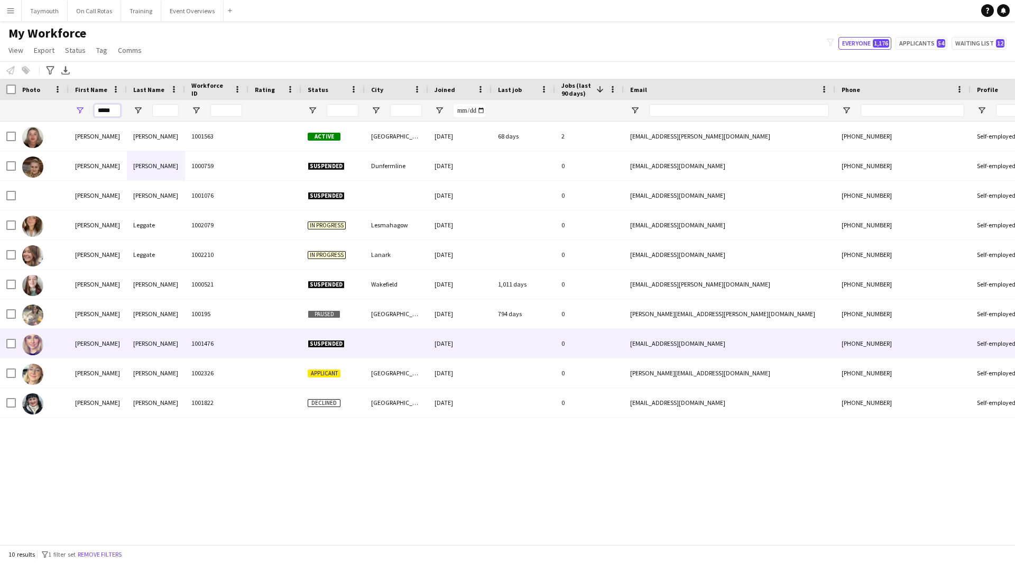
type input "*****"
click at [170, 337] on div "McDonald" at bounding box center [156, 343] width 58 height 29
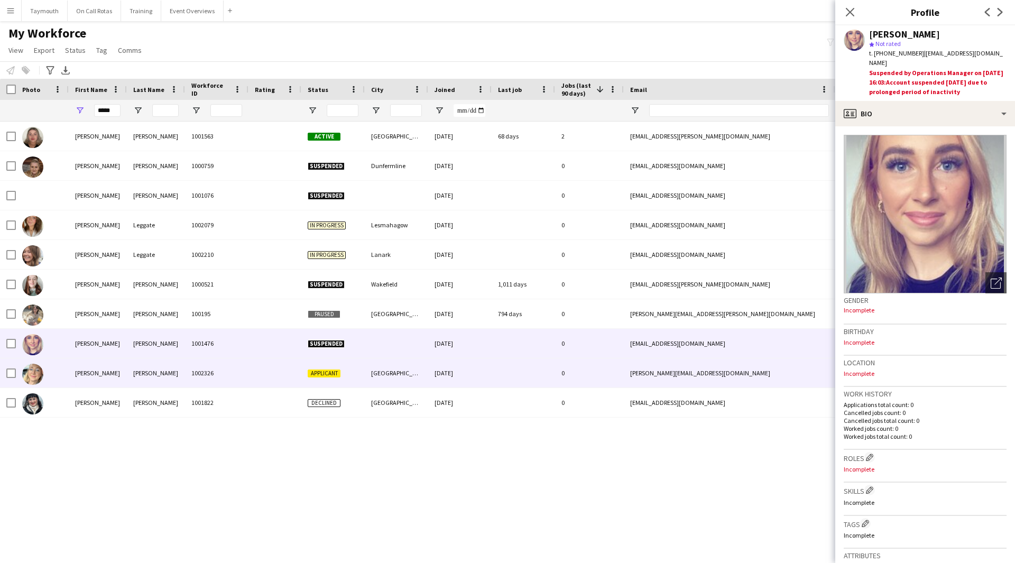
click at [182, 375] on div "McDonald" at bounding box center [156, 373] width 58 height 29
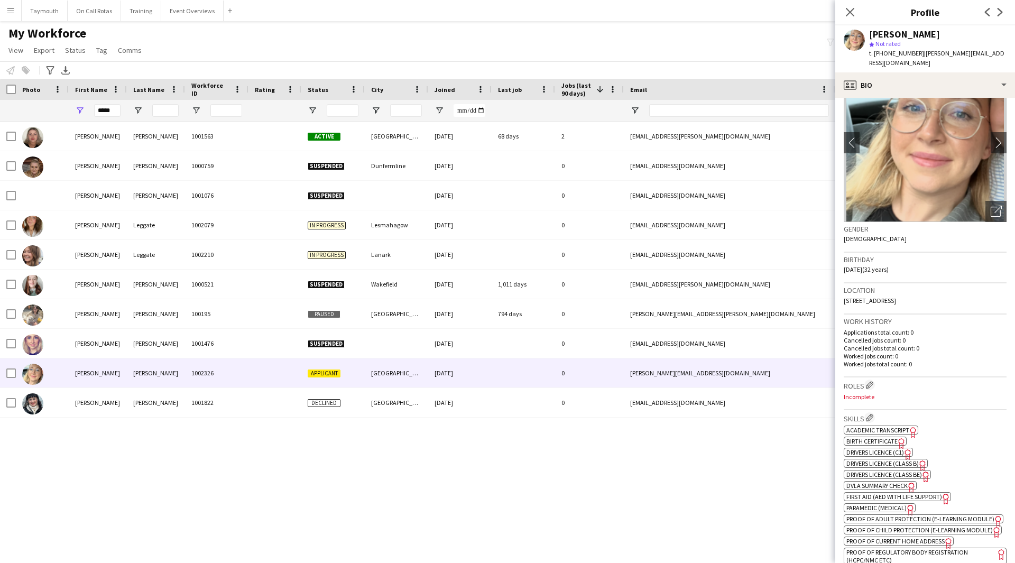
scroll to position [106, 0]
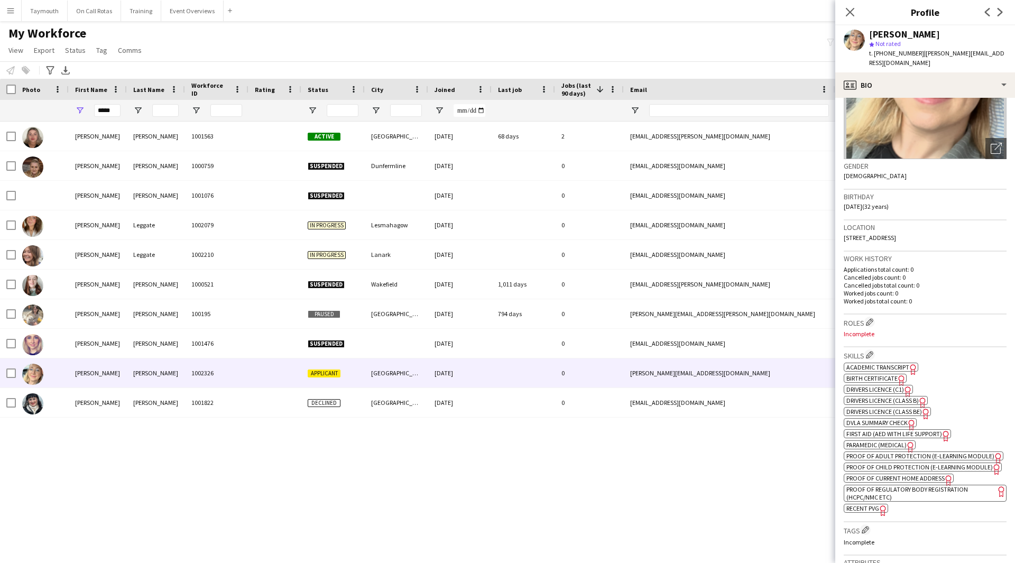
click at [894, 369] on span "Academic Transcript" at bounding box center [878, 367] width 63 height 8
click at [884, 434] on span "First Aid (AED with life support)" at bounding box center [895, 434] width 96 height 8
click at [871, 444] on span "Paramedic (Medical)" at bounding box center [877, 445] width 60 height 8
drag, startPoint x: 116, startPoint y: 110, endPoint x: -3, endPoint y: 114, distance: 119.0
click at [0, 114] on html "Menu Boards Boards Boards All jobs Status Workforce Workforce My Workforce Recr…" at bounding box center [507, 281] width 1015 height 563
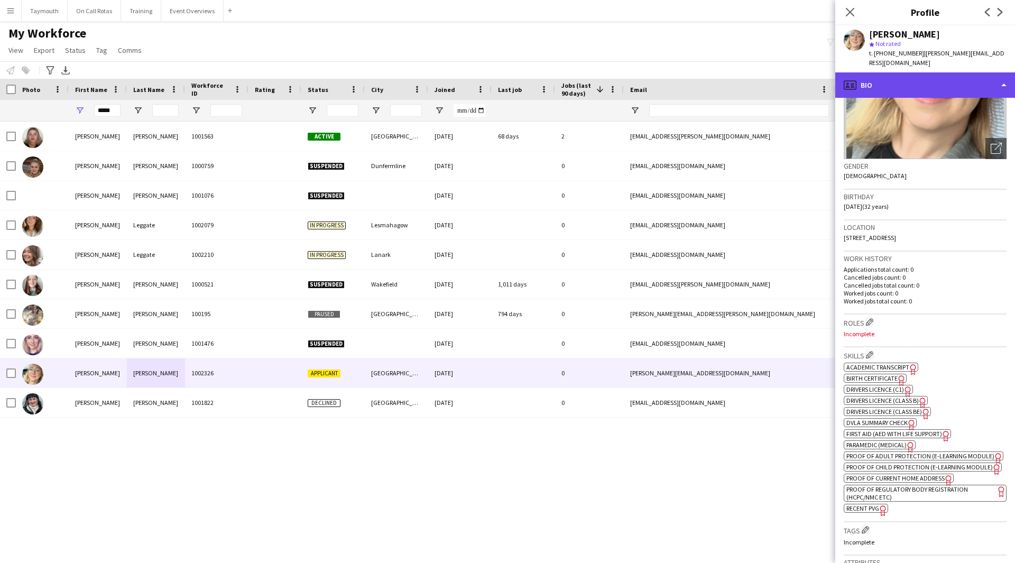
click at [967, 91] on div "profile Bio" at bounding box center [926, 84] width 180 height 25
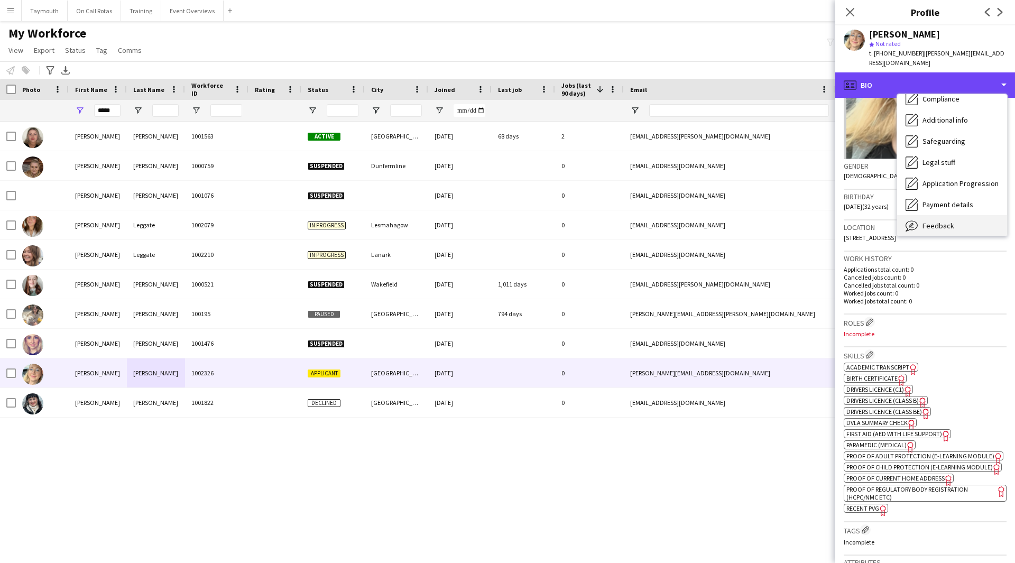
scroll to position [184, 0]
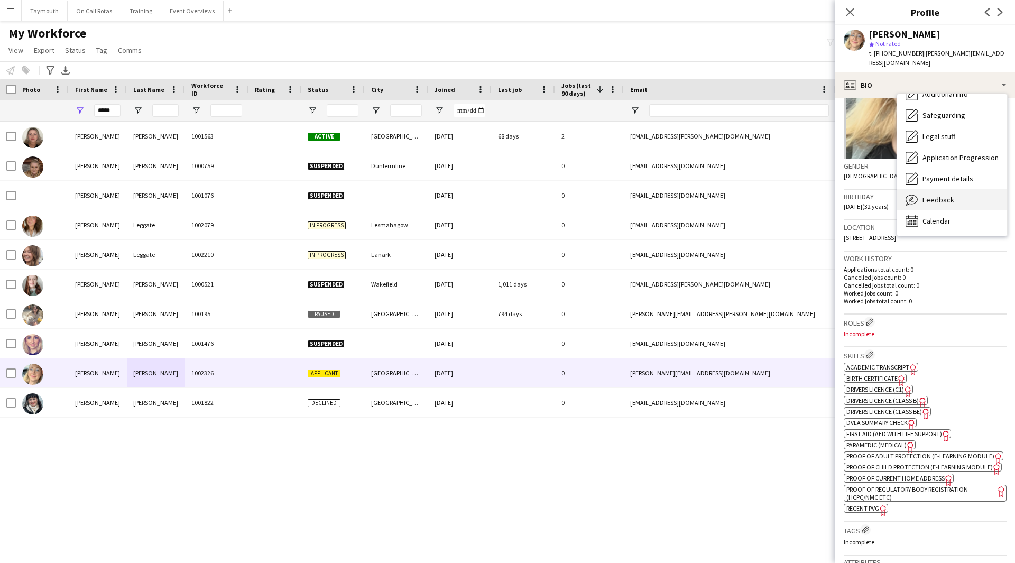
click at [962, 203] on div "Feedback Feedback" at bounding box center [952, 199] width 110 height 21
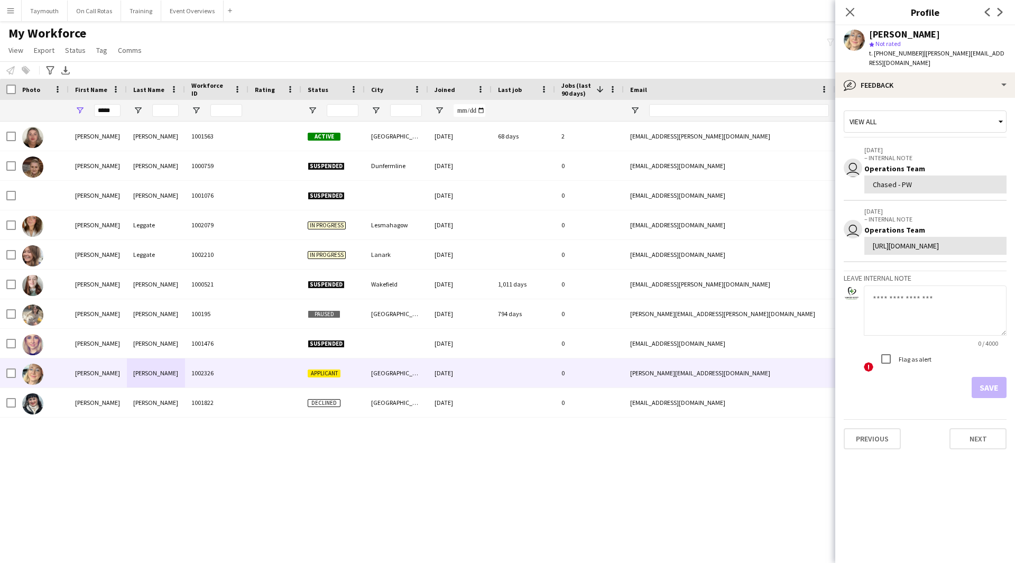
click at [933, 336] on textarea at bounding box center [935, 311] width 143 height 50
type textarea "*"
type textarea "**********"
click at [1002, 398] on button "Save" at bounding box center [989, 387] width 35 height 21
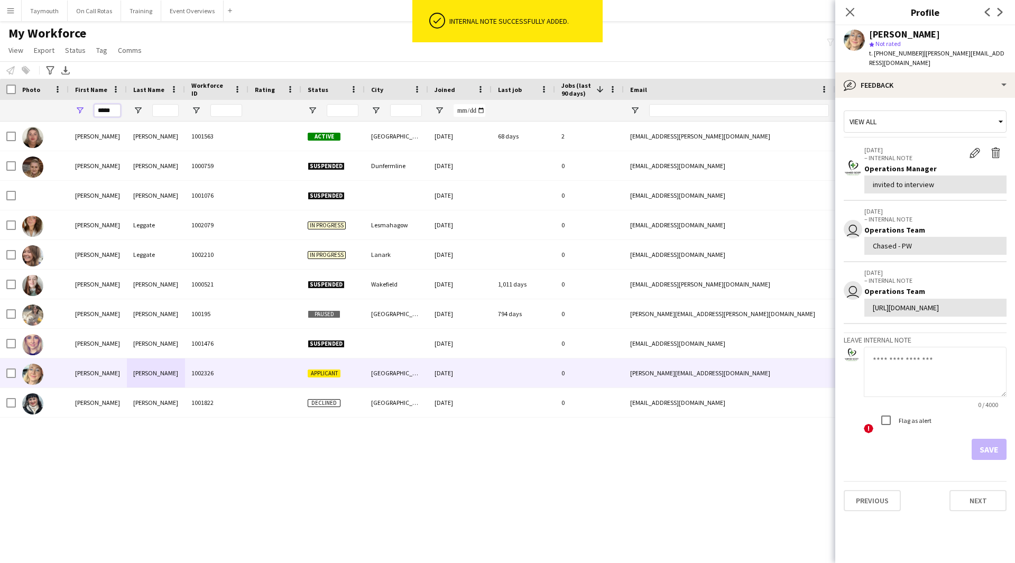
drag, startPoint x: 113, startPoint y: 108, endPoint x: 6, endPoint y: 109, distance: 106.8
click at [6, 109] on div "*****" at bounding box center [654, 110] width 1309 height 21
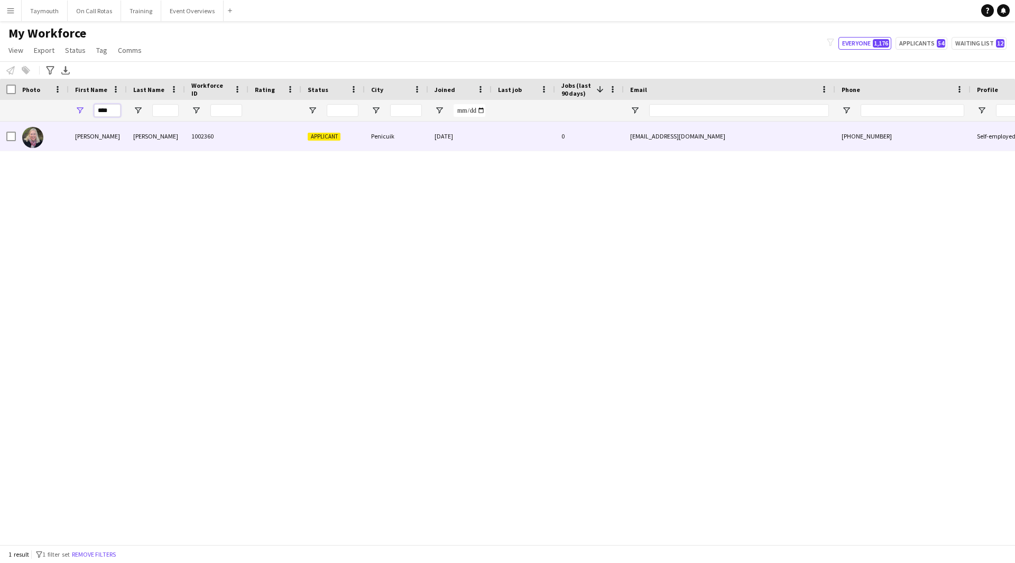
type input "****"
click at [216, 144] on div "1002360" at bounding box center [216, 136] width 63 height 29
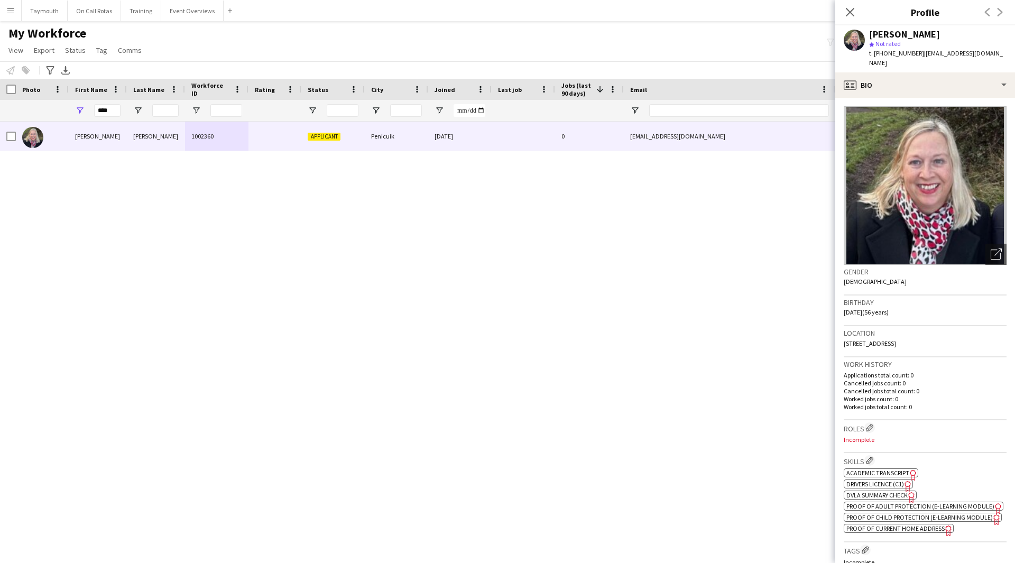
click at [893, 469] on span "Academic Transcript" at bounding box center [878, 473] width 63 height 8
click at [889, 469] on span "Academic Transcript" at bounding box center [878, 473] width 63 height 8
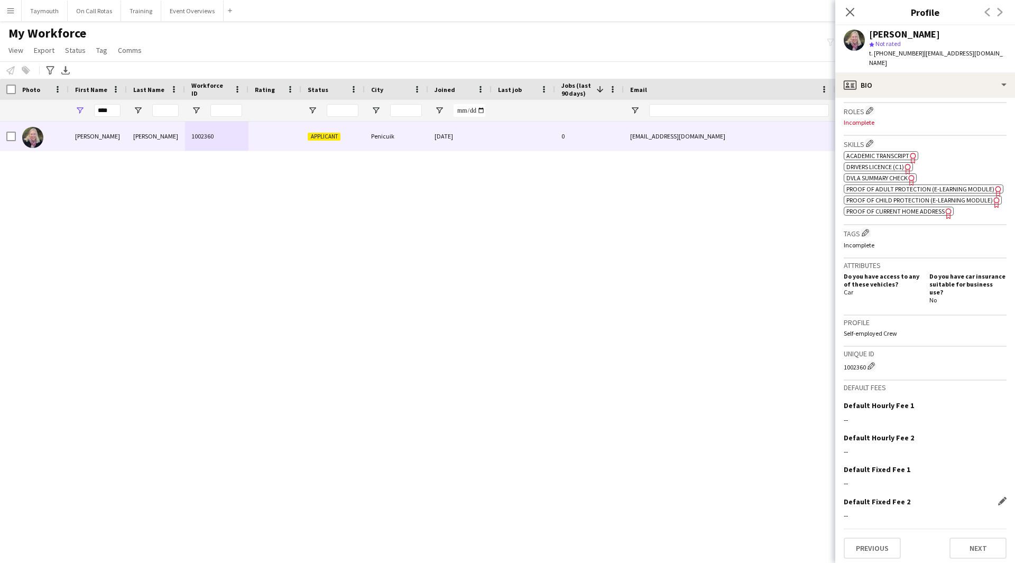
scroll to position [319, 0]
click at [985, 543] on button "Next" at bounding box center [978, 546] width 57 height 21
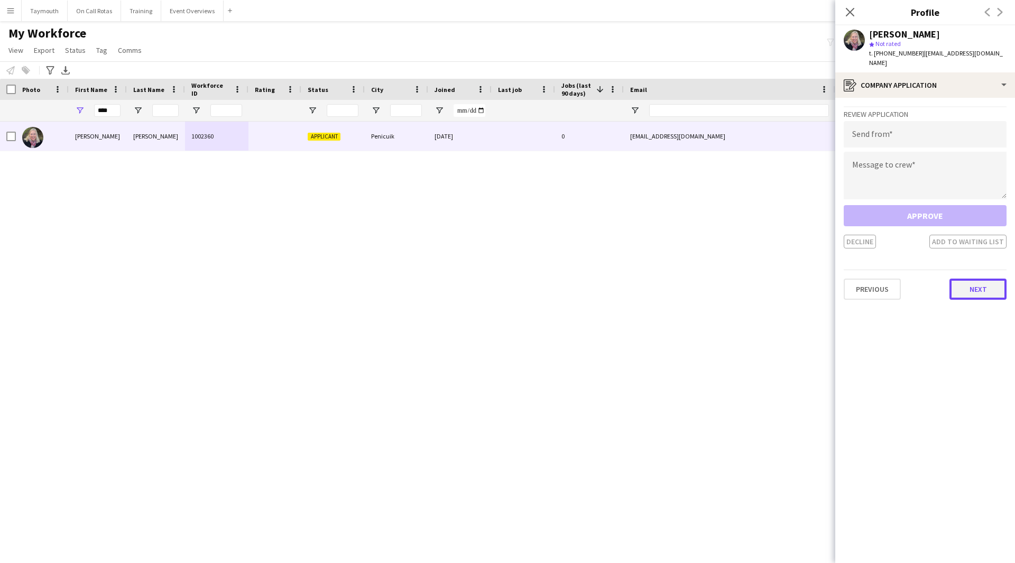
click at [976, 279] on button "Next" at bounding box center [978, 289] width 57 height 21
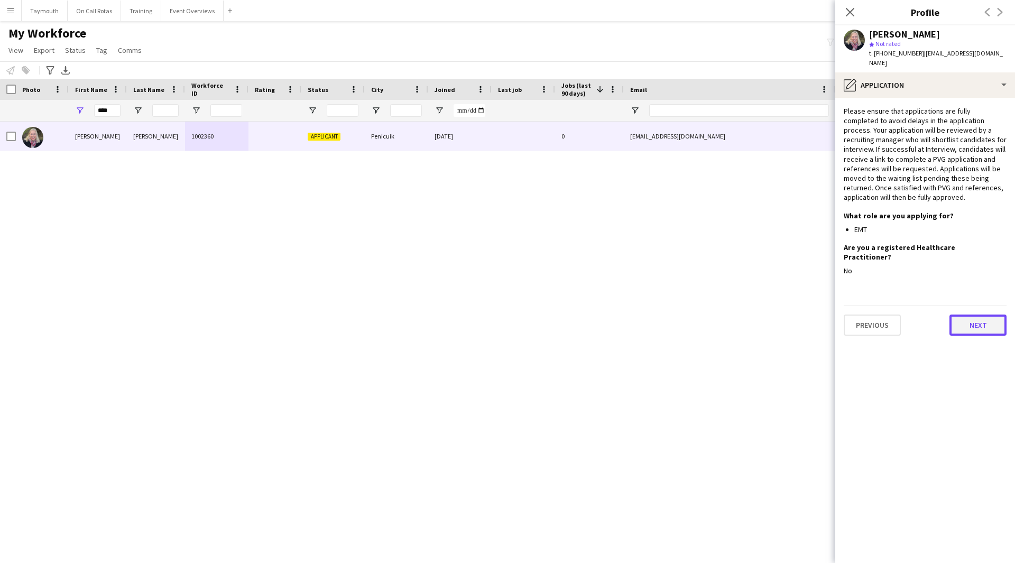
click at [965, 315] on button "Next" at bounding box center [978, 325] width 57 height 21
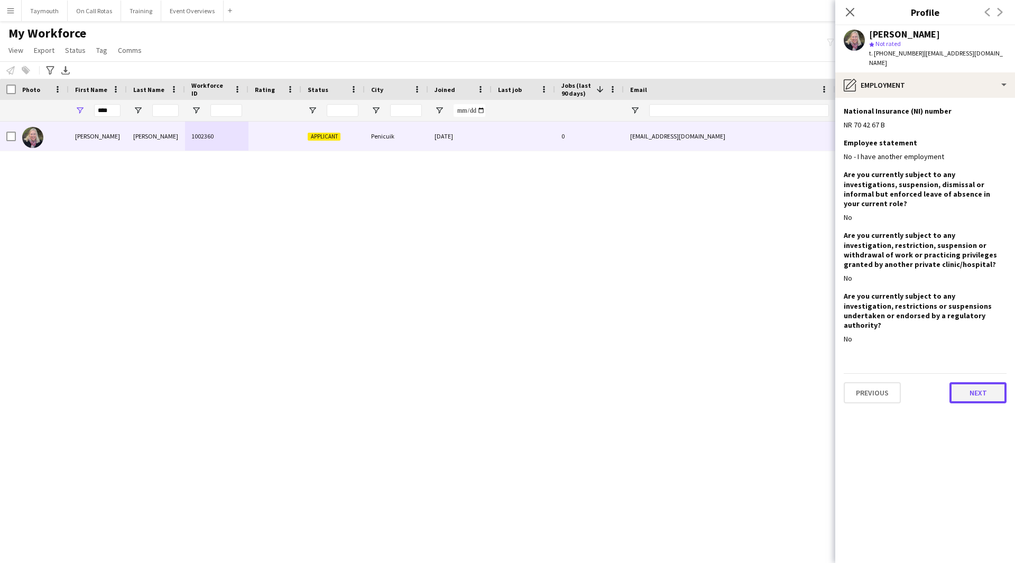
click at [967, 382] on button "Next" at bounding box center [978, 392] width 57 height 21
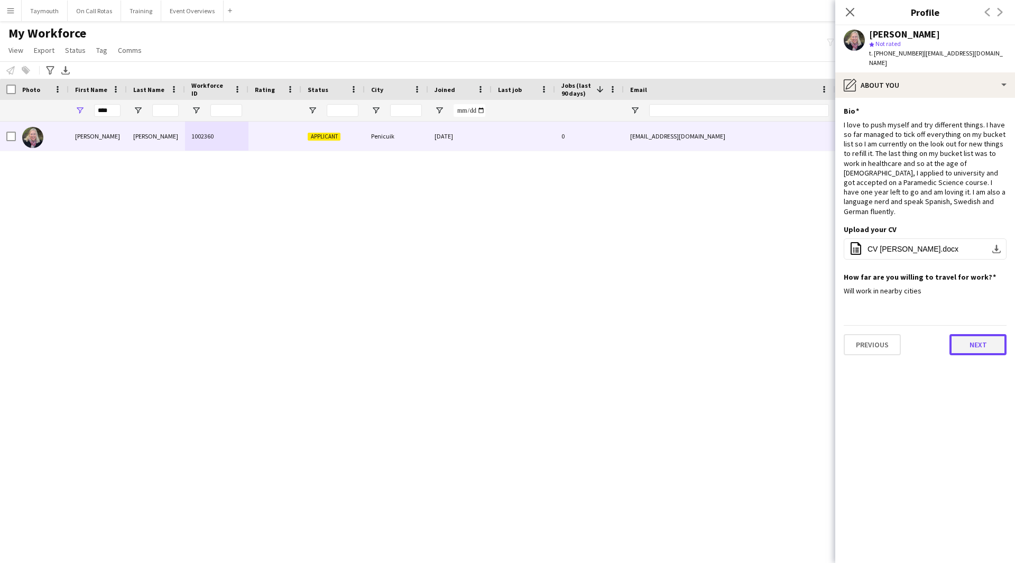
click at [980, 334] on button "Next" at bounding box center [978, 344] width 57 height 21
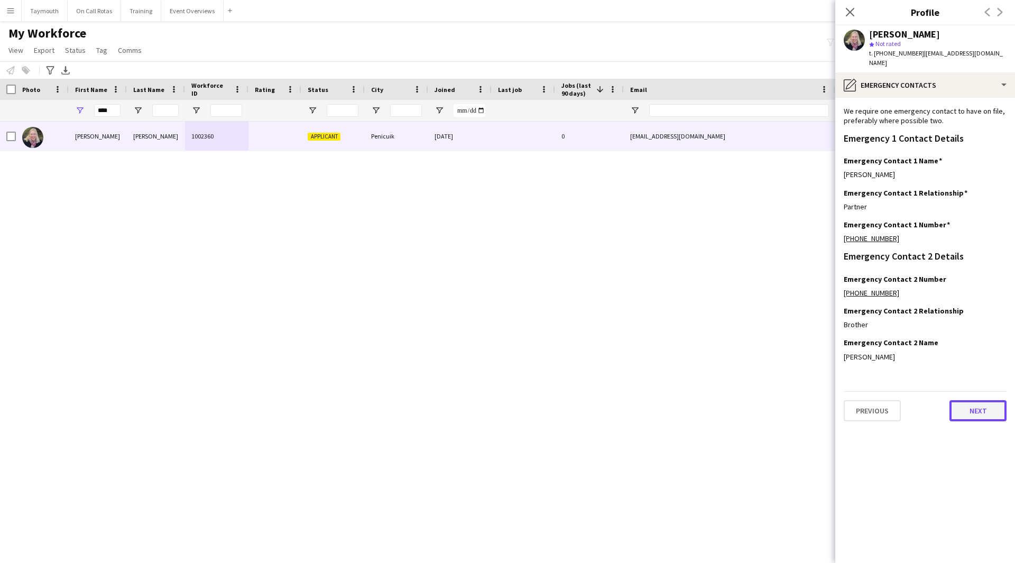
click at [971, 405] on button "Next" at bounding box center [978, 410] width 57 height 21
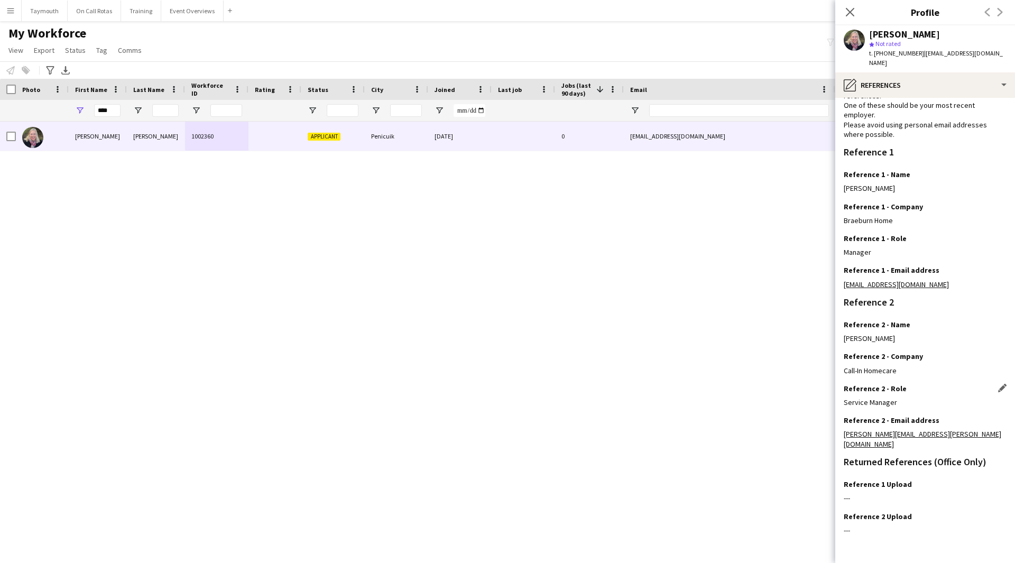
scroll to position [68, 0]
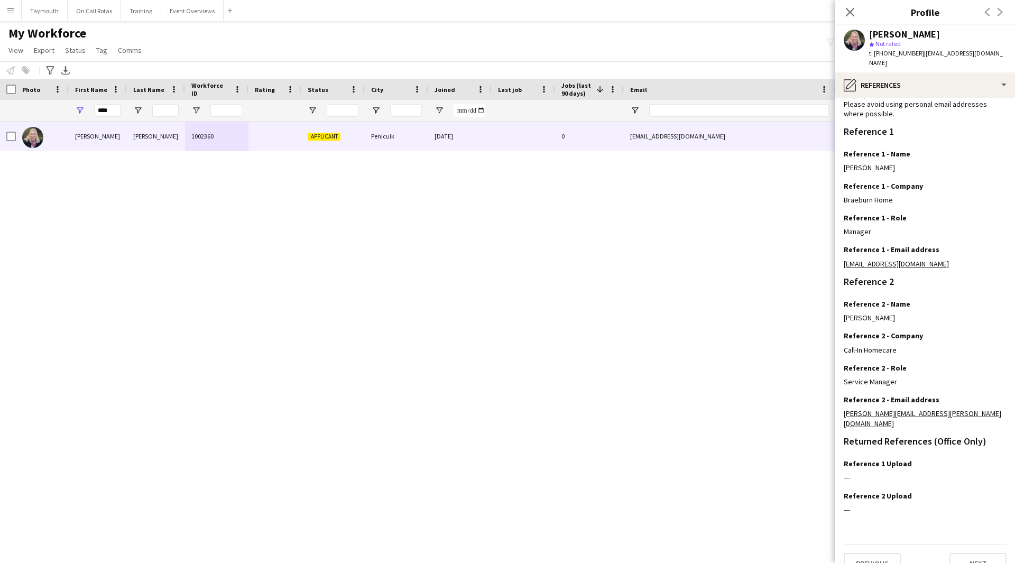
drag, startPoint x: 959, startPoint y: 51, endPoint x: 921, endPoint y: 56, distance: 38.8
click at [921, 56] on app-profile-header "Kerstin Blom star Not rated t. +447753978195 | kblom69@yahoo.es" at bounding box center [926, 48] width 180 height 47
copy span "[EMAIL_ADDRESS][DOMAIN_NAME]"
click at [915, 78] on div "pencil4 References" at bounding box center [926, 84] width 180 height 25
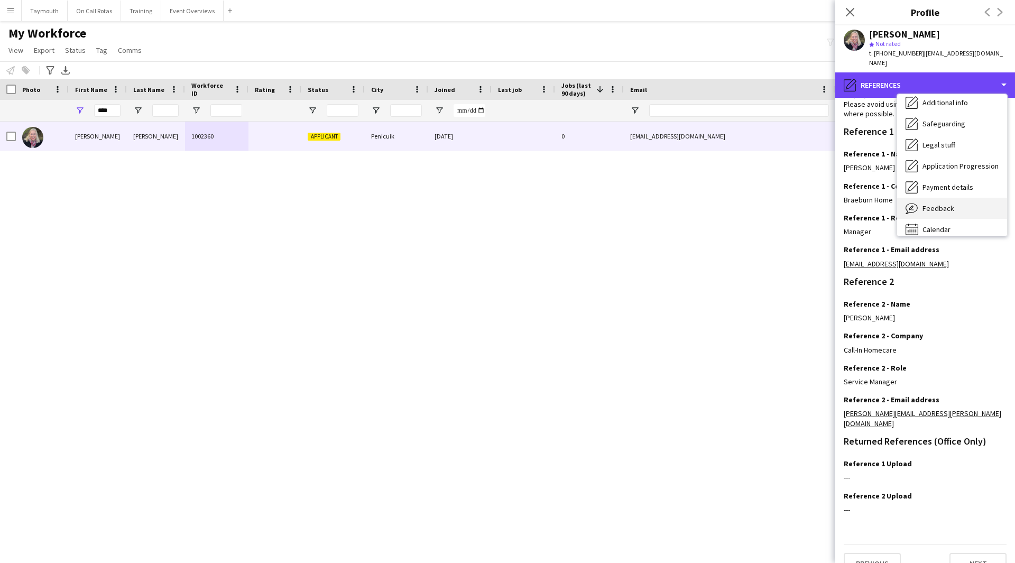
scroll to position [184, 0]
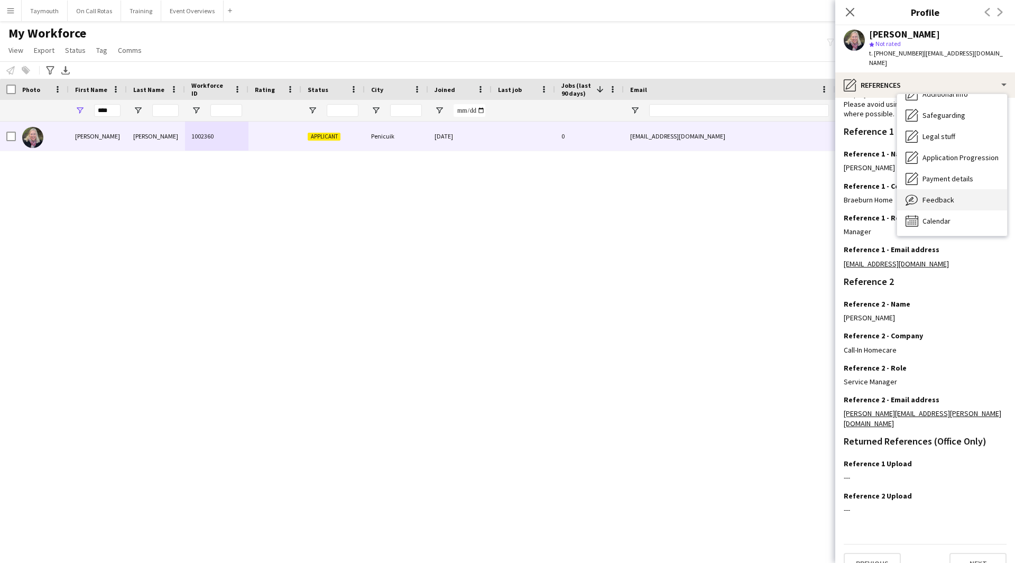
click at [949, 195] on span "Feedback" at bounding box center [939, 200] width 32 height 10
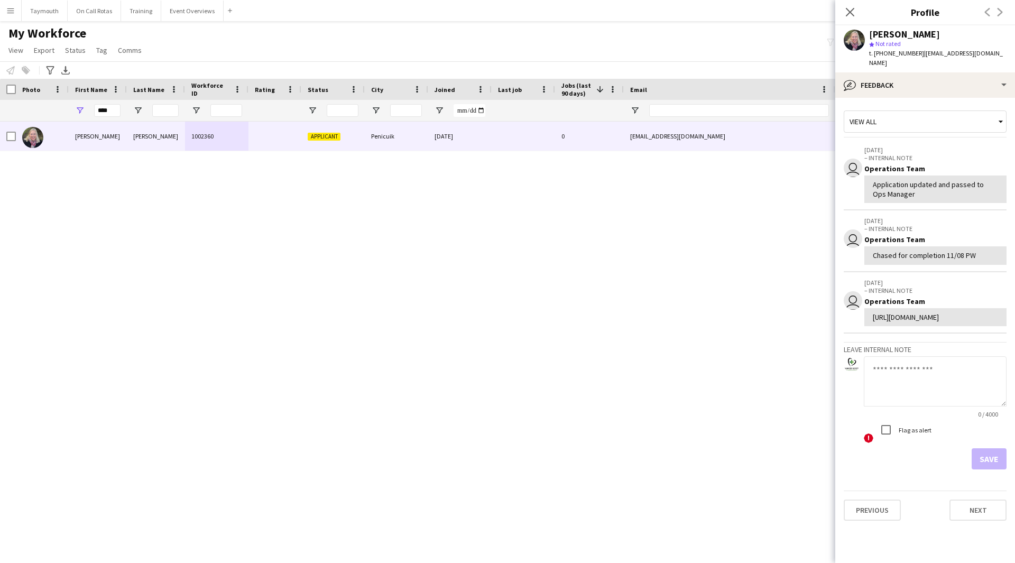
click at [928, 396] on textarea at bounding box center [935, 381] width 143 height 50
type textarea "**********"
click at [1006, 470] on button "Save" at bounding box center [989, 458] width 35 height 21
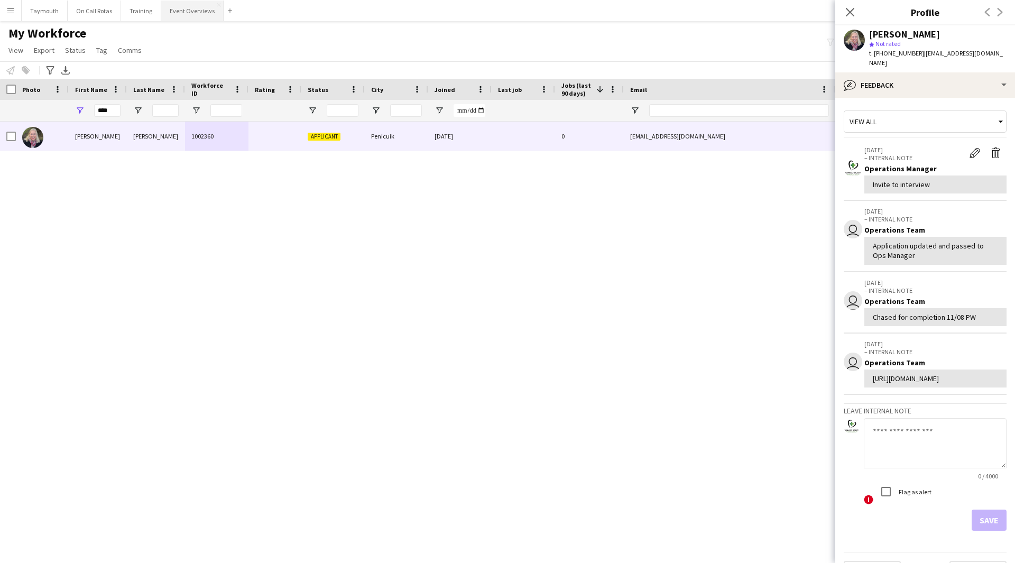
click at [194, 11] on button "Event Overviews Close" at bounding box center [192, 11] width 62 height 21
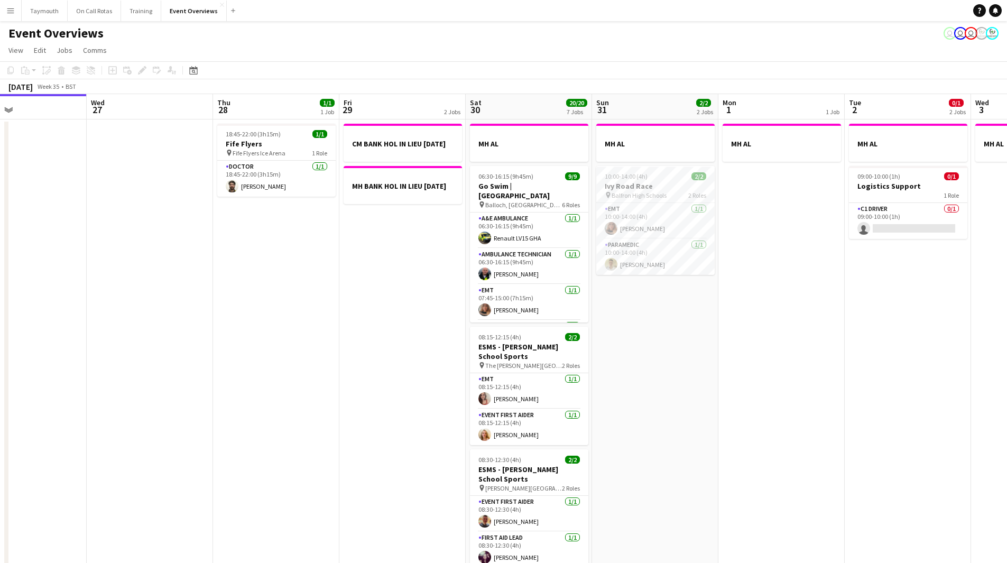
scroll to position [0, 318]
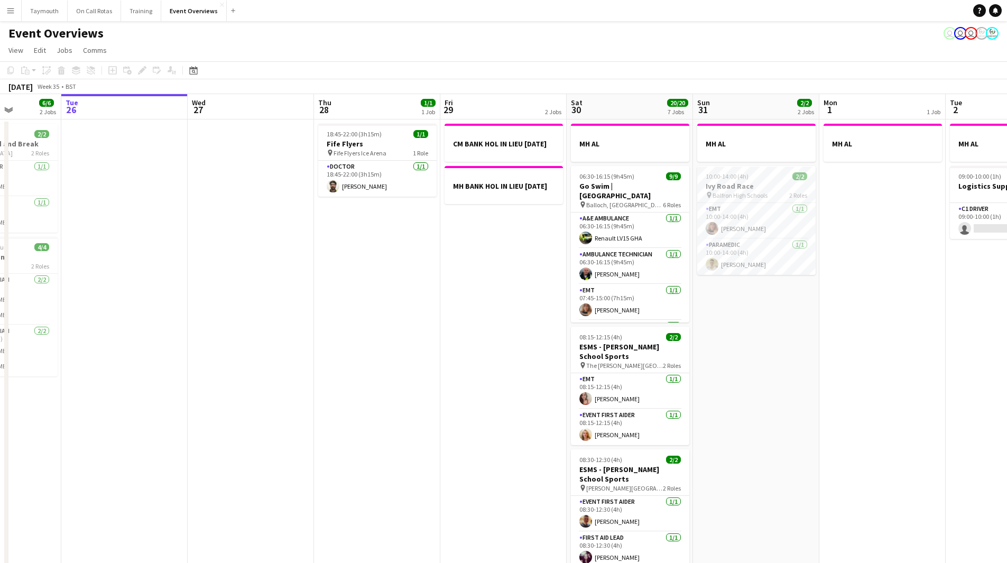
drag, startPoint x: 556, startPoint y: 273, endPoint x: 365, endPoint y: 295, distance: 192.7
click at [365, 295] on app-calendar-viewport "Sat 23 13/13 6 Jobs Sun 24 1/1 1 Job Mon 25 6/6 2 Jobs Tue 26 Wed 27 Thu 28 1/1…" at bounding box center [503, 536] width 1007 height 884
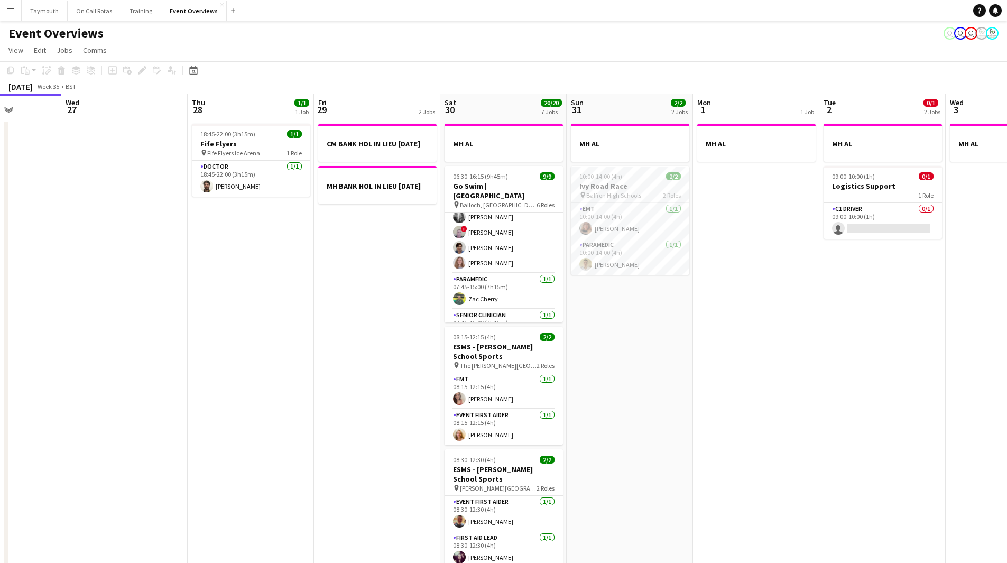
scroll to position [142, 0]
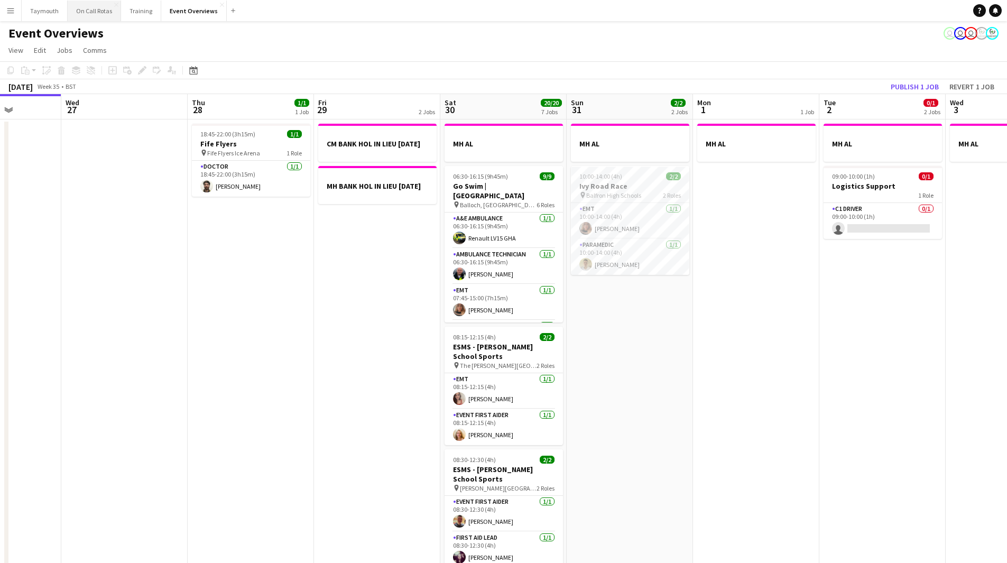
click at [77, 9] on button "On Call Rotas Close" at bounding box center [94, 11] width 53 height 21
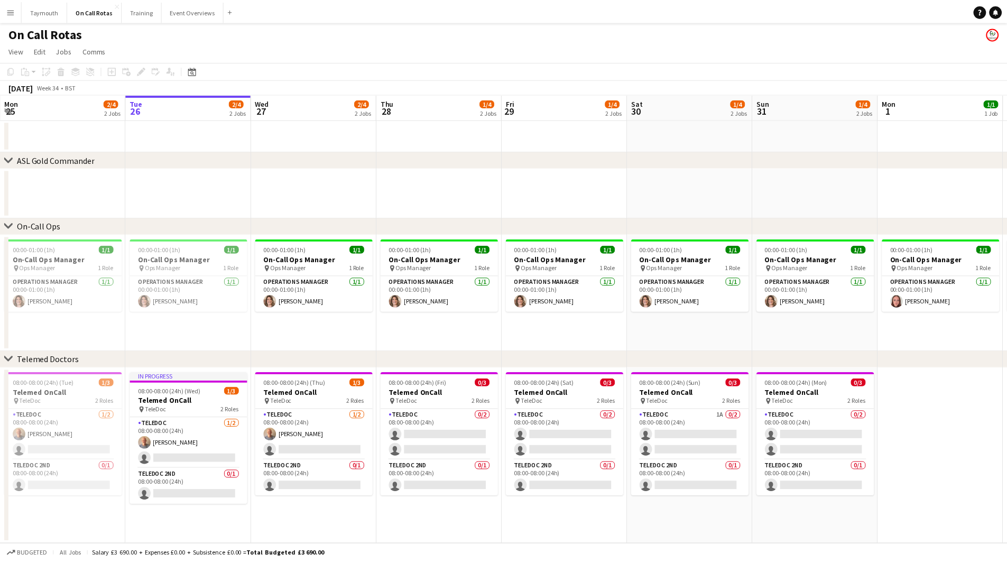
scroll to position [0, 295]
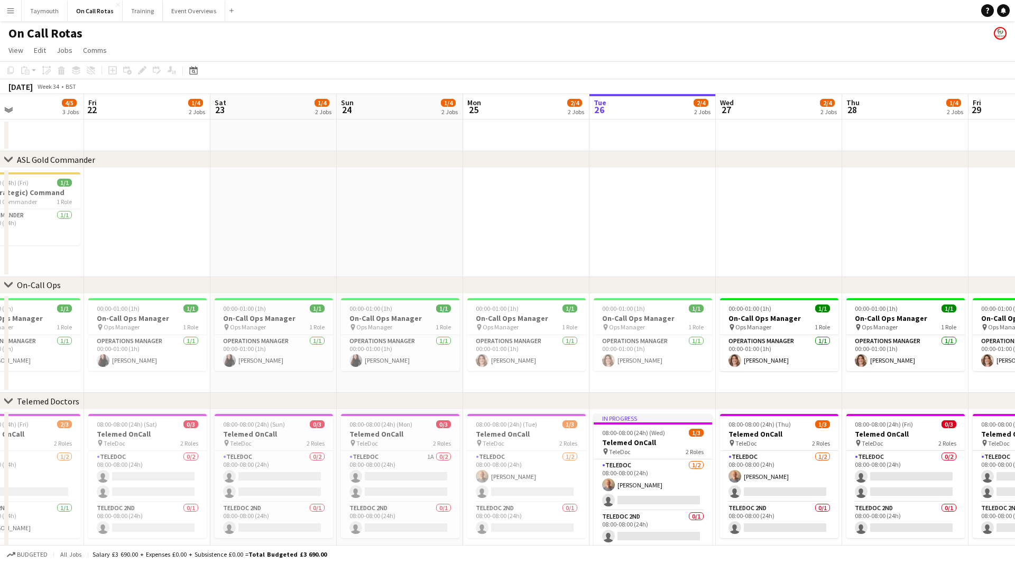
drag, startPoint x: 301, startPoint y: 511, endPoint x: 765, endPoint y: 505, distance: 463.3
click at [765, 505] on app-calendar-viewport "Tue 19 1/4 2 Jobs Wed 20 1/4 2 Jobs Thu 21 4/5 3 Jobs Fri 22 1/4 2 Jobs Sat 23 …" at bounding box center [507, 331] width 1015 height 475
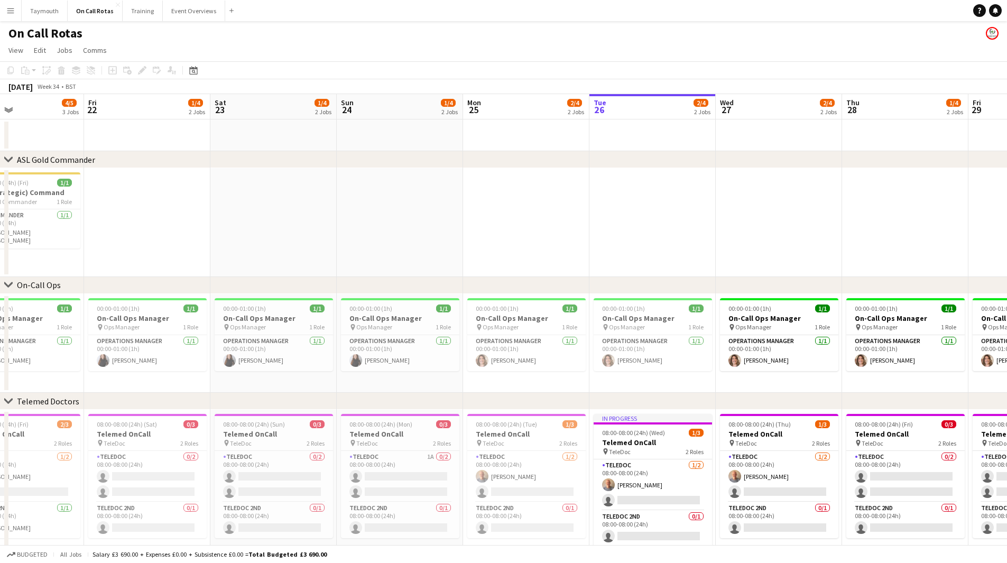
drag, startPoint x: 512, startPoint y: 402, endPoint x: 733, endPoint y: 397, distance: 221.1
click at [733, 397] on div "chevron-right Telemed Doctors" at bounding box center [503, 401] width 1007 height 17
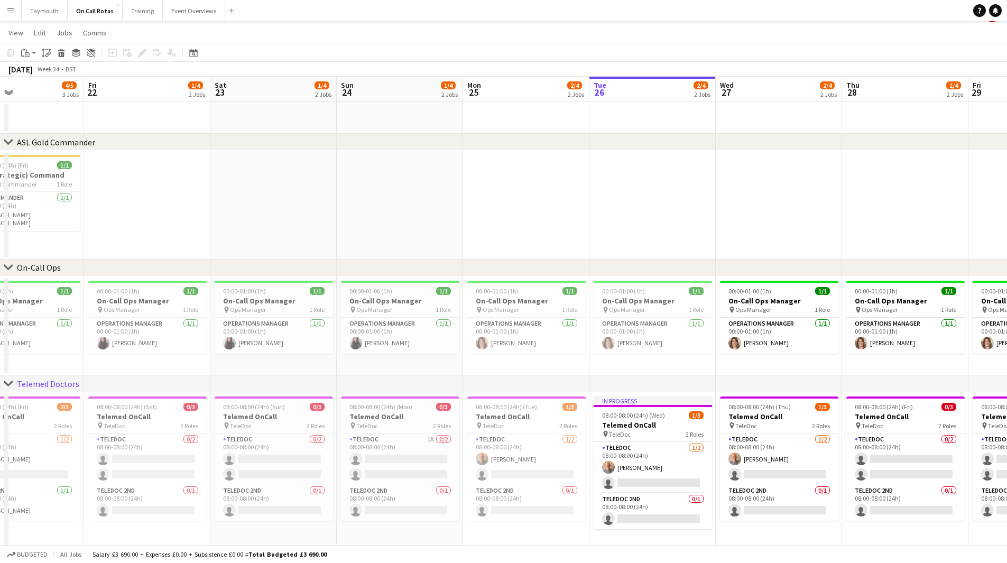
scroll to position [4, 0]
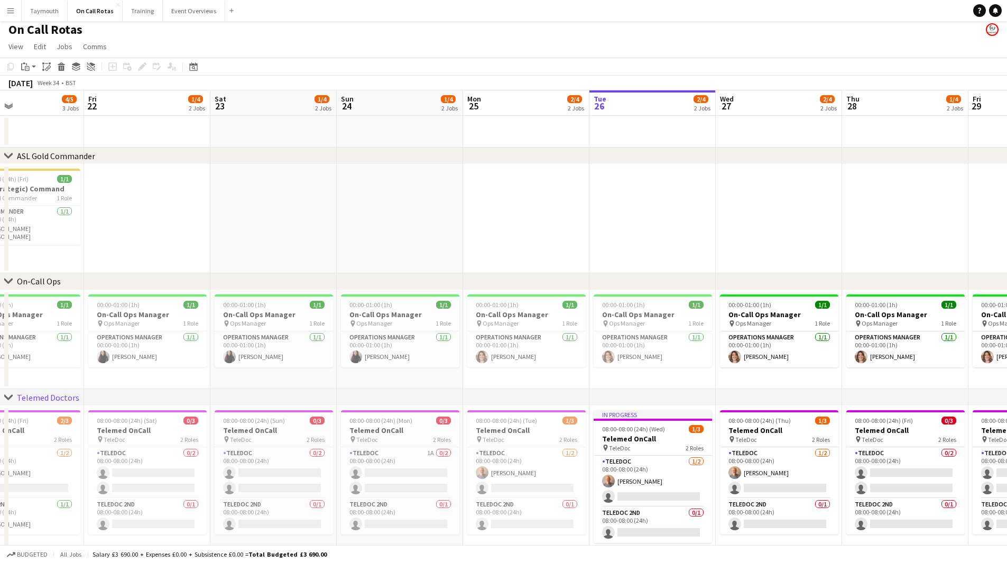
drag, startPoint x: 946, startPoint y: 557, endPoint x: 719, endPoint y: 520, distance: 229.8
click at [580, 524] on app-board "On Call Rotas View Day view expanded Day view collapsed Month view Date picker …" at bounding box center [503, 300] width 1007 height 566
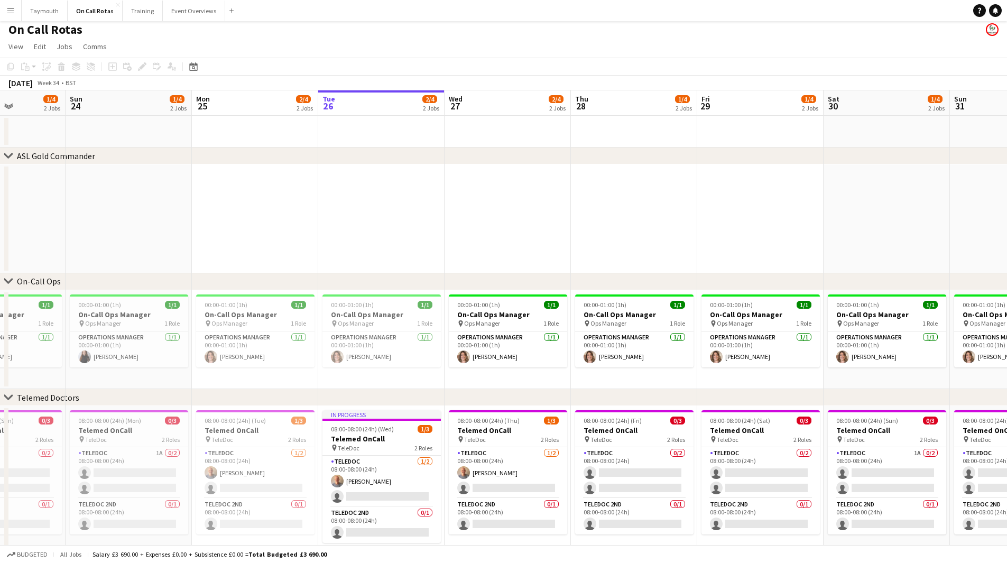
drag, startPoint x: 796, startPoint y: 530, endPoint x: 466, endPoint y: 506, distance: 330.9
click at [406, 513] on app-calendar-viewport "Thu 21 4/5 3 Jobs Fri 22 1/4 2 Jobs Sat 23 1/4 2 Jobs Sun 24 1/4 2 Jobs Mon 25 …" at bounding box center [503, 327] width 1007 height 475
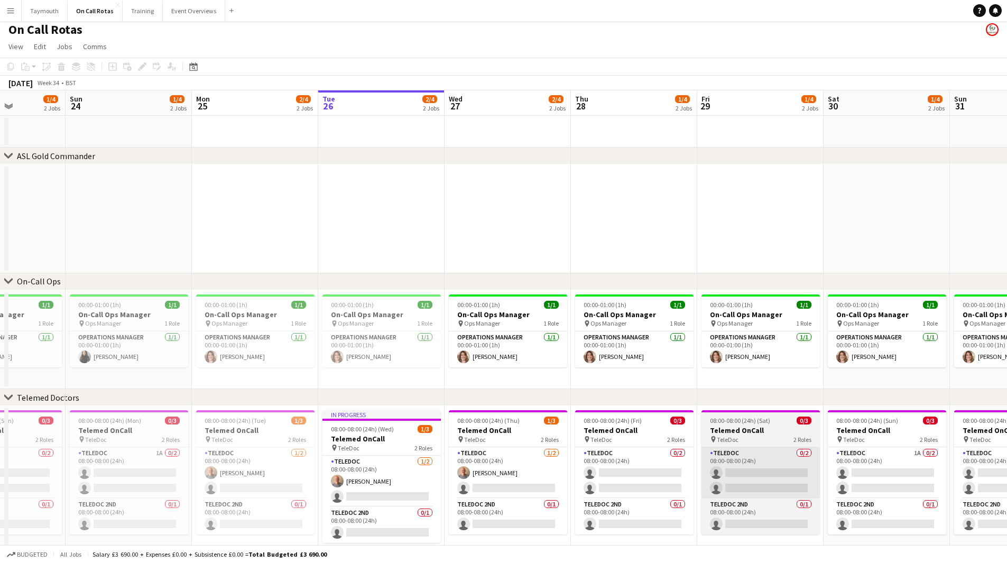
scroll to position [0, 307]
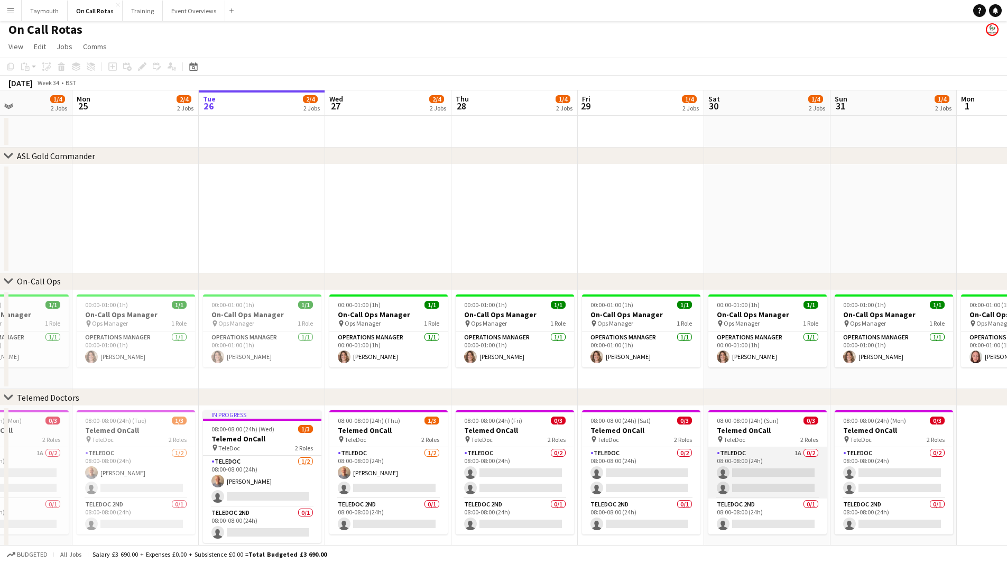
click at [770, 461] on app-card-role "TeleDoc 1A 0/2 08:00-08:00 (24h) single-neutral-actions single-neutral-actions" at bounding box center [768, 472] width 118 height 51
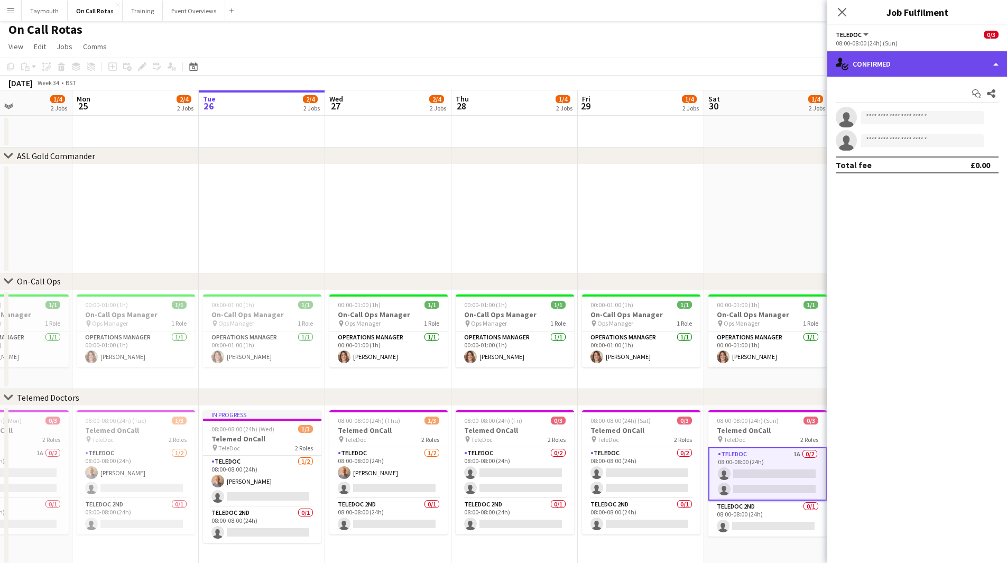
click at [932, 52] on div "single-neutral-actions-check-2 Confirmed" at bounding box center [918, 63] width 180 height 25
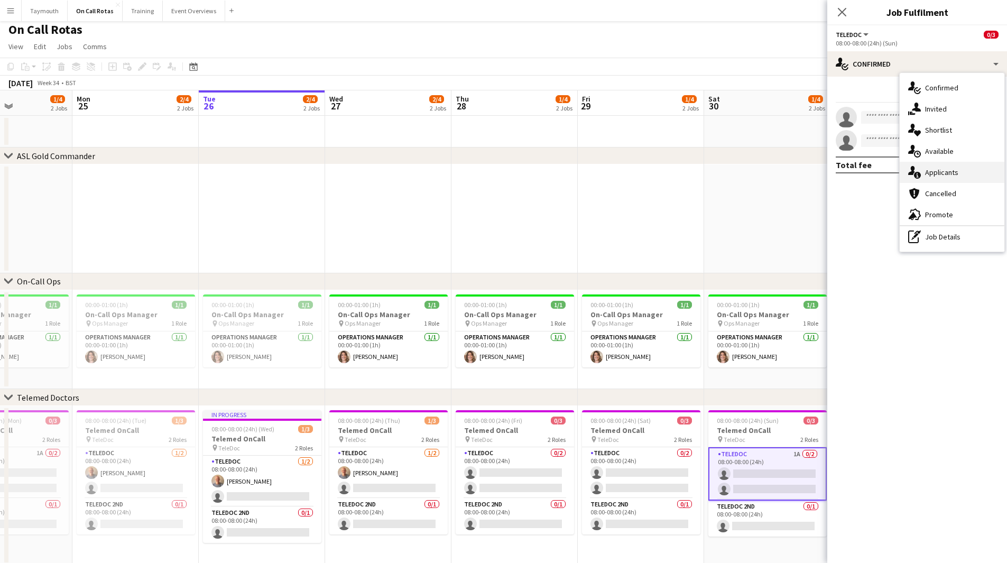
click at [951, 172] on div "single-neutral-actions-information Applicants" at bounding box center [952, 172] width 105 height 21
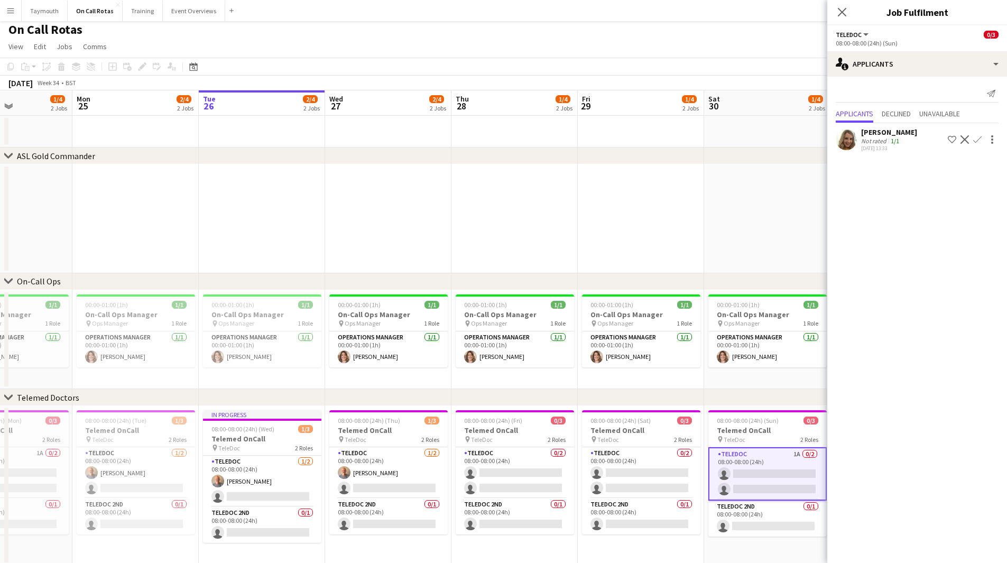
click at [982, 140] on button "Confirm" at bounding box center [977, 139] width 13 height 13
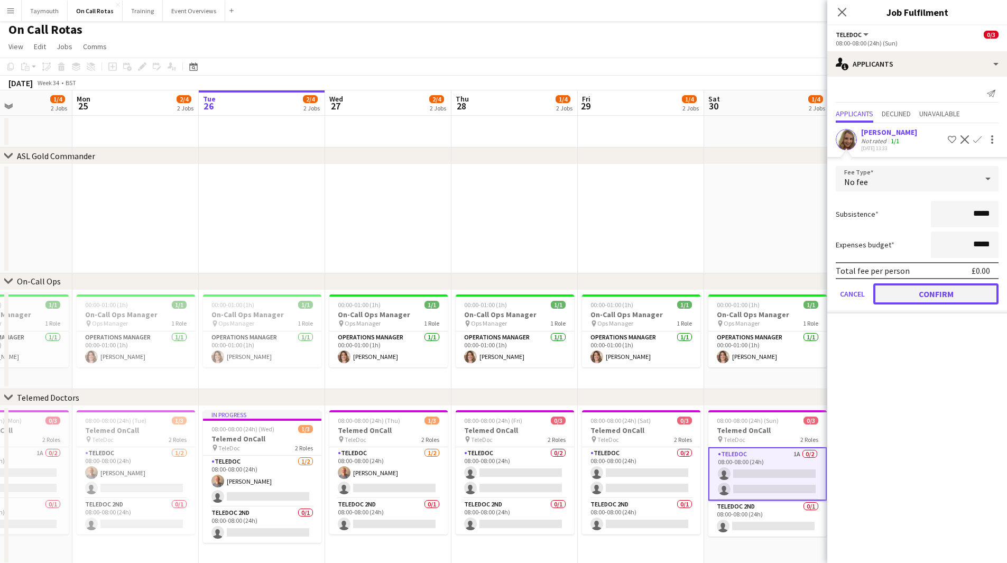
click at [957, 301] on button "Confirm" at bounding box center [936, 293] width 125 height 21
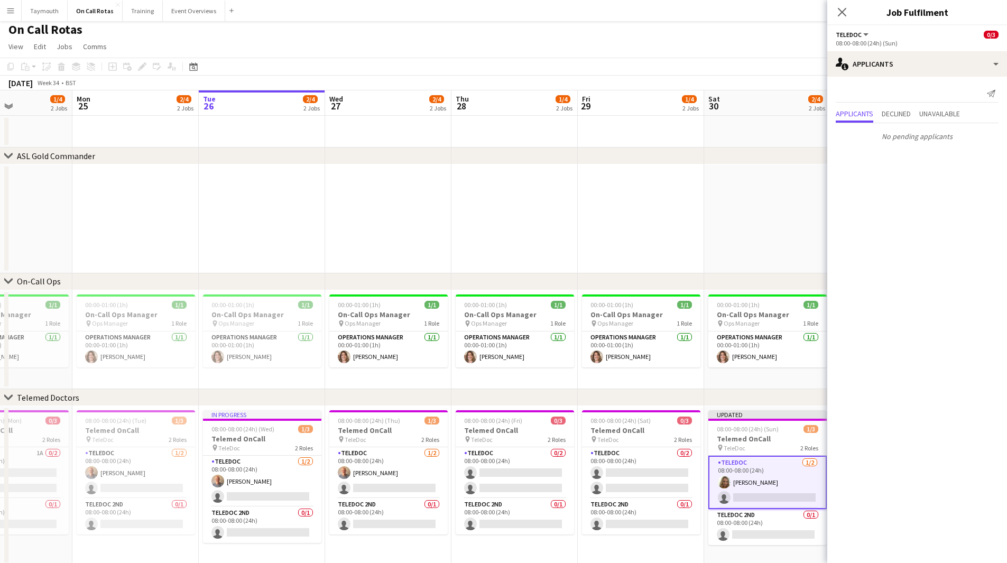
click at [531, 194] on app-date-cell at bounding box center [515, 218] width 126 height 109
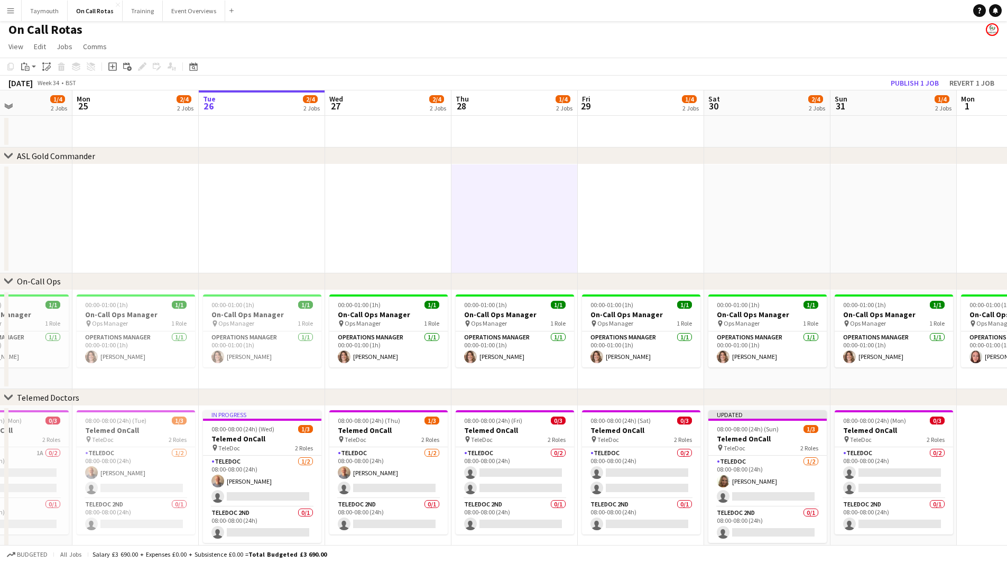
scroll to position [4, 0]
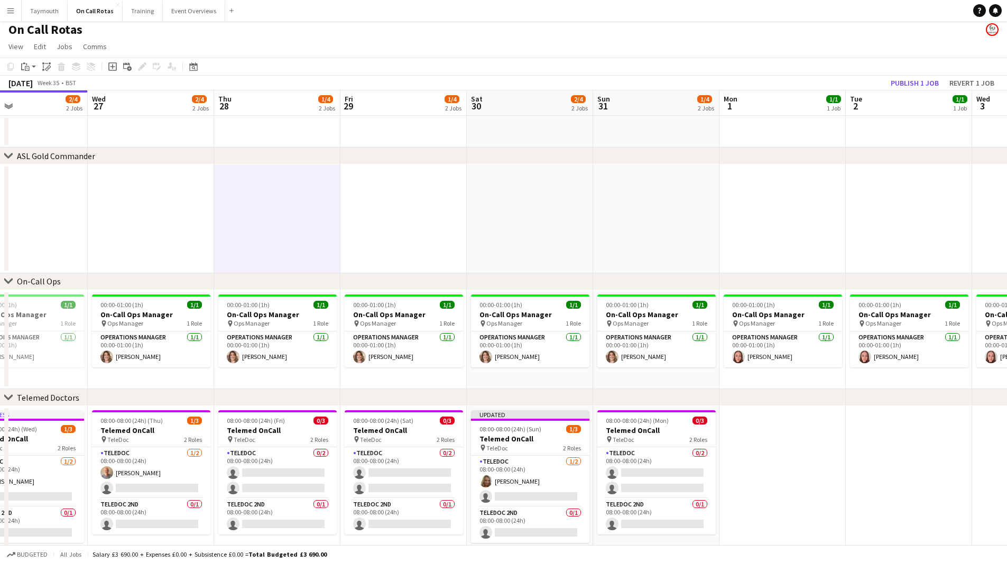
drag, startPoint x: 742, startPoint y: 375, endPoint x: 126, endPoint y: 348, distance: 617.2
click at [126, 348] on app-calendar-viewport "Sun 24 1/4 2 Jobs Mon 25 2/4 2 Jobs Tue 26 2/4 2 Jobs Wed 27 2/4 2 Jobs Thu 28 …" at bounding box center [503, 327] width 1007 height 475
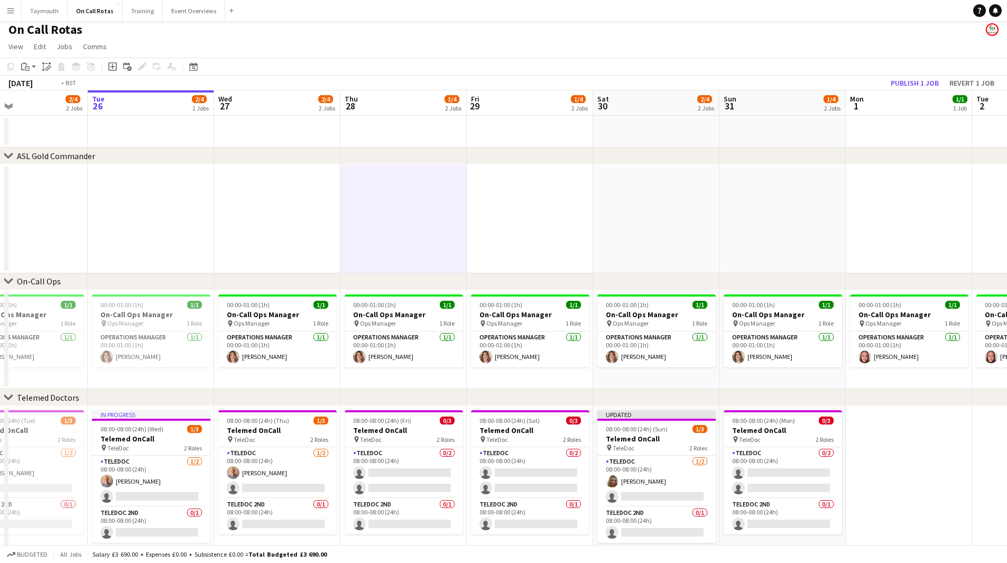
scroll to position [0, 247]
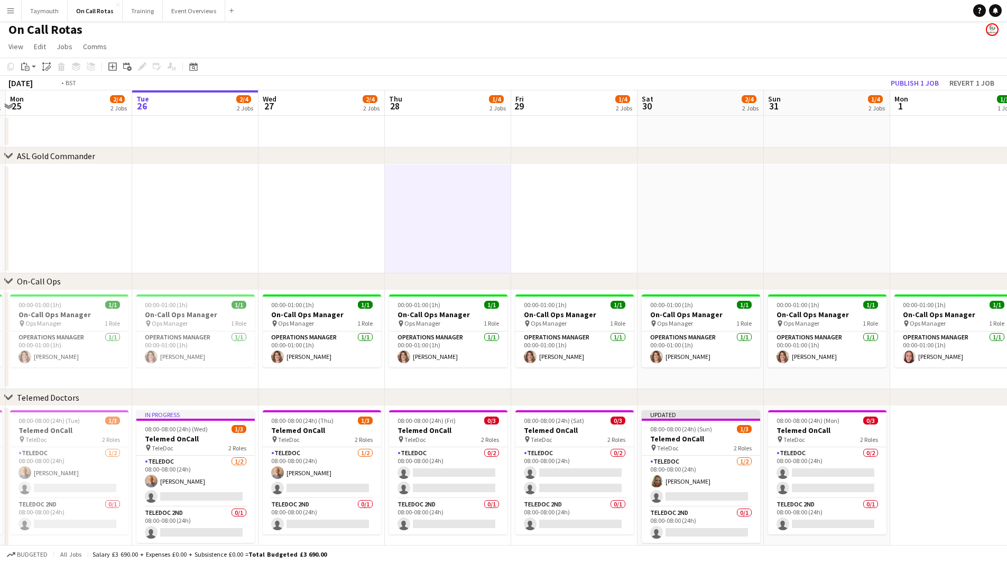
drag, startPoint x: 620, startPoint y: 360, endPoint x: 745, endPoint y: 365, distance: 124.4
click at [745, 365] on app-calendar-viewport "Sat 23 1/4 2 Jobs Sun 24 1/4 2 Jobs Mon 25 2/4 2 Jobs Tue 26 2/4 2 Jobs Wed 27 …" at bounding box center [503, 327] width 1007 height 475
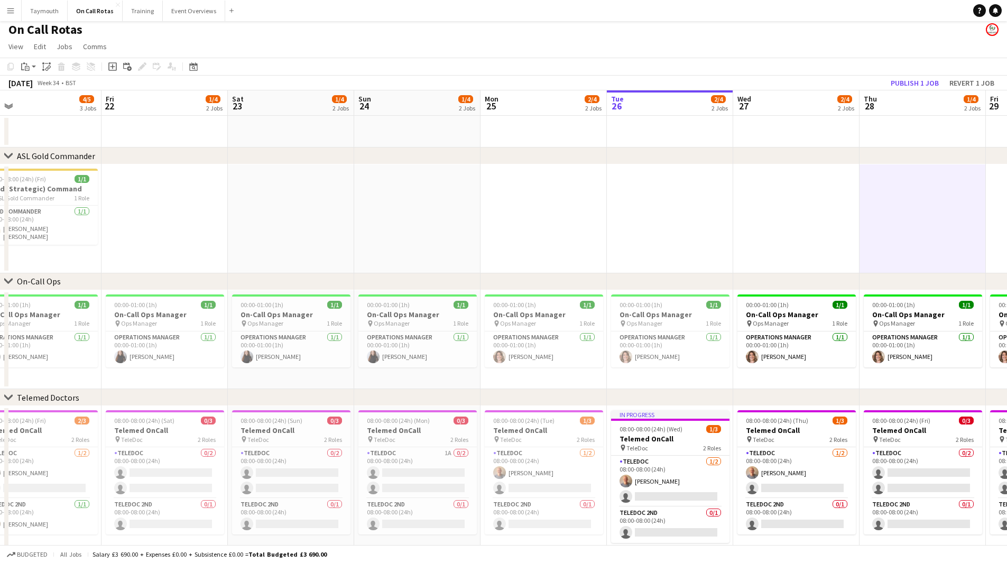
drag, startPoint x: 561, startPoint y: 361, endPoint x: 776, endPoint y: 354, distance: 215.3
click at [776, 354] on app-calendar-viewport "Wed 20 1/4 2 Jobs Thu 21 4/5 3 Jobs Fri 22 1/4 2 Jobs Sat 23 1/4 2 Jobs Sun 24 …" at bounding box center [503, 327] width 1007 height 475
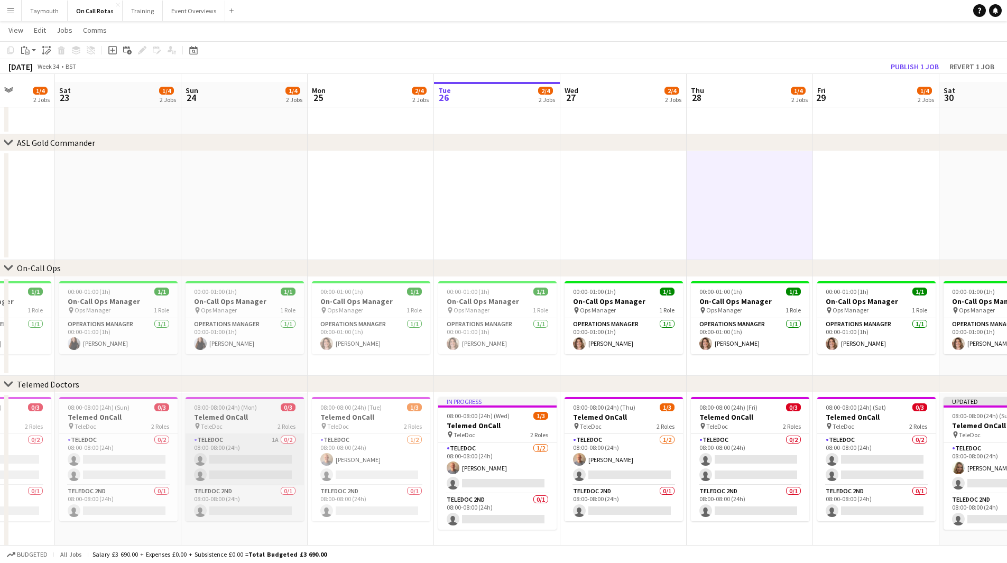
scroll to position [4, 0]
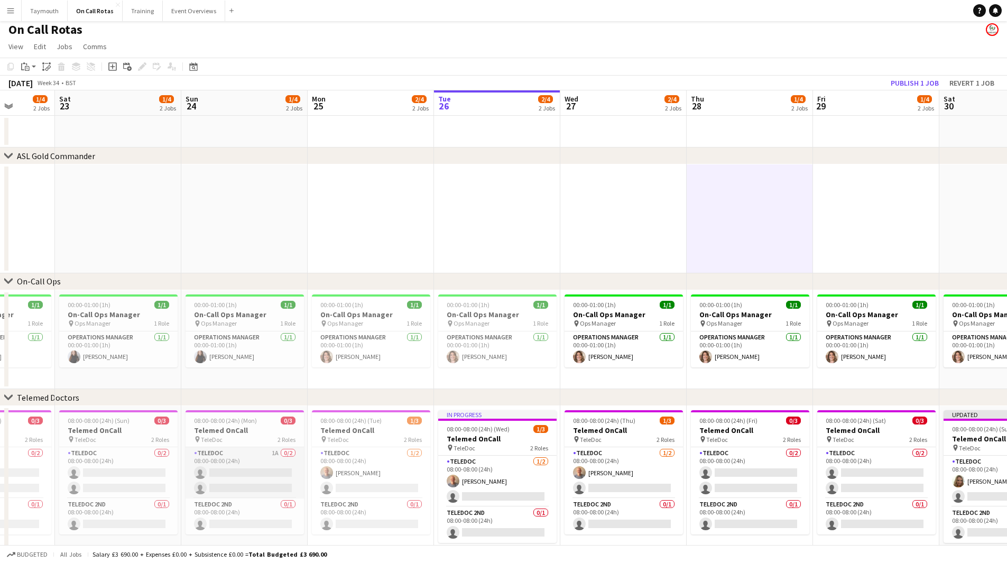
click at [234, 462] on app-card-role "TeleDoc 1A 0/2 08:00-08:00 (24h) single-neutral-actions single-neutral-actions" at bounding box center [245, 472] width 118 height 51
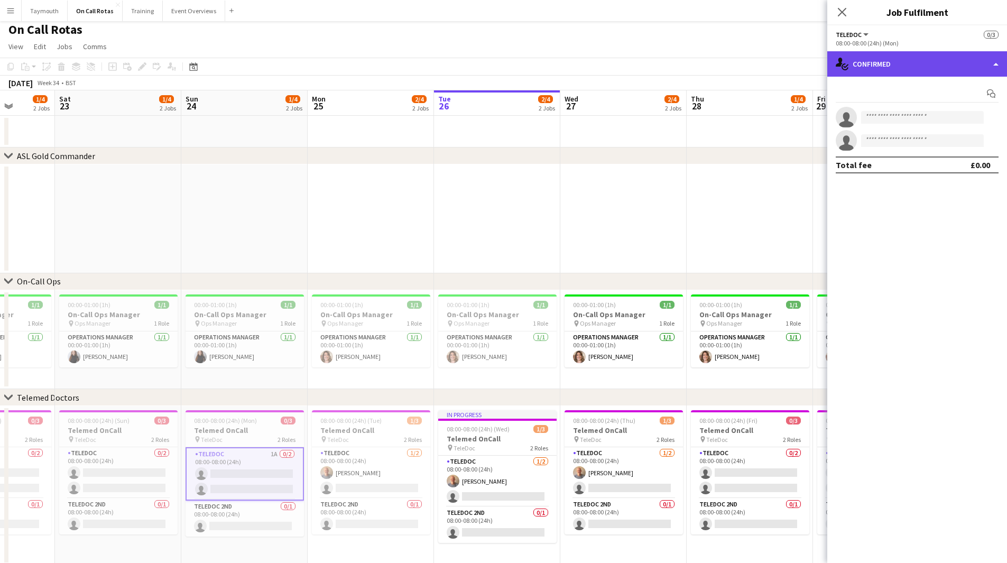
click at [911, 71] on div "single-neutral-actions-check-2 Confirmed" at bounding box center [918, 63] width 180 height 25
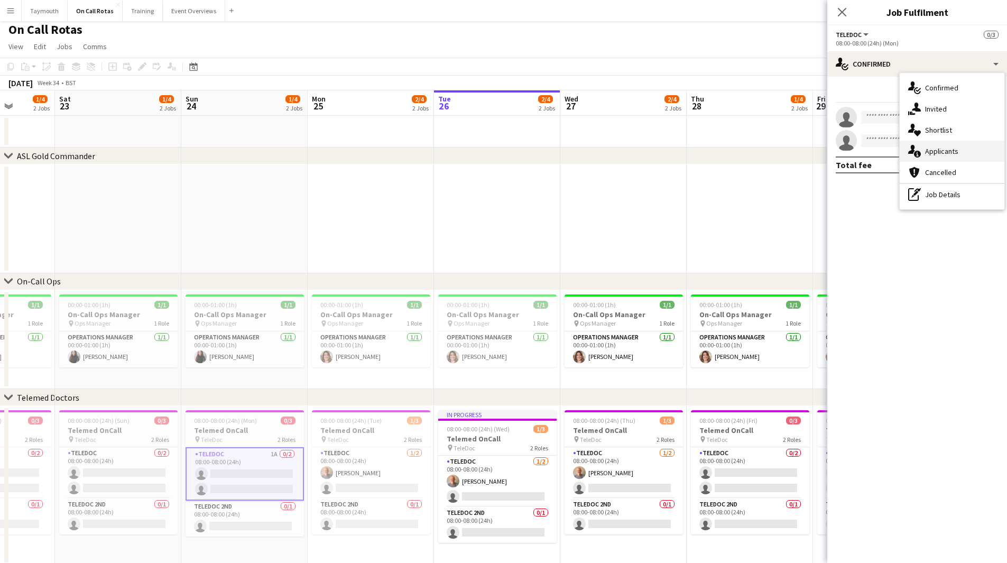
click at [951, 146] on div "single-neutral-actions-information Applicants" at bounding box center [952, 151] width 105 height 21
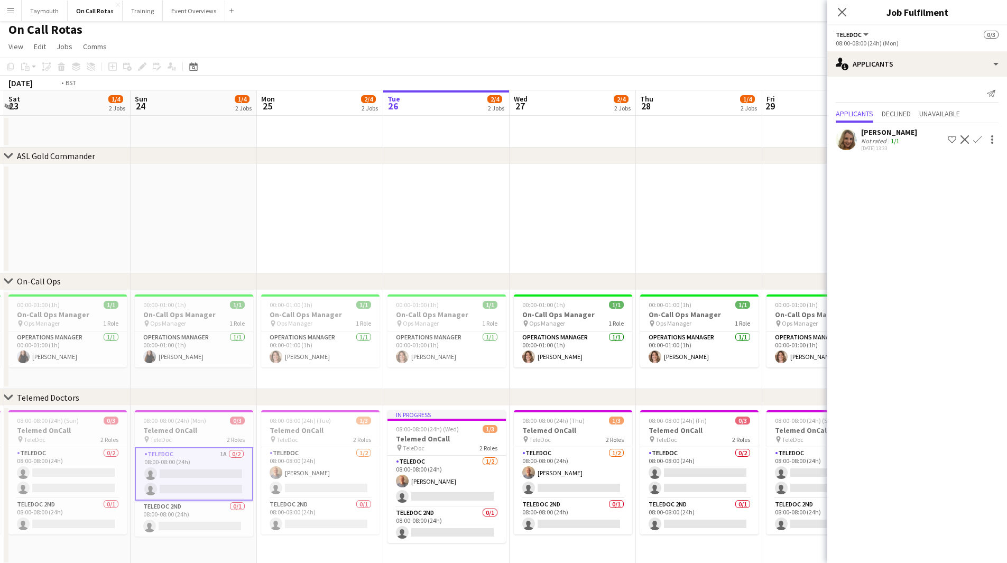
drag, startPoint x: 696, startPoint y: 185, endPoint x: 376, endPoint y: 194, distance: 320.1
click at [382, 195] on app-calendar-viewport "Wed 20 1/4 2 Jobs Thu 21 4/5 3 Jobs Fri 22 1/4 2 Jobs Sat 23 1/4 2 Jobs Sun 24 …" at bounding box center [503, 327] width 1007 height 475
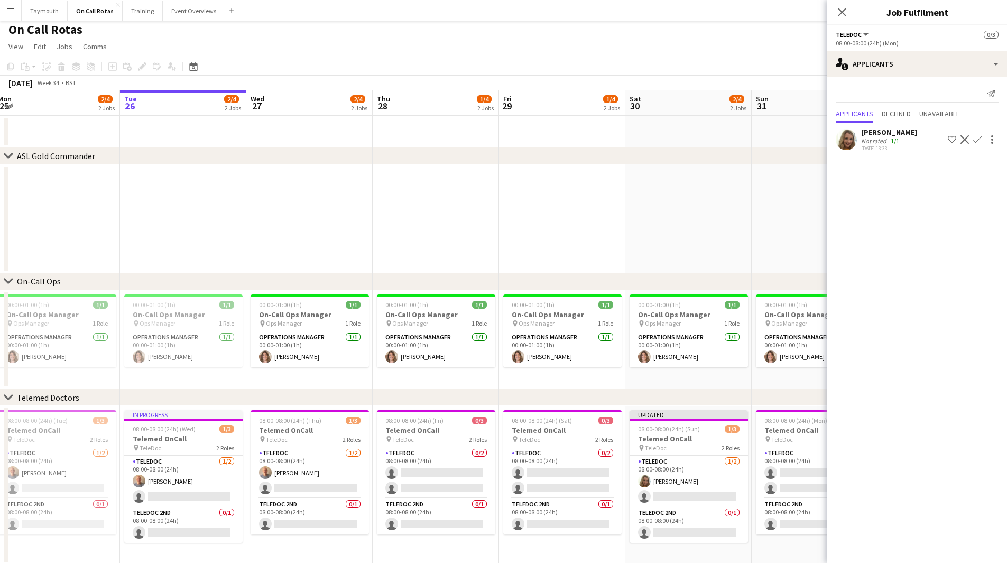
drag, startPoint x: 567, startPoint y: 192, endPoint x: 340, endPoint y: 197, distance: 226.9
click at [340, 197] on app-calendar-viewport "Fri 22 1/4 2 Jobs Sat 23 1/4 2 Jobs Sun 24 1/4 2 Jobs Mon 25 2/4 2 Jobs Tue 26 …" at bounding box center [503, 327] width 1007 height 475
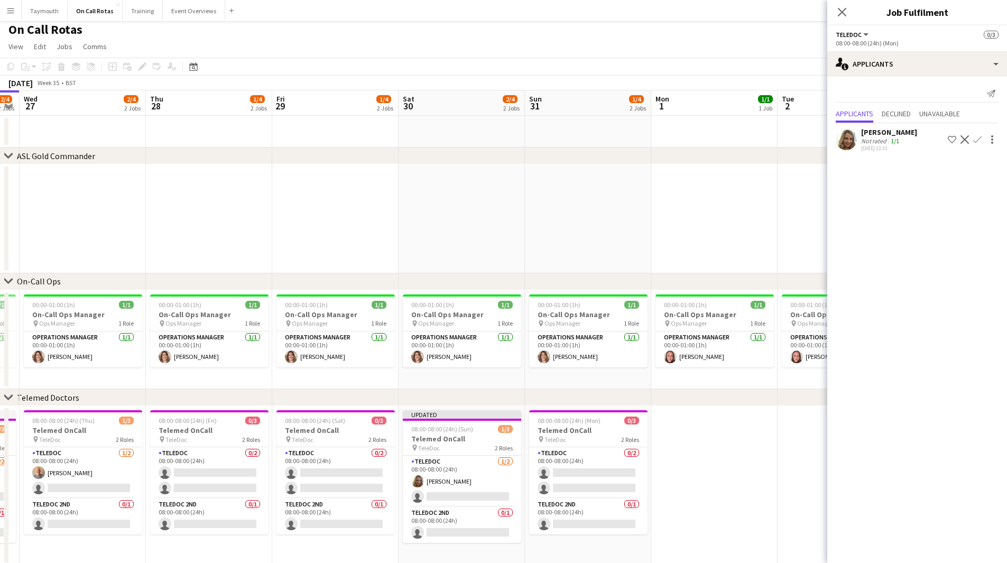
click at [577, 206] on app-date-cell at bounding box center [588, 218] width 126 height 109
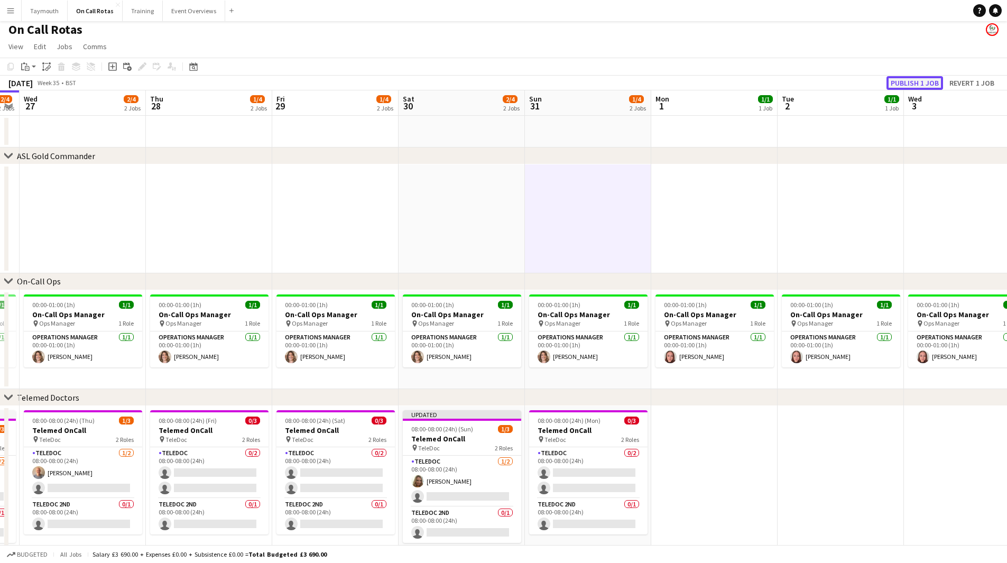
click at [922, 84] on button "Publish 1 job" at bounding box center [915, 83] width 57 height 14
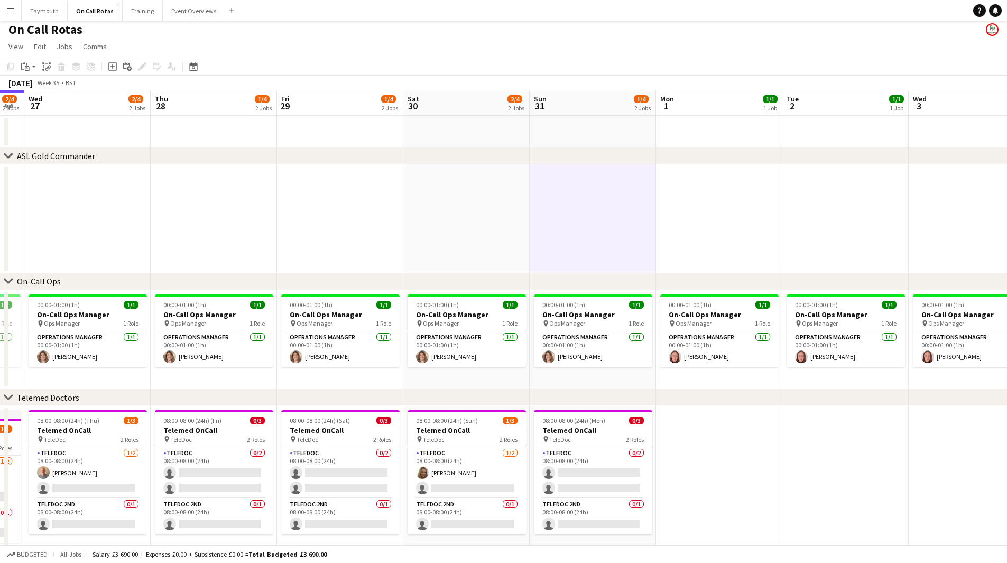
drag, startPoint x: 730, startPoint y: 209, endPoint x: 455, endPoint y: 226, distance: 276.0
click at [455, 226] on app-calendar-viewport "Sun 24 1/4 2 Jobs Mon 25 2/4 2 Jobs Tue 26 2/4 2 Jobs Wed 27 2/4 2 Jobs Thu 28 …" at bounding box center [503, 327] width 1007 height 475
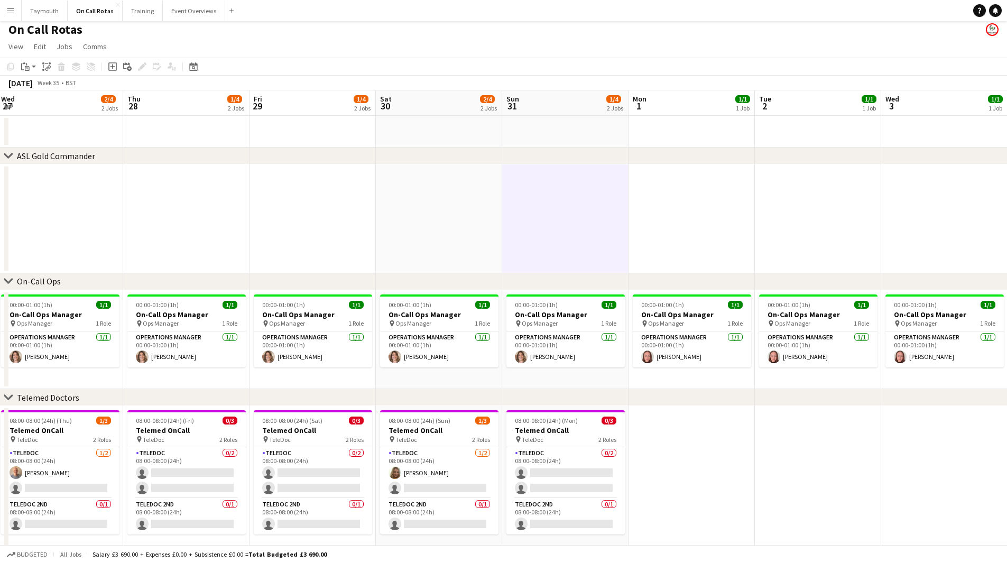
drag, startPoint x: 958, startPoint y: 200, endPoint x: 668, endPoint y: 224, distance: 291.2
click at [972, 200] on app-calendar-viewport "Sun 24 1/4 2 Jobs Mon 25 2/4 2 Jobs Tue 26 2/4 2 Jobs Wed 27 2/4 2 Jobs Thu 28 …" at bounding box center [503, 327] width 1007 height 475
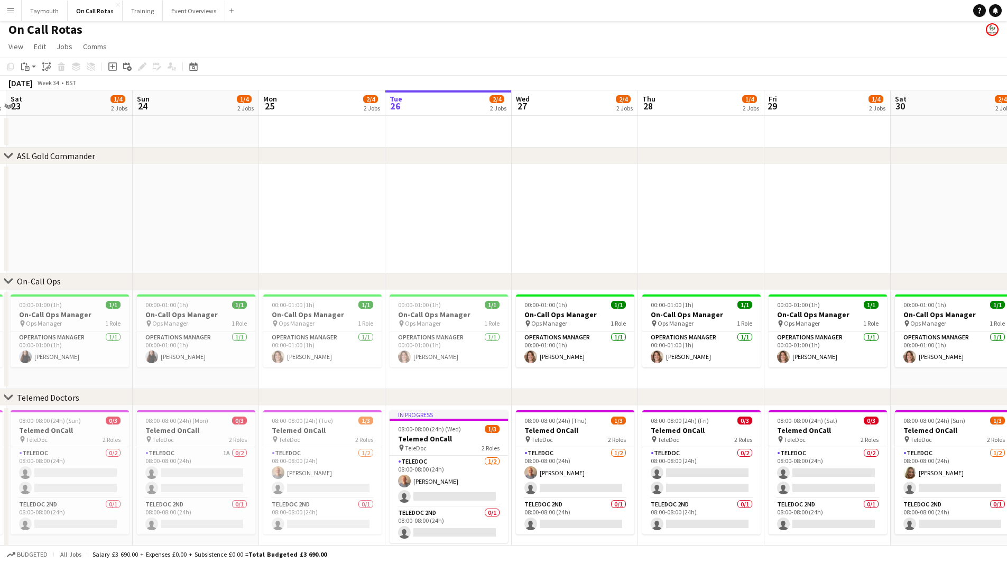
drag, startPoint x: 594, startPoint y: 223, endPoint x: 734, endPoint y: 226, distance: 139.6
click at [790, 224] on app-calendar-viewport "Wed 20 1/4 2 Jobs Thu 21 4/5 3 Jobs Fri 22 1/4 2 Jobs Sat 23 1/4 2 Jobs Sun 24 …" at bounding box center [503, 327] width 1007 height 475
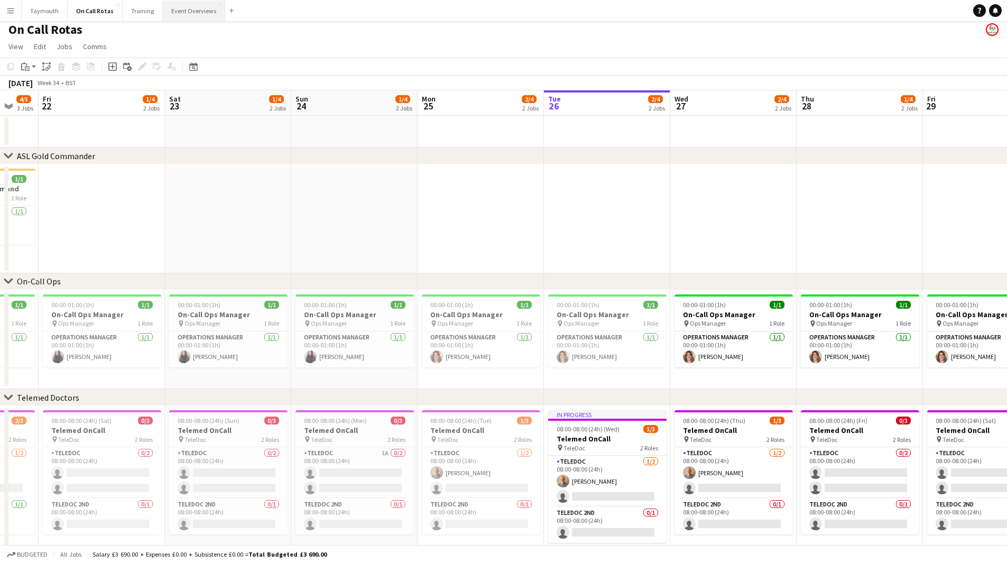
click at [182, 12] on button "Event Overviews Close" at bounding box center [194, 11] width 62 height 21
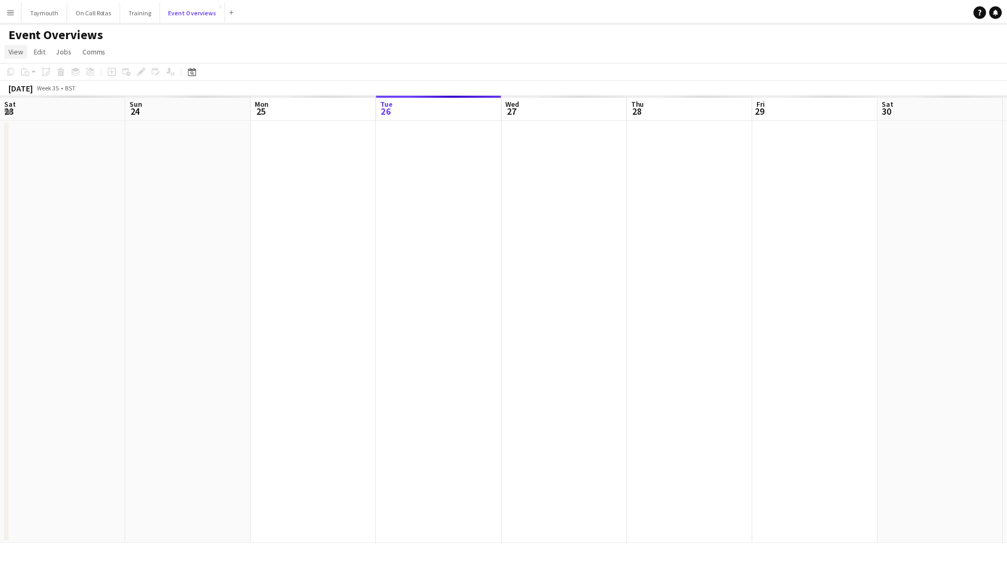
scroll to position [0, 253]
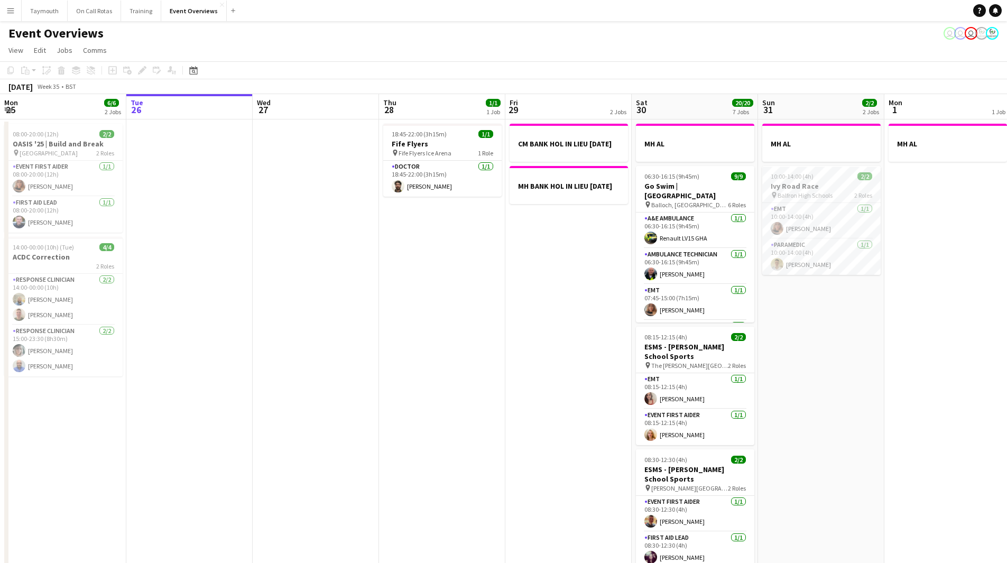
drag, startPoint x: 334, startPoint y: 325, endPoint x: -51, endPoint y: 319, distance: 385.0
click at [0, 319] on html "Menu Boards Boards Boards All jobs Status Workforce Workforce My Workforce Recr…" at bounding box center [503, 489] width 1007 height 978
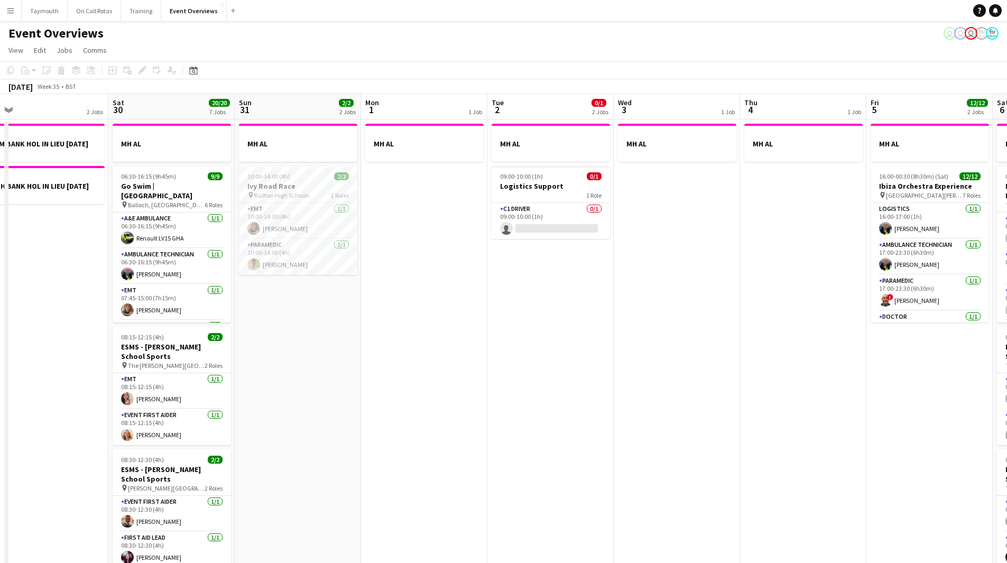
drag, startPoint x: 570, startPoint y: 318, endPoint x: 439, endPoint y: 295, distance: 132.2
click at [273, 325] on app-calendar-viewport "Tue 26 Wed 27 Thu 28 1/1 1 Job Fri 29 2 Jobs Sat 30 20/20 7 Jobs Sun 31 2/2 2 J…" at bounding box center [503, 559] width 1007 height 931
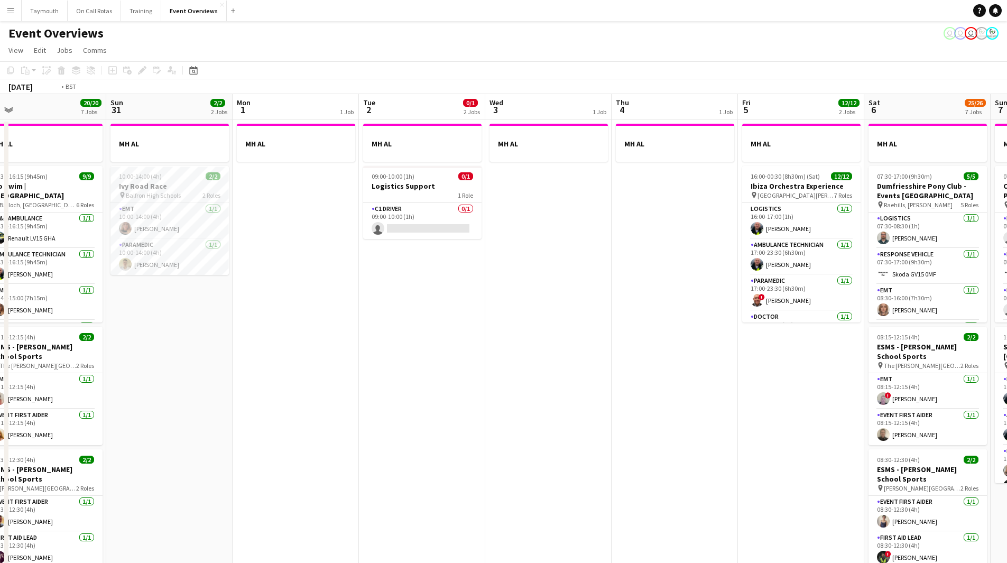
drag, startPoint x: 449, startPoint y: 308, endPoint x: 111, endPoint y: 310, distance: 338.4
click at [111, 310] on app-calendar-viewport "Wed 27 Thu 28 1/1 1 Job Fri 29 2 Jobs Sat 30 20/20 7 Jobs Sun 31 2/2 2 Jobs Mon…" at bounding box center [503, 559] width 1007 height 931
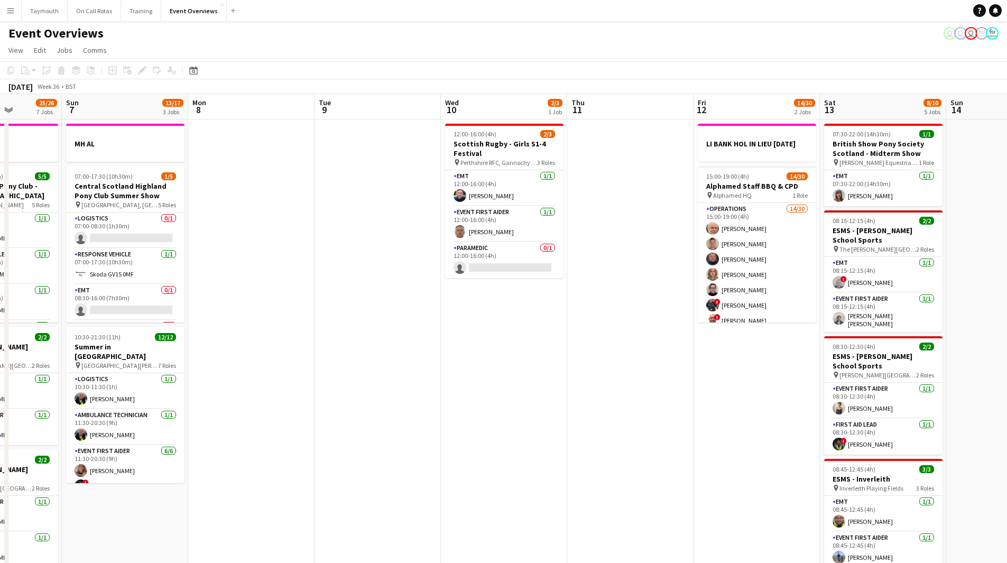
drag, startPoint x: 583, startPoint y: 332, endPoint x: 4, endPoint y: 339, distance: 579.1
click at [7, 340] on div "Thu 4 1 Job Fri 5 12/12 2 Jobs Sat 6 25/26 7 Jobs Sun 7 13/17 3 Jobs Mon 8 Tue …" at bounding box center [503, 559] width 1007 height 931
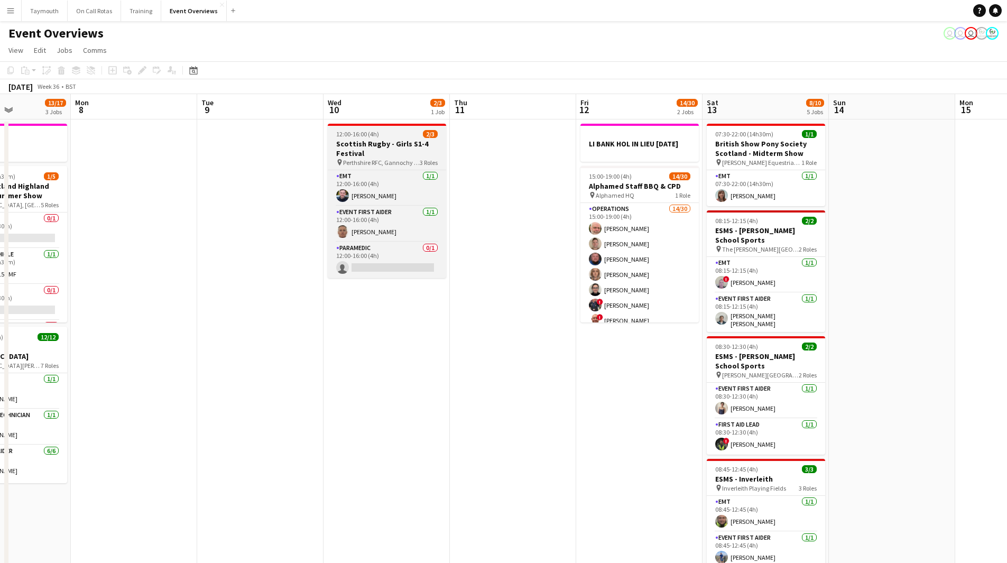
click at [381, 146] on h3 "Scottish Rugby - Girls S1-4 Festival" at bounding box center [387, 148] width 118 height 19
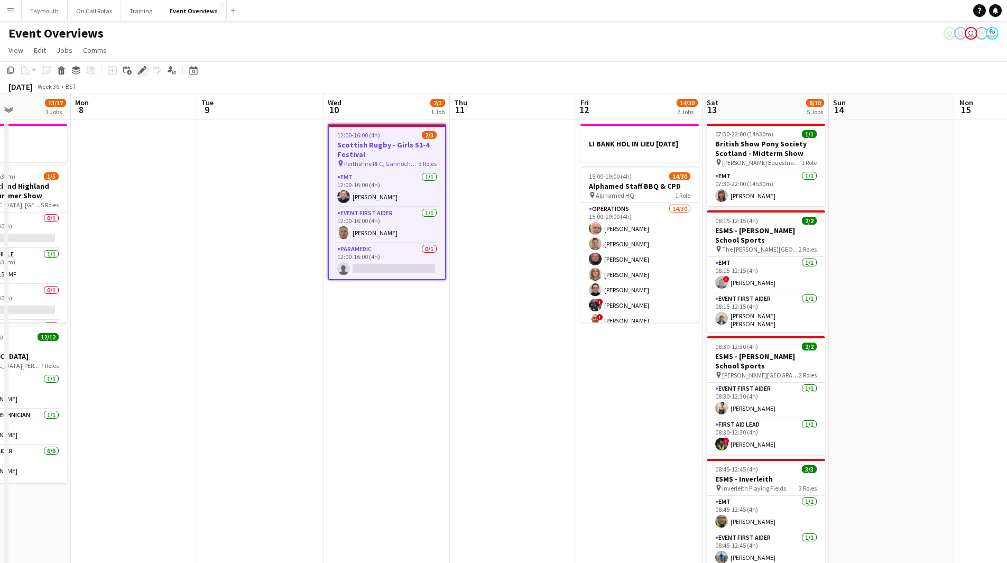
click at [142, 68] on icon "Edit" at bounding box center [142, 70] width 8 height 8
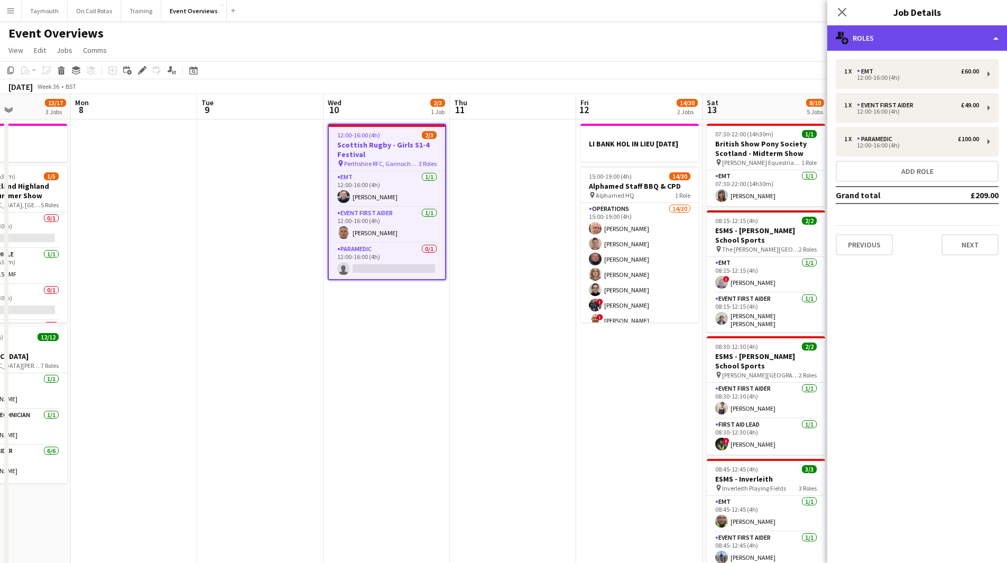
click at [904, 44] on div "multiple-users-add Roles" at bounding box center [918, 37] width 180 height 25
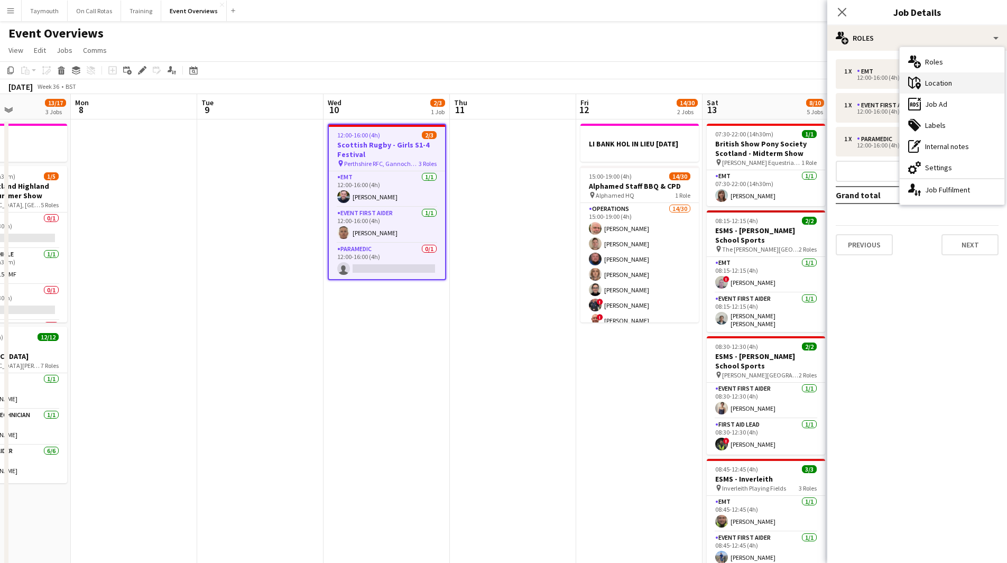
click at [961, 89] on div "maps-pin-1 Location" at bounding box center [952, 82] width 105 height 21
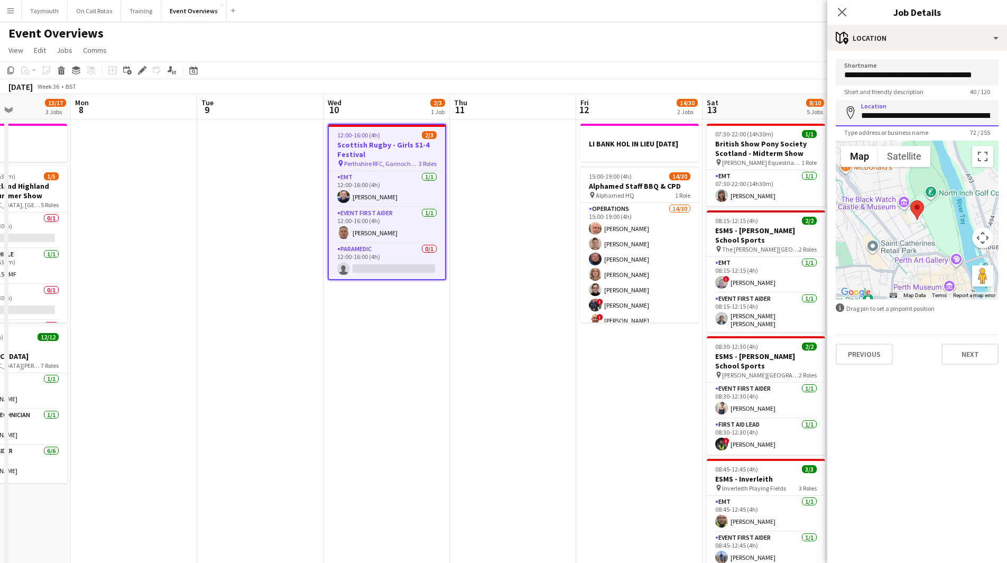
scroll to position [0, 130]
drag, startPoint x: 861, startPoint y: 118, endPoint x: 1015, endPoint y: 121, distance: 153.4
click at [1007, 121] on html "Menu Boards Boards Boards All jobs Status Workforce Workforce My Workforce Recr…" at bounding box center [503, 512] width 1007 height 1025
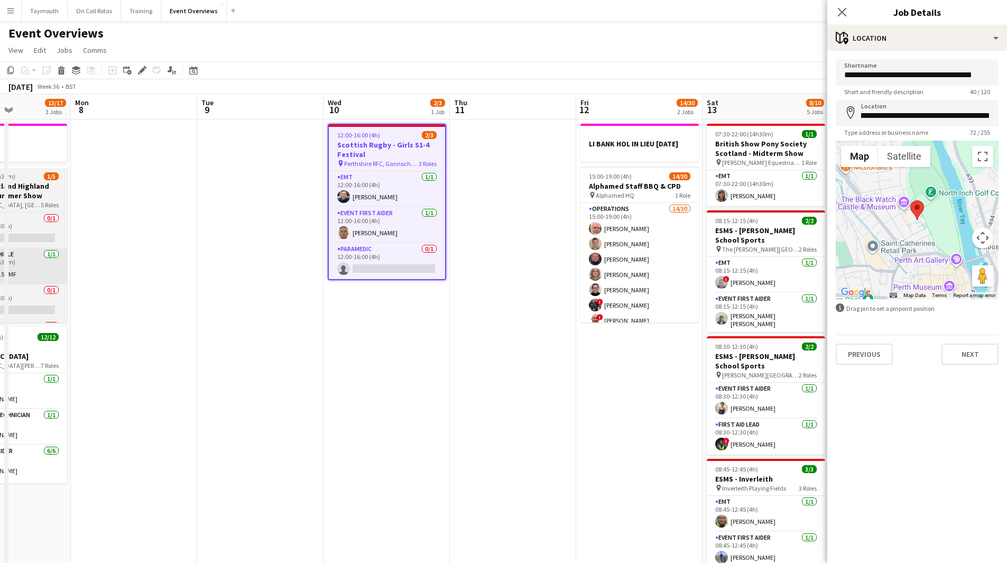
scroll to position [0, 0]
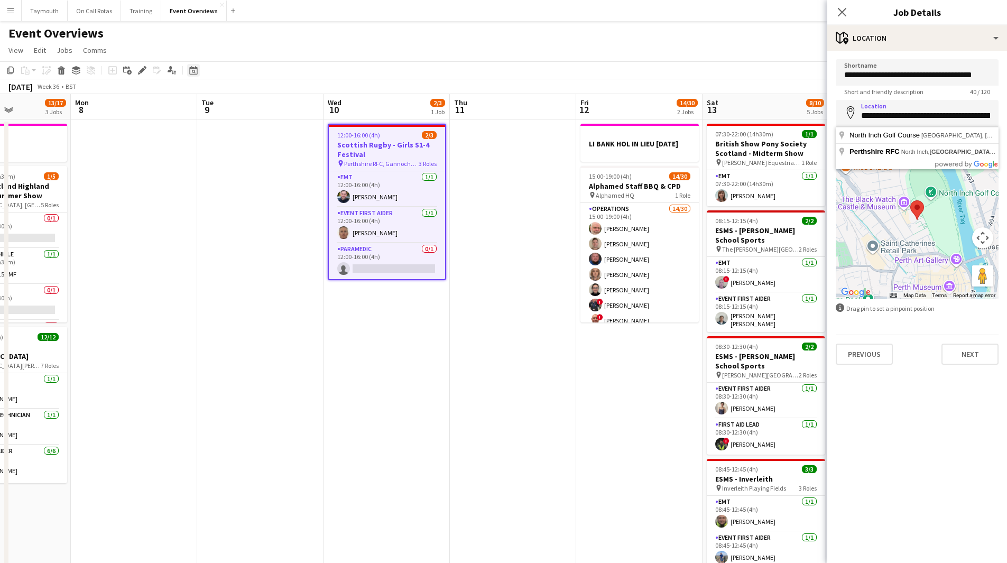
click at [192, 72] on icon at bounding box center [194, 72] width 4 height 4
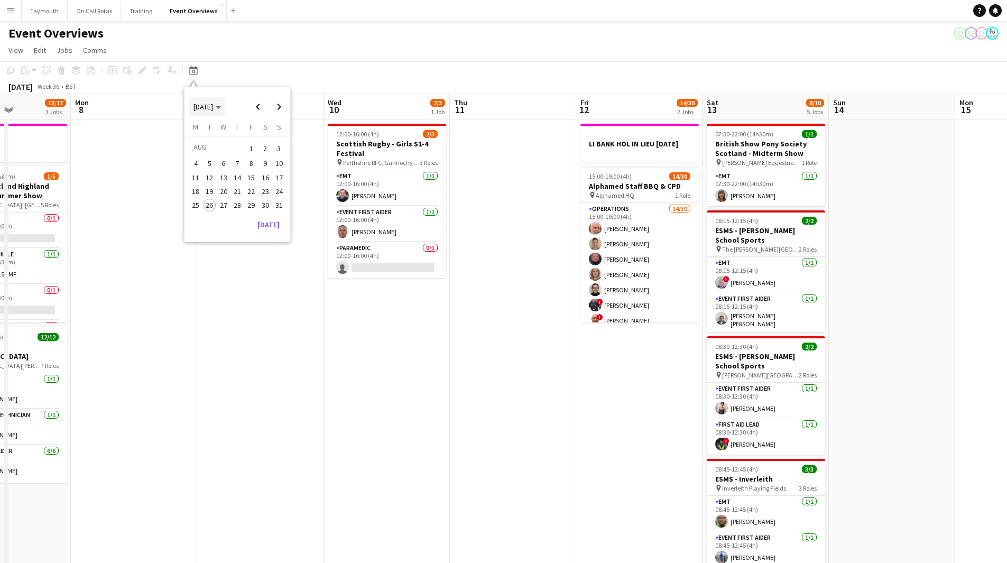
click at [213, 106] on span "[DATE]" at bounding box center [204, 107] width 20 height 10
click at [201, 166] on span "2024" at bounding box center [201, 161] width 22 height 13
click at [287, 176] on div "[DATE] FEB MAR APR MAY JUN [DATE] AUG SEP OCT NOV DEC Comparison range Comparis…" at bounding box center [238, 154] width 106 height 64
click at [280, 177] on span "DEC" at bounding box center [274, 175] width 22 height 13
click at [235, 187] on span "19" at bounding box center [237, 191] width 13 height 13
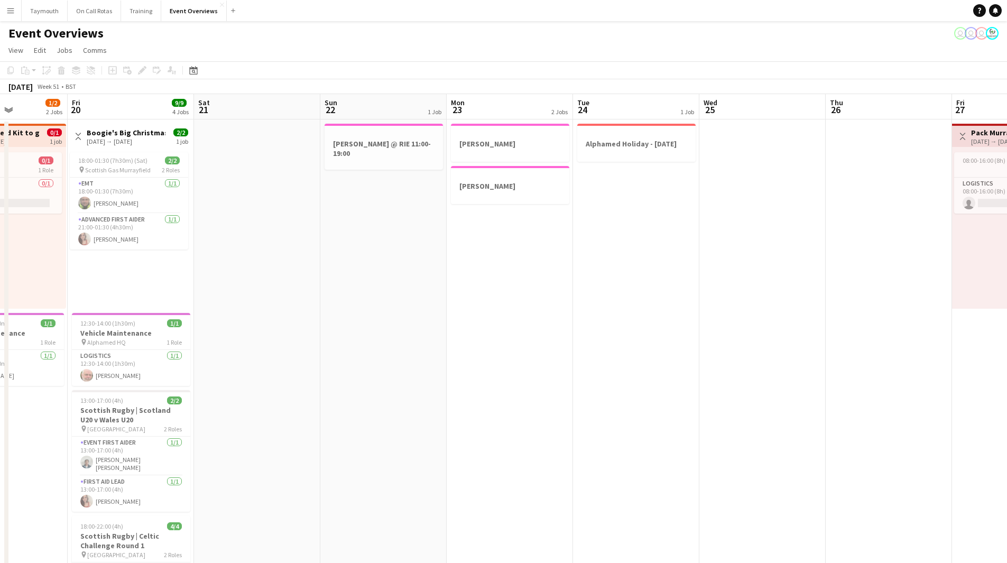
drag, startPoint x: 621, startPoint y: 337, endPoint x: 465, endPoint y: 345, distance: 156.7
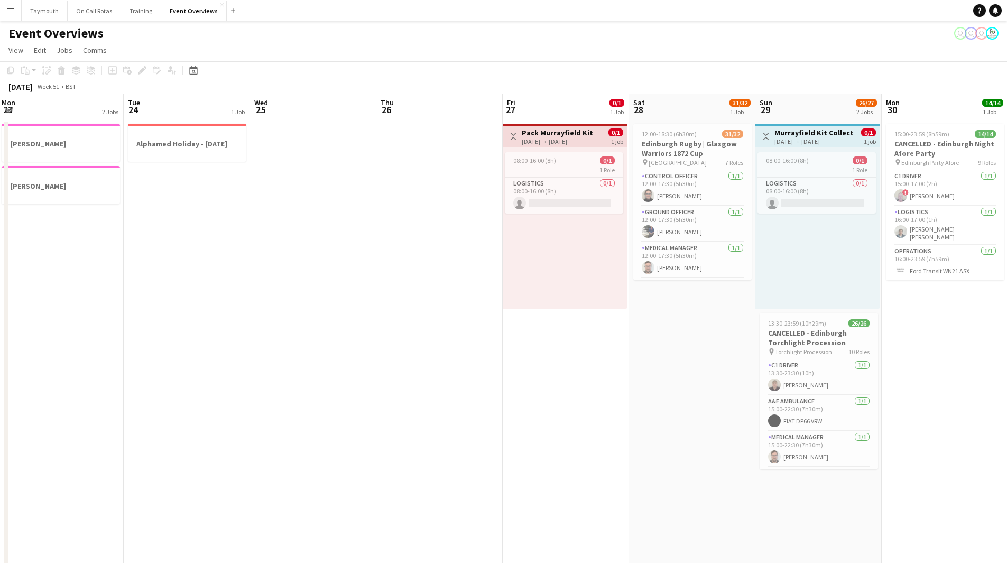
scroll to position [0, 409]
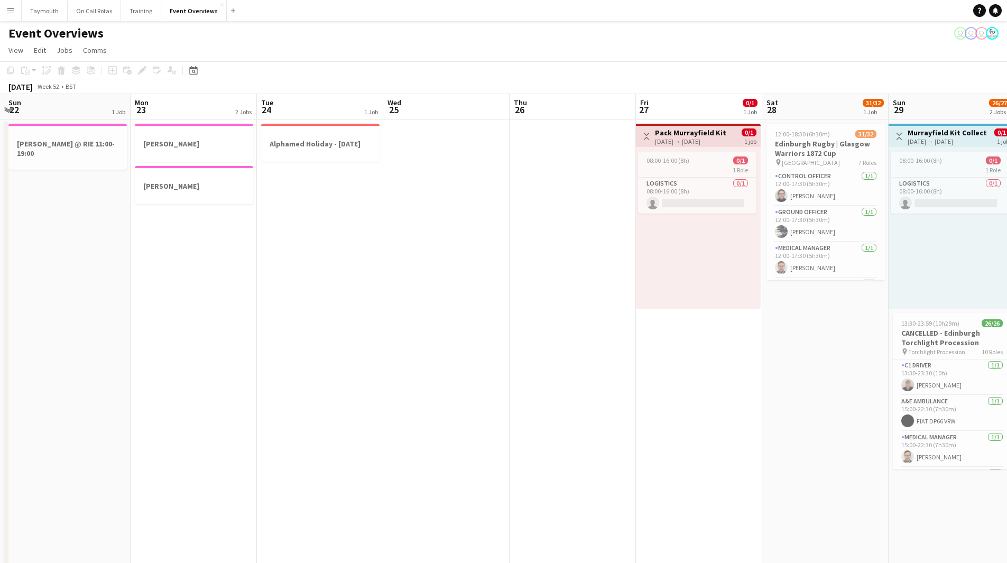
drag, startPoint x: 692, startPoint y: 332, endPoint x: 938, endPoint y: 345, distance: 246.8
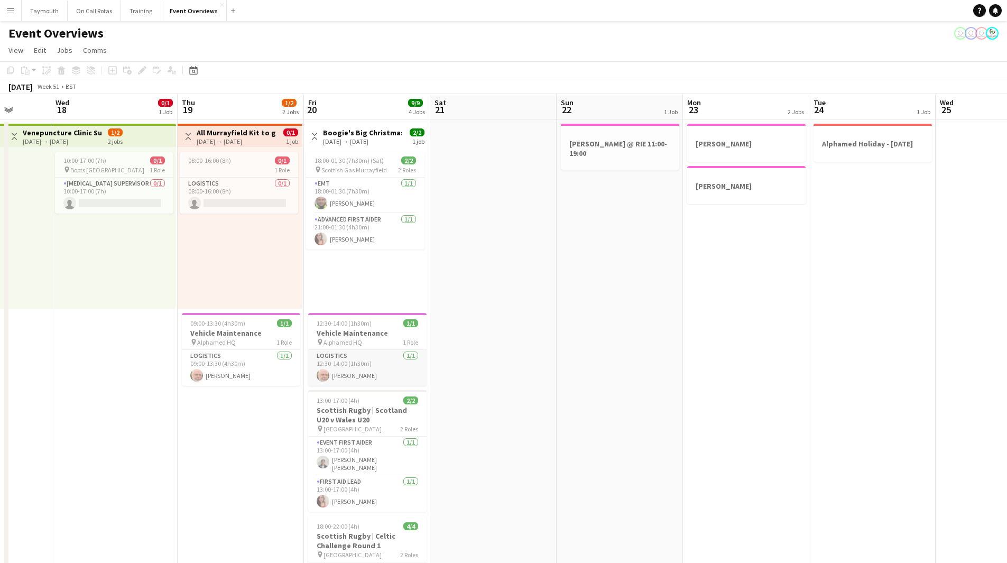
drag, startPoint x: 723, startPoint y: 354, endPoint x: 810, endPoint y: 362, distance: 87.0
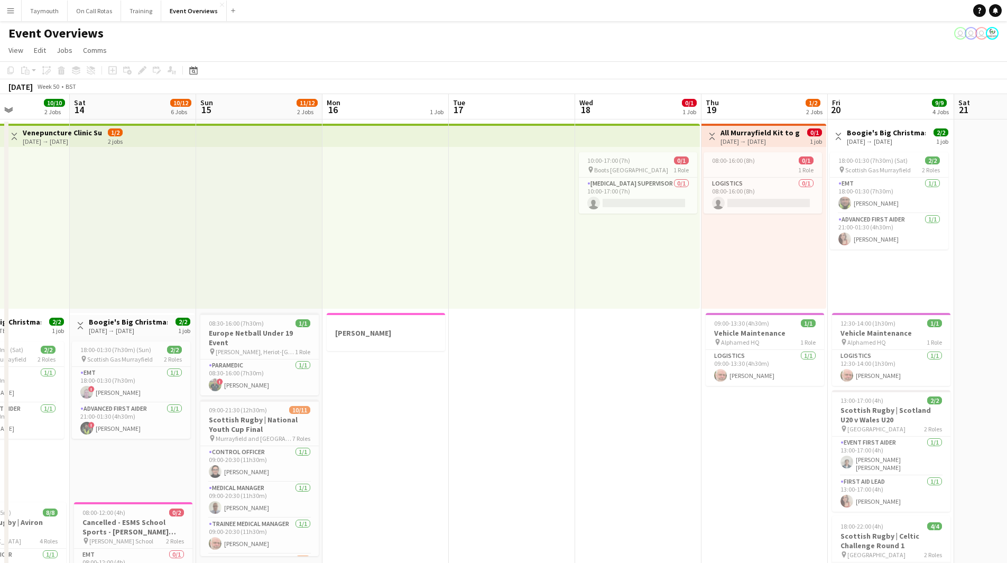
drag, startPoint x: 366, startPoint y: 376, endPoint x: 579, endPoint y: 379, distance: 212.6
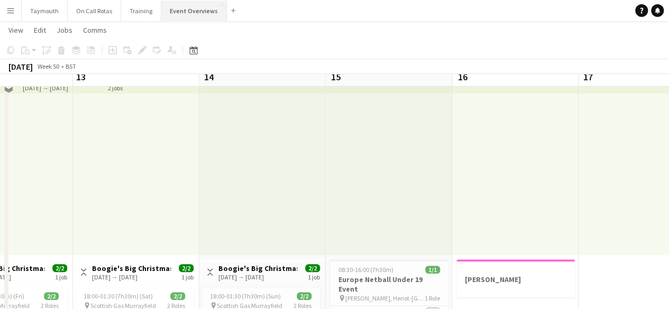
scroll to position [53, 0]
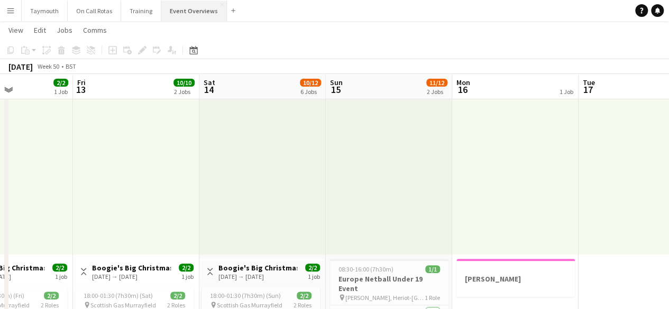
click at [172, 14] on button "Event Overviews Close" at bounding box center [194, 11] width 66 height 21
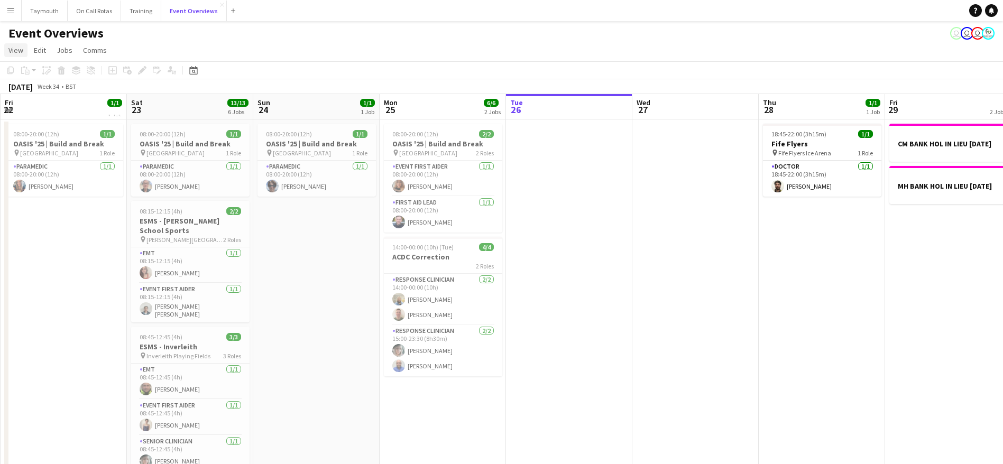
scroll to position [0, 252]
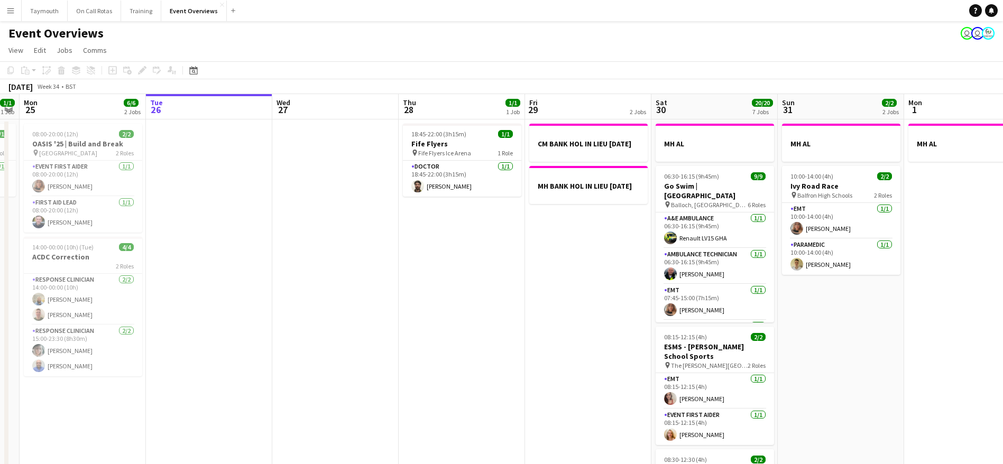
drag, startPoint x: 409, startPoint y: 291, endPoint x: 269, endPoint y: 313, distance: 142.3
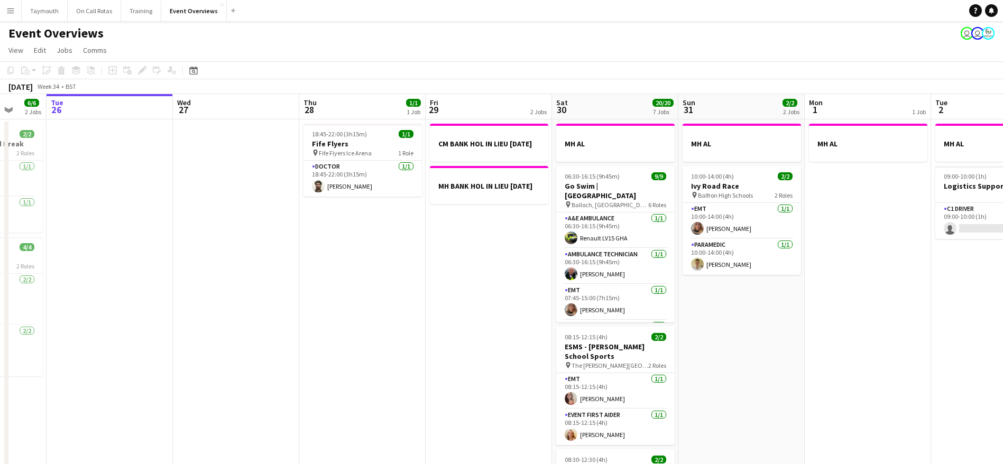
drag, startPoint x: 350, startPoint y: 319, endPoint x: 72, endPoint y: 295, distance: 278.7
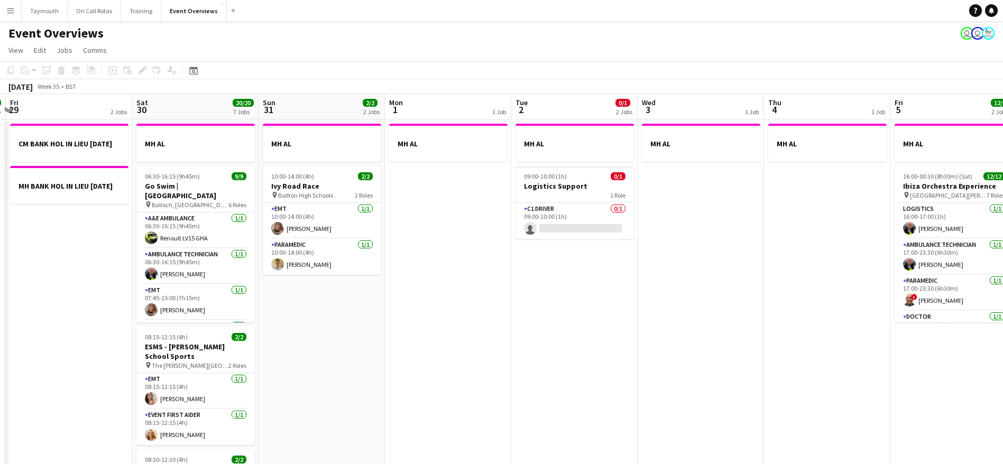
scroll to position [0, 323]
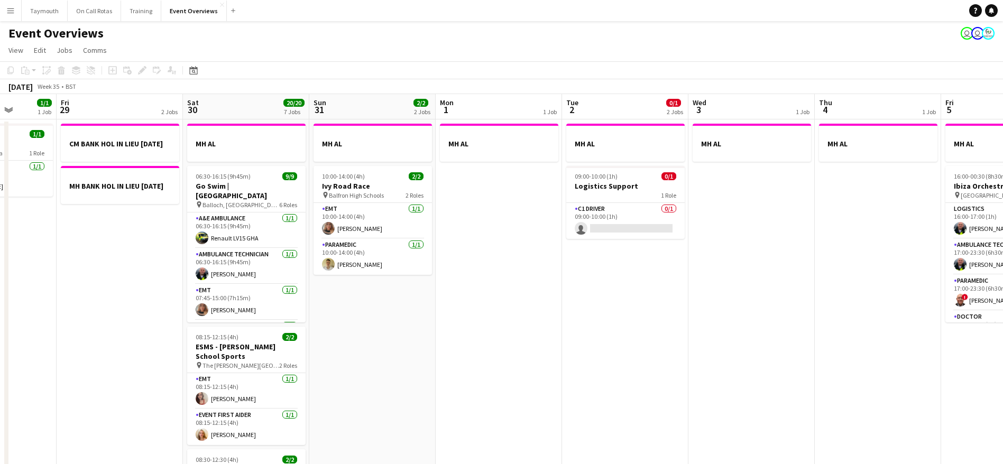
drag, startPoint x: 726, startPoint y: 326, endPoint x: 447, endPoint y: 333, distance: 278.8
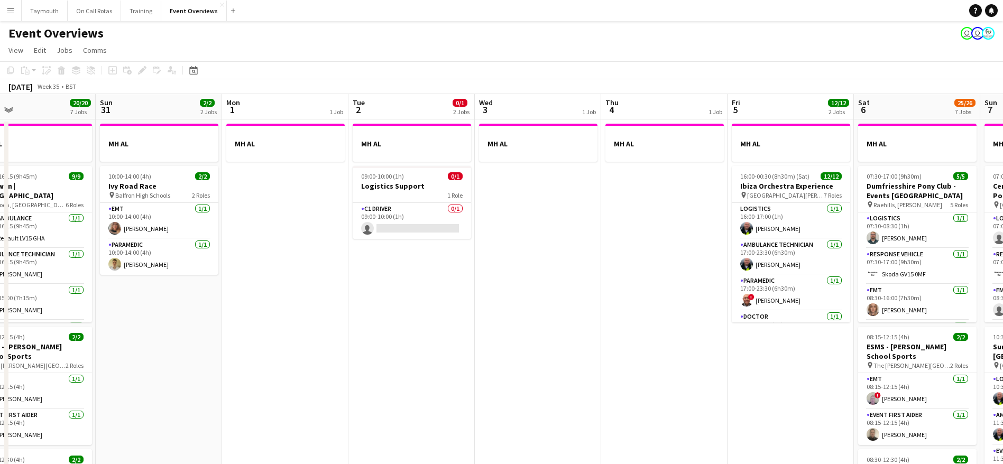
drag, startPoint x: 693, startPoint y: 234, endPoint x: 104, endPoint y: 255, distance: 589.5
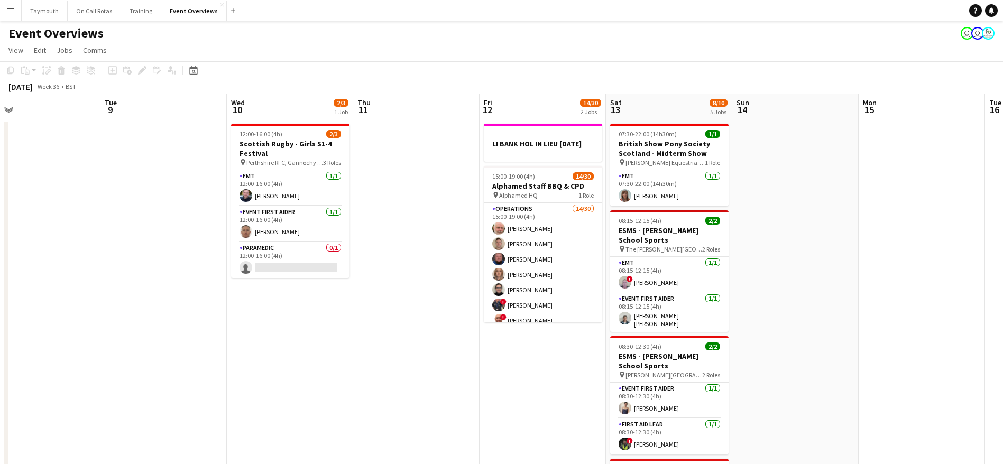
scroll to position [0, 380]
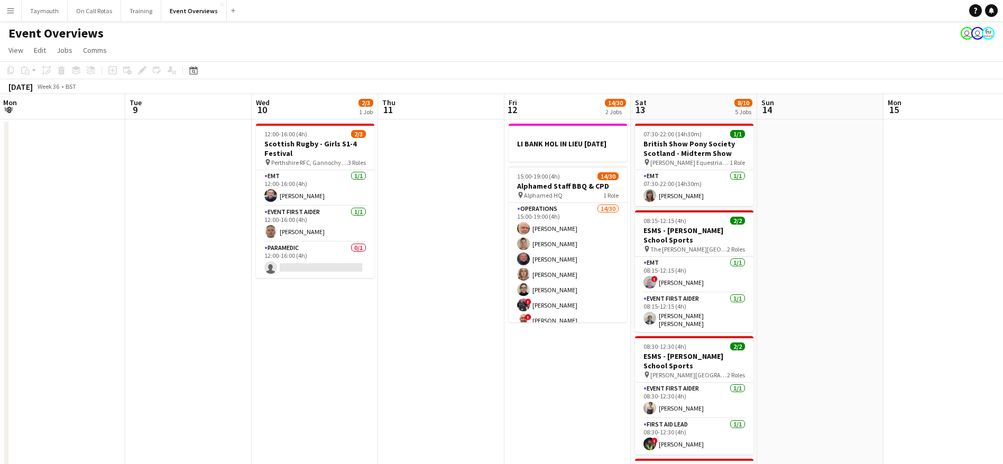
drag, startPoint x: 812, startPoint y: 263, endPoint x: 215, endPoint y: 299, distance: 598.6
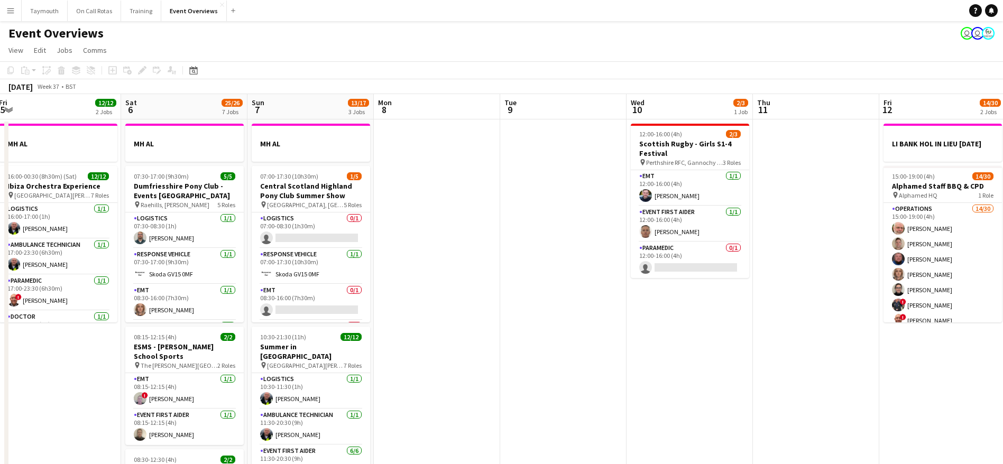
drag, startPoint x: 499, startPoint y: 311, endPoint x: 1015, endPoint y: 296, distance: 515.8
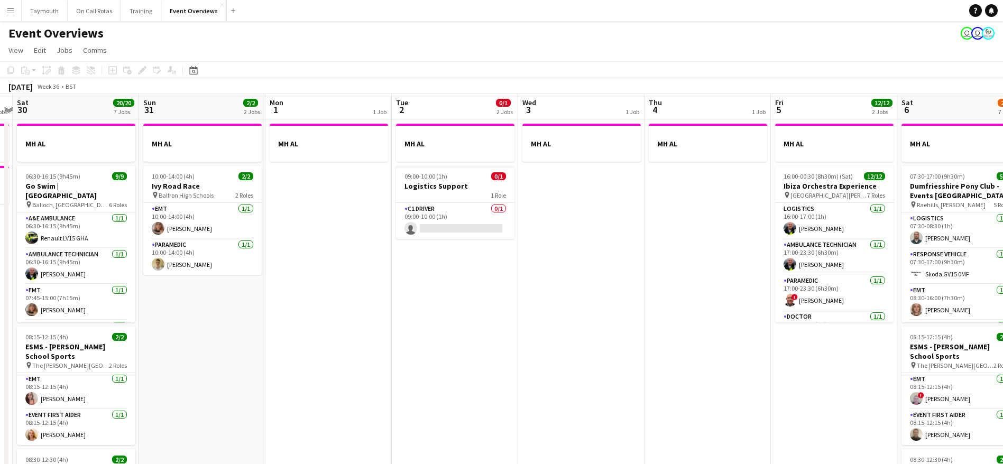
drag, startPoint x: 241, startPoint y: 355, endPoint x: 783, endPoint y: 350, distance: 541.5
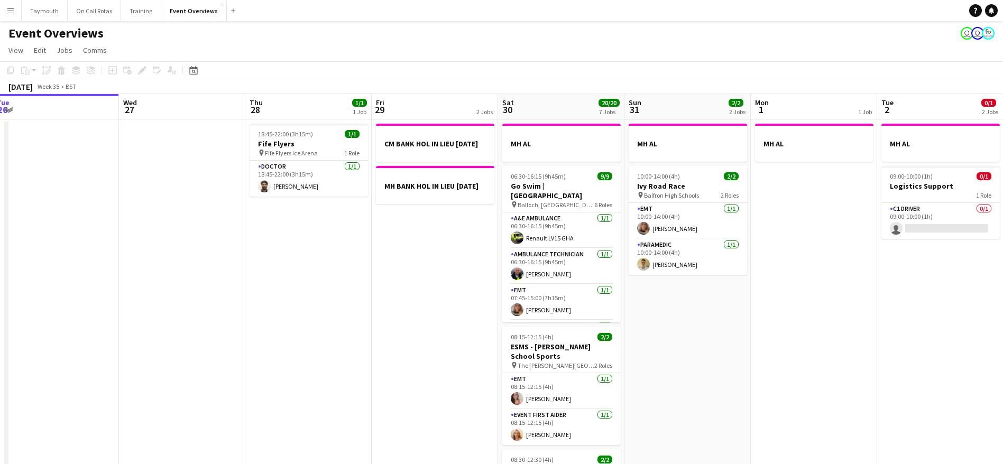
drag, startPoint x: 914, startPoint y: 371, endPoint x: 1009, endPoint y: 371, distance: 95.2
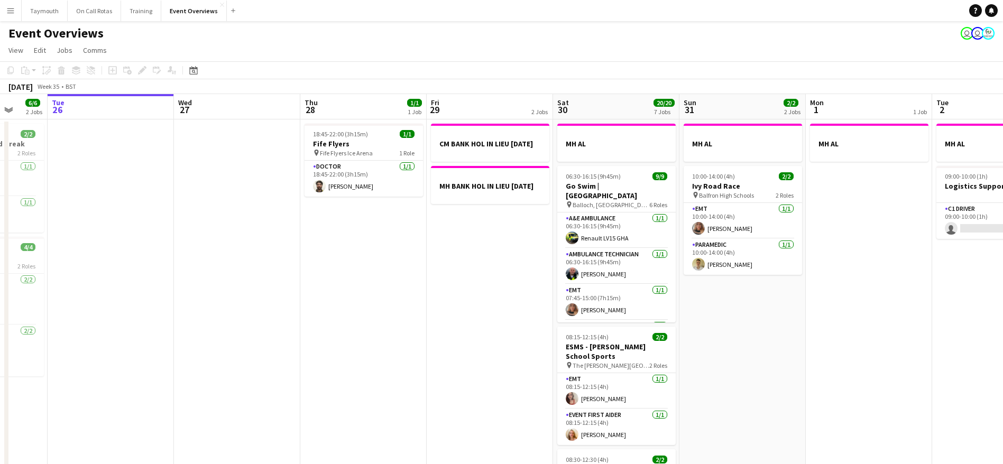
drag, startPoint x: 886, startPoint y: 318, endPoint x: 333, endPoint y: 281, distance: 554.3
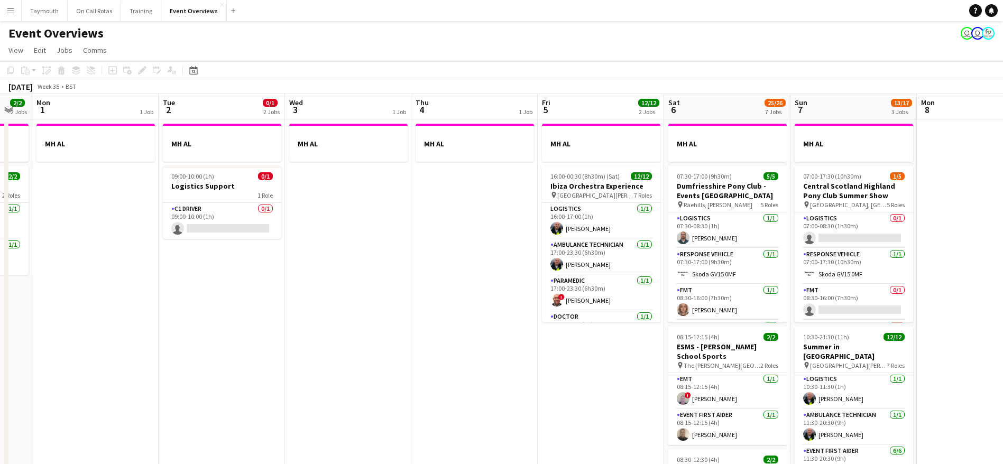
scroll to position [0, 374]
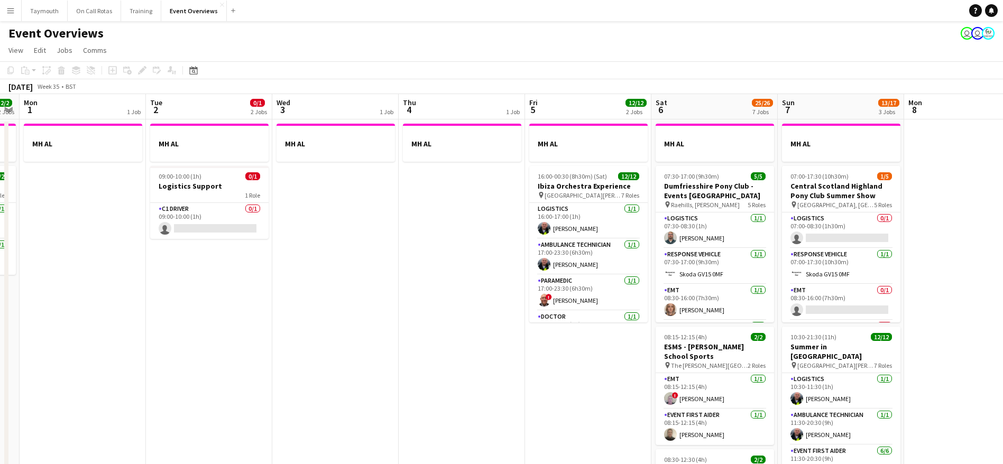
drag, startPoint x: 365, startPoint y: 322, endPoint x: 110, endPoint y: 315, distance: 255.5
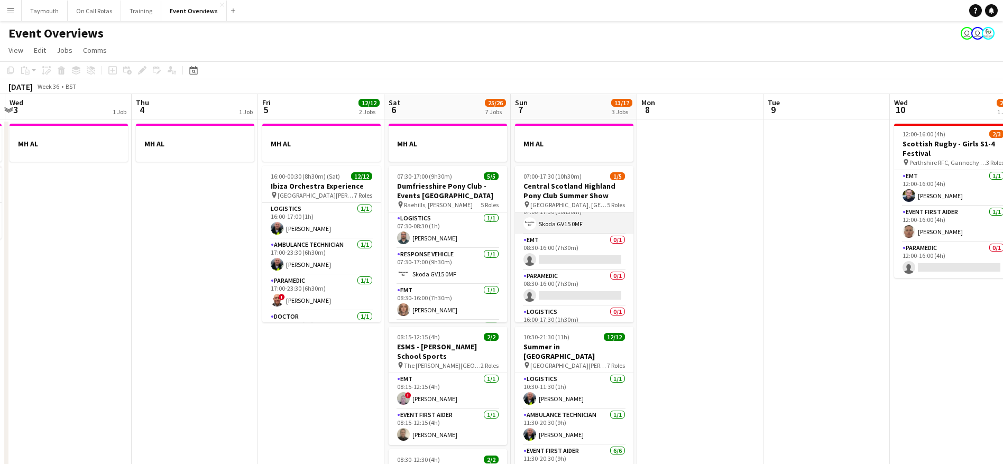
scroll to position [70, 0]
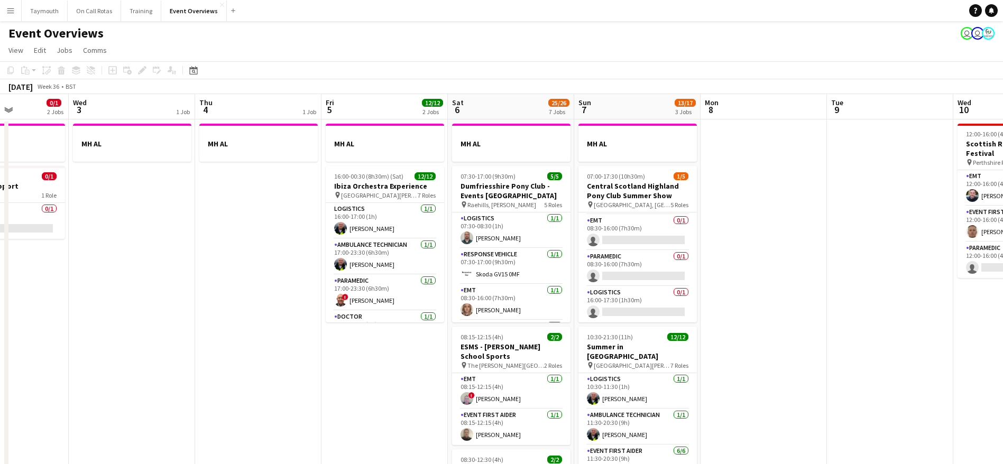
drag, startPoint x: 691, startPoint y: 305, endPoint x: 398, endPoint y: 305, distance: 293.5
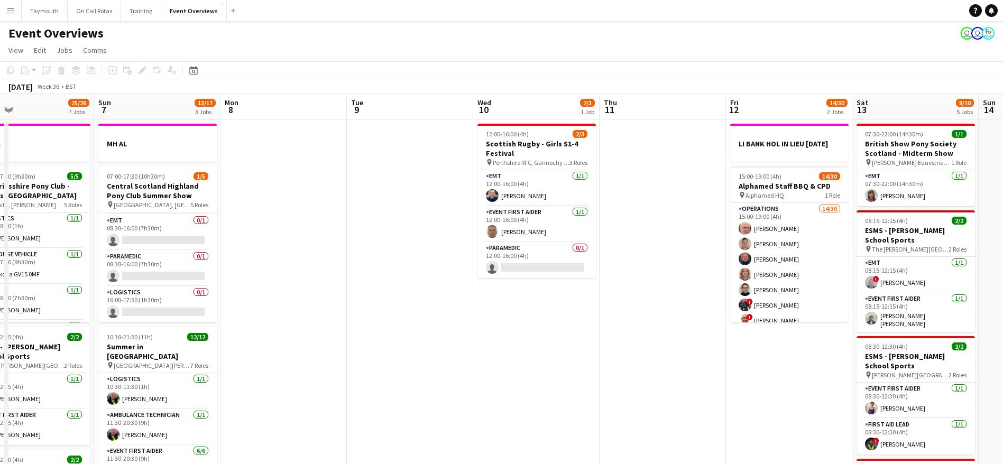
drag, startPoint x: 633, startPoint y: 350, endPoint x: 524, endPoint y: 332, distance: 110.9
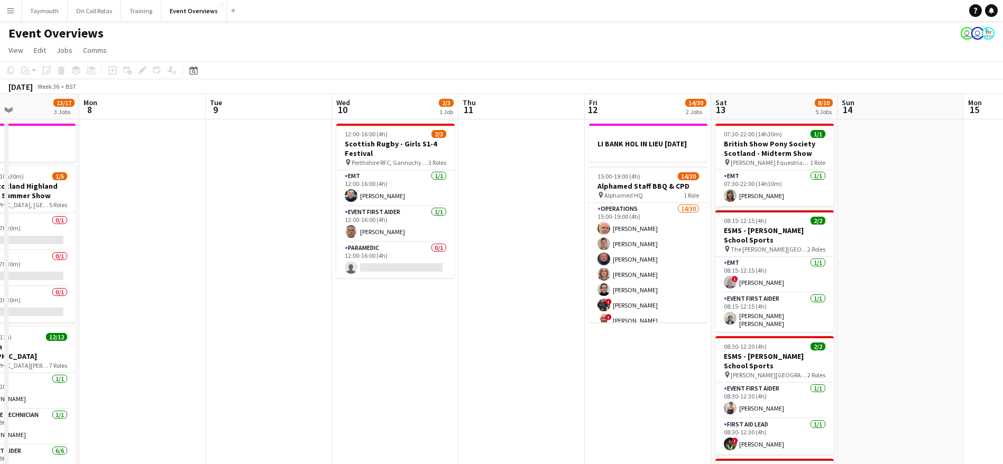
drag, startPoint x: 530, startPoint y: 331, endPoint x: 270, endPoint y: 310, distance: 261.5
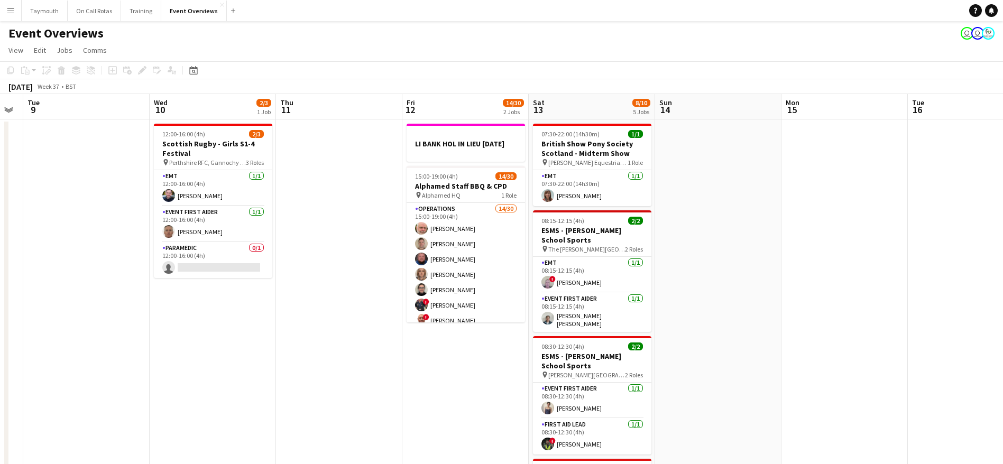
drag, startPoint x: 766, startPoint y: 313, endPoint x: 593, endPoint y: 313, distance: 173.4
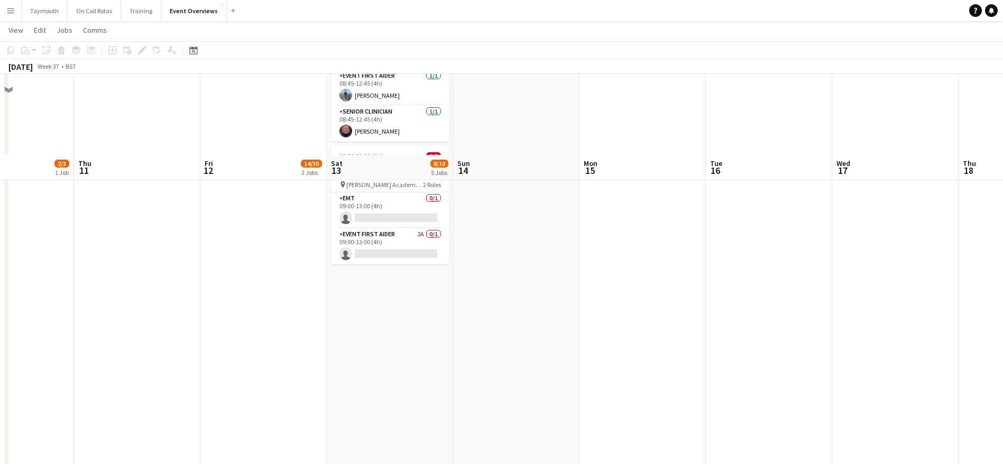
scroll to position [322, 0]
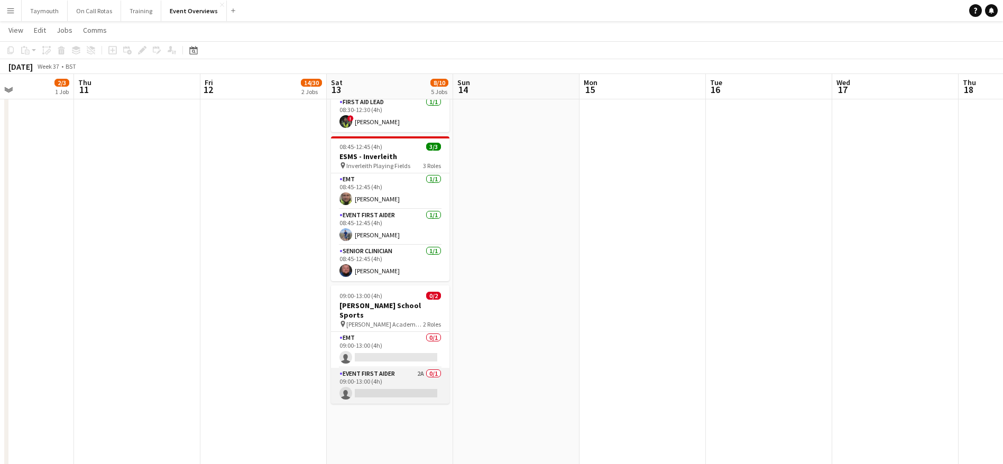
click at [395, 369] on app-card-role "Event First Aider 2A 0/1 09:00-13:00 (4h) single-neutral-actions" at bounding box center [390, 386] width 118 height 36
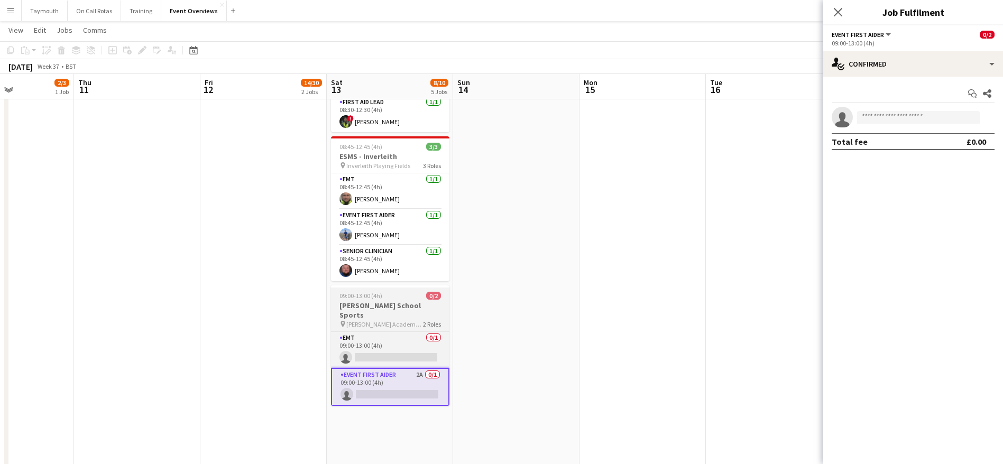
click at [388, 320] on span "[PERSON_NAME] Academy Playing Fields" at bounding box center [384, 324] width 77 height 8
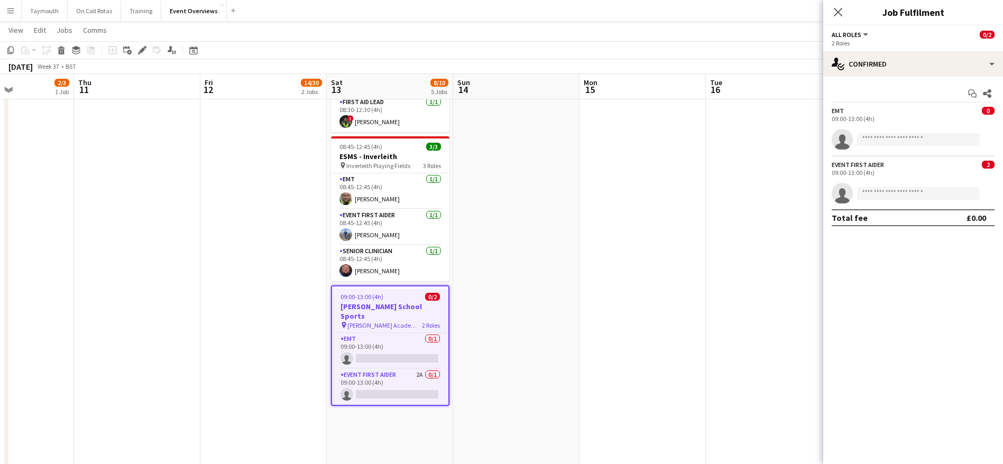
click at [589, 268] on app-date-cell at bounding box center [643, 249] width 126 height 905
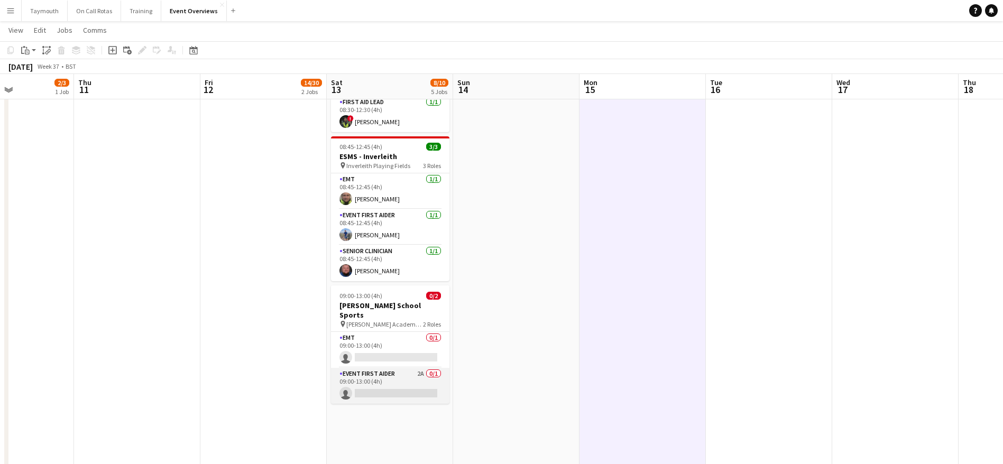
click at [417, 369] on app-card-role "Event First Aider 2A 0/1 09:00-13:00 (4h) single-neutral-actions" at bounding box center [390, 386] width 118 height 36
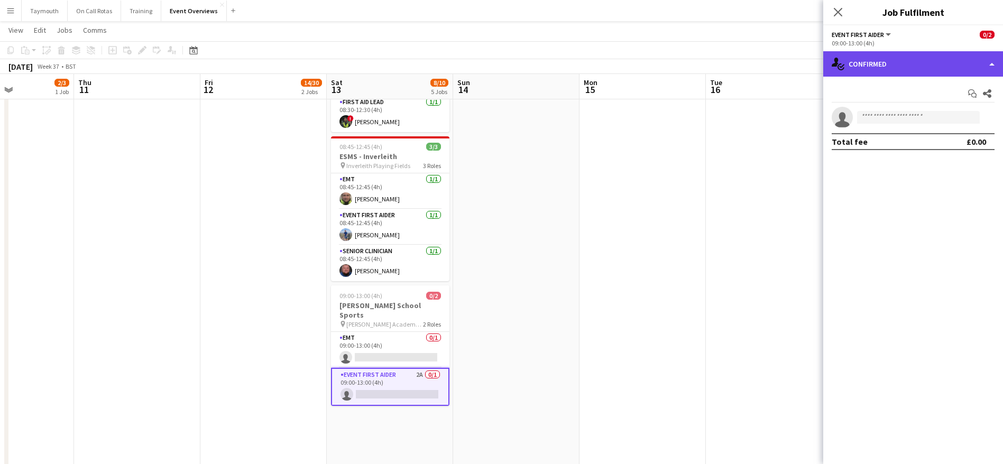
click at [879, 65] on div "single-neutral-actions-check-2 Confirmed" at bounding box center [913, 63] width 180 height 25
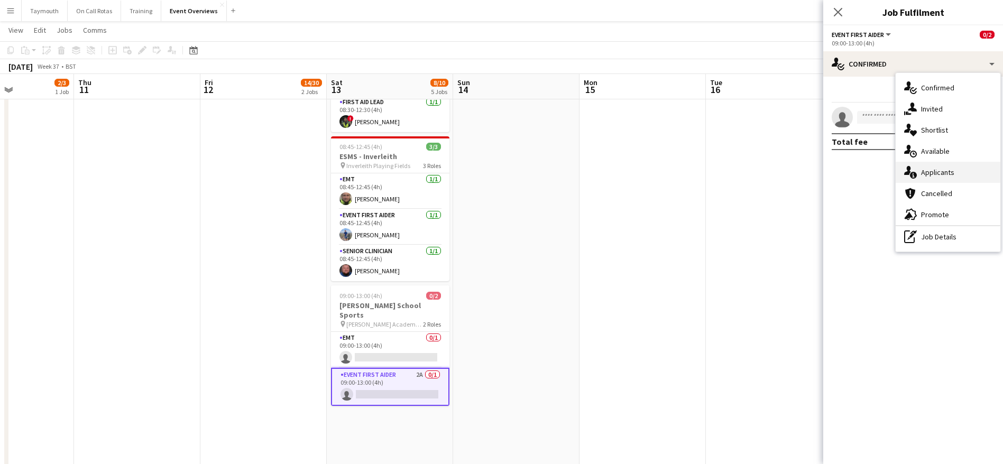
click at [942, 164] on div "single-neutral-actions-information Applicants" at bounding box center [948, 172] width 105 height 21
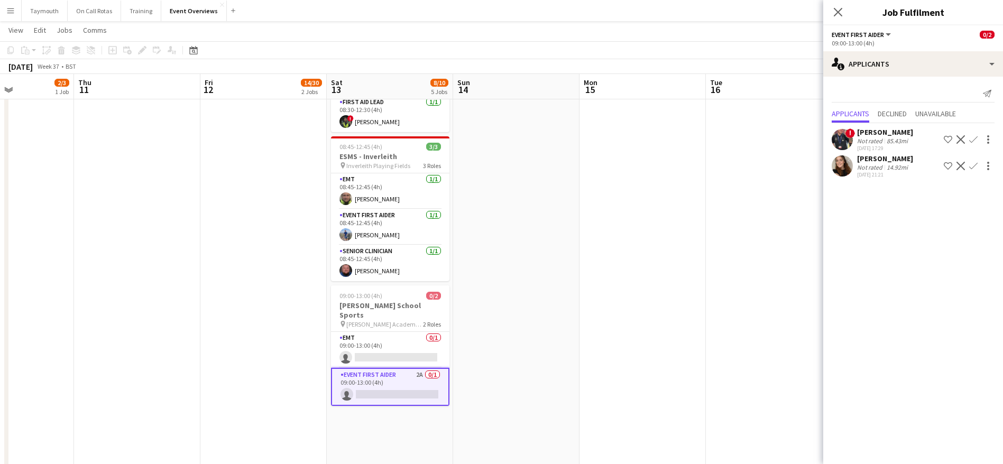
click at [911, 160] on div "[PERSON_NAME] Not rated 14.92mi [DATE] 21:21 Shortlist crew Decline Confirm" at bounding box center [913, 166] width 180 height 24
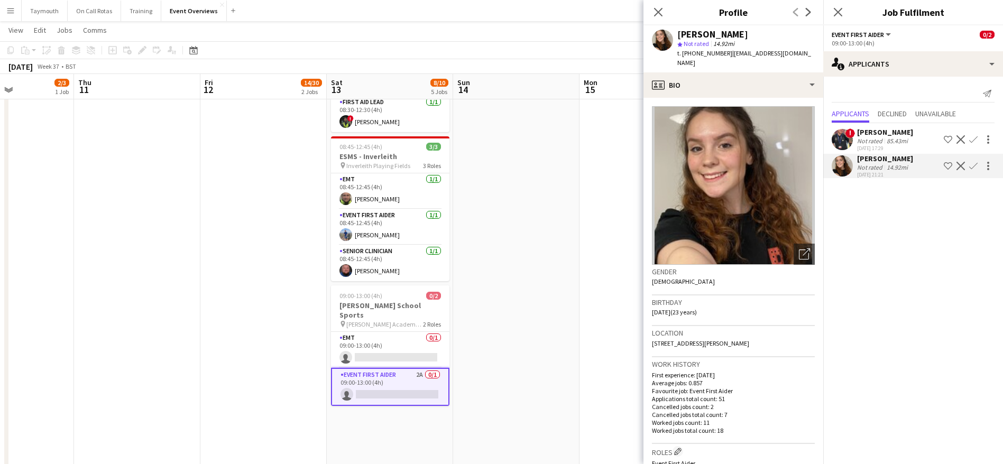
click at [974, 168] on app-icon "Confirm" at bounding box center [973, 166] width 8 height 8
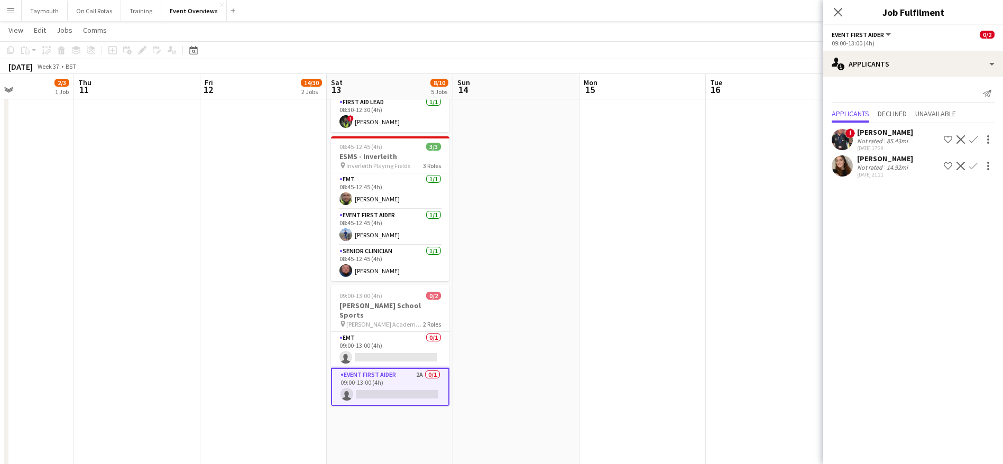
click at [974, 168] on app-icon "Confirm" at bounding box center [973, 166] width 8 height 8
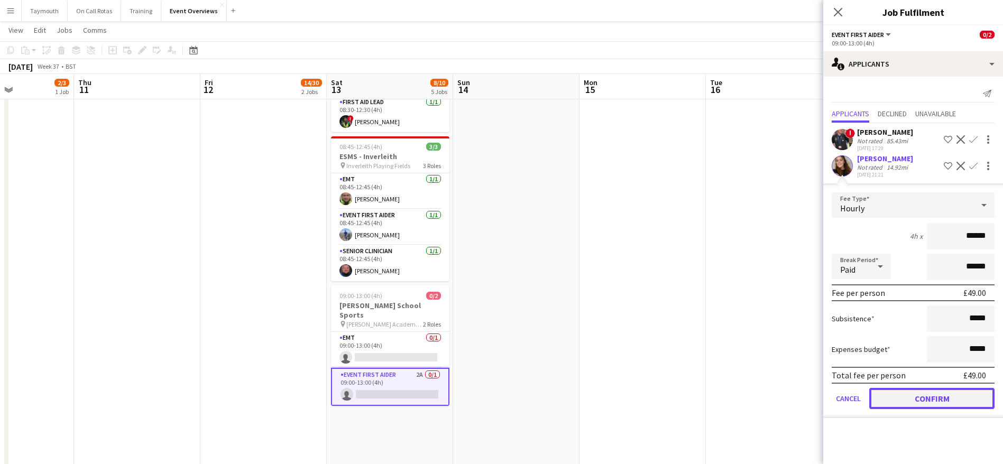
click at [945, 397] on button "Confirm" at bounding box center [931, 398] width 125 height 21
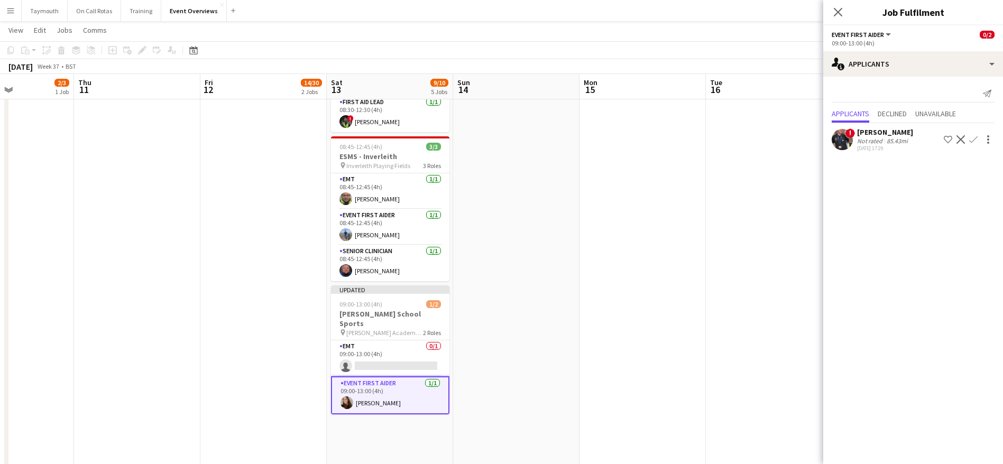
click at [711, 224] on app-date-cell at bounding box center [769, 249] width 126 height 905
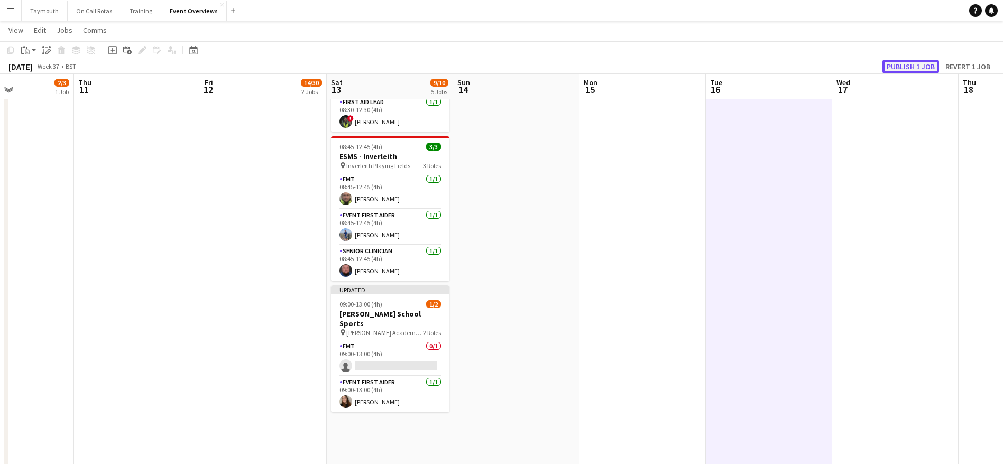
click at [919, 63] on button "Publish 1 job" at bounding box center [911, 67] width 57 height 14
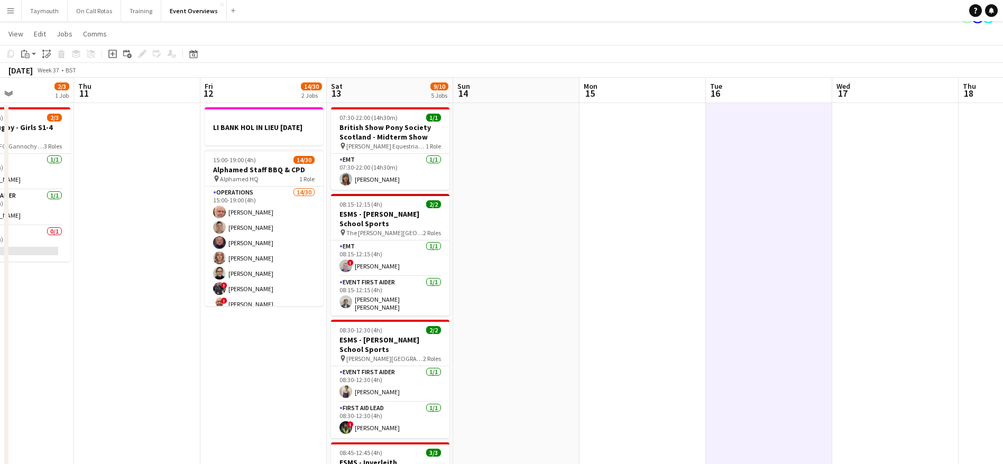
scroll to position [0, 0]
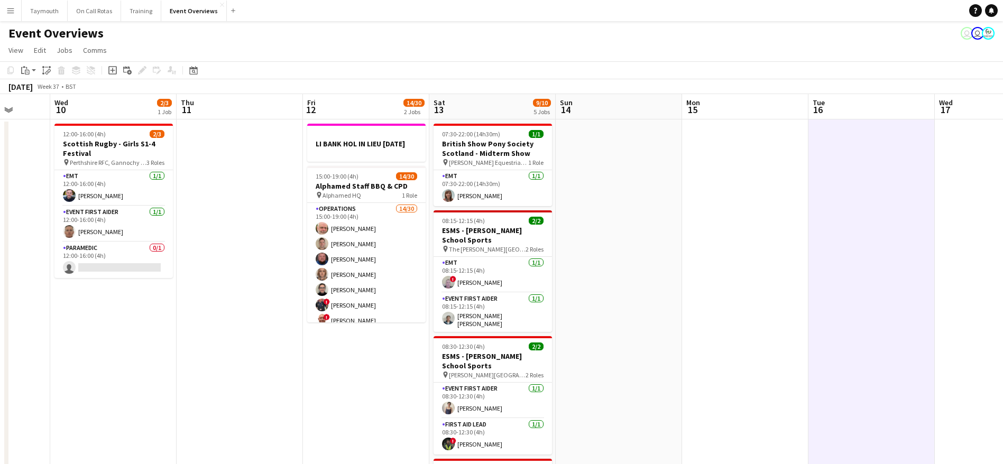
drag, startPoint x: 224, startPoint y: 320, endPoint x: 712, endPoint y: 317, distance: 488.1
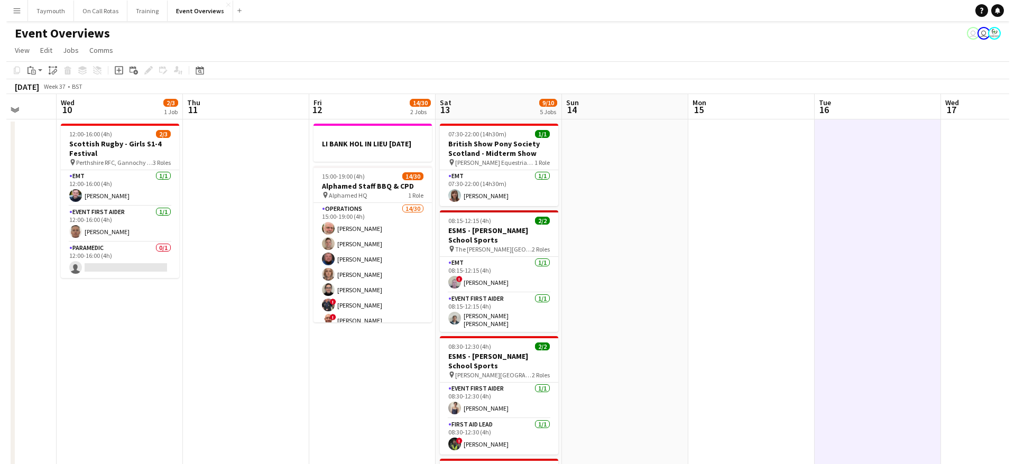
scroll to position [0, 264]
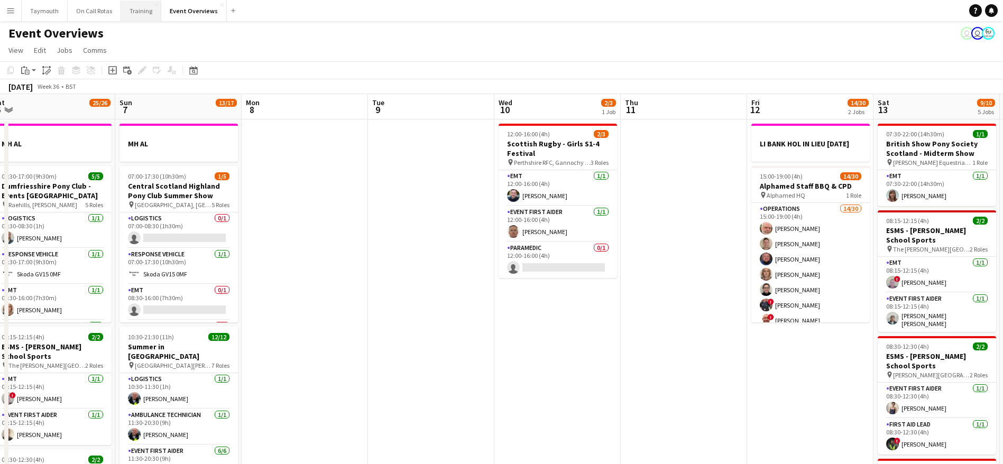
click at [137, 10] on button "Training Close" at bounding box center [141, 11] width 40 height 21
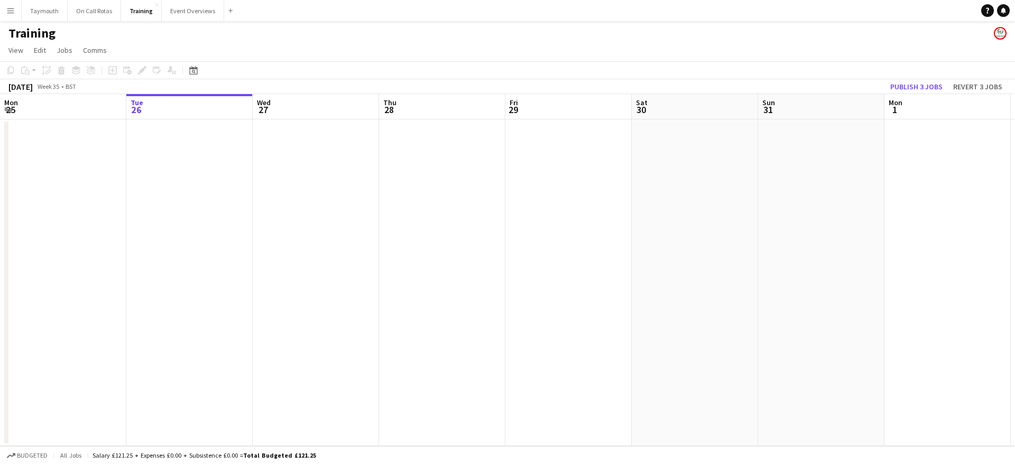
drag, startPoint x: 629, startPoint y: 306, endPoint x: 880, endPoint y: 301, distance: 251.2
click at [862, 301] on app-calendar-viewport "Sat 23 Sun 24 Mon 25 Tue 26 Wed 27 Thu 28 Fri 29 Sat 30 Sun 31 Mon 1 Tue 2 Wed …" at bounding box center [507, 270] width 1015 height 352
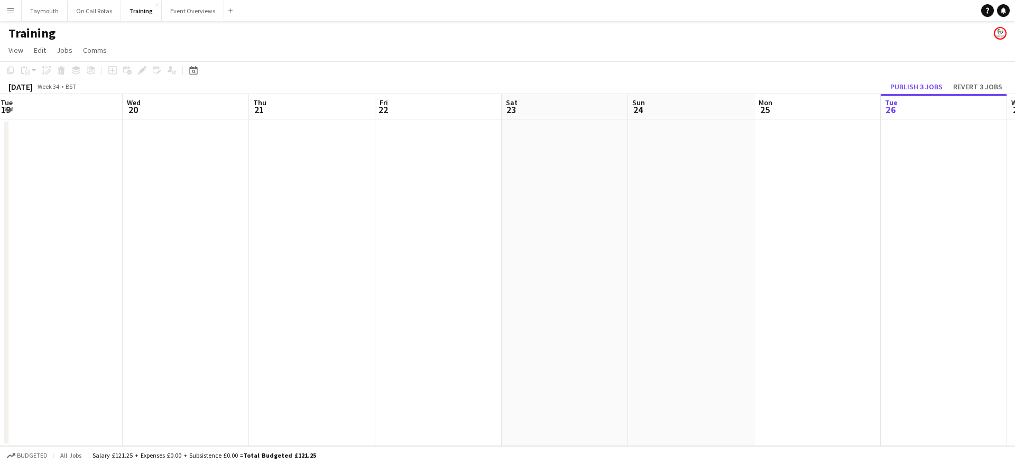
click at [798, 354] on app-calendar-viewport "Sun 17 Mon 18 Tue 19 Wed 20 Thu 21 Fri 22 Sat 23 Sun 24 Mon 25 Tue 26 Wed 27 Th…" at bounding box center [507, 270] width 1015 height 352
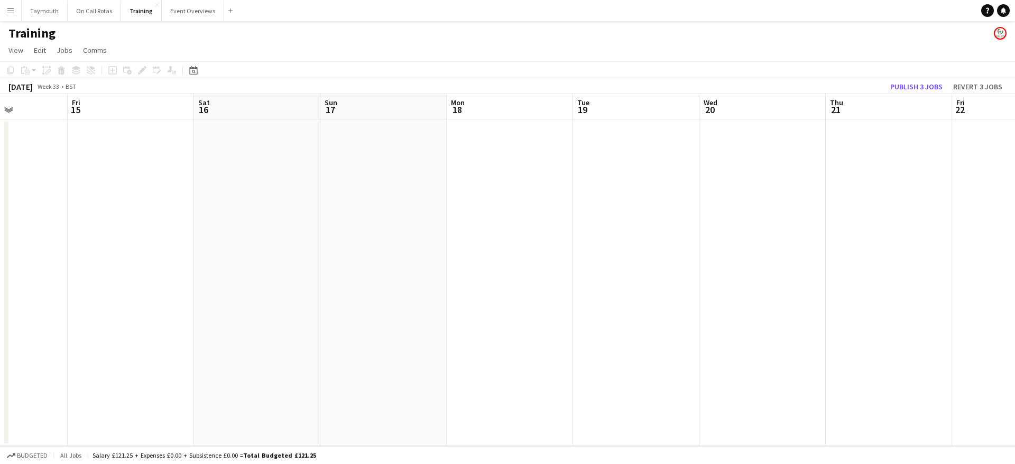
drag, startPoint x: 329, startPoint y: 348, endPoint x: 882, endPoint y: 365, distance: 553.4
click at [847, 365] on app-calendar-viewport "Tue 12 Wed 13 Thu 14 Fri 15 Sat 16 Sun 17 Mon 18 Tue 19 Wed 20 Thu 21 Fri 22 Sa…" at bounding box center [507, 270] width 1015 height 352
drag, startPoint x: 478, startPoint y: 312, endPoint x: 751, endPoint y: 307, distance: 274.0
click at [751, 307] on app-calendar-viewport "Fri 8 Sat 9 Sun 10 Mon 11 Tue 12 Wed 13 Thu 14 Fri 15 Sat 16 Sun 17 Mon 18 Tue …" at bounding box center [507, 270] width 1015 height 352
drag, startPoint x: 136, startPoint y: 293, endPoint x: 760, endPoint y: 282, distance: 624.1
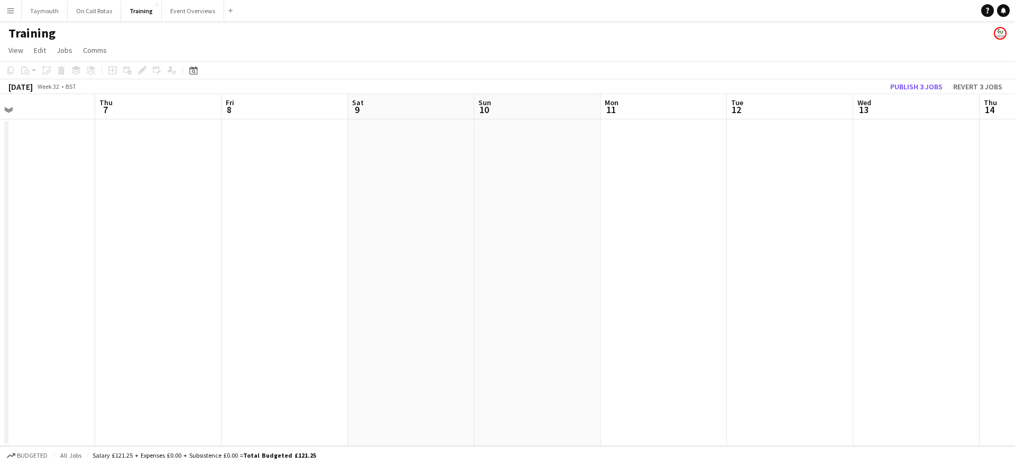
click at [692, 289] on app-calendar-viewport "Mon 4 1 Job Tue 5 Wed 6 Thu 7 Fri 8 Sat 9 Sun 10 Mon 11 Tue 12 Wed 13 Thu 14 Fr…" at bounding box center [507, 270] width 1015 height 352
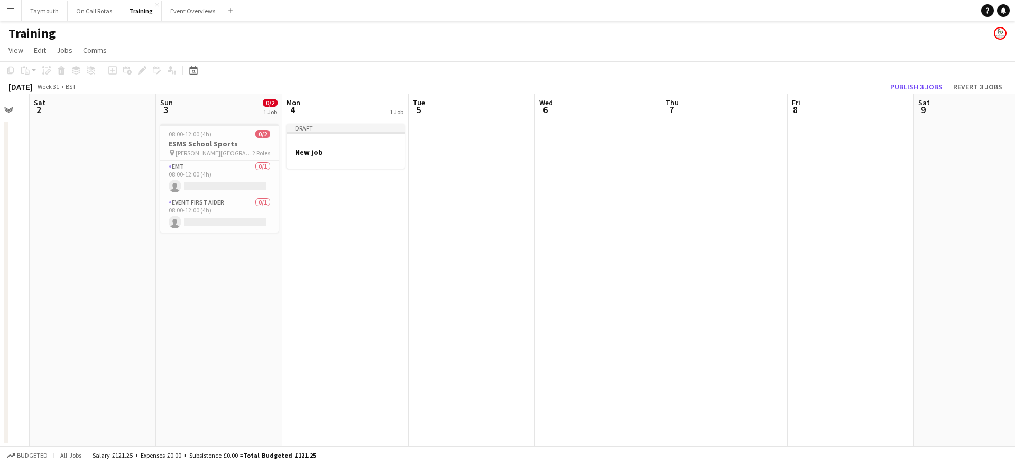
drag, startPoint x: 466, startPoint y: 201, endPoint x: 547, endPoint y: 198, distance: 80.5
click at [595, 200] on app-calendar-viewport "Thu 31 Fri 1 Sat 2 Sun 3 0/2 1 Job Mon 4 1 Job Tue 5 Wed 6 Thu 7 Fri 8 Sat 9 Su…" at bounding box center [507, 270] width 1015 height 352
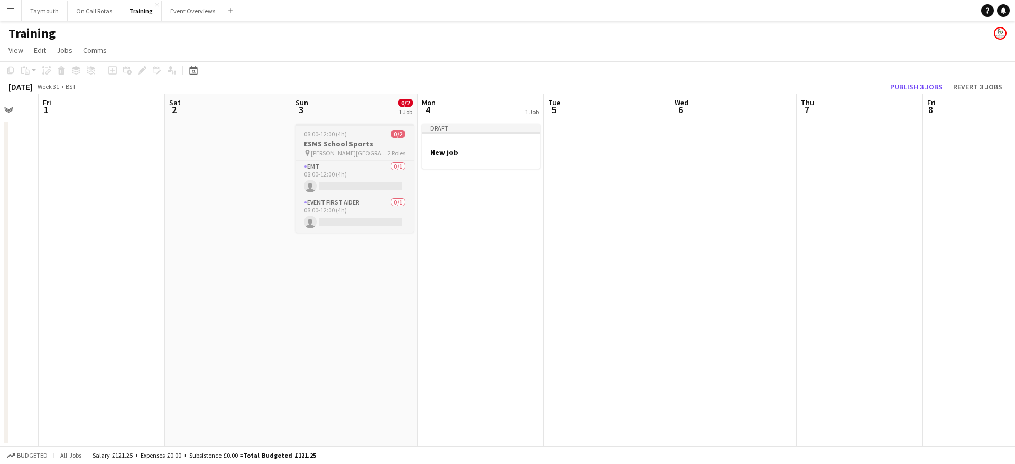
click at [357, 146] on h3 "ESMS School Sports" at bounding box center [355, 144] width 118 height 10
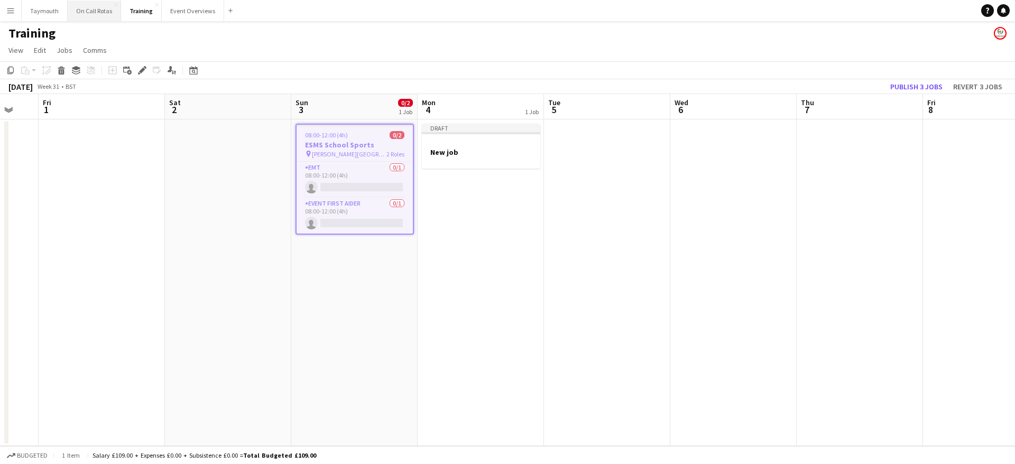
click at [102, 16] on button "On Call Rotas Close" at bounding box center [94, 11] width 53 height 21
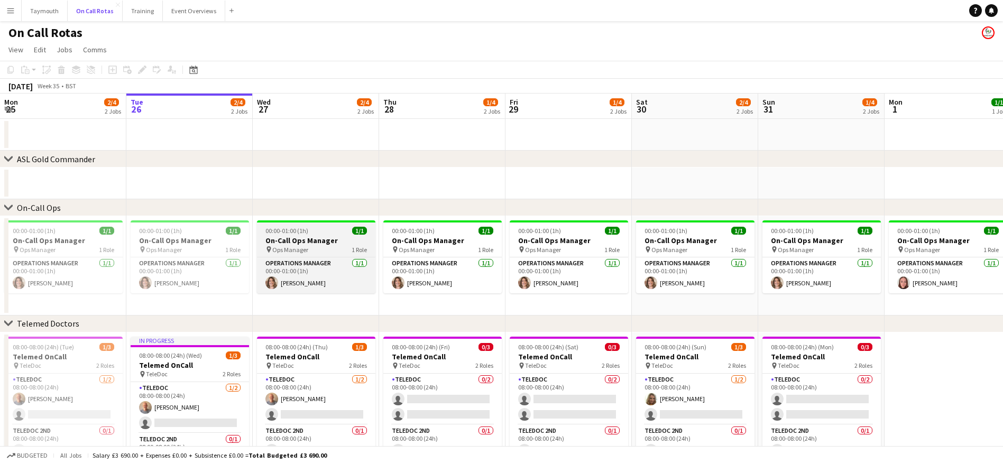
scroll to position [25, 0]
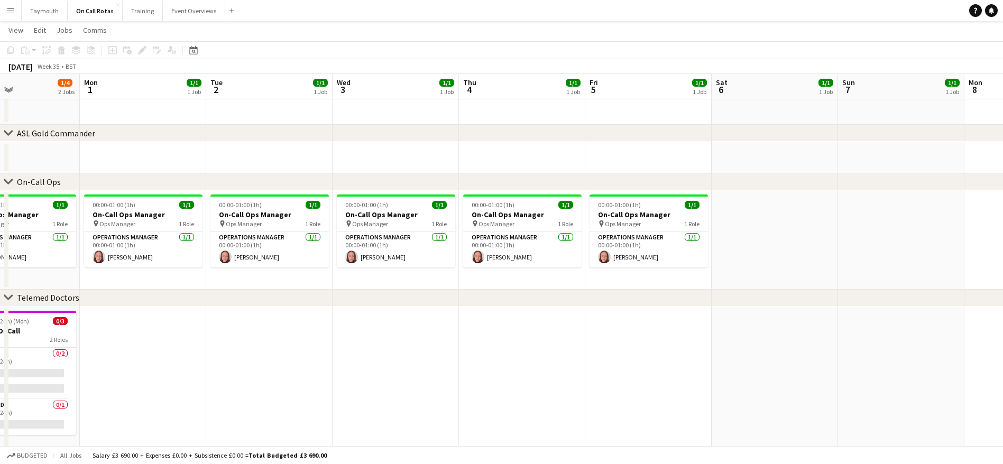
drag, startPoint x: 957, startPoint y: 333, endPoint x: 272, endPoint y: 328, distance: 684.8
click at [272, 328] on app-calendar-viewport "Thu 28 1/4 2 Jobs Fri 29 1/4 2 Jobs Sat 30 2/4 2 Jobs Sun 31 1/4 2 Jobs Mon 1 1…" at bounding box center [501, 240] width 1003 height 449
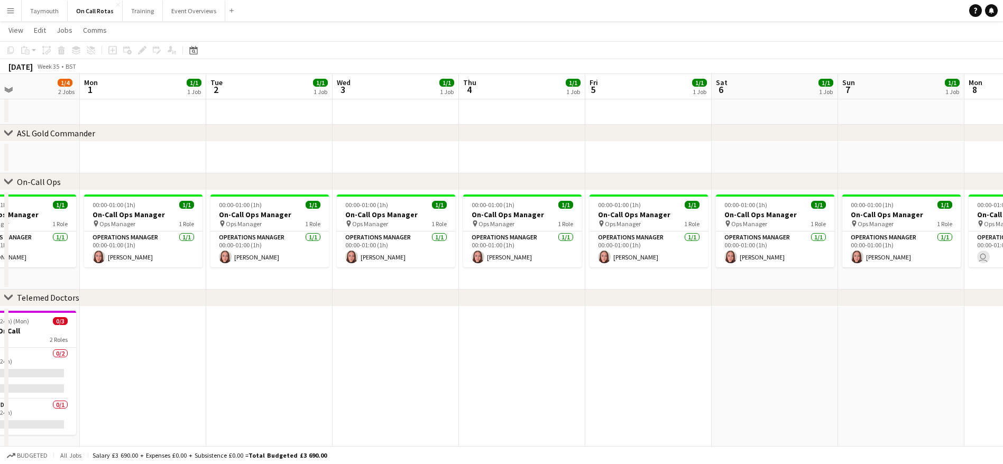
scroll to position [0, 306]
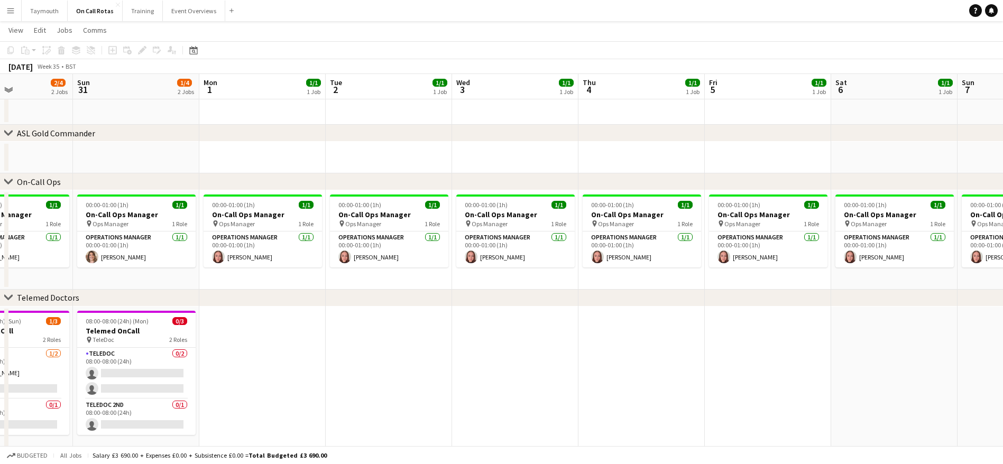
drag, startPoint x: 743, startPoint y: 338, endPoint x: 611, endPoint y: 351, distance: 132.8
click at [617, 353] on app-calendar-viewport "Thu 28 1/4 2 Jobs Fri 29 1/4 2 Jobs Sat 30 2/4 2 Jobs Sun 31 1/4 2 Jobs Mon 1 1…" at bounding box center [501, 240] width 1003 height 449
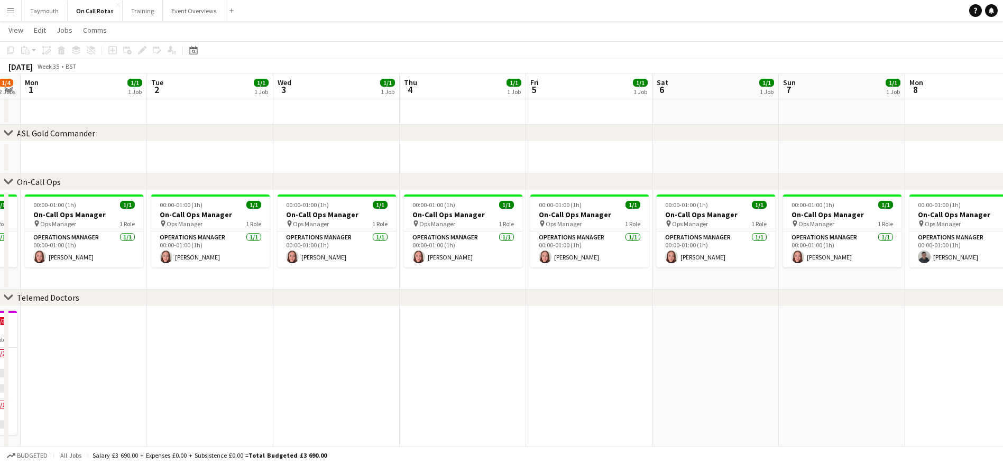
scroll to position [0, 0]
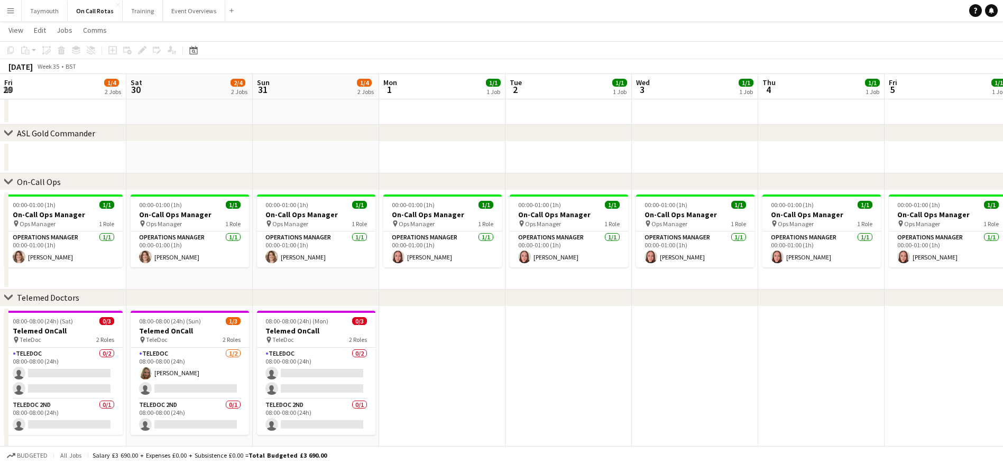
drag, startPoint x: 743, startPoint y: 409, endPoint x: 760, endPoint y: 409, distance: 16.4
click at [763, 409] on app-calendar-viewport "Fri 29 1/4 2 Jobs Sat 30 2/4 2 Jobs Sun 31 1/4 2 Jobs Mon 1 1/1 1 Job Tue 2 1/1…" at bounding box center [501, 240] width 1003 height 449
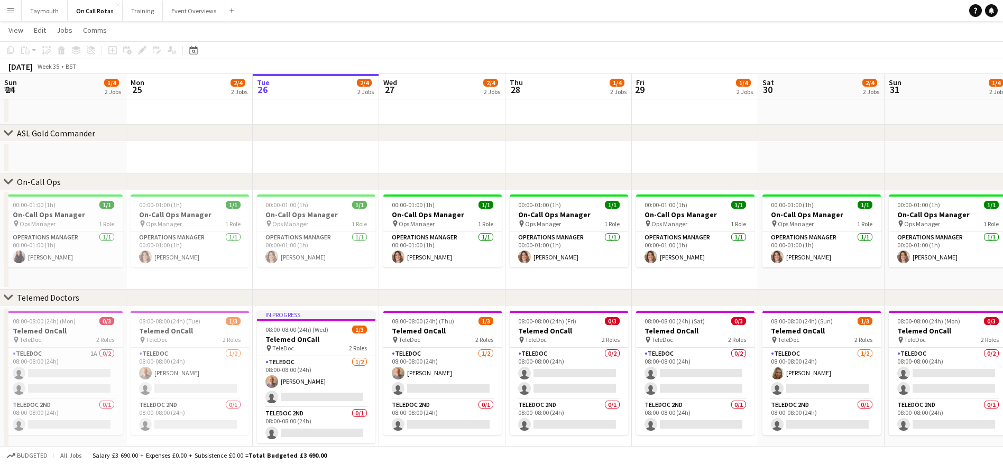
scroll to position [0, 320]
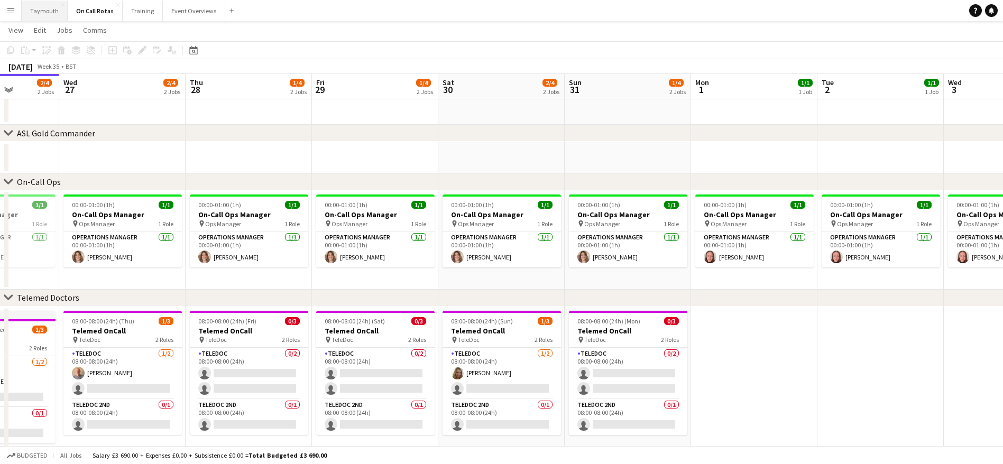
click at [49, 10] on button "Taymouth Close" at bounding box center [45, 11] width 46 height 21
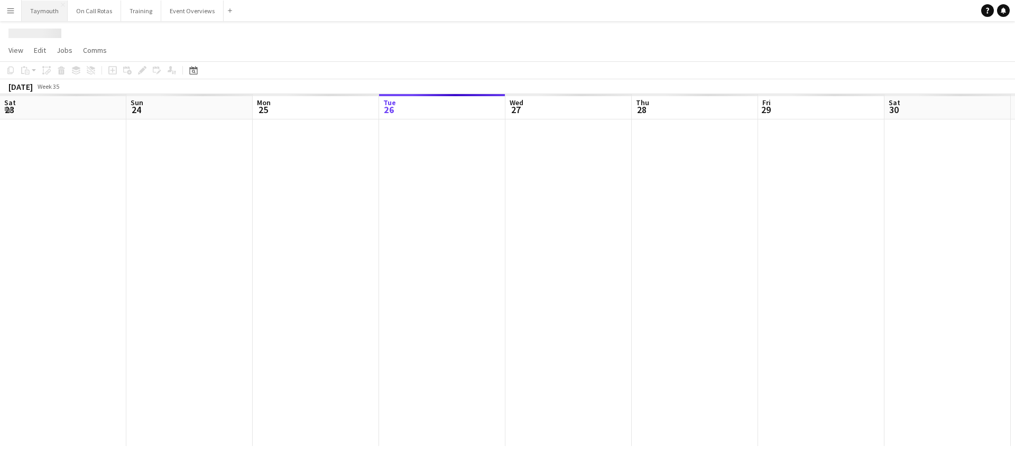
scroll to position [0, 253]
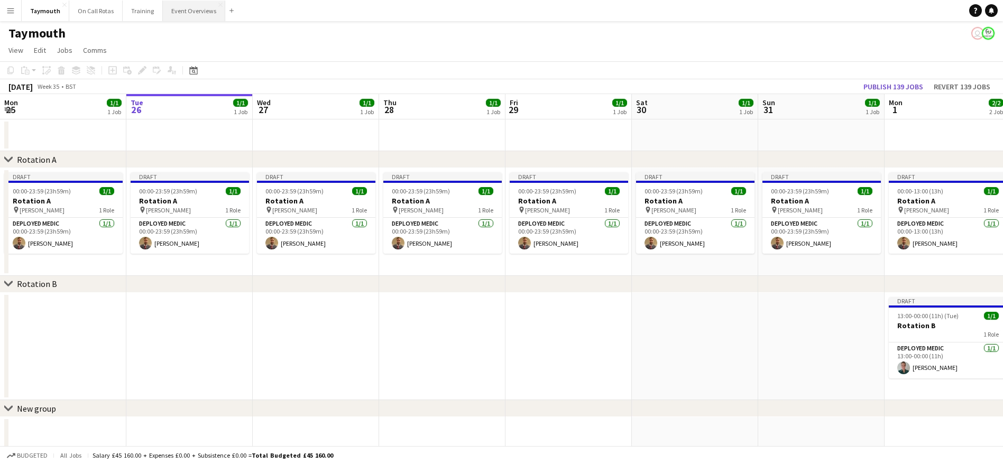
click at [196, 15] on button "Event Overviews Close" at bounding box center [194, 11] width 62 height 21
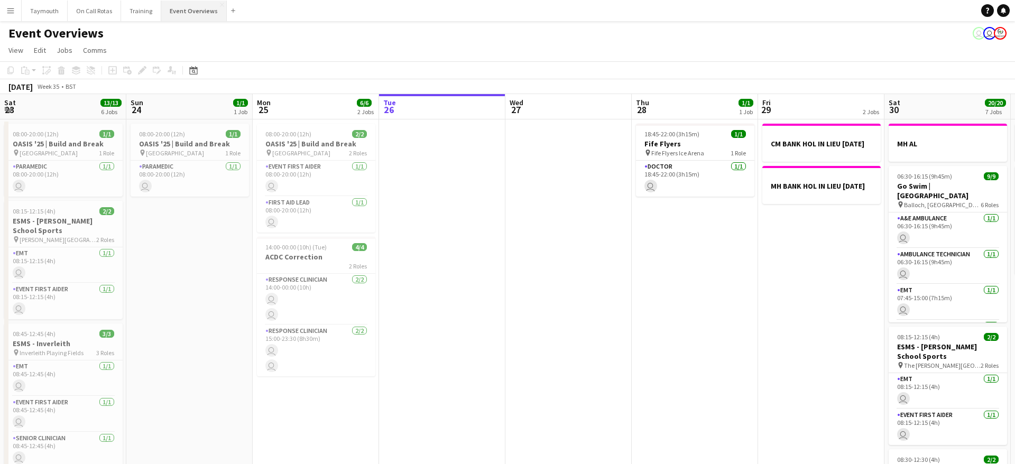
scroll to position [0, 253]
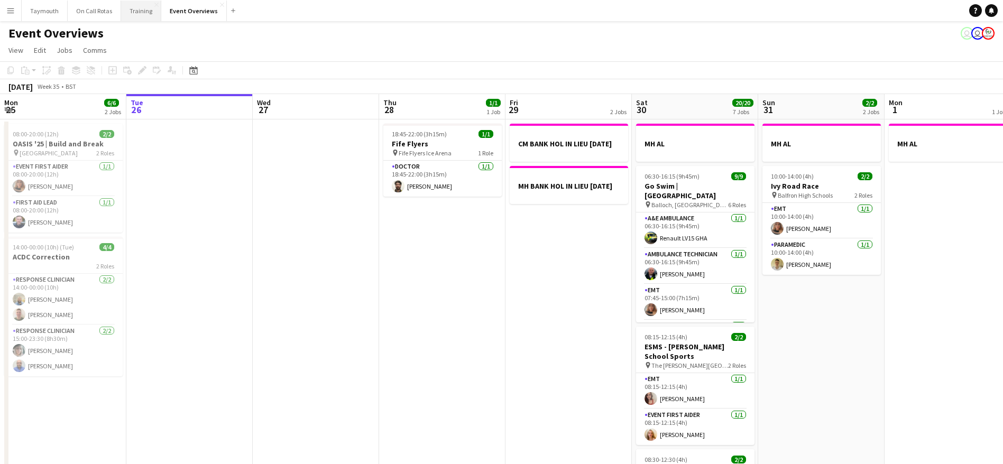
drag, startPoint x: 135, startPoint y: 6, endPoint x: 136, endPoint y: 19, distance: 12.7
click at [135, 8] on button "Training Close" at bounding box center [141, 11] width 40 height 21
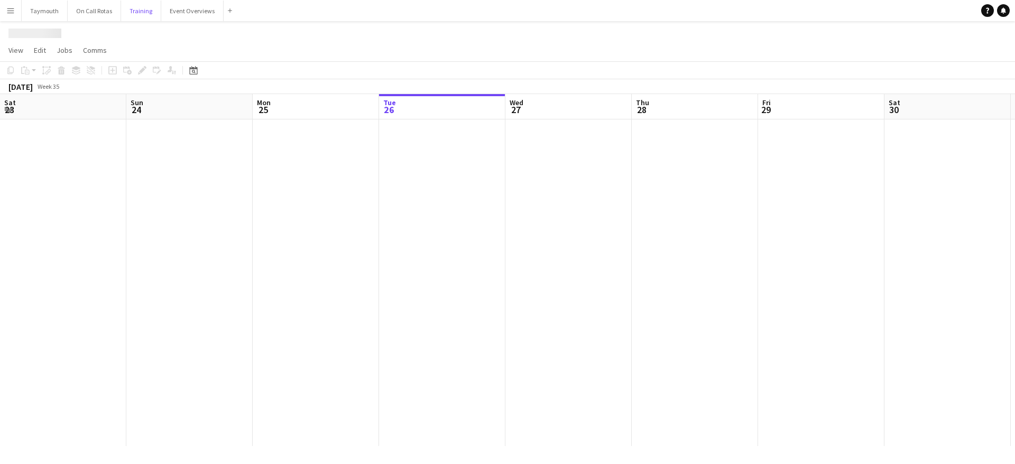
scroll to position [0, 253]
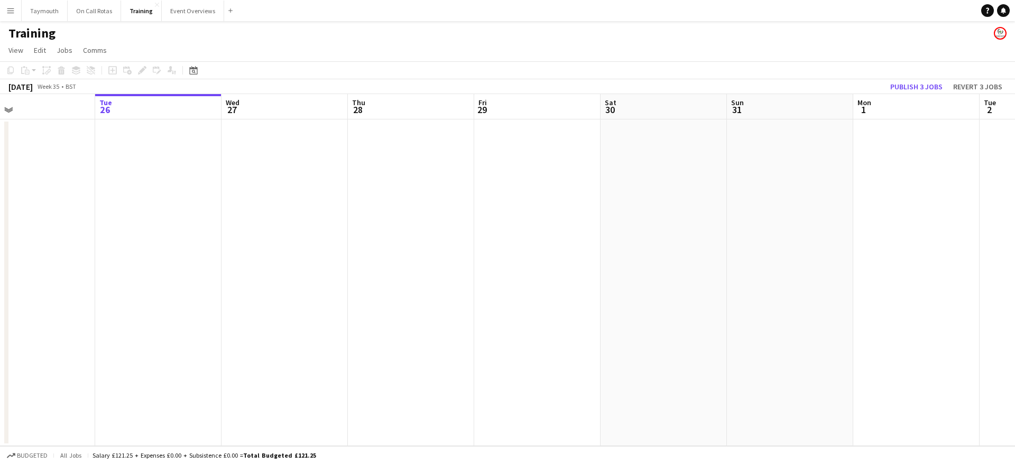
drag, startPoint x: 505, startPoint y: 220, endPoint x: 819, endPoint y: 248, distance: 314.8
click at [819, 248] on app-calendar-viewport "Sat 23 Sun 24 Mon 25 Tue 26 Wed 27 Thu 28 Fri 29 Sat 30 Sun 31 Mon 1 Tue 2 Wed …" at bounding box center [507, 270] width 1015 height 352
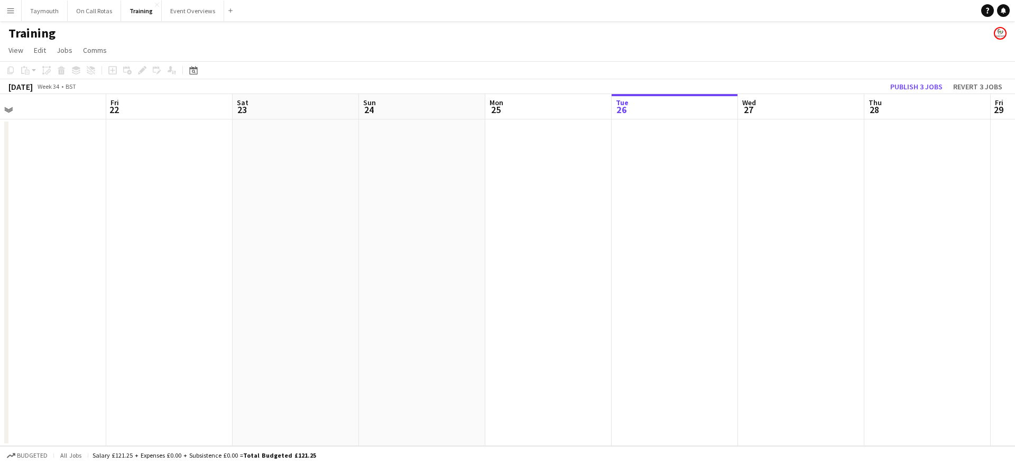
drag, startPoint x: 599, startPoint y: 326, endPoint x: 723, endPoint y: 334, distance: 124.5
click at [690, 327] on app-calendar-viewport "Tue 19 Wed 20 Thu 21 Fri 22 Sat 23 Sun 24 Mon 25 Tue 26 Wed 27 Thu 28 Fri 29 Sa…" at bounding box center [507, 270] width 1015 height 352
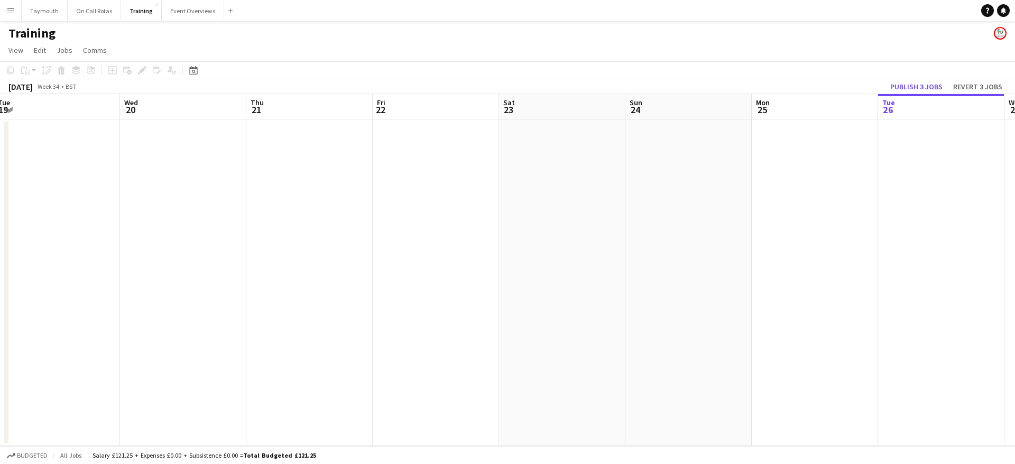
drag, startPoint x: 381, startPoint y: 288, endPoint x: 815, endPoint y: 295, distance: 433.7
click at [863, 284] on app-calendar-viewport "Sun 17 Mon 18 Tue 19 Wed 20 Thu 21 Fri 22 Sat 23 Sun 24 Mon 25 Tue 26 Wed 27 Th…" at bounding box center [507, 270] width 1015 height 352
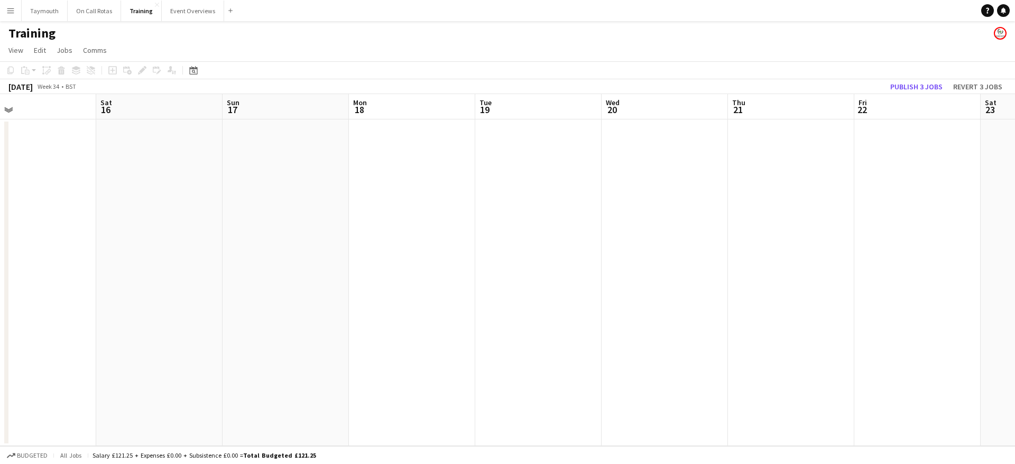
drag, startPoint x: 161, startPoint y: 307, endPoint x: 723, endPoint y: 310, distance: 562.1
click at [665, 308] on app-calendar-viewport "Wed 13 Thu 14 Fri 15 Sat 16 Sun 17 Mon 18 Tue 19 Wed 20 Thu 21 Fri 22 Sat 23 Su…" at bounding box center [507, 270] width 1015 height 352
drag, startPoint x: 151, startPoint y: 304, endPoint x: 529, endPoint y: 306, distance: 377.6
click at [492, 306] on app-calendar-viewport "Sat 9 Sun 10 Mon 11 Tue 12 Wed 13 Thu 14 Fri 15 Sat 16 Sun 17 Mon 18 Tue 19 Wed…" at bounding box center [507, 270] width 1015 height 352
drag, startPoint x: 141, startPoint y: 287, endPoint x: 611, endPoint y: 290, distance: 470.1
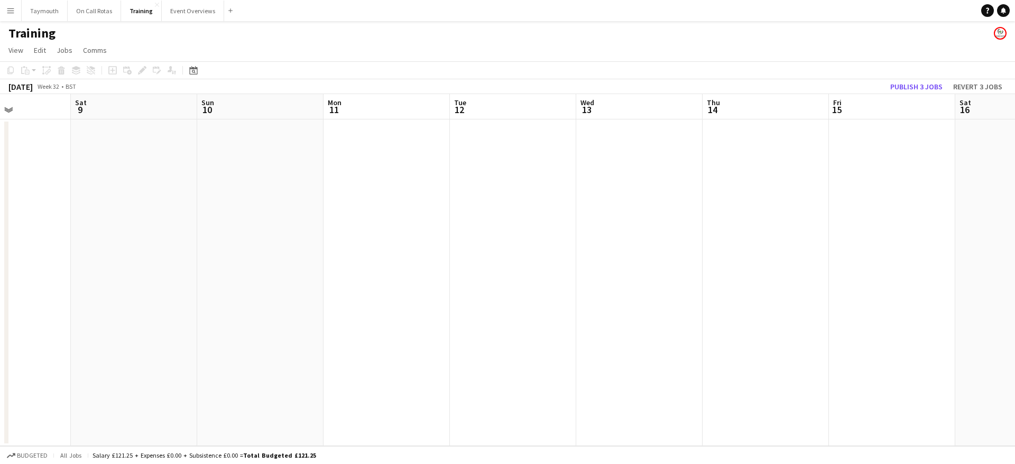
click at [534, 292] on app-calendar-viewport "Wed 6 Thu 7 Fri 8 Sat 9 Sun 10 Mon 11 Tue 12 Wed 13 Thu 14 Fri 15 Sat 16 Sun 17…" at bounding box center [507, 270] width 1015 height 352
drag, startPoint x: 228, startPoint y: 291, endPoint x: 674, endPoint y: 296, distance: 445.8
click at [586, 297] on app-calendar-viewport "Sun 3 0/2 1 Job Mon 4 1 Job Tue 5 Wed 6 Thu 7 Fri 8 Sat 9 Sun 10 Mon 11 Tue 12 …" at bounding box center [507, 270] width 1015 height 352
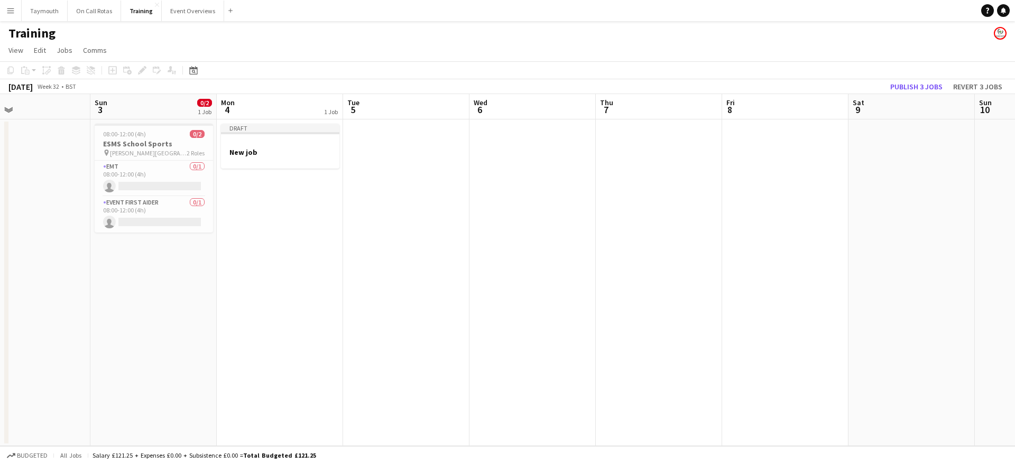
drag, startPoint x: 270, startPoint y: 296, endPoint x: 638, endPoint y: 292, distance: 368.1
click at [612, 293] on app-calendar-viewport "Thu 31 Fri 1 Sat 2 Sun 3 0/2 1 Job Mon 4 1 Job Tue 5 Wed 6 Thu 7 Fri 8 Sat 9 Su…" at bounding box center [507, 270] width 1015 height 352
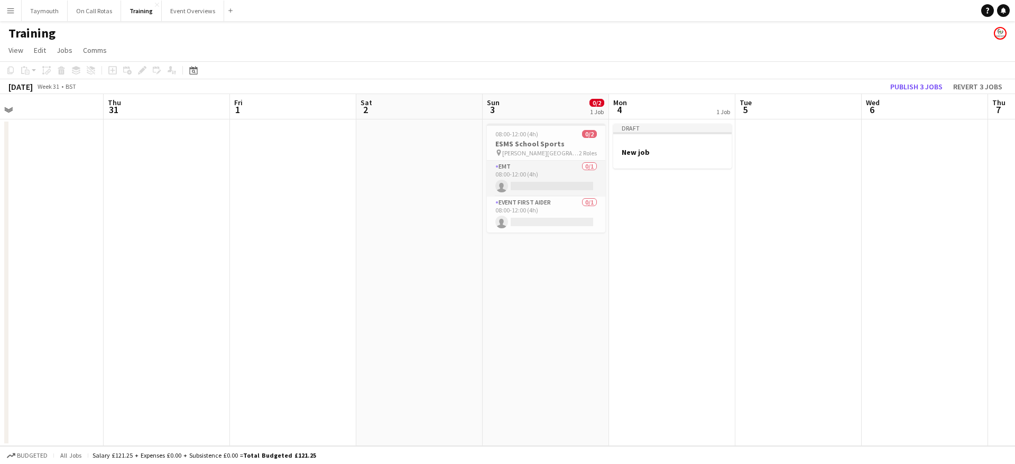
click at [518, 172] on app-card-role "EMT 0/1 08:00-12:00 (4h) single-neutral-actions" at bounding box center [546, 179] width 118 height 36
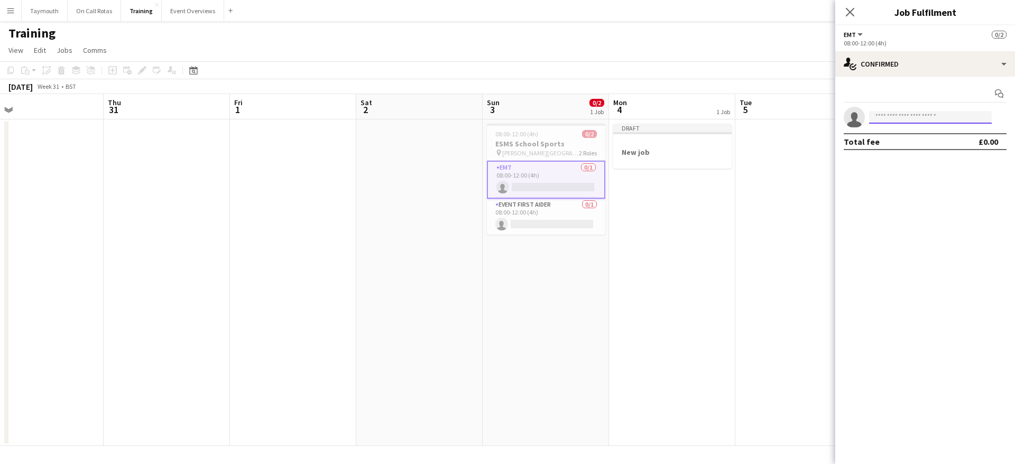
click at [959, 111] on input at bounding box center [930, 117] width 123 height 13
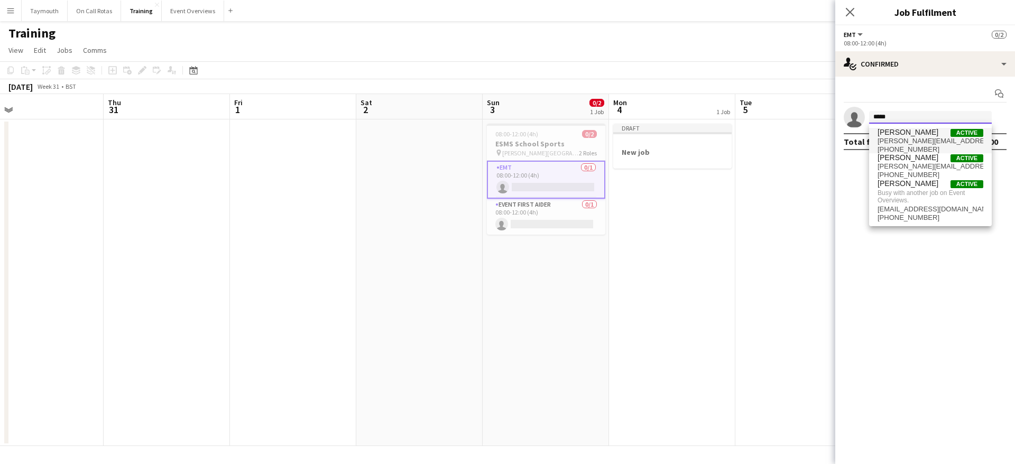
type input "*****"
click at [934, 134] on span "[PERSON_NAME] Active" at bounding box center [931, 132] width 106 height 9
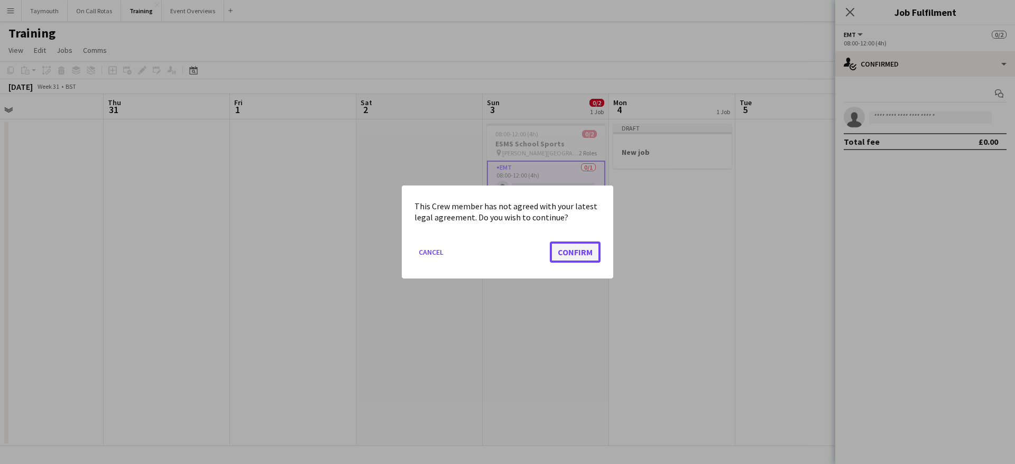
click at [584, 256] on button "Confirm" at bounding box center [575, 252] width 51 height 21
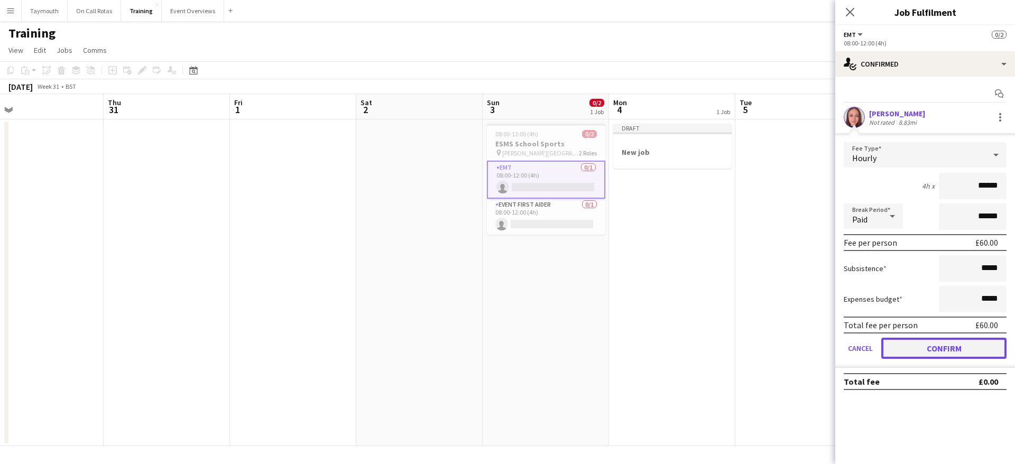
click at [948, 350] on button "Confirm" at bounding box center [944, 348] width 125 height 21
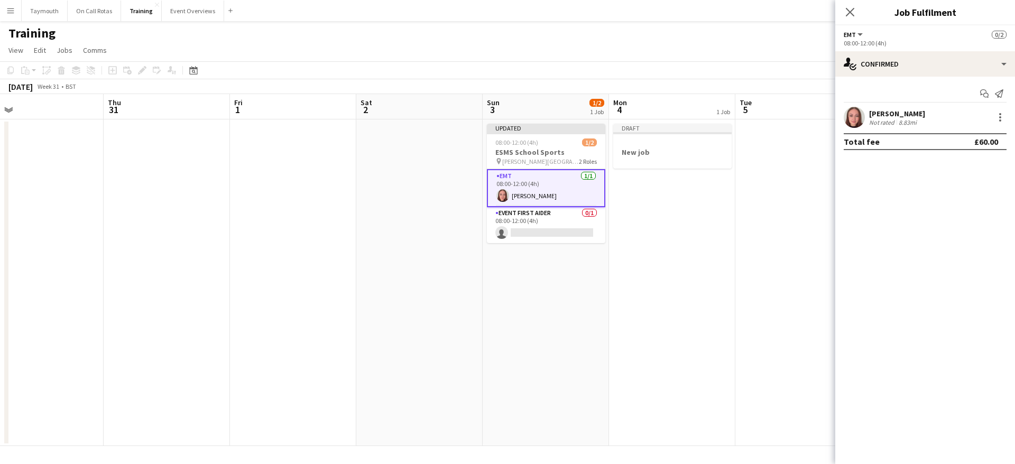
click at [719, 219] on app-date-cell "Draft New job" at bounding box center [672, 283] width 126 height 327
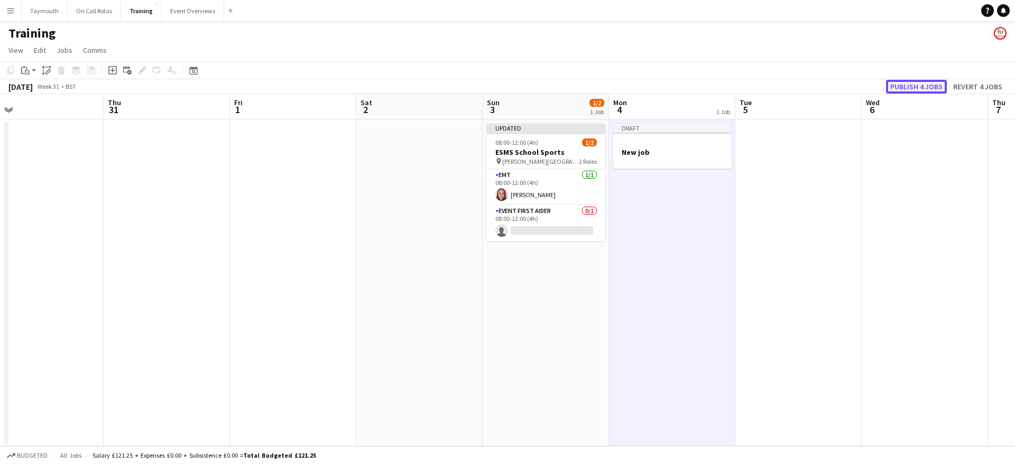
click at [918, 81] on button "Publish 4 jobs" at bounding box center [916, 87] width 61 height 14
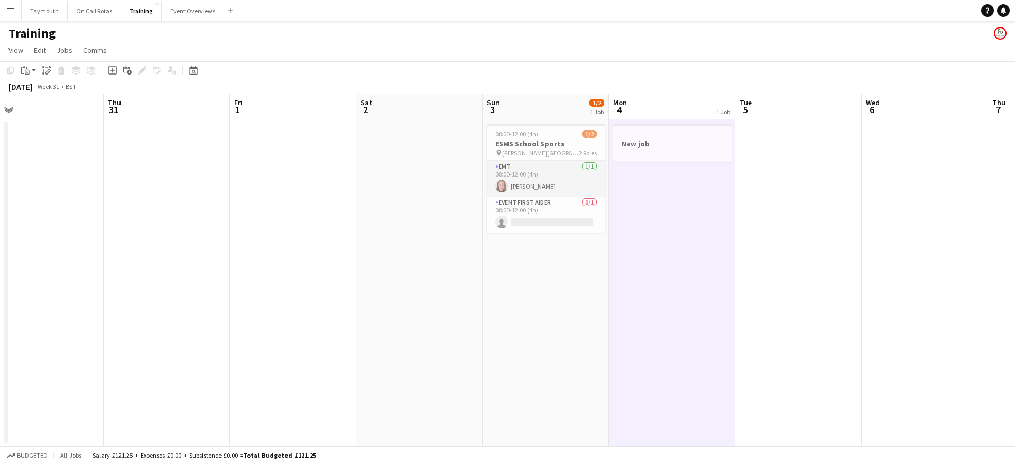
click at [547, 169] on app-card-role "EMT [DATE] 08:00-12:00 (4h) [PERSON_NAME]" at bounding box center [546, 179] width 118 height 36
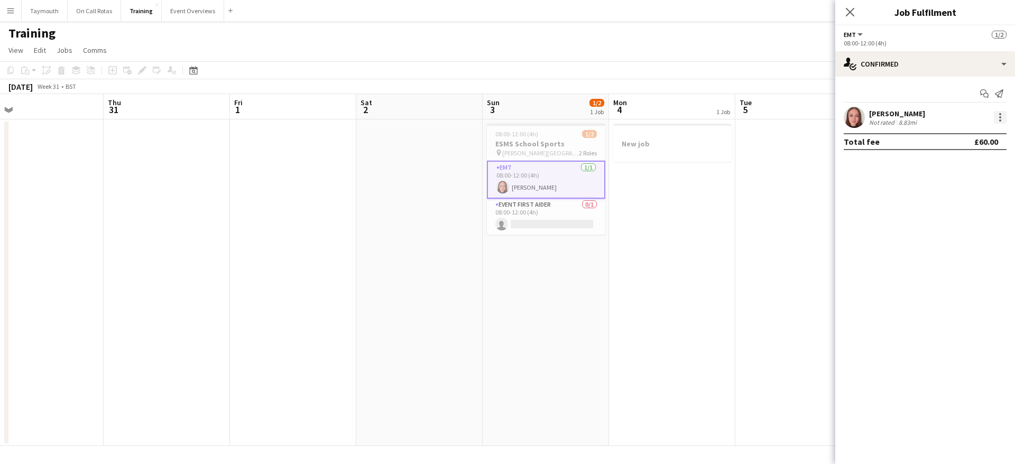
click at [1005, 116] on div at bounding box center [1000, 117] width 13 height 13
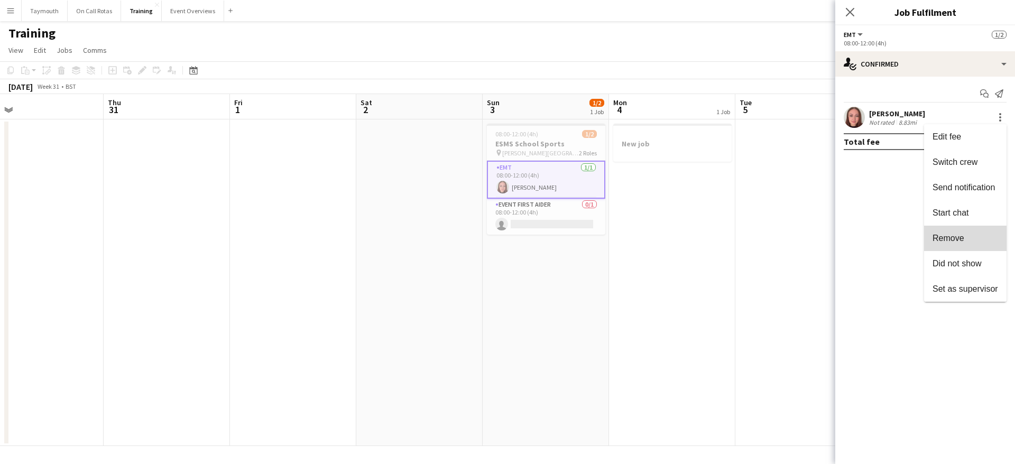
click at [978, 230] on button "Remove" at bounding box center [965, 238] width 82 height 25
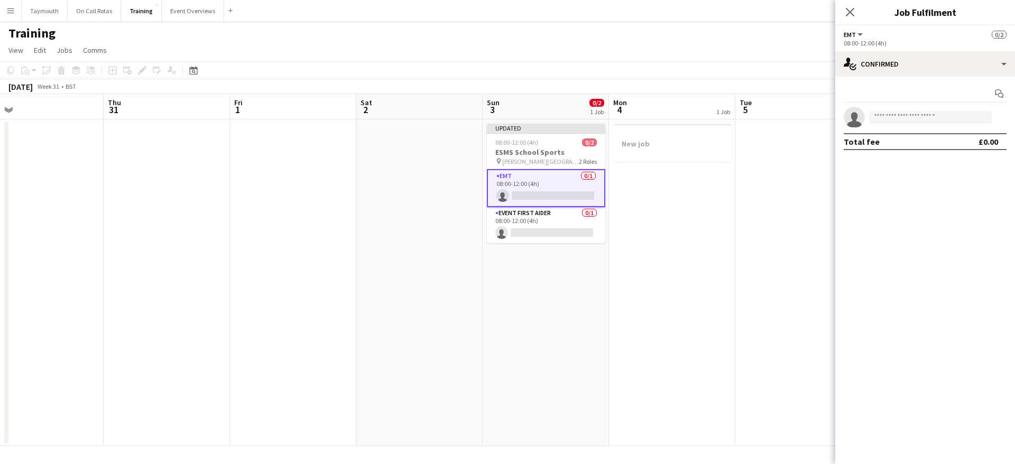
click at [723, 213] on app-date-cell "New job" at bounding box center [672, 283] width 126 height 327
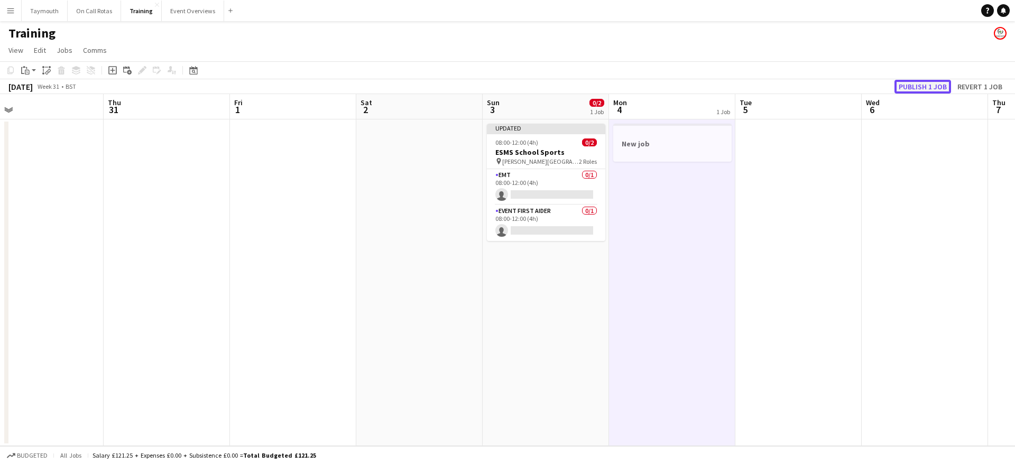
click at [914, 85] on button "Publish 1 job" at bounding box center [923, 87] width 57 height 14
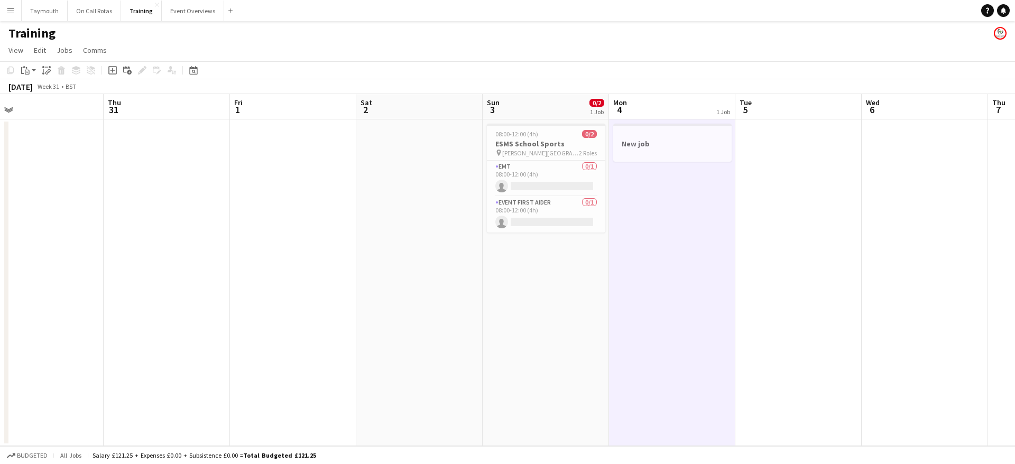
click at [15, 10] on button "Menu" at bounding box center [10, 10] width 21 height 21
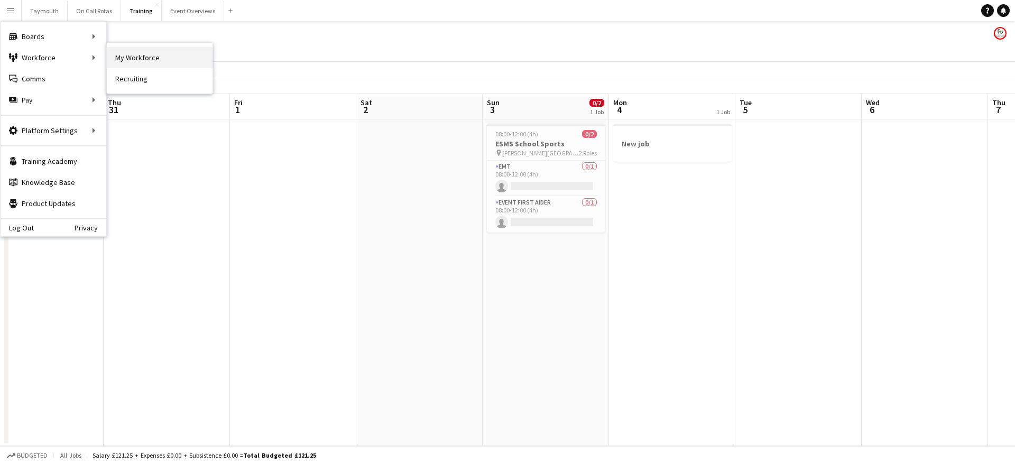
click at [162, 60] on link "My Workforce" at bounding box center [160, 57] width 106 height 21
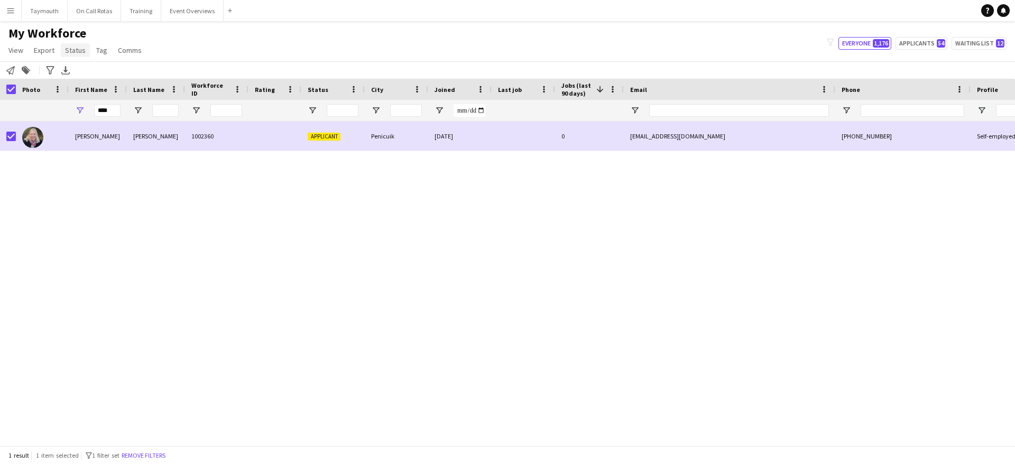
click at [83, 50] on span "Status" at bounding box center [75, 50] width 21 height 10
click at [80, 70] on span "Edit" at bounding box center [75, 73] width 12 height 10
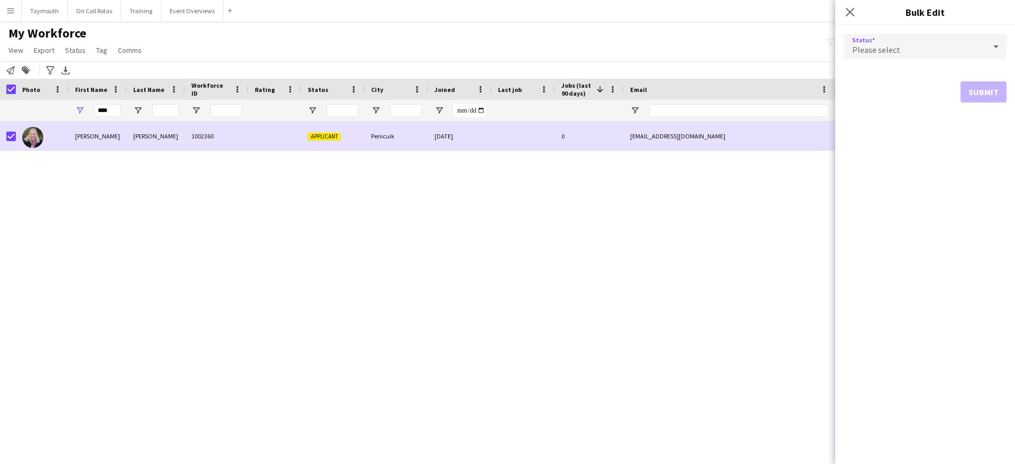
click at [925, 42] on div "Please select" at bounding box center [915, 46] width 142 height 25
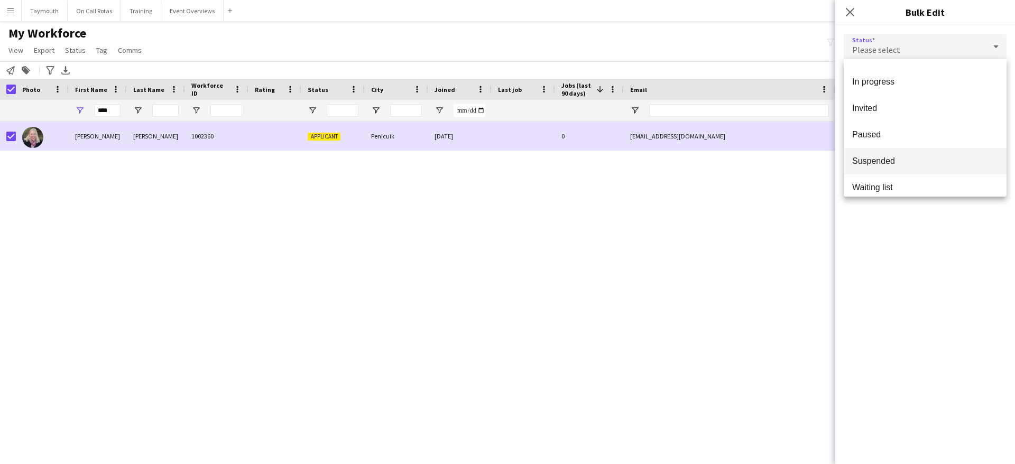
scroll to position [109, 0]
click at [107, 139] on div at bounding box center [507, 232] width 1015 height 464
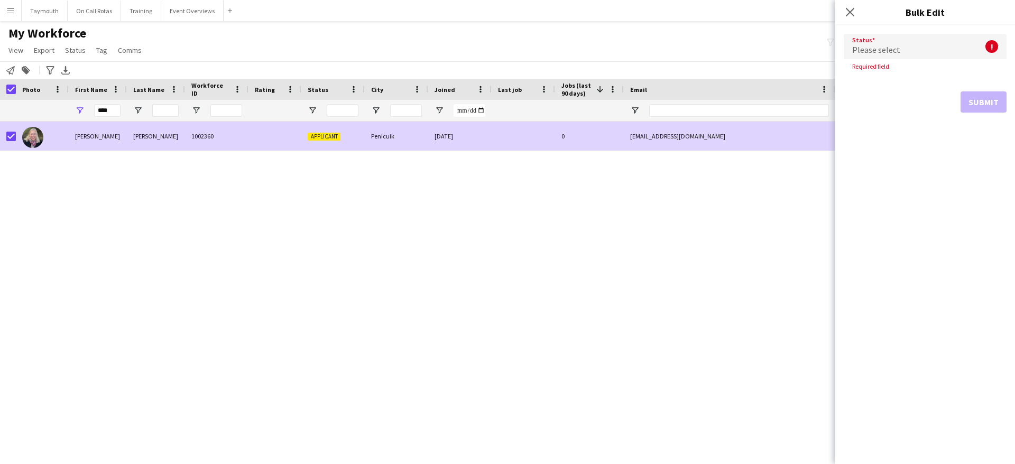
click at [105, 146] on div "[PERSON_NAME]" at bounding box center [98, 136] width 58 height 29
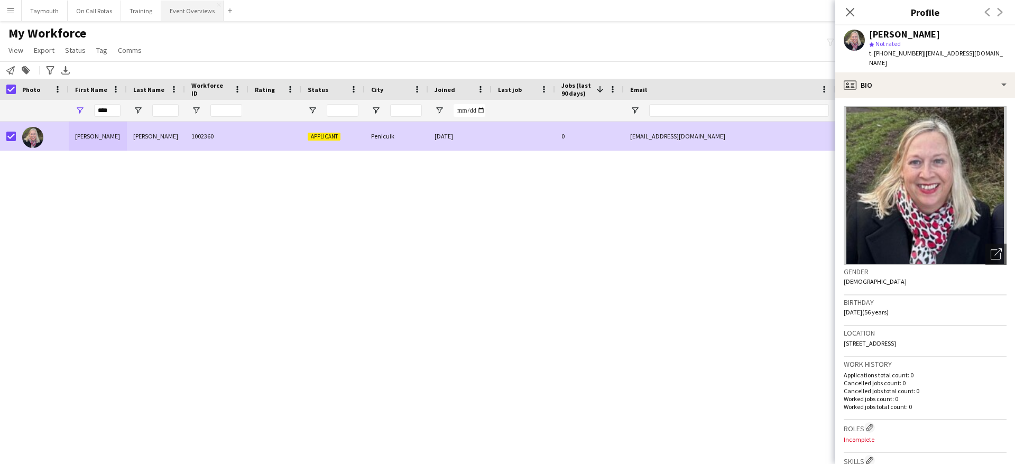
click at [202, 20] on button "Event Overviews Close" at bounding box center [192, 11] width 62 height 21
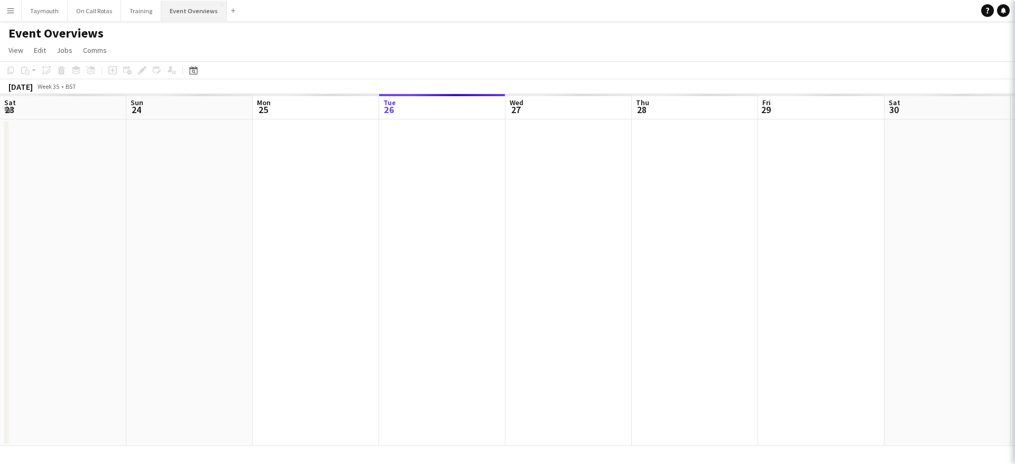
scroll to position [0, 253]
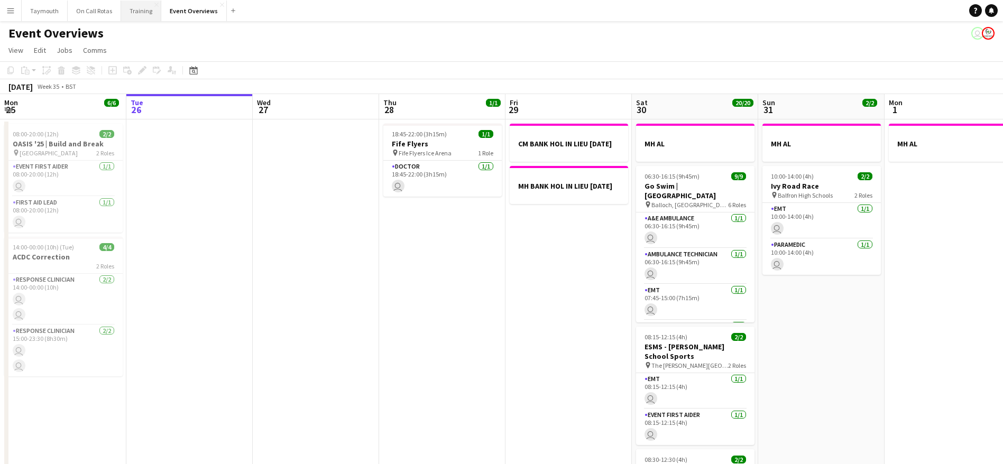
click at [139, 11] on button "Training Close" at bounding box center [141, 11] width 40 height 21
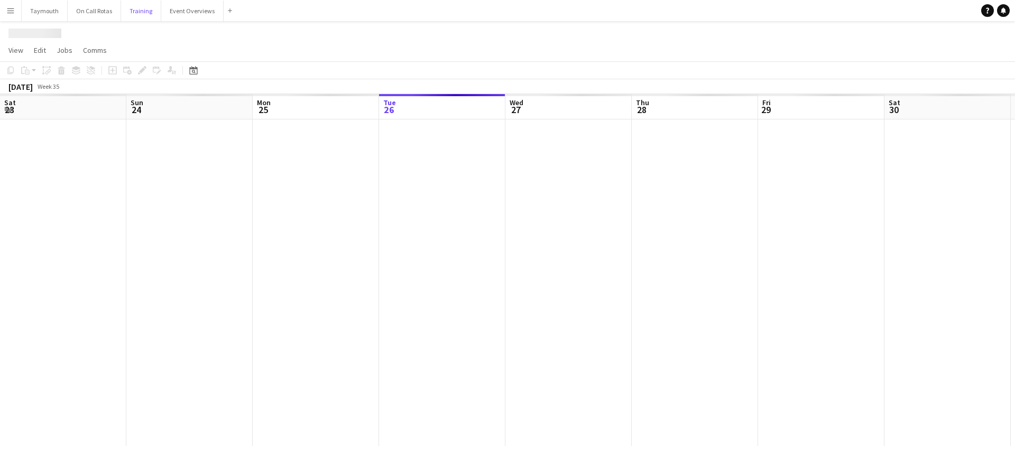
scroll to position [0, 253]
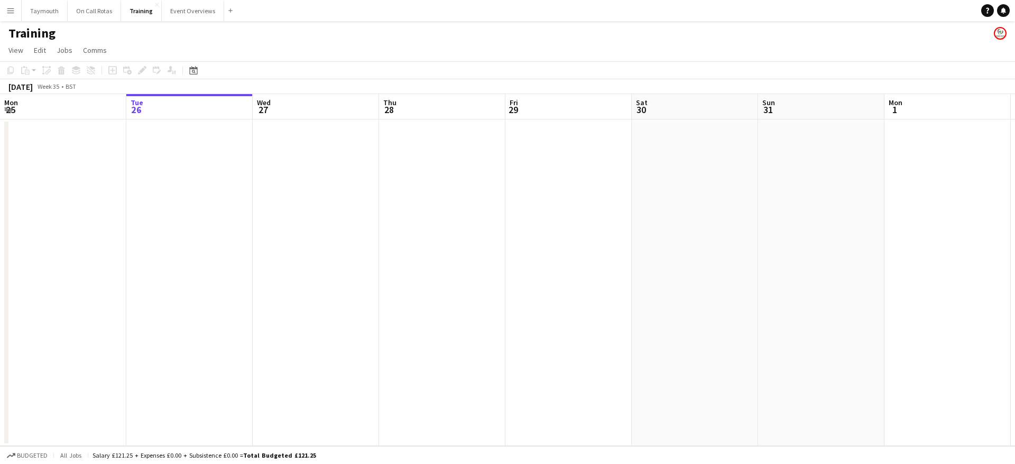
click at [227, 190] on app-date-cell at bounding box center [189, 283] width 126 height 327
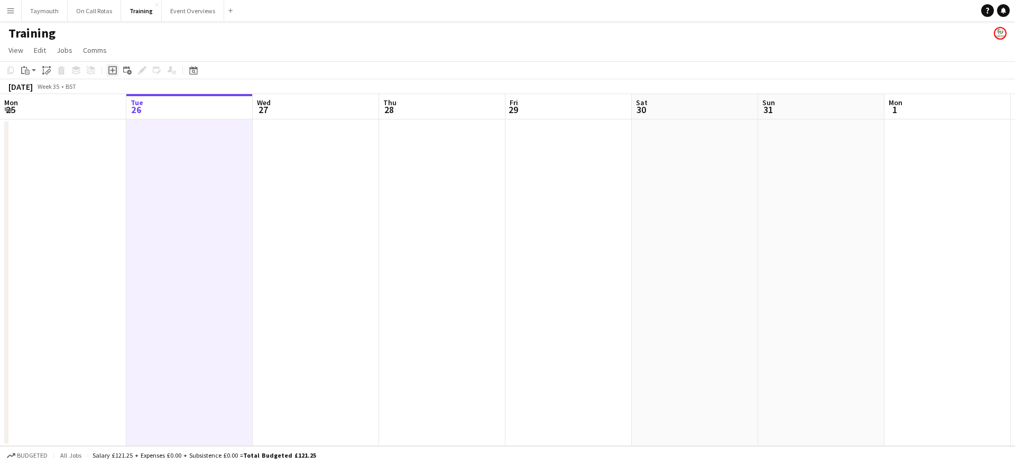
click at [112, 74] on icon at bounding box center [112, 70] width 8 height 8
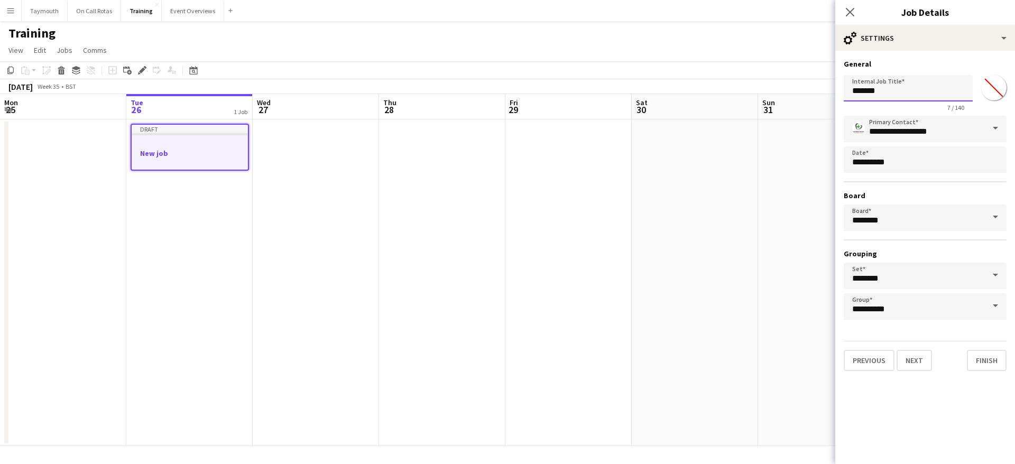
click at [929, 91] on input "*******" at bounding box center [908, 88] width 129 height 26
drag, startPoint x: 930, startPoint y: 93, endPoint x: 509, endPoint y: 27, distance: 426.4
click at [523, 41] on body "Menu Boards Boards Boards All jobs Status Workforce Workforce My Workforce Recr…" at bounding box center [507, 232] width 1015 height 464
type input "**********"
click at [995, 94] on input "*******" at bounding box center [994, 88] width 38 height 38
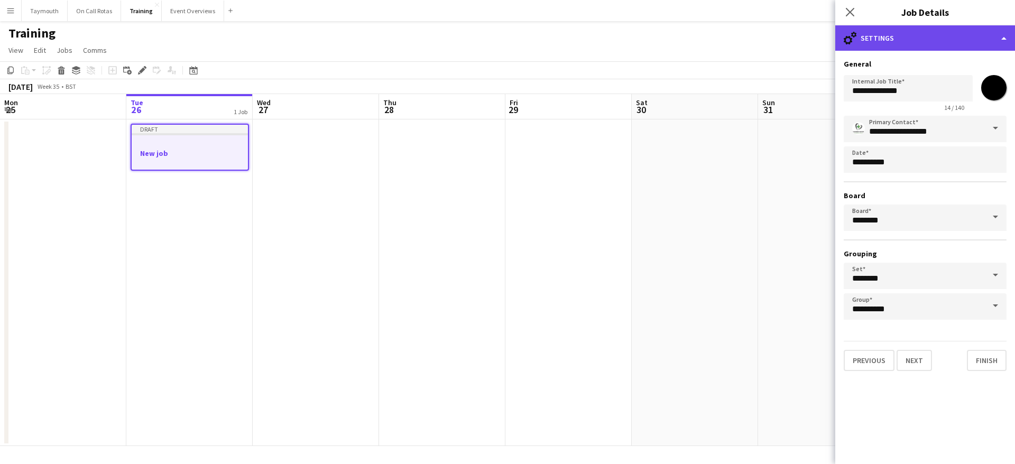
type input "*******"
click at [947, 33] on div "cog-double-3 Settings" at bounding box center [926, 37] width 180 height 25
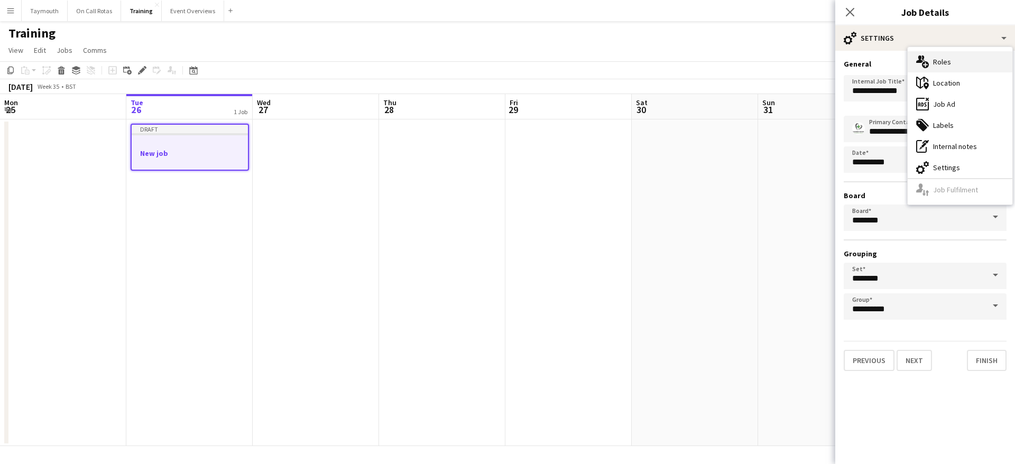
click at [938, 70] on div "multiple-users-add Roles" at bounding box center [960, 61] width 105 height 21
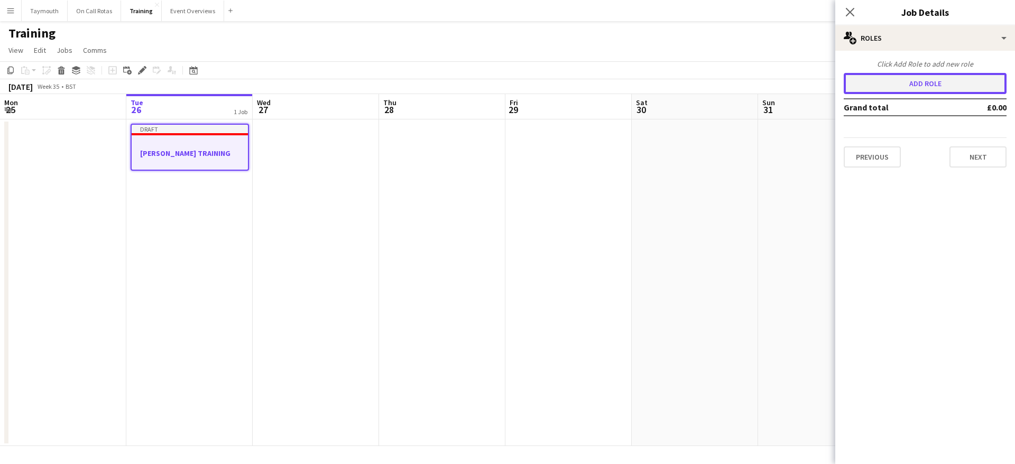
click at [920, 84] on button "Add role" at bounding box center [925, 83] width 163 height 21
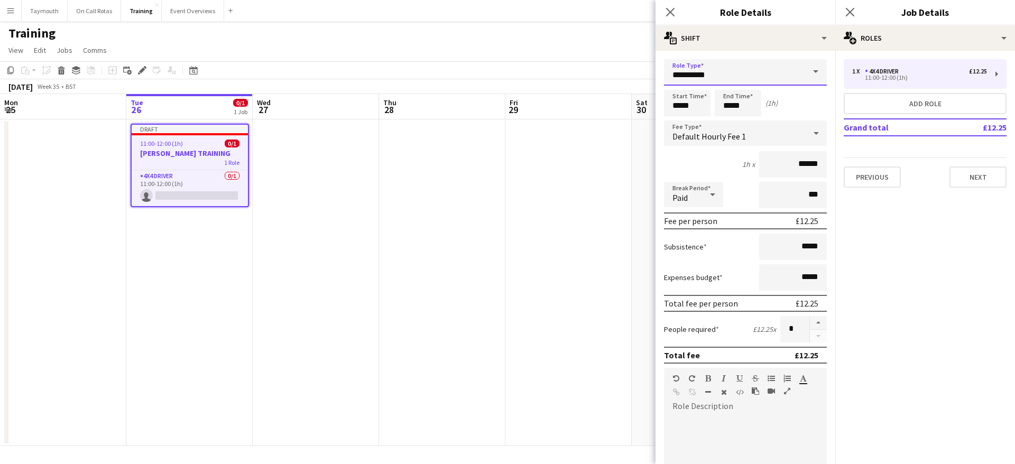
click at [778, 71] on input "**********" at bounding box center [745, 72] width 163 height 26
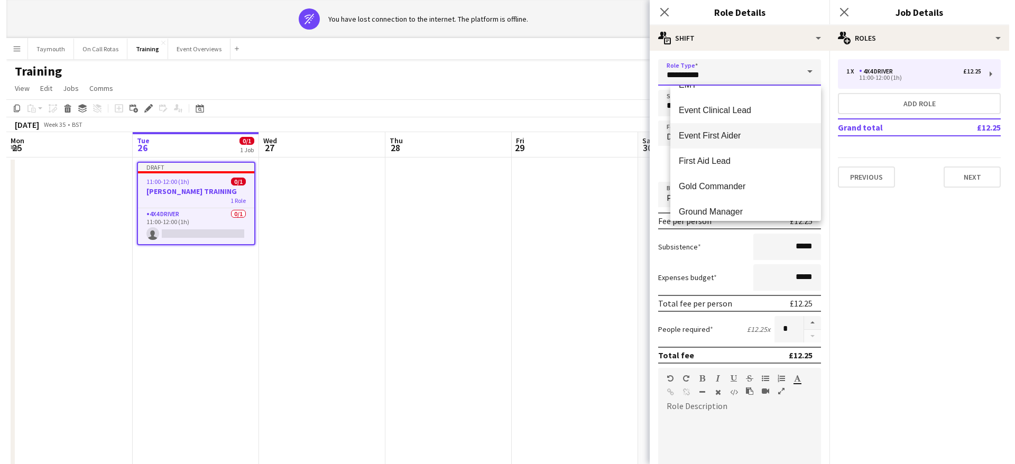
scroll to position [476, 0]
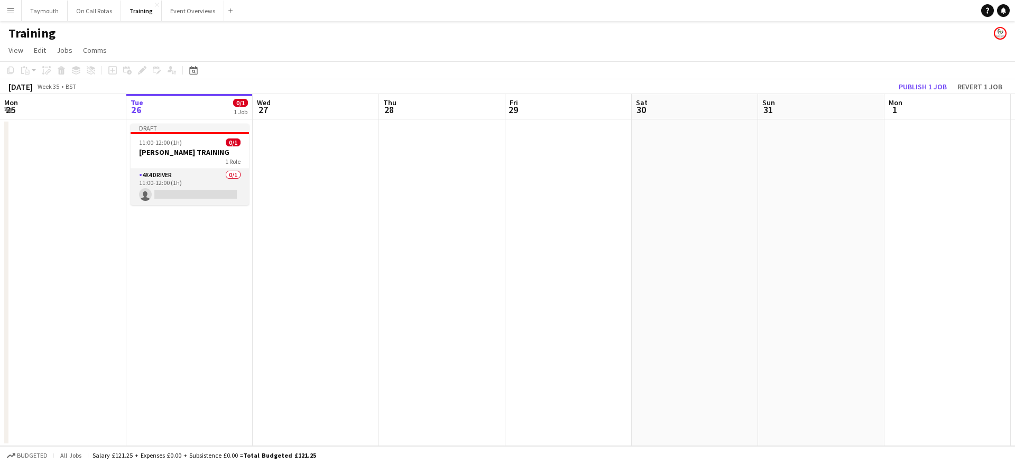
click at [187, 184] on app-card-role "4x4 Driver 0/1 11:00-12:00 (1h) single-neutral-actions" at bounding box center [190, 187] width 118 height 36
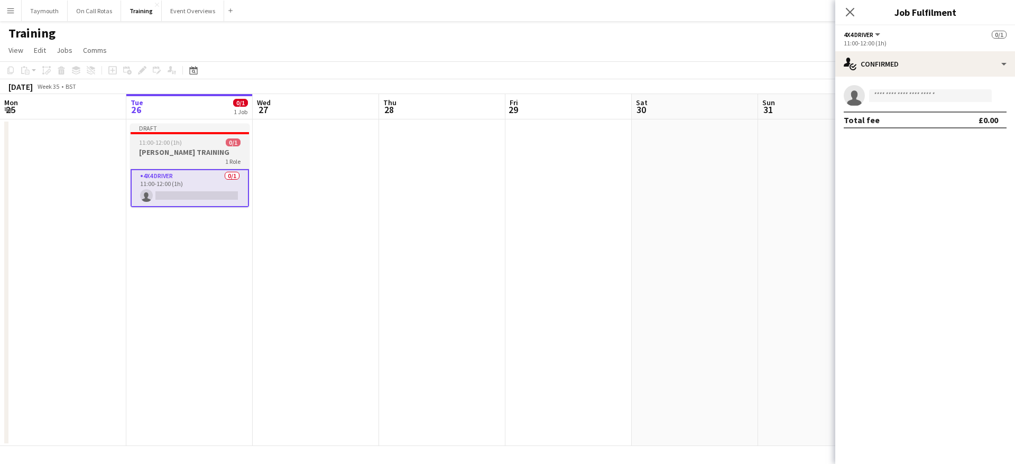
click at [178, 126] on div "Draft" at bounding box center [190, 128] width 118 height 8
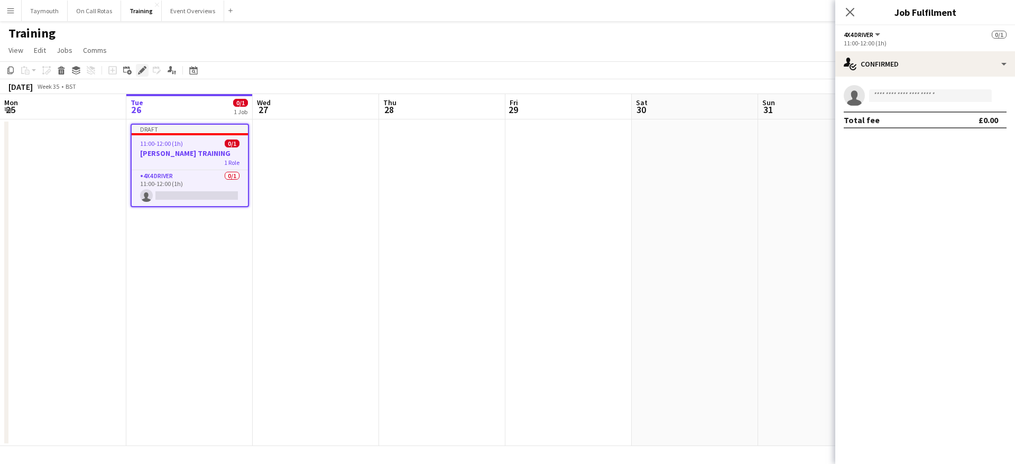
click at [142, 69] on icon at bounding box center [142, 71] width 6 height 6
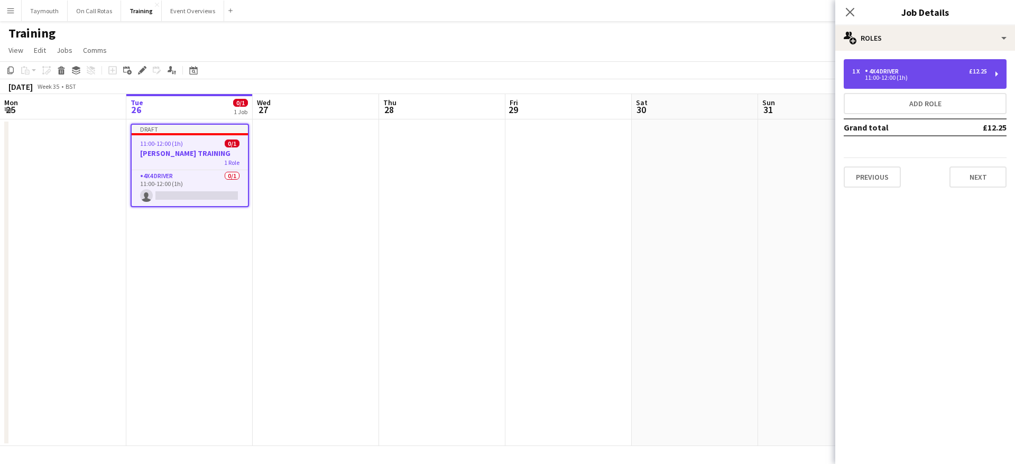
click at [915, 71] on div "1 x 4x4 Driver £12.25" at bounding box center [919, 71] width 135 height 7
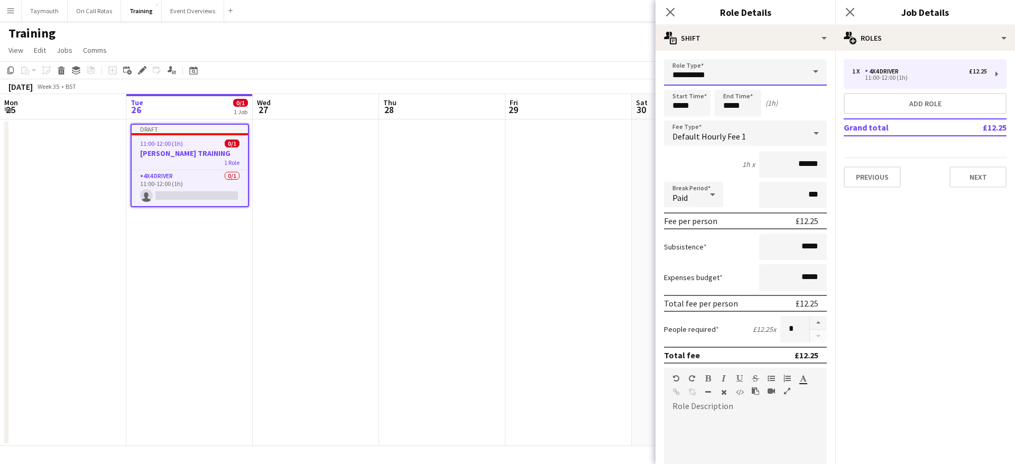
click at [753, 78] on input "**********" at bounding box center [745, 72] width 163 height 26
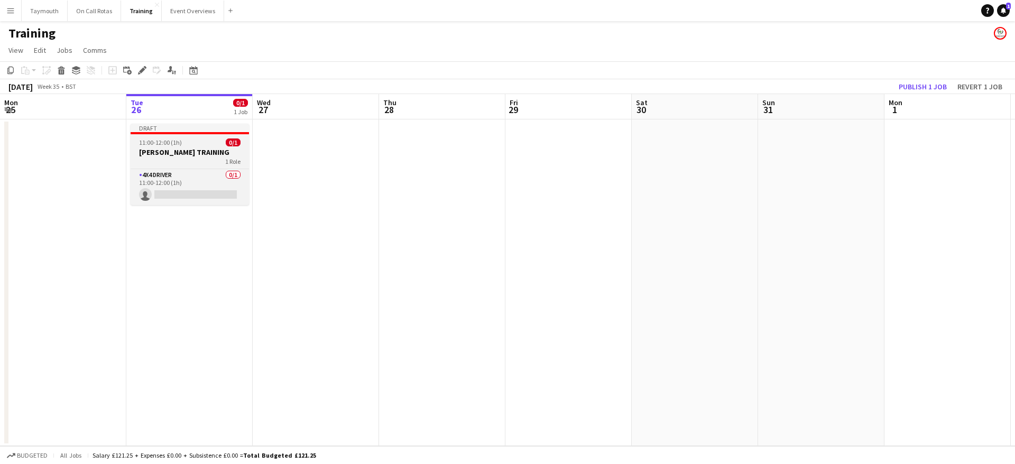
click at [208, 150] on h3 "[PERSON_NAME] TRAINING" at bounding box center [190, 153] width 118 height 10
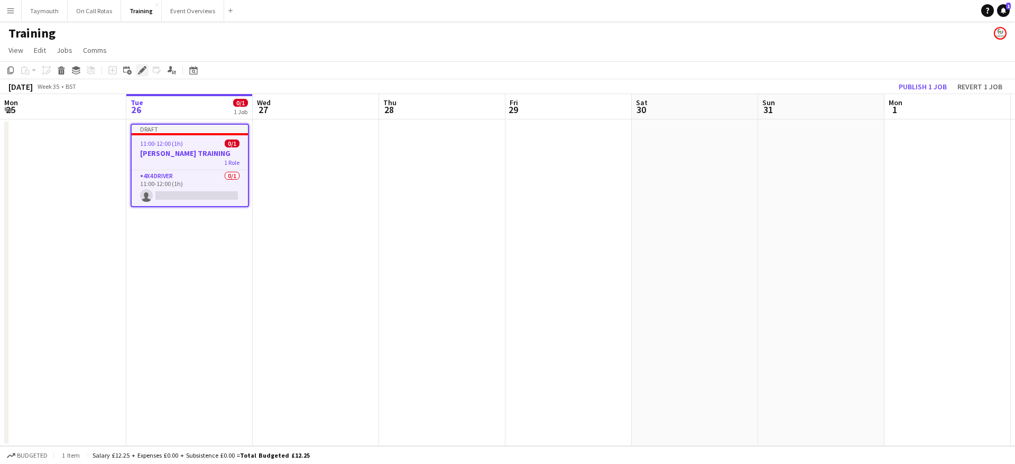
click at [143, 72] on icon "Edit" at bounding box center [142, 70] width 8 height 8
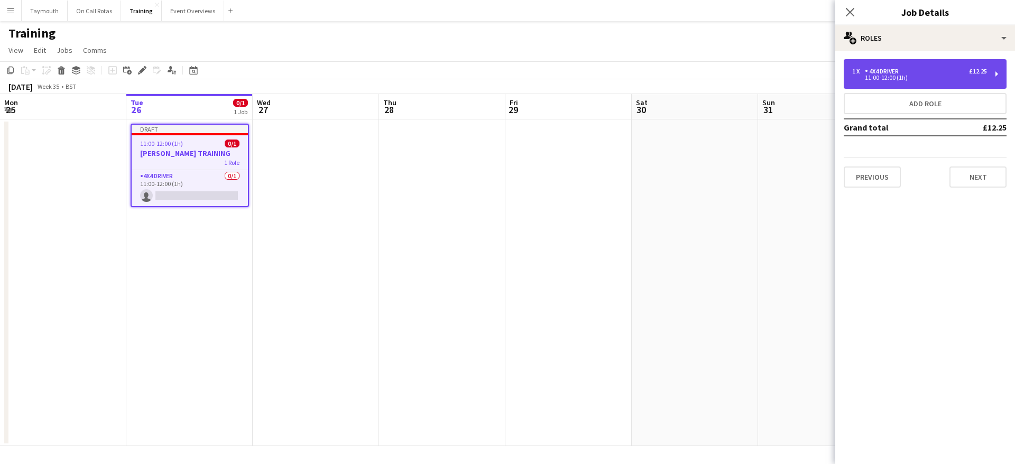
click at [887, 71] on div "4x4 Driver" at bounding box center [884, 71] width 38 height 7
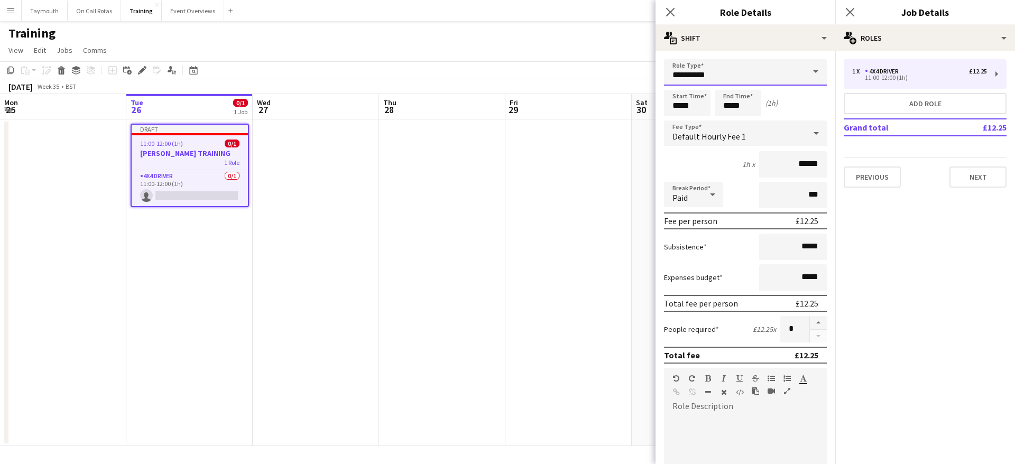
click at [741, 73] on input "**********" at bounding box center [745, 72] width 163 height 26
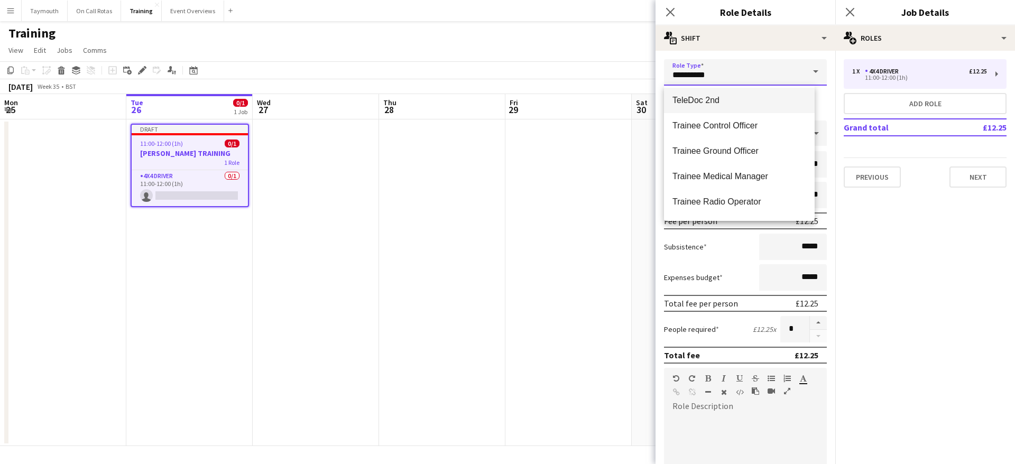
scroll to position [1345, 0]
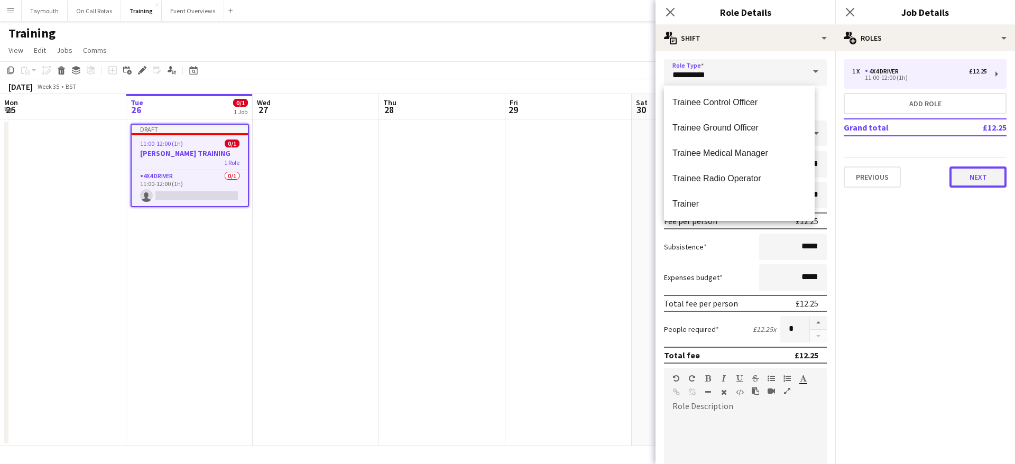
click at [977, 167] on button "Next" at bounding box center [978, 177] width 57 height 21
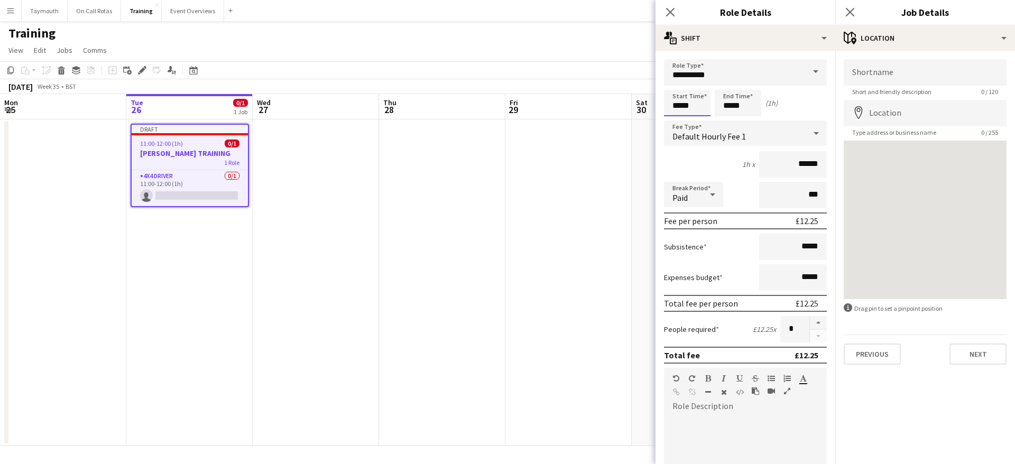
click at [696, 109] on input "*****" at bounding box center [687, 103] width 47 height 26
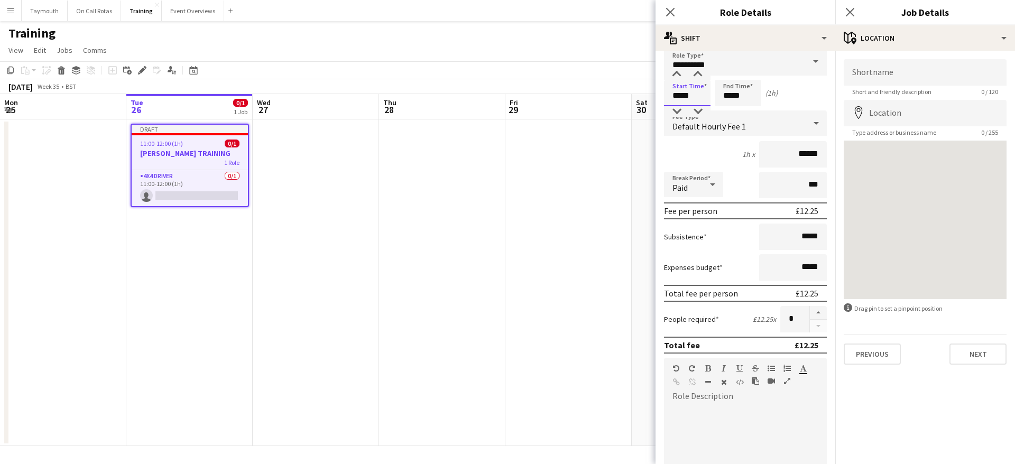
scroll to position [0, 0]
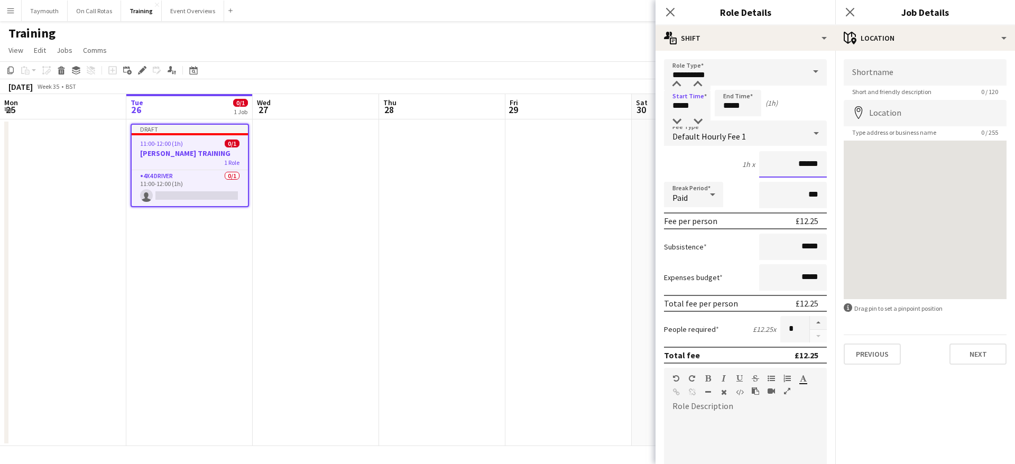
click at [810, 162] on input "******" at bounding box center [793, 164] width 68 height 26
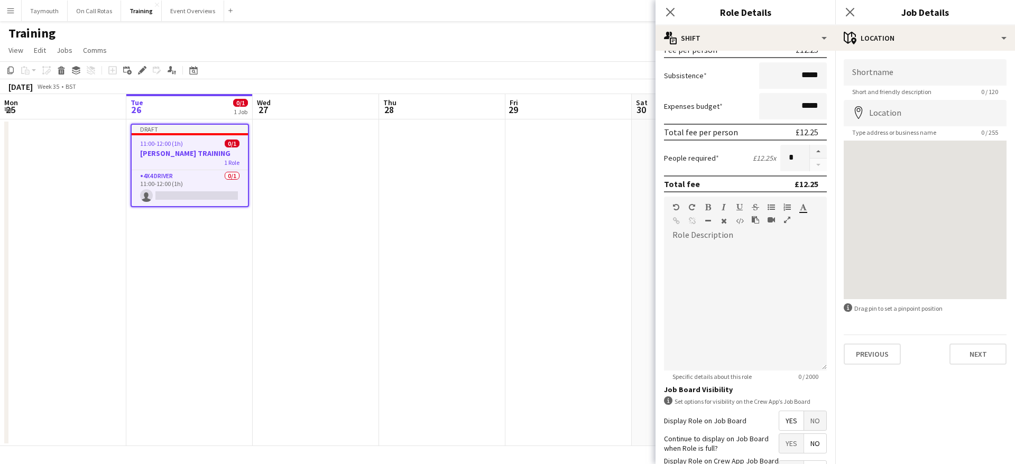
scroll to position [238, 0]
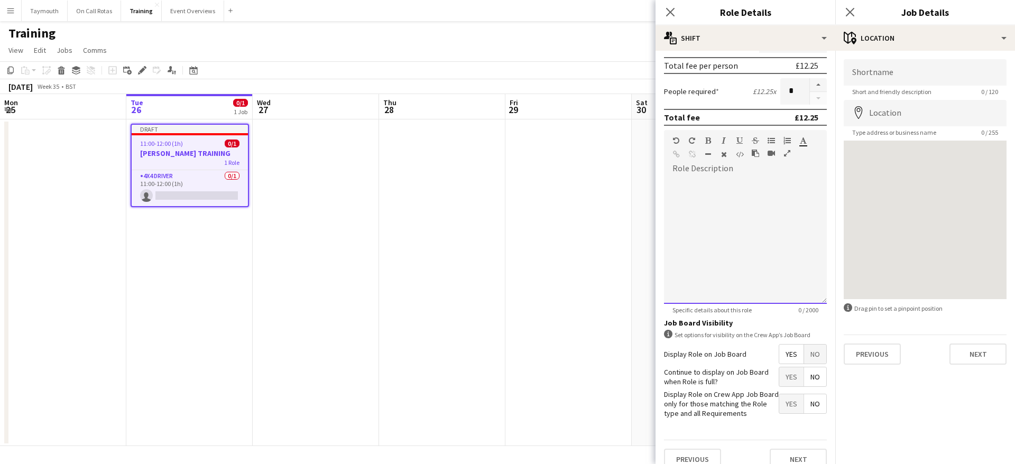
click at [718, 231] on div at bounding box center [745, 240] width 163 height 127
click at [779, 387] on span "Yes" at bounding box center [791, 377] width 24 height 19
click at [807, 414] on span "No" at bounding box center [815, 403] width 22 height 19
click at [878, 78] on input "Shortname" at bounding box center [925, 72] width 163 height 26
type input "**********"
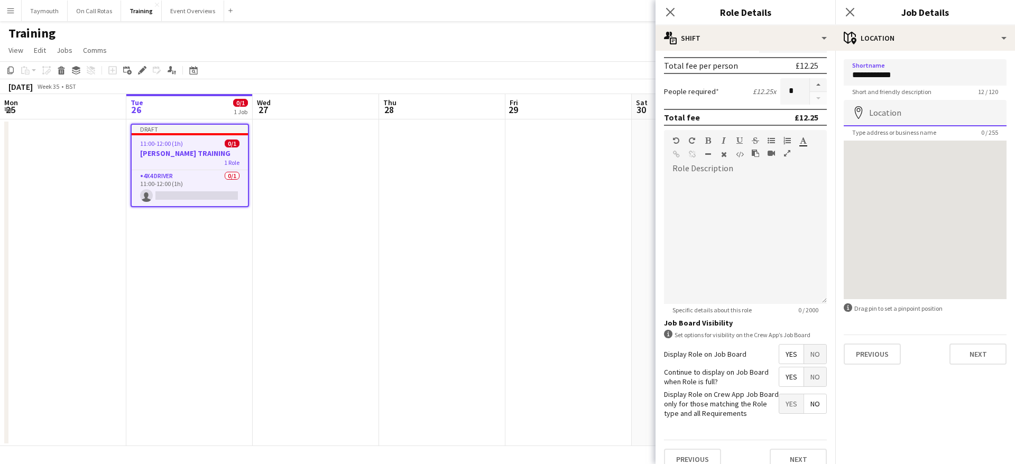
click at [903, 105] on input "Location" at bounding box center [925, 113] width 163 height 26
type input "**********"
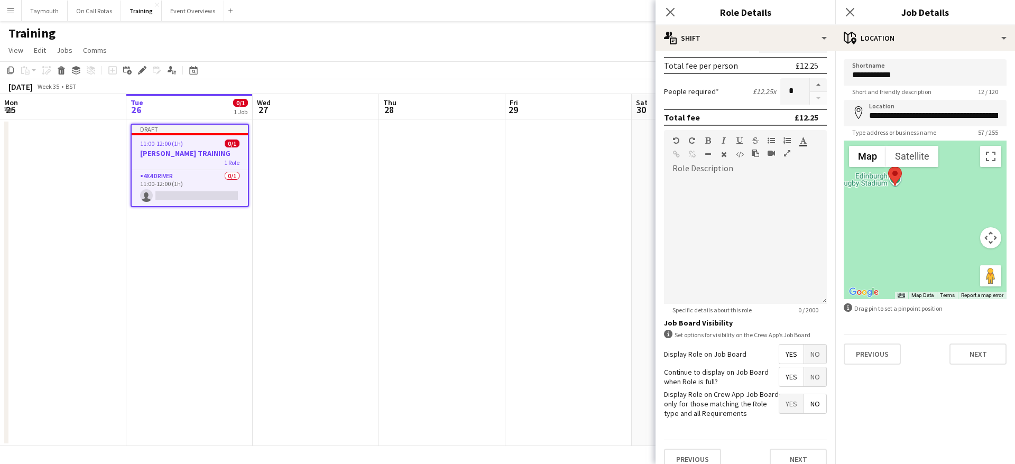
drag, startPoint x: 902, startPoint y: 178, endPoint x: 930, endPoint y: 263, distance: 90.0
click at [930, 263] on div at bounding box center [925, 220] width 163 height 159
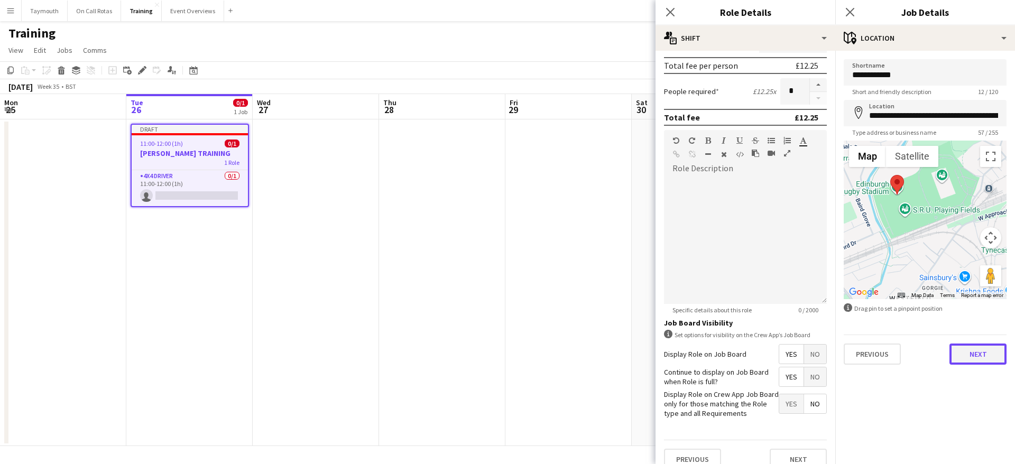
click at [971, 352] on button "Next" at bounding box center [978, 354] width 57 height 21
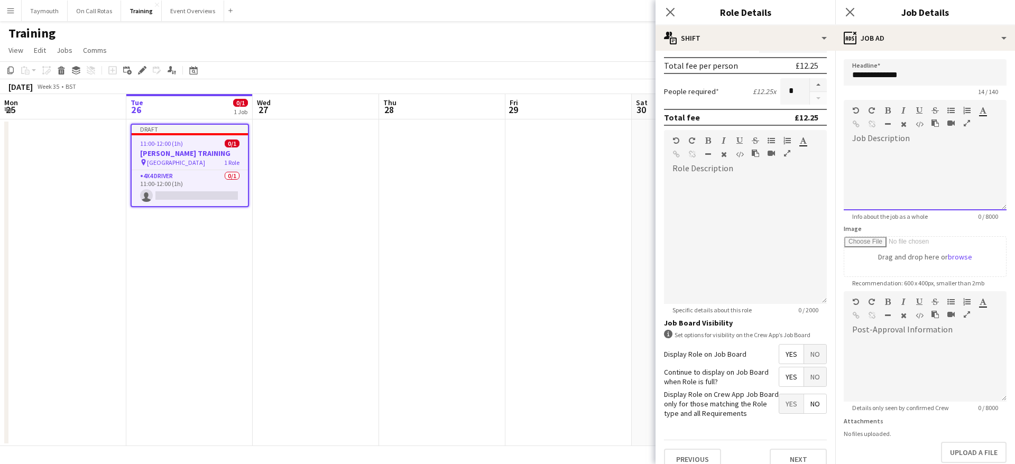
click at [910, 165] on div at bounding box center [925, 178] width 163 height 63
click at [172, 15] on button "Event Overviews Close" at bounding box center [193, 11] width 62 height 21
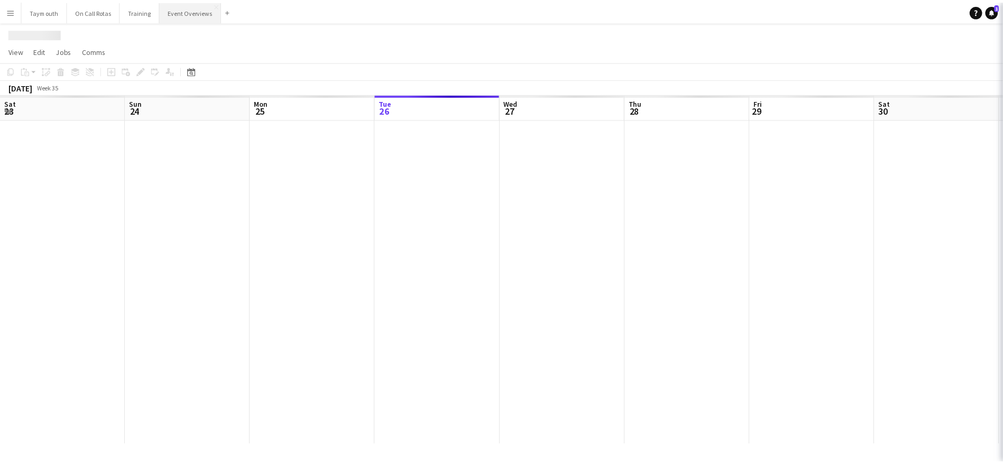
scroll to position [0, 253]
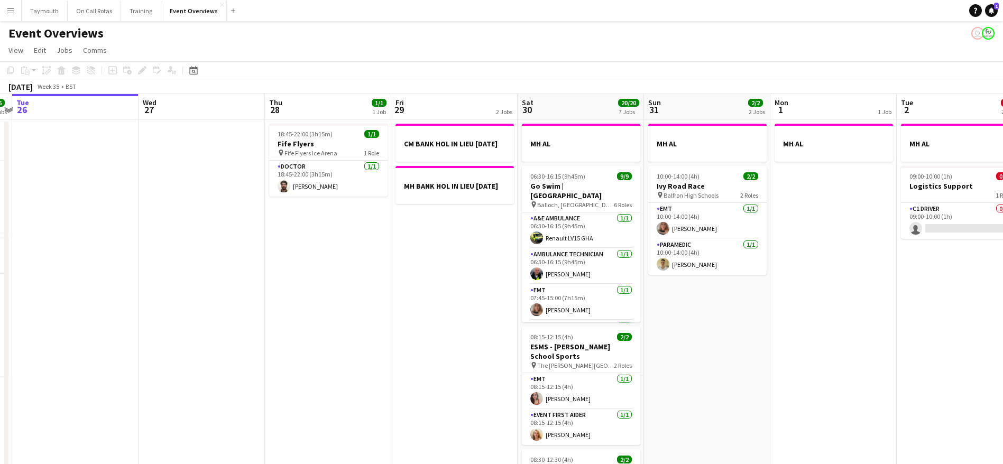
drag, startPoint x: 510, startPoint y: 297, endPoint x: 268, endPoint y: 262, distance: 245.2
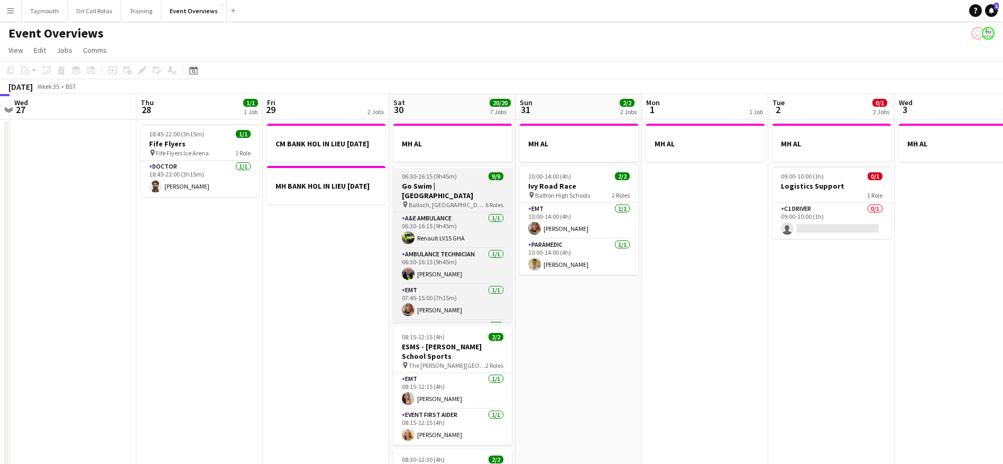
click at [442, 183] on h3 "Go Swim | [GEOGRAPHIC_DATA]" at bounding box center [452, 190] width 118 height 19
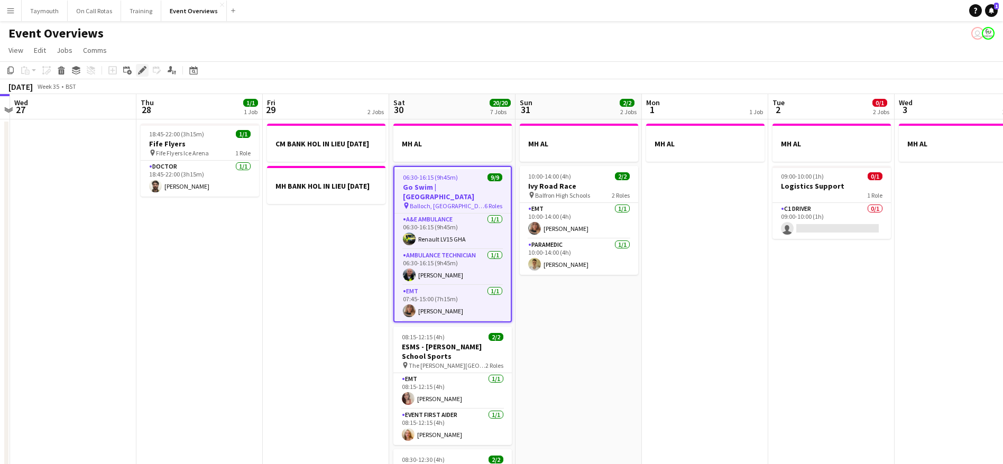
click at [143, 75] on div "Edit" at bounding box center [142, 70] width 13 height 13
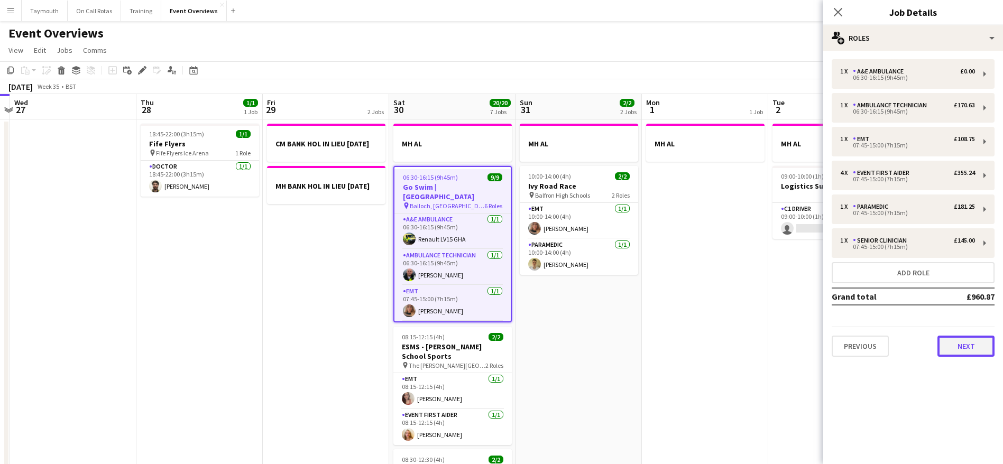
click at [963, 347] on button "Next" at bounding box center [966, 346] width 57 height 21
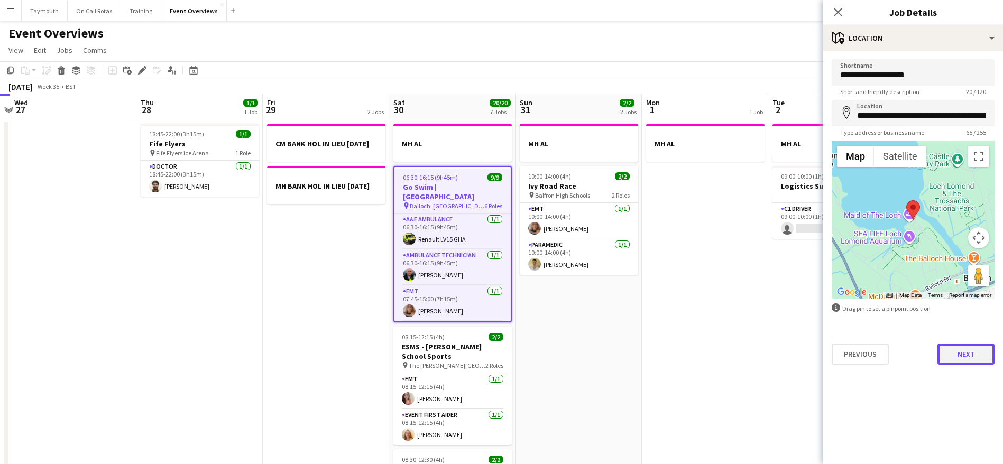
click at [970, 354] on button "Next" at bounding box center [966, 354] width 57 height 21
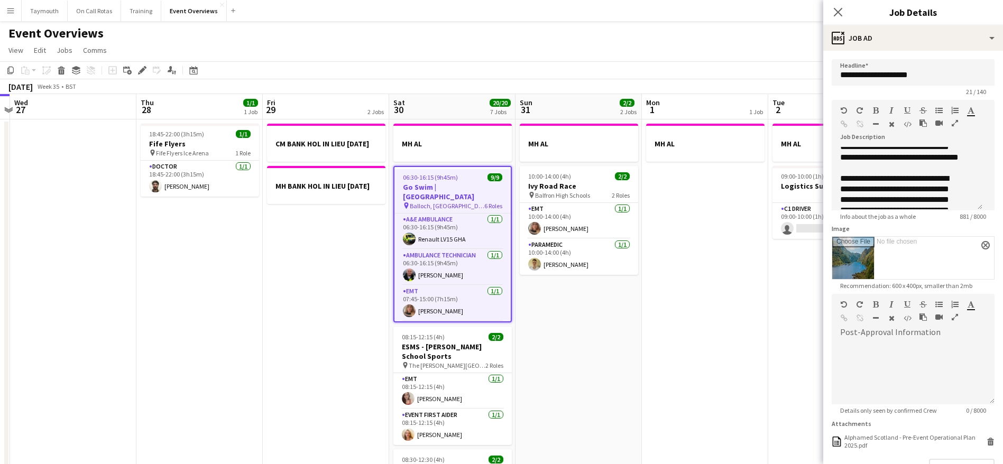
scroll to position [315, 0]
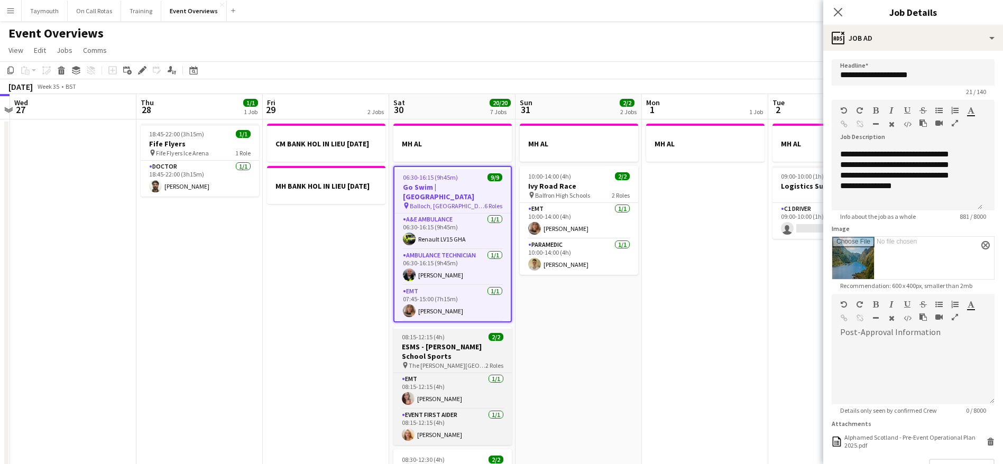
click at [453, 353] on h3 "ESMS - [PERSON_NAME] School Sports" at bounding box center [452, 351] width 118 height 19
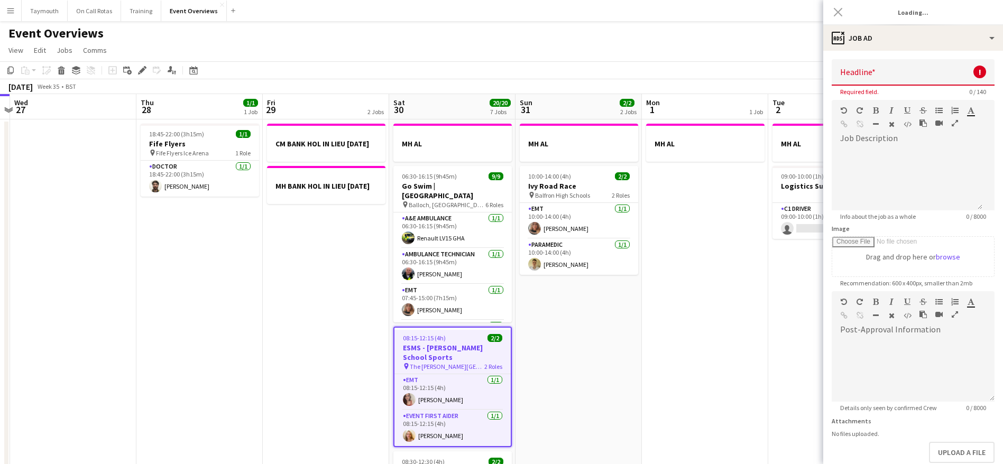
type input "**********"
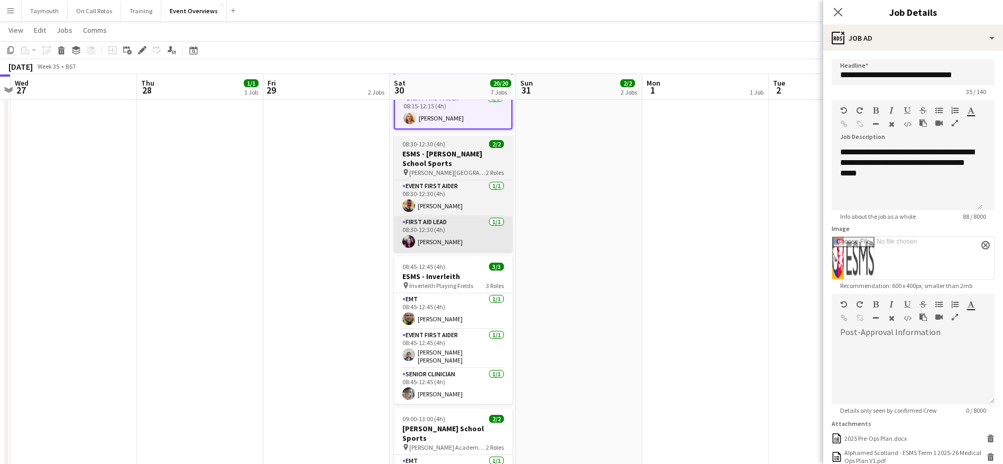
scroll to position [317, 0]
click at [461, 164] on h3 "ESMS - [PERSON_NAME] School Sports" at bounding box center [453, 158] width 118 height 19
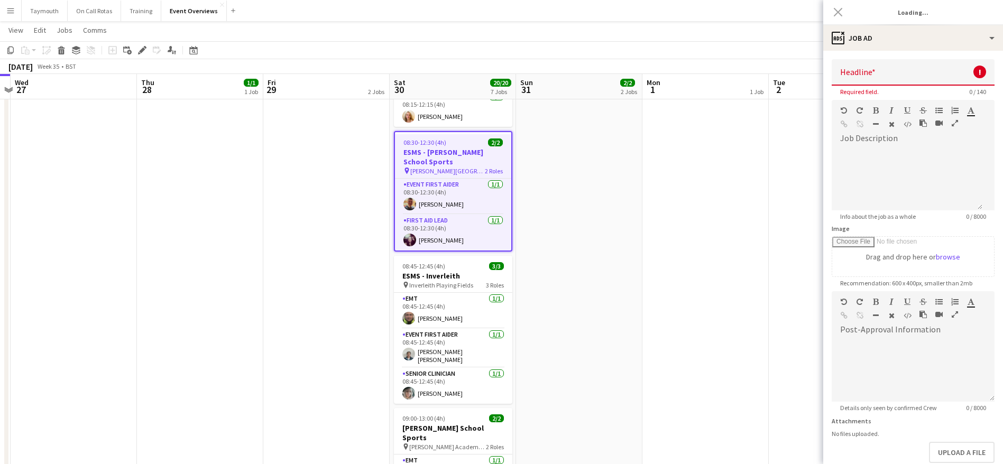
type input "**********"
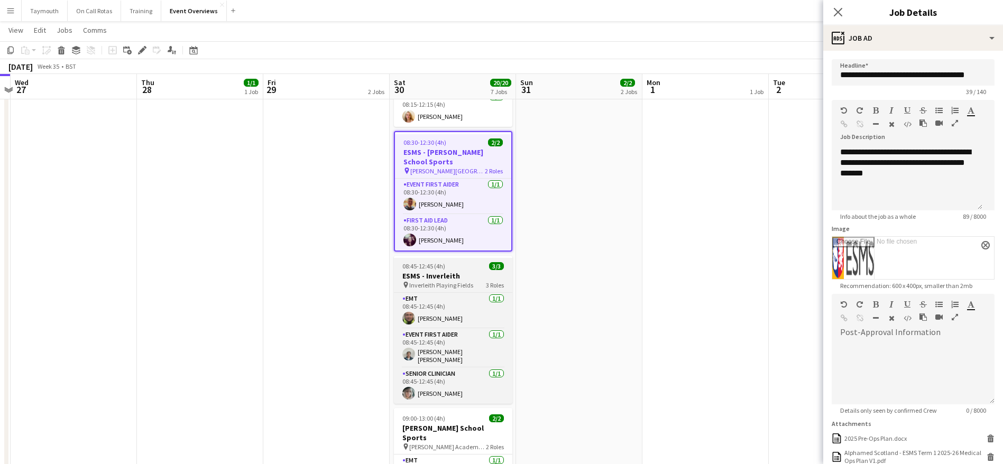
click at [452, 266] on div "08:45-12:45 (4h) 3/3" at bounding box center [453, 266] width 118 height 8
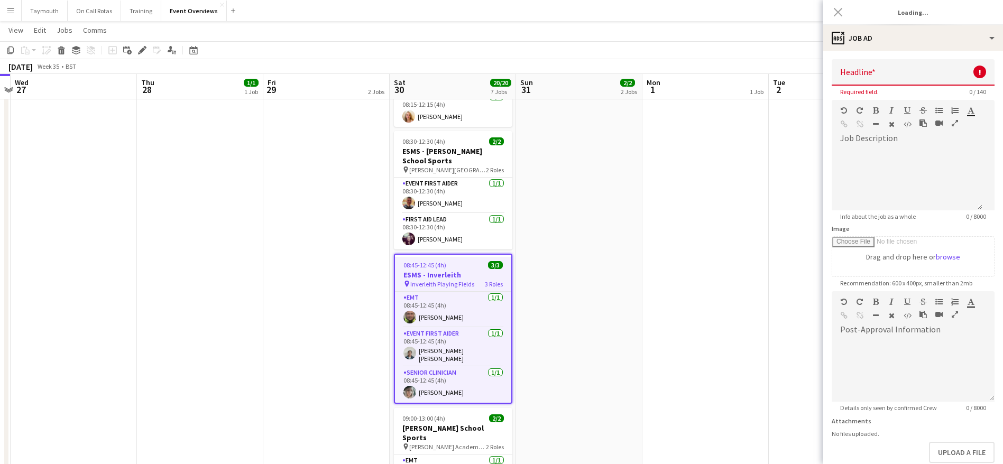
type input "**********"
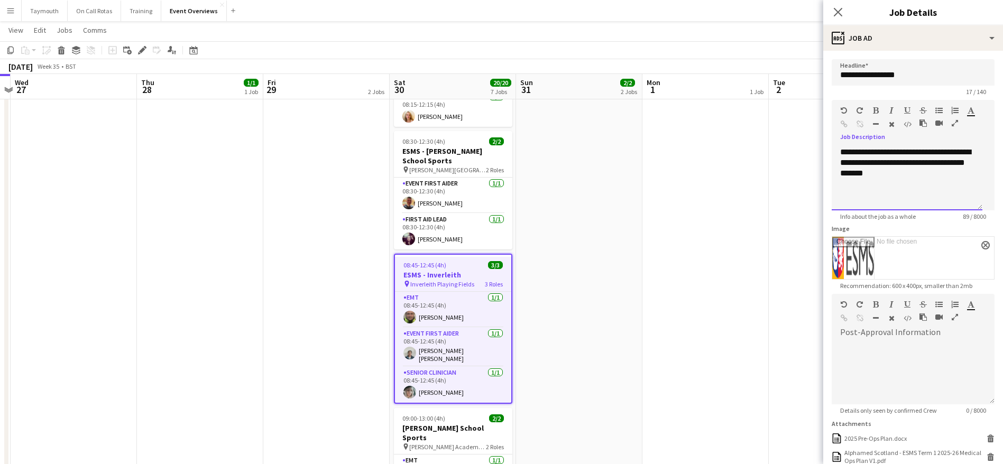
click at [913, 194] on div "**********" at bounding box center [907, 178] width 151 height 63
drag, startPoint x: 912, startPoint y: 194, endPoint x: 765, endPoint y: 151, distance: 153.3
click at [765, 151] on body "Menu Boards Boards Boards All jobs Status Workforce Workforce My Workforce Recr…" at bounding box center [501, 171] width 1003 height 977
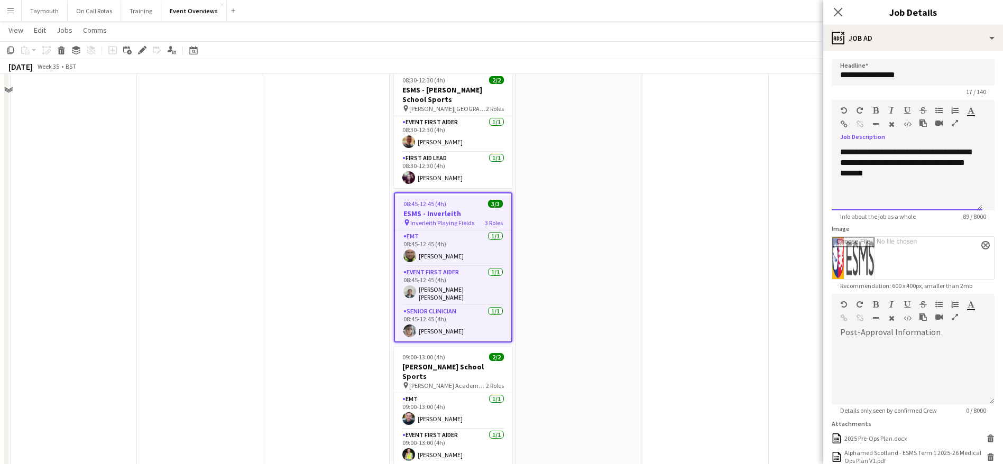
scroll to position [476, 0]
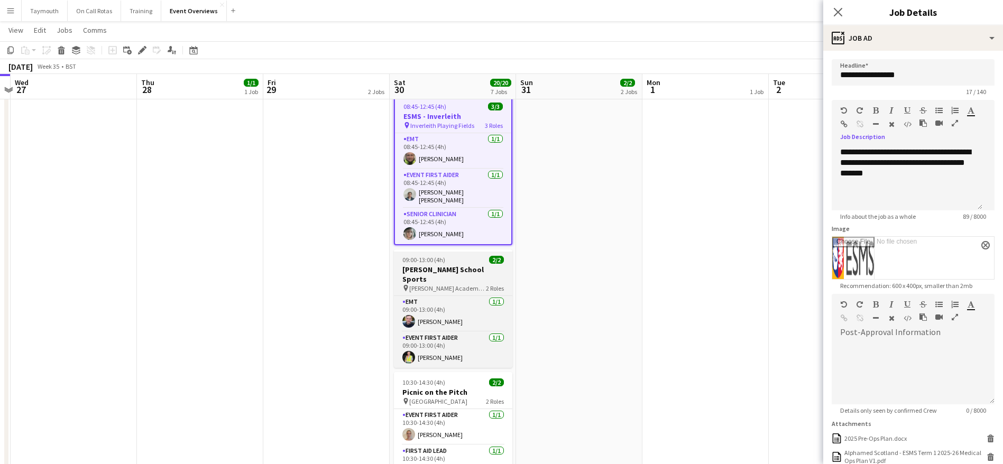
click at [460, 265] on h3 "[PERSON_NAME] School Sports" at bounding box center [453, 274] width 118 height 19
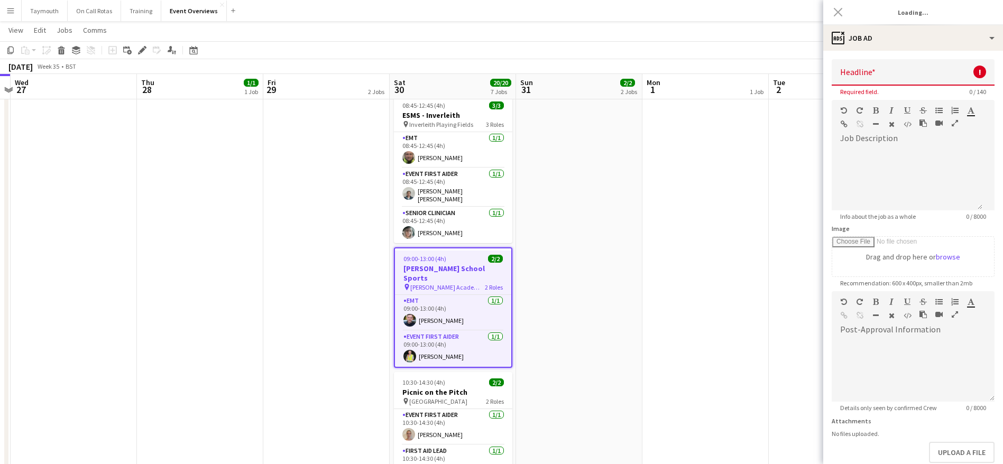
type input "**********"
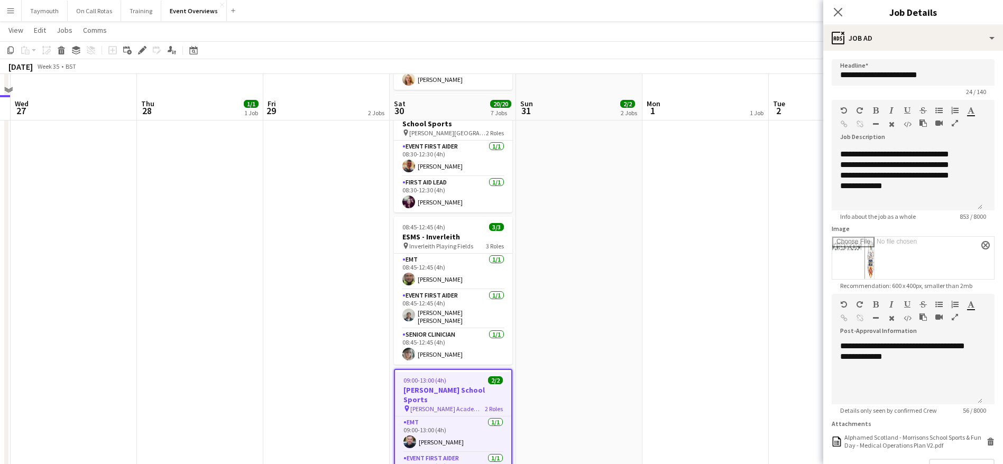
scroll to position [434, 0]
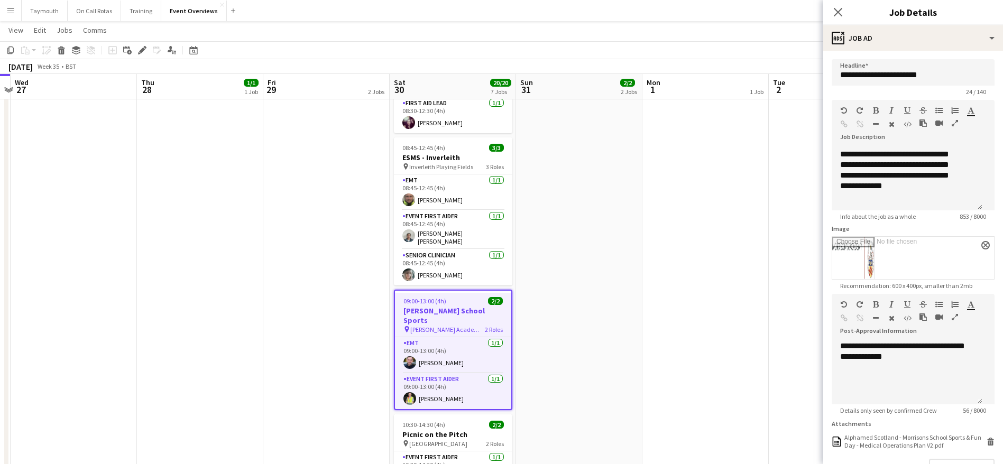
click at [483, 307] on h3 "[PERSON_NAME] School Sports" at bounding box center [453, 315] width 116 height 19
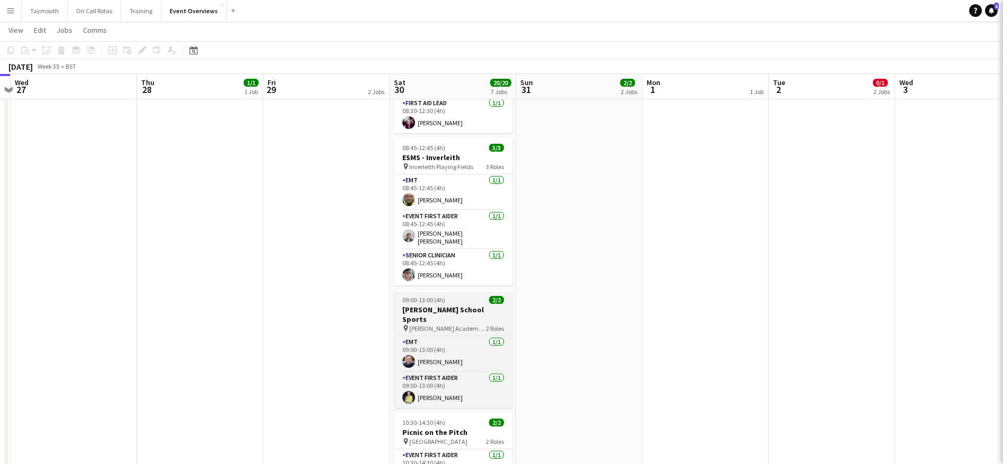
click at [482, 307] on h3 "[PERSON_NAME] School Sports" at bounding box center [453, 314] width 118 height 19
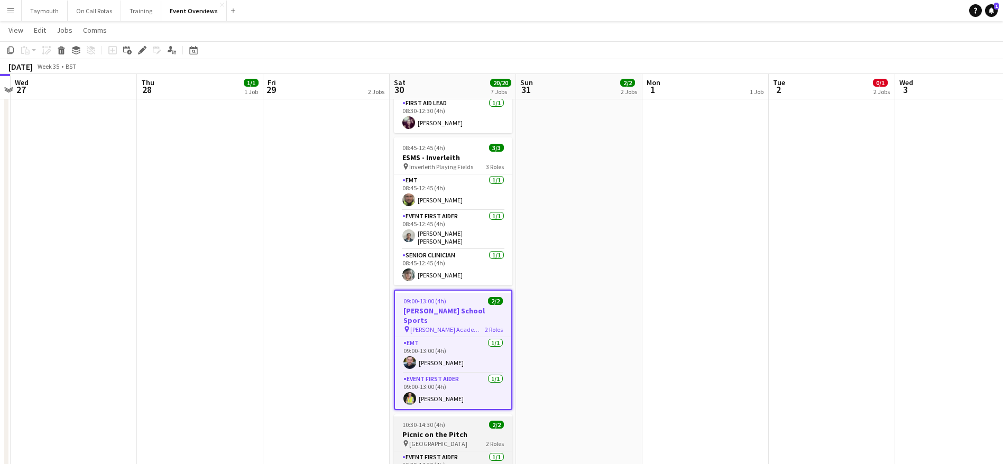
click at [438, 430] on h3 "Picnic on the Pitch" at bounding box center [453, 435] width 118 height 10
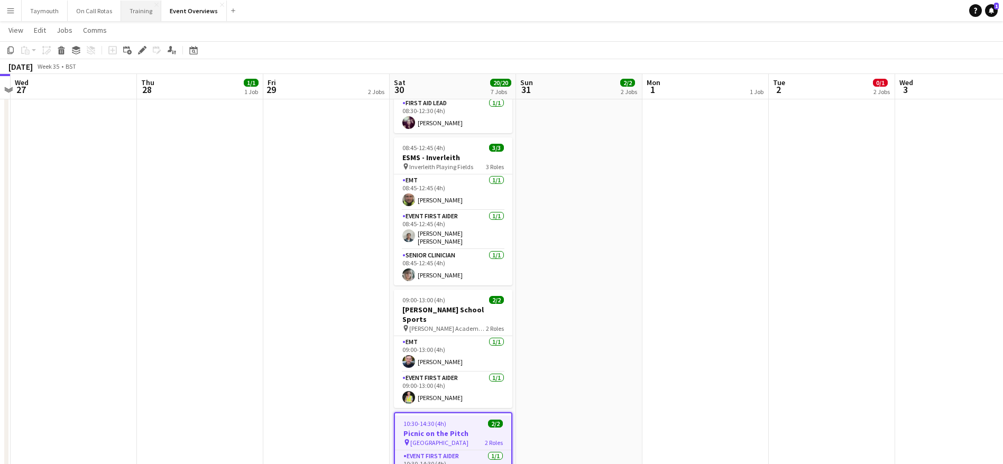
click at [151, 13] on button "Training Close" at bounding box center [141, 11] width 40 height 21
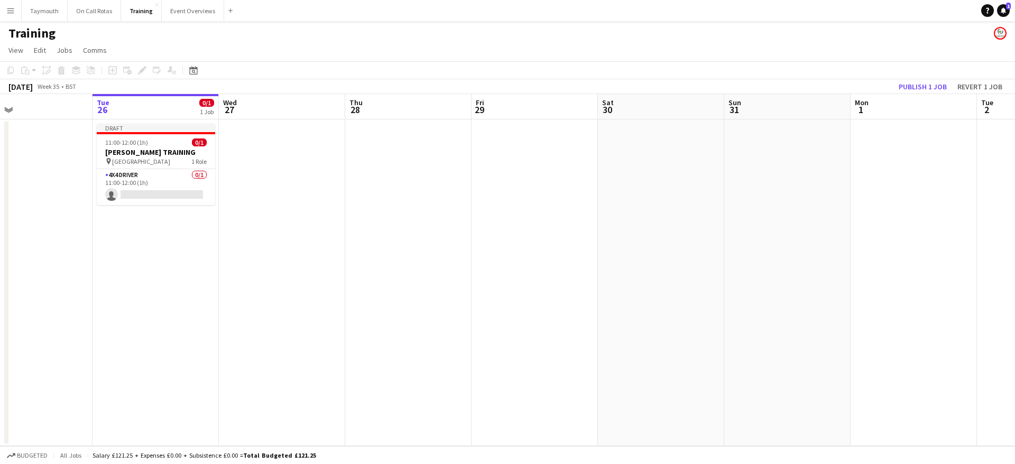
drag, startPoint x: 243, startPoint y: 281, endPoint x: 403, endPoint y: 283, distance: 160.2
click at [403, 283] on app-calendar-viewport "Sat 23 Sun 24 Mon 25 Tue 26 0/1 1 Job Wed 27 Thu 28 Fri 29 Sat 30 Sun 31 Mon 1 …" at bounding box center [507, 270] width 1015 height 352
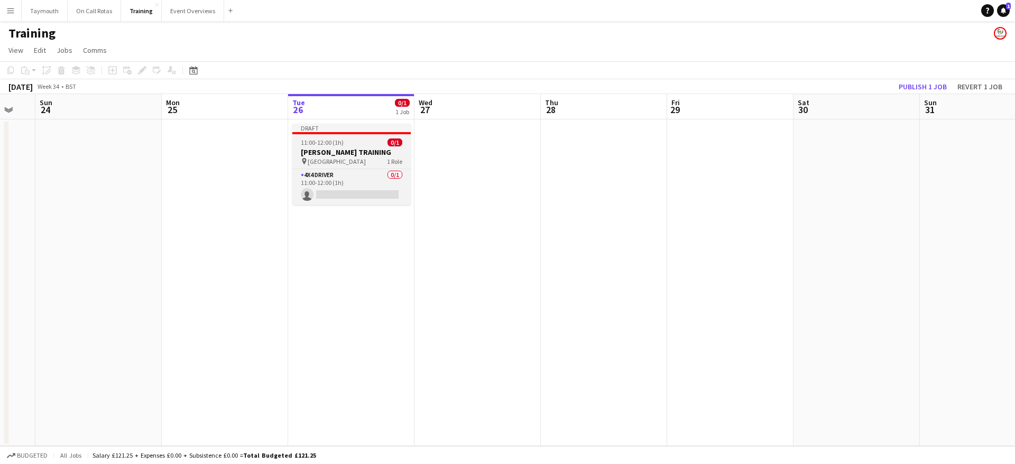
click at [363, 153] on h3 "[PERSON_NAME] TRAINING" at bounding box center [351, 153] width 118 height 10
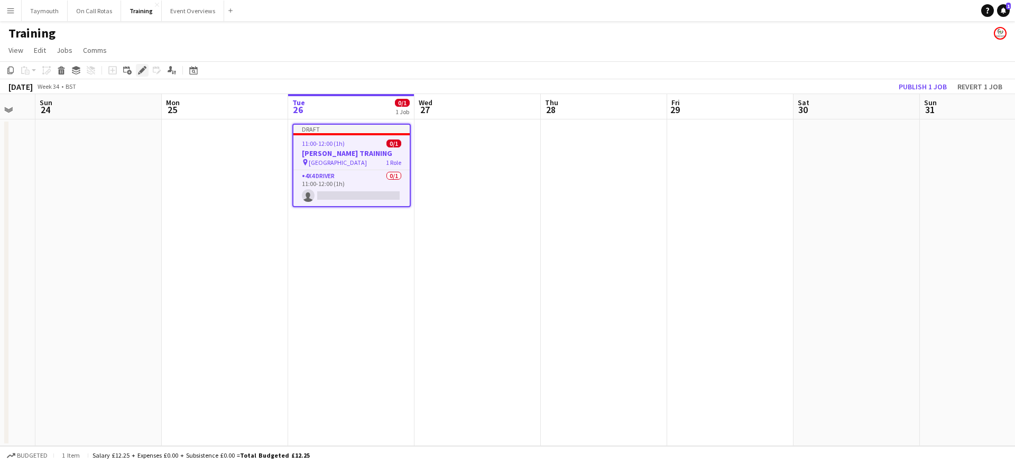
click at [143, 71] on icon at bounding box center [142, 71] width 6 height 6
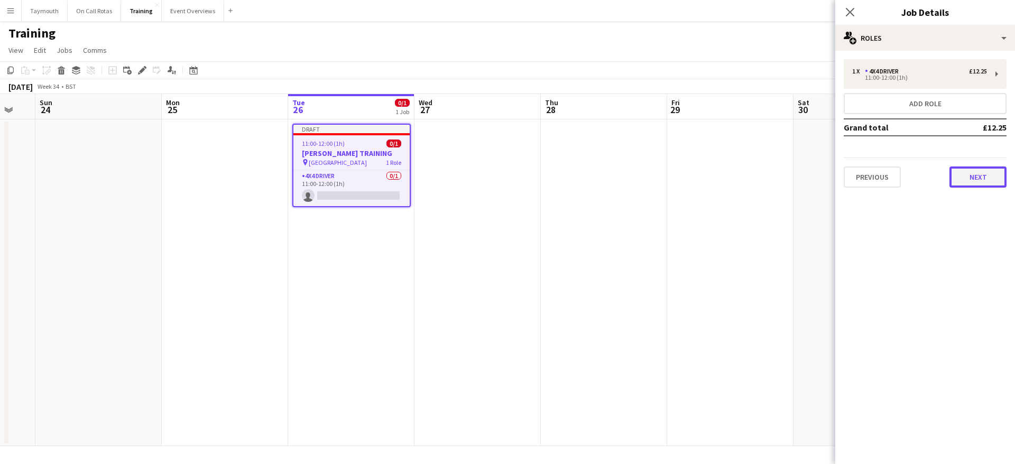
click at [966, 180] on button "Next" at bounding box center [978, 177] width 57 height 21
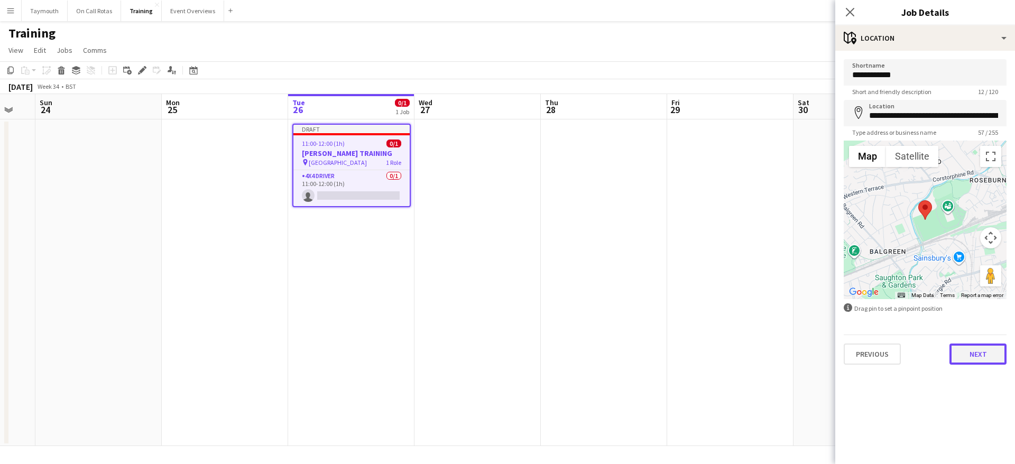
click at [994, 353] on button "Next" at bounding box center [978, 354] width 57 height 21
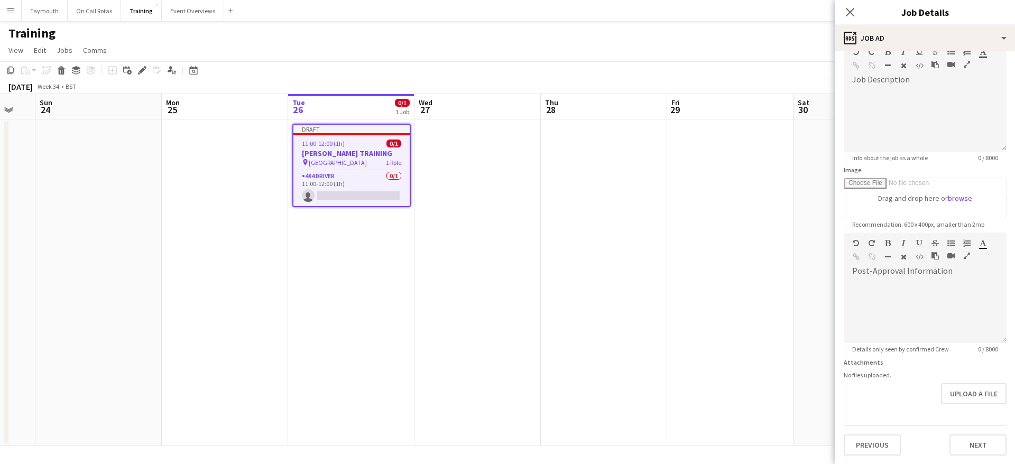
scroll to position [100, 0]
click at [911, 252] on div "default Heading 1 Heading 2 Heading 3 Heading 4 Heading 5 Heading 6 Heading 7 P…" at bounding box center [925, 253] width 163 height 40
click at [964, 378] on form "**********" at bounding box center [926, 228] width 180 height 455
click at [956, 398] on button "Upload a file" at bounding box center [974, 393] width 66 height 21
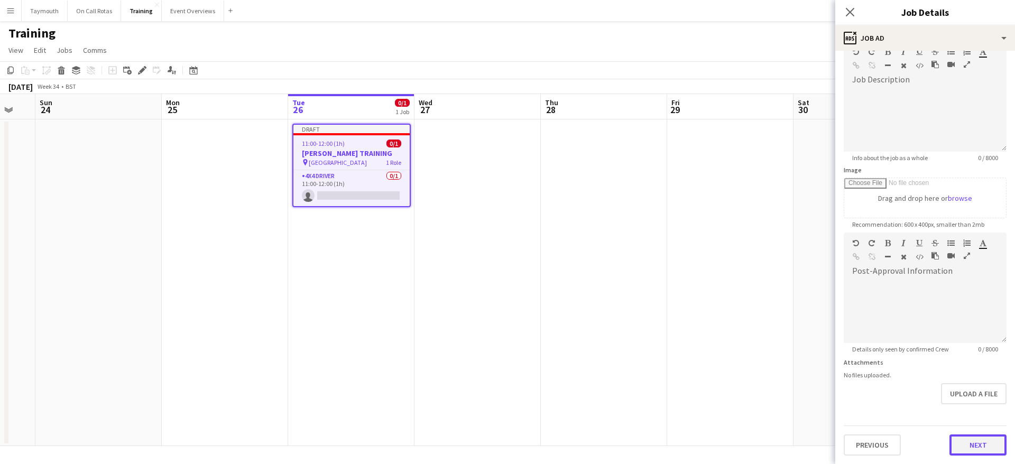
click at [969, 444] on button "Next" at bounding box center [978, 445] width 57 height 21
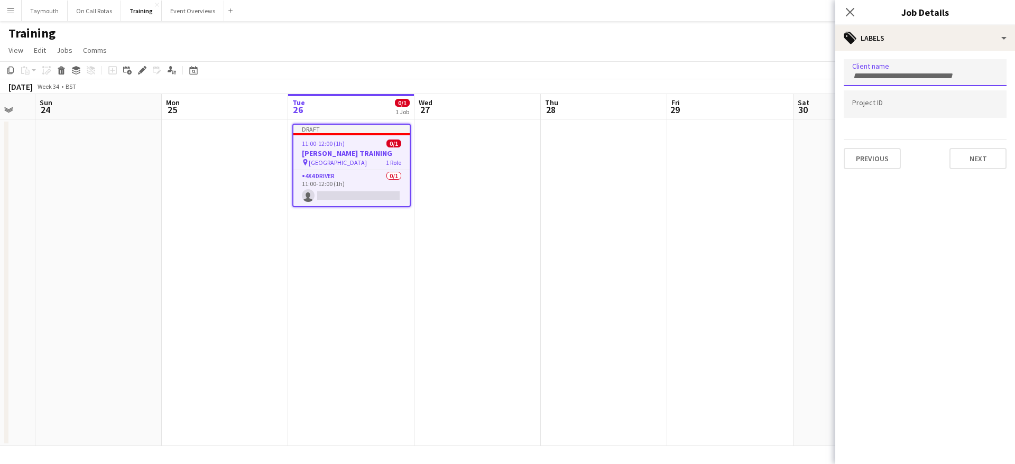
click at [930, 66] on div at bounding box center [925, 72] width 163 height 27
click at [910, 99] on div at bounding box center [925, 103] width 163 height 27
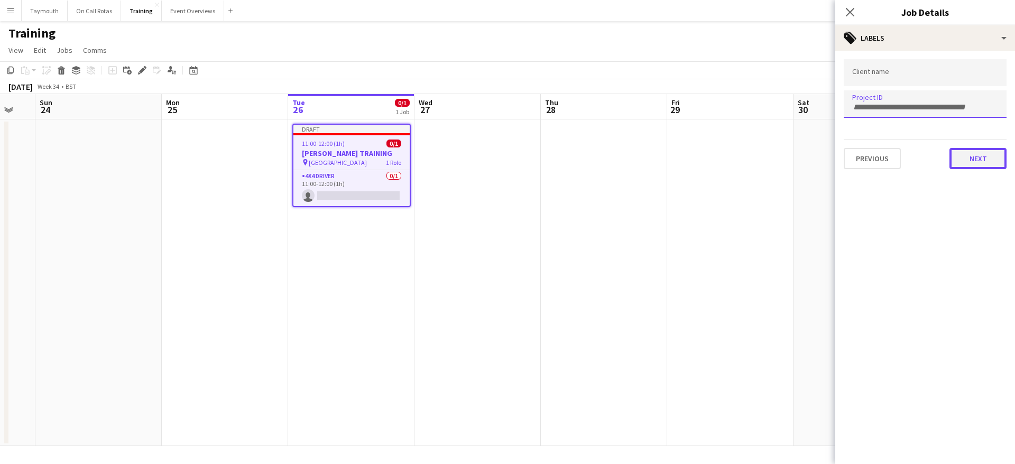
click at [977, 160] on button "Next" at bounding box center [978, 158] width 57 height 21
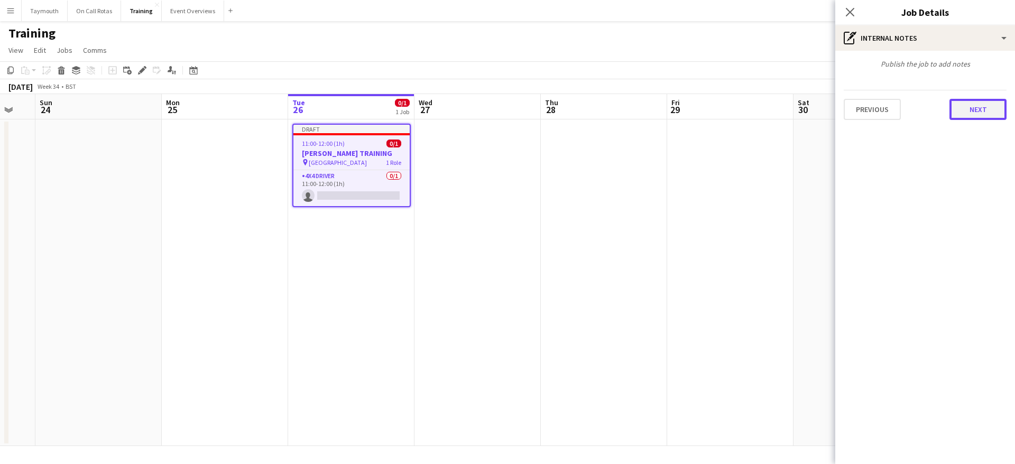
click at [963, 110] on button "Next" at bounding box center [978, 109] width 57 height 21
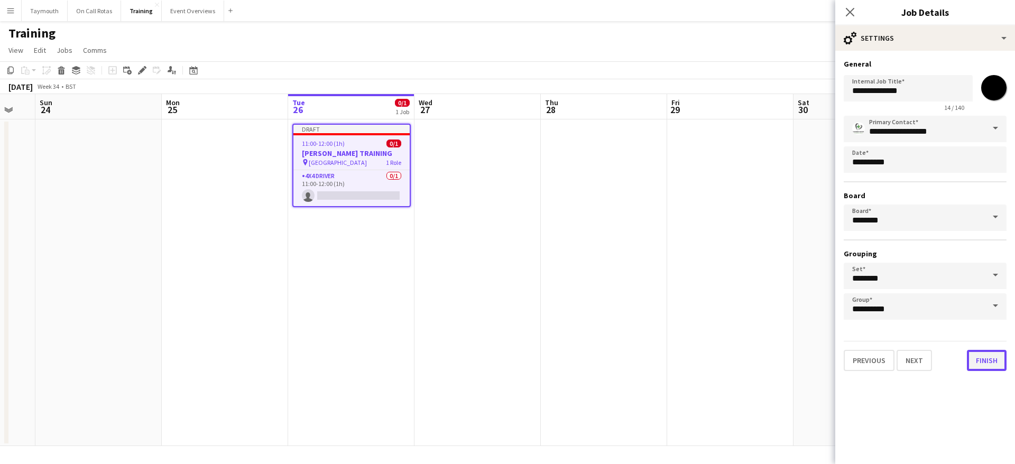
click at [996, 364] on button "Finish" at bounding box center [987, 360] width 40 height 21
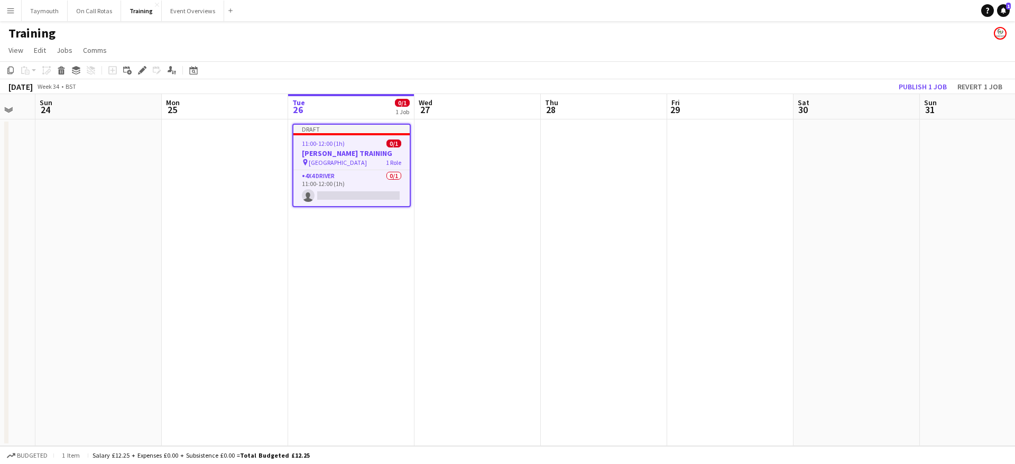
click at [555, 260] on app-date-cell at bounding box center [604, 283] width 126 height 327
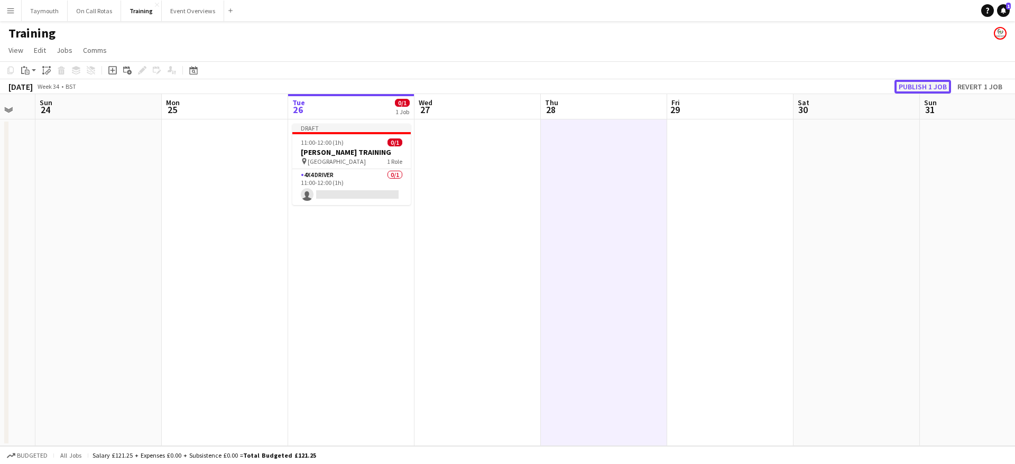
click at [910, 86] on button "Publish 1 job" at bounding box center [923, 87] width 57 height 14
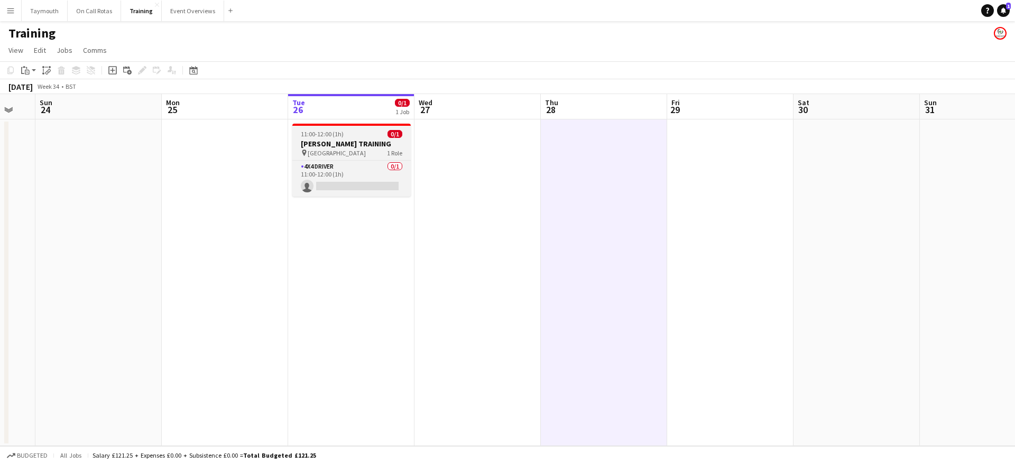
click at [337, 131] on span "11:00-12:00 (1h)" at bounding box center [322, 134] width 43 height 8
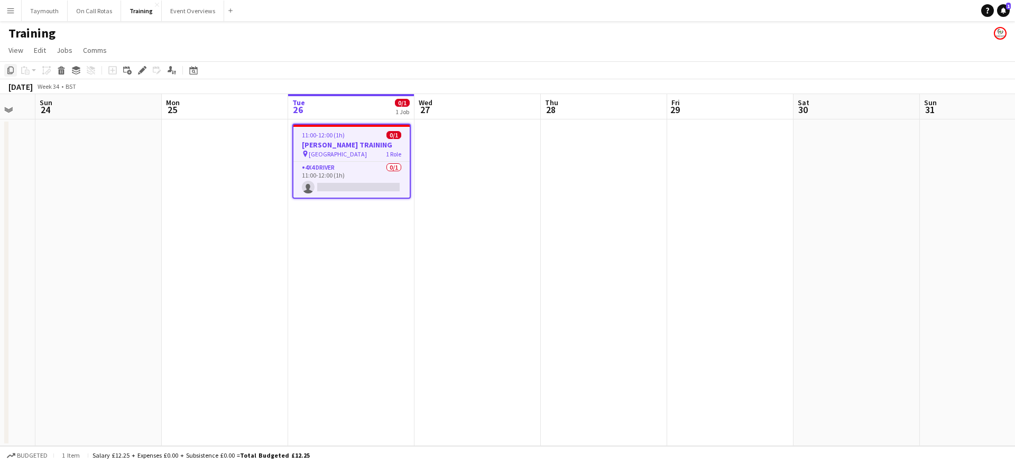
click at [13, 73] on icon "Copy" at bounding box center [10, 70] width 8 height 8
click at [479, 195] on app-date-cell at bounding box center [478, 283] width 126 height 327
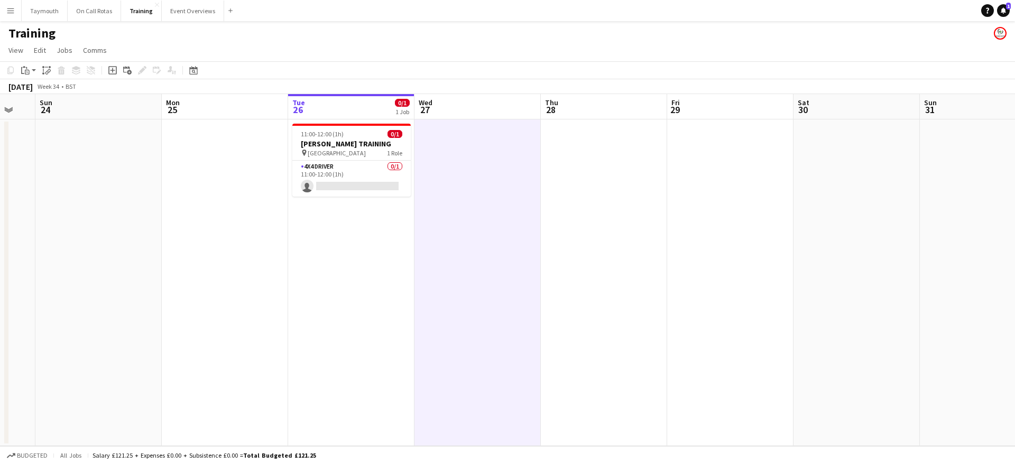
click at [614, 172] on app-date-cell at bounding box center [604, 283] width 126 height 327
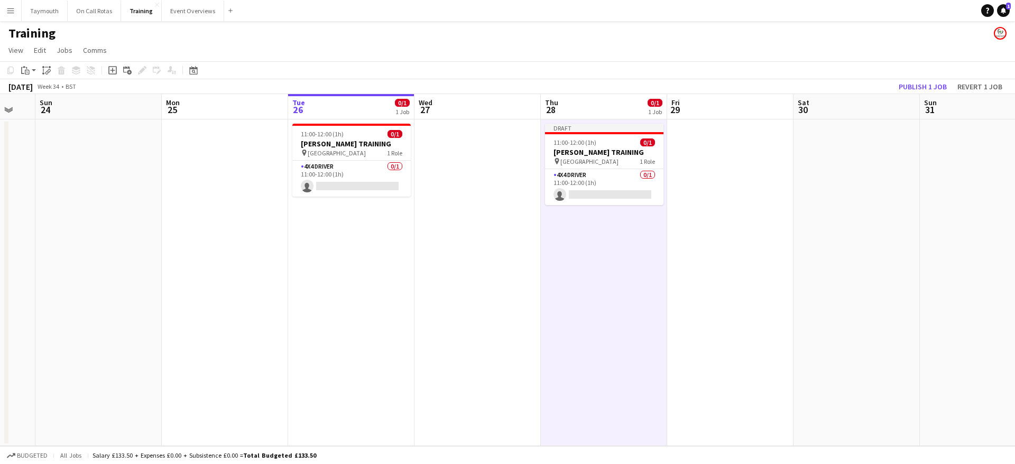
click at [719, 158] on app-date-cell at bounding box center [730, 283] width 126 height 327
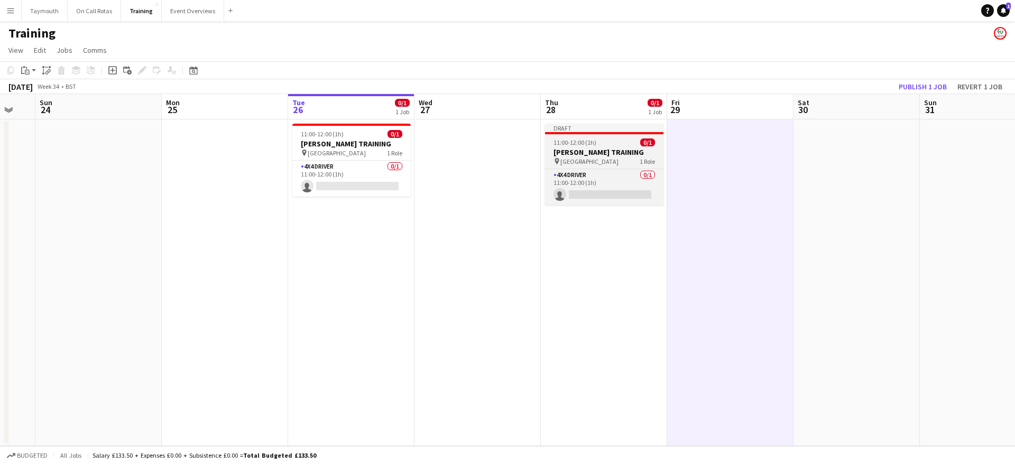
click at [615, 153] on h3 "[PERSON_NAME] TRAINING" at bounding box center [604, 153] width 118 height 10
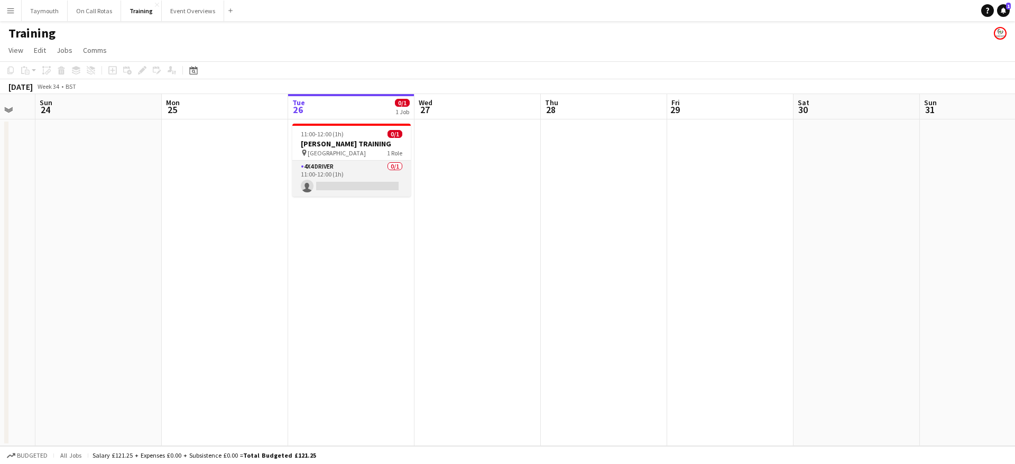
click at [377, 181] on app-card-role "4x4 Driver 0/1 11:00-12:00 (1h) single-neutral-actions" at bounding box center [351, 179] width 118 height 36
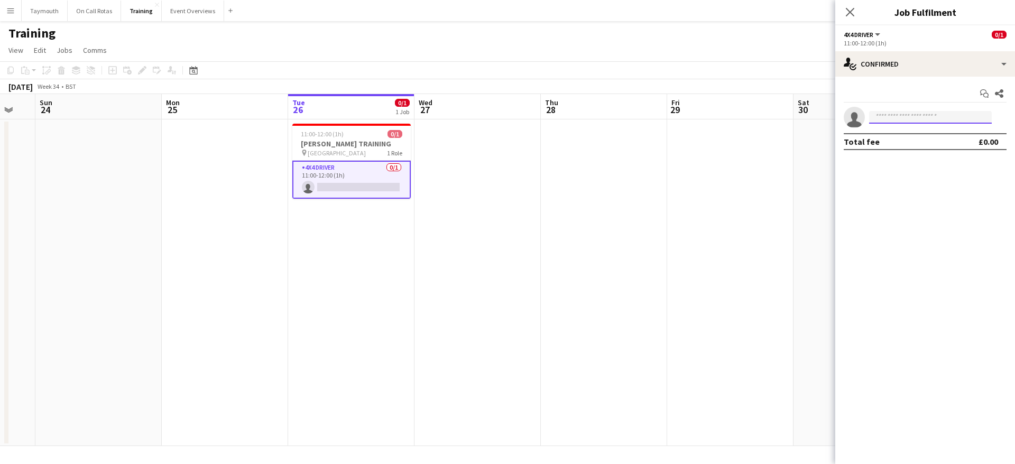
click at [892, 115] on input at bounding box center [930, 117] width 123 height 13
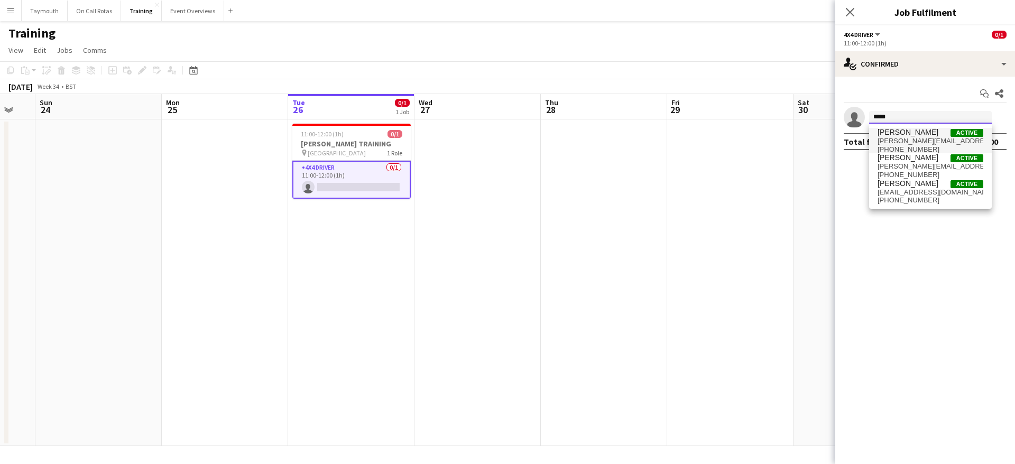
type input "*****"
click at [913, 139] on span "[PERSON_NAME][EMAIL_ADDRESS][PERSON_NAME][DOMAIN_NAME]" at bounding box center [931, 141] width 106 height 8
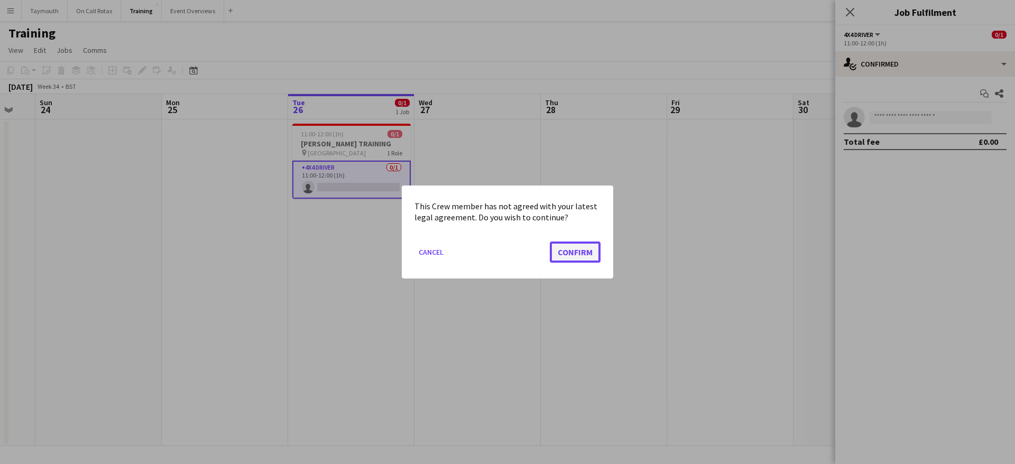
click at [599, 253] on button "Confirm" at bounding box center [575, 252] width 51 height 21
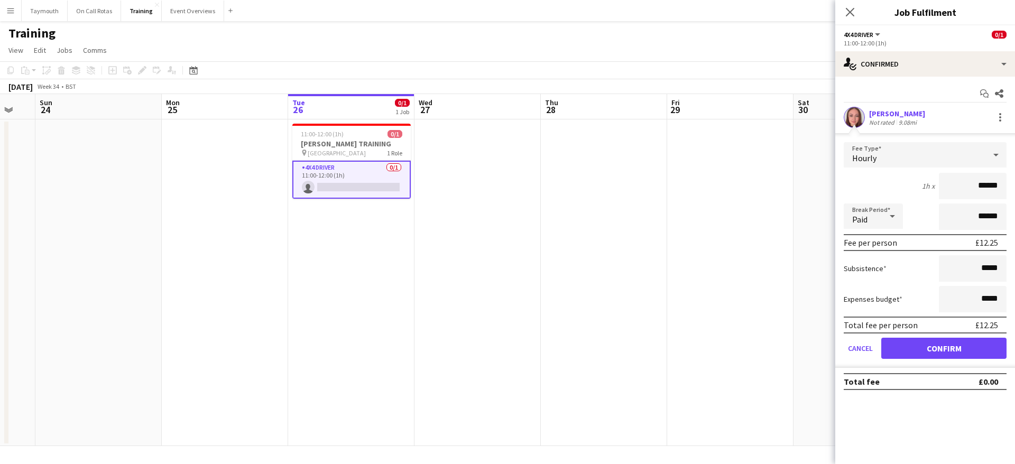
click at [699, 244] on app-date-cell at bounding box center [730, 283] width 126 height 327
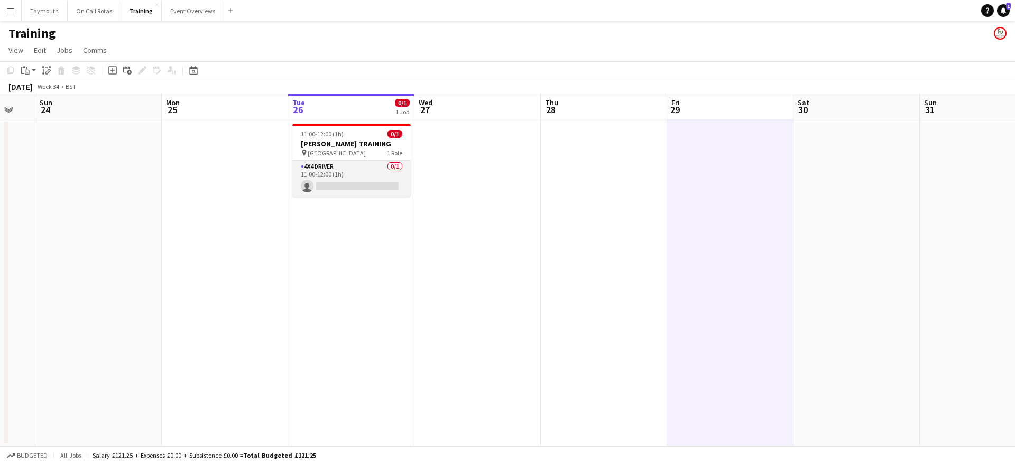
click at [387, 166] on app-card-role "4x4 Driver 0/1 11:00-12:00 (1h) single-neutral-actions" at bounding box center [351, 179] width 118 height 36
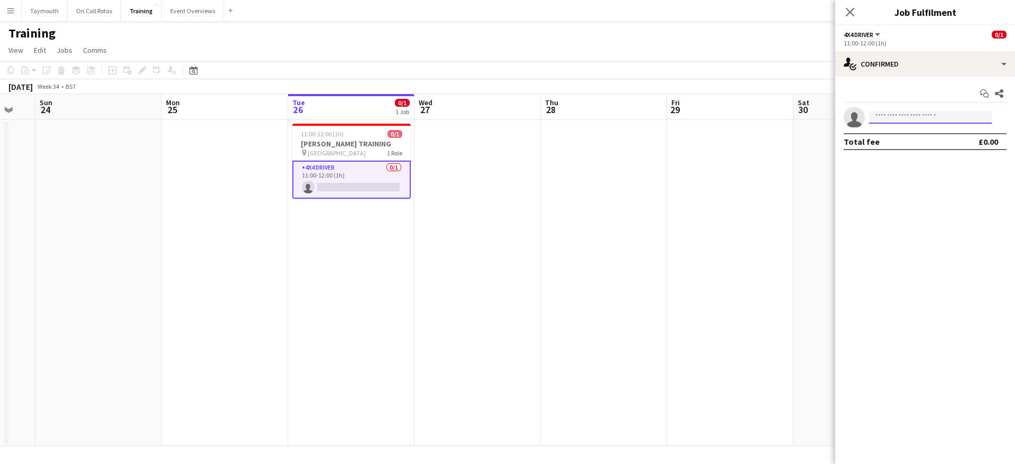
drag, startPoint x: 936, startPoint y: 119, endPoint x: 928, endPoint y: 117, distance: 8.1
click at [929, 118] on input at bounding box center [930, 117] width 123 height 13
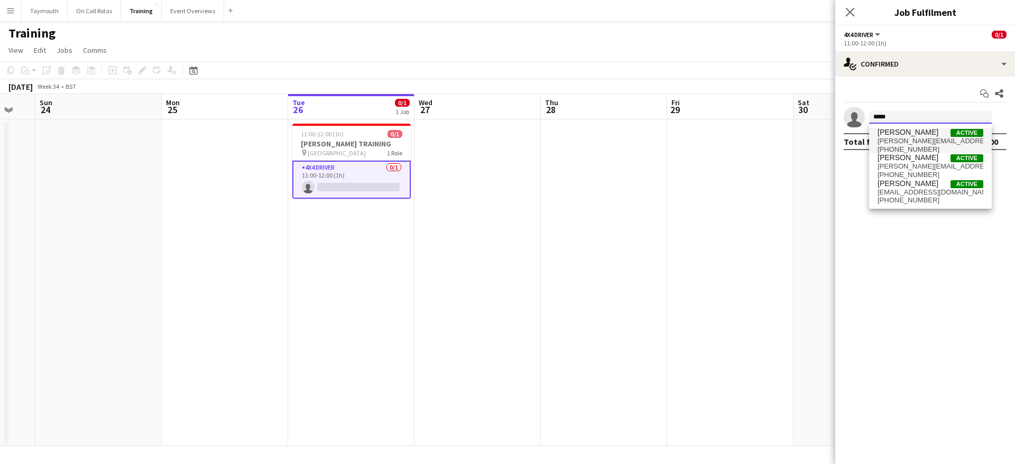
type input "*****"
click at [928, 130] on span "[PERSON_NAME]" at bounding box center [908, 132] width 61 height 9
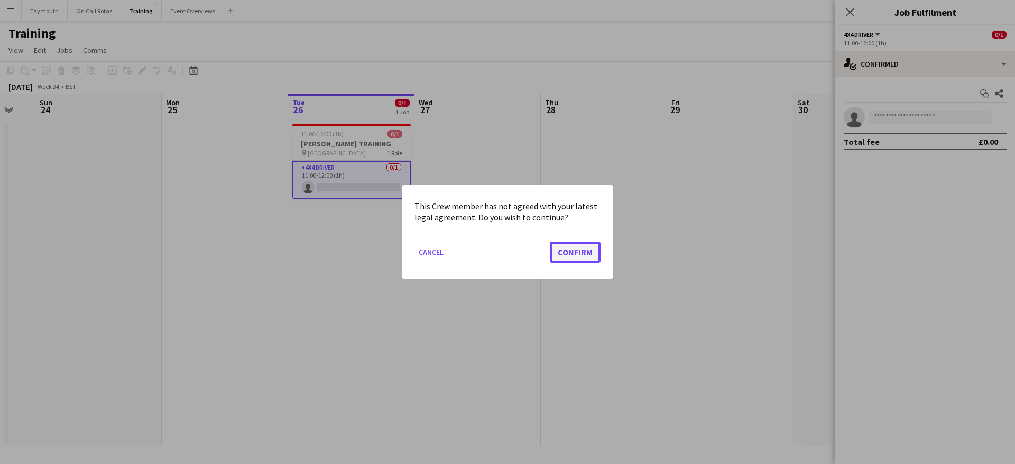
click at [586, 247] on button "Confirm" at bounding box center [575, 252] width 51 height 21
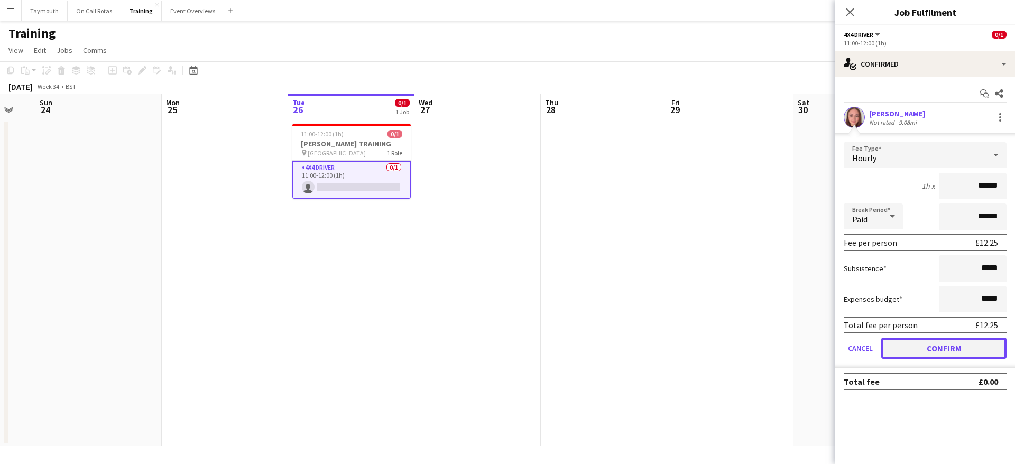
click at [945, 351] on button "Confirm" at bounding box center [944, 348] width 125 height 21
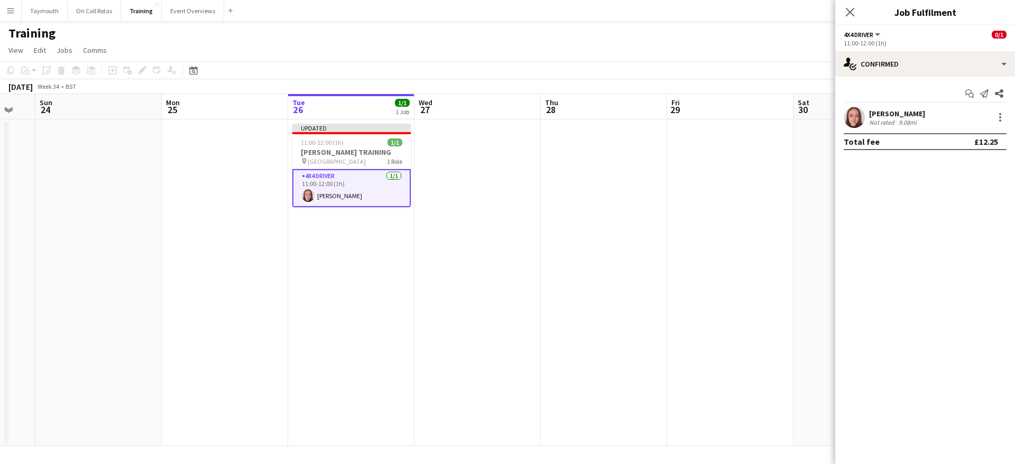
click at [553, 224] on app-date-cell at bounding box center [604, 283] width 126 height 327
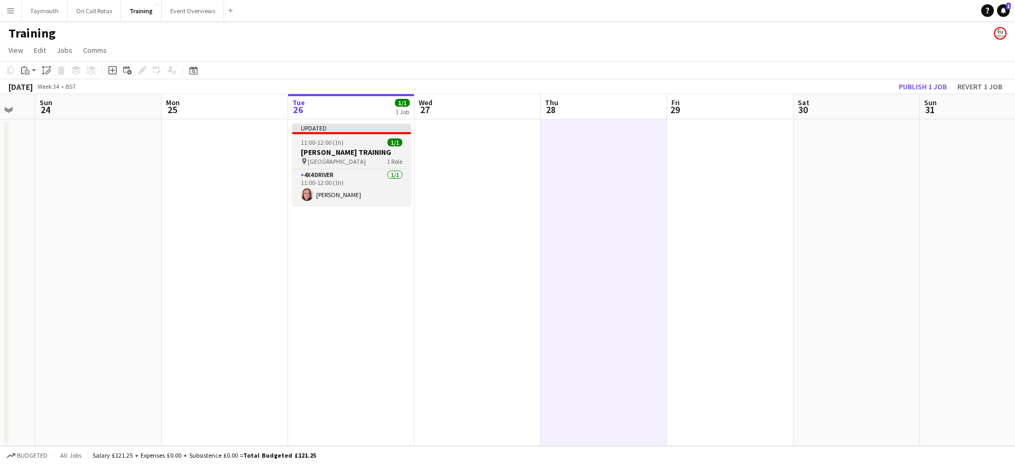
click at [348, 142] on div "11:00-12:00 (1h) 1/1" at bounding box center [351, 143] width 118 height 8
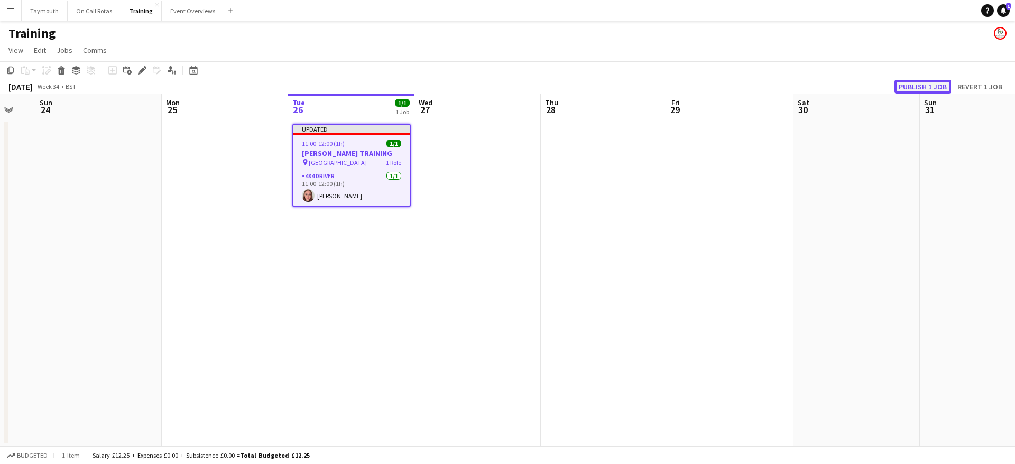
click at [910, 92] on button "Publish 1 job" at bounding box center [923, 87] width 57 height 14
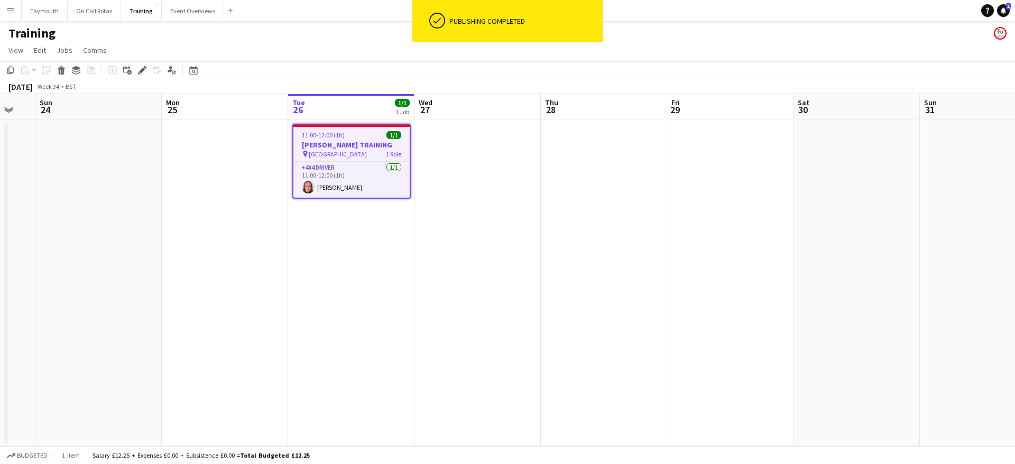
click at [378, 141] on h3 "[PERSON_NAME] TRAINING" at bounding box center [351, 145] width 116 height 10
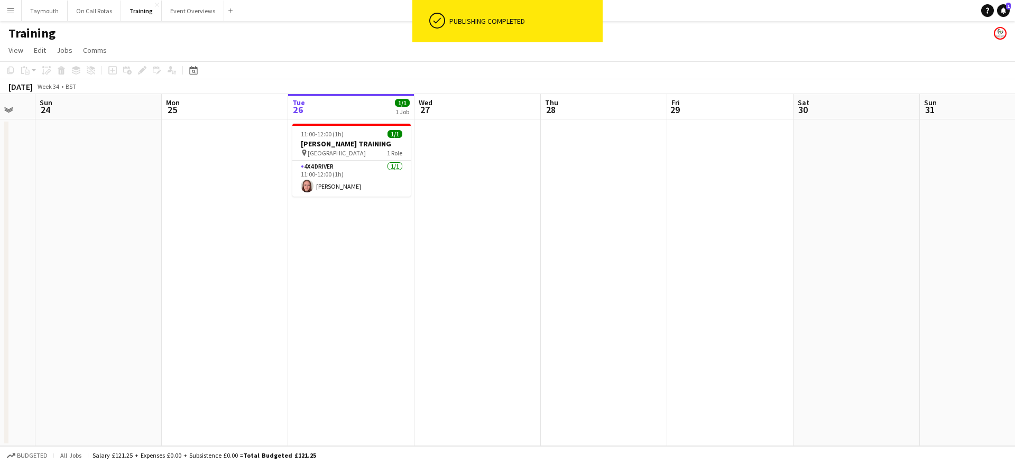
click at [466, 145] on app-date-cell at bounding box center [478, 283] width 126 height 327
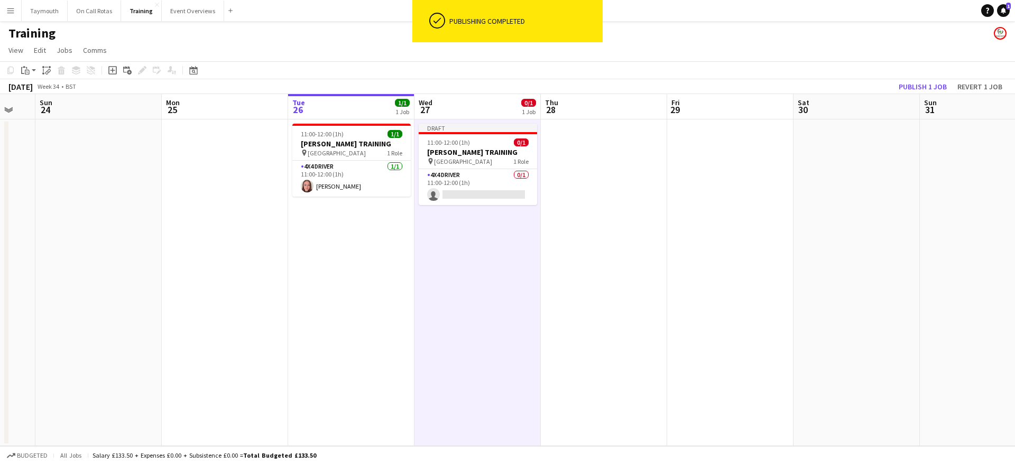
click at [618, 173] on app-date-cell at bounding box center [604, 283] width 126 height 327
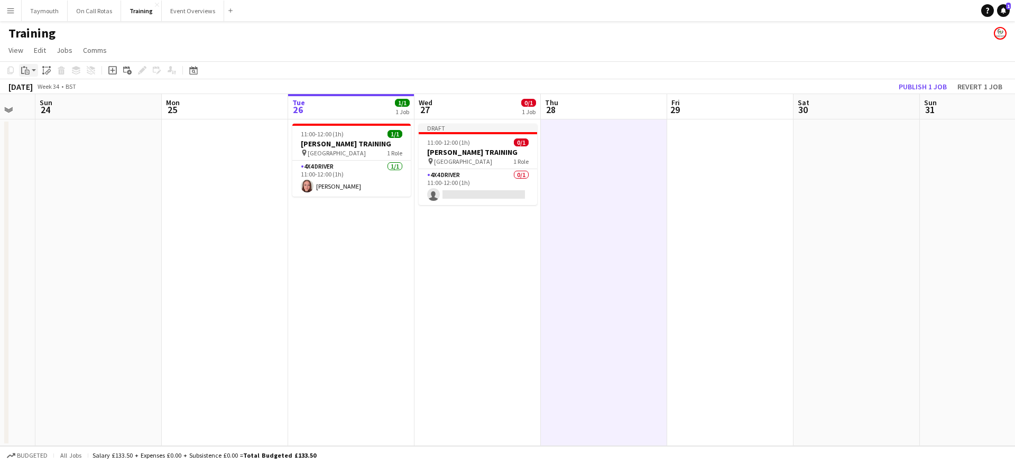
click at [35, 74] on app-action-btn "Paste" at bounding box center [28, 70] width 19 height 13
click at [41, 109] on link "Paste with crew Ctrl+Shift+V" at bounding box center [77, 109] width 99 height 10
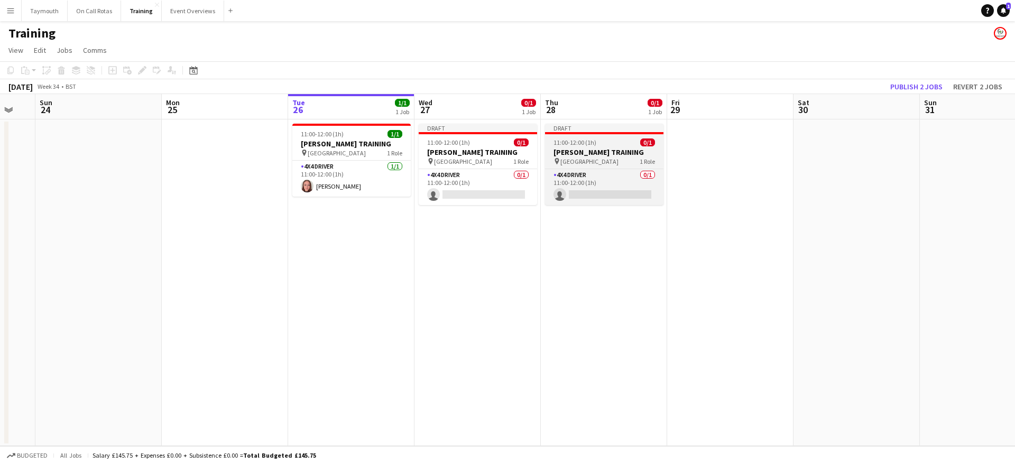
click at [574, 133] on div at bounding box center [604, 133] width 118 height 2
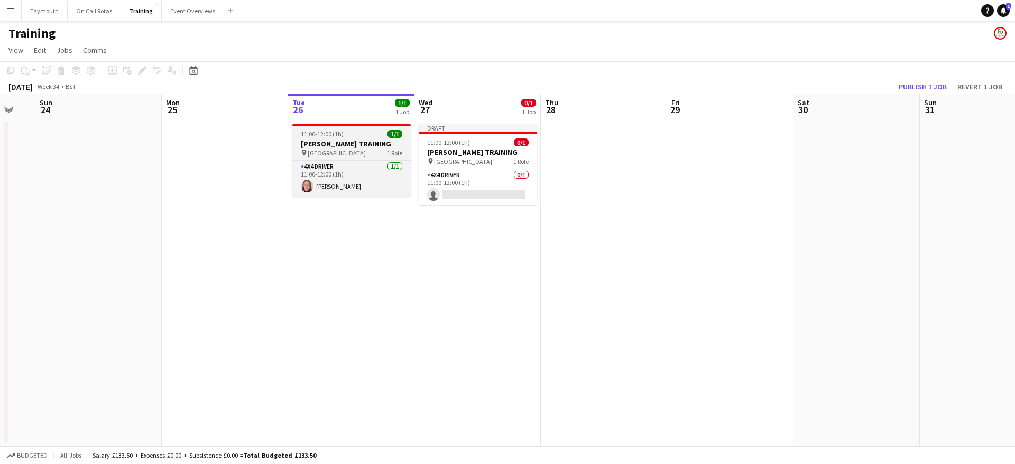
click at [389, 140] on h3 "[PERSON_NAME] TRAINING" at bounding box center [351, 144] width 118 height 10
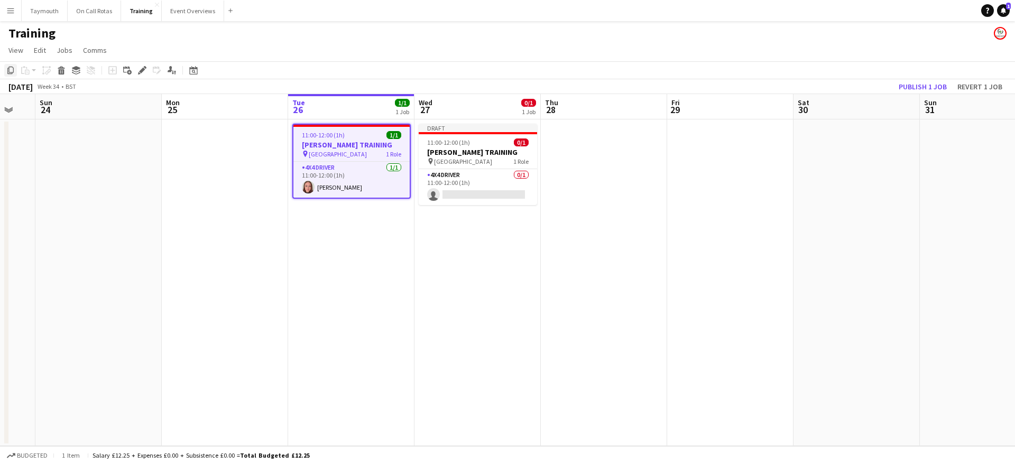
click at [14, 69] on icon at bounding box center [10, 70] width 6 height 7
click at [575, 205] on app-date-cell at bounding box center [604, 283] width 126 height 327
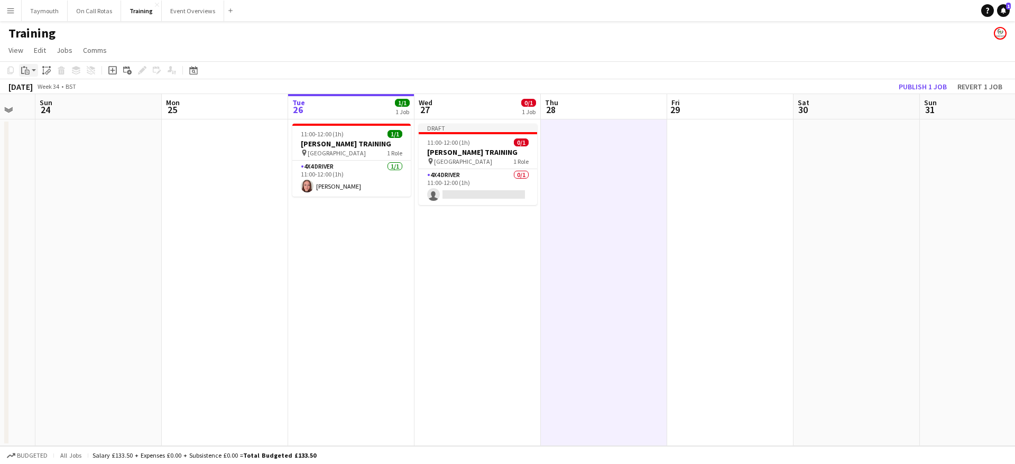
click at [34, 71] on app-action-btn "Paste" at bounding box center [28, 70] width 19 height 13
click at [57, 113] on link "Paste with crew Ctrl+Shift+V" at bounding box center [77, 109] width 99 height 10
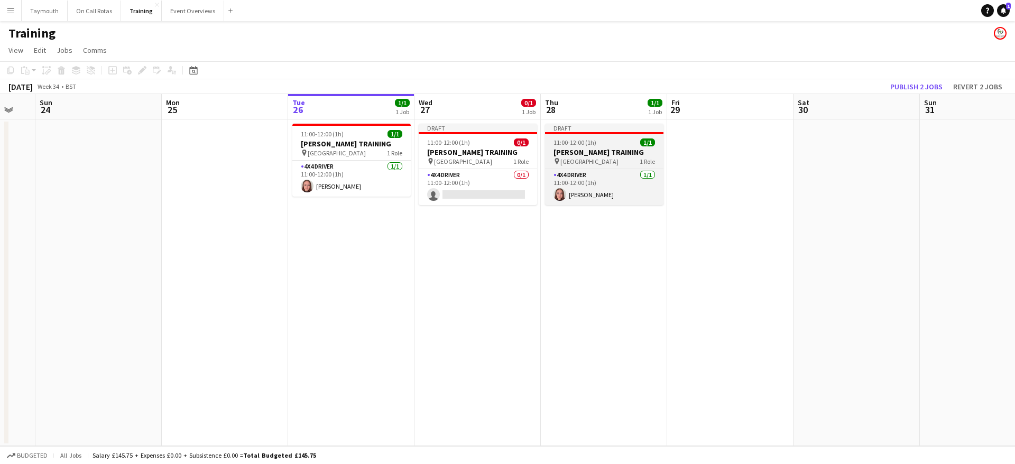
click at [583, 150] on h3 "[PERSON_NAME] TRAINING" at bounding box center [604, 153] width 118 height 10
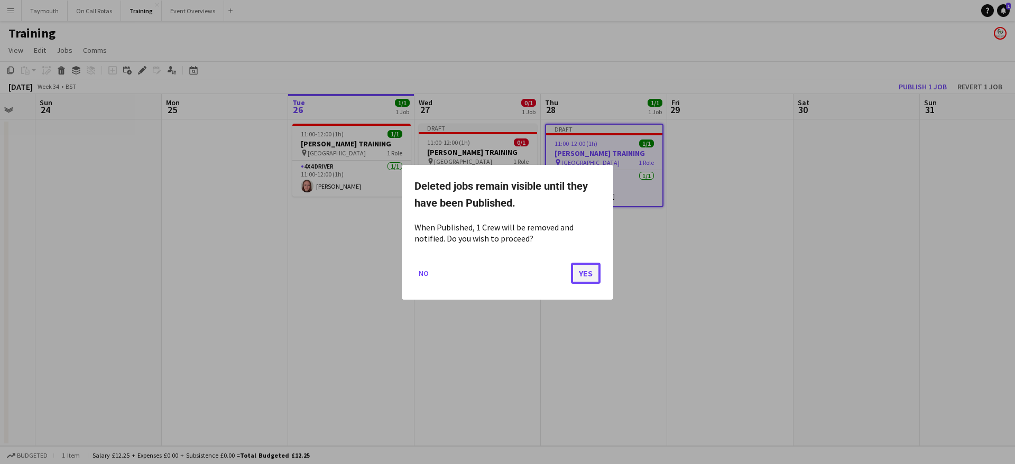
click at [584, 266] on button "Yes" at bounding box center [586, 272] width 30 height 21
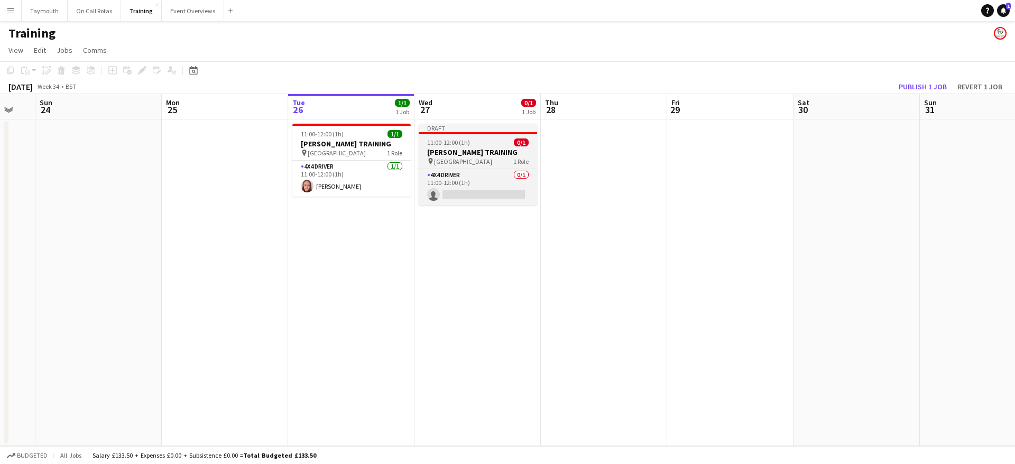
click at [498, 135] on app-job-card "Draft 11:00-12:00 (1h) 0/1 [PERSON_NAME] TRAINING pin Hive Stadium 1 Role 4x4 D…" at bounding box center [478, 164] width 118 height 81
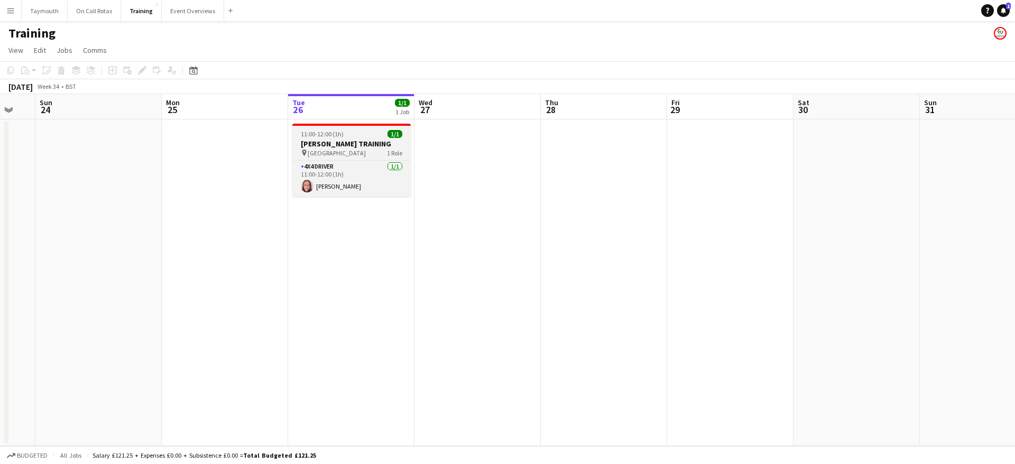
click at [344, 143] on h3 "[PERSON_NAME] TRAINING" at bounding box center [351, 144] width 118 height 10
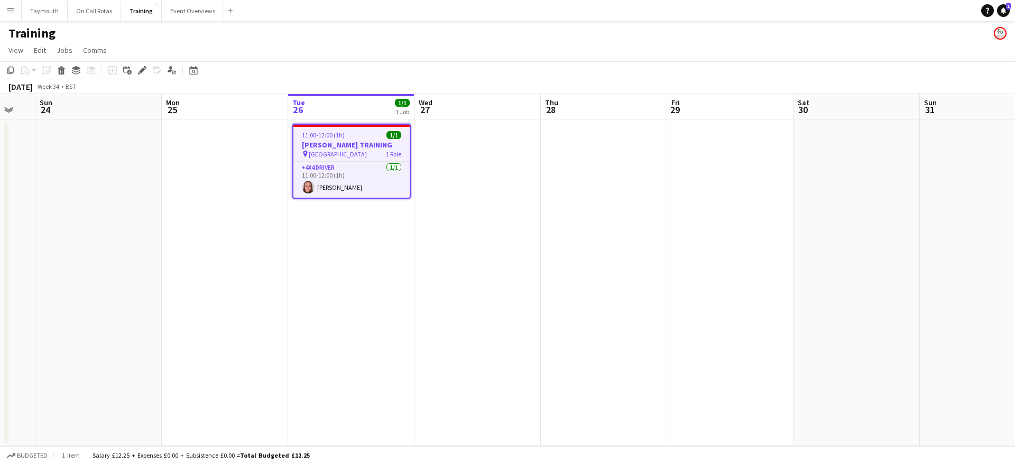
click at [472, 151] on app-date-cell at bounding box center [478, 283] width 126 height 327
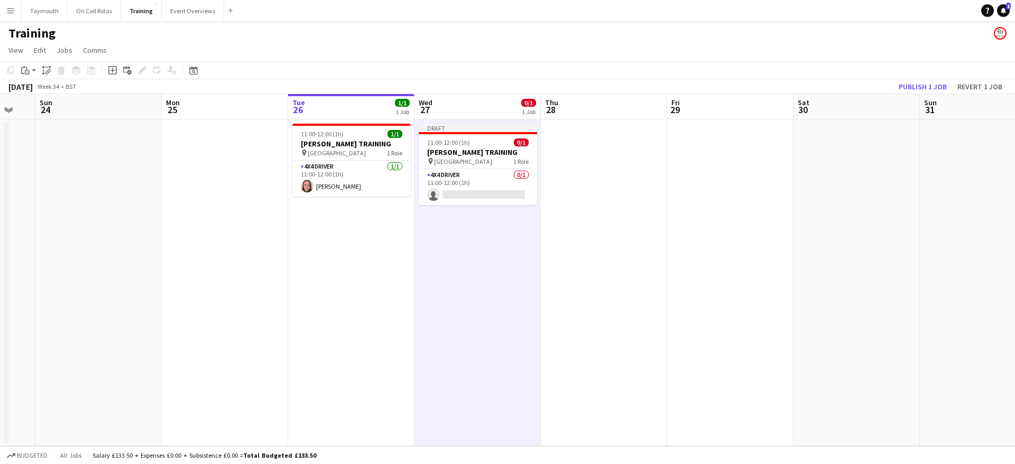
click at [612, 169] on app-date-cell at bounding box center [604, 283] width 126 height 327
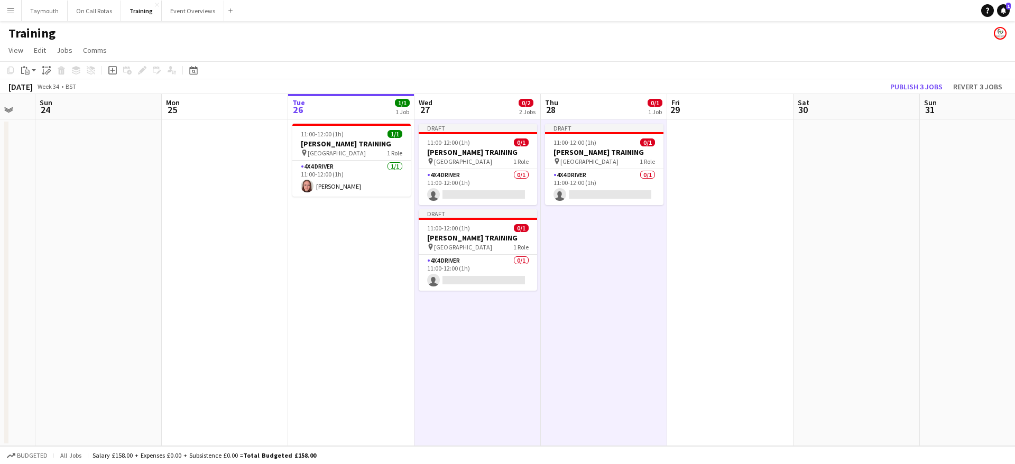
click at [696, 176] on app-date-cell at bounding box center [730, 283] width 126 height 327
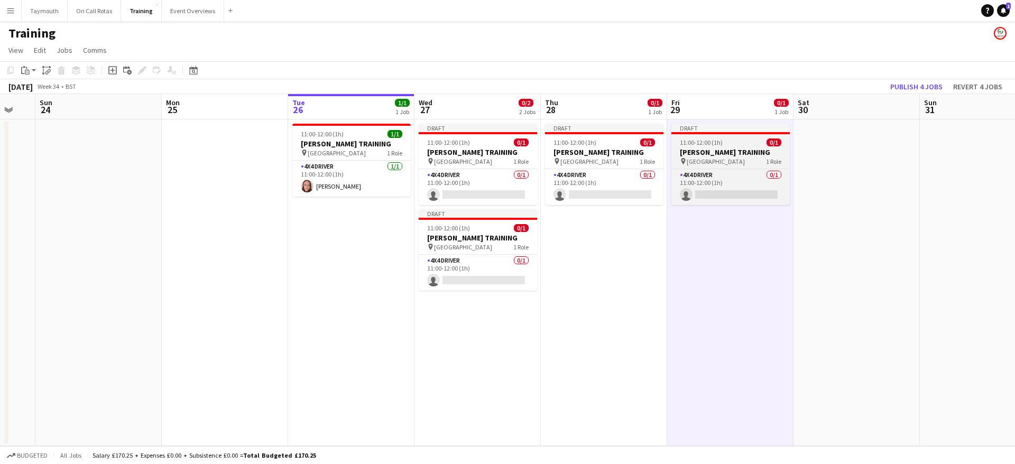
click at [715, 141] on span "11:00-12:00 (1h)" at bounding box center [701, 143] width 43 height 8
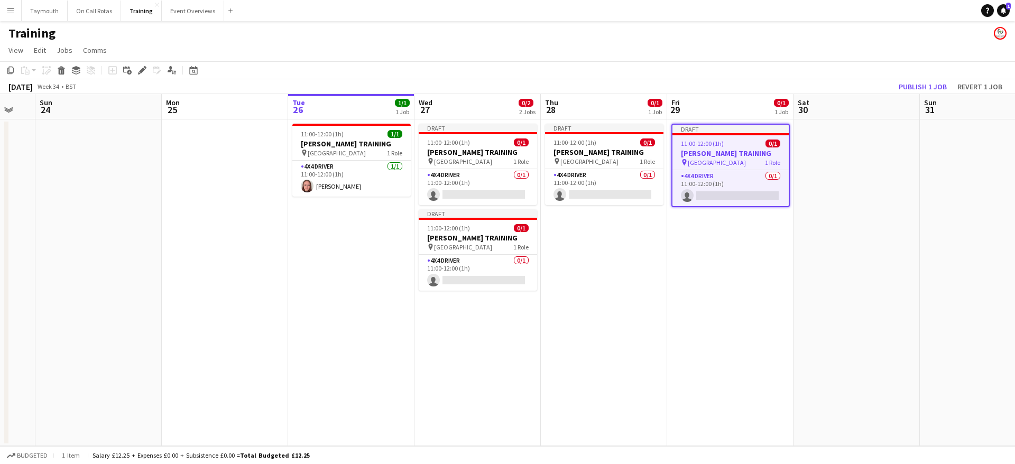
click at [649, 337] on app-date-cell "Draft 11:00-12:00 (1h) 0/1 [PERSON_NAME] TRAINING pin Hive Stadium 1 Role 4x4 D…" at bounding box center [604, 283] width 126 height 327
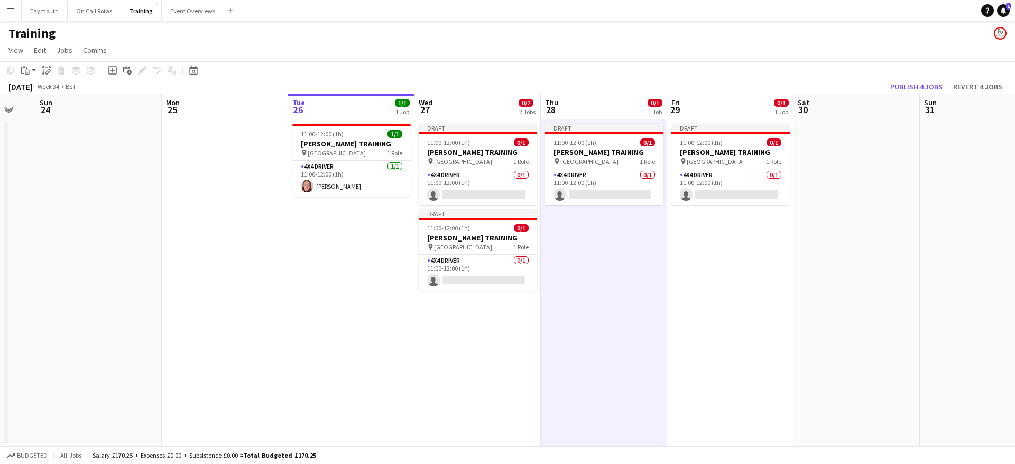
click at [901, 287] on app-date-cell at bounding box center [857, 283] width 126 height 327
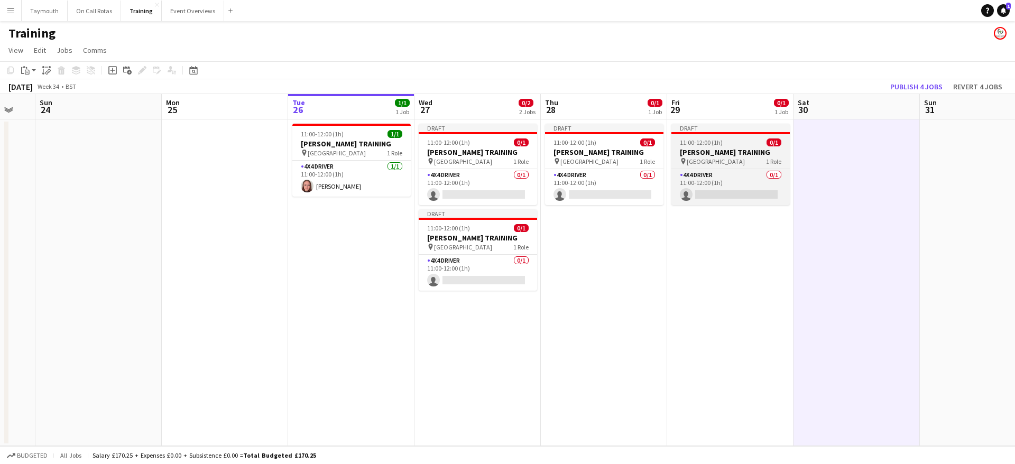
click at [723, 144] on div "11:00-12:00 (1h) 0/1" at bounding box center [731, 143] width 118 height 8
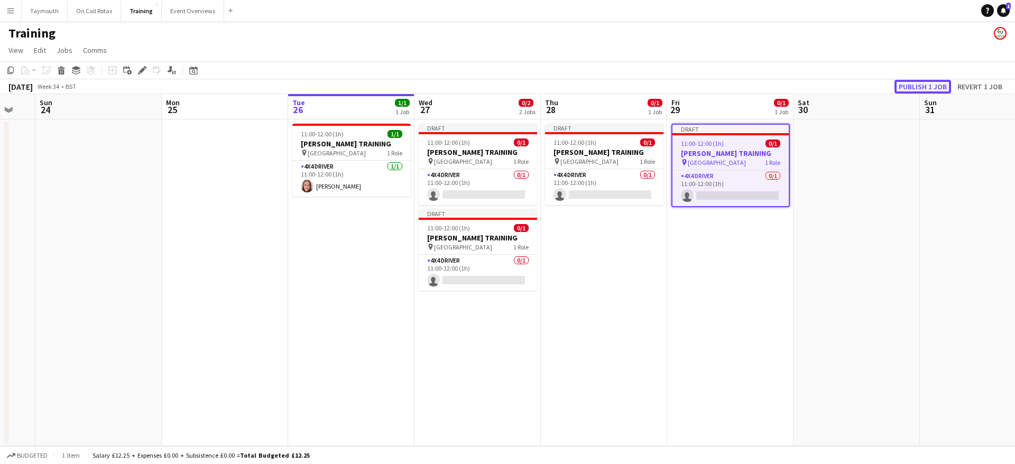
click at [919, 90] on button "Publish 1 job" at bounding box center [923, 87] width 57 height 14
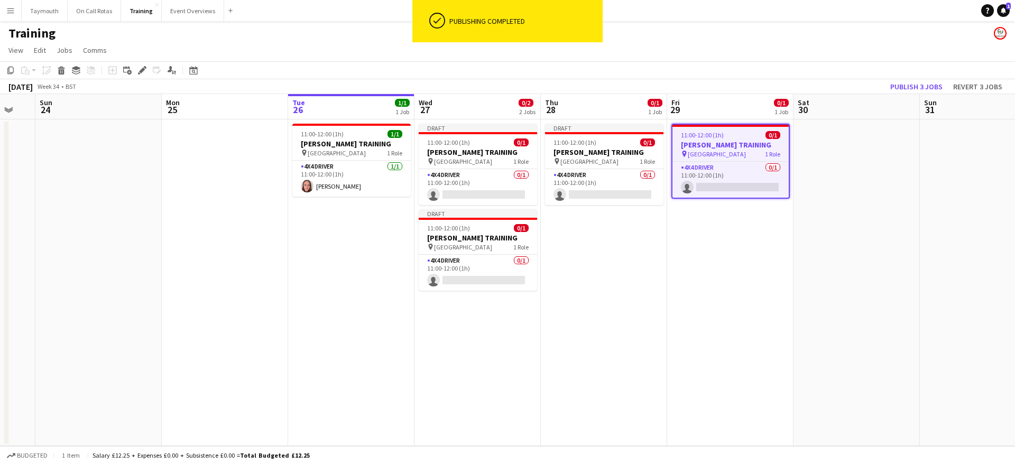
click at [723, 236] on app-date-cell "11:00-12:00 (1h) 0/1 [PERSON_NAME] TRAINING pin Hive Stadium 1 Role 4x4 Driver …" at bounding box center [730, 283] width 126 height 327
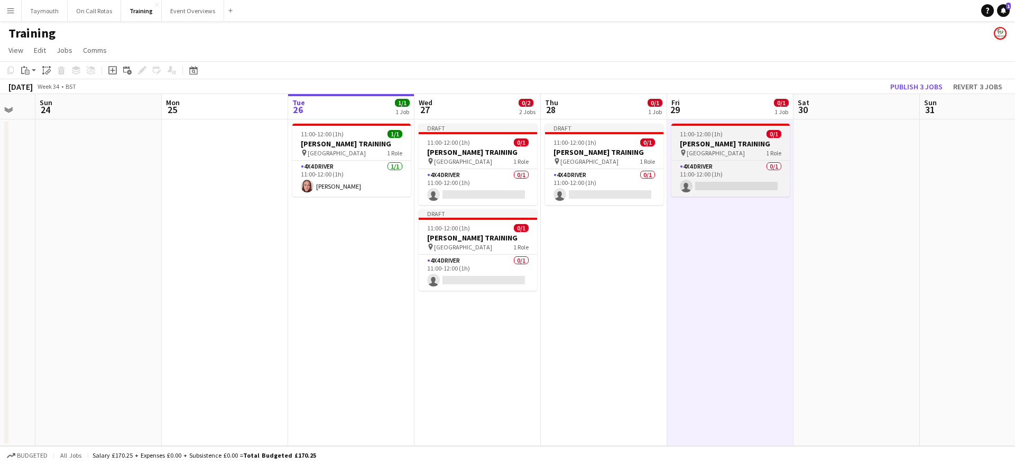
click at [718, 152] on span "[GEOGRAPHIC_DATA]" at bounding box center [716, 153] width 58 height 8
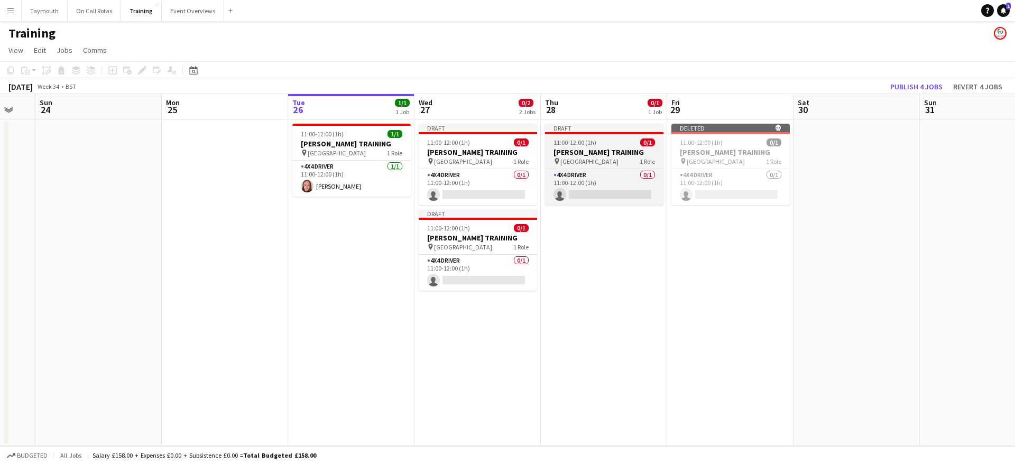
click at [627, 137] on app-job-card "Draft 11:00-12:00 (1h) 0/1 [PERSON_NAME] TRAINING pin Hive Stadium 1 Role 4x4 D…" at bounding box center [604, 164] width 118 height 81
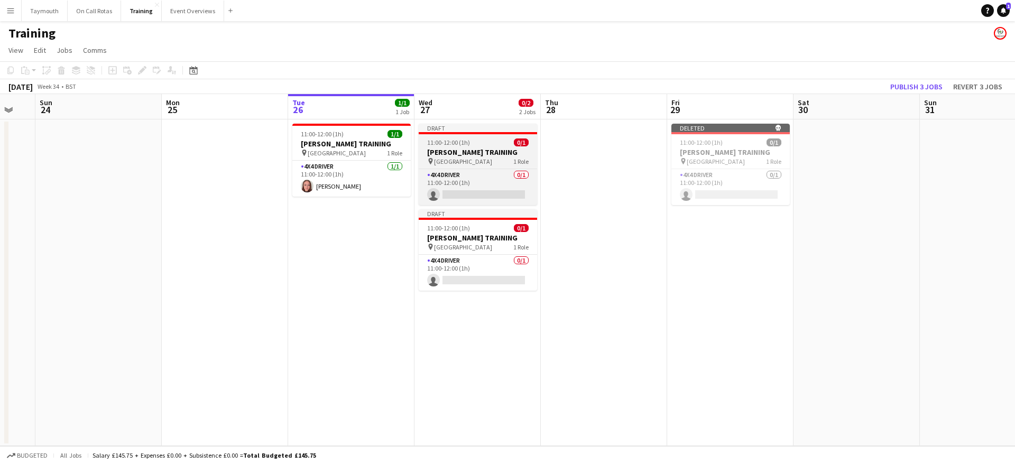
click at [502, 140] on div "11:00-12:00 (1h) 0/1" at bounding box center [478, 143] width 118 height 8
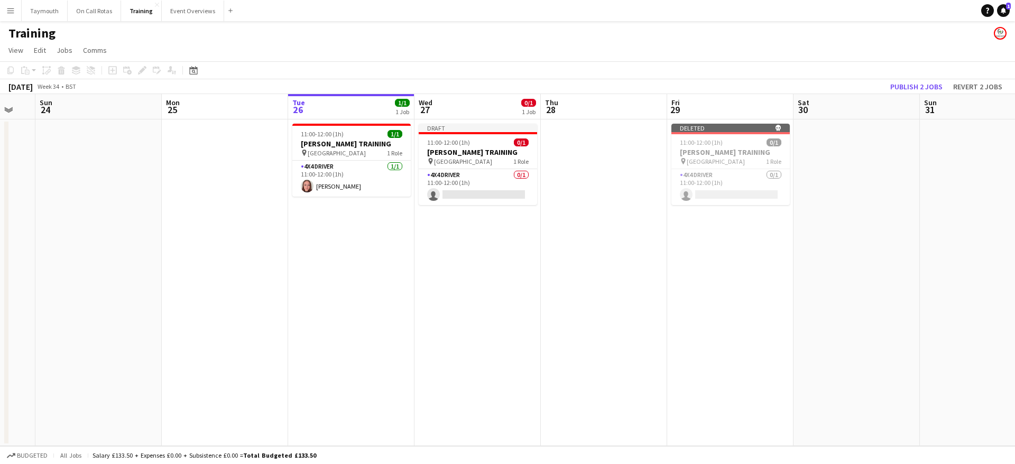
click at [482, 221] on app-date-cell "Draft 11:00-12:00 (1h) 0/1 [PERSON_NAME] TRAINING pin Hive Stadium 1 Role 4x4 D…" at bounding box center [478, 283] width 126 height 327
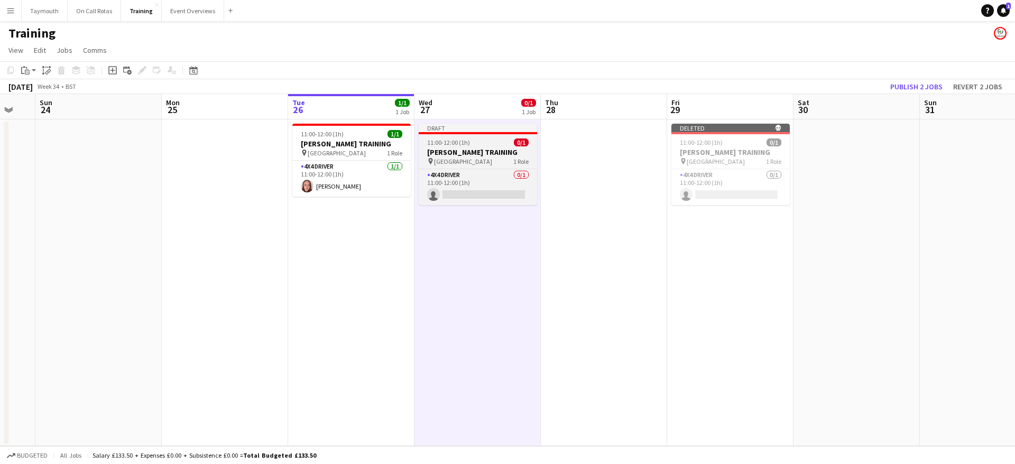
scroll to position [0, 217]
click at [492, 146] on div "11:00-12:00 (1h) 0/1" at bounding box center [478, 143] width 118 height 8
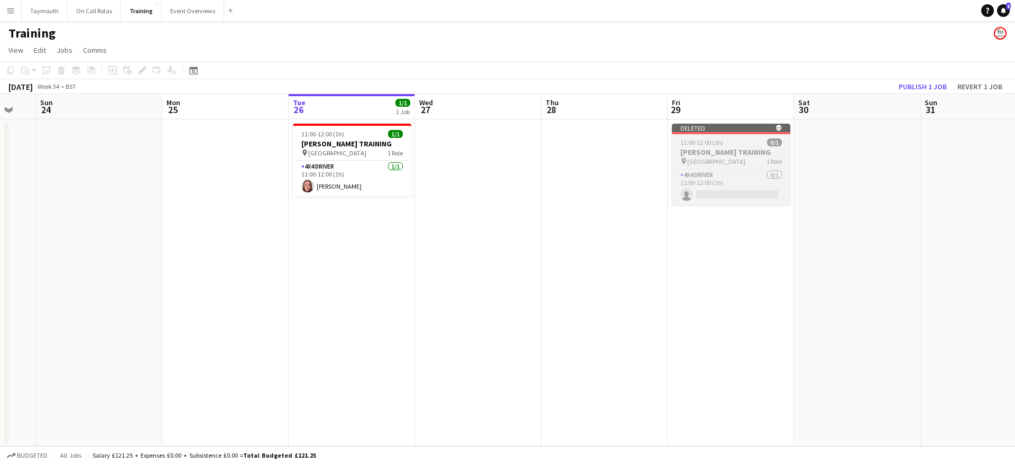
click at [750, 136] on app-job-card "Deleted skull 11:00-12:00 (1h) 0/1 [PERSON_NAME] TRAINING pin Hive Stadium 1 Ro…" at bounding box center [731, 164] width 118 height 81
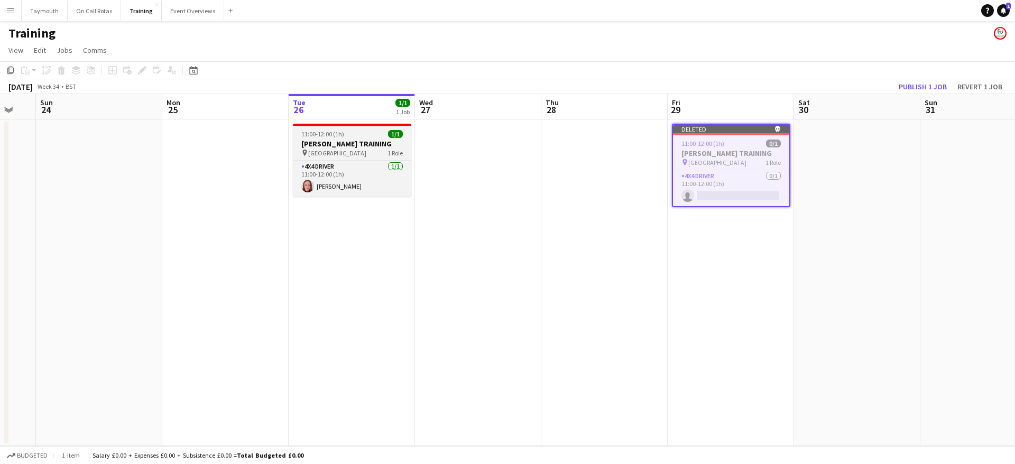
click at [343, 128] on app-job-card "11:00-12:00 (1h) 1/1 [PERSON_NAME] TRAINING pin Hive Stadium 1 Role 4x4 Driver …" at bounding box center [352, 160] width 118 height 73
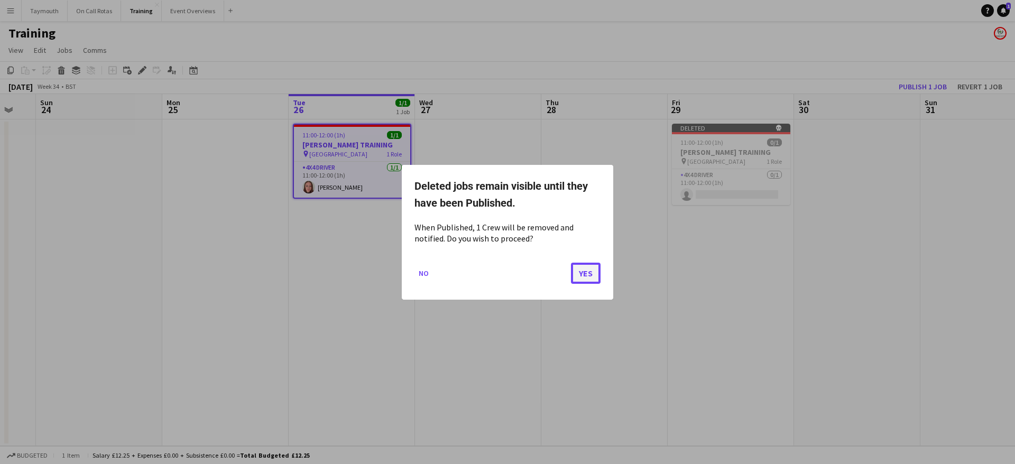
click at [587, 274] on button "Yes" at bounding box center [586, 272] width 30 height 21
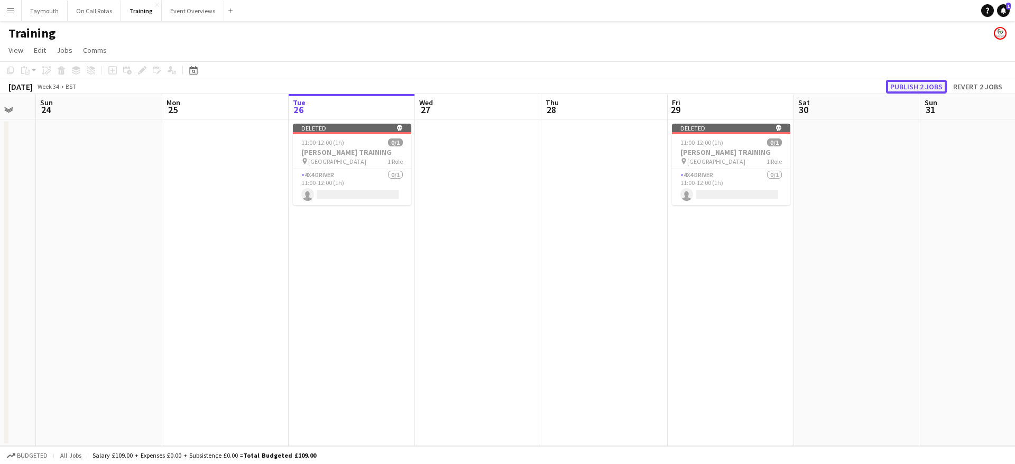
click at [905, 82] on button "Publish 2 jobs" at bounding box center [916, 87] width 61 height 14
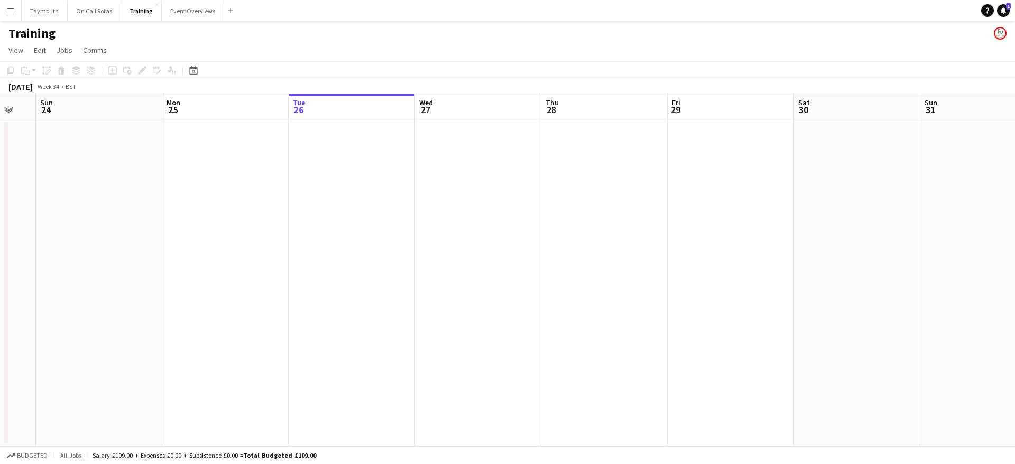
click at [349, 160] on app-date-cell at bounding box center [352, 283] width 126 height 327
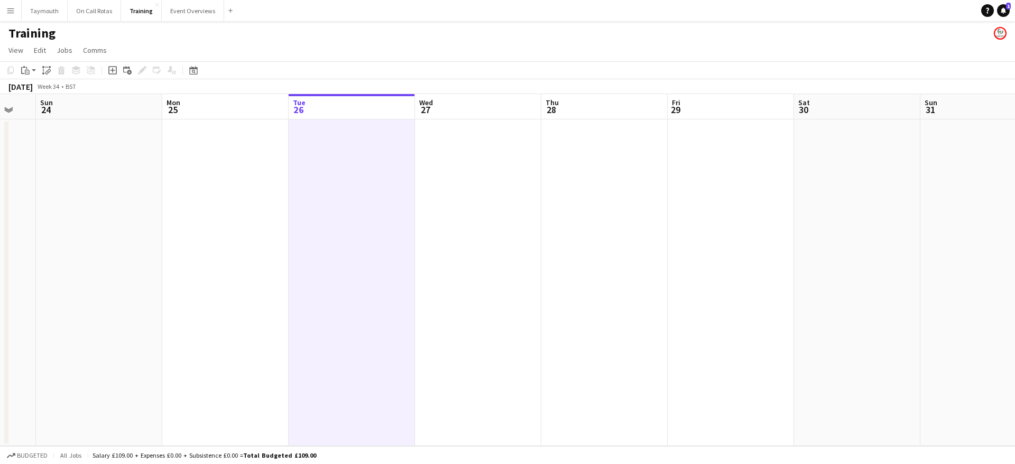
drag, startPoint x: 329, startPoint y: 270, endPoint x: 830, endPoint y: 227, distance: 502.0
click at [745, 227] on app-calendar-viewport "Fri 22 Sat 23 Sun 24 Mon 25 Tue 26 Wed 27 Thu 28 Fri 29 Sat 30 Sun 31 Mon 1 Tue…" at bounding box center [507, 270] width 1015 height 352
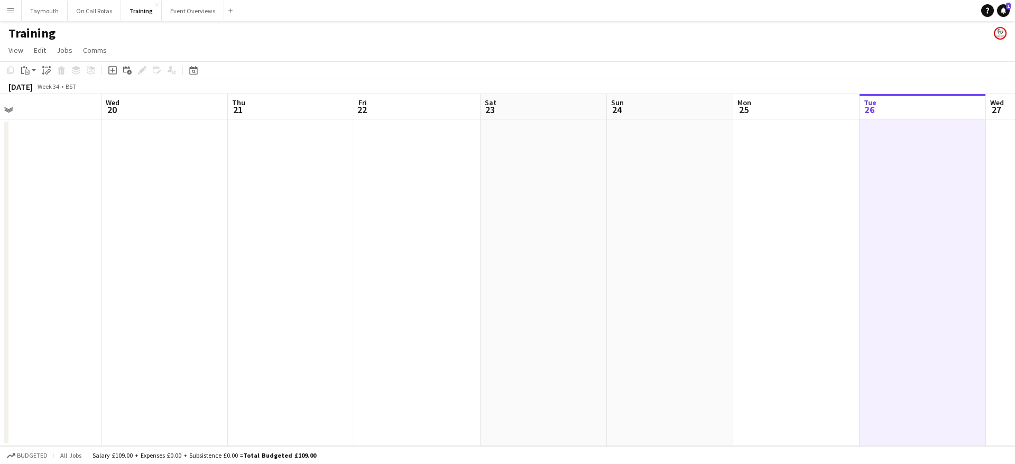
drag, startPoint x: 444, startPoint y: 286, endPoint x: 1015, endPoint y: 225, distance: 573.8
click at [1007, 228] on app-calendar-viewport "Sun 17 Mon 18 Tue 19 Wed 20 Thu 21 Fri 22 Sat 23 Sun 24 Mon 25 Tue 26 Wed 27 Th…" at bounding box center [507, 270] width 1015 height 352
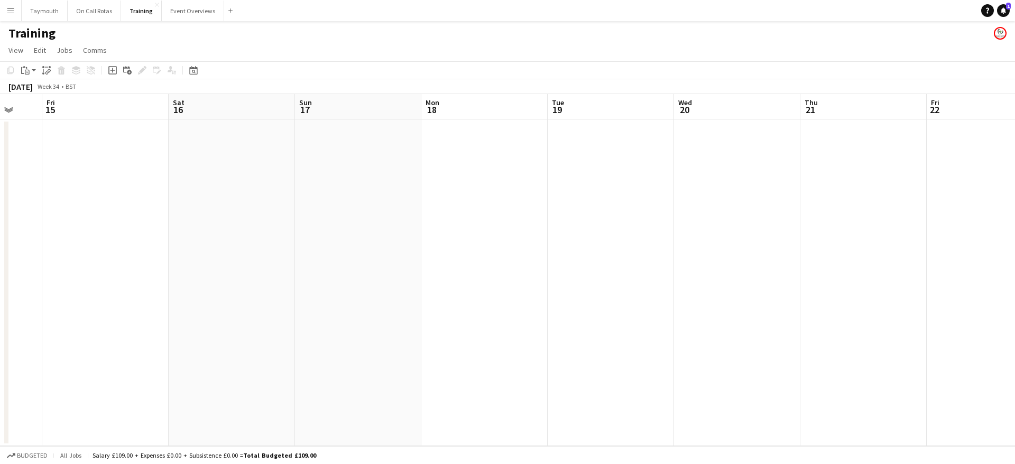
drag, startPoint x: 425, startPoint y: 318, endPoint x: 863, endPoint y: 316, distance: 437.9
click at [792, 321] on app-calendar-viewport "Tue 12 Wed 13 Thu 14 Fri 15 Sat 16 Sun 17 Mon 18 Tue 19 Wed 20 Thu 21 Fri 22 Sa…" at bounding box center [507, 270] width 1015 height 352
click at [190, 13] on button "Event Overviews Close" at bounding box center [193, 11] width 62 height 21
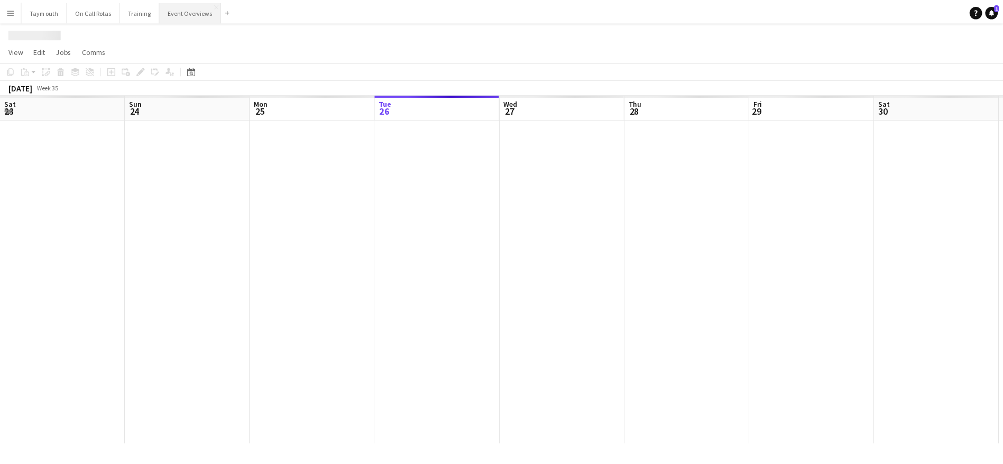
scroll to position [0, 253]
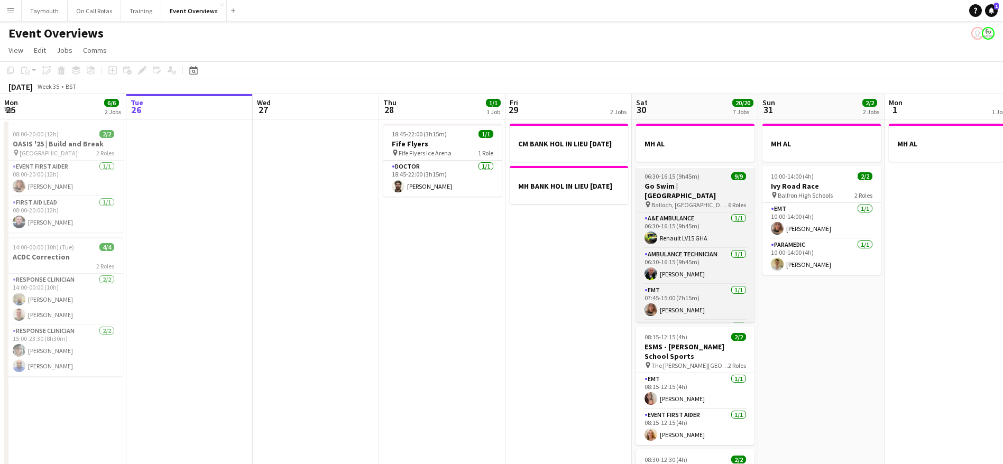
click at [673, 186] on h3 "Go Swim | [GEOGRAPHIC_DATA]" at bounding box center [695, 190] width 118 height 19
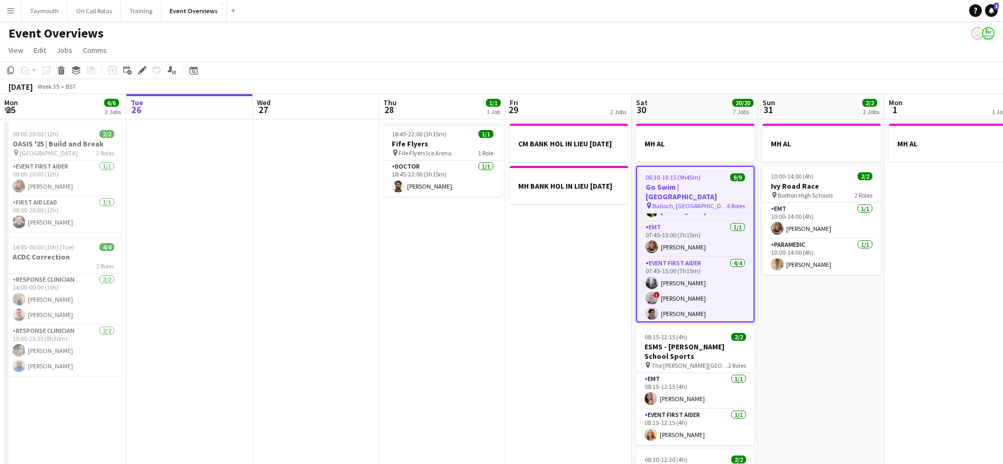
scroll to position [0, 0]
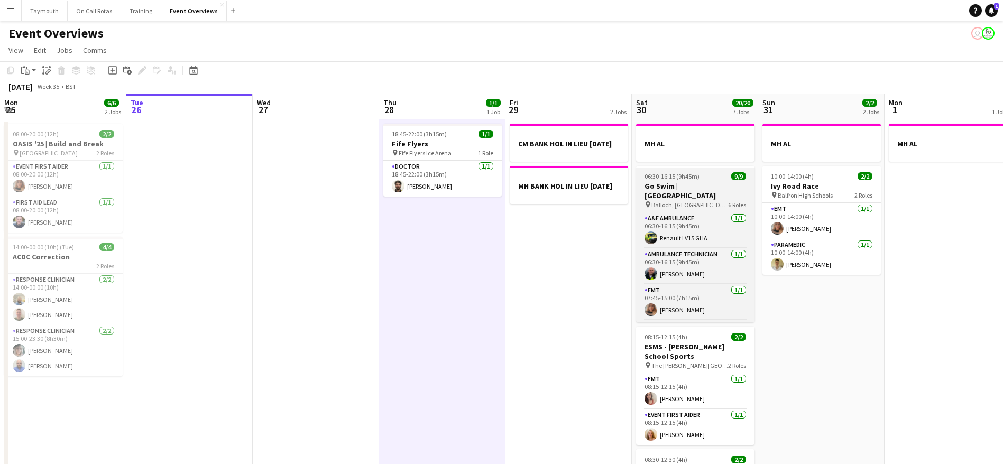
click at [649, 201] on icon at bounding box center [648, 204] width 4 height 6
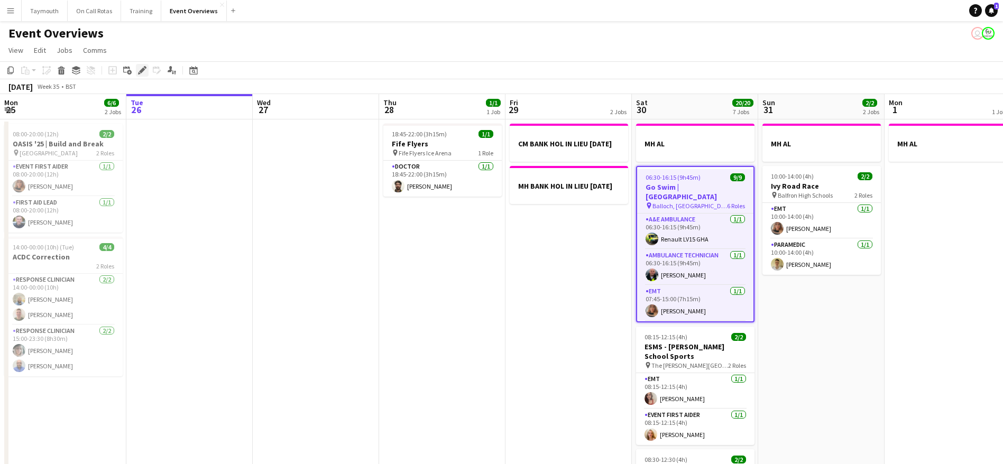
click at [144, 70] on icon "Edit" at bounding box center [142, 70] width 8 height 8
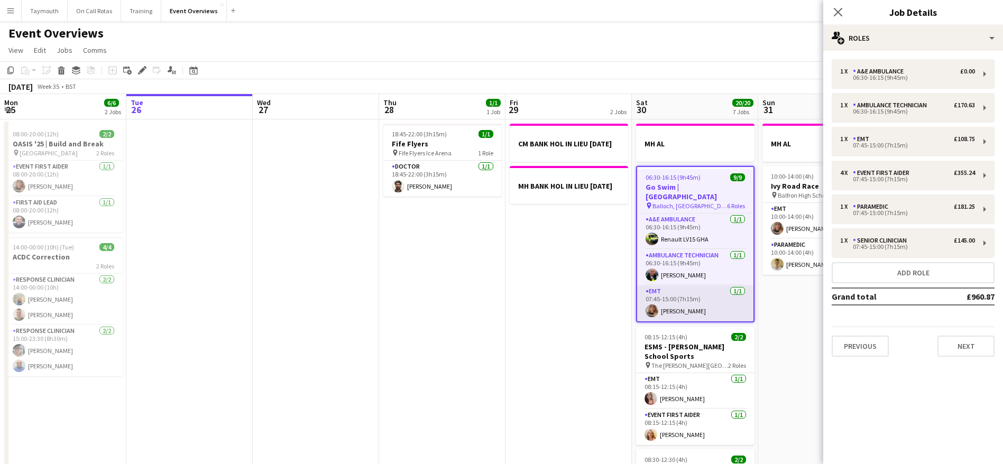
click at [688, 287] on app-card-role "EMT [DATE] 07:45-15:00 (7h15m) [PERSON_NAME]" at bounding box center [695, 304] width 116 height 36
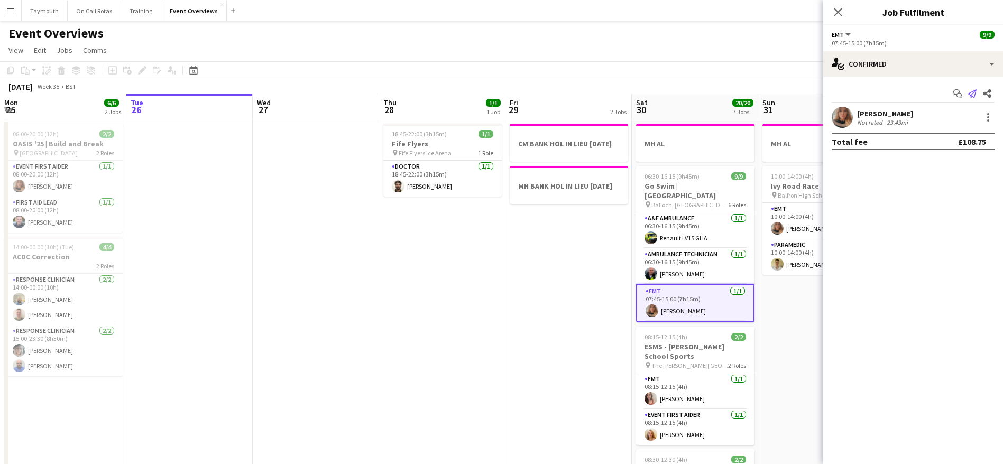
click at [973, 94] on icon at bounding box center [972, 93] width 8 height 8
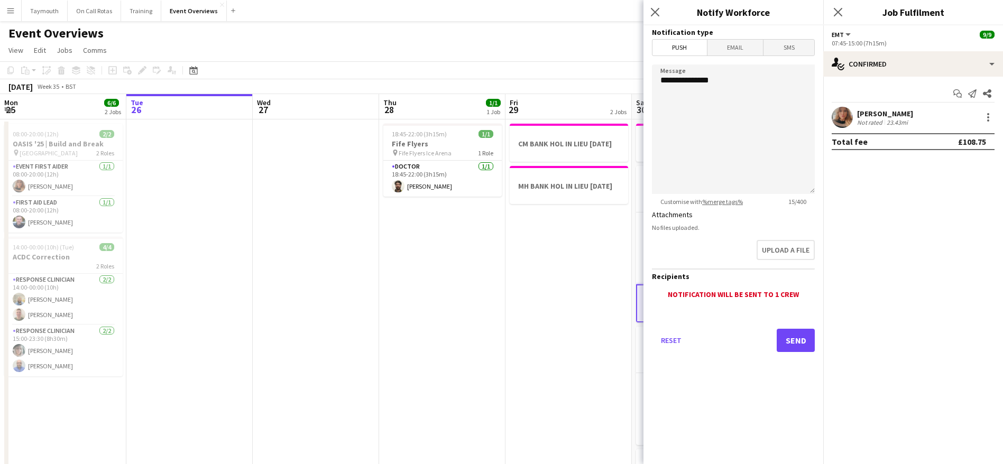
click at [740, 51] on span "Email" at bounding box center [736, 48] width 56 height 16
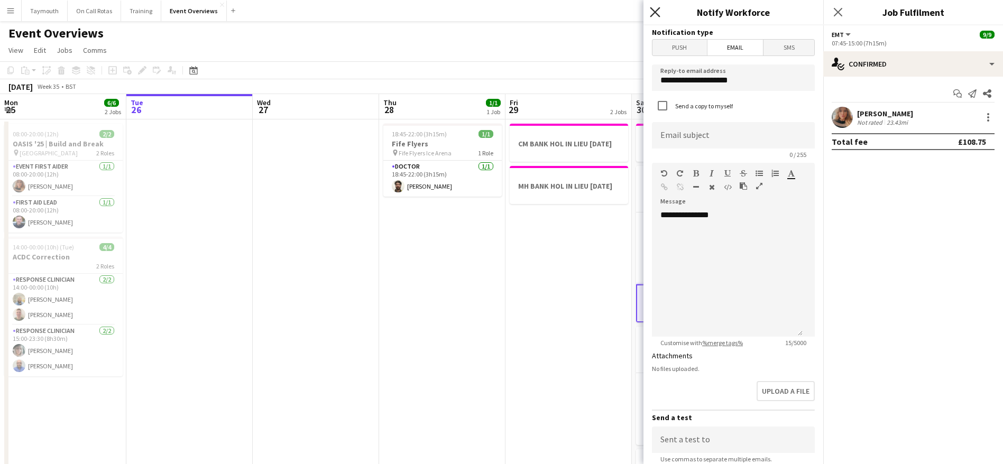
click at [657, 13] on icon "Close pop-in" at bounding box center [655, 12] width 10 height 10
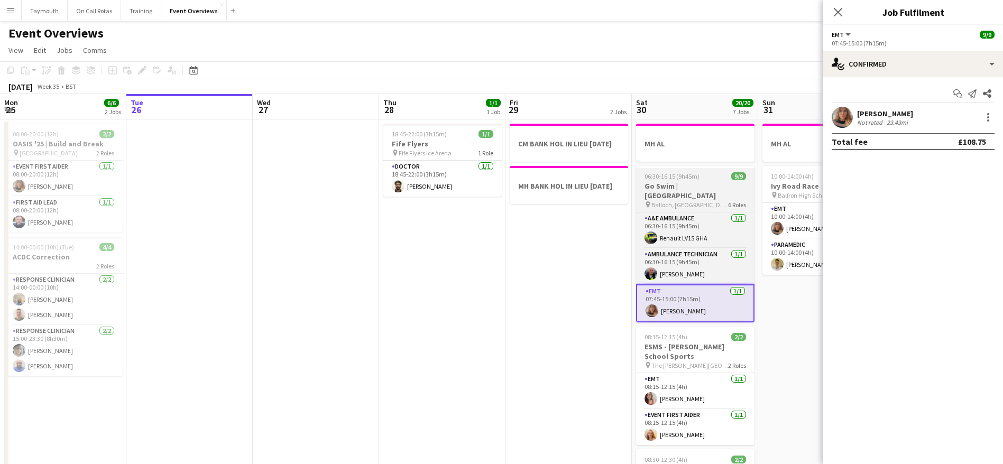
click at [659, 183] on h3 "Go Swim | [GEOGRAPHIC_DATA]" at bounding box center [695, 190] width 118 height 19
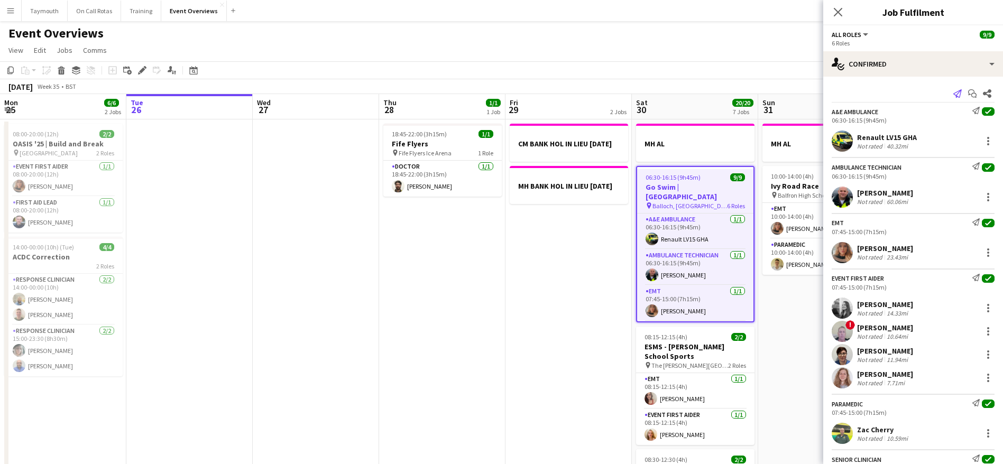
click at [953, 92] on icon at bounding box center [957, 93] width 8 height 8
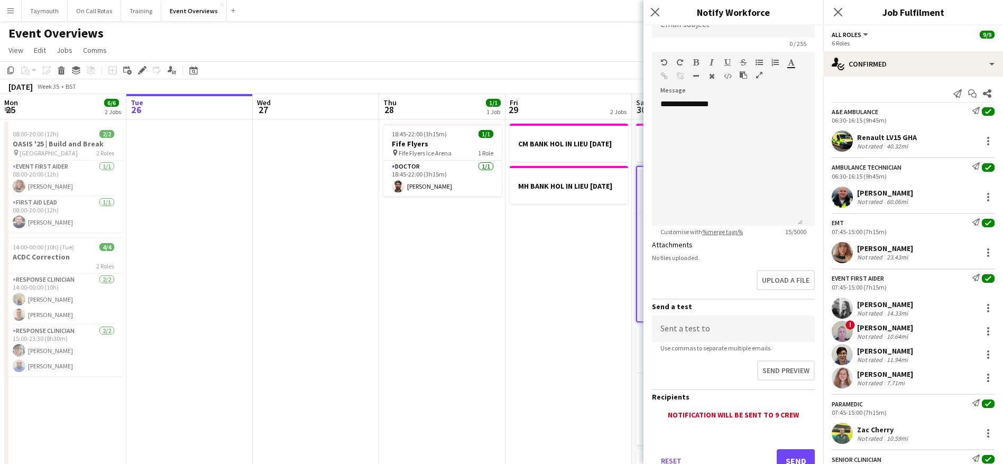
scroll to position [149, 0]
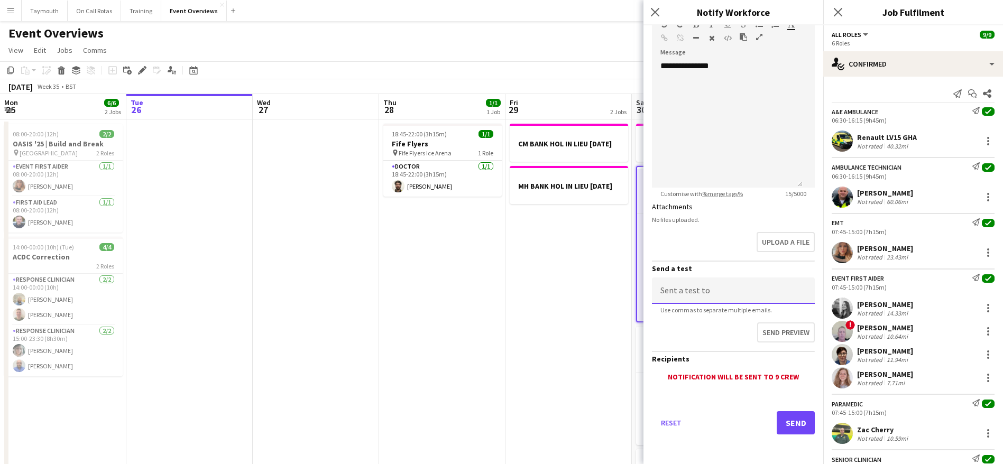
click at [708, 297] on input at bounding box center [733, 291] width 163 height 26
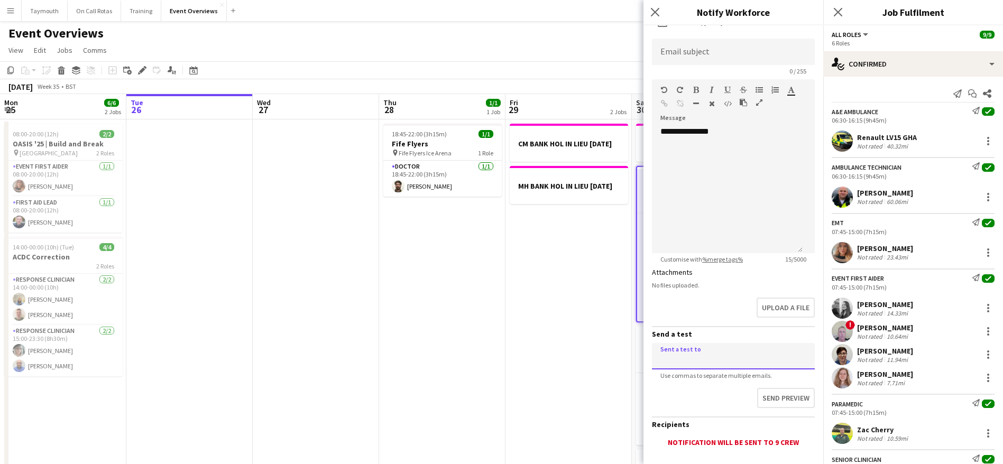
scroll to position [0, 0]
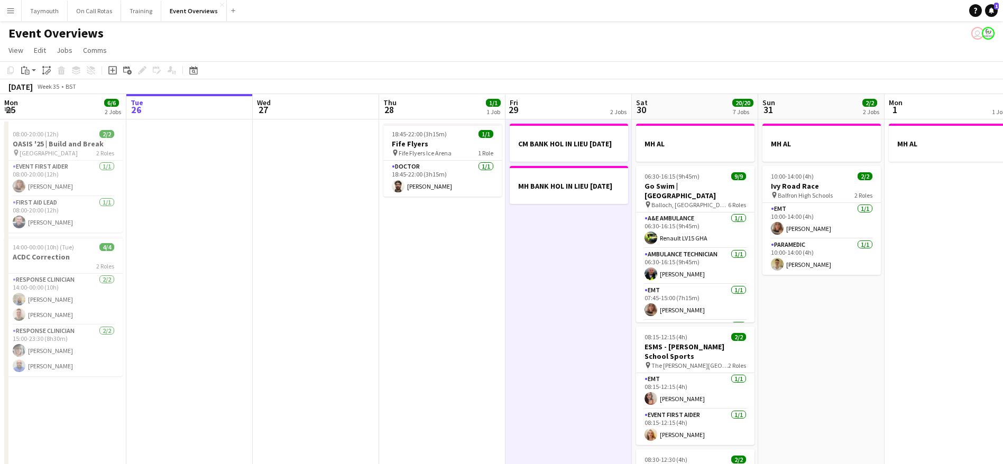
click at [17, 10] on button "Menu" at bounding box center [10, 10] width 21 height 21
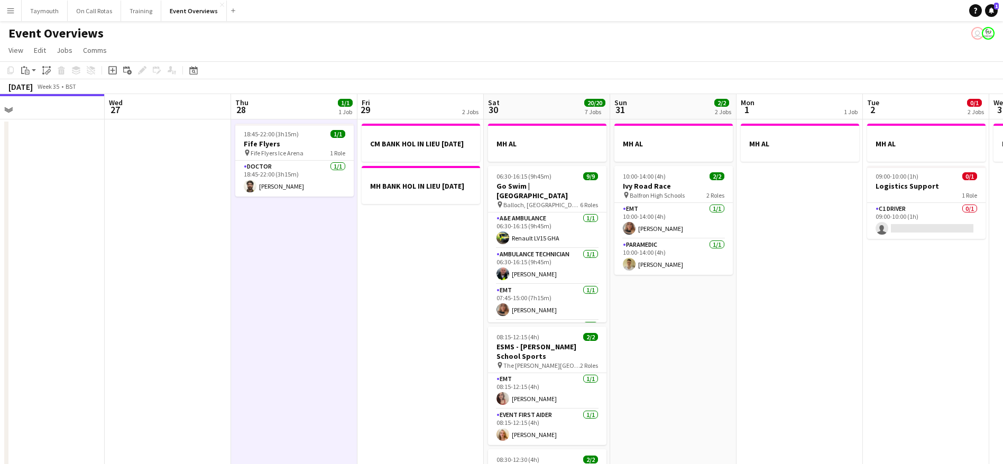
drag, startPoint x: 812, startPoint y: 346, endPoint x: 139, endPoint y: 431, distance: 678.0
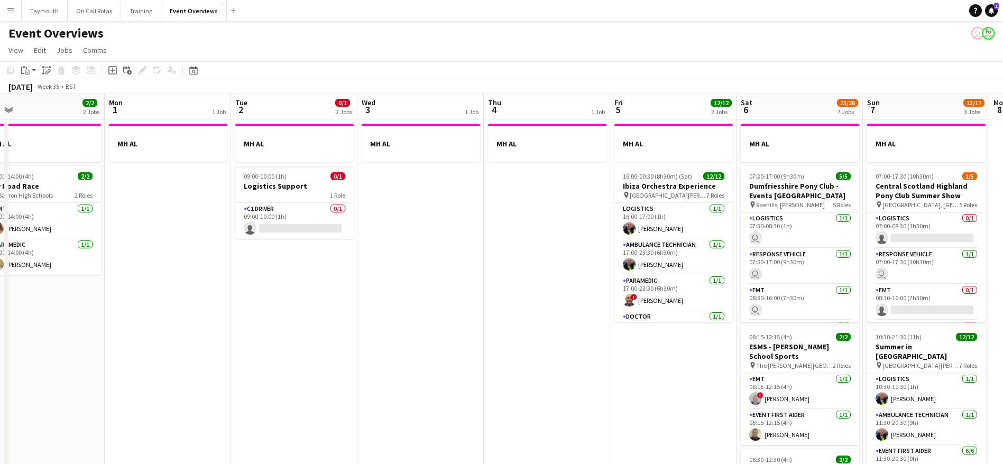
scroll to position [0, 297]
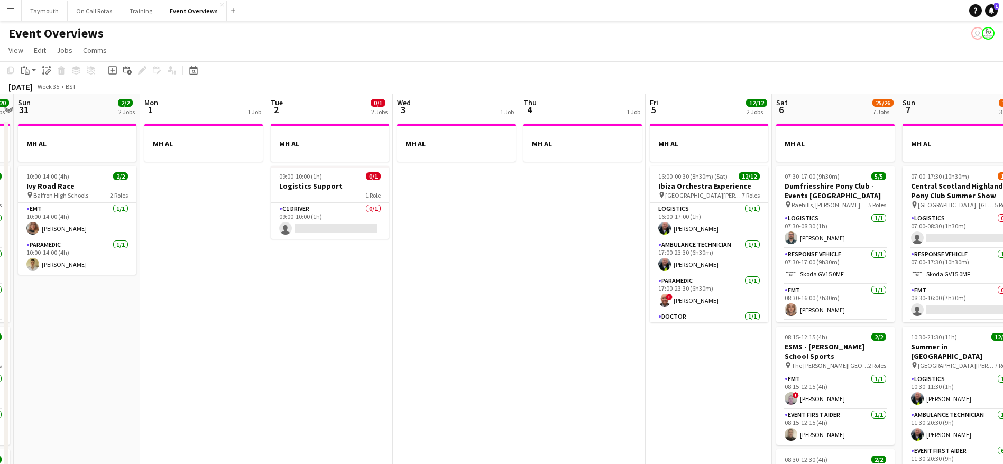
drag, startPoint x: 586, startPoint y: 345, endPoint x: 417, endPoint y: 371, distance: 171.3
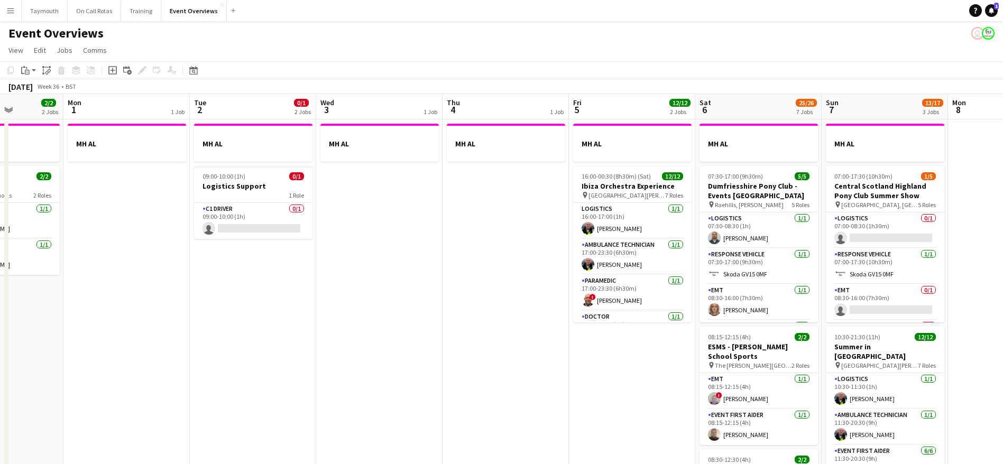
scroll to position [0, 251]
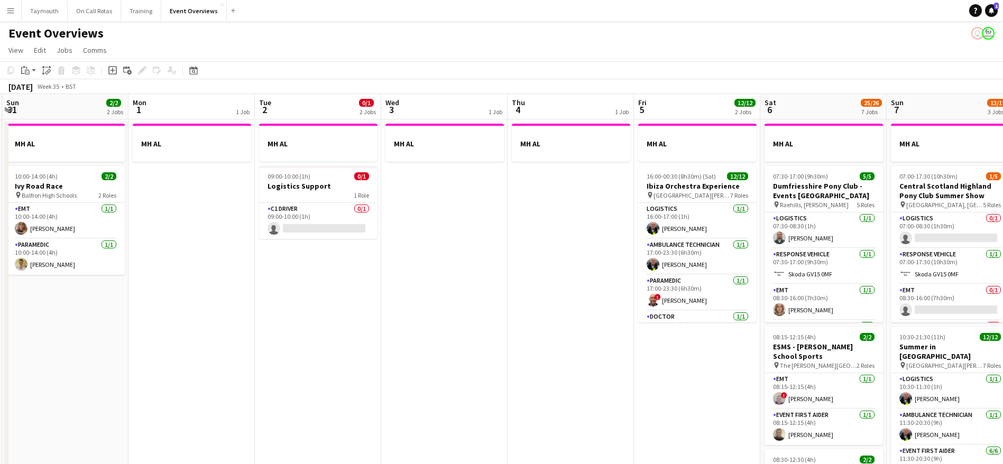
drag, startPoint x: 476, startPoint y: 360, endPoint x: 601, endPoint y: 374, distance: 125.6
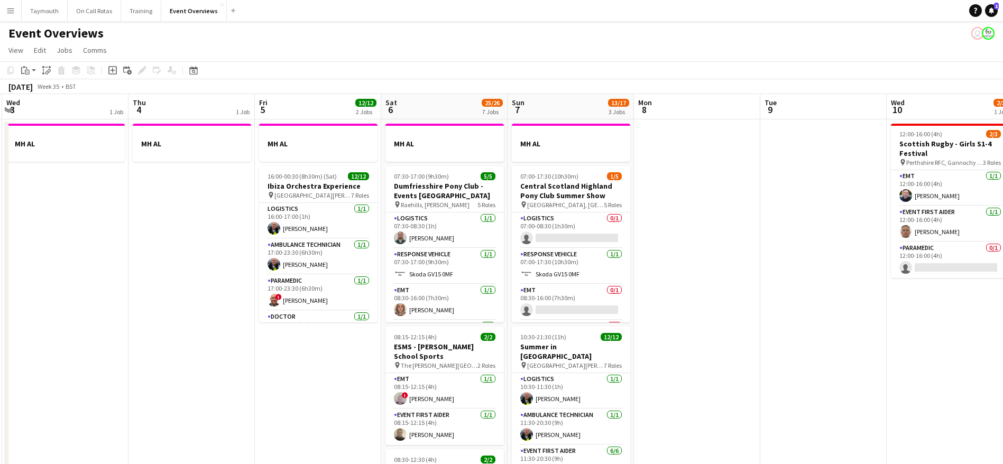
drag, startPoint x: 10, startPoint y: 329, endPoint x: 193, endPoint y: 324, distance: 183.0
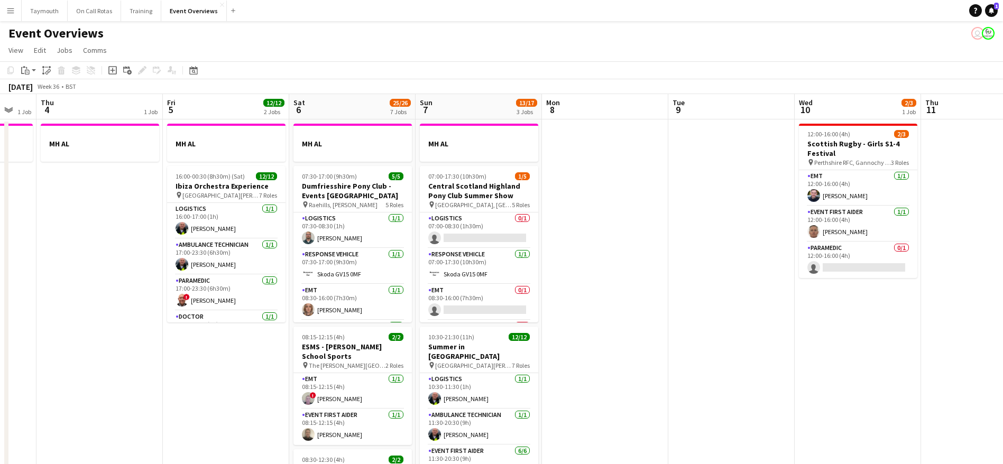
scroll to position [0, 311]
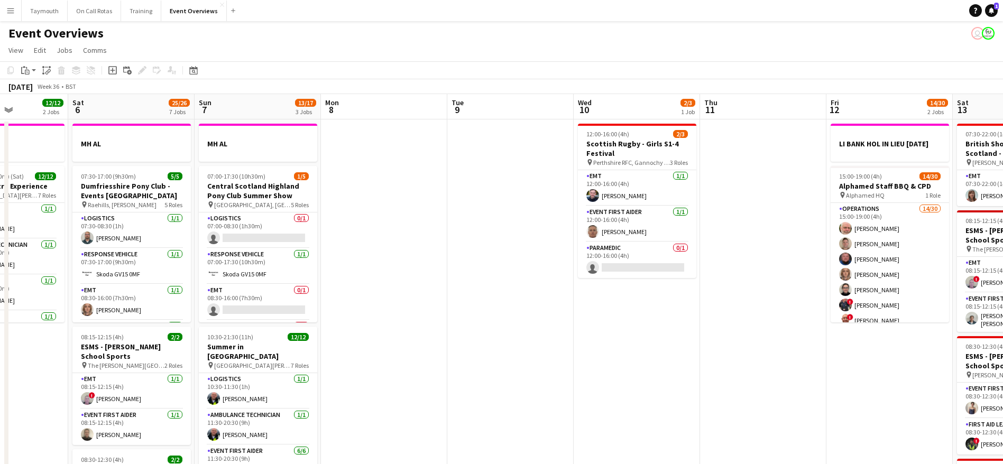
drag, startPoint x: 668, startPoint y: 332, endPoint x: 476, endPoint y: 345, distance: 192.4
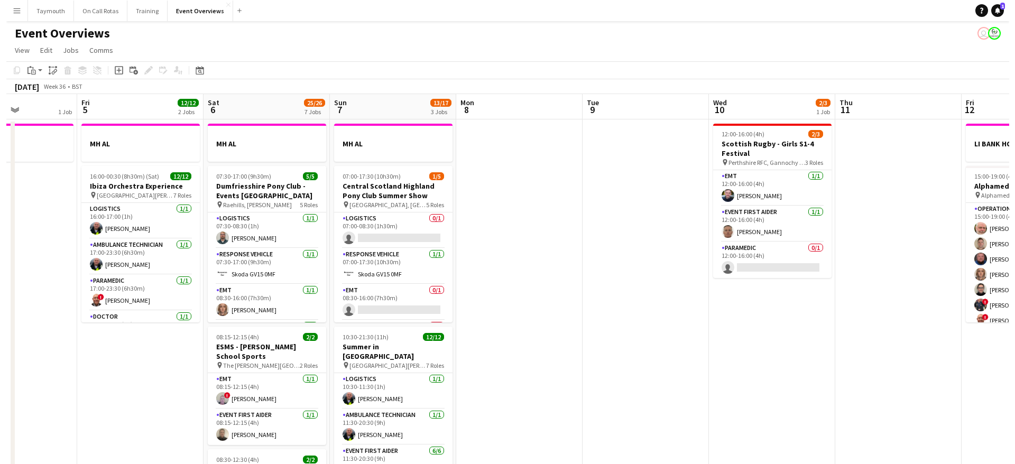
scroll to position [0, 215]
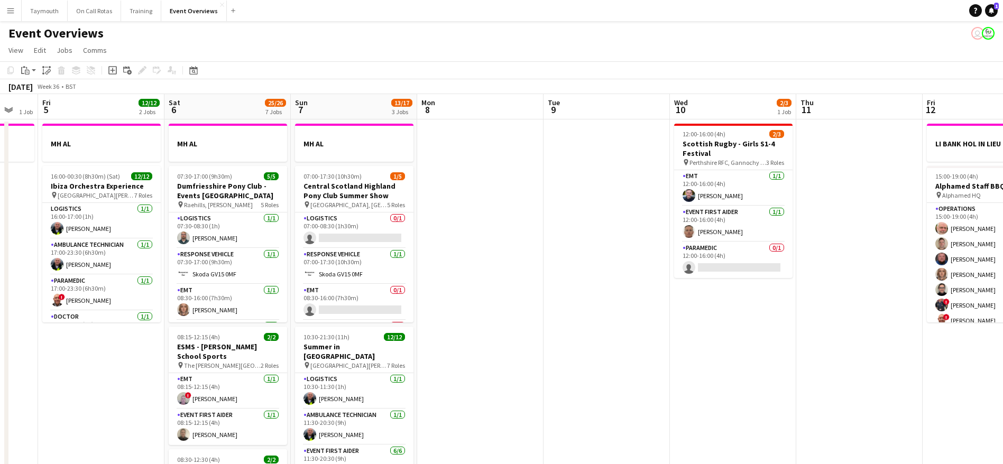
drag, startPoint x: 412, startPoint y: 264, endPoint x: 761, endPoint y: 265, distance: 349.0
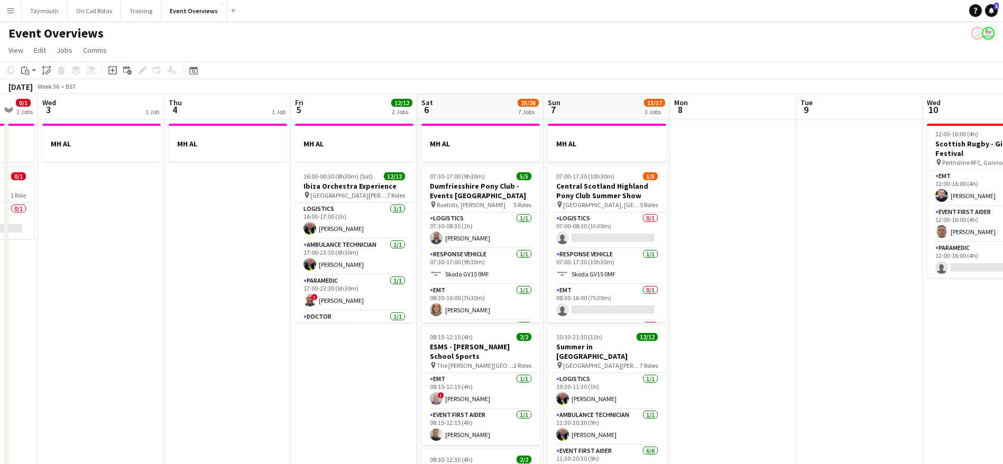
click at [14, 7] on app-icon "Menu" at bounding box center [10, 10] width 8 height 8
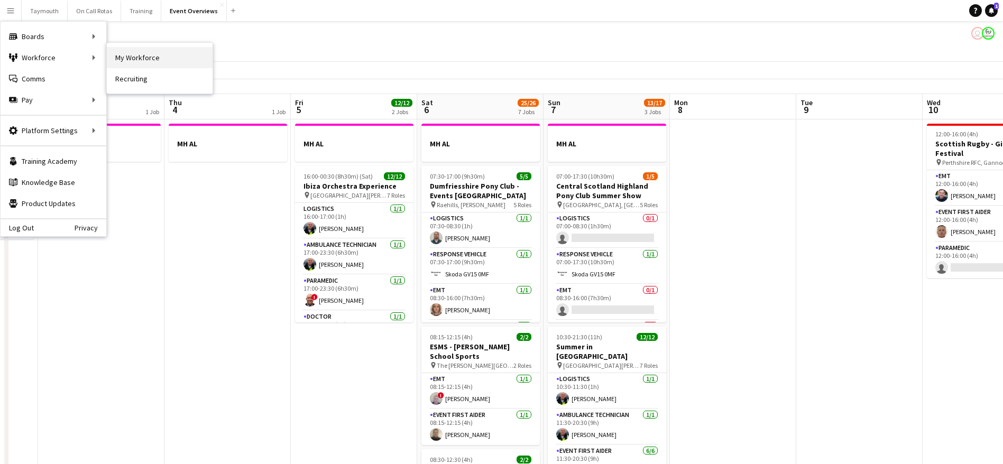
click at [121, 60] on link "My Workforce" at bounding box center [160, 57] width 106 height 21
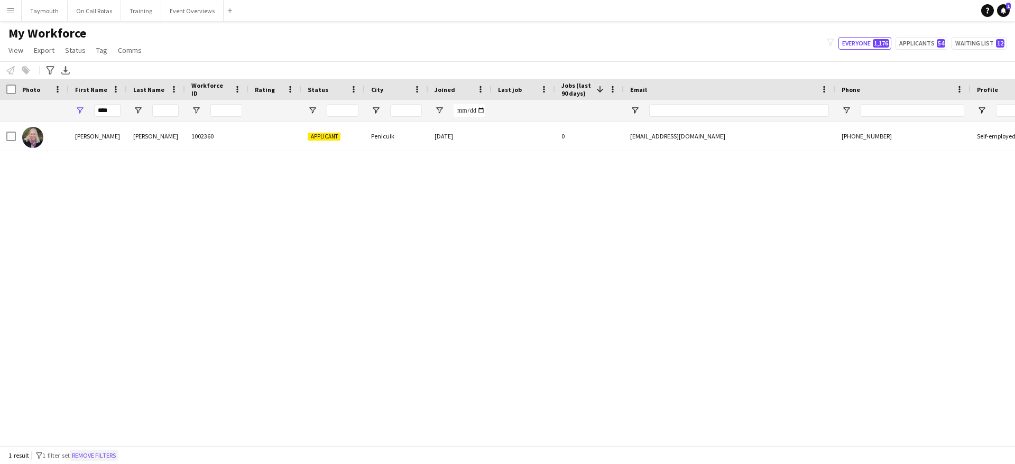
click at [98, 456] on button "Remove filters" at bounding box center [94, 456] width 48 height 12
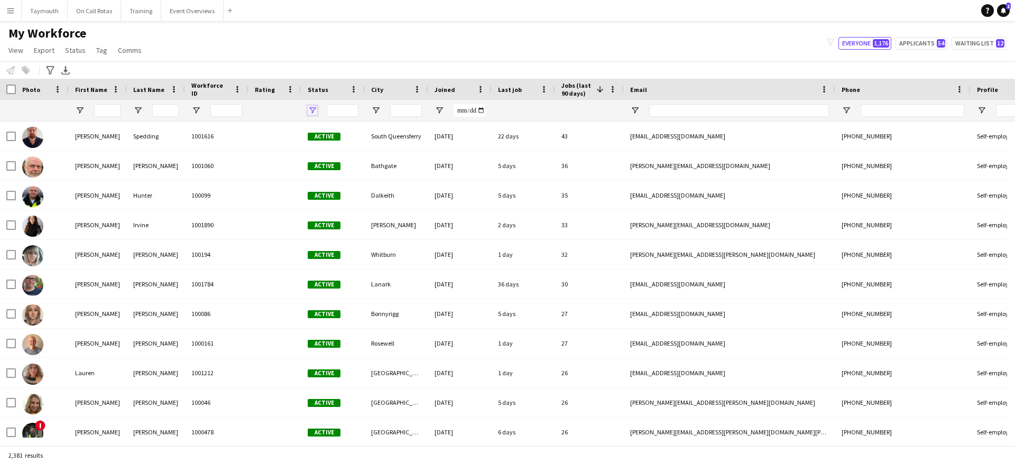
click at [310, 109] on span "Open Filter Menu" at bounding box center [313, 111] width 10 height 10
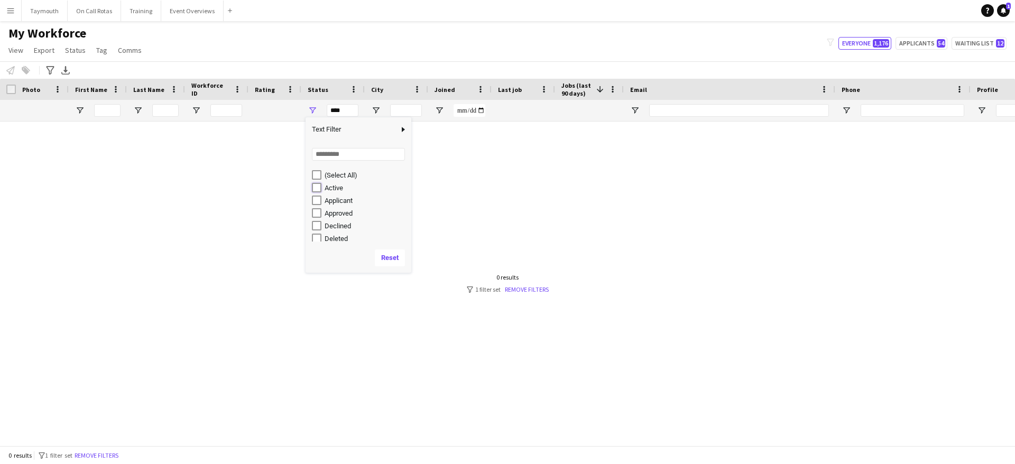
type input "**********"
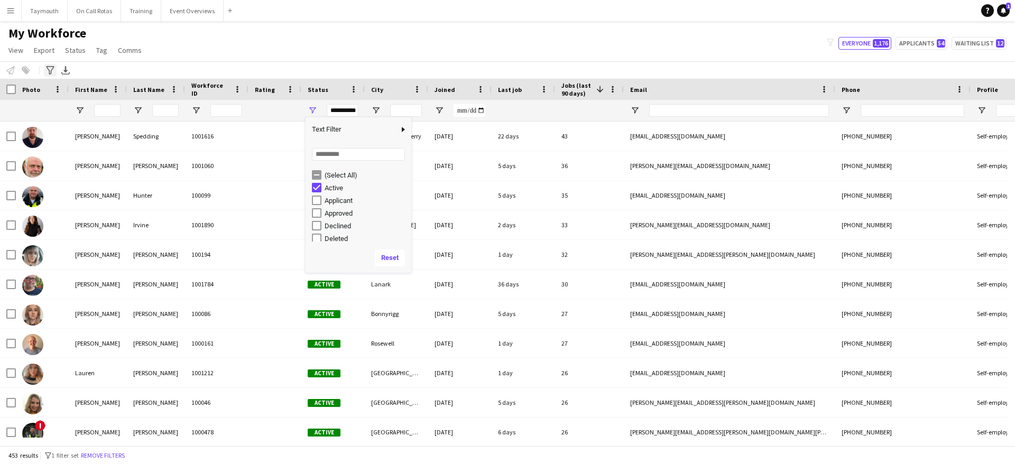
click at [50, 74] on icon at bounding box center [50, 70] width 8 height 8
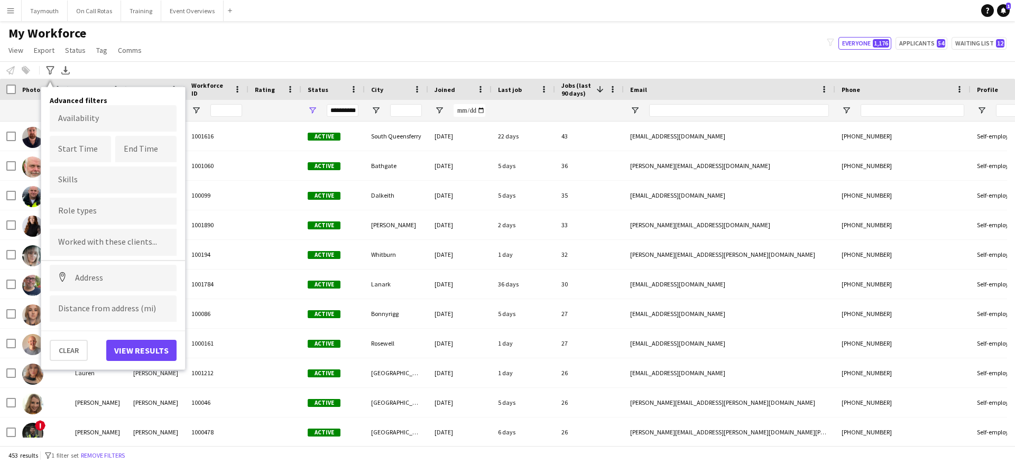
click at [93, 220] on div at bounding box center [113, 211] width 127 height 27
type input "**"
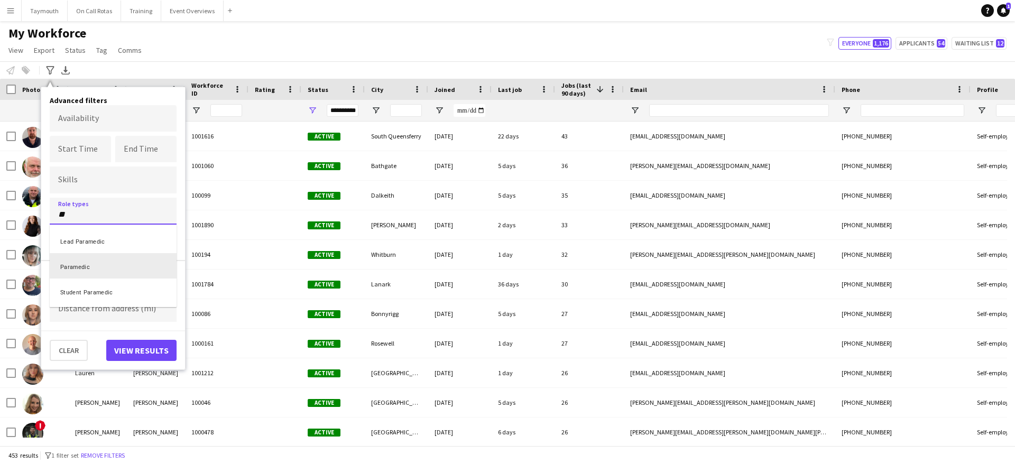
click at [104, 253] on div "Paramedic" at bounding box center [113, 265] width 127 height 25
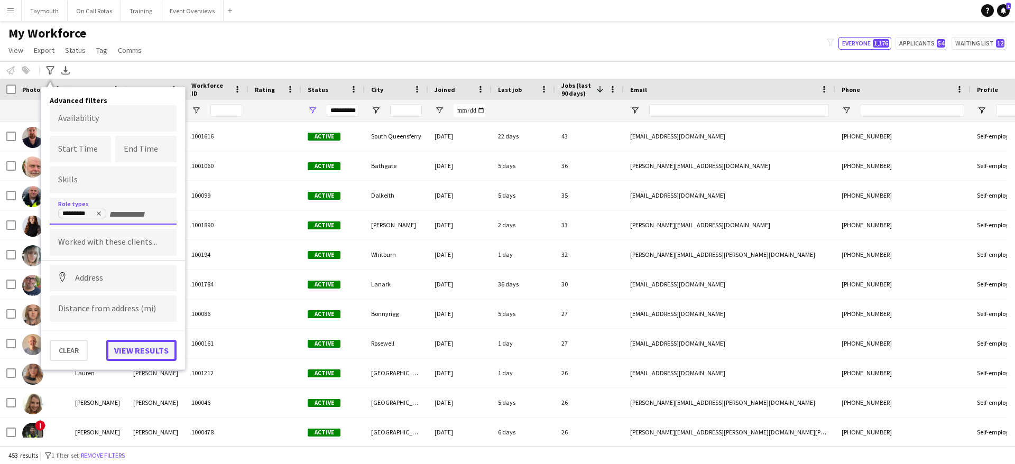
click at [143, 348] on button "View results" at bounding box center [141, 350] width 70 height 21
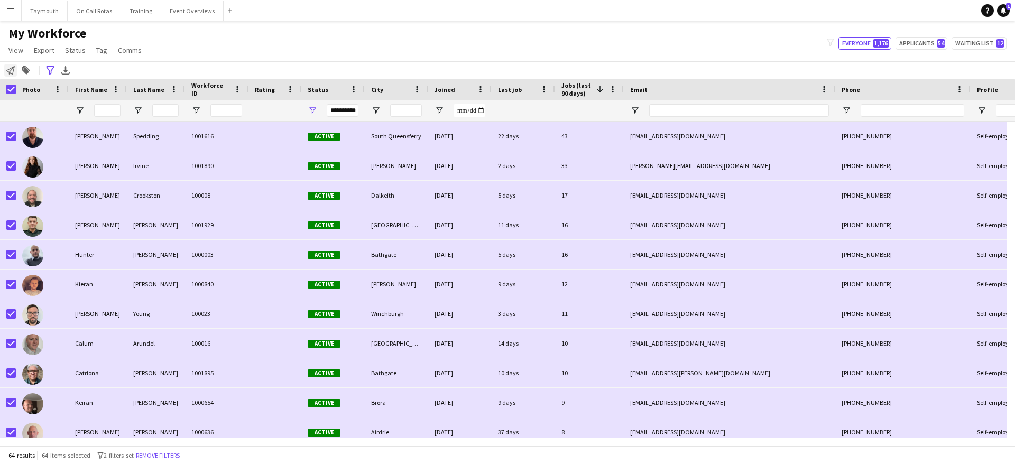
click at [11, 71] on icon "Notify workforce" at bounding box center [10, 70] width 8 height 8
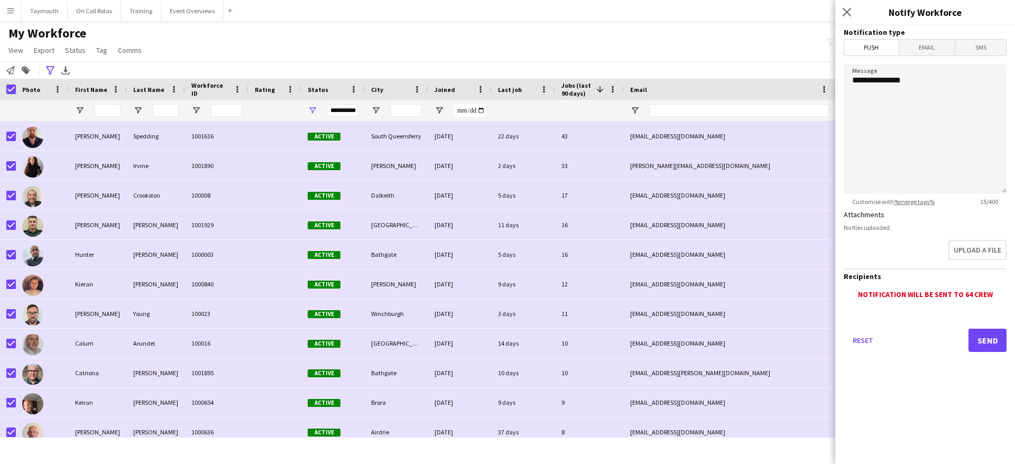
click at [925, 50] on span "Email" at bounding box center [927, 48] width 56 height 16
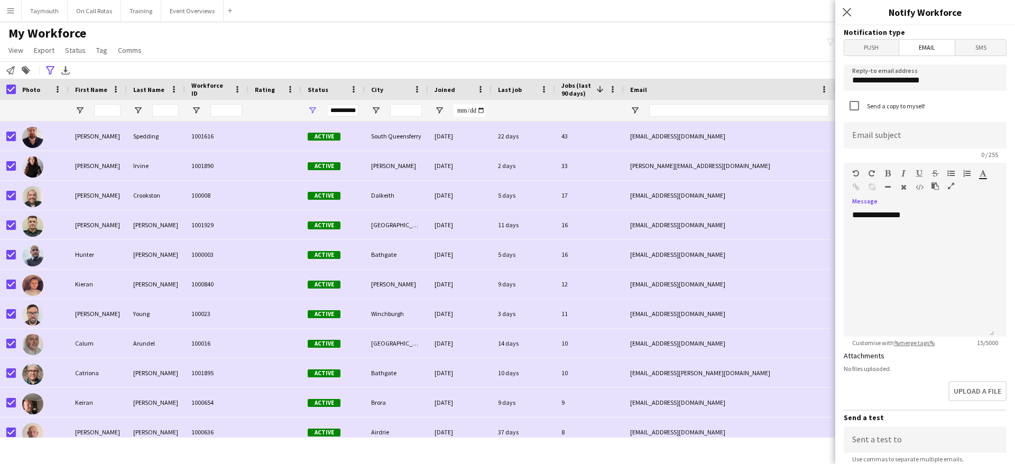
click at [954, 187] on icon "button" at bounding box center [951, 185] width 6 height 7
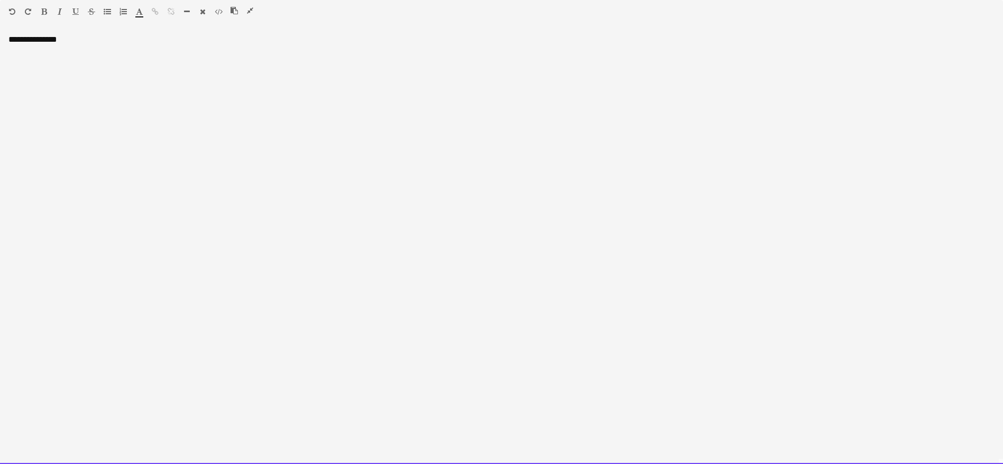
click at [249, 15] on div at bounding box center [247, 12] width 32 height 13
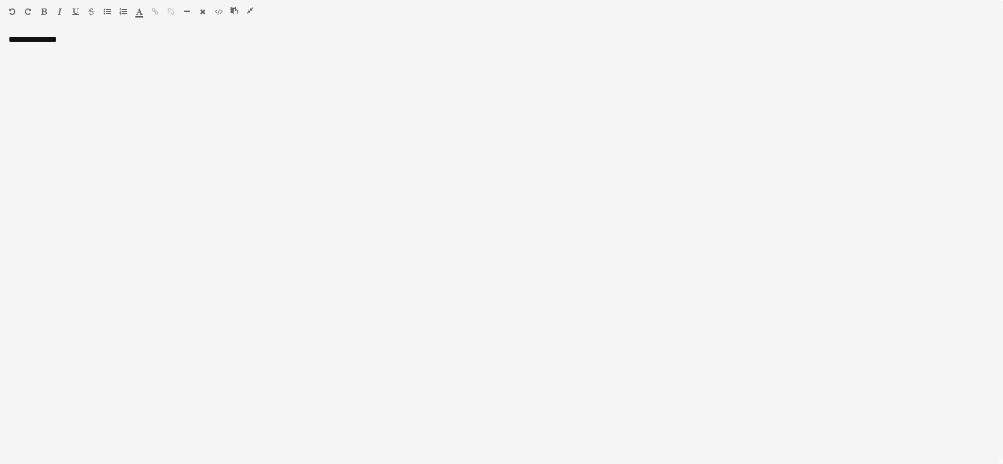
click at [251, 12] on icon "button" at bounding box center [250, 10] width 6 height 7
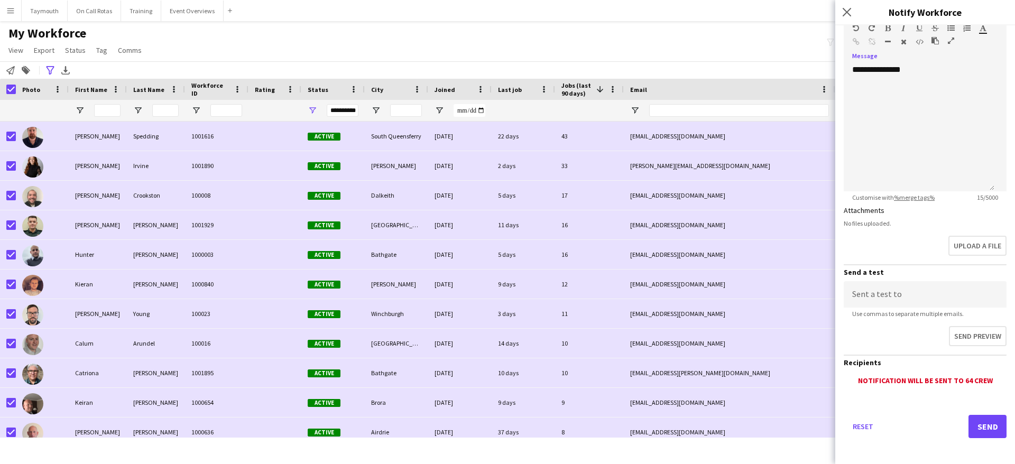
scroll to position [149, 0]
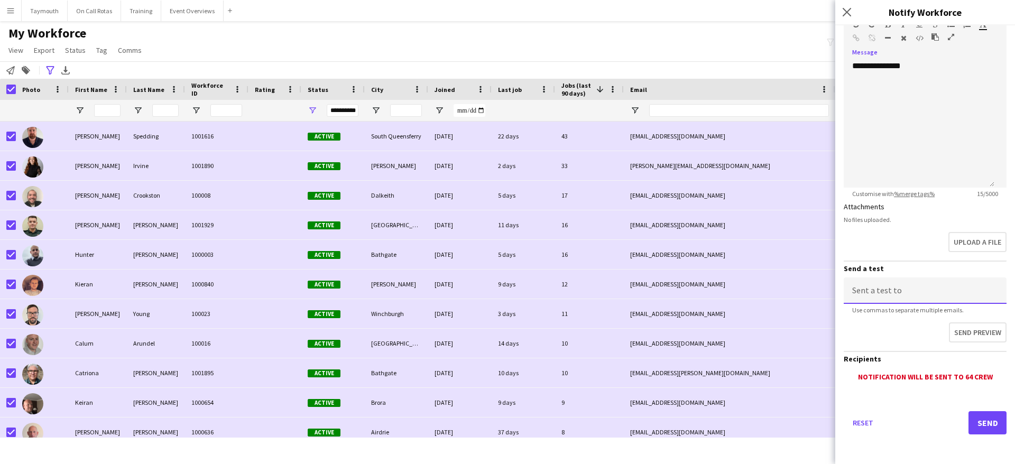
click at [937, 293] on input at bounding box center [925, 291] width 163 height 26
click at [957, 377] on div "Notification will be sent to 64 crew" at bounding box center [925, 377] width 163 height 10
drag, startPoint x: 966, startPoint y: 375, endPoint x: 959, endPoint y: 375, distance: 6.9
click at [959, 375] on div "Notification will be sent to 64 crew" at bounding box center [925, 377] width 163 height 10
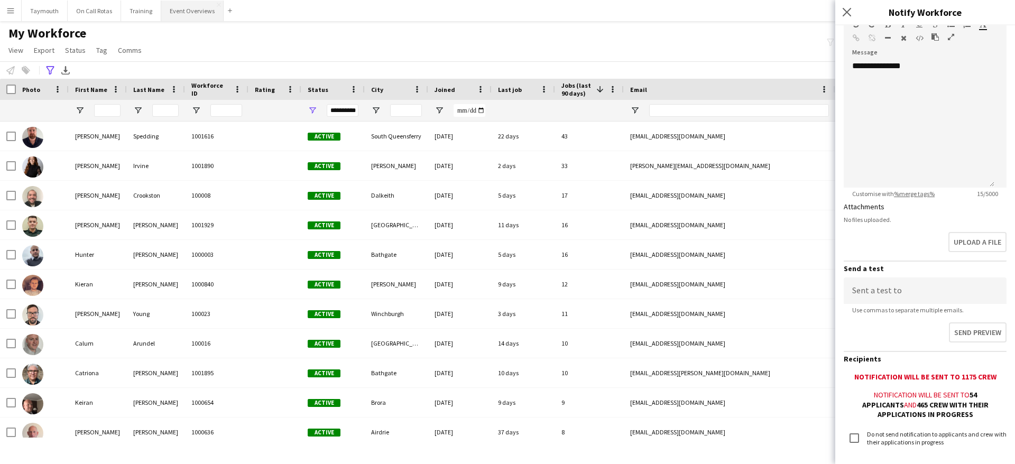
click at [183, 7] on button "Event Overviews Close" at bounding box center [192, 11] width 62 height 21
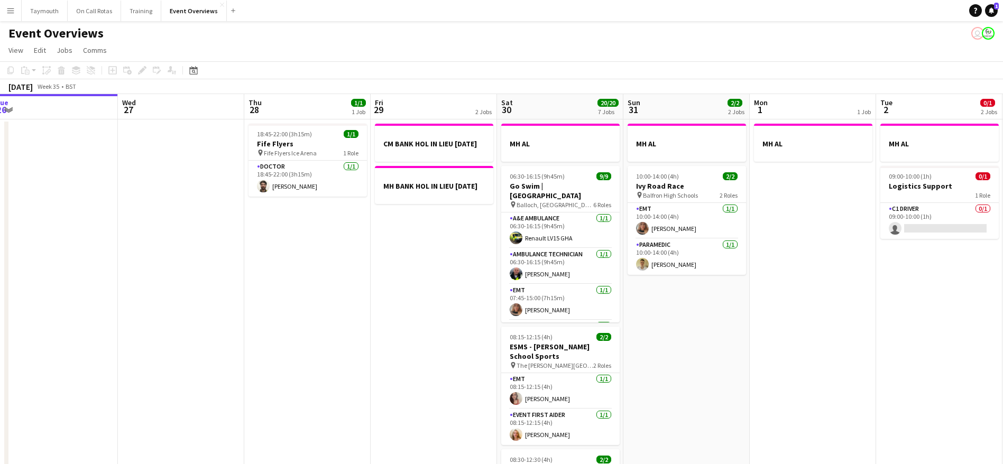
drag, startPoint x: 539, startPoint y: 312, endPoint x: 84, endPoint y: 307, distance: 454.8
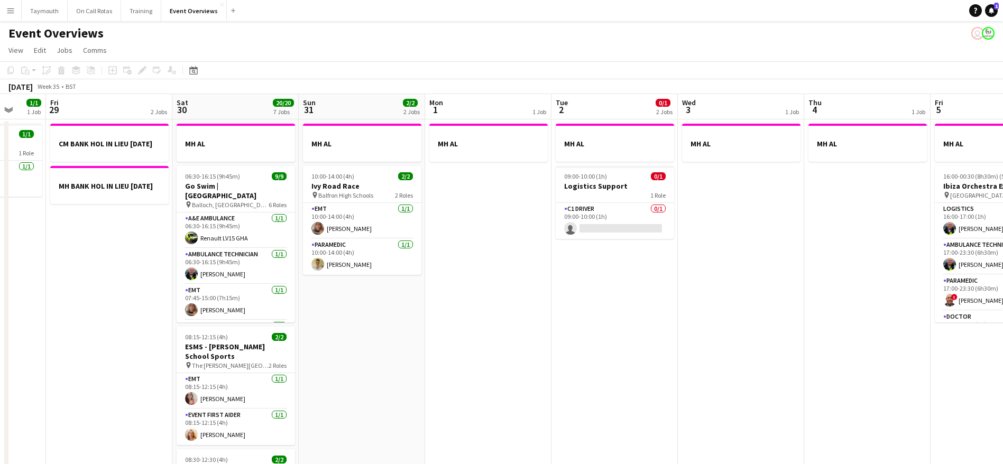
drag, startPoint x: 732, startPoint y: 323, endPoint x: 186, endPoint y: 323, distance: 546.3
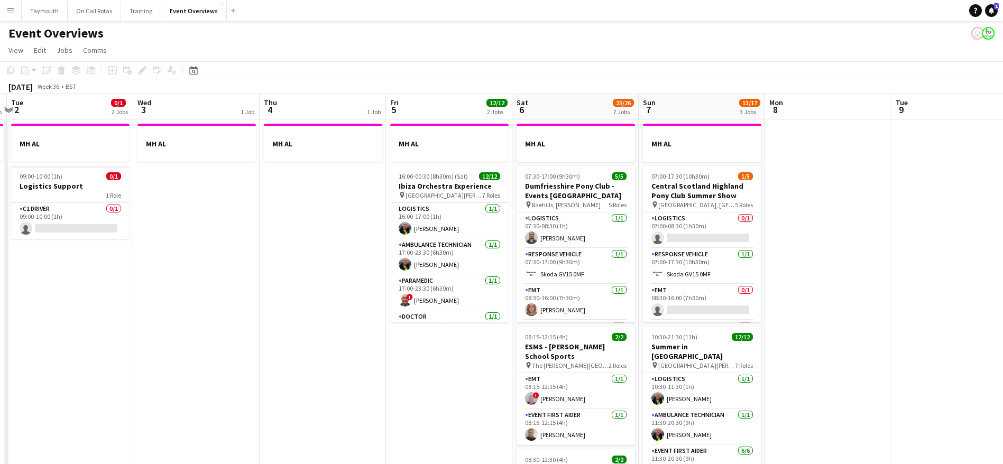
drag, startPoint x: 496, startPoint y: 373, endPoint x: 231, endPoint y: 378, distance: 265.0
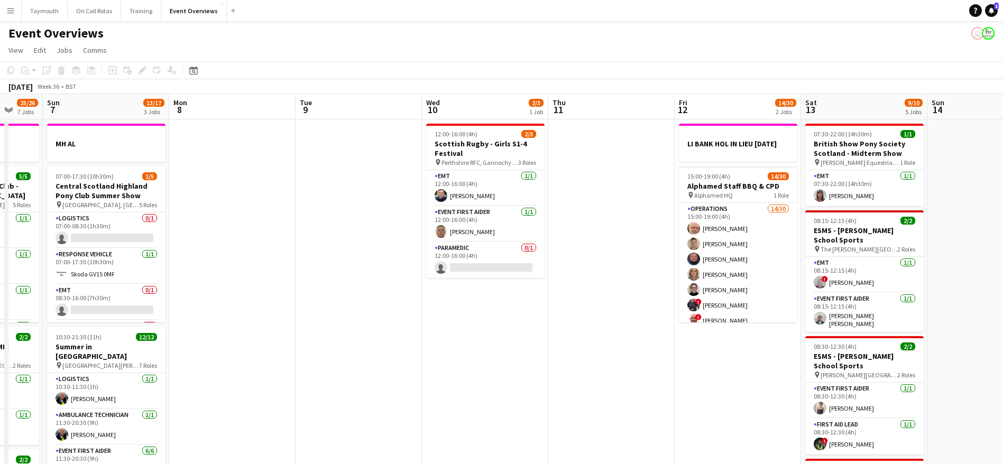
drag, startPoint x: 663, startPoint y: 360, endPoint x: 300, endPoint y: 320, distance: 364.4
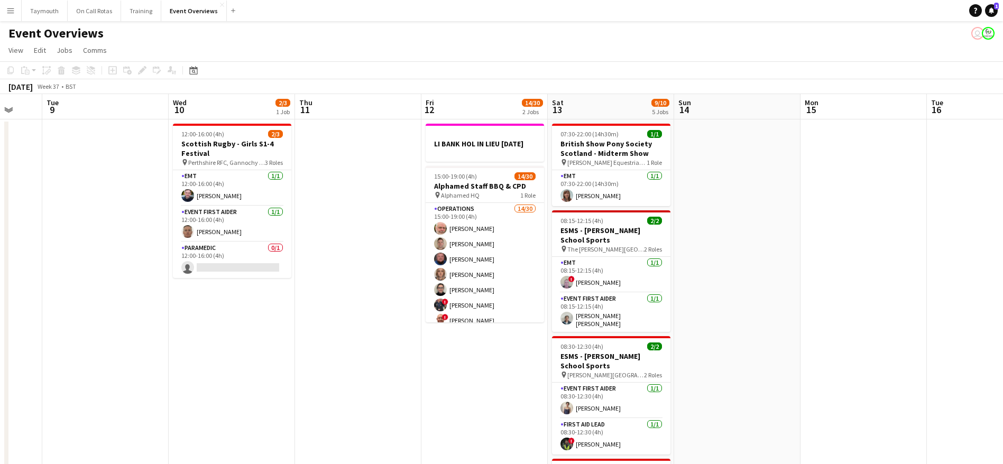
drag, startPoint x: 648, startPoint y: 334, endPoint x: 105, endPoint y: 390, distance: 545.4
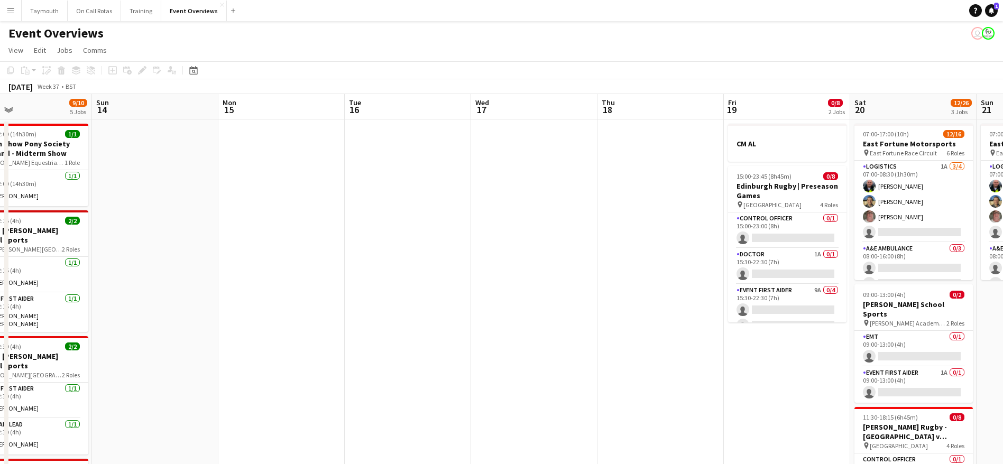
drag, startPoint x: 694, startPoint y: 343, endPoint x: 51, endPoint y: 344, distance: 642.5
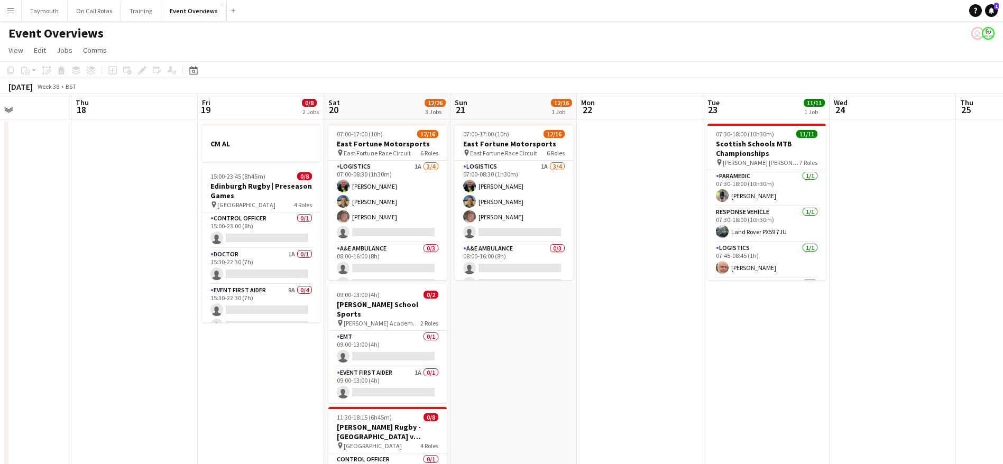
scroll to position [0, 238]
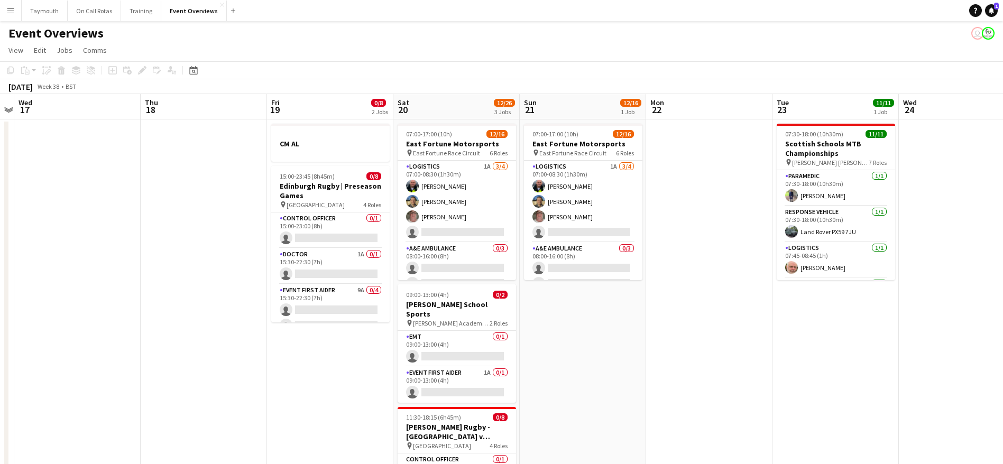
drag, startPoint x: 484, startPoint y: 345, endPoint x: 814, endPoint y: 331, distance: 330.3
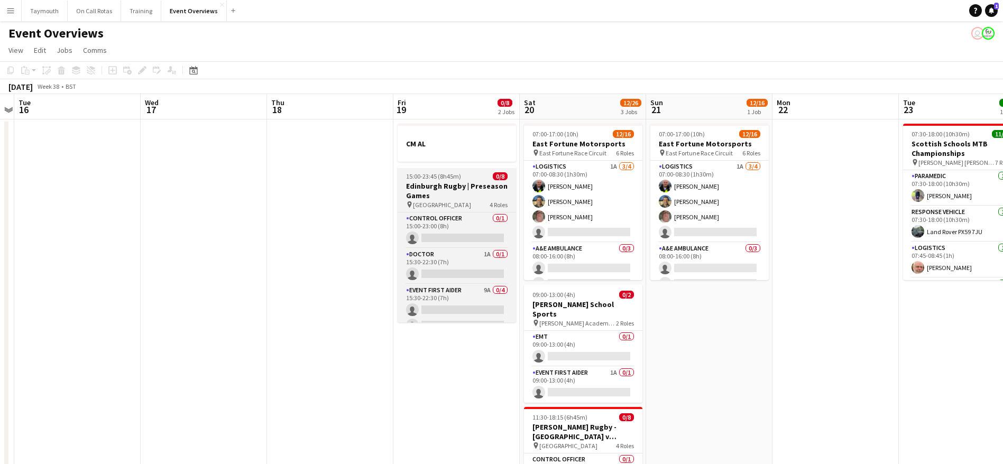
click at [456, 191] on h3 "Edinburgh Rugby | Preseason Games" at bounding box center [457, 190] width 118 height 19
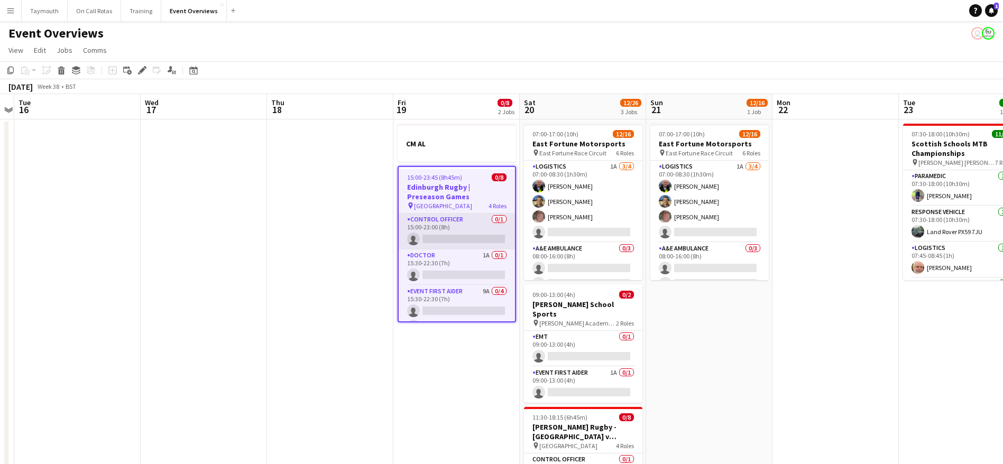
click at [457, 235] on app-card-role "Control Officer 0/1 15:00-23:00 (8h) single-neutral-actions" at bounding box center [457, 232] width 116 height 36
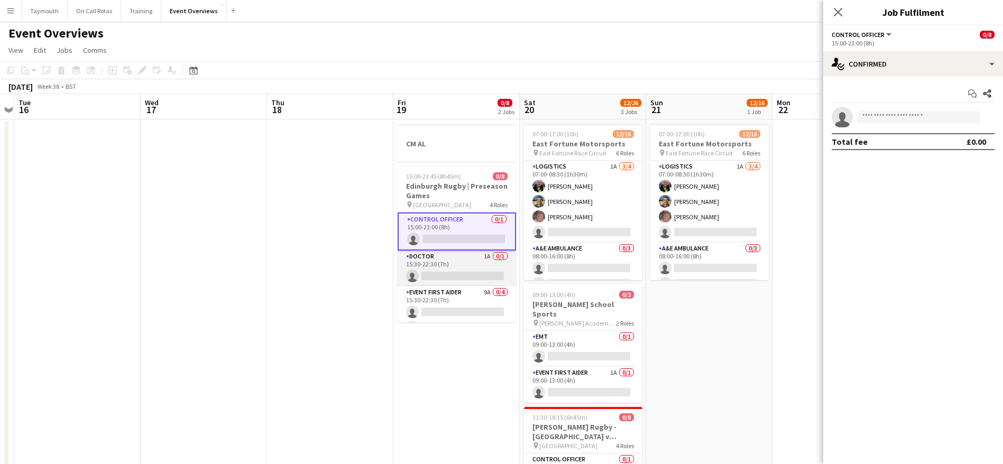
click at [469, 270] on app-card-role "Doctor 1A 0/1 15:30-22:30 (7h) single-neutral-actions" at bounding box center [457, 269] width 118 height 36
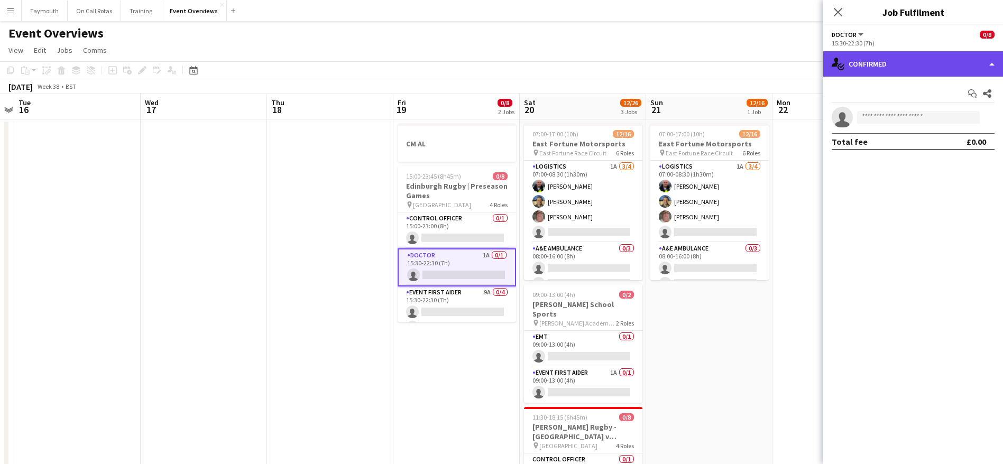
click at [877, 69] on div "single-neutral-actions-check-2 Confirmed" at bounding box center [913, 63] width 180 height 25
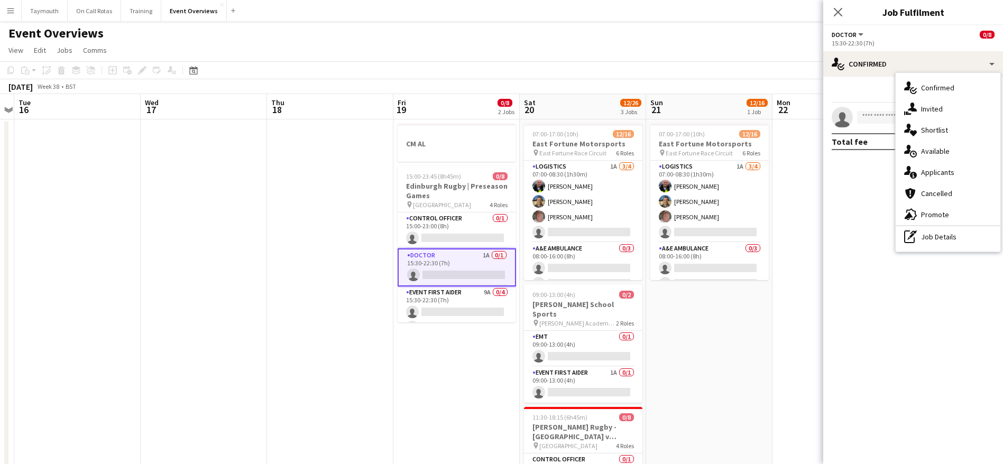
click at [931, 173] on div "single-neutral-actions-information Applicants" at bounding box center [948, 172] width 105 height 21
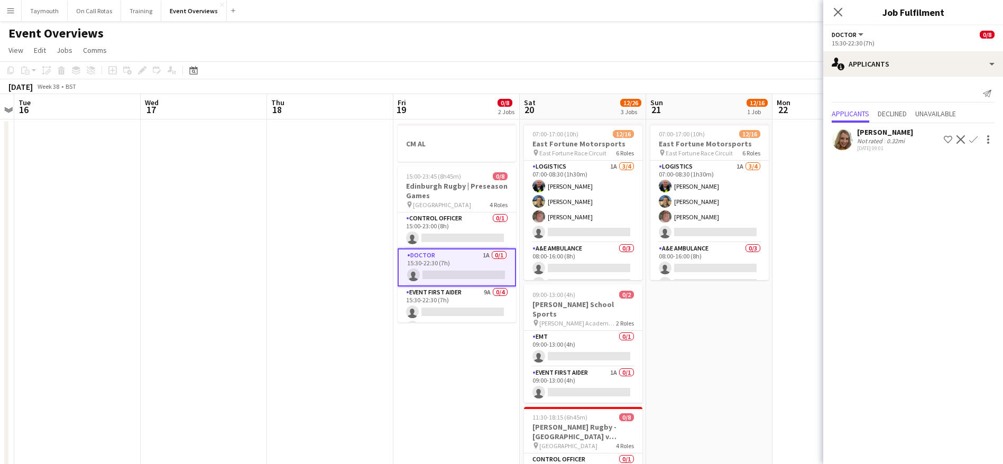
click at [871, 141] on div "Not rated" at bounding box center [870, 141] width 27 height 8
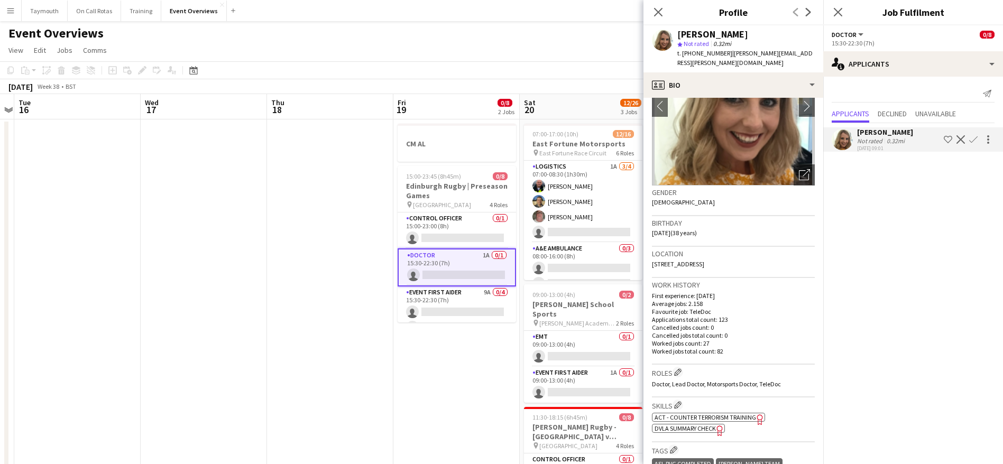
scroll to position [159, 0]
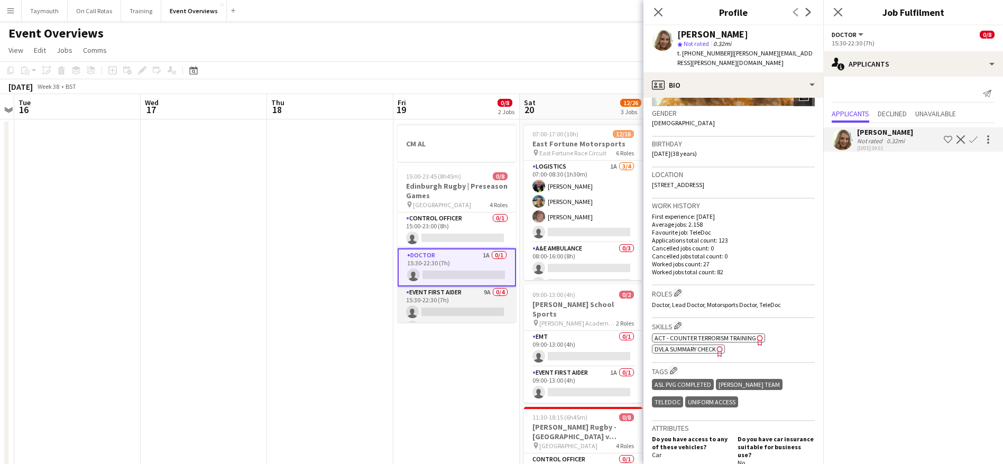
click at [464, 301] on app-card-role "Event First Aider 9A 0/4 15:30-22:30 (7h) single-neutral-actions single-neutral…" at bounding box center [457, 328] width 118 height 82
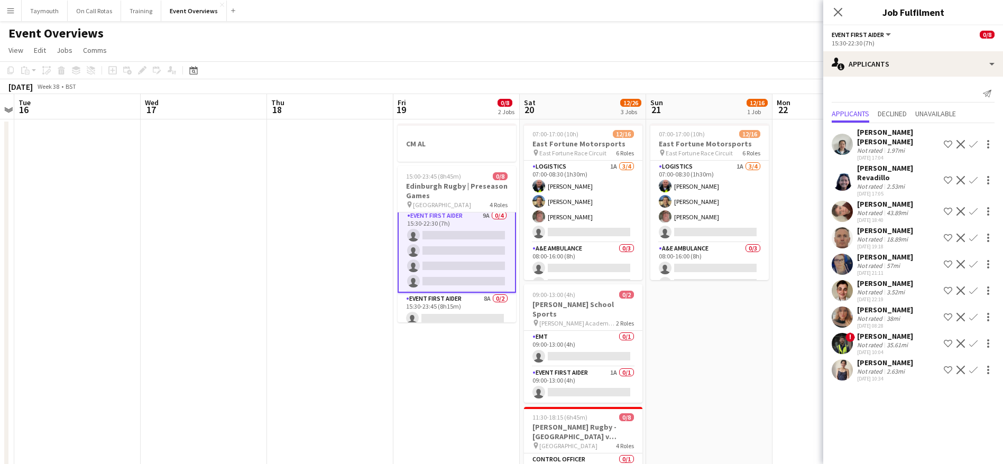
scroll to position [79, 0]
click at [879, 132] on div "[PERSON_NAME] [PERSON_NAME]" at bounding box center [898, 136] width 82 height 19
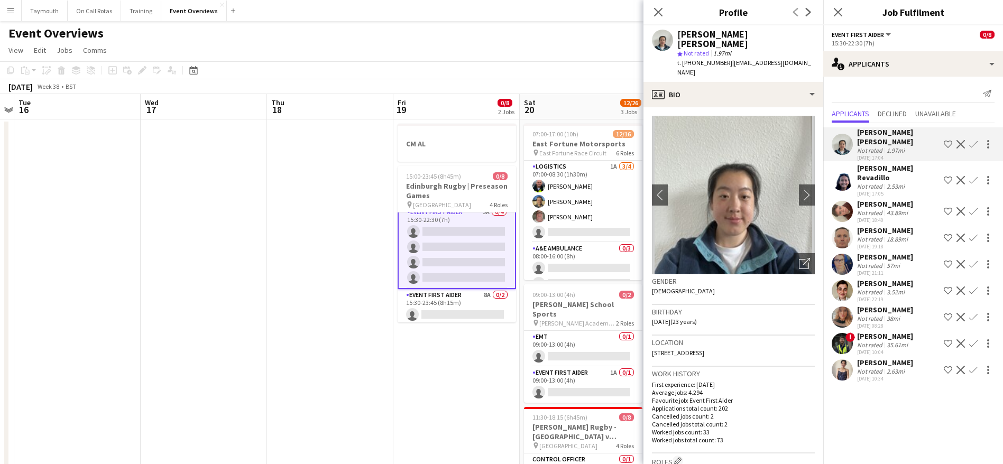
click at [885, 182] on div "2.53mi" at bounding box center [896, 186] width 22 height 8
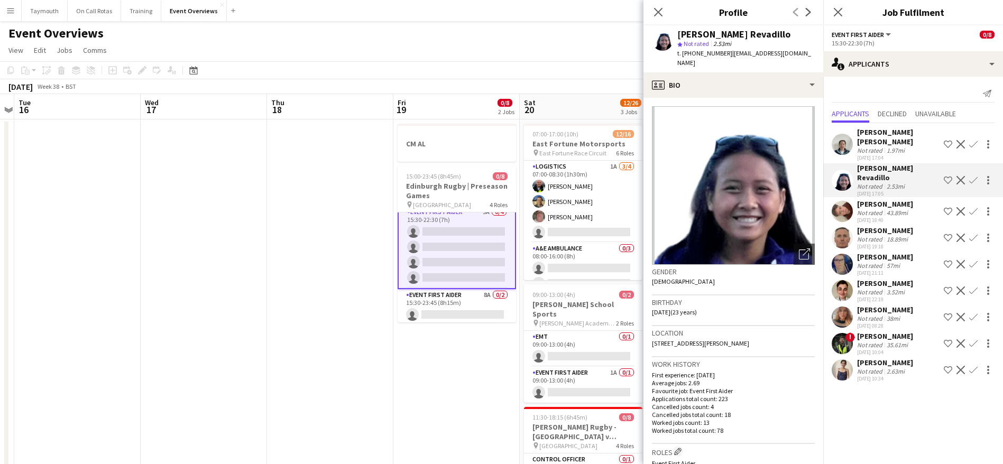
click at [878, 199] on div "[PERSON_NAME]" at bounding box center [885, 204] width 56 height 10
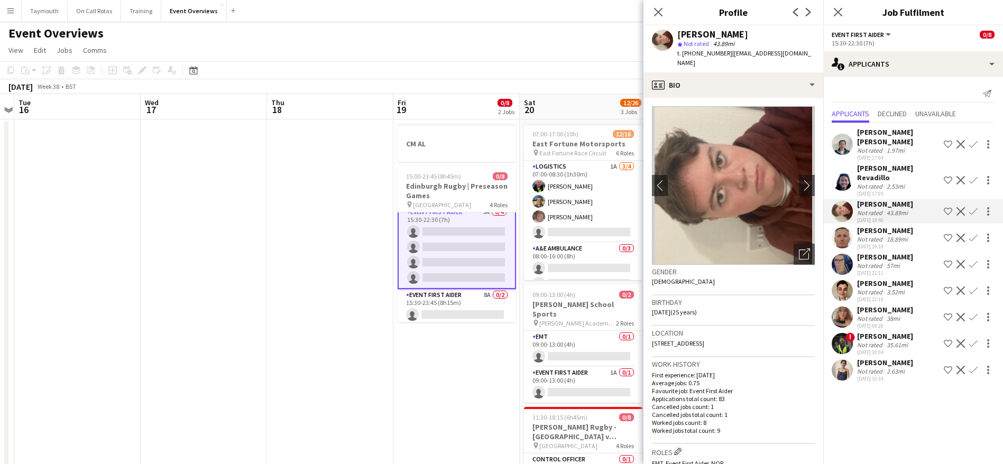
click at [893, 243] on div "[DATE] 19:18" at bounding box center [885, 246] width 56 height 7
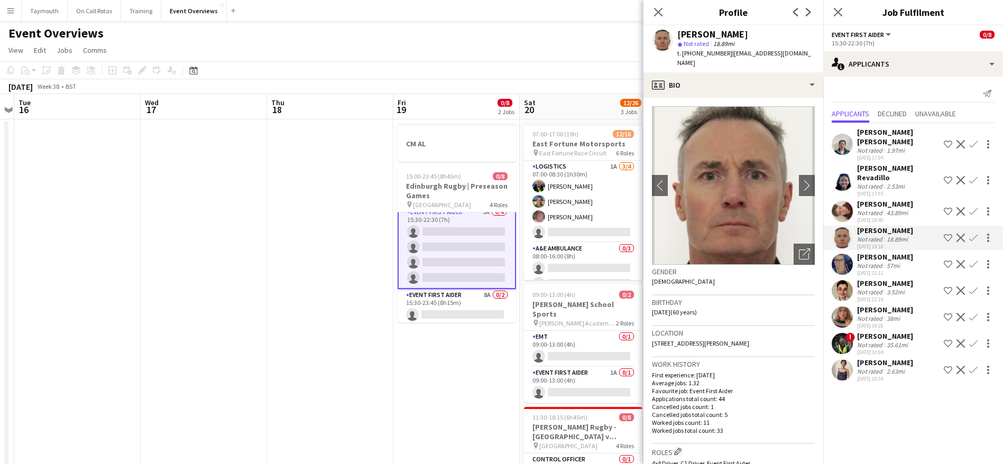
click at [878, 262] on div "Not rated" at bounding box center [870, 266] width 27 height 8
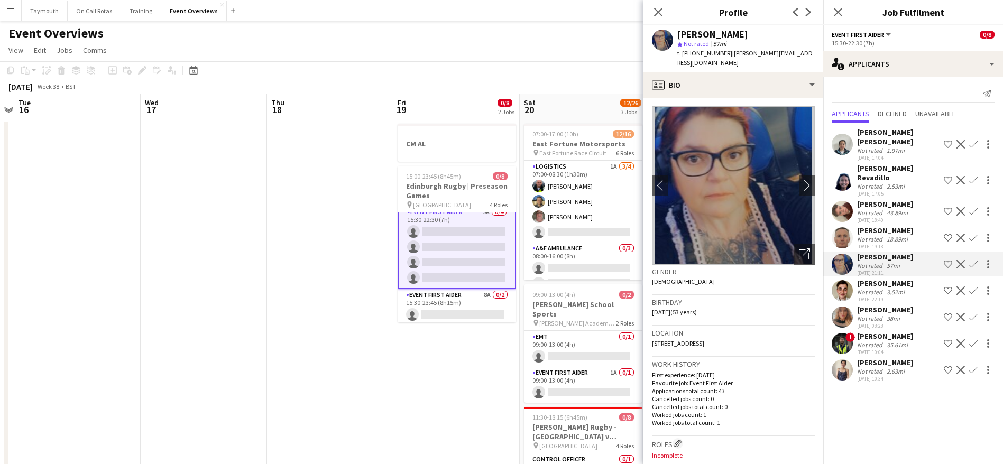
click at [883, 279] on div "[PERSON_NAME]" at bounding box center [885, 284] width 56 height 10
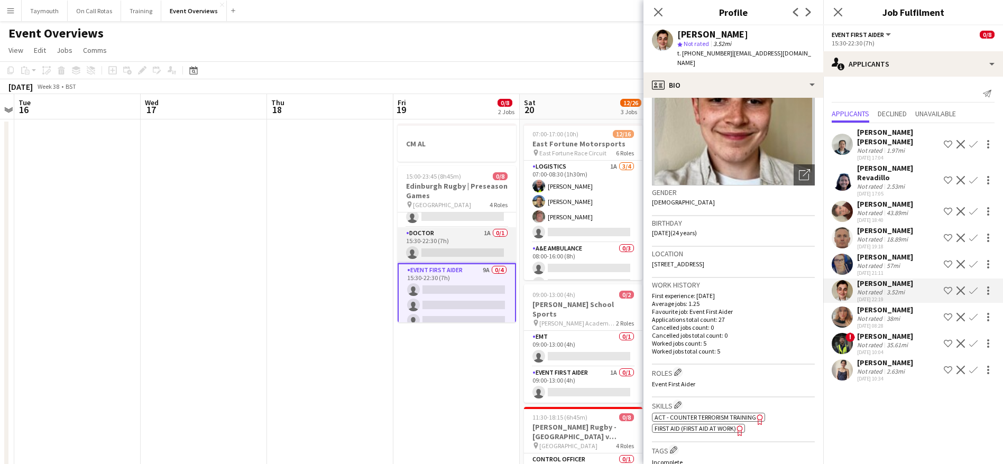
scroll to position [0, 0]
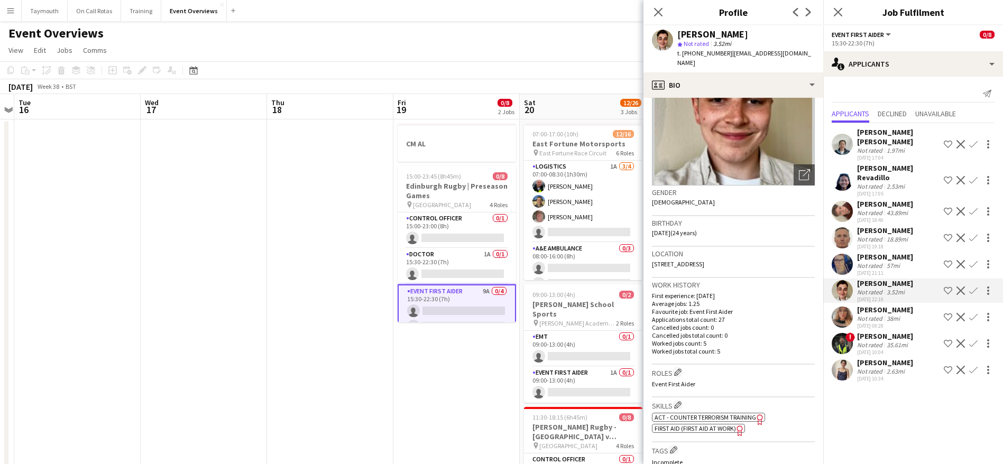
click at [869, 332] on div "[PERSON_NAME]" at bounding box center [885, 337] width 56 height 10
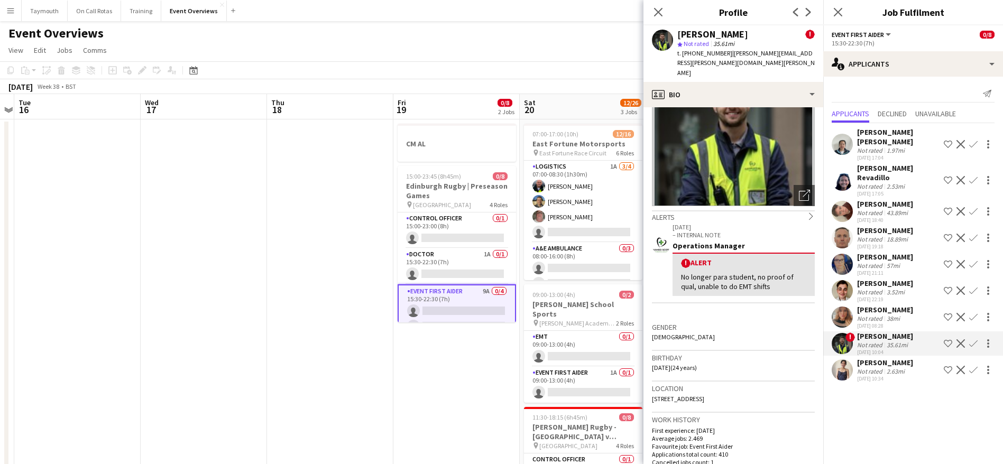
scroll to position [159, 0]
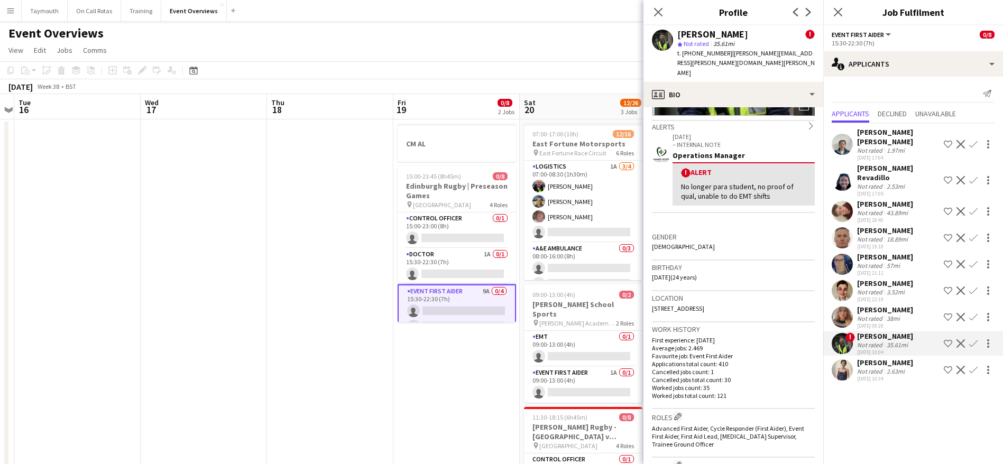
click at [889, 358] on div "[PERSON_NAME]" at bounding box center [885, 363] width 56 height 10
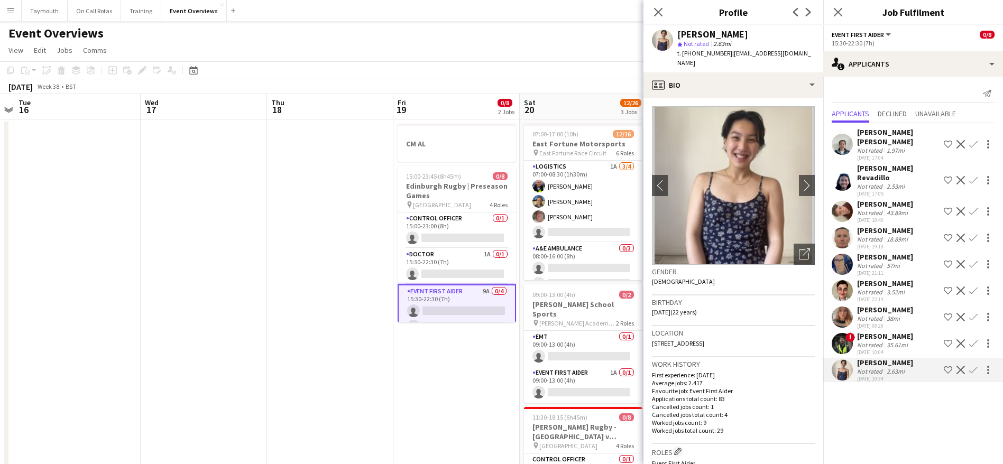
click at [870, 315] on div "Not rated" at bounding box center [870, 319] width 27 height 8
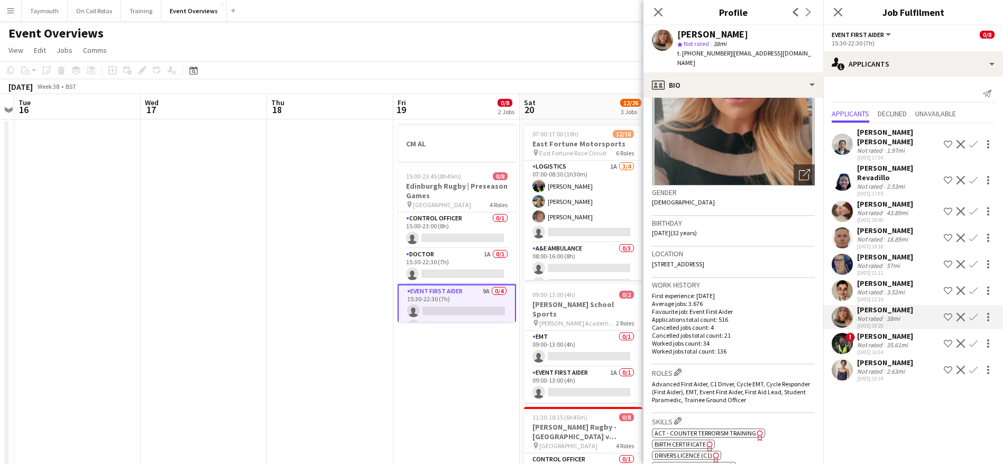
scroll to position [0, 0]
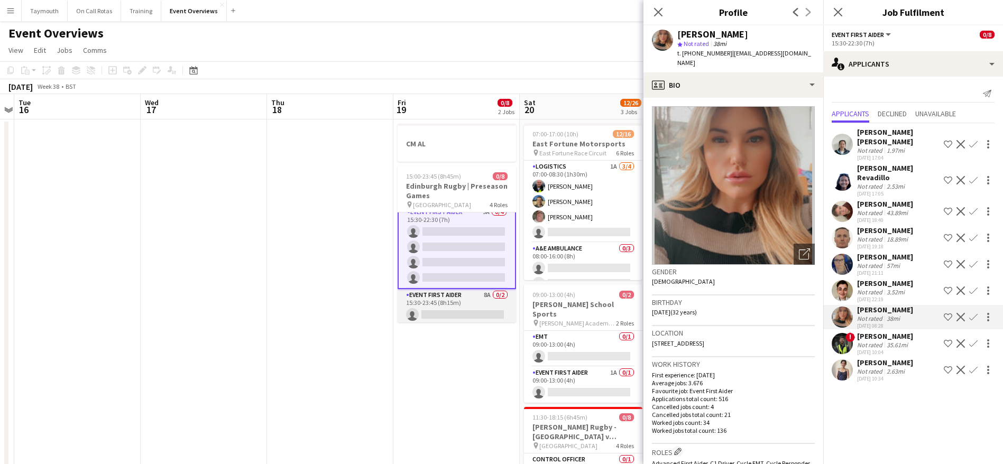
click at [444, 297] on app-card-role "Event First Aider 8A 0/2 15:30-23:45 (8h15m) single-neutral-actions single-neut…" at bounding box center [457, 314] width 118 height 51
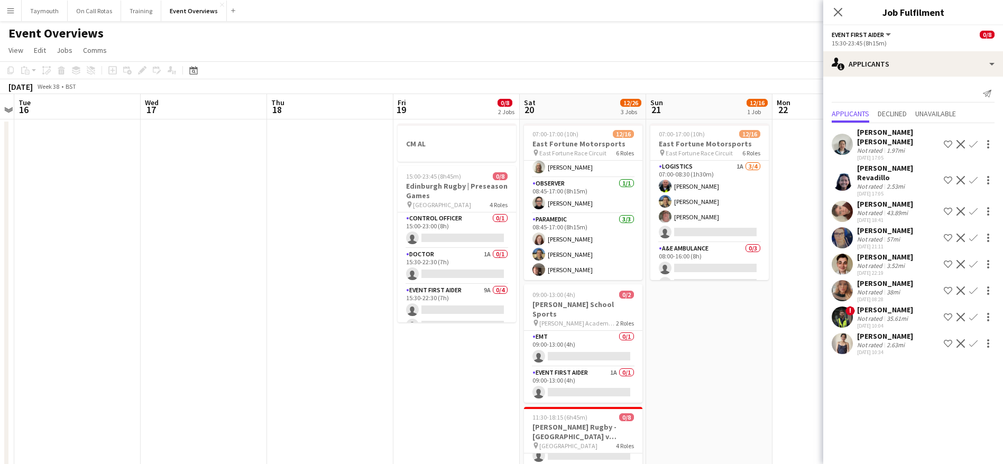
click at [893, 315] on div "35.61mi" at bounding box center [897, 319] width 25 height 8
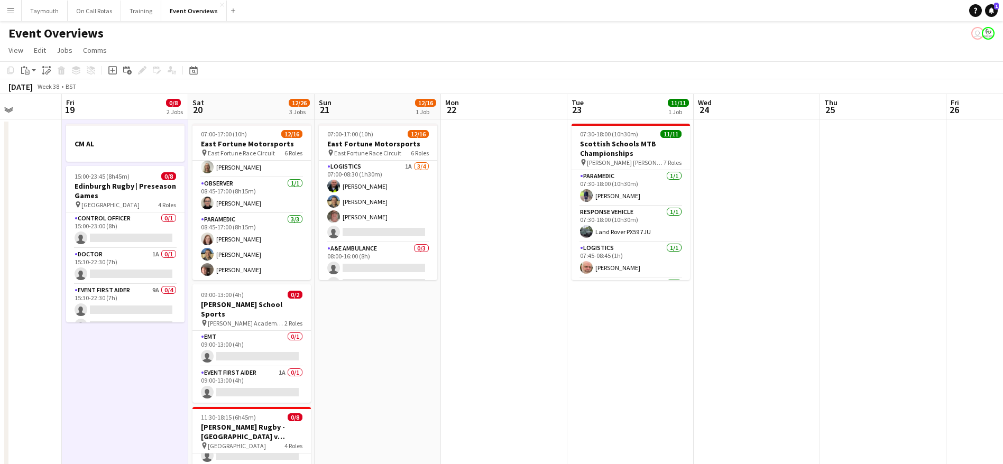
drag, startPoint x: 752, startPoint y: 347, endPoint x: 394, endPoint y: 350, distance: 357.5
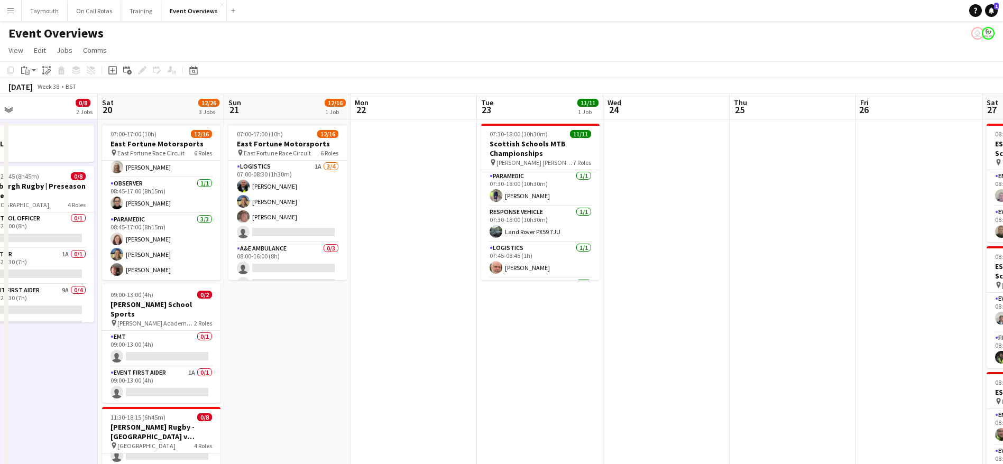
drag, startPoint x: 623, startPoint y: 312, endPoint x: 457, endPoint y: 307, distance: 165.6
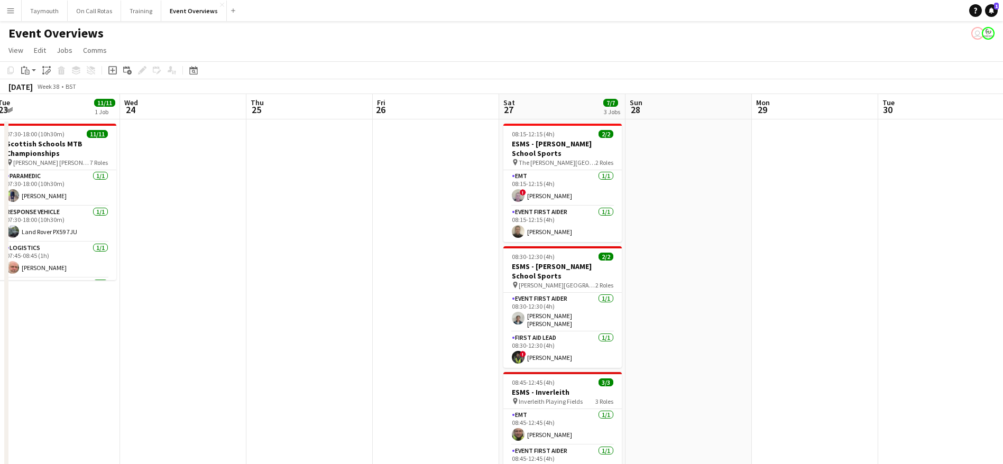
drag, startPoint x: 576, startPoint y: 267, endPoint x: 282, endPoint y: 309, distance: 296.5
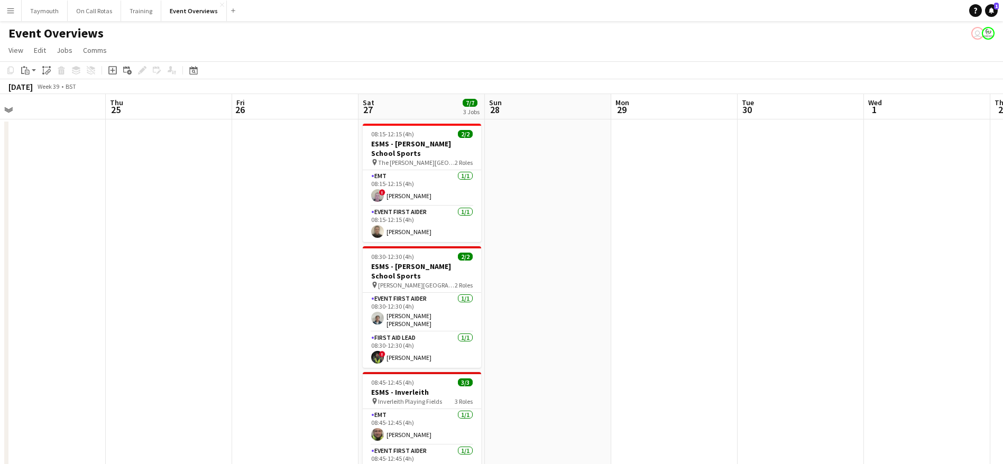
drag, startPoint x: 408, startPoint y: 297, endPoint x: 207, endPoint y: 304, distance: 201.1
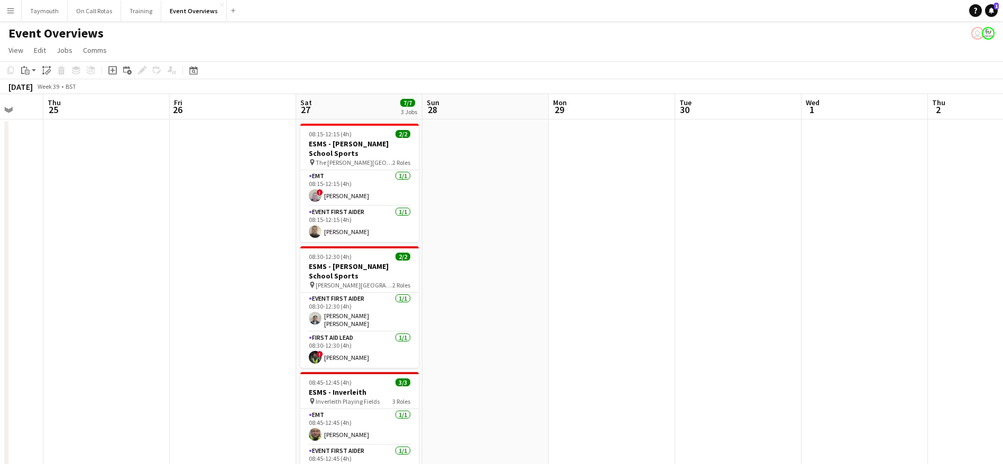
drag, startPoint x: 516, startPoint y: 308, endPoint x: 187, endPoint y: 308, distance: 328.9
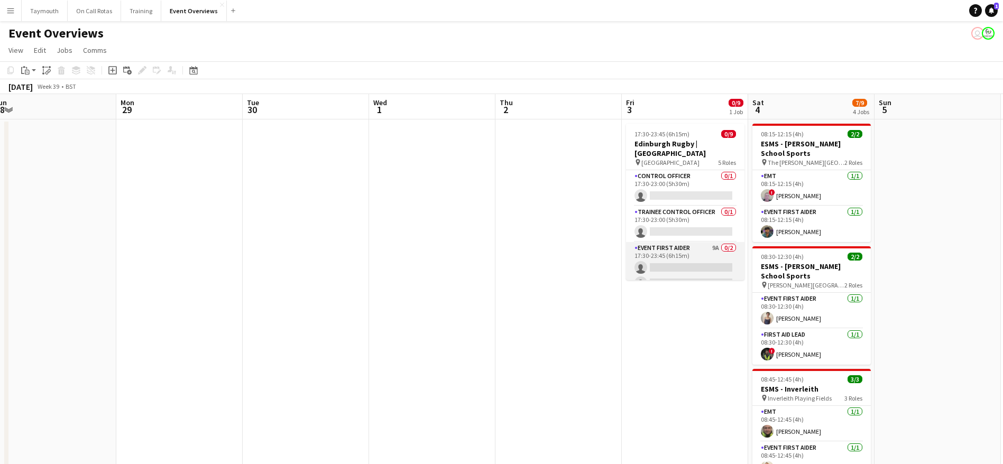
click at [654, 260] on app-card-role "Event First Aider 9A 0/2 17:30-23:45 (6h15m) single-neutral-actions single-neut…" at bounding box center [685, 267] width 118 height 51
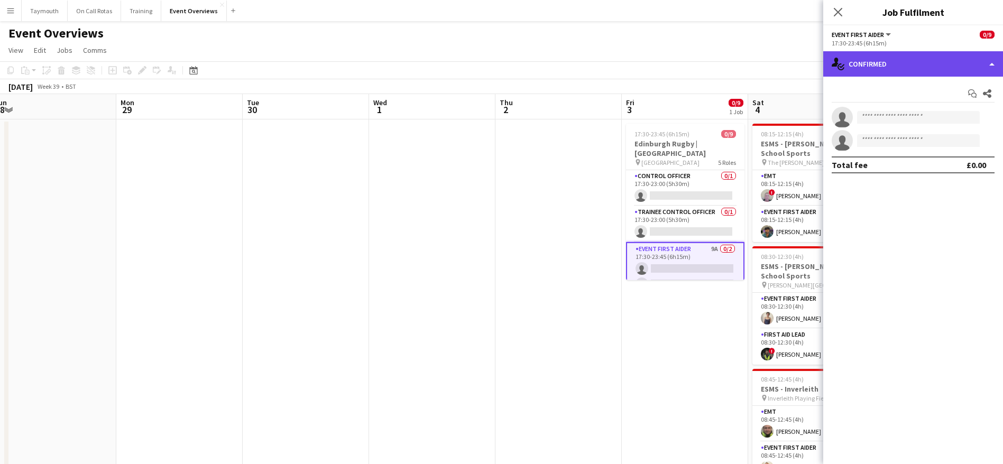
click at [903, 63] on div "single-neutral-actions-check-2 Confirmed" at bounding box center [913, 63] width 180 height 25
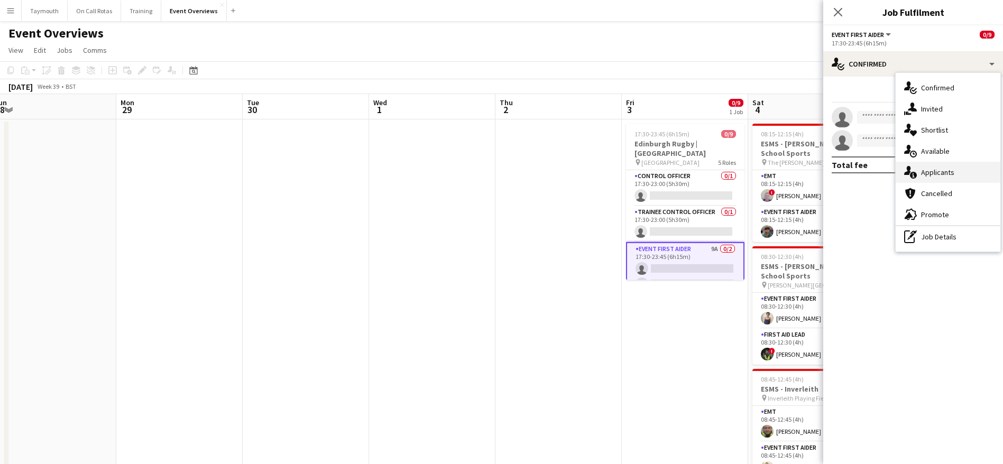
click at [937, 171] on div "single-neutral-actions-information Applicants" at bounding box center [948, 172] width 105 height 21
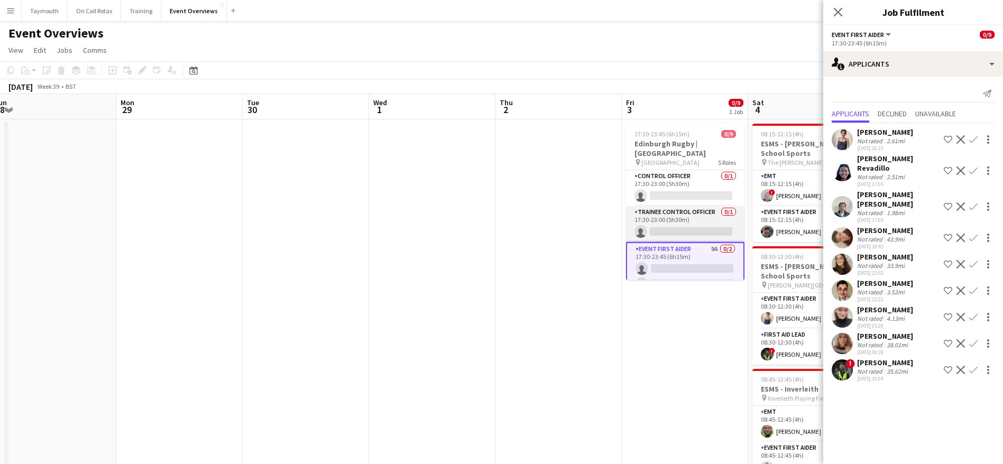
scroll to position [124, 0]
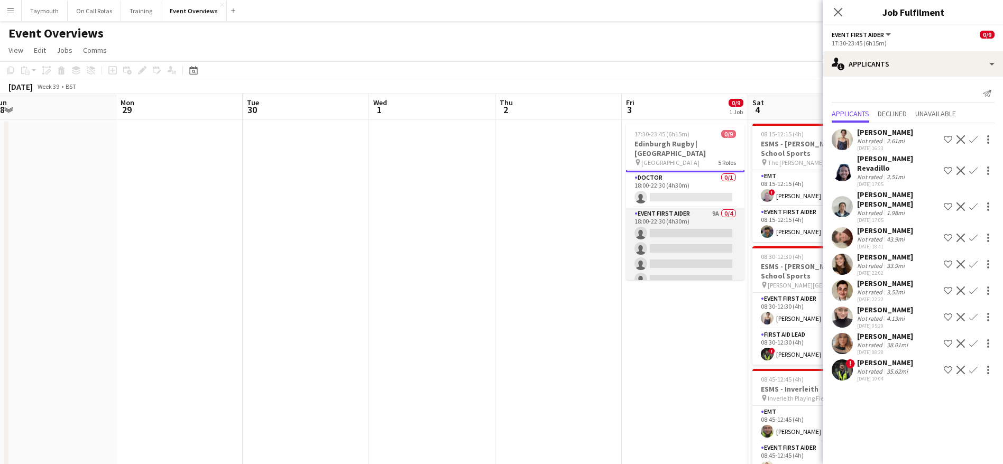
click at [677, 218] on app-card-role "Event First Aider 9A 0/4 18:00-22:30 (4h30m) single-neutral-actions single-neut…" at bounding box center [685, 249] width 118 height 82
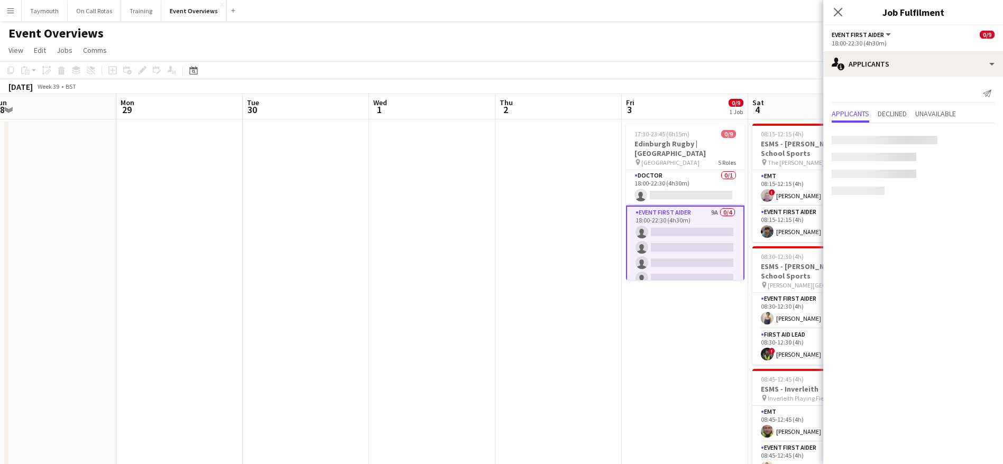
scroll to position [123, 0]
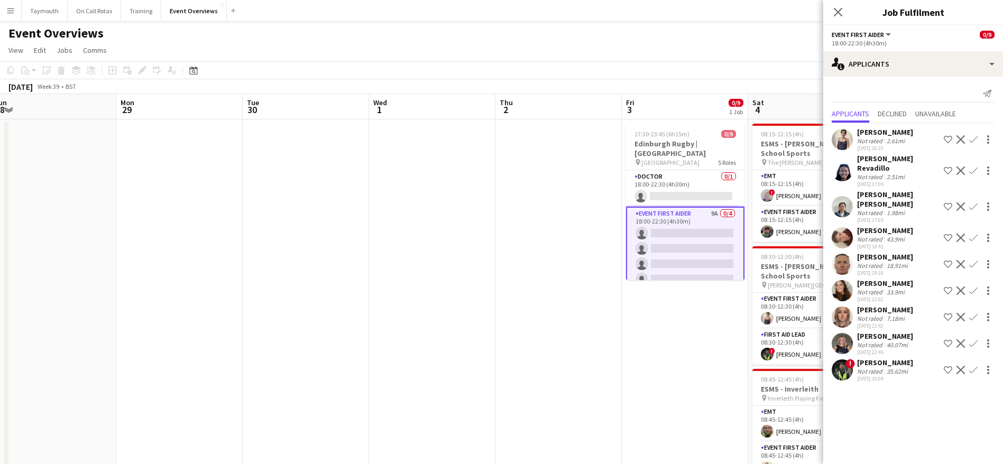
click at [888, 341] on div "40.07mi" at bounding box center [897, 345] width 25 height 8
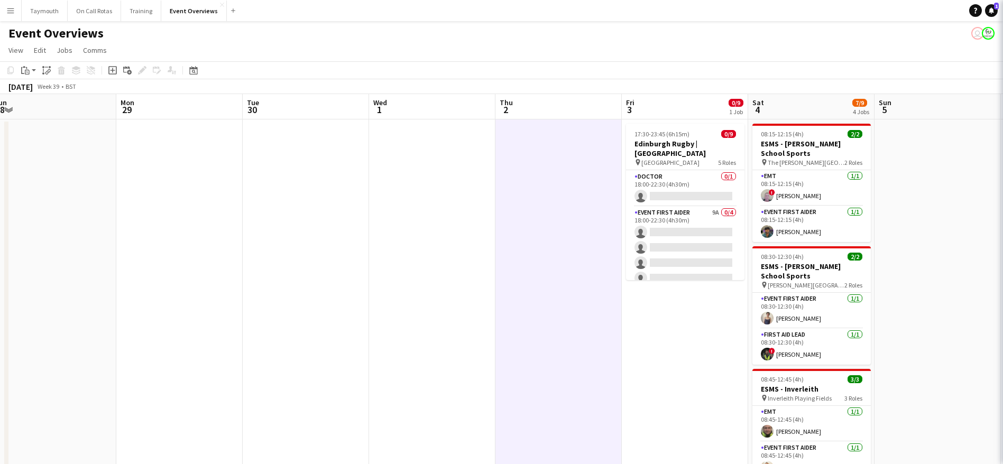
scroll to position [122, 0]
drag, startPoint x: 674, startPoint y: 328, endPoint x: 328, endPoint y: 350, distance: 346.5
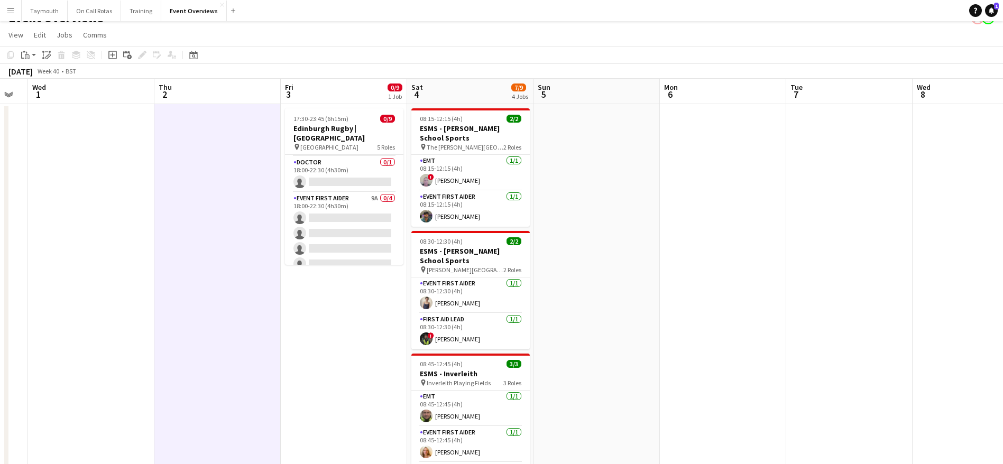
scroll to position [0, 0]
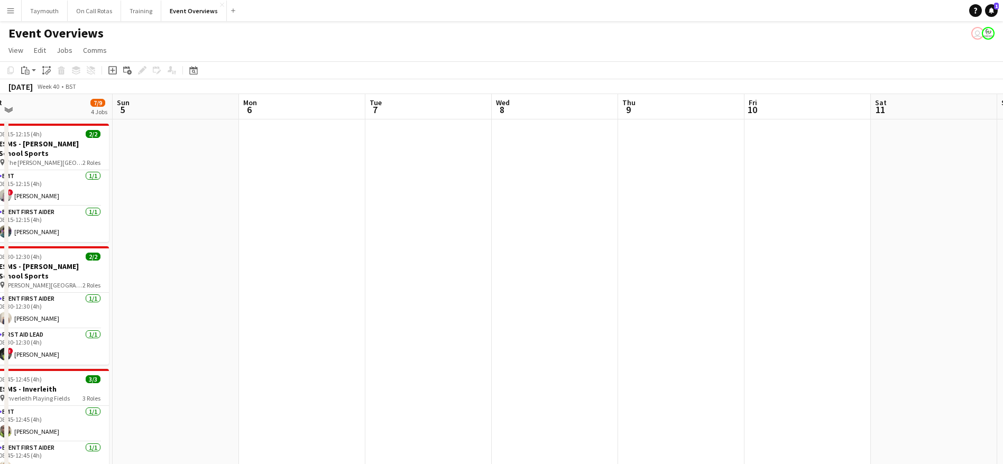
drag, startPoint x: 768, startPoint y: 332, endPoint x: 339, endPoint y: 313, distance: 429.3
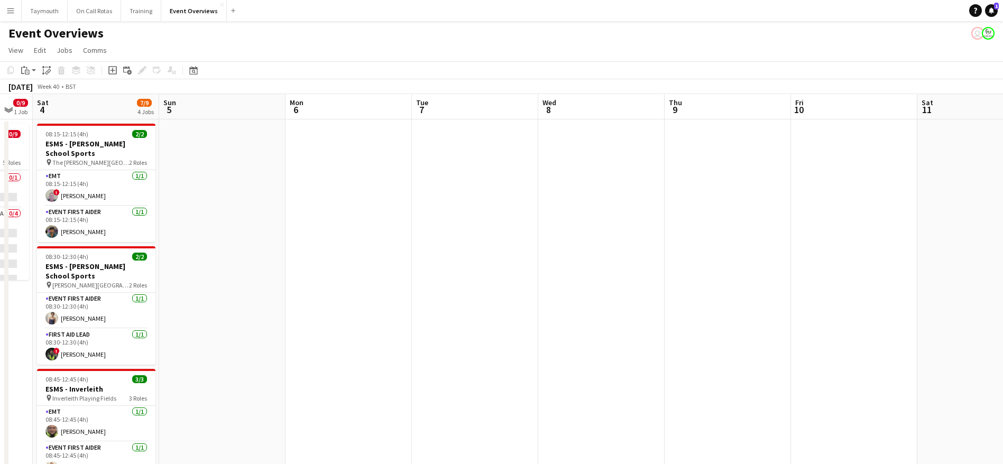
drag, startPoint x: 338, startPoint y: 313, endPoint x: 708, endPoint y: 289, distance: 369.9
